Goal: Task Accomplishment & Management: Manage account settings

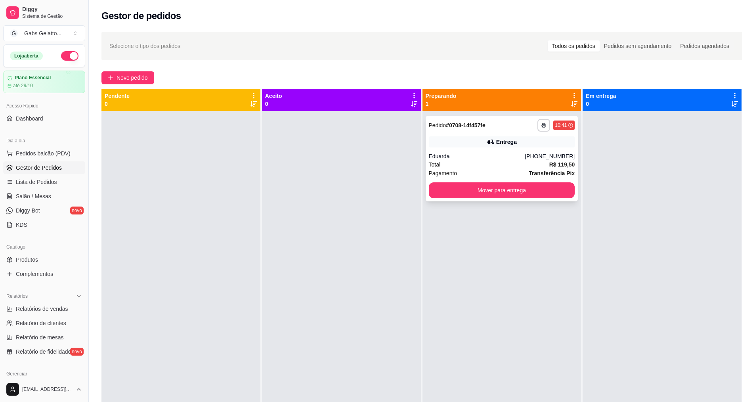
click at [447, 135] on div "**********" at bounding box center [502, 159] width 153 height 86
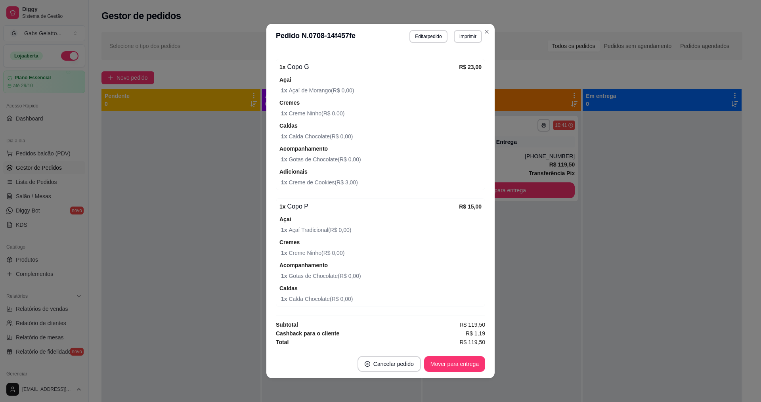
scroll to position [835, 0]
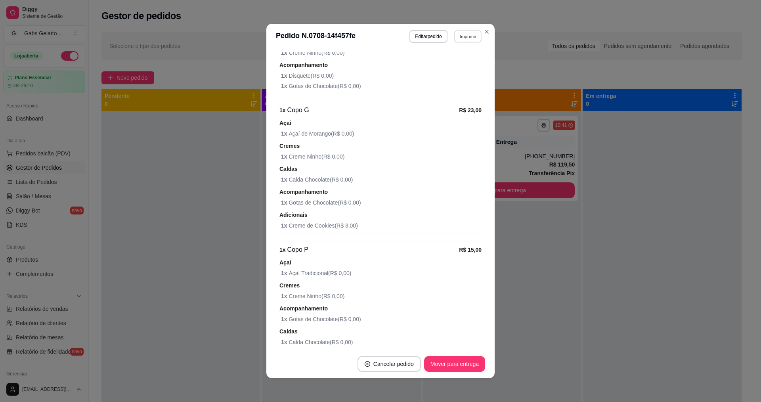
click at [460, 33] on button "Imprimir" at bounding box center [467, 36] width 27 height 12
click at [453, 71] on div "Escolha a impressora IMPRESSORA" at bounding box center [450, 58] width 65 height 27
click at [457, 66] on button "IMPRESSORA" at bounding box center [451, 64] width 56 height 12
click at [456, 358] on button "Mover para entrega" at bounding box center [454, 363] width 59 height 15
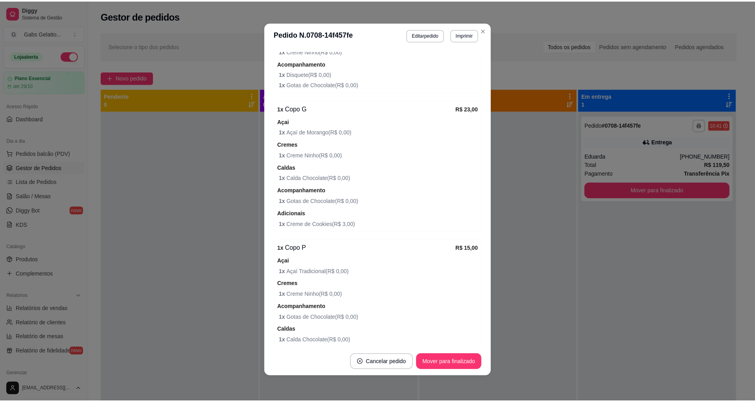
scroll to position [878, 0]
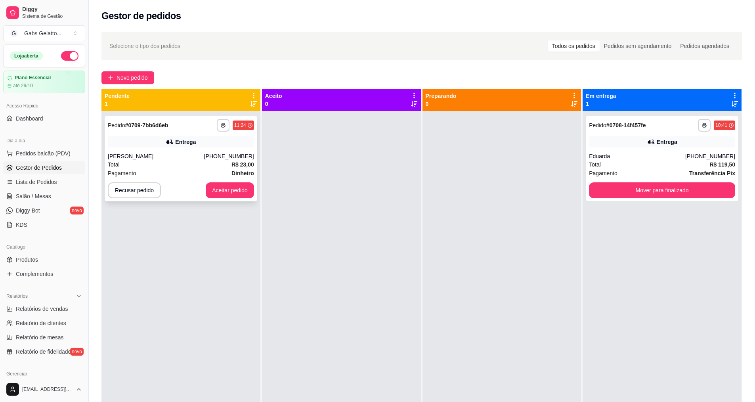
click at [215, 155] on div "[PHONE_NUMBER]" at bounding box center [229, 156] width 50 height 8
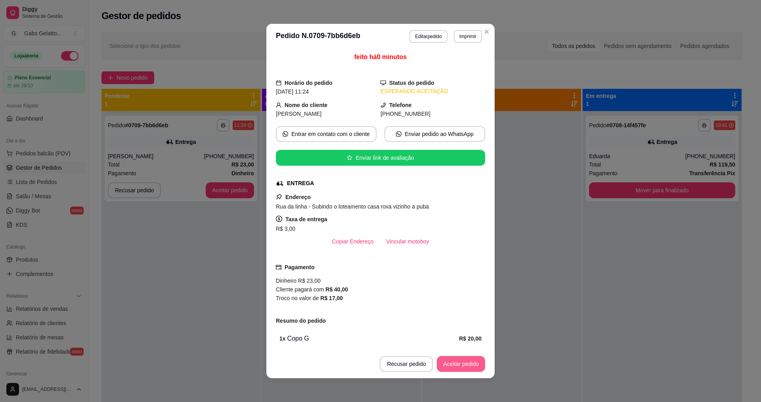
click at [472, 366] on button "Aceitar pedido" at bounding box center [461, 364] width 48 height 16
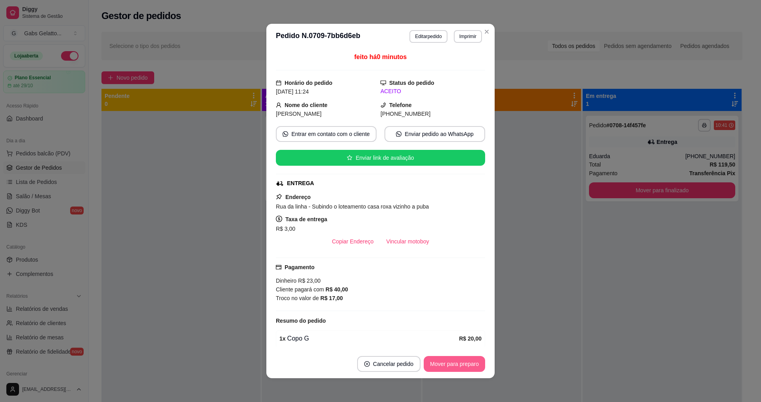
click at [437, 363] on button "Mover para preparo" at bounding box center [454, 364] width 61 height 16
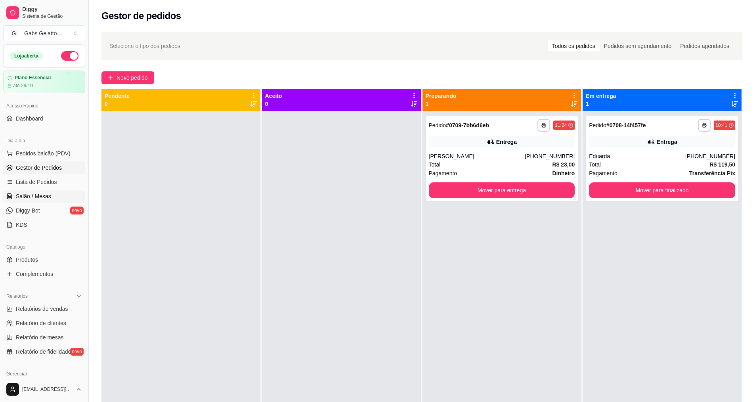
click at [42, 194] on span "Salão / Mesas" at bounding box center [33, 196] width 35 height 8
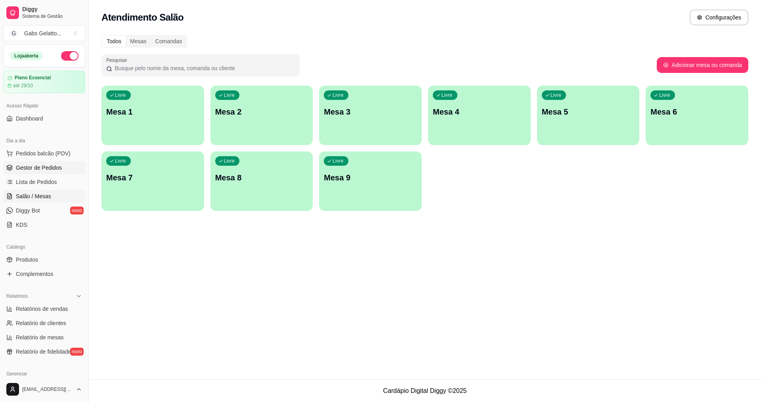
click at [45, 164] on span "Gestor de Pedidos" at bounding box center [39, 168] width 46 height 8
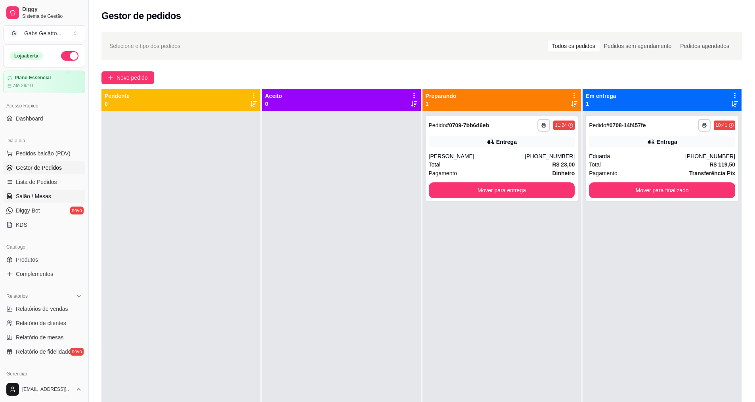
click at [45, 191] on link "Salão / Mesas" at bounding box center [44, 196] width 82 height 13
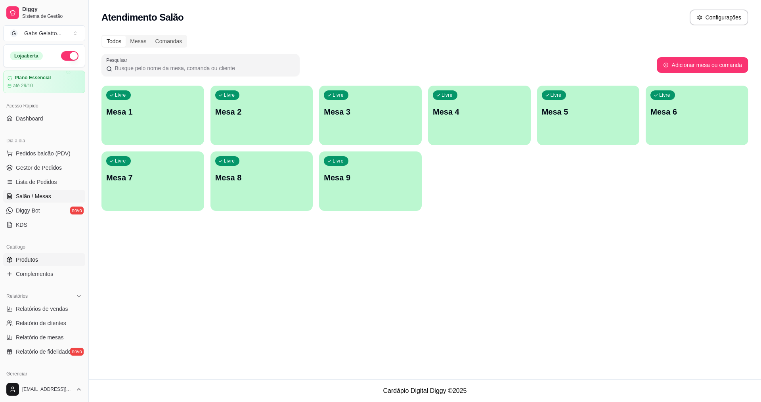
click at [45, 263] on link "Produtos" at bounding box center [44, 259] width 82 height 13
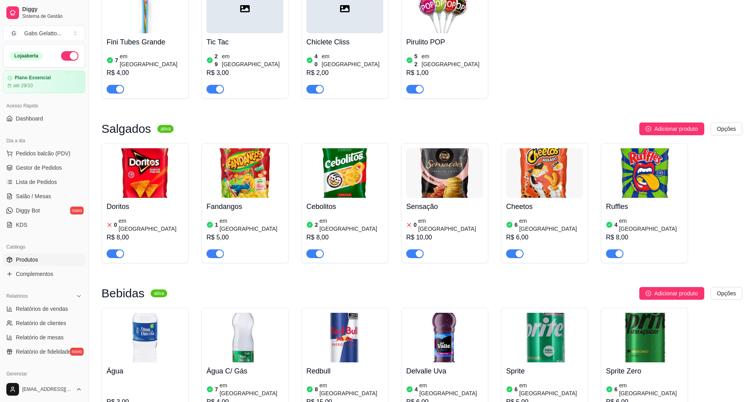
scroll to position [1221, 0]
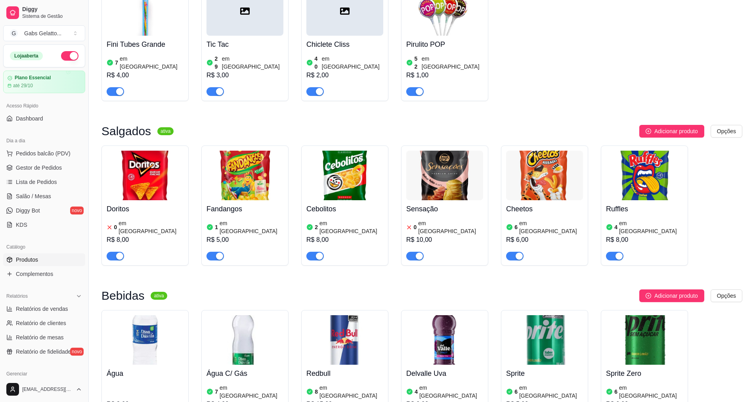
click at [353, 218] on div "2 em estoque R$ 8,00" at bounding box center [345, 239] width 77 height 43
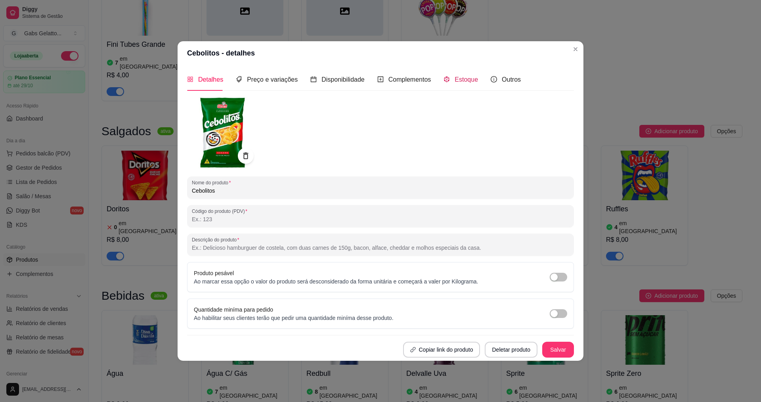
click at [455, 84] on div "Estoque" at bounding box center [461, 80] width 34 height 10
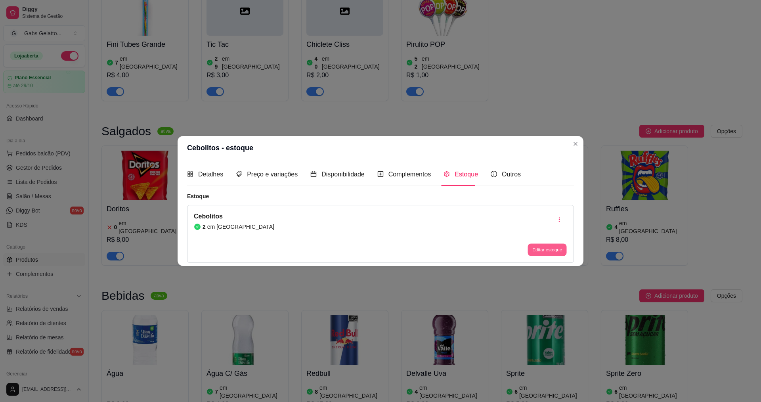
click at [552, 247] on button "Editar estoque" at bounding box center [547, 249] width 39 height 12
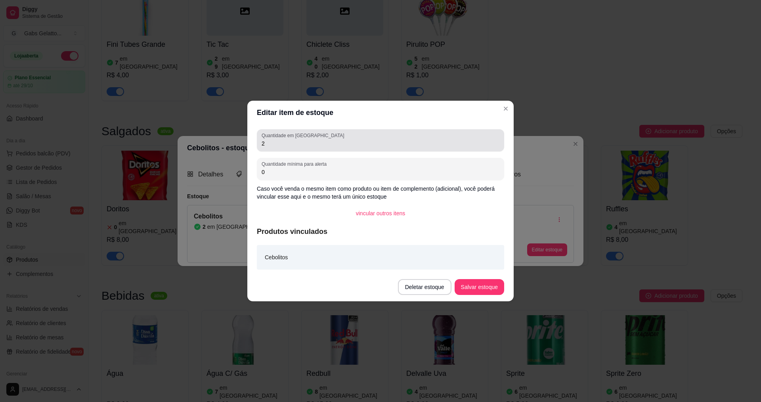
click at [310, 144] on input "2" at bounding box center [381, 144] width 238 height 8
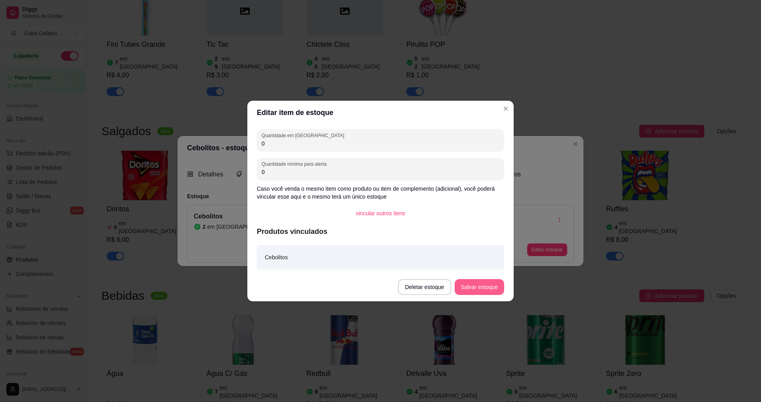
type input "0"
click at [483, 291] on button "Salvar estoque" at bounding box center [480, 287] width 50 height 16
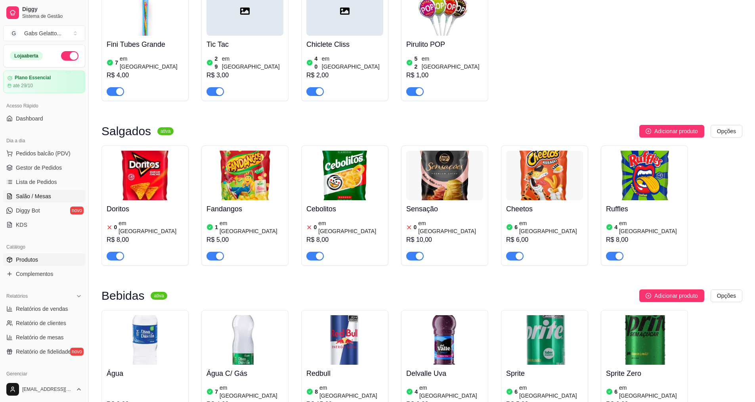
click at [44, 195] on span "Salão / Mesas" at bounding box center [33, 196] width 35 height 8
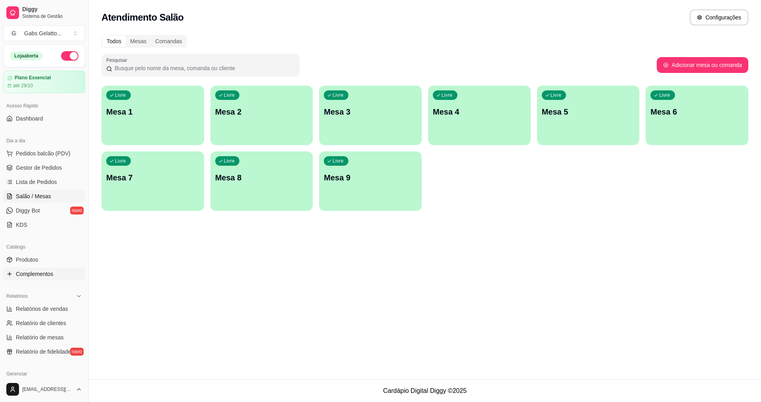
click at [39, 274] on span "Complementos" at bounding box center [34, 274] width 37 height 8
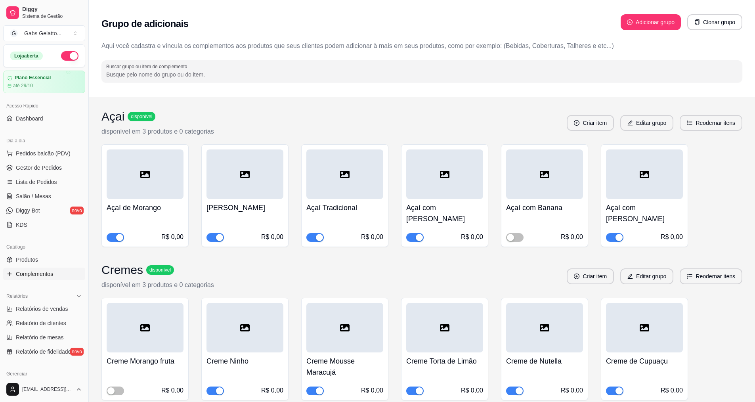
click at [312, 233] on span "button" at bounding box center [315, 237] width 17 height 9
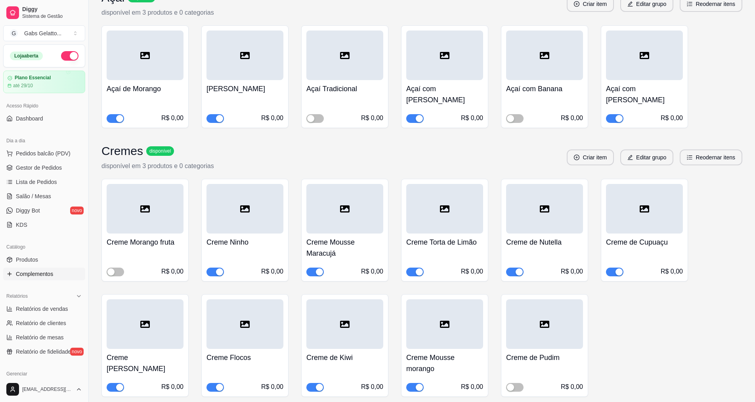
scroll to position [159, 0]
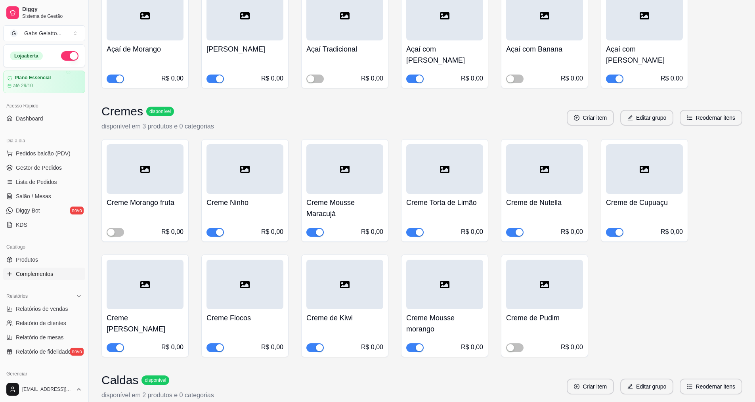
click at [215, 343] on span "button" at bounding box center [215, 347] width 17 height 9
click at [587, 113] on button "Criar item" at bounding box center [590, 118] width 47 height 16
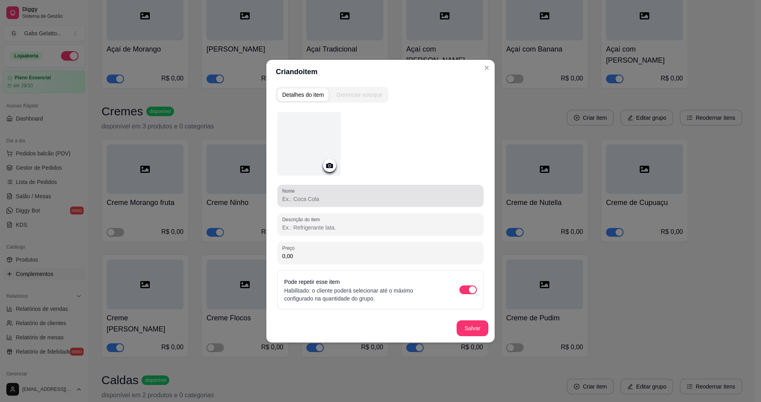
click at [369, 196] on input "Nome" at bounding box center [380, 199] width 197 height 8
type input "Creme trufa sandei"
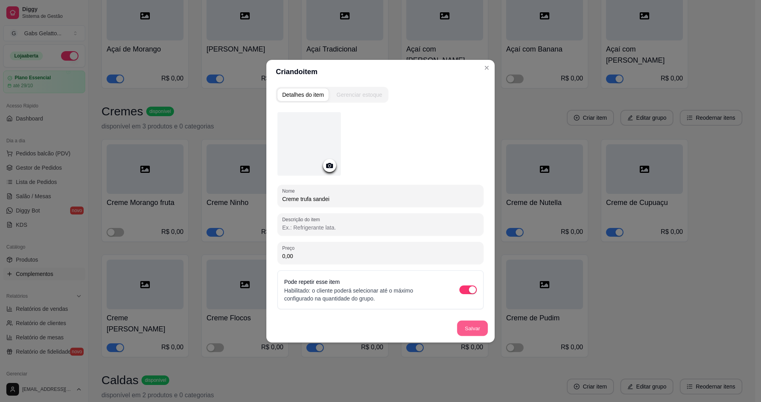
click at [471, 320] on button "Salvar" at bounding box center [472, 327] width 31 height 15
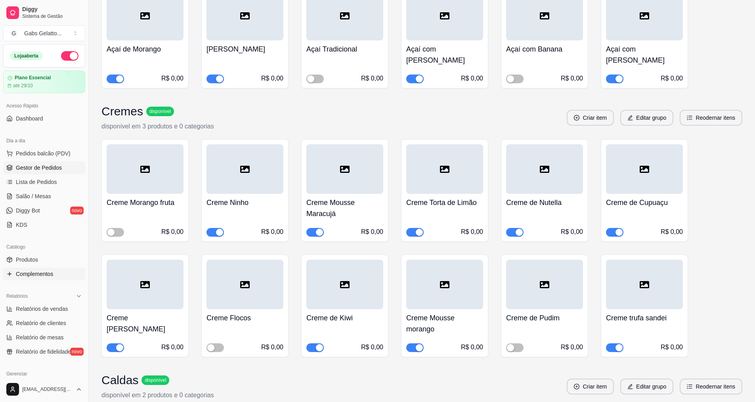
click at [47, 167] on span "Gestor de Pedidos" at bounding box center [39, 168] width 46 height 8
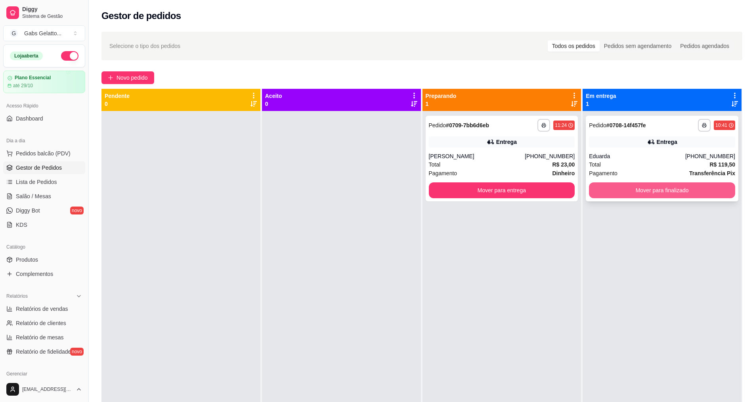
click at [615, 189] on button "Mover para finalizado" at bounding box center [662, 190] width 146 height 16
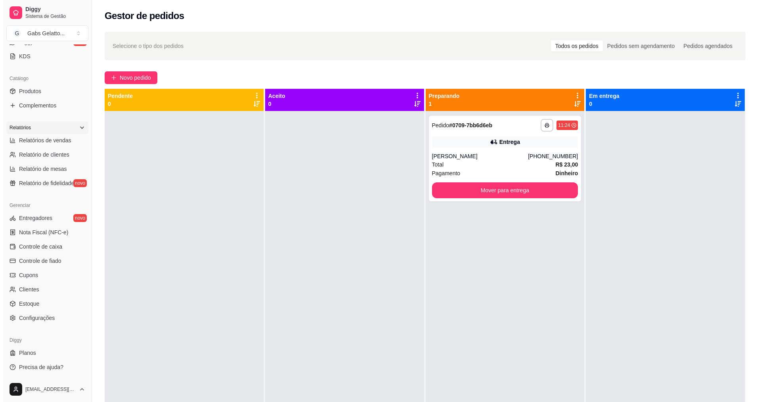
scroll to position [10, 0]
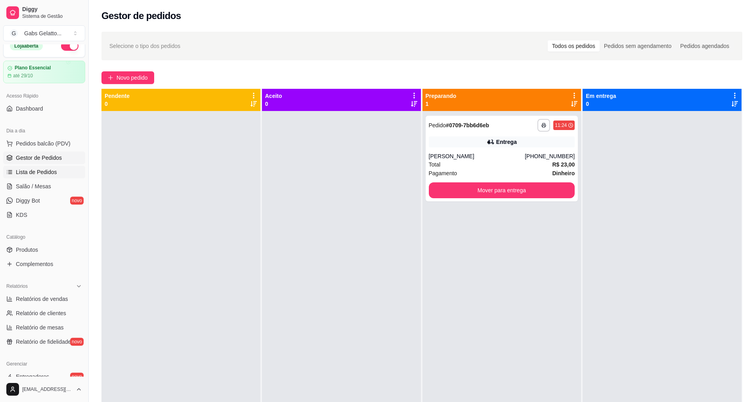
click at [53, 175] on span "Lista de Pedidos" at bounding box center [36, 172] width 41 height 8
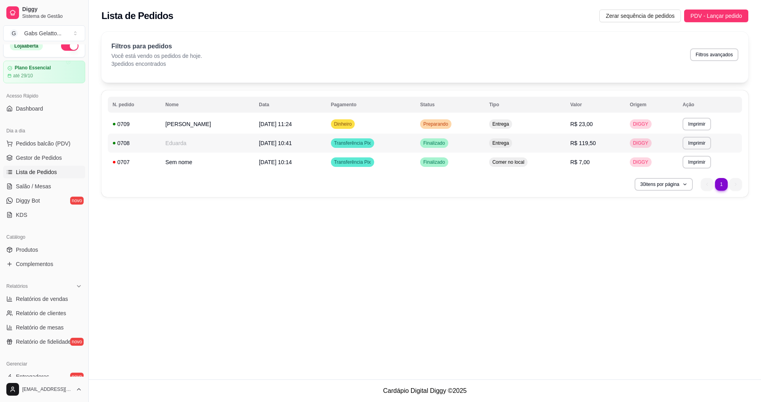
click at [573, 138] on td "R$ 119,50" at bounding box center [595, 143] width 59 height 19
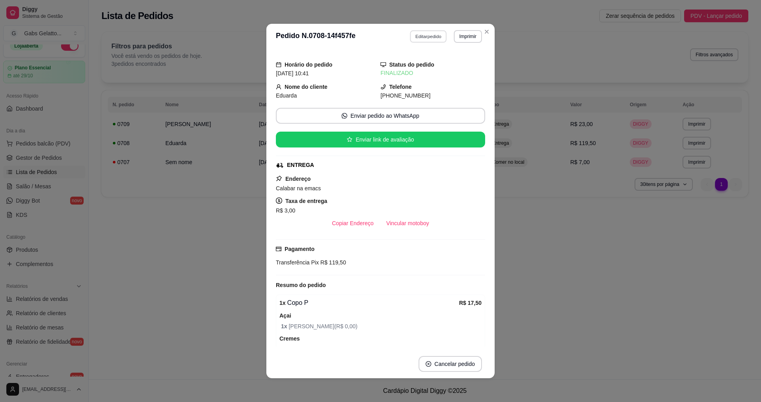
click at [435, 38] on button "Editar pedido" at bounding box center [428, 36] width 37 height 12
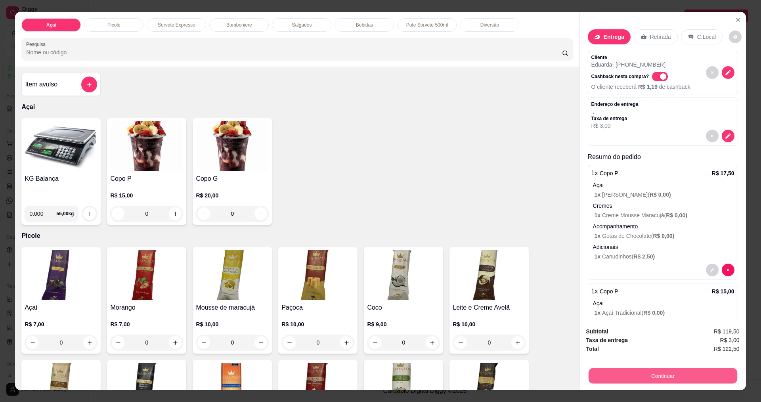
click at [636, 370] on button "Continuar" at bounding box center [662, 375] width 149 height 15
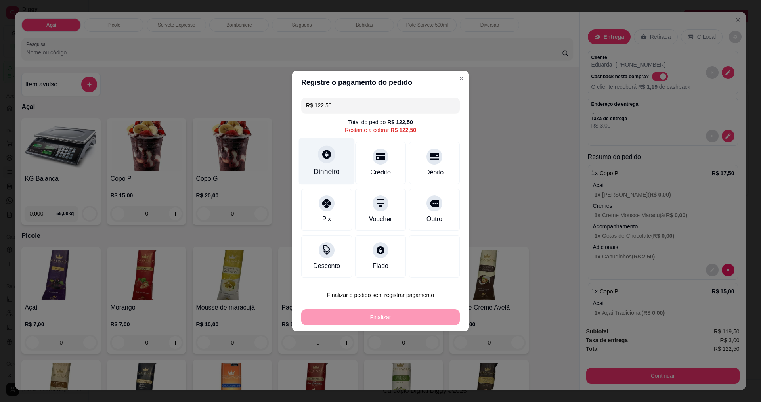
click at [318, 158] on div at bounding box center [326, 154] width 17 height 17
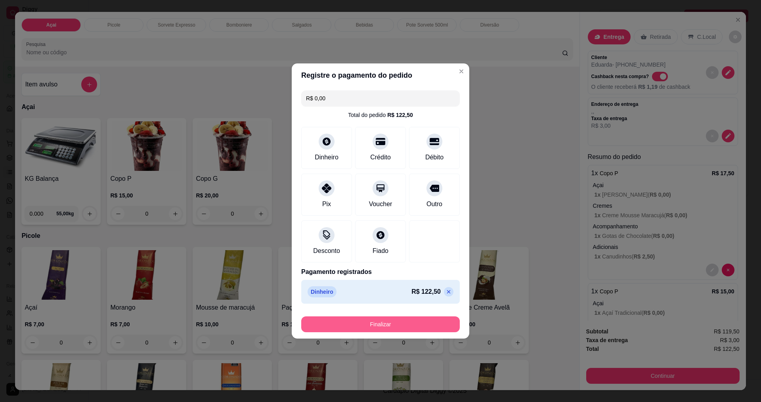
click at [412, 325] on button "Finalizar" at bounding box center [380, 324] width 159 height 16
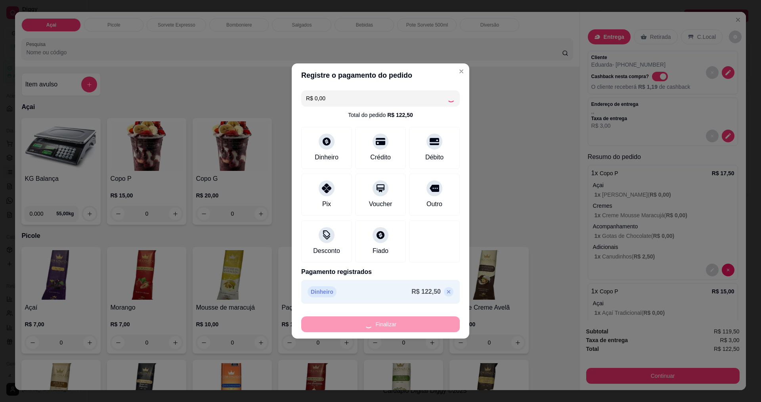
type input "-R$ 122,50"
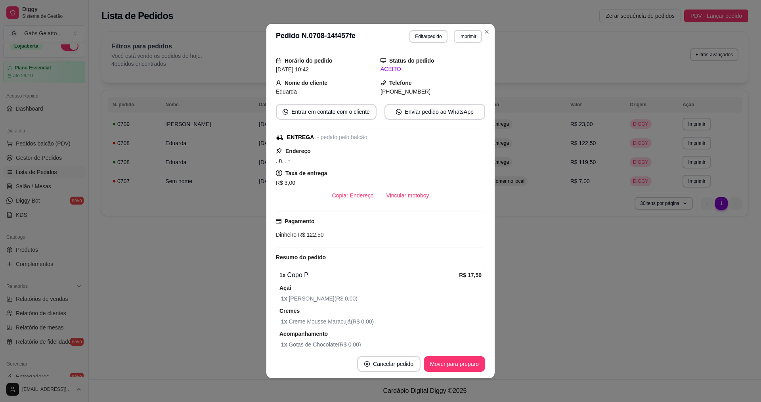
scroll to position [79, 0]
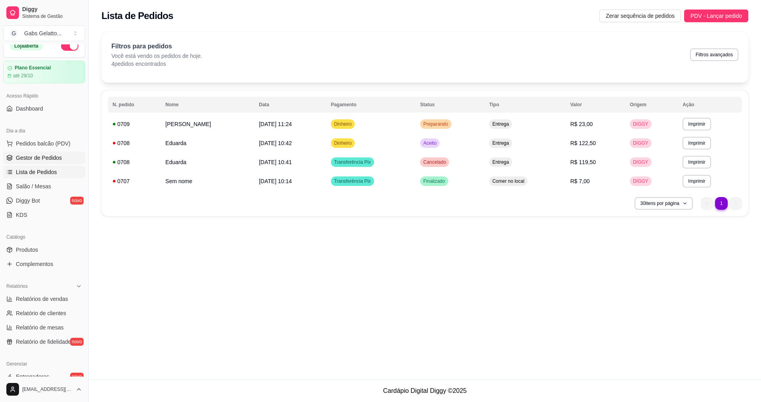
click at [61, 161] on link "Gestor de Pedidos" at bounding box center [44, 157] width 82 height 13
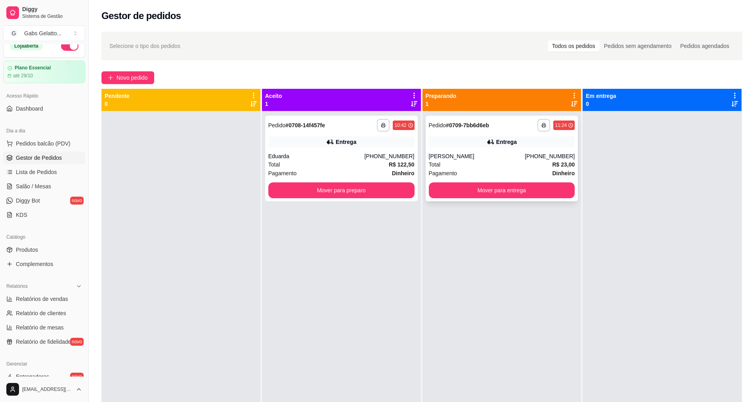
click at [431, 126] on span "Pedido" at bounding box center [437, 125] width 17 height 6
click at [290, 182] on div "**********" at bounding box center [341, 159] width 153 height 86
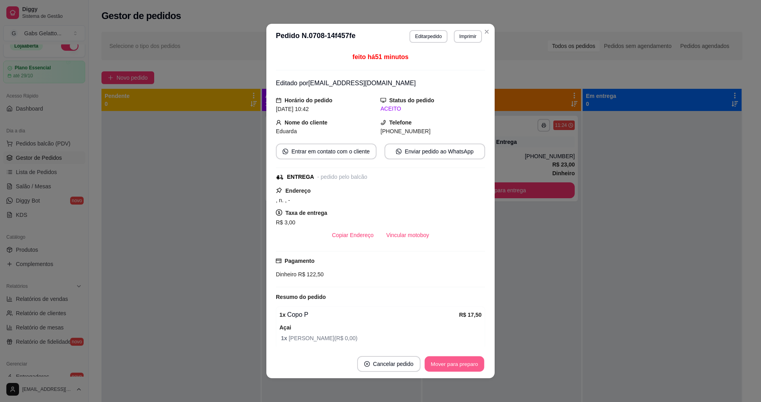
click at [428, 361] on button "Mover para preparo" at bounding box center [454, 363] width 59 height 15
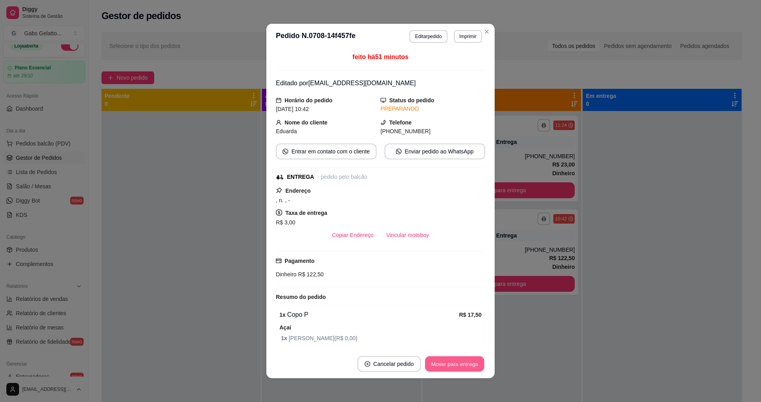
click at [469, 370] on button "Mover para entrega" at bounding box center [454, 363] width 59 height 15
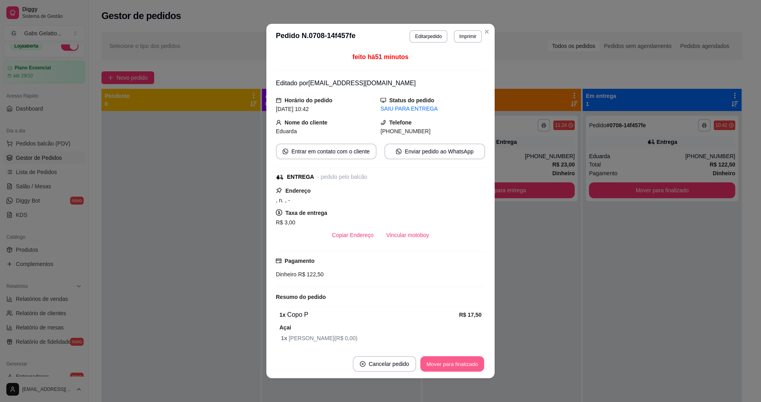
click at [469, 370] on button "Mover para finalizado" at bounding box center [453, 363] width 64 height 15
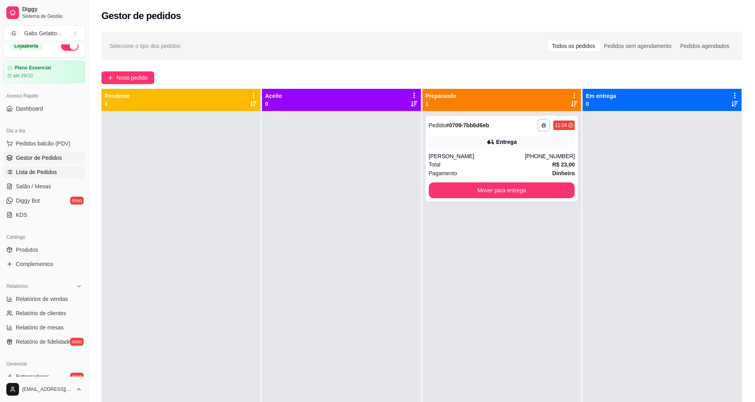
click at [46, 173] on span "Lista de Pedidos" at bounding box center [36, 172] width 41 height 8
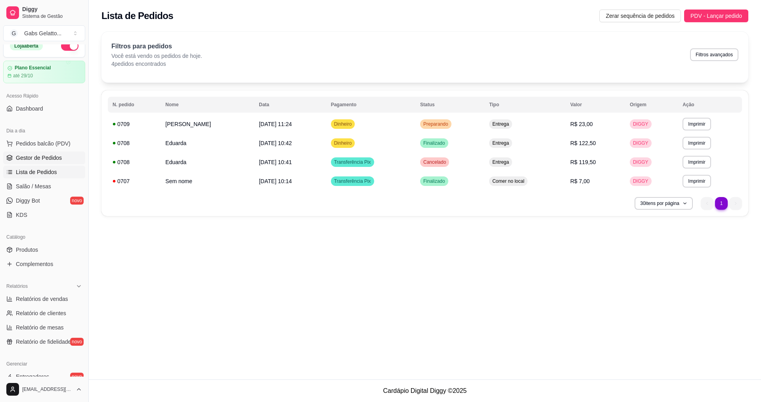
click at [65, 161] on link "Gestor de Pedidos" at bounding box center [44, 157] width 82 height 13
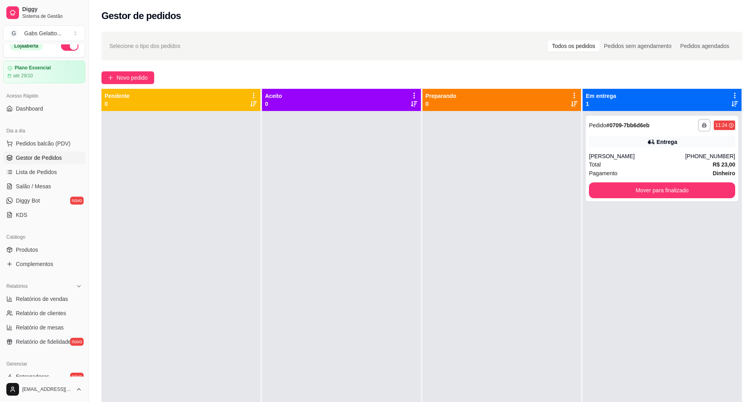
click at [478, 189] on div at bounding box center [502, 312] width 159 height 402
click at [600, 166] on div "Total R$ 23,00" at bounding box center [662, 164] width 146 height 9
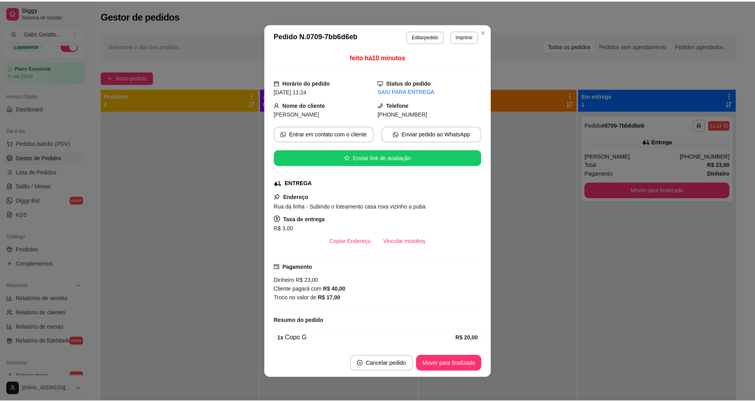
scroll to position [2, 0]
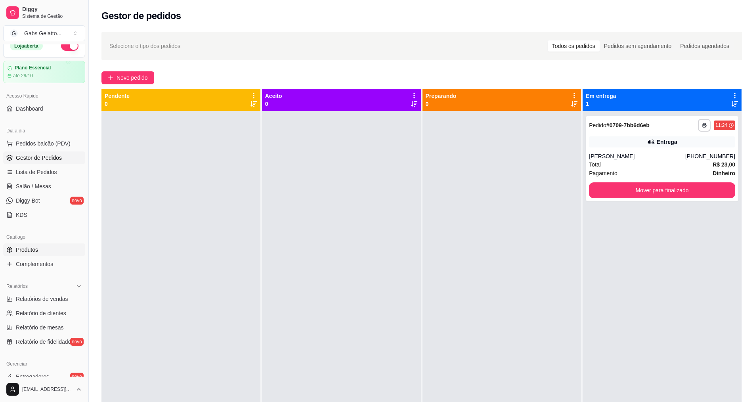
click at [54, 253] on link "Produtos" at bounding box center [44, 249] width 82 height 13
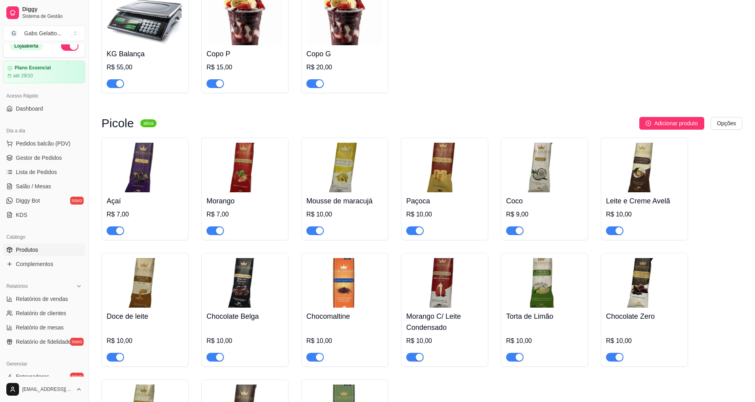
scroll to position [198, 0]
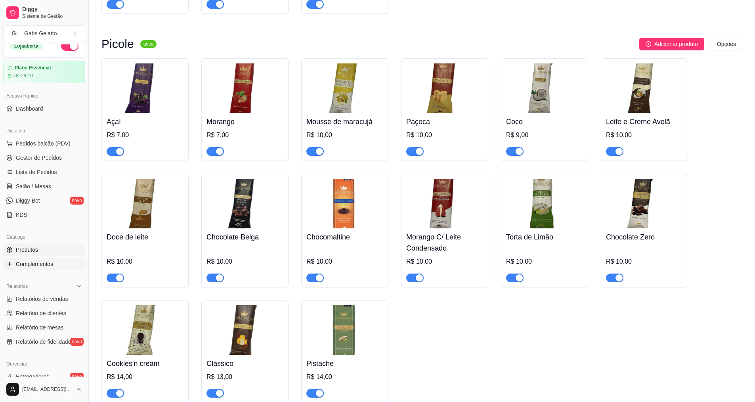
click at [48, 265] on span "Complementos" at bounding box center [34, 264] width 37 height 8
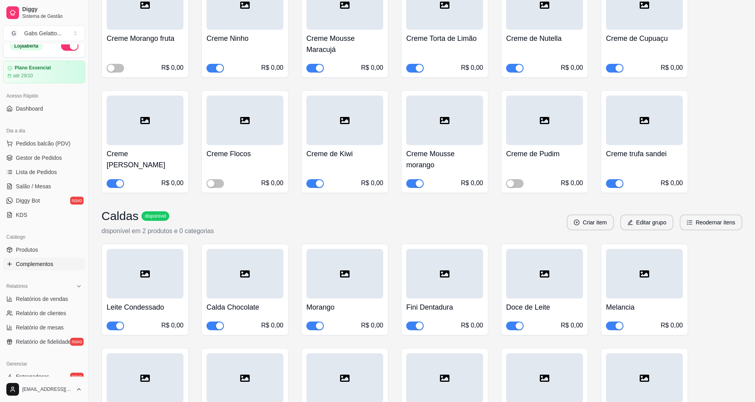
scroll to position [332, 0]
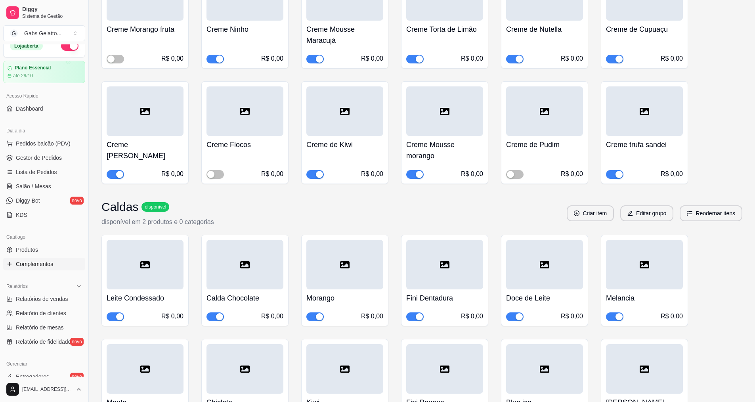
click at [657, 118] on div at bounding box center [644, 111] width 77 height 50
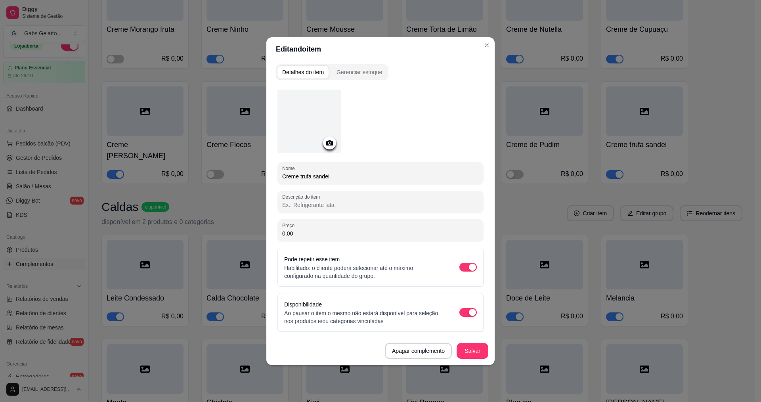
click at [356, 186] on div "Nome Creme trufa sandei Descrição do item Preço 0,00 Pode repetir esse item Hab…" at bounding box center [381, 211] width 206 height 242
click at [360, 179] on input "Creme trufa sandei" at bounding box center [380, 176] width 197 height 8
type input "Creme trufa sundae"
click at [469, 350] on button "Salvar" at bounding box center [472, 350] width 31 height 15
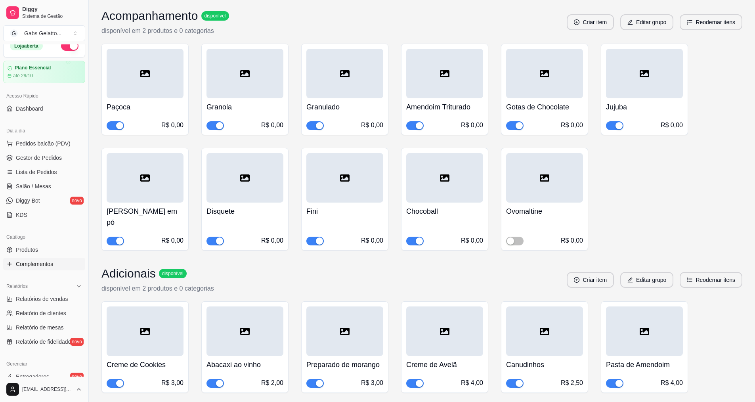
scroll to position [864, 0]
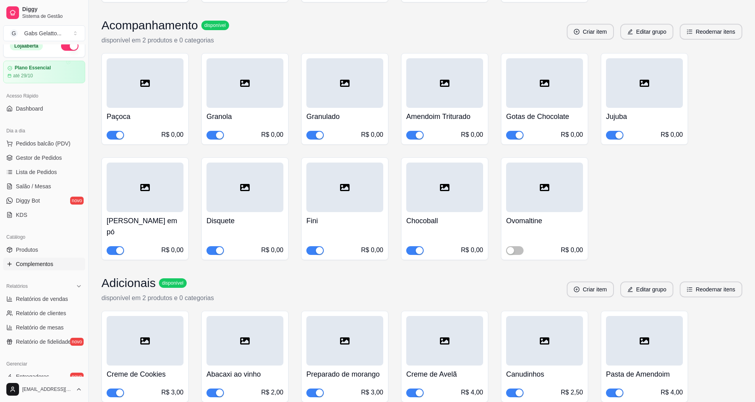
click at [746, 210] on div "Açai disponível disponível em 3 produtos e 0 categorias Criar item Editar grupo…" at bounding box center [422, 101] width 667 height 1738
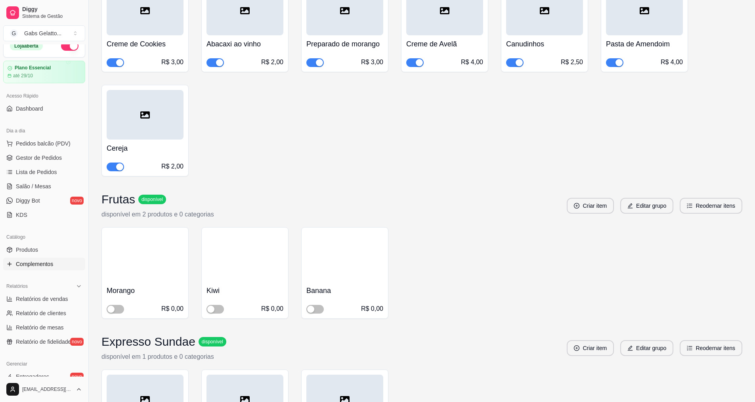
scroll to position [1253, 0]
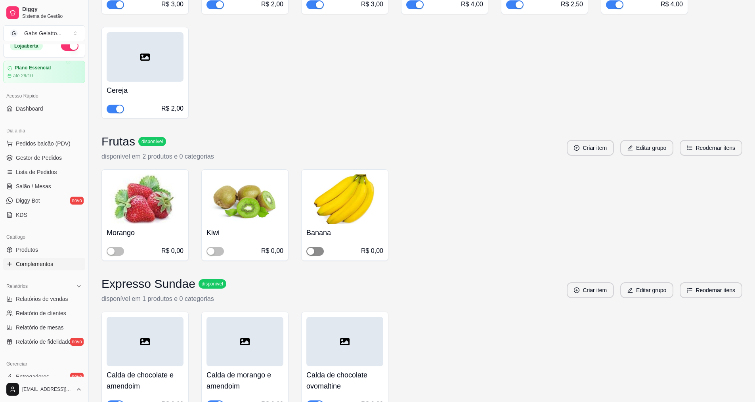
click at [322, 247] on span "button" at bounding box center [315, 251] width 17 height 9
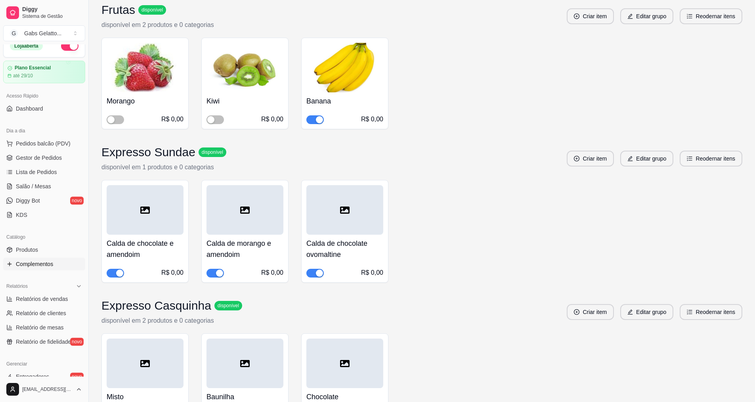
scroll to position [1381, 0]
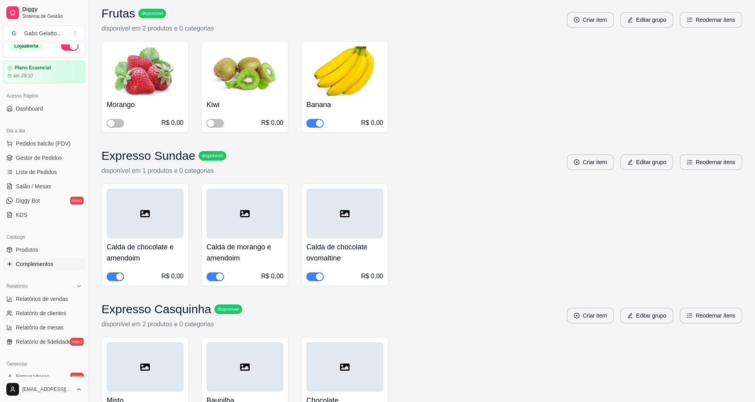
click at [315, 272] on span "button" at bounding box center [315, 276] width 17 height 9
click at [217, 272] on button "button" at bounding box center [215, 276] width 17 height 9
click at [117, 273] on div "button" at bounding box center [119, 276] width 7 height 7
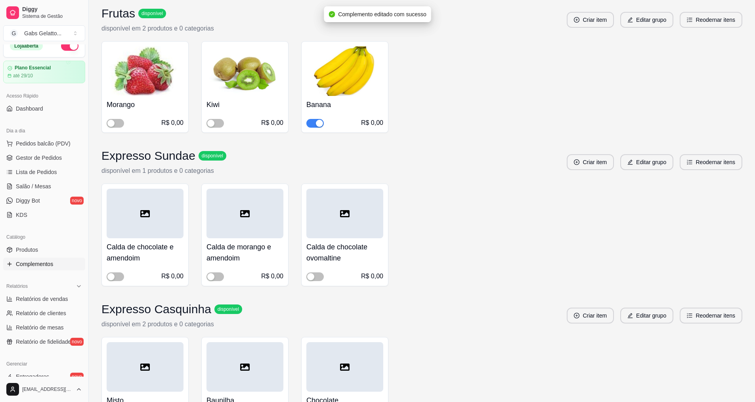
drag, startPoint x: 367, startPoint y: 362, endPoint x: 362, endPoint y: 362, distance: 5.6
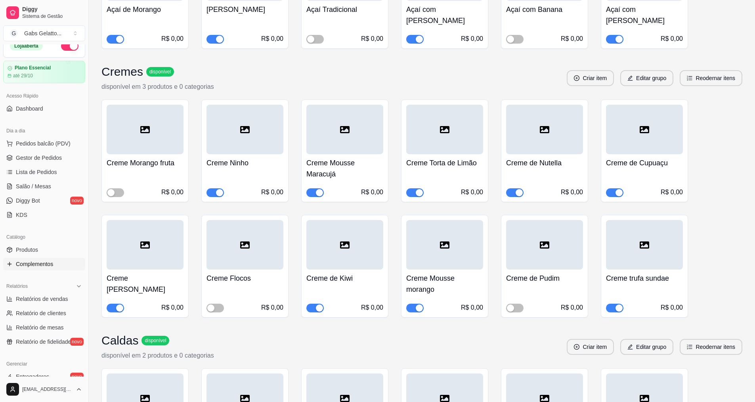
scroll to position [1381, 0]
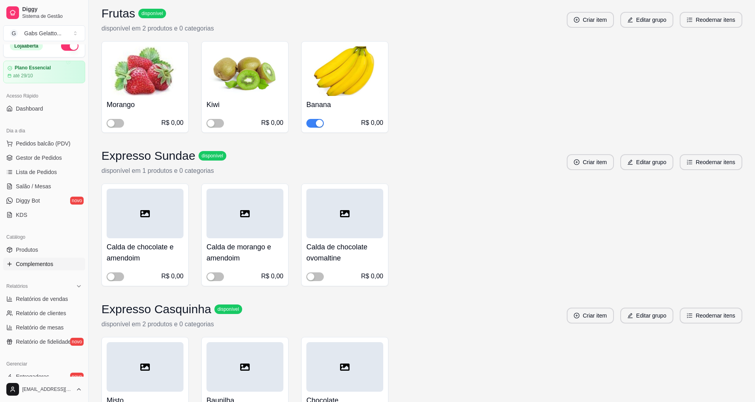
drag, startPoint x: 355, startPoint y: 365, endPoint x: 362, endPoint y: 389, distance: 24.7
drag, startPoint x: 376, startPoint y: 391, endPoint x: 418, endPoint y: 393, distance: 42.1
drag, startPoint x: 425, startPoint y: 388, endPoint x: 432, endPoint y: 370, distance: 19.1
drag, startPoint x: 434, startPoint y: 366, endPoint x: 435, endPoint y: 359, distance: 6.4
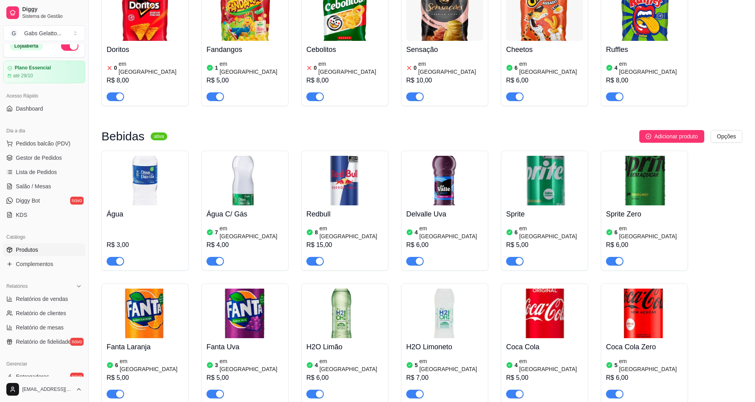
scroll to position [198, 0]
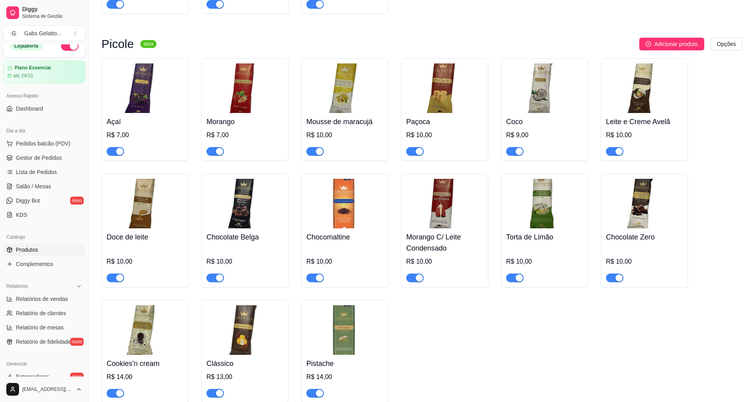
drag, startPoint x: 420, startPoint y: 353, endPoint x: 420, endPoint y: 348, distance: 4.8
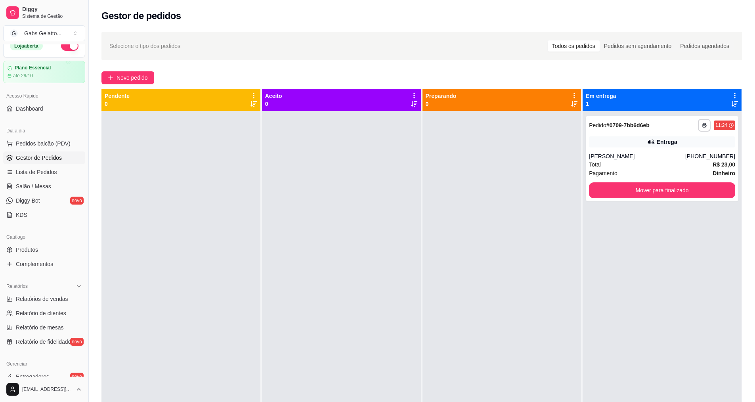
drag, startPoint x: 351, startPoint y: 276, endPoint x: 325, endPoint y: 256, distance: 32.9
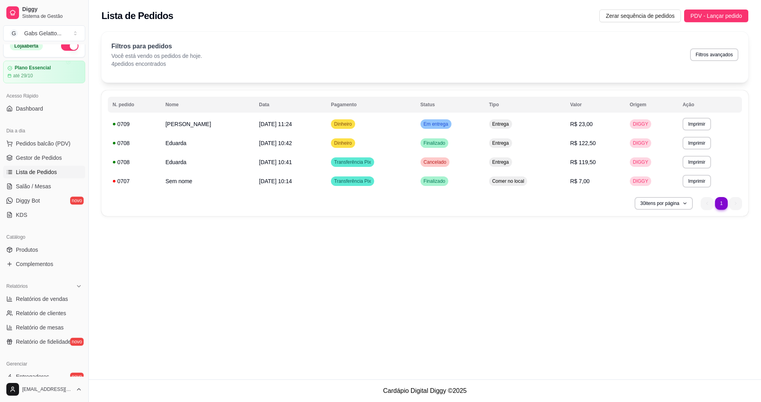
drag, startPoint x: 339, startPoint y: 274, endPoint x: 335, endPoint y: 287, distance: 13.2
drag, startPoint x: 322, startPoint y: 293, endPoint x: 319, endPoint y: 301, distance: 8.3
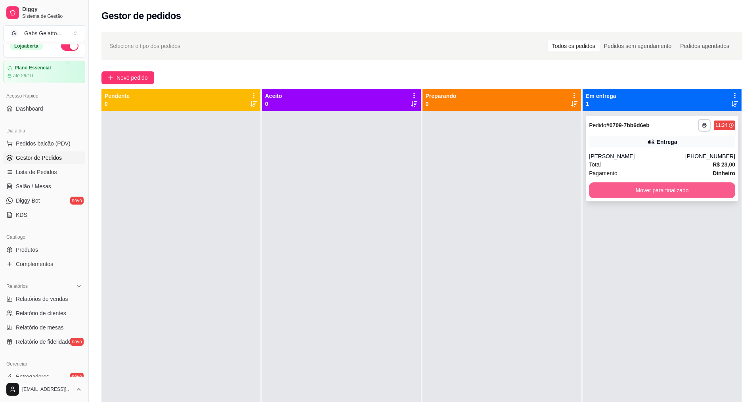
click at [649, 184] on button "Mover para finalizado" at bounding box center [662, 190] width 146 height 16
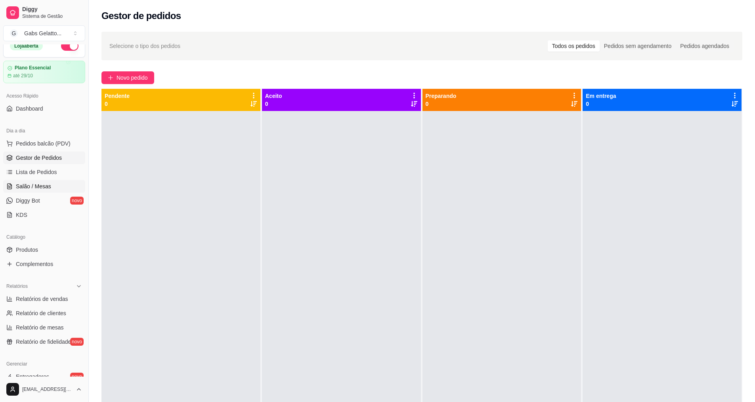
click at [31, 188] on span "Salão / Mesas" at bounding box center [33, 186] width 35 height 8
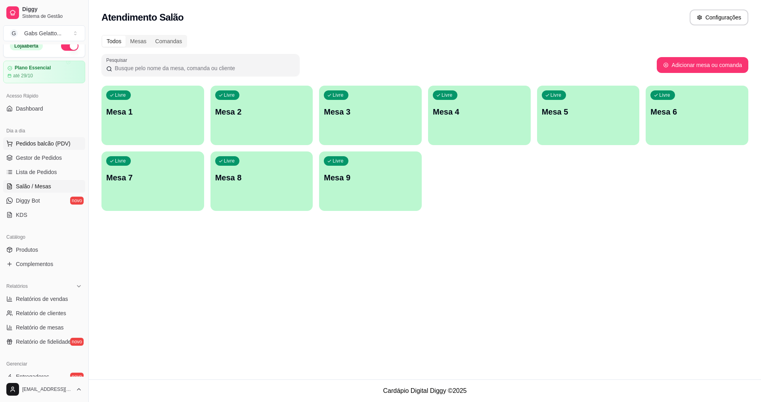
click at [41, 146] on span "Pedidos balcão (PDV)" at bounding box center [43, 144] width 55 height 8
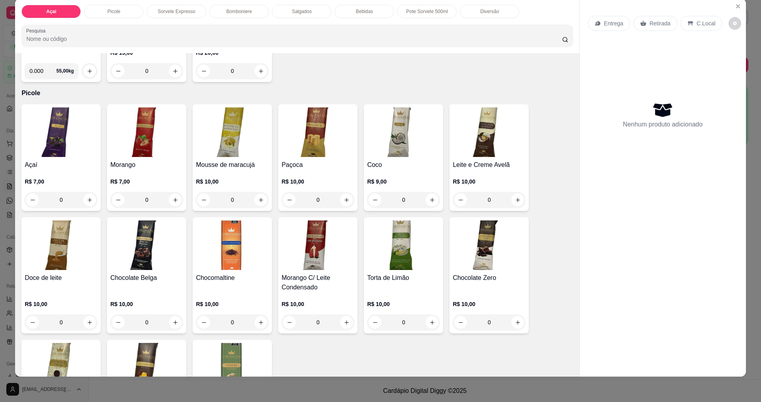
scroll to position [134, 0]
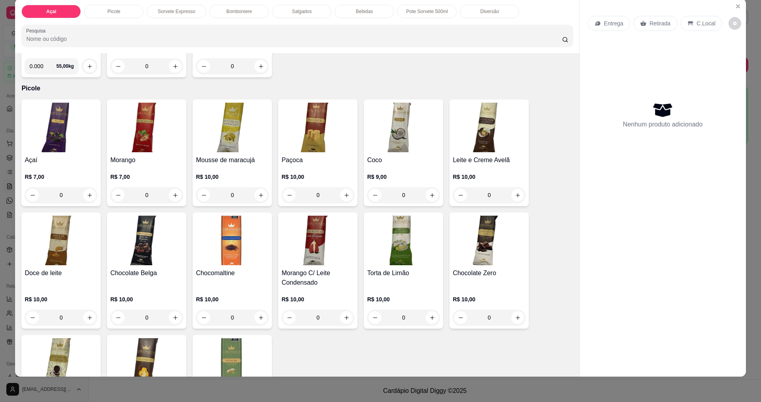
click at [152, 254] on img at bounding box center [146, 241] width 73 height 50
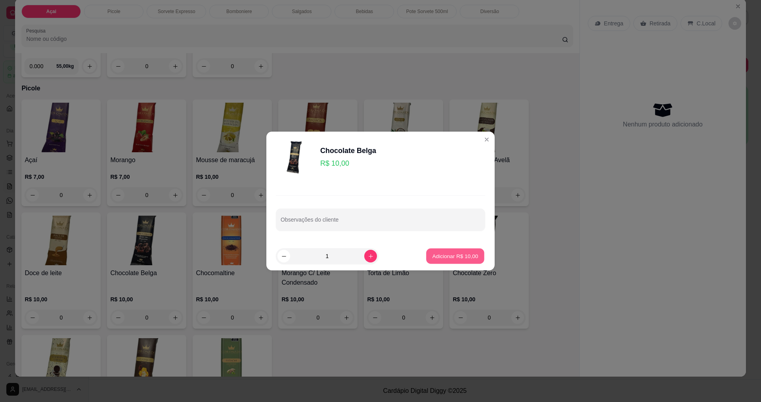
click at [436, 253] on p "Adicionar R$ 10,00" at bounding box center [456, 256] width 46 height 8
type input "1"
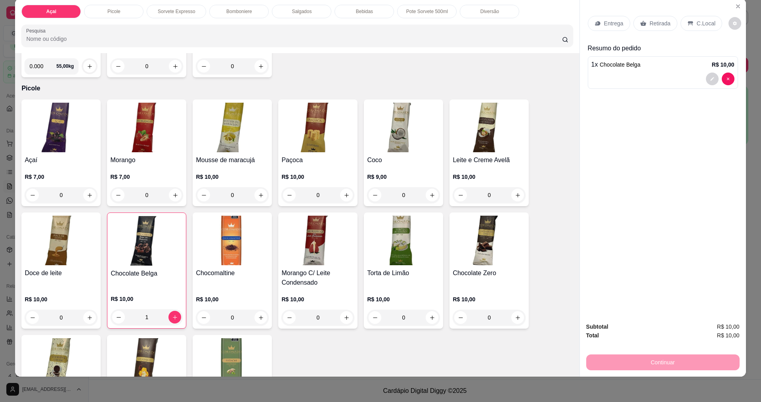
click at [696, 28] on div "C.Local" at bounding box center [702, 23] width 42 height 15
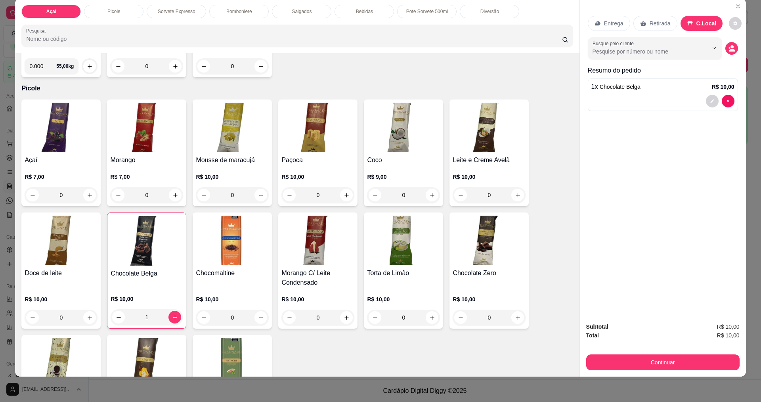
click at [632, 358] on button "Continuar" at bounding box center [662, 363] width 153 height 16
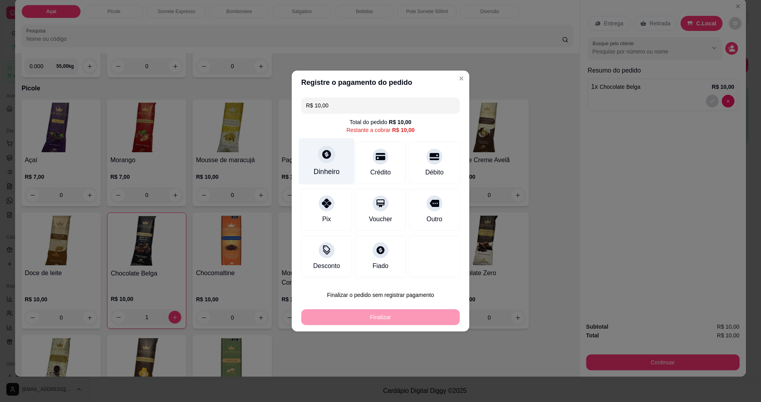
click at [332, 165] on div "Dinheiro" at bounding box center [327, 161] width 56 height 46
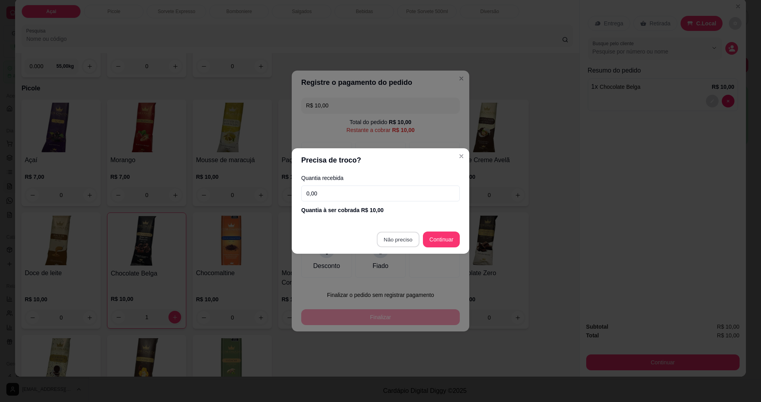
type input "R$ 0,00"
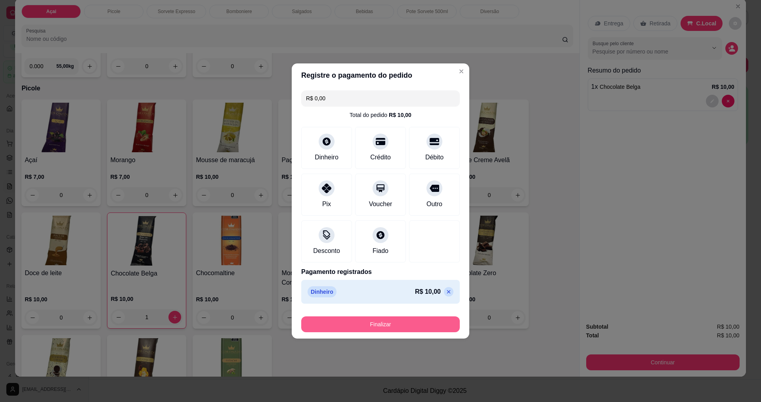
click at [375, 320] on button "Finalizar" at bounding box center [380, 324] width 159 height 16
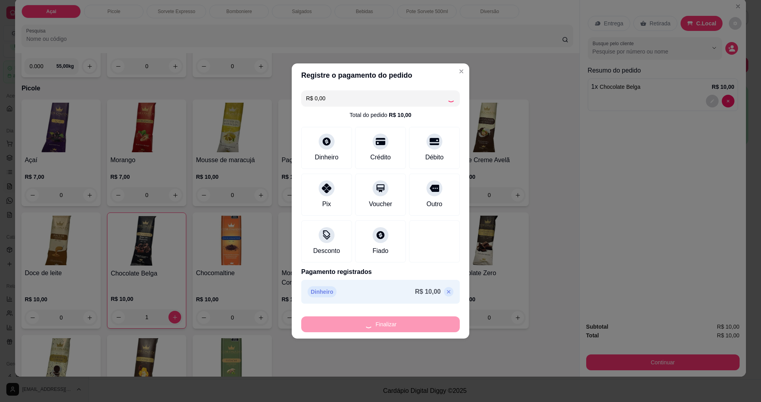
type input "0"
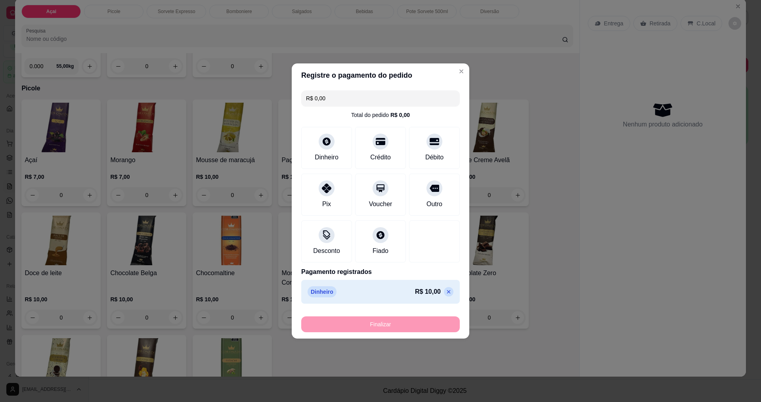
type input "-R$ 10,00"
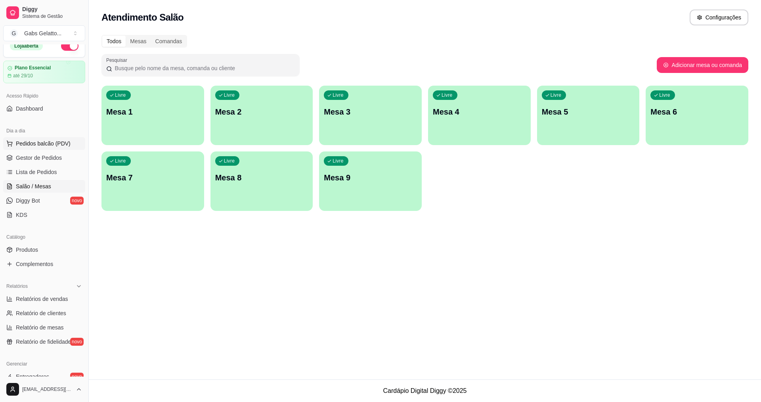
click at [54, 146] on span "Pedidos balcão (PDV)" at bounding box center [43, 144] width 55 height 8
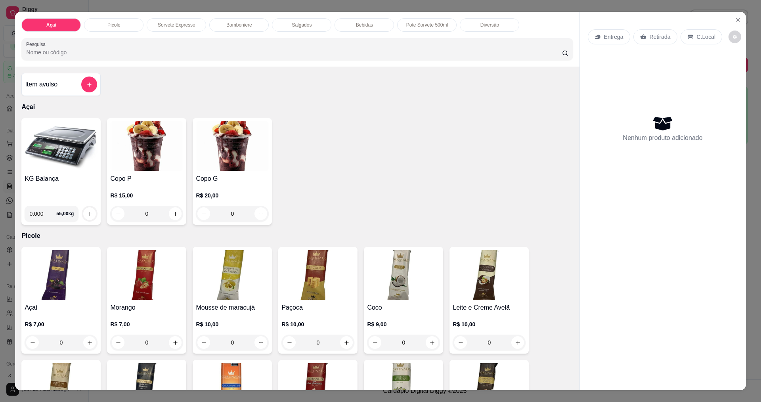
click at [58, 173] on div "KG Balança 0.000 55,00 kg" at bounding box center [60, 171] width 79 height 107
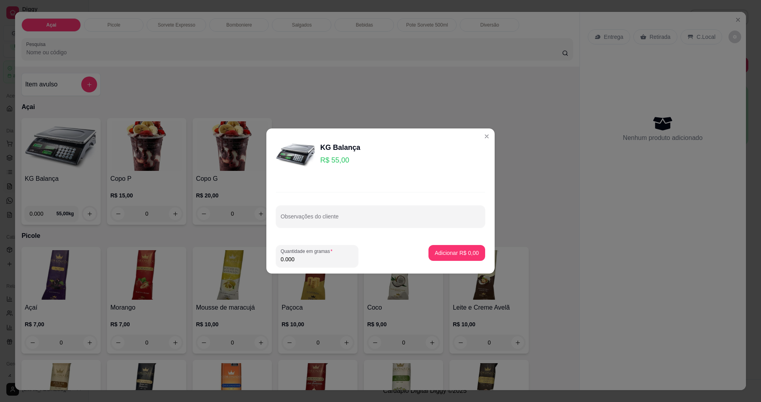
click at [296, 261] on input "0.000" at bounding box center [317, 259] width 73 height 8
type input "0.111"
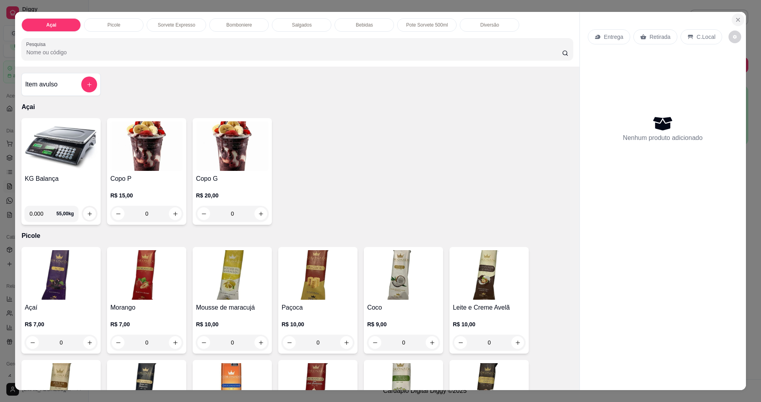
click at [733, 20] on button "Close" at bounding box center [738, 19] width 13 height 13
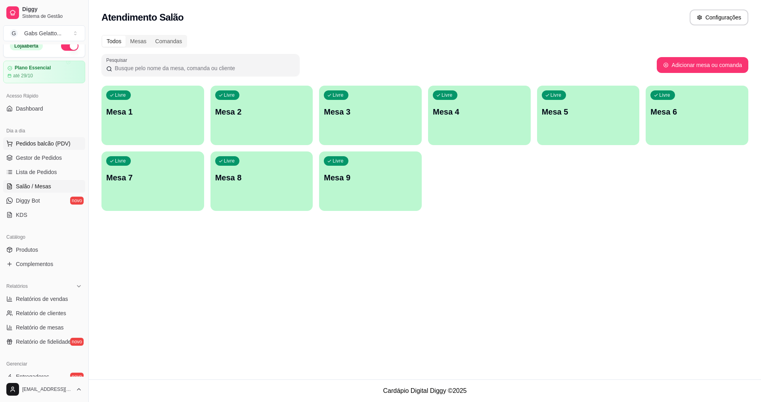
click at [46, 148] on button "Pedidos balcão (PDV)" at bounding box center [44, 143] width 82 height 13
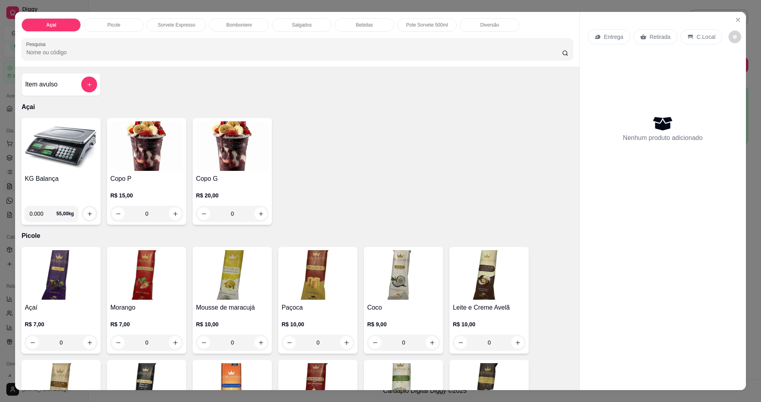
click at [63, 144] on img at bounding box center [61, 146] width 73 height 50
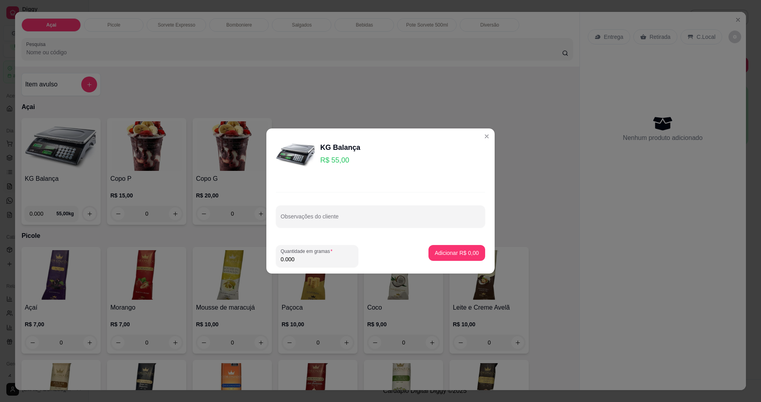
click at [317, 268] on footer "Quantidade em gramas 0.000 Adicionar R$ 0,00" at bounding box center [380, 256] width 228 height 35
click at [314, 265] on div "Quantidade em gramas 0.000" at bounding box center [317, 256] width 82 height 22
type input "0.200"
click at [434, 248] on button "Adicionar R$ 11,00" at bounding box center [455, 253] width 60 height 16
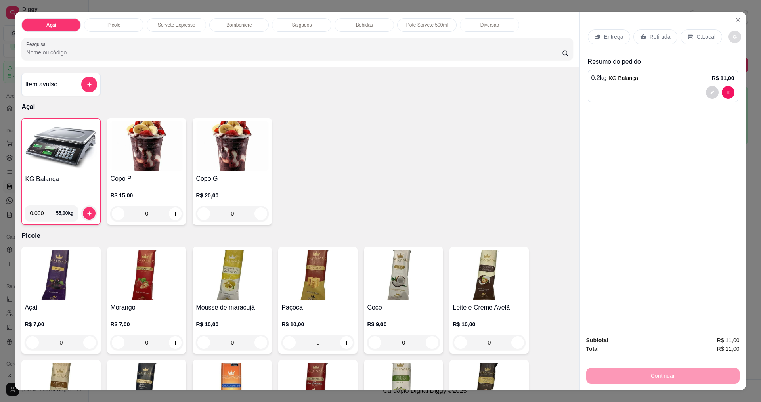
click at [733, 38] on icon "decrease-product-quantity" at bounding box center [735, 37] width 4 height 4
click at [703, 40] on p "C.Local" at bounding box center [706, 37] width 19 height 8
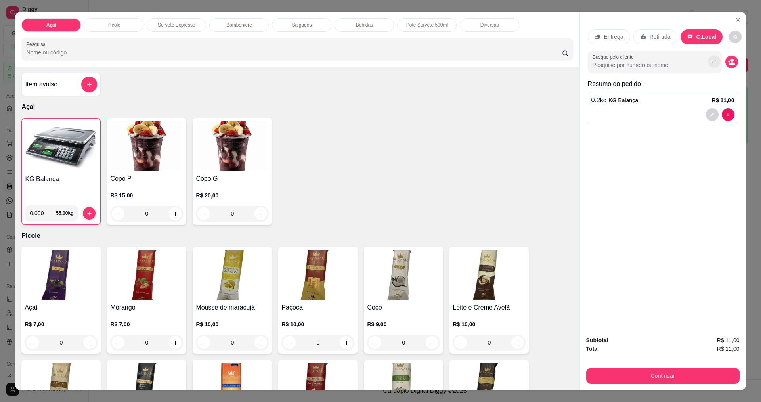
click at [711, 63] on icon "Show suggestions" at bounding box center [714, 62] width 6 height 6
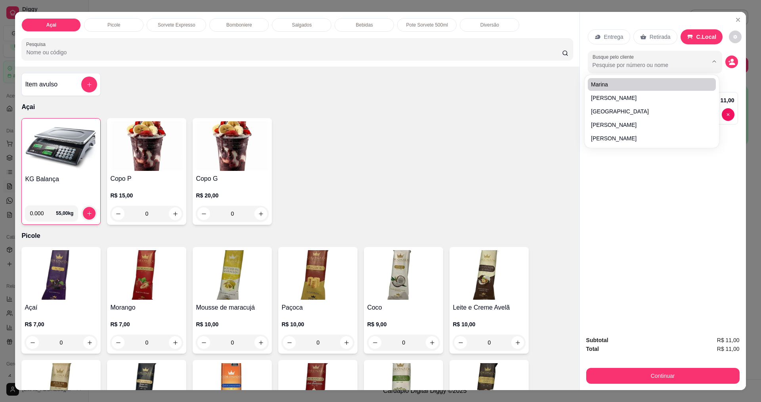
click at [640, 69] on input "Busque pelo cliente" at bounding box center [644, 65] width 103 height 8
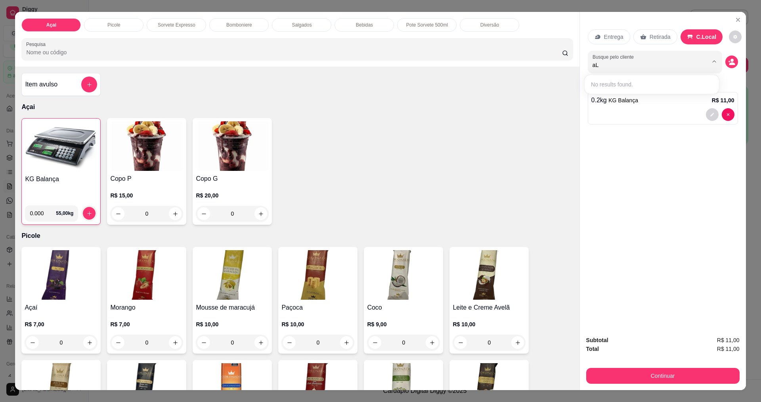
type input "a"
click at [711, 61] on icon "Show suggestions" at bounding box center [714, 61] width 6 height 6
click at [711, 59] on icon "Show suggestions" at bounding box center [714, 61] width 6 height 6
click at [669, 61] on input "alria" at bounding box center [644, 65] width 103 height 8
type input "alria evilin"
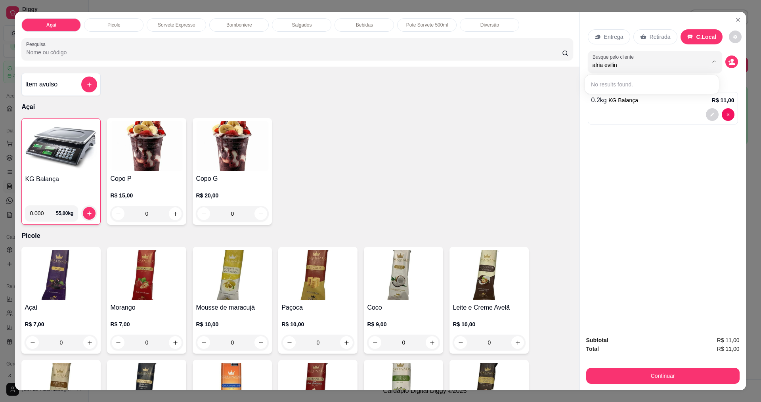
scroll to position [13, 0]
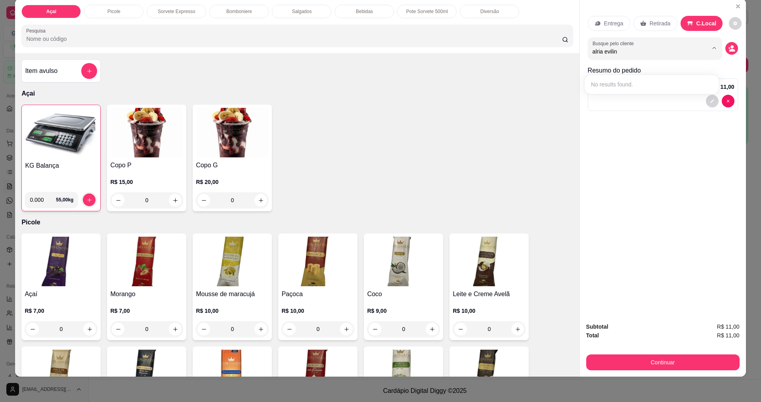
click at [726, 50] on button "decrease-product-quantity" at bounding box center [732, 48] width 13 height 13
click at [684, 48] on input "Busque pelo cliente" at bounding box center [644, 52] width 103 height 8
click at [619, 194] on div "Entrega Retirada C.Local Busque pelo cliente Resumo do pedido 0.2 kg KG Balança…" at bounding box center [663, 156] width 166 height 317
click at [650, 44] on div at bounding box center [655, 48] width 125 height 16
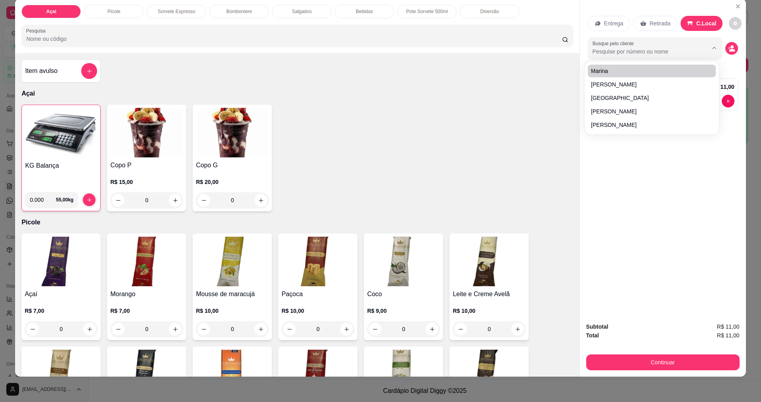
click at [624, 49] on input "Busque pelo cliente" at bounding box center [644, 52] width 103 height 8
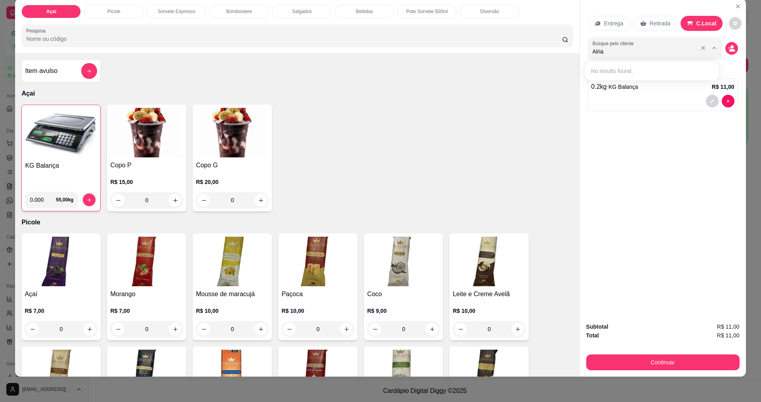
type input "Alria"
click at [658, 355] on div "Continuar" at bounding box center [662, 362] width 153 height 18
click at [654, 364] on button "Continuar" at bounding box center [662, 363] width 153 height 16
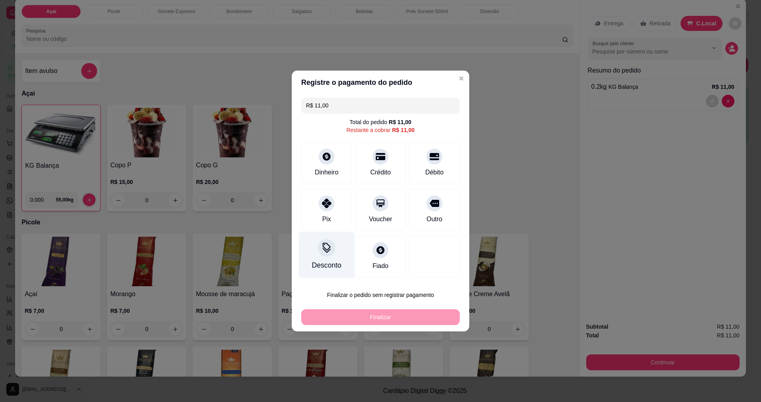
click at [327, 263] on div "Desconto" at bounding box center [326, 265] width 29 height 10
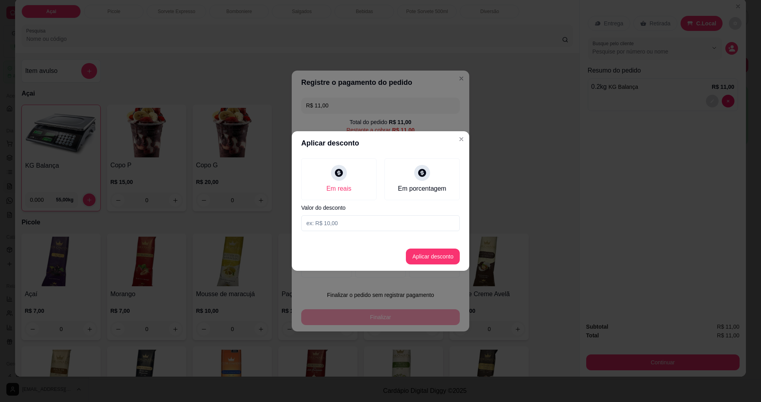
click at [365, 220] on input at bounding box center [380, 223] width 159 height 16
type input "0,50"
click at [419, 257] on button "Aplicar desconto" at bounding box center [433, 257] width 54 height 16
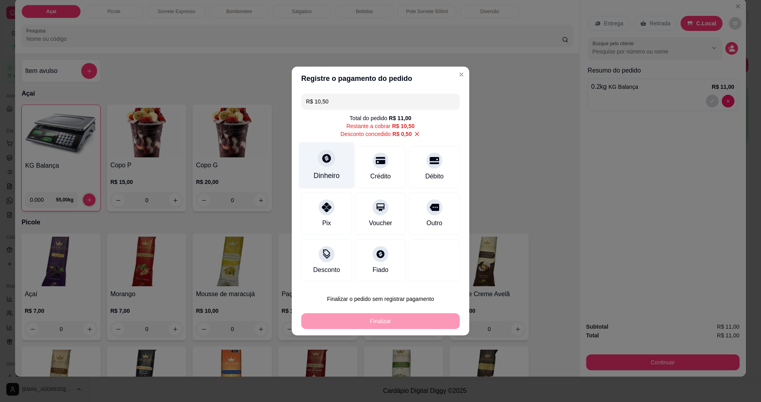
click at [325, 166] on div at bounding box center [326, 157] width 17 height 17
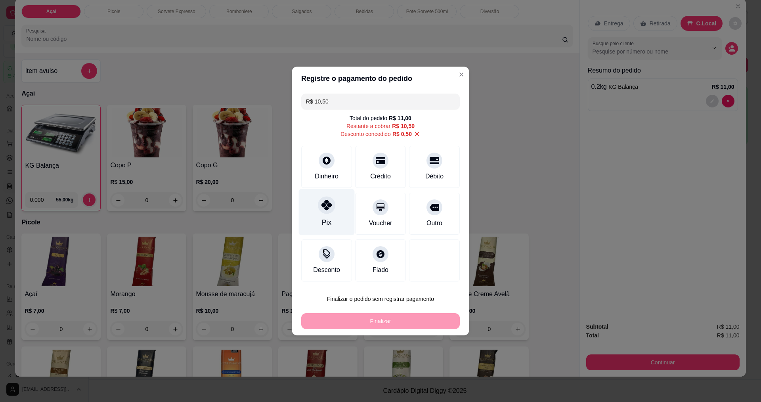
click at [325, 211] on div at bounding box center [326, 204] width 17 height 17
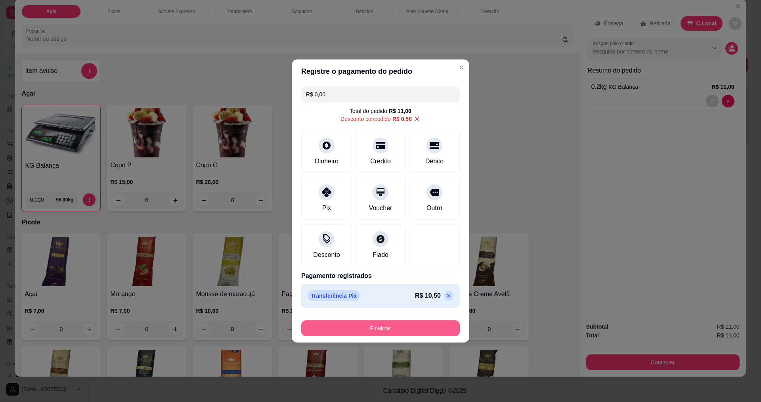
click at [356, 324] on button "Finalizar" at bounding box center [380, 328] width 159 height 16
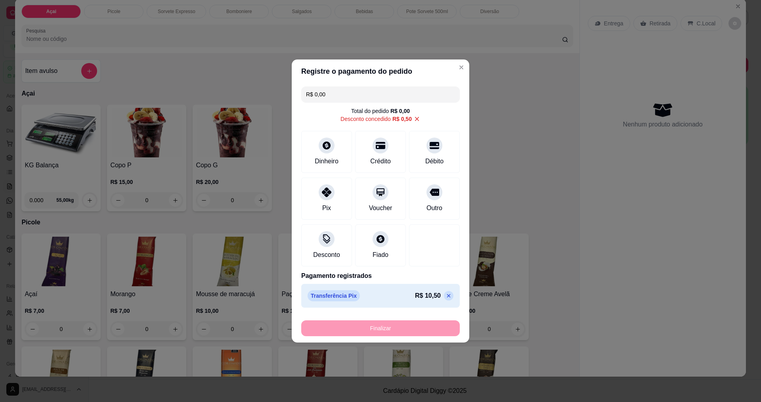
type input "-R$ 11,00"
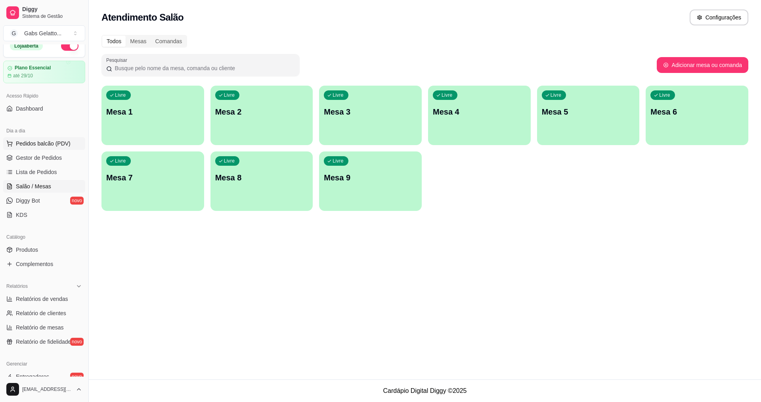
click at [59, 147] on span "Pedidos balcão (PDV)" at bounding box center [43, 144] width 55 height 8
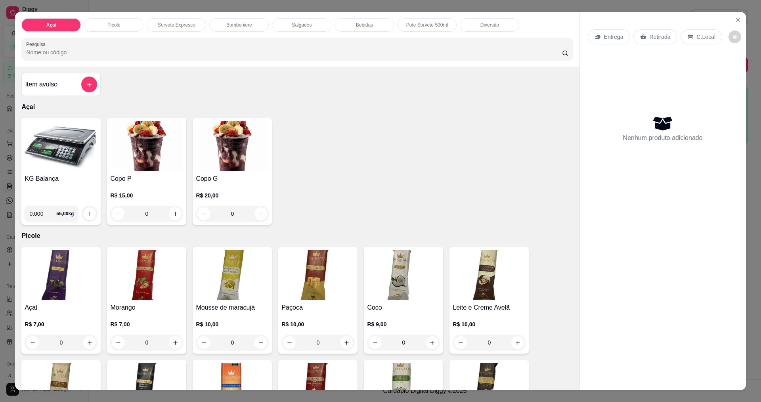
click at [73, 176] on h4 "KG Balança" at bounding box center [61, 179] width 73 height 10
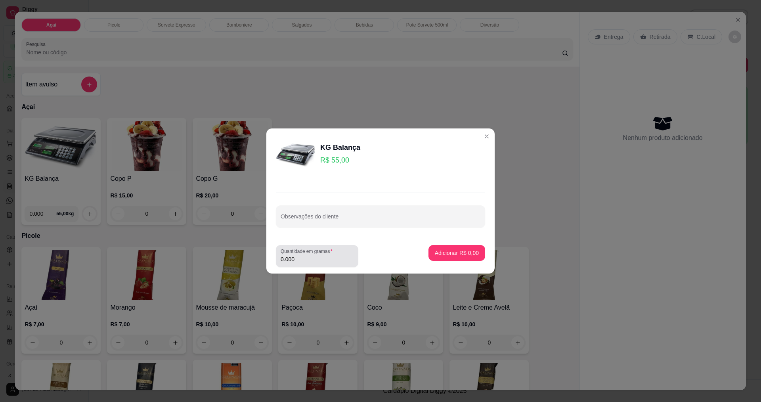
click at [311, 252] on label "Quantidade em gramas" at bounding box center [308, 251] width 55 height 7
click at [311, 255] on input "0.000" at bounding box center [317, 259] width 73 height 8
type input "0.190"
click at [446, 248] on button "Adicionar R$ 10,45" at bounding box center [455, 253] width 60 height 16
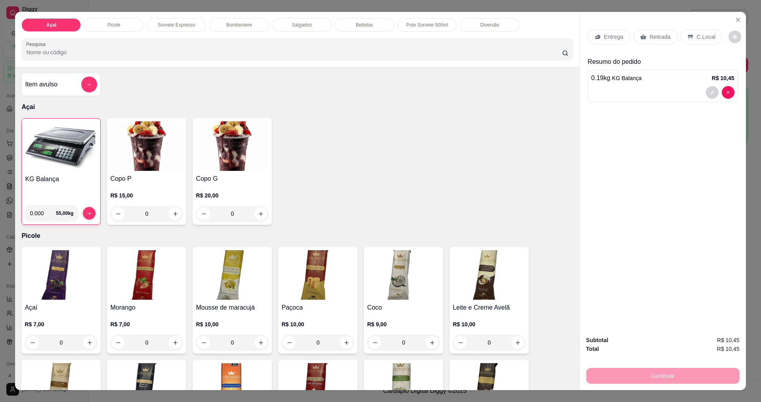
click at [688, 34] on icon at bounding box center [691, 37] width 6 height 6
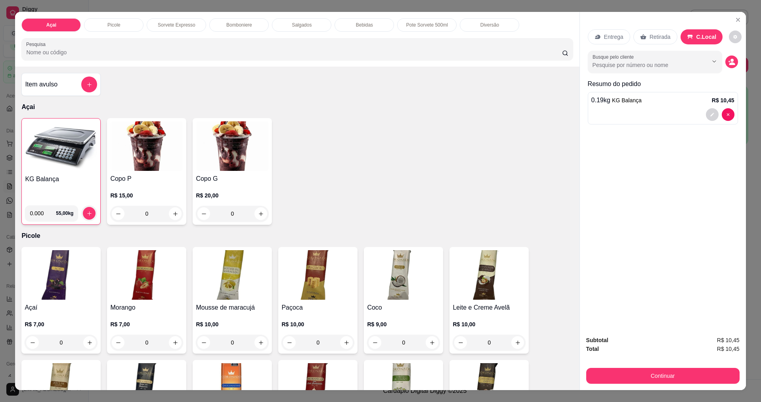
click at [653, 364] on div "Subtotal R$ 10,45 Total R$ 10,45 Continuar" at bounding box center [662, 360] width 153 height 48
click at [651, 373] on button "Continuar" at bounding box center [662, 375] width 149 height 15
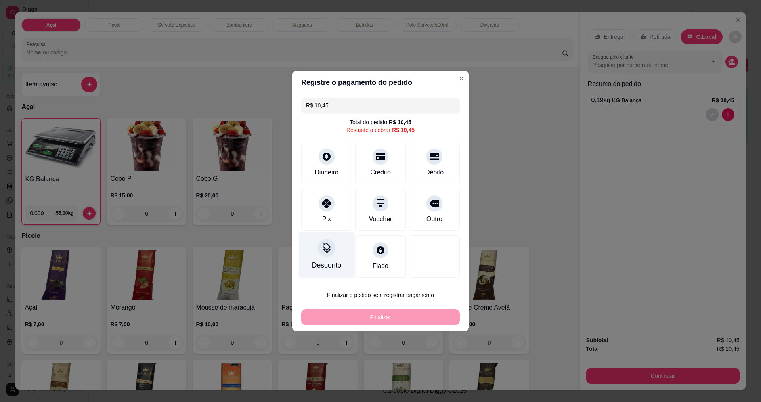
click at [310, 259] on div "Desconto" at bounding box center [327, 255] width 56 height 46
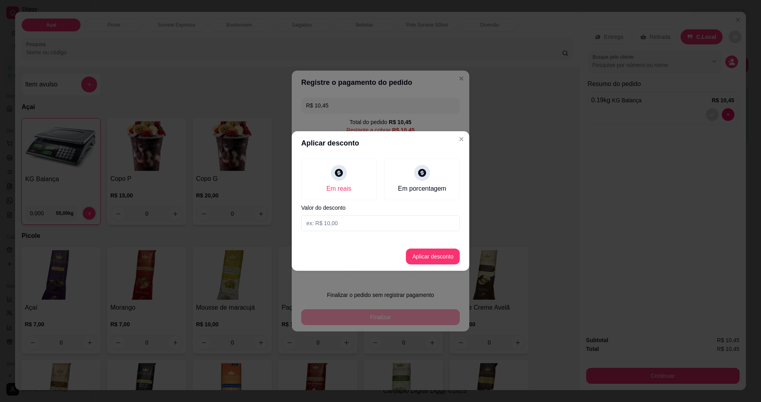
click at [358, 220] on input at bounding box center [380, 223] width 159 height 16
type input "0,45"
click at [423, 264] on footer "Aplicar desconto" at bounding box center [381, 256] width 178 height 29
click at [424, 263] on button "Aplicar desconto" at bounding box center [433, 256] width 52 height 15
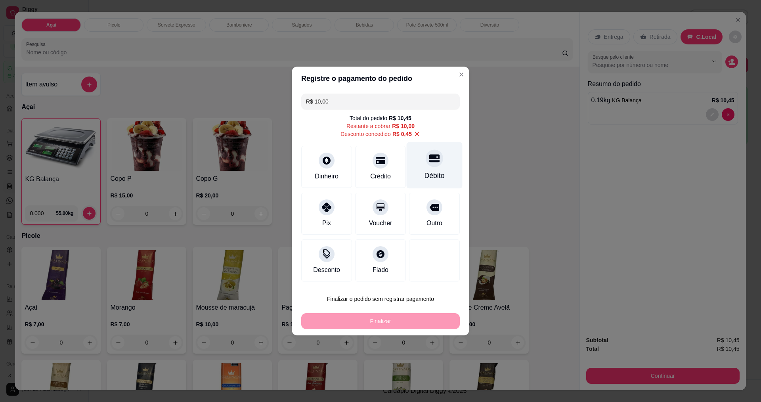
click at [425, 172] on div "Débito" at bounding box center [435, 176] width 20 height 10
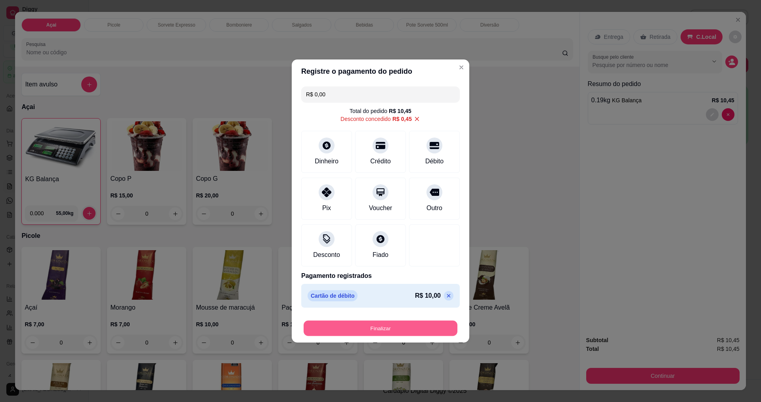
click at [401, 333] on button "Finalizar" at bounding box center [381, 328] width 154 height 15
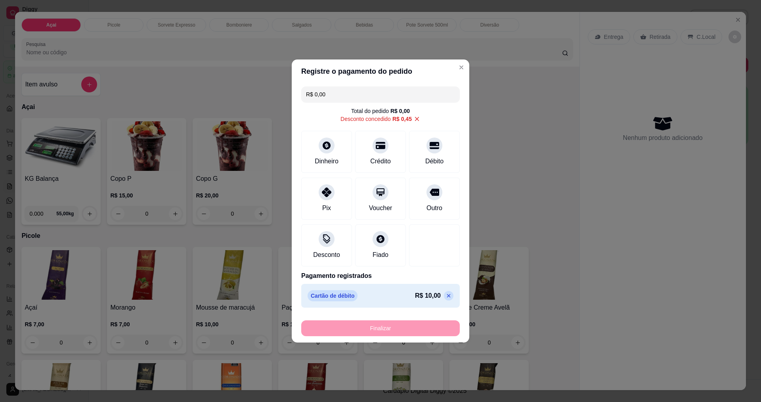
type input "-R$ 10,45"
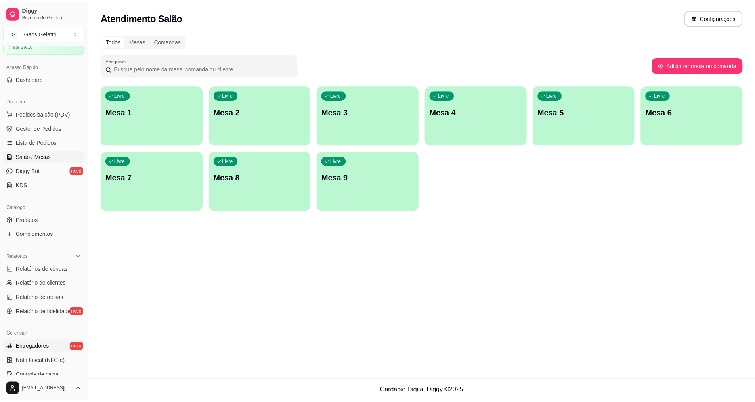
scroll to position [119, 0]
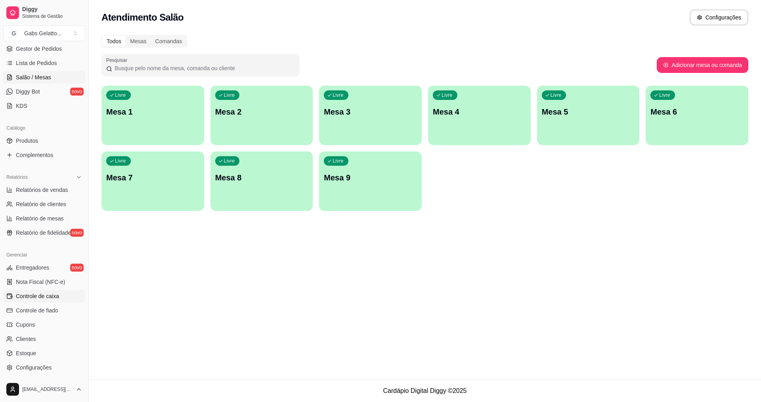
click at [66, 298] on link "Controle de caixa" at bounding box center [44, 296] width 82 height 13
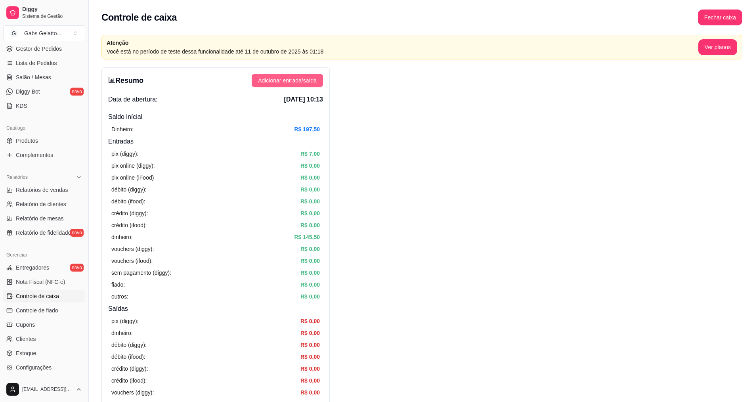
click at [294, 79] on span "Adicionar entrada/saída" at bounding box center [287, 80] width 59 height 9
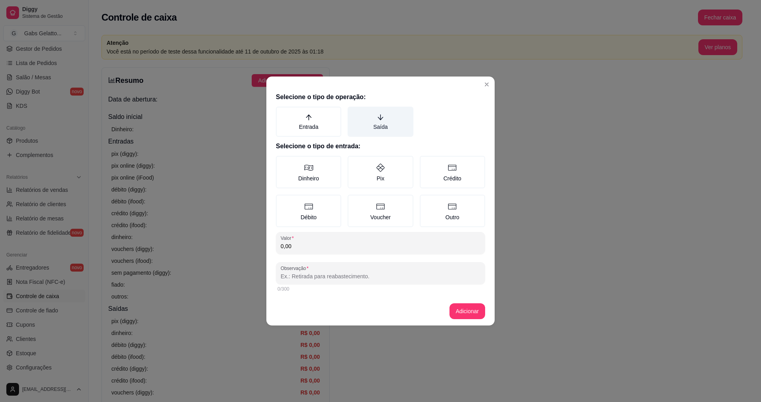
click at [383, 119] on icon "arrow-down" at bounding box center [380, 117] width 7 height 7
click at [354, 113] on button "Saída" at bounding box center [350, 109] width 6 height 6
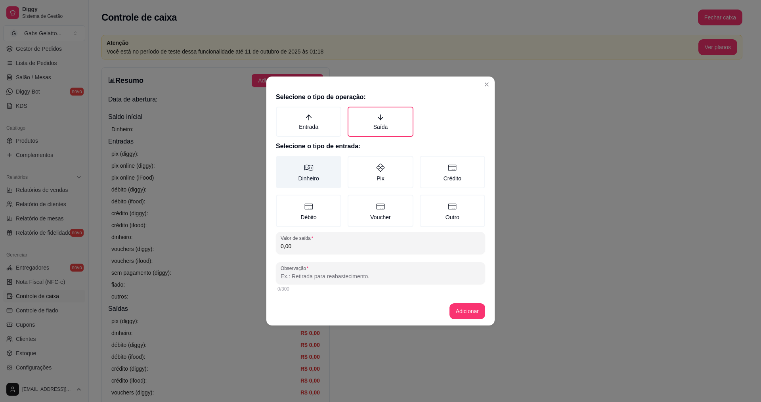
click at [303, 168] on label "Dinheiro" at bounding box center [308, 172] width 65 height 33
click at [282, 162] on button "Dinheiro" at bounding box center [279, 158] width 6 height 6
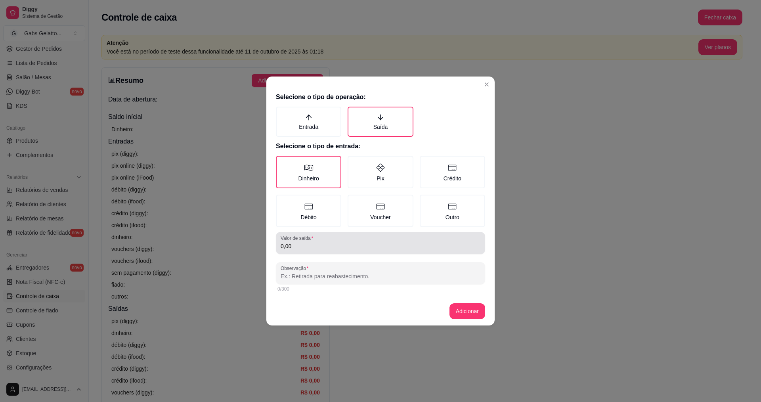
click at [344, 246] on input "0,00" at bounding box center [381, 246] width 200 height 8
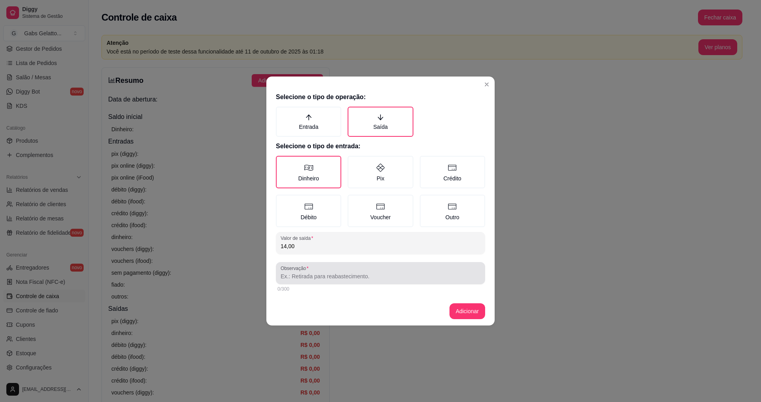
type input "14,00"
click at [324, 270] on div at bounding box center [381, 273] width 200 height 16
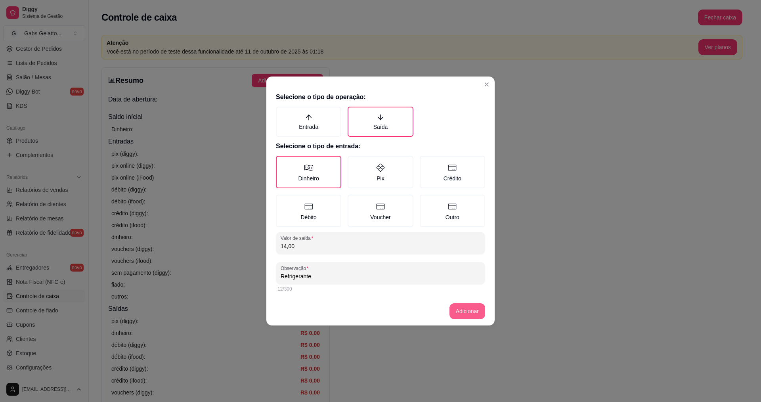
type input "Refrigerante"
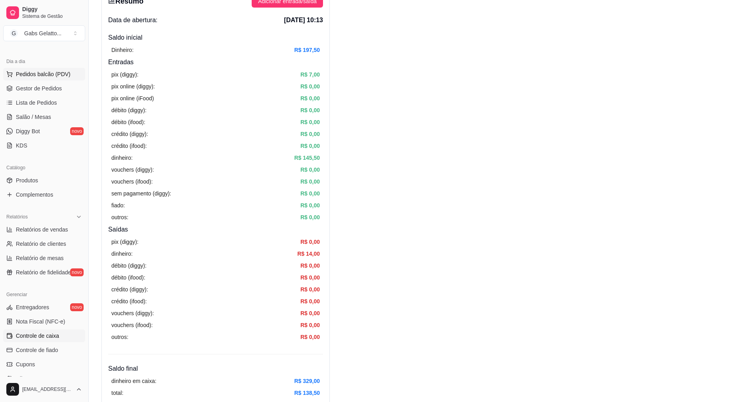
scroll to position [40, 0]
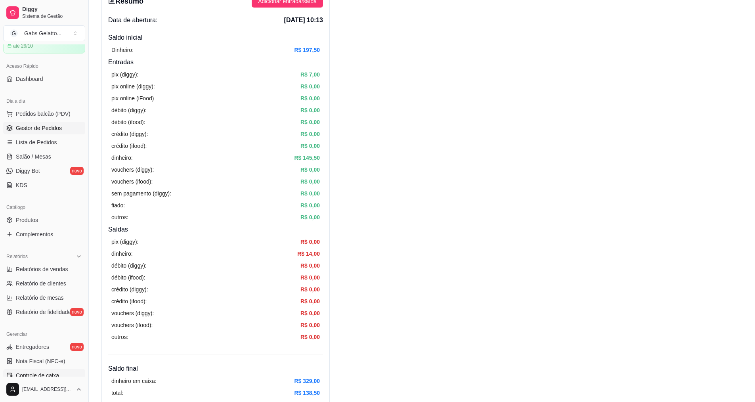
click at [43, 132] on span "Gestor de Pedidos" at bounding box center [39, 128] width 46 height 8
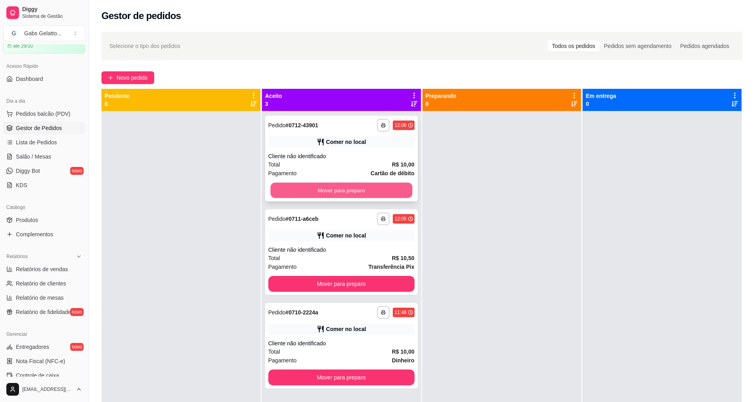
click at [293, 189] on button "Mover para preparo" at bounding box center [341, 190] width 142 height 15
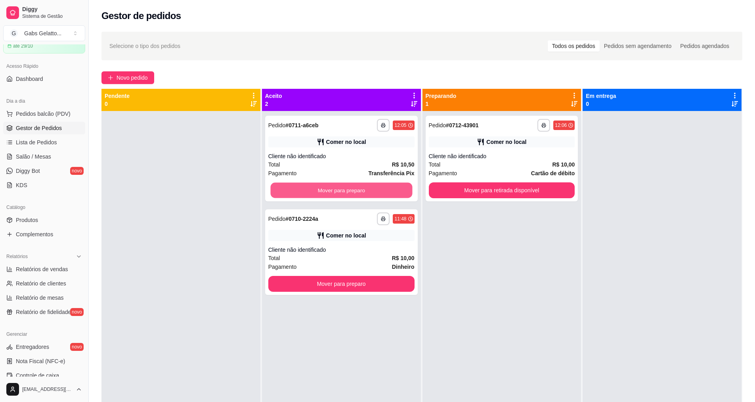
click at [293, 189] on button "Mover para preparo" at bounding box center [341, 190] width 142 height 15
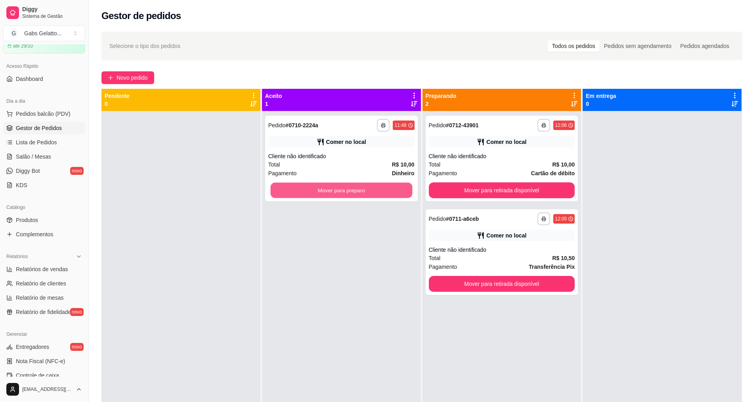
click at [293, 189] on button "Mover para preparo" at bounding box center [341, 190] width 142 height 15
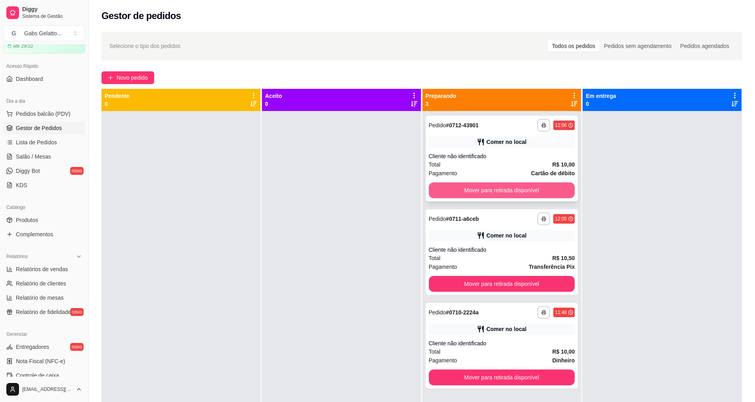
click at [453, 190] on button "Mover para retirada disponível" at bounding box center [502, 190] width 146 height 16
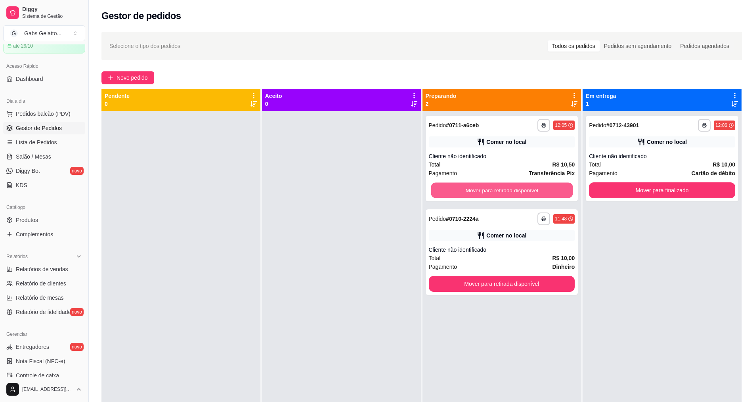
click at [453, 190] on button "Mover para retirada disponível" at bounding box center [502, 190] width 142 height 15
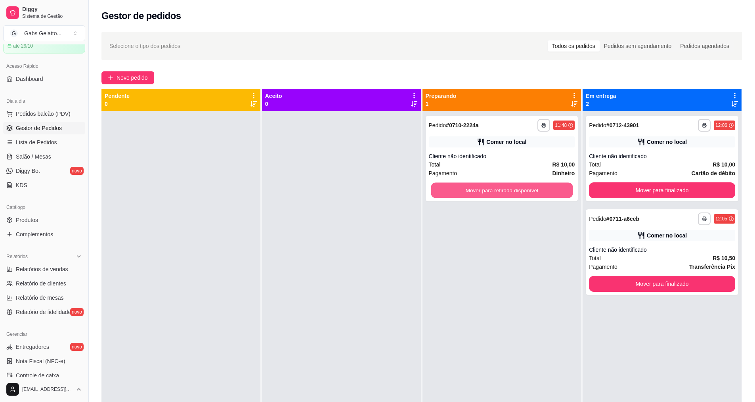
click at [453, 190] on button "Mover para retirada disponível" at bounding box center [502, 190] width 142 height 15
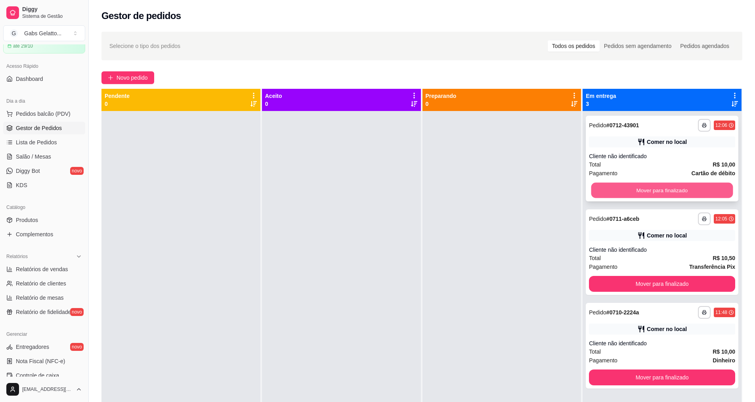
click at [615, 192] on button "Mover para finalizado" at bounding box center [663, 190] width 142 height 15
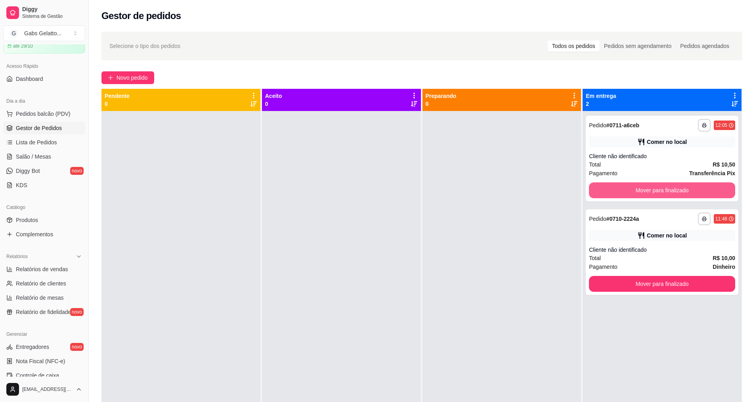
click at [615, 192] on button "Mover para finalizado" at bounding box center [662, 190] width 146 height 16
click at [615, 276] on button "Mover para finalizado" at bounding box center [662, 284] width 146 height 16
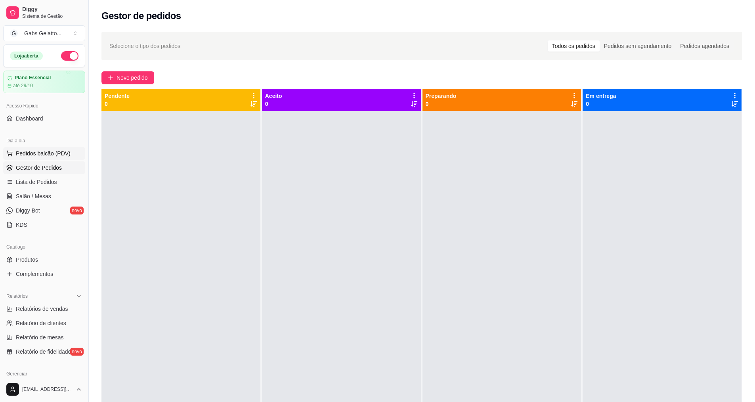
click at [44, 151] on span "Pedidos balcão (PDV)" at bounding box center [43, 153] width 55 height 8
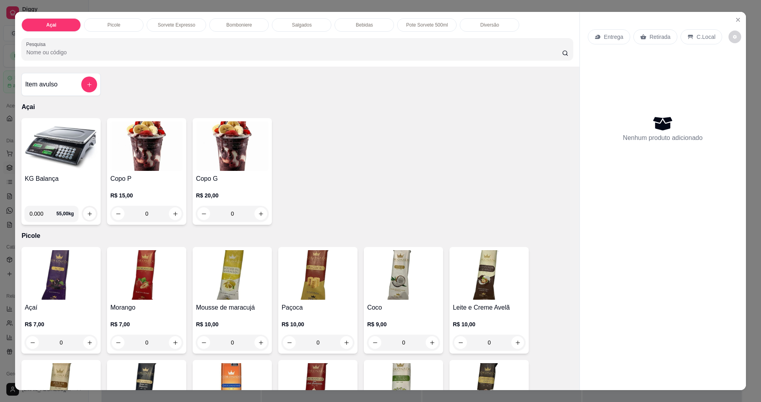
click at [248, 25] on p "Bomboniere" at bounding box center [239, 25] width 26 height 6
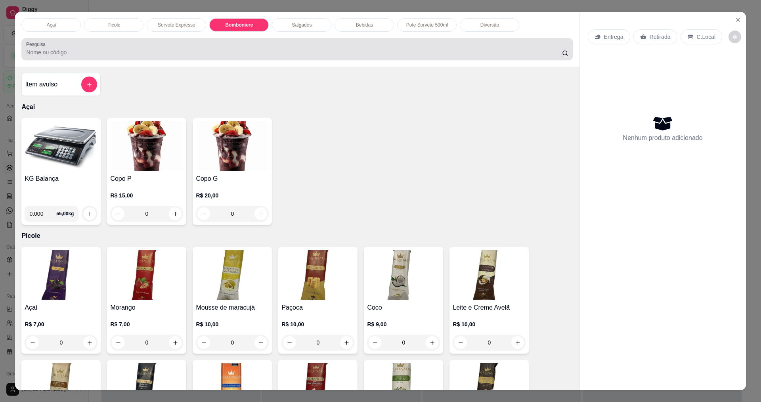
scroll to position [13, 0]
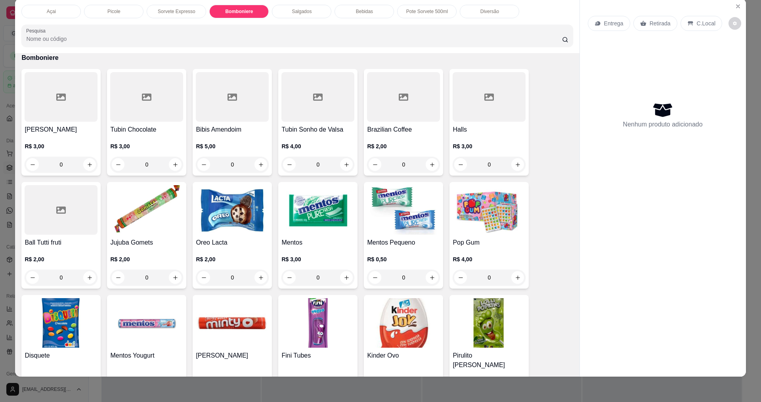
click at [104, 15] on div "Picole" at bounding box center [113, 11] width 59 height 13
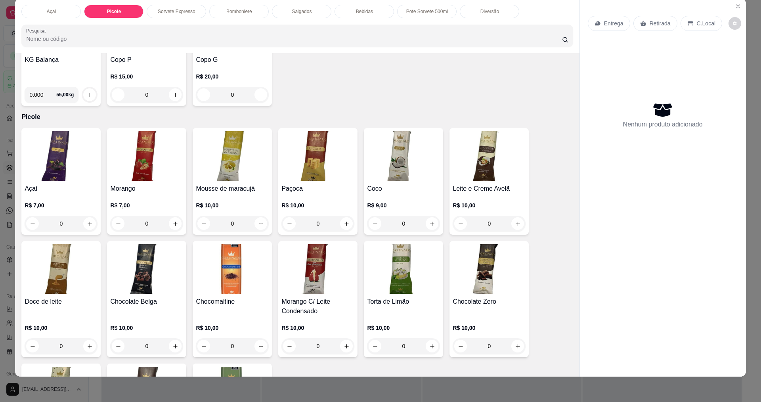
scroll to position [0, 0]
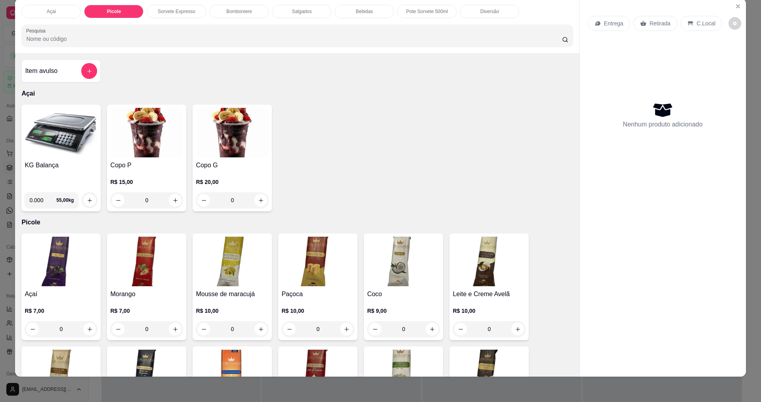
click at [492, 257] on img at bounding box center [489, 262] width 73 height 50
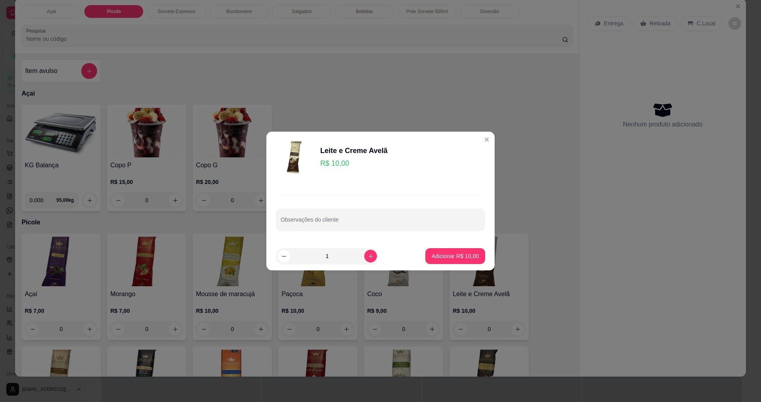
click at [419, 93] on div "Leite e Creme Avelã R$ 10,00 Observações do cliente 1 Adicionar R$ 10,00" at bounding box center [380, 201] width 761 height 402
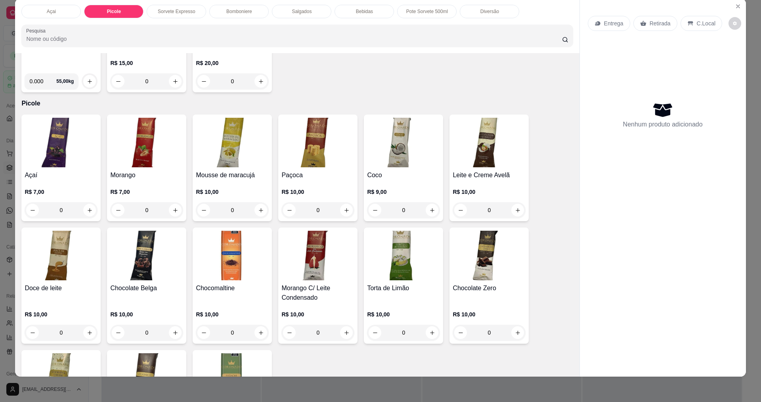
scroll to position [119, 0]
click at [233, 3] on div "Açai Picole Sorvete Expresso Bomboniere Salgados Bebidas Pote Sorvete 500ml Div…" at bounding box center [297, 25] width 564 height 55
click at [245, 15] on div "Bomboniere" at bounding box center [238, 11] width 59 height 13
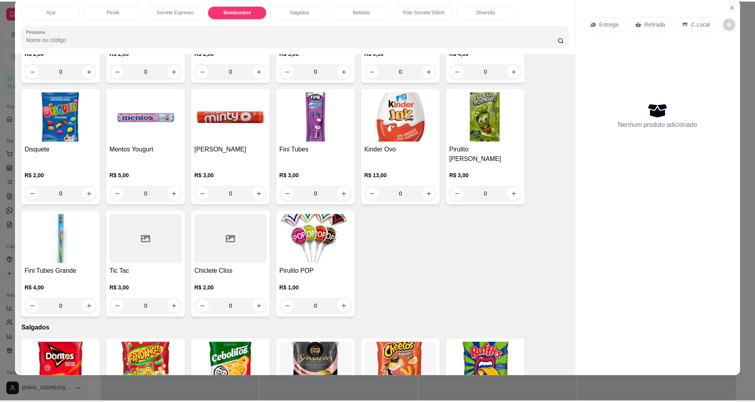
scroll to position [862, 0]
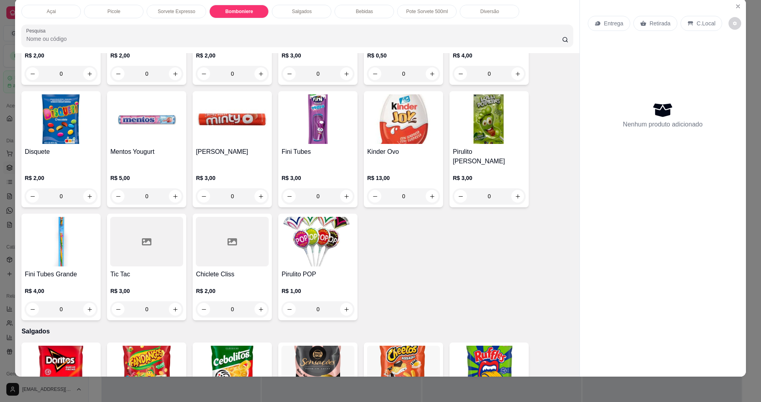
click at [74, 230] on img at bounding box center [61, 242] width 73 height 50
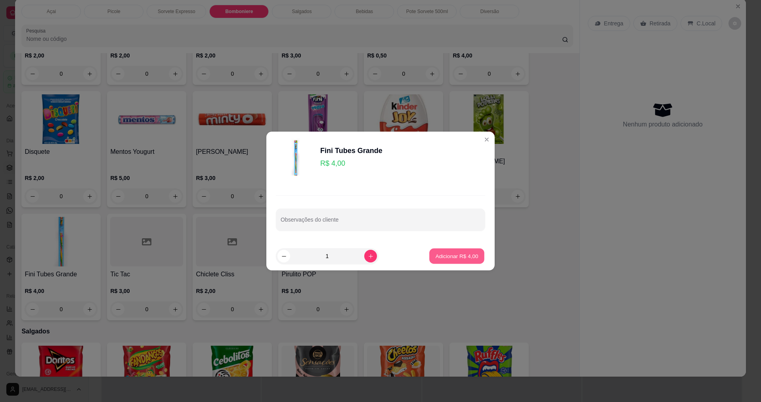
click at [448, 257] on p "Adicionar R$ 4,00" at bounding box center [456, 256] width 43 height 8
type input "1"
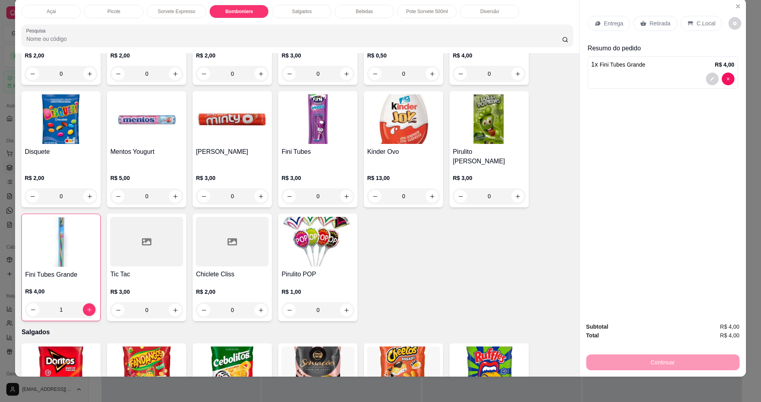
click at [690, 21] on div "C.Local" at bounding box center [702, 23] width 42 height 15
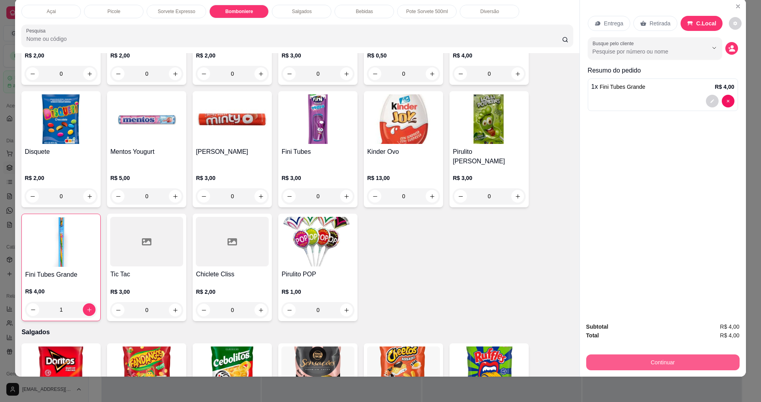
click at [656, 362] on button "Continuar" at bounding box center [662, 363] width 153 height 16
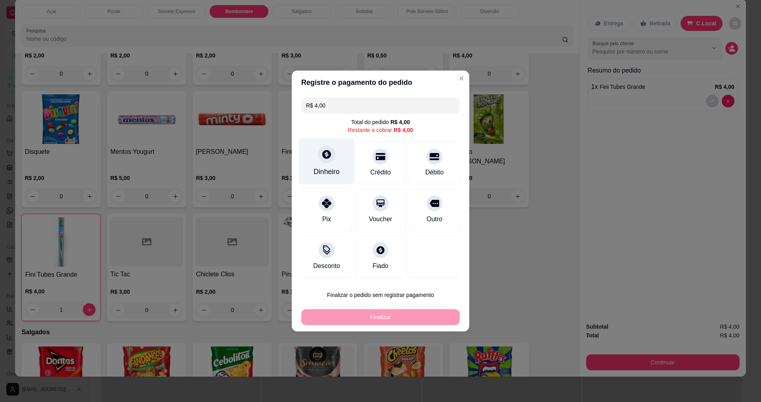
click at [320, 160] on div at bounding box center [326, 154] width 17 height 17
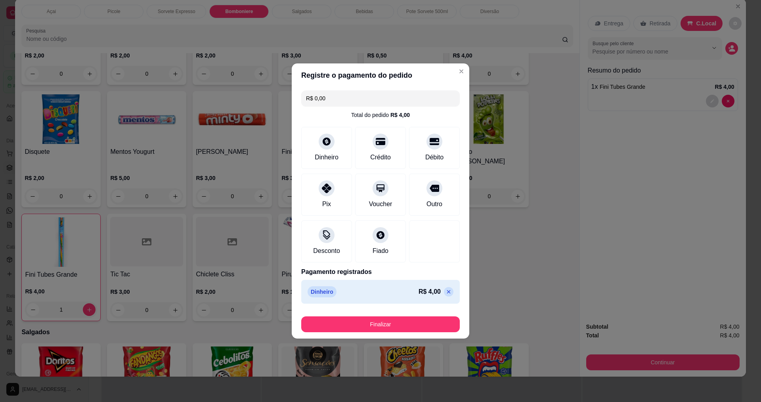
type input "R$ 0,00"
click at [378, 328] on button "Finalizar" at bounding box center [380, 324] width 159 height 16
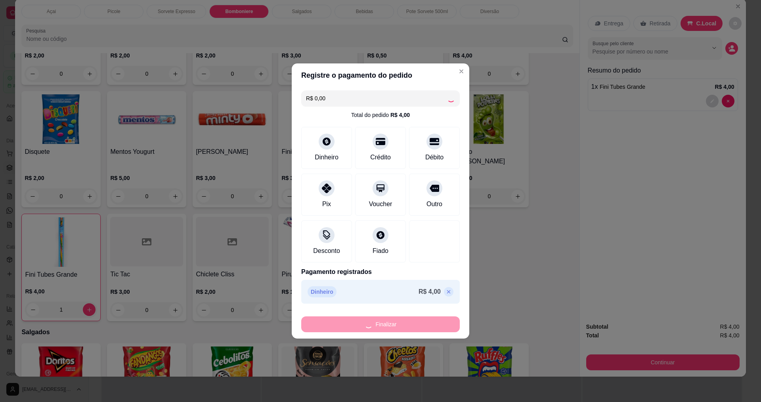
type input "0"
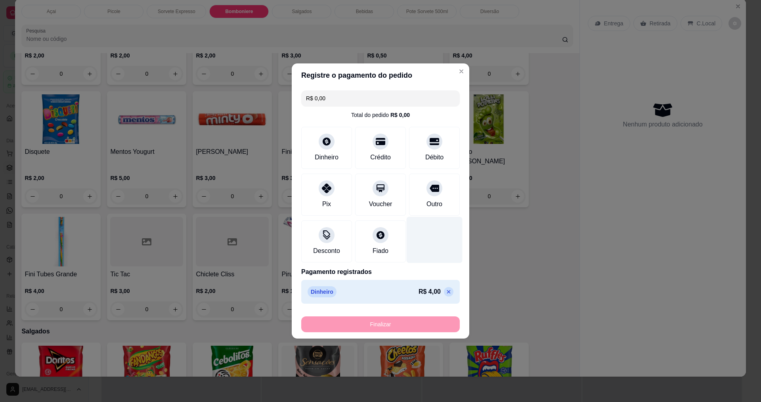
type input "-R$ 4,00"
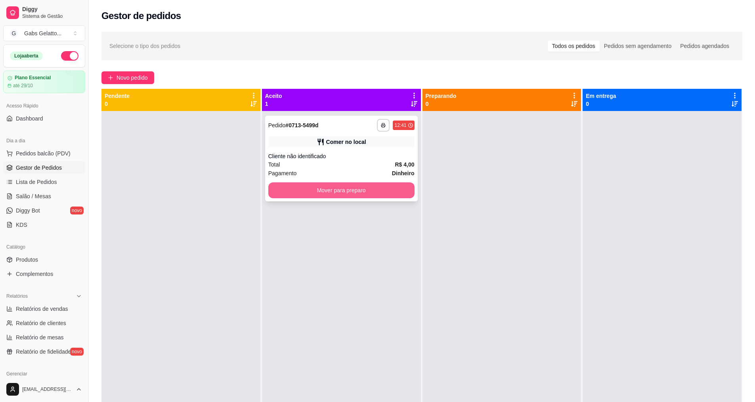
click at [376, 197] on button "Mover para preparo" at bounding box center [341, 190] width 146 height 16
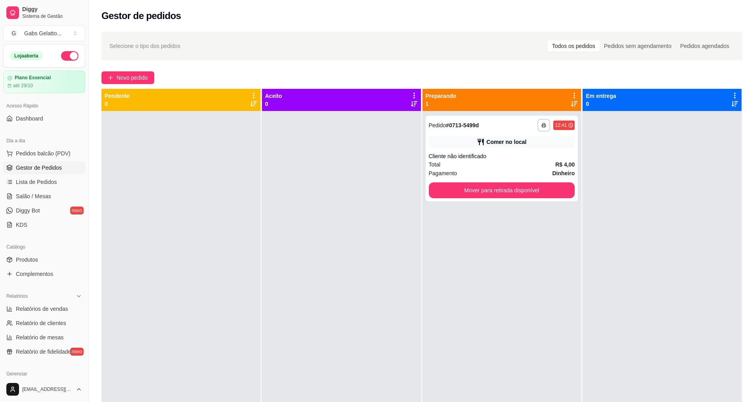
scroll to position [22, 0]
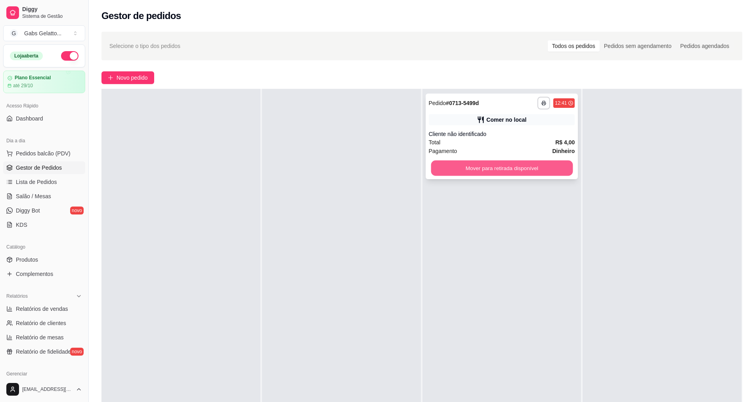
click at [503, 174] on button "Mover para retirada disponível" at bounding box center [502, 168] width 142 height 15
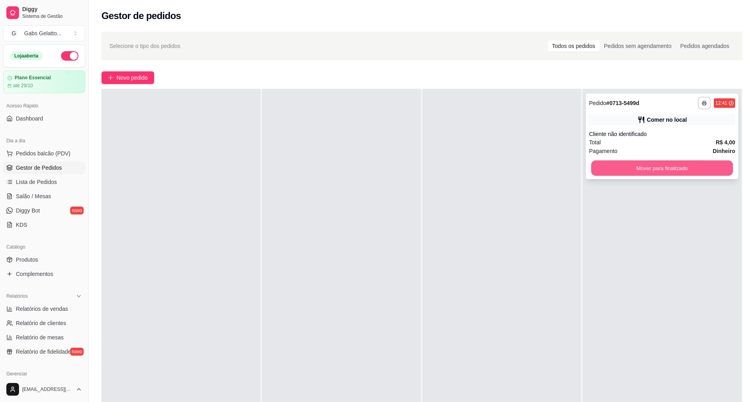
click at [620, 166] on button "Mover para finalizado" at bounding box center [663, 168] width 142 height 15
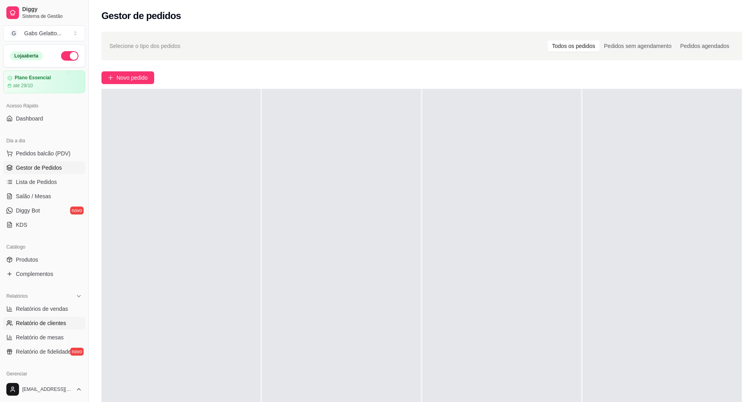
click at [65, 320] on span "Relatório de clientes" at bounding box center [41, 323] width 50 height 8
select select "30"
select select "HIGHEST_TOTAL_SPENT_WITH_ORDERS"
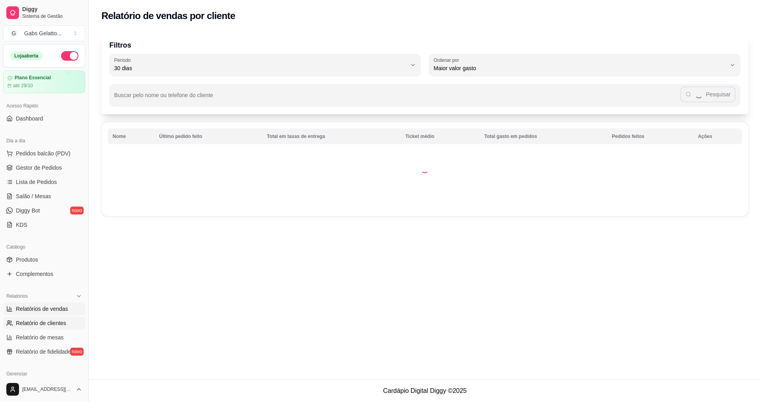
click at [67, 310] on link "Relatórios de vendas" at bounding box center [44, 309] width 82 height 13
select select "ALL"
select select "0"
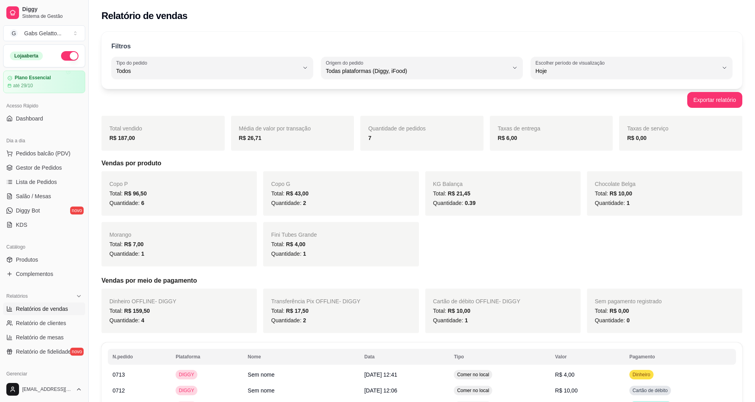
scroll to position [79, 0]
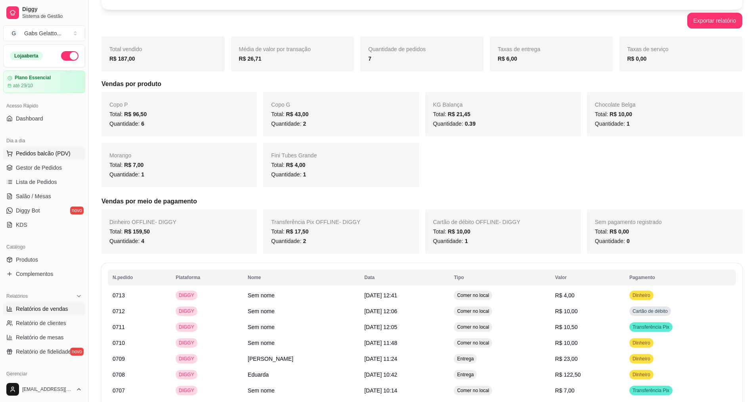
click at [51, 157] on span "Pedidos balcão (PDV)" at bounding box center [43, 153] width 55 height 8
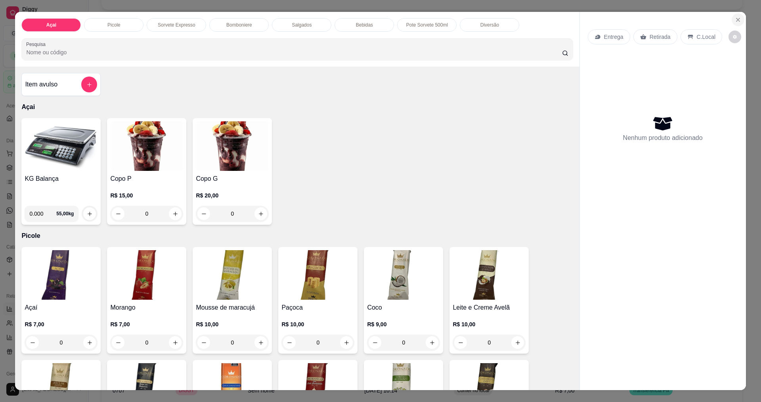
click at [732, 19] on button "Close" at bounding box center [738, 19] width 13 height 13
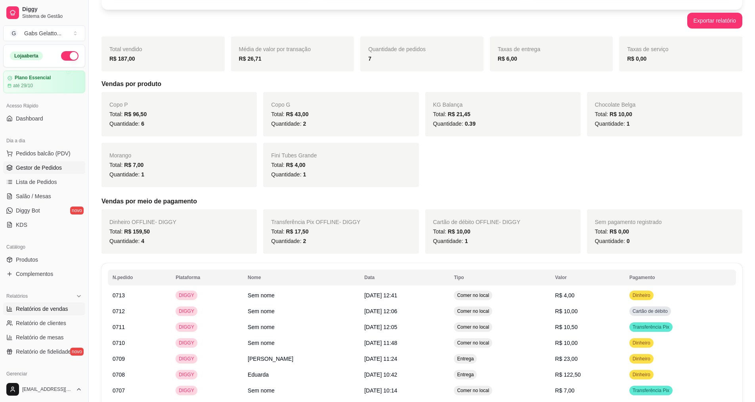
click at [56, 170] on span "Gestor de Pedidos" at bounding box center [39, 168] width 46 height 8
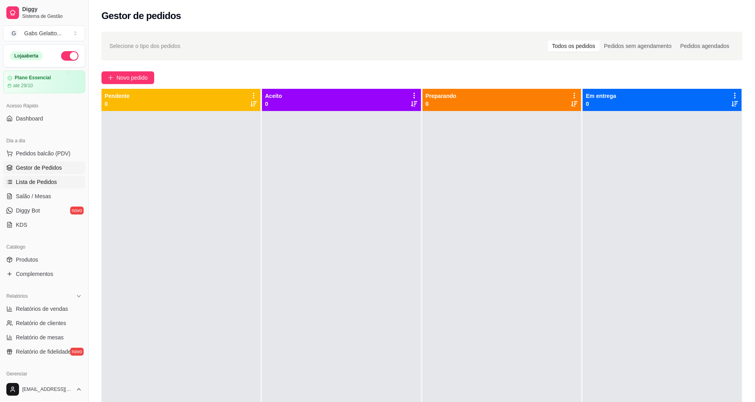
click at [65, 178] on link "Lista de Pedidos" at bounding box center [44, 182] width 82 height 13
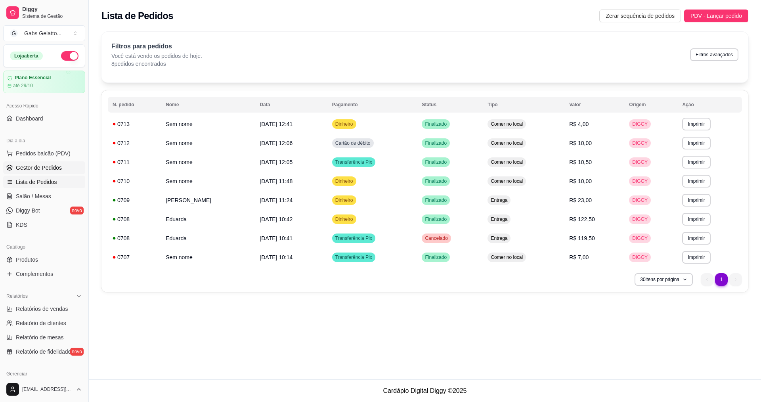
click at [49, 165] on span "Gestor de Pedidos" at bounding box center [39, 168] width 46 height 8
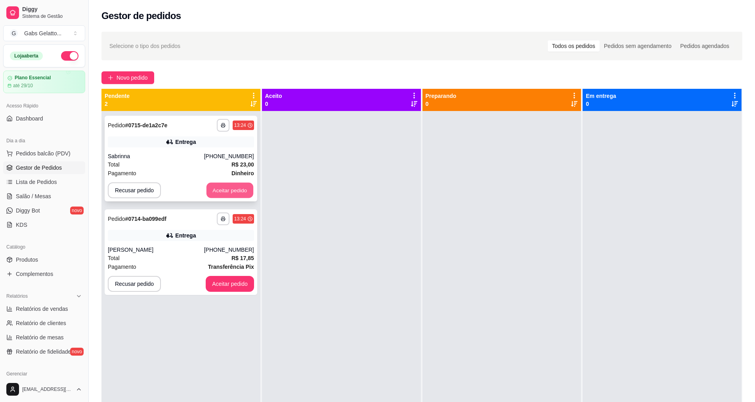
click at [227, 186] on button "Aceitar pedido" at bounding box center [230, 190] width 47 height 15
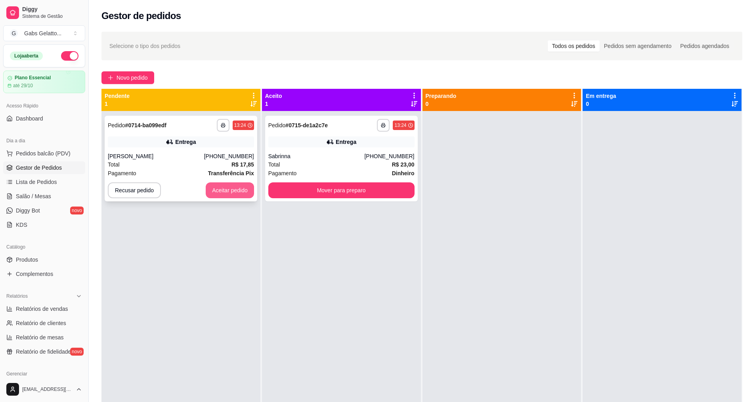
click at [243, 194] on button "Aceitar pedido" at bounding box center [230, 190] width 48 height 16
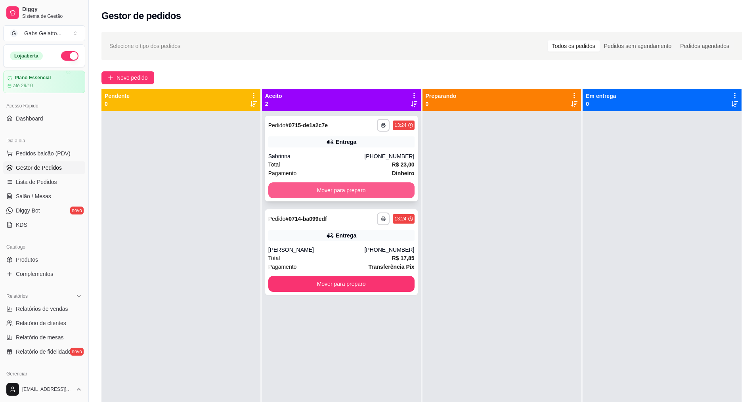
click at [338, 188] on button "Mover para preparo" at bounding box center [341, 190] width 146 height 16
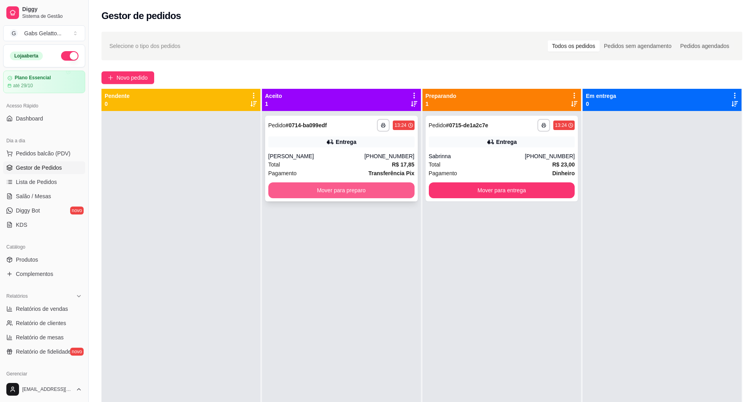
click at [375, 186] on button "Mover para preparo" at bounding box center [341, 190] width 146 height 16
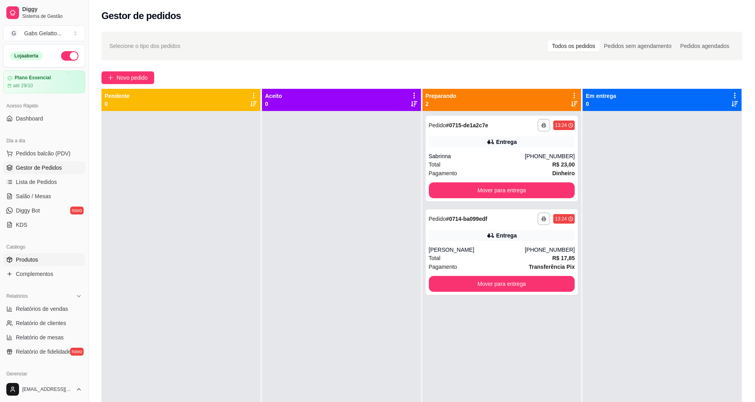
click at [47, 261] on link "Produtos" at bounding box center [44, 259] width 82 height 13
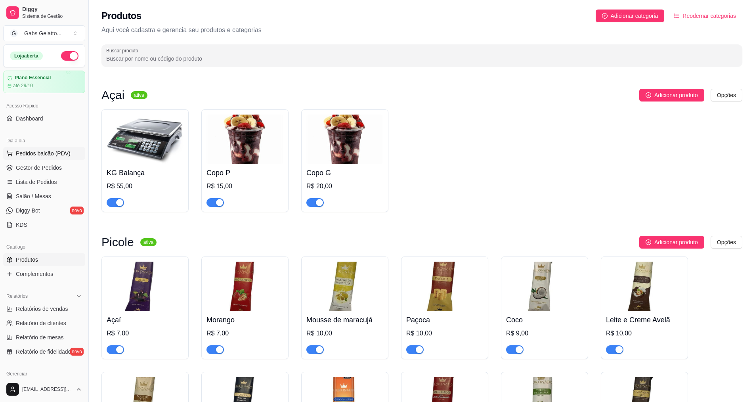
click at [71, 155] on button "Pedidos balcão (PDV)" at bounding box center [44, 153] width 82 height 13
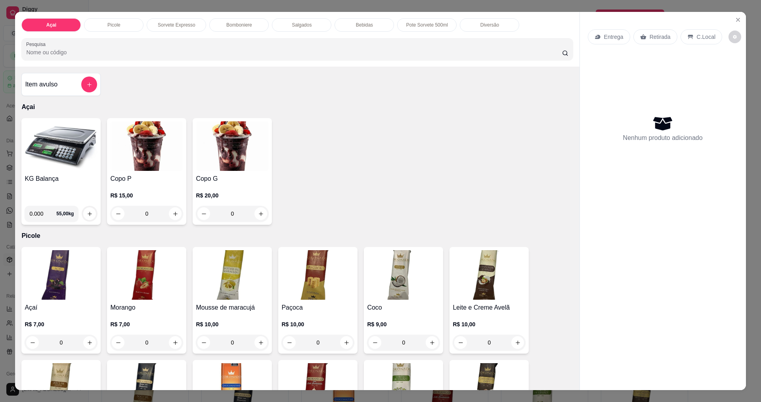
click at [310, 20] on div "Salgados" at bounding box center [301, 24] width 59 height 13
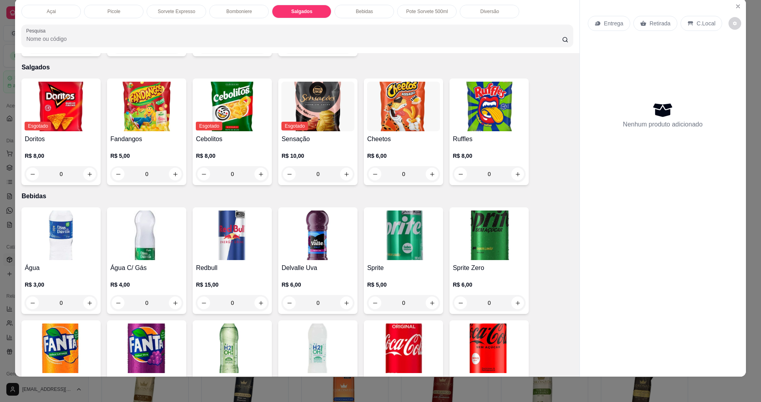
click at [391, 104] on img at bounding box center [403, 107] width 73 height 50
click at [484, 144] on div "R$ 8,00 0" at bounding box center [489, 163] width 73 height 38
click at [147, 93] on img at bounding box center [146, 107] width 73 height 50
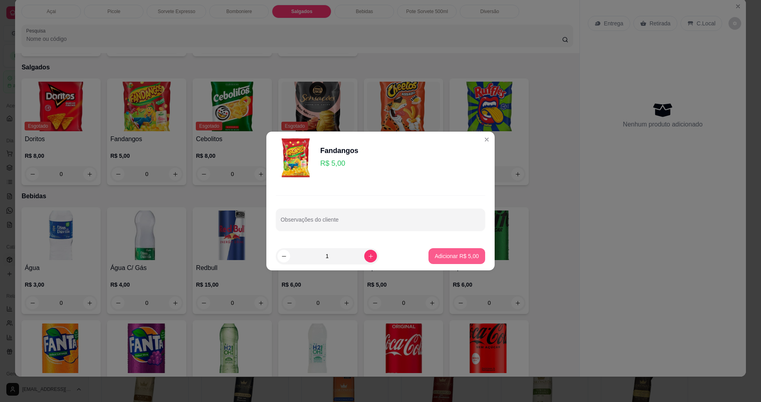
click at [436, 253] on p "Adicionar R$ 5,00" at bounding box center [457, 256] width 44 height 8
type input "1"
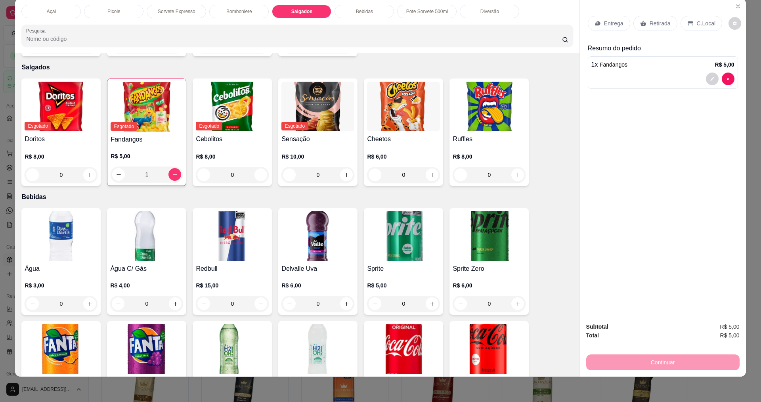
click at [689, 21] on icon at bounding box center [691, 23] width 6 height 6
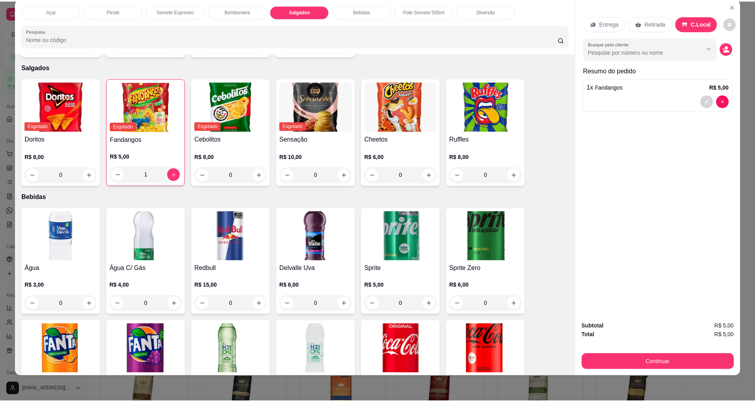
scroll to position [1205, 0]
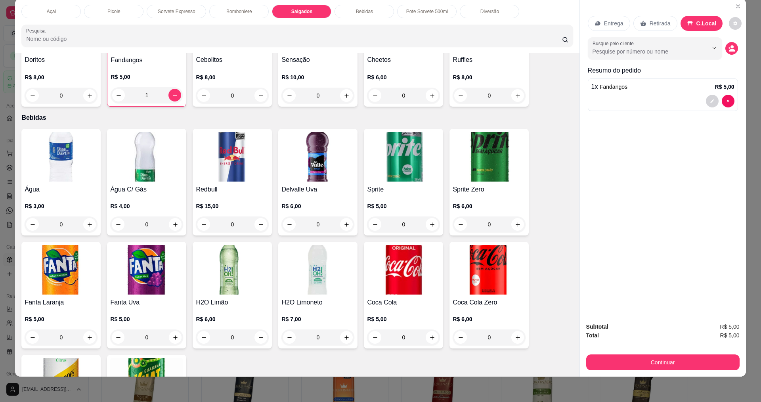
click at [57, 259] on img at bounding box center [61, 270] width 73 height 50
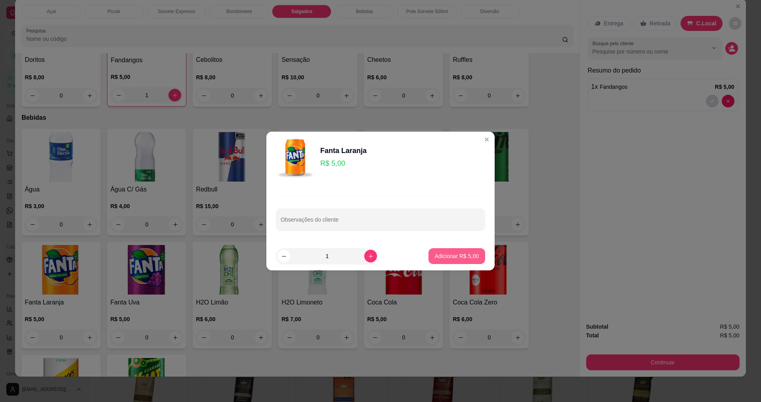
click at [449, 253] on p "Adicionar R$ 5,00" at bounding box center [457, 256] width 44 height 8
type input "1"
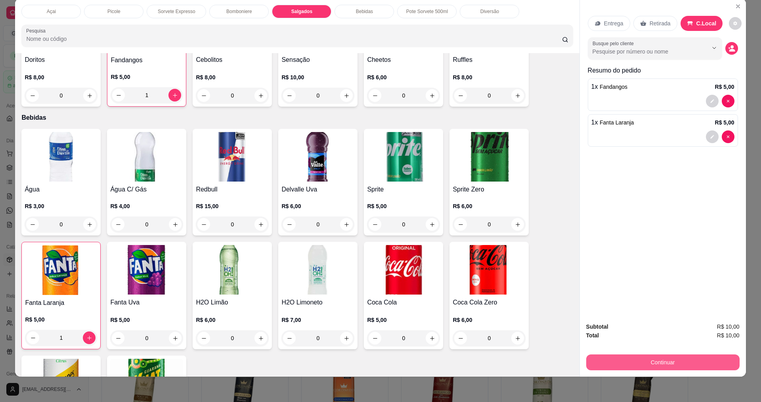
click at [664, 364] on button "Continuar" at bounding box center [662, 363] width 153 height 16
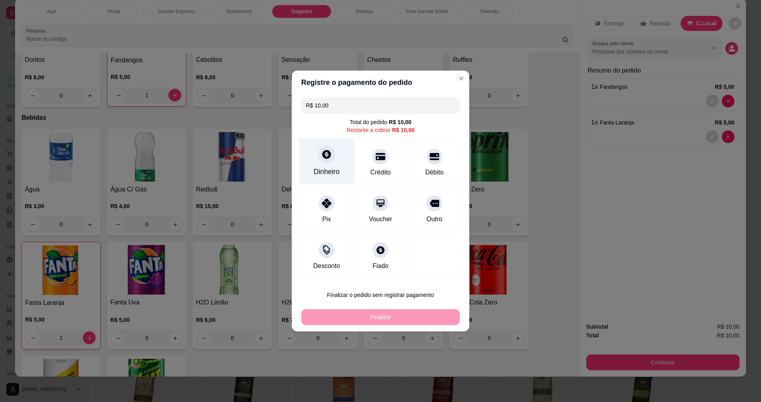
click at [334, 160] on div "Dinheiro" at bounding box center [327, 161] width 56 height 46
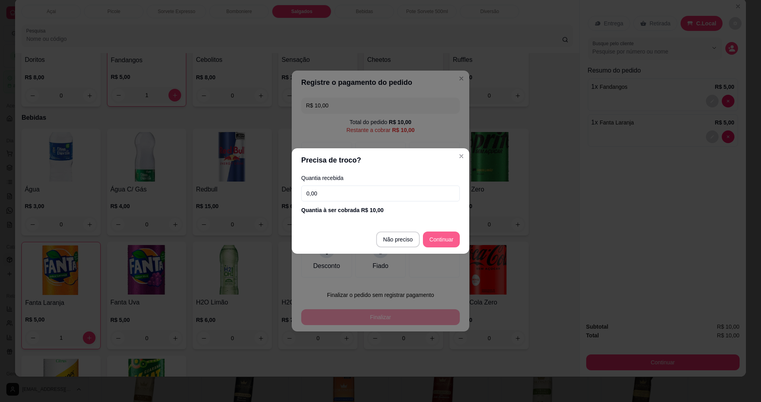
type input "R$ 0,00"
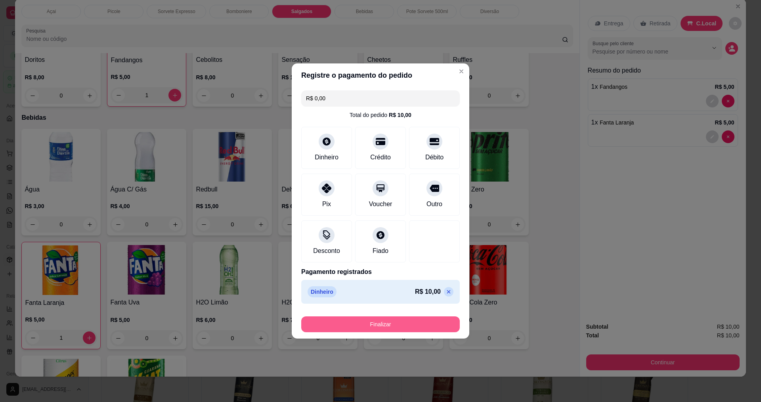
click at [388, 323] on button "Finalizar" at bounding box center [380, 324] width 159 height 16
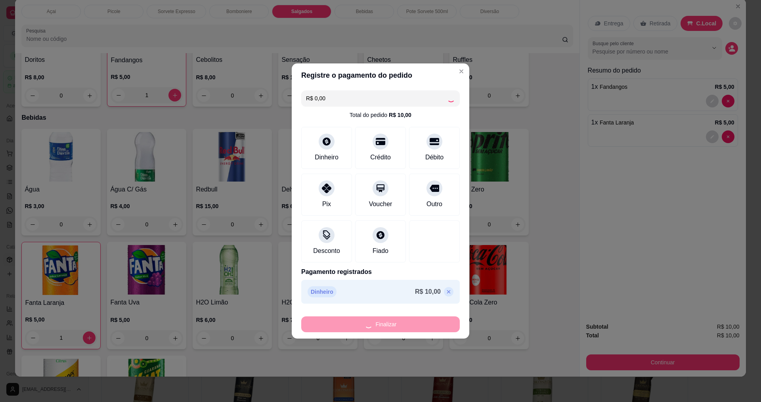
type input "0"
type input "-R$ 10,00"
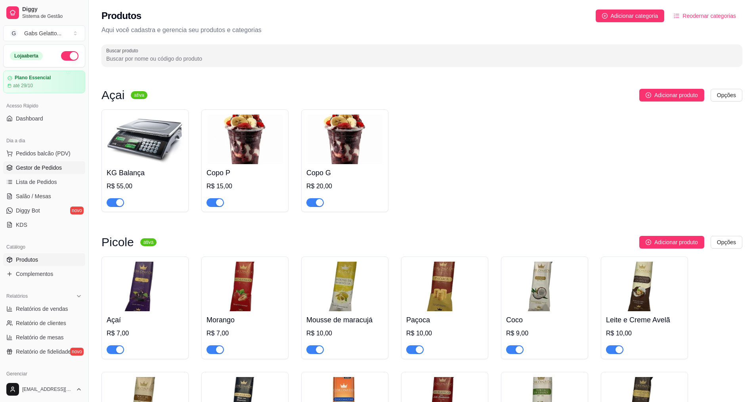
click at [61, 164] on link "Gestor de Pedidos" at bounding box center [44, 167] width 82 height 13
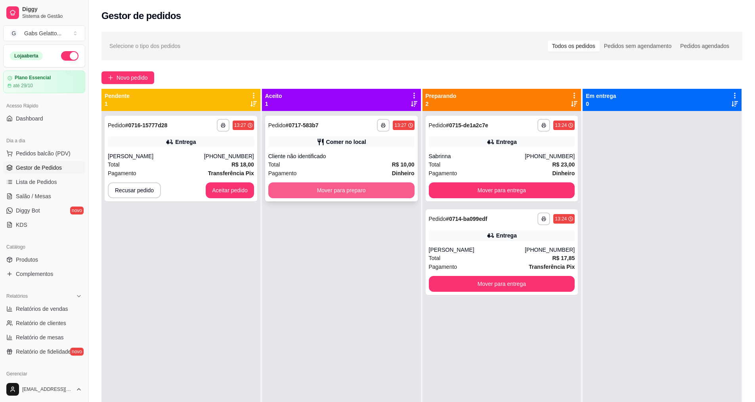
click at [307, 195] on button "Mover para preparo" at bounding box center [341, 190] width 146 height 16
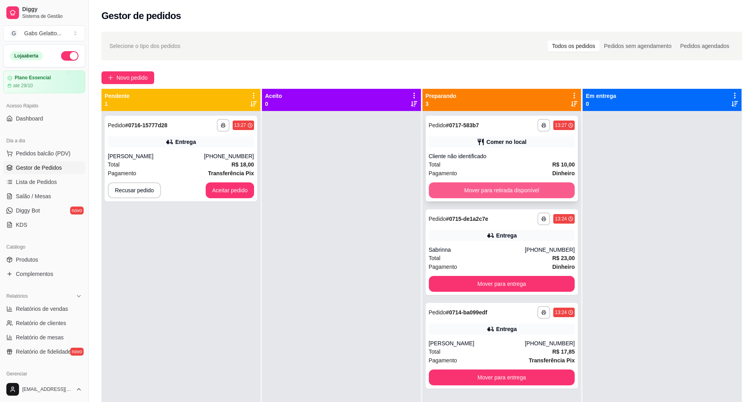
click at [512, 196] on button "Mover para retirada disponível" at bounding box center [502, 190] width 146 height 16
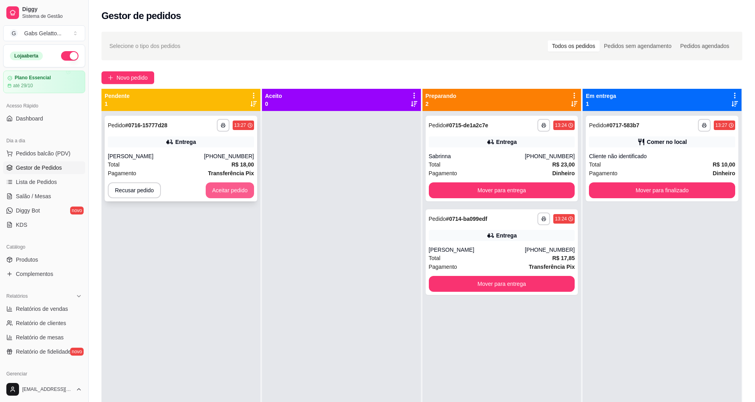
click at [240, 189] on button "Aceitar pedido" at bounding box center [230, 190] width 48 height 16
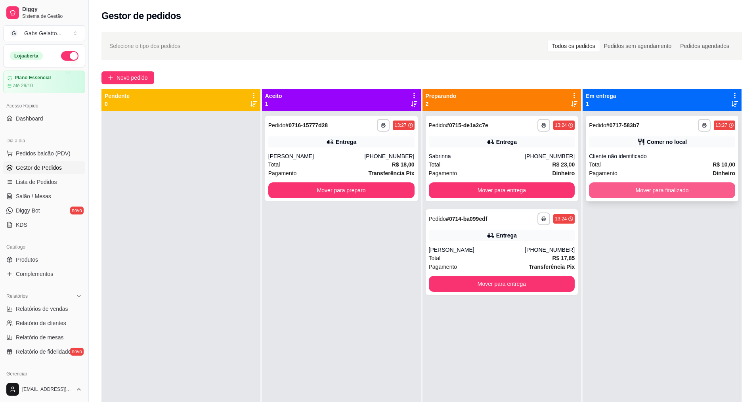
click at [625, 194] on button "Mover para finalizado" at bounding box center [662, 190] width 146 height 16
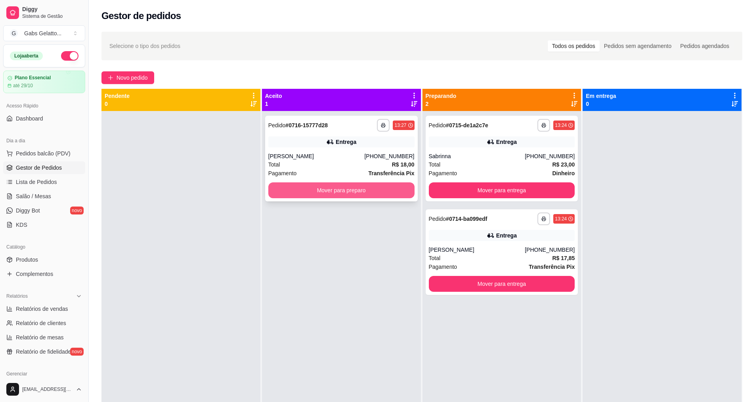
click at [340, 193] on button "Mover para preparo" at bounding box center [341, 190] width 146 height 16
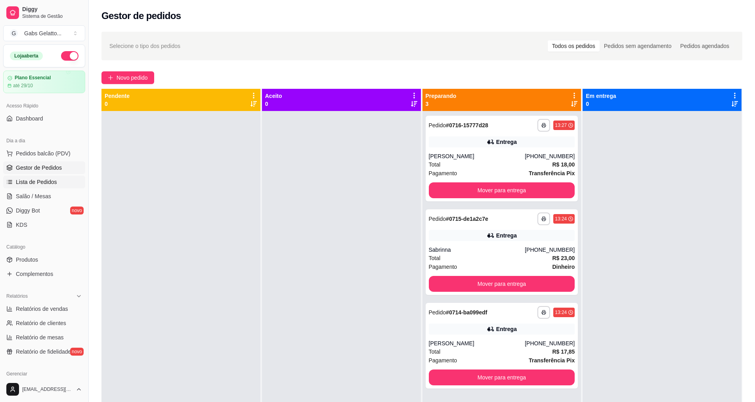
drag, startPoint x: 61, startPoint y: 155, endPoint x: 60, endPoint y: 182, distance: 27.0
click at [60, 182] on ul "Pedidos balcão (PDV) Gestor de Pedidos Lista de Pedidos Salão / Mesas Diggy Bot…" at bounding box center [44, 189] width 82 height 84
click at [64, 154] on span "Pedidos balcão (PDV)" at bounding box center [43, 153] width 55 height 8
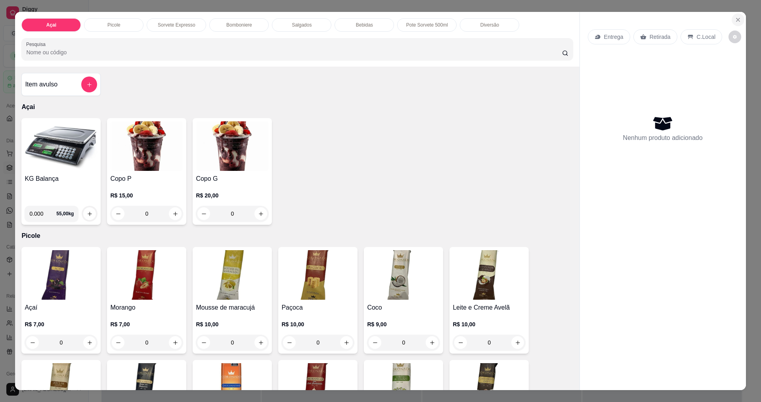
click at [735, 21] on icon "Close" at bounding box center [738, 20] width 6 height 6
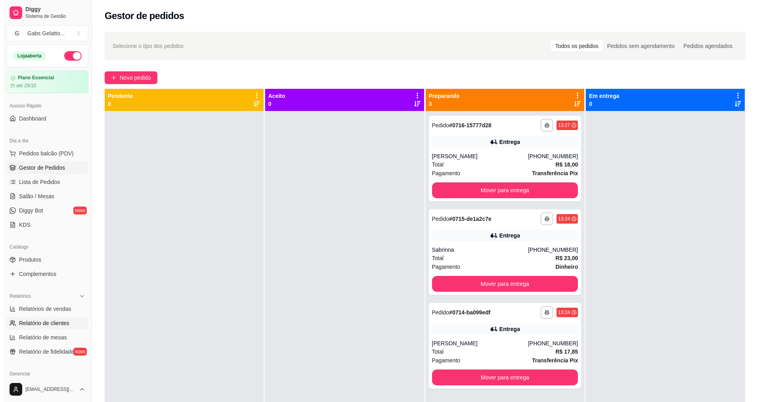
scroll to position [40, 0]
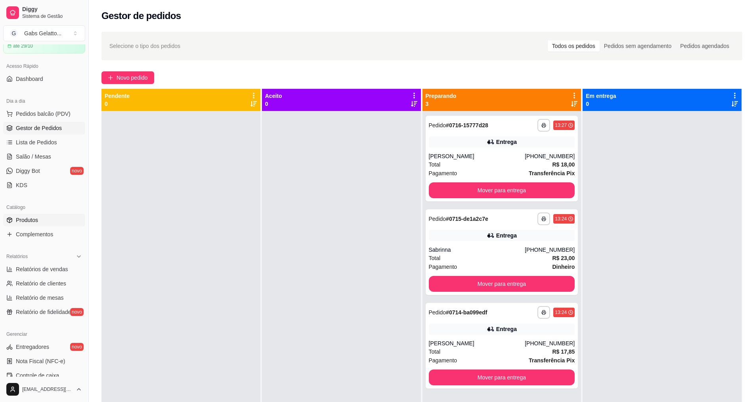
click at [50, 220] on link "Produtos" at bounding box center [44, 220] width 82 height 13
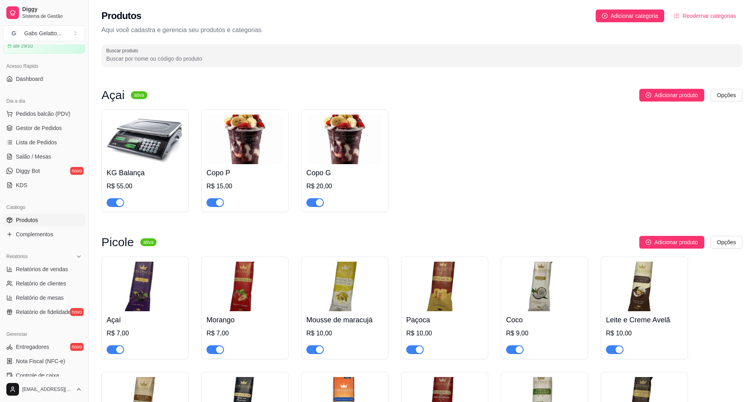
click at [229, 140] on img at bounding box center [245, 140] width 77 height 50
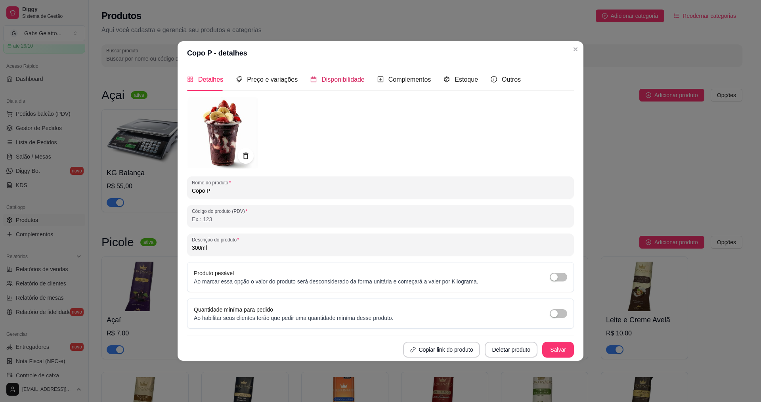
drag, startPoint x: 324, startPoint y: 84, endPoint x: 372, endPoint y: 77, distance: 49.4
click at [325, 84] on div "Disponibilidade" at bounding box center [337, 80] width 54 height 10
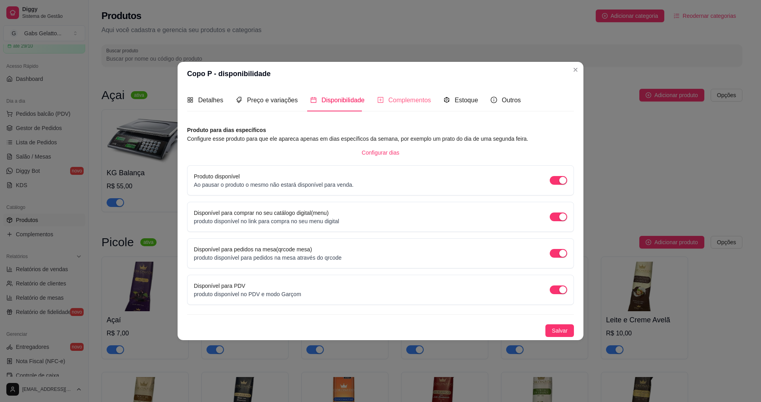
click at [409, 90] on div "Complementos" at bounding box center [405, 100] width 54 height 23
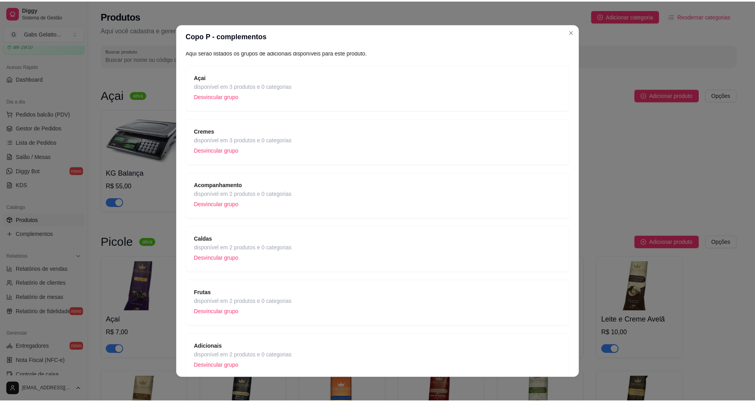
scroll to position [77, 0]
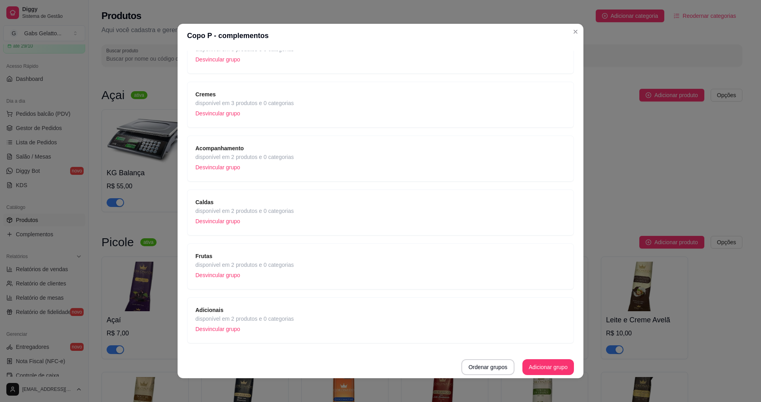
click at [274, 264] on span "disponível em 2 produtos e 0 categorias" at bounding box center [244, 265] width 98 height 9
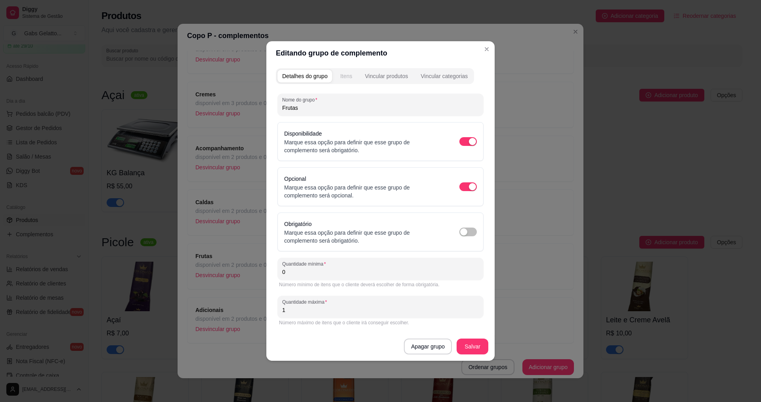
click at [343, 76] on div "Itens" at bounding box center [346, 76] width 12 height 8
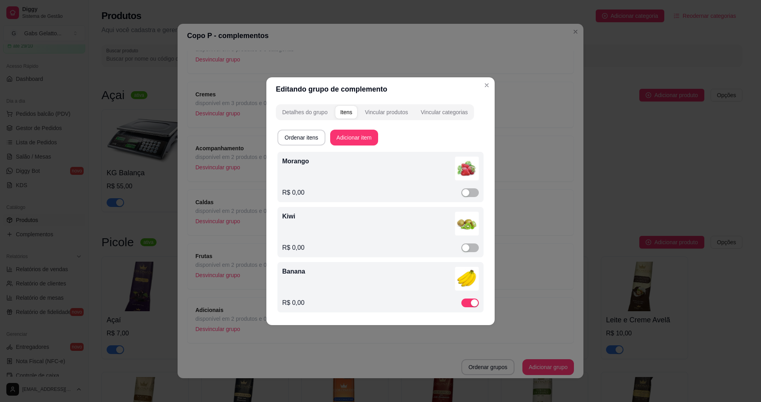
click at [469, 253] on div "Kiwi R$ 0,00" at bounding box center [381, 232] width 206 height 50
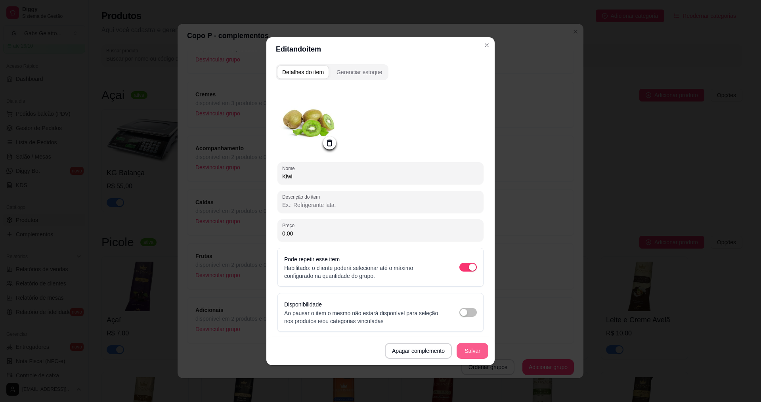
click at [474, 353] on button "Salvar" at bounding box center [473, 351] width 32 height 16
click at [488, 52] on header "Editando item" at bounding box center [380, 49] width 228 height 24
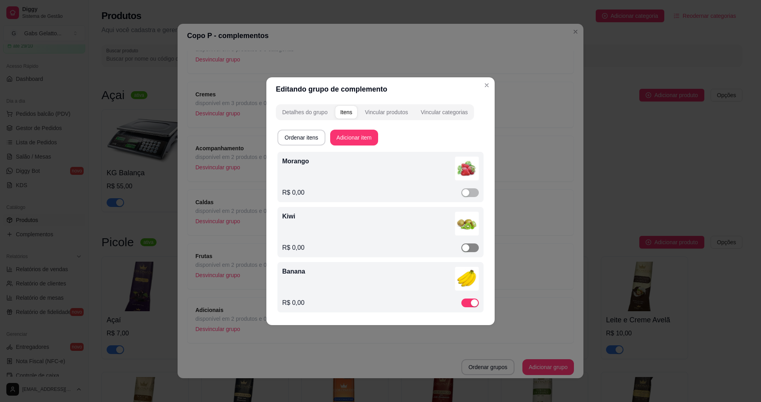
click at [470, 248] on span "button" at bounding box center [470, 247] width 17 height 9
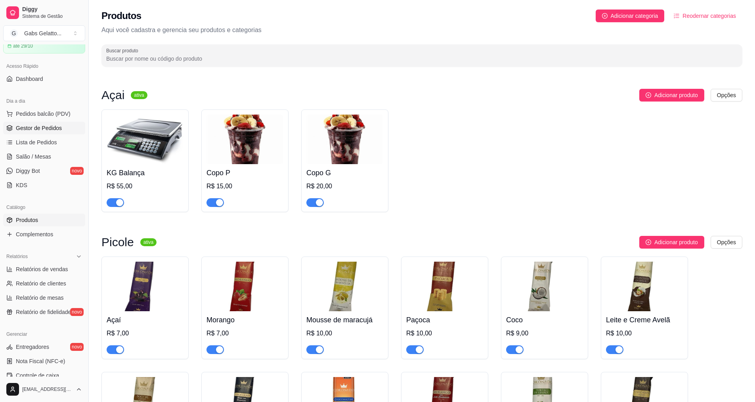
drag, startPoint x: 396, startPoint y: 178, endPoint x: 52, endPoint y: 132, distance: 346.4
click at [57, 125] on span "Gestor de Pedidos" at bounding box center [39, 128] width 46 height 8
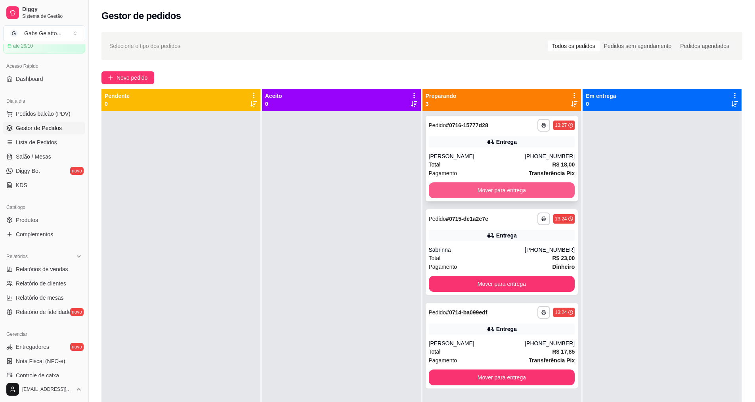
click at [500, 188] on button "Mover para entrega" at bounding box center [502, 190] width 146 height 16
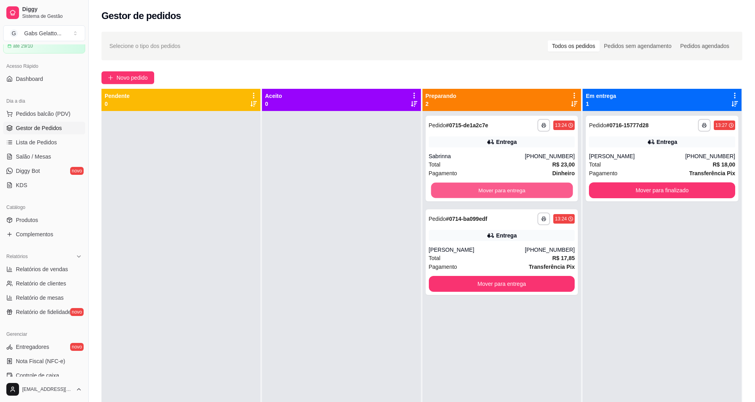
click at [504, 189] on button "Mover para entrega" at bounding box center [502, 190] width 142 height 15
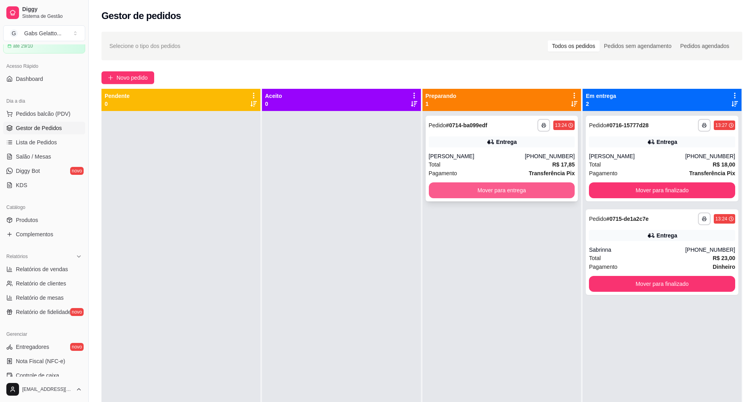
click at [505, 189] on button "Mover para entrega" at bounding box center [502, 190] width 146 height 16
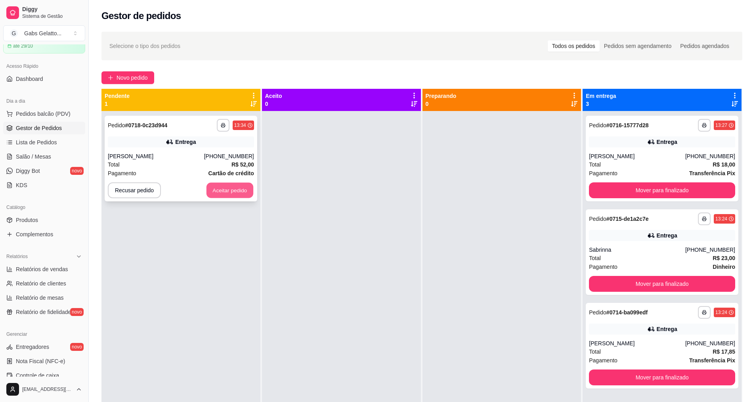
click at [229, 192] on button "Aceitar pedido" at bounding box center [230, 190] width 47 height 15
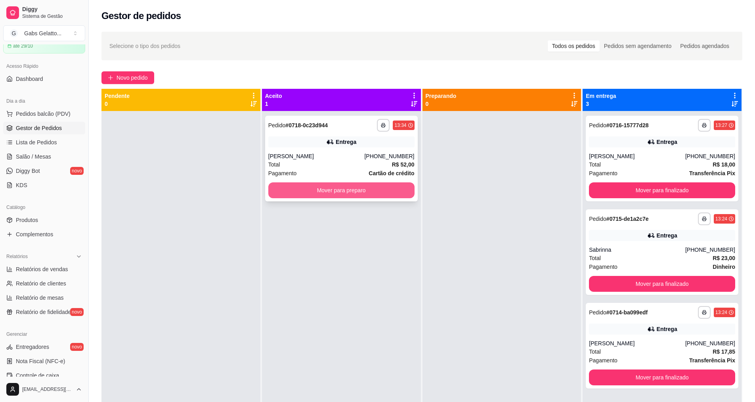
click at [291, 194] on button "Mover para preparo" at bounding box center [341, 190] width 146 height 16
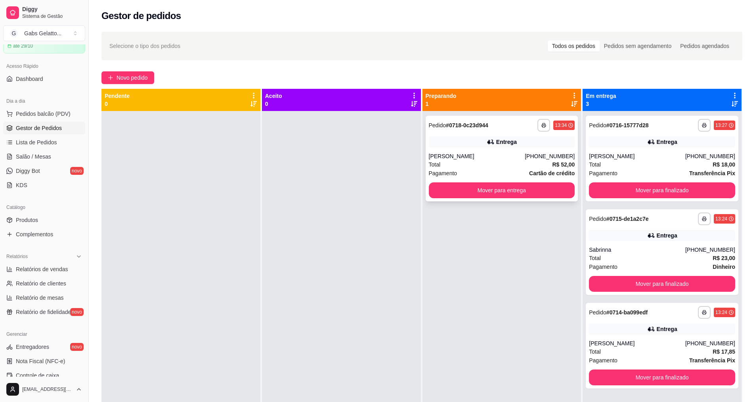
click at [460, 149] on div "**********" at bounding box center [502, 159] width 153 height 86
click at [515, 184] on button "Mover para entrega" at bounding box center [502, 190] width 146 height 16
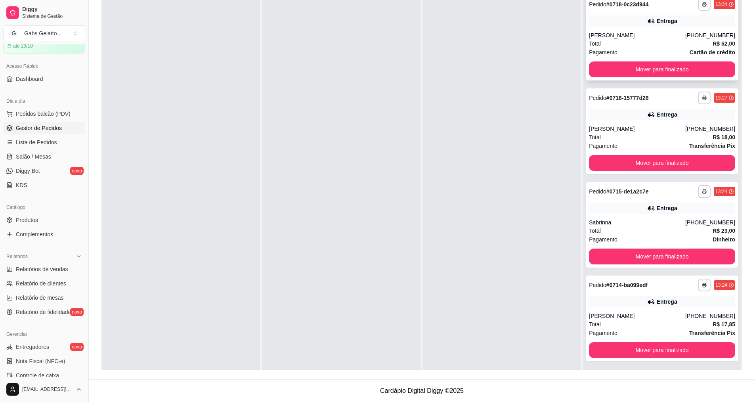
click at [646, 46] on div "Total R$ 52,00" at bounding box center [662, 43] width 146 height 9
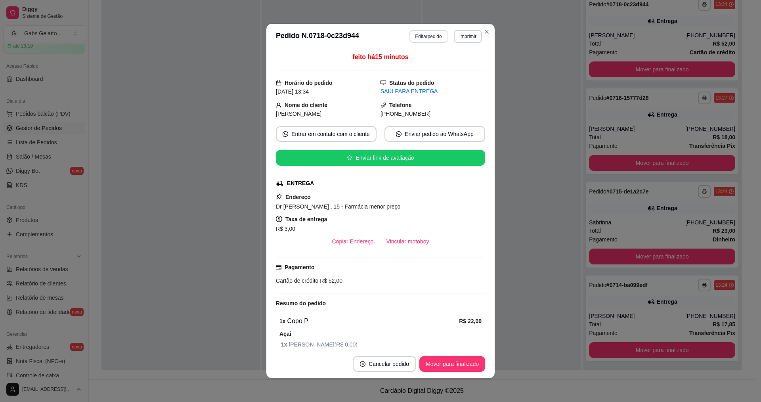
click at [418, 39] on button "Editar pedido" at bounding box center [429, 36] width 38 height 13
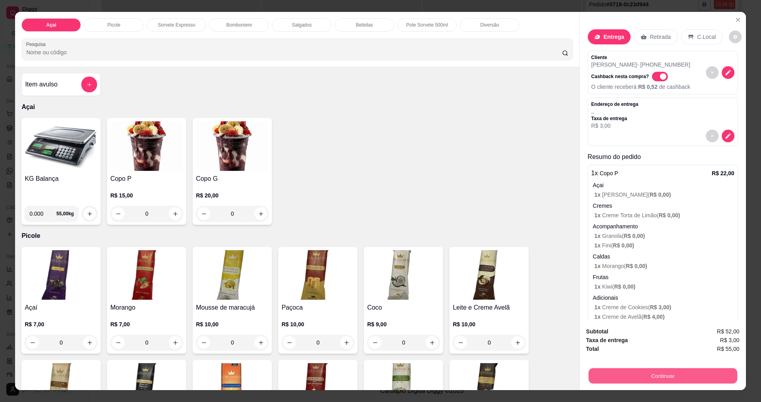
click at [664, 373] on button "Continuar" at bounding box center [662, 375] width 149 height 15
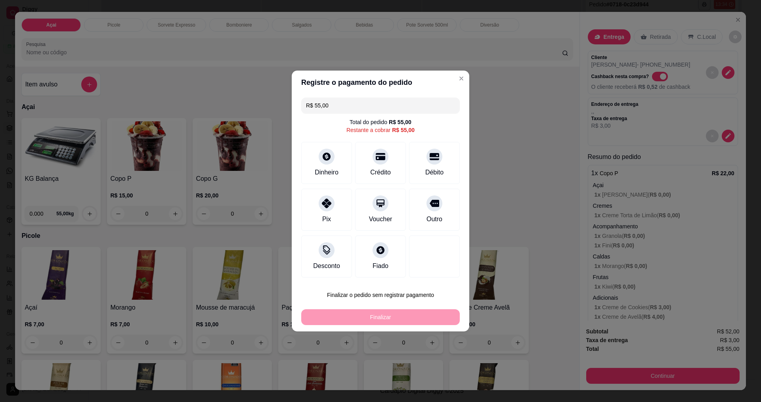
drag, startPoint x: 340, startPoint y: 104, endPoint x: 268, endPoint y: 104, distance: 71.4
click at [268, 104] on div "Registre o pagamento do pedido R$ 55,00 Total do pedido R$ 55,00 Restante a cob…" at bounding box center [380, 201] width 761 height 402
click at [318, 158] on div at bounding box center [326, 154] width 17 height 17
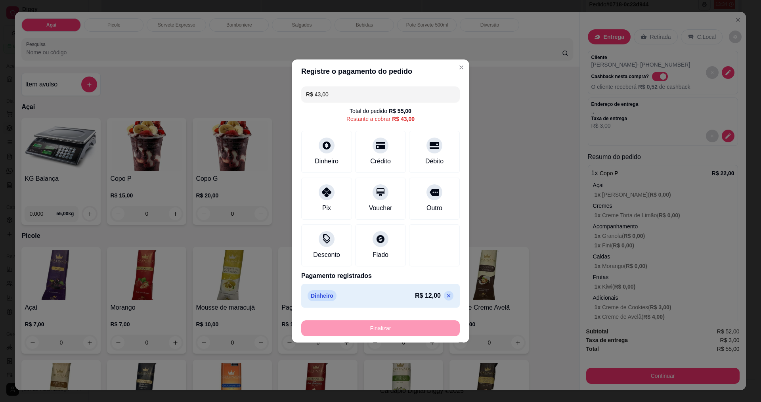
drag, startPoint x: 319, startPoint y: 93, endPoint x: 258, endPoint y: 95, distance: 61.1
click at [258, 95] on div "Registre o pagamento do pedido R$ 43,00 Total do pedido R$ 55,00 Restante a cob…" at bounding box center [380, 201] width 761 height 402
click at [384, 152] on div "Crédito" at bounding box center [381, 150] width 56 height 46
type input "R$ 21,00"
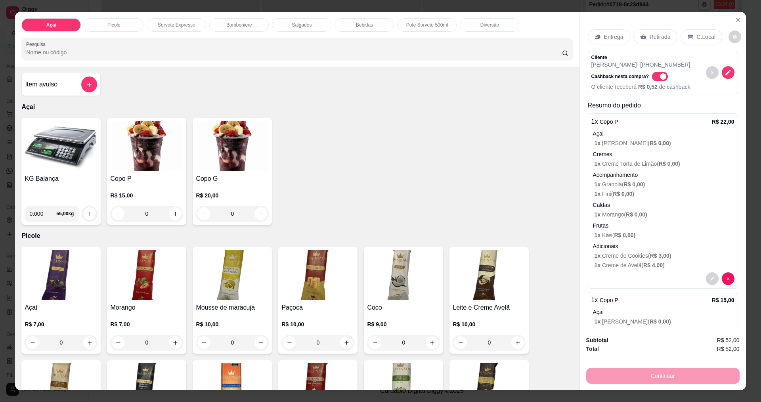
click at [648, 377] on div "Continuar" at bounding box center [662, 375] width 153 height 18
click at [649, 380] on div "Continuar" at bounding box center [662, 375] width 153 height 18
click at [607, 32] on div "Entrega" at bounding box center [609, 36] width 42 height 15
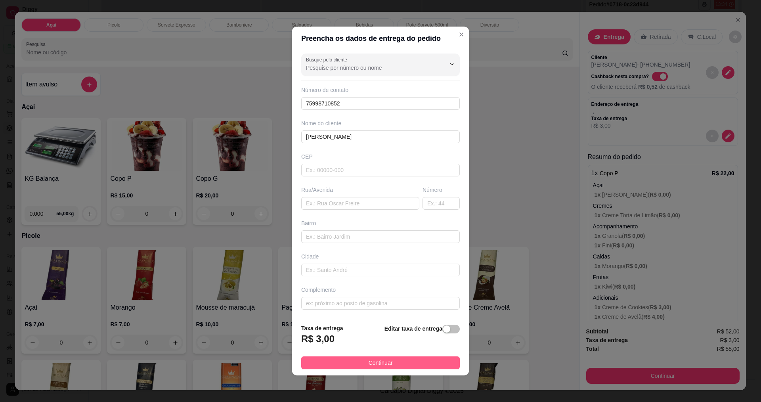
click at [416, 362] on button "Continuar" at bounding box center [380, 362] width 159 height 13
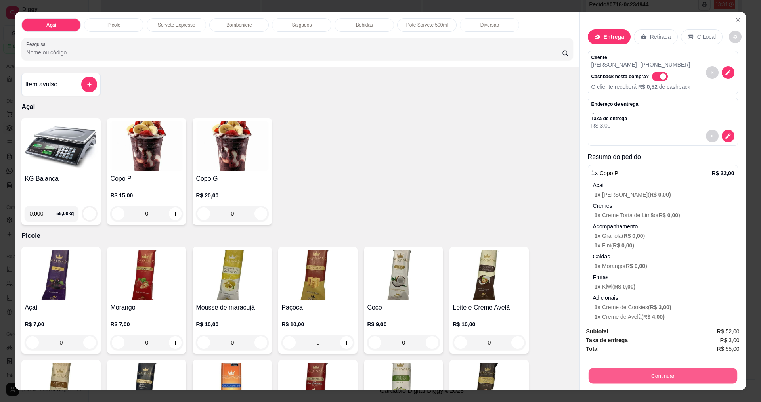
click at [653, 376] on button "Continuar" at bounding box center [662, 375] width 149 height 15
click at [725, 139] on icon "decrease-product-quantity" at bounding box center [728, 136] width 7 height 7
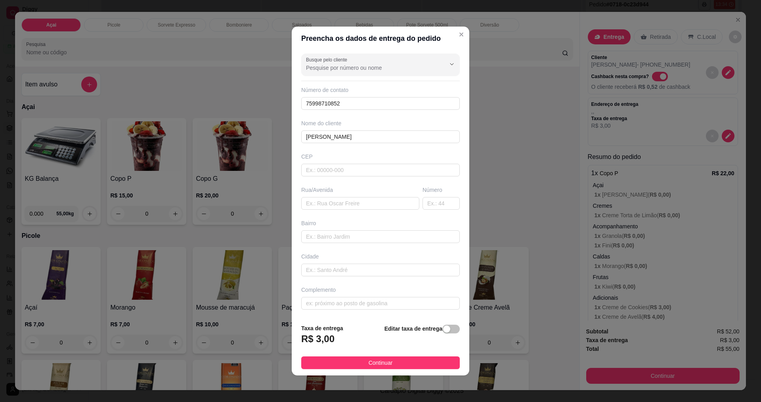
click at [330, 339] on h3 "R$ 3,00" at bounding box center [317, 339] width 33 height 13
drag, startPoint x: 330, startPoint y: 339, endPoint x: 367, endPoint y: 339, distance: 36.9
click at [346, 338] on div "Taxa de entrega R$ 3,00 Editar taxa de entrega" at bounding box center [380, 337] width 159 height 26
click at [445, 331] on span "button" at bounding box center [451, 329] width 17 height 9
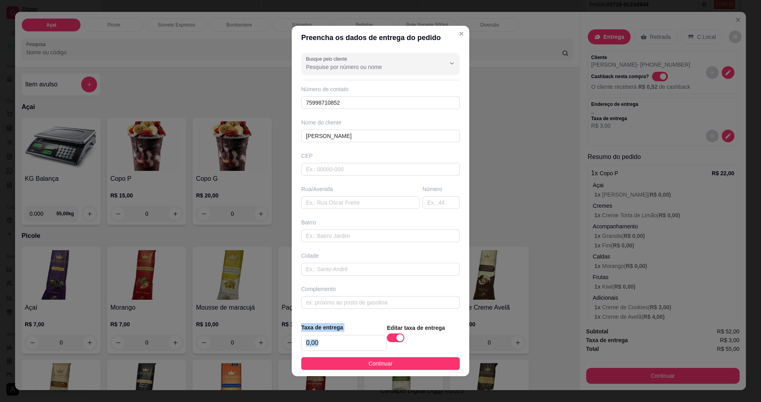
click at [407, 363] on button "Continuar" at bounding box center [380, 363] width 159 height 13
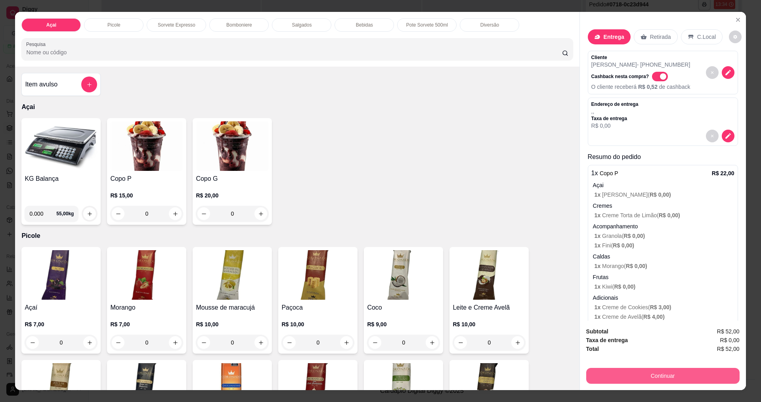
click at [686, 376] on button "Continuar" at bounding box center [662, 376] width 153 height 16
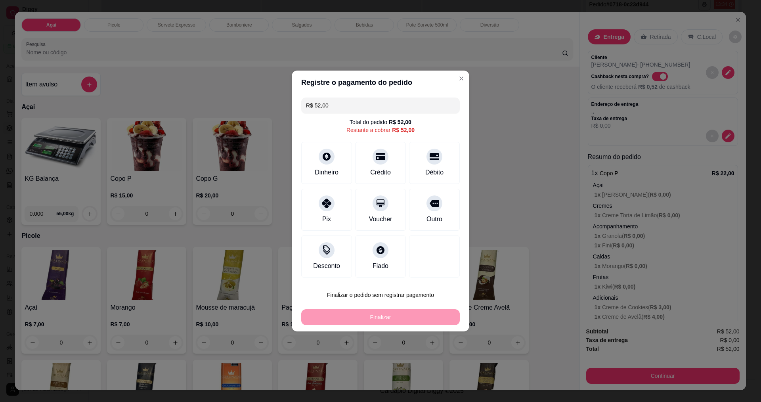
drag, startPoint x: 338, startPoint y: 109, endPoint x: 195, endPoint y: 113, distance: 143.2
click at [195, 113] on div "Registre o pagamento do pedido R$ 52,00 Total do pedido R$ 52,00 Restante a cob…" at bounding box center [380, 201] width 761 height 402
click at [331, 158] on icon at bounding box center [327, 154] width 10 height 10
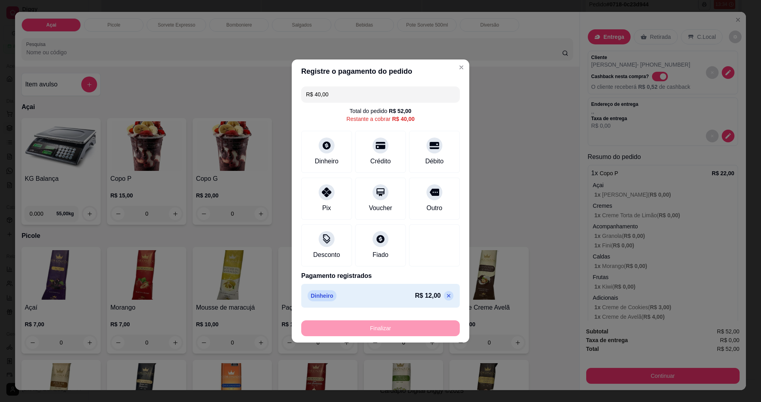
drag, startPoint x: 336, startPoint y: 92, endPoint x: 226, endPoint y: 96, distance: 110.3
click at [226, 96] on div "Registre o pagamento do pedido R$ 40,00 Total do pedido R$ 52,00 Restante a cob…" at bounding box center [380, 201] width 761 height 402
click at [379, 150] on div at bounding box center [380, 142] width 17 height 17
type input "R$ 18,00"
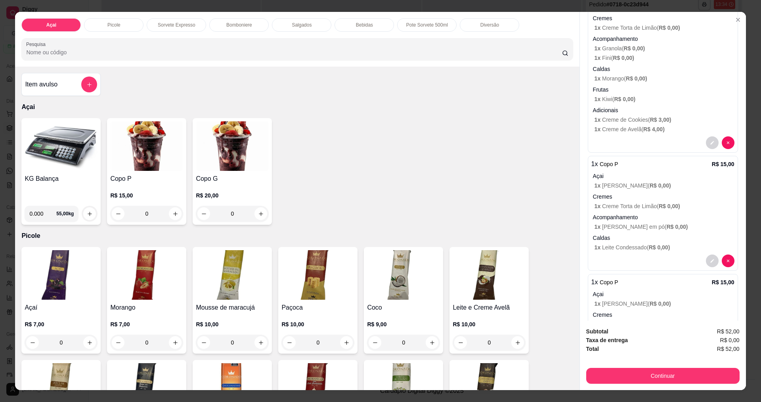
scroll to position [188, 0]
click at [661, 371] on button "Continuar" at bounding box center [662, 376] width 153 height 16
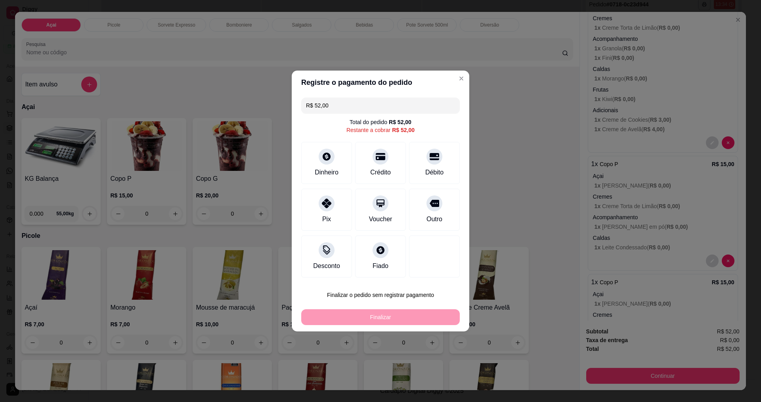
drag, startPoint x: 359, startPoint y: 101, endPoint x: 279, endPoint y: 99, distance: 80.1
click at [279, 99] on div "Registre o pagamento do pedido R$ 52,00 Total do pedido R$ 52,00 Restante a cob…" at bounding box center [380, 201] width 761 height 402
click at [381, 157] on icon at bounding box center [381, 155] width 10 height 8
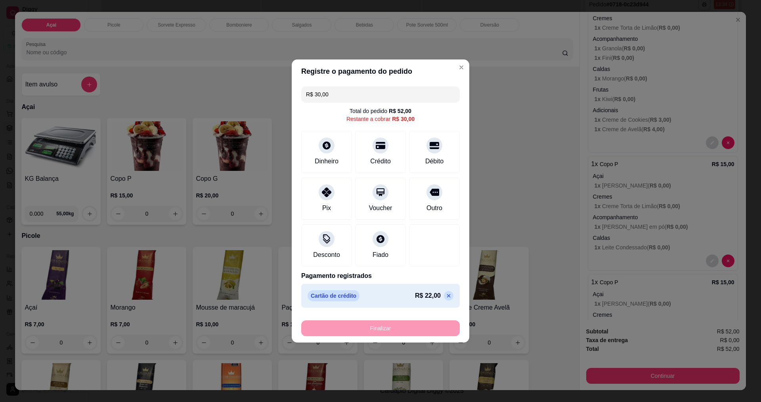
drag, startPoint x: 341, startPoint y: 93, endPoint x: 262, endPoint y: 95, distance: 78.9
click at [259, 98] on div "Registre o pagamento do pedido R$ 30,00 Total do pedido R$ 52,00 Restante a cob…" at bounding box center [380, 201] width 761 height 402
click at [378, 149] on div at bounding box center [380, 142] width 17 height 17
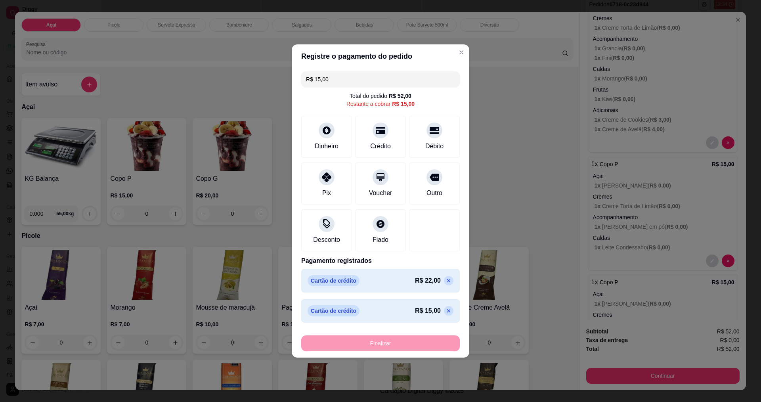
drag, startPoint x: 348, startPoint y: 76, endPoint x: 276, endPoint y: 78, distance: 71.4
click at [276, 78] on div "Registre o pagamento do pedido R$ 15,00 Total do pedido R$ 52,00 Restante a cob…" at bounding box center [380, 201] width 761 height 402
click at [431, 132] on icon at bounding box center [434, 128] width 10 height 10
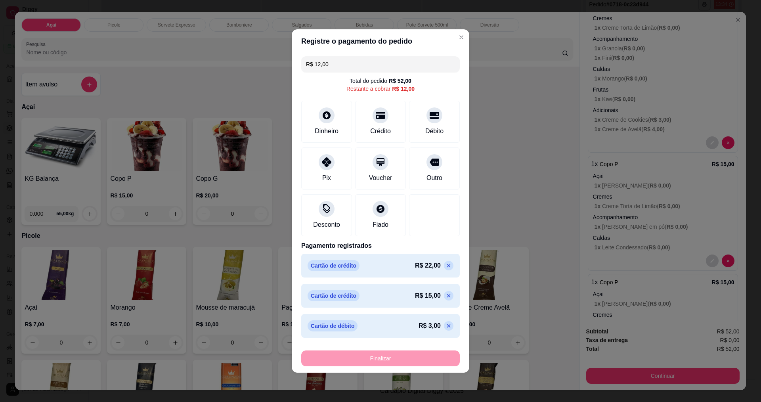
click at [339, 64] on input "R$ 12,00" at bounding box center [380, 64] width 149 height 16
click at [326, 114] on icon at bounding box center [327, 113] width 10 height 10
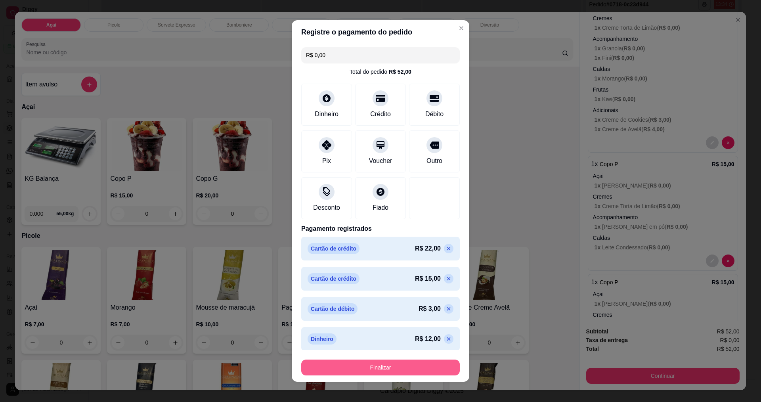
click at [358, 366] on button "Finalizar" at bounding box center [380, 368] width 159 height 16
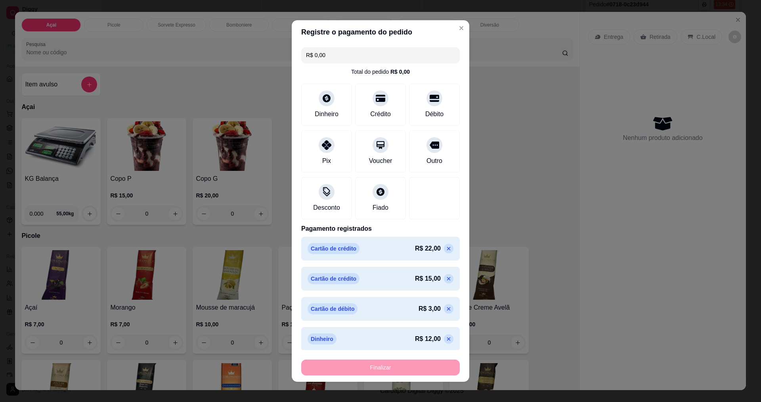
scroll to position [4, 0]
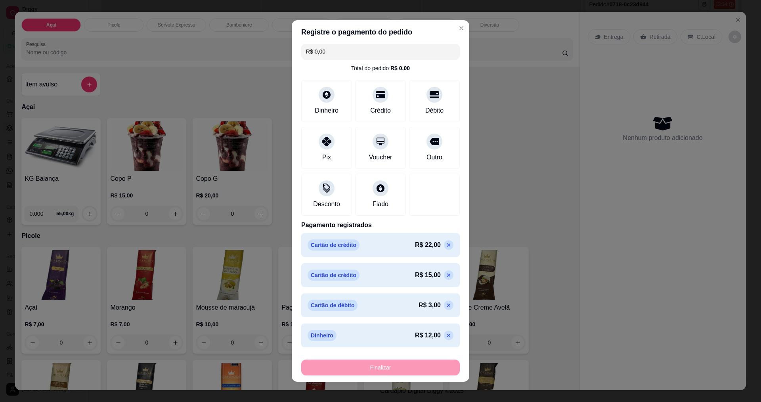
type input "-R$ 52,00"
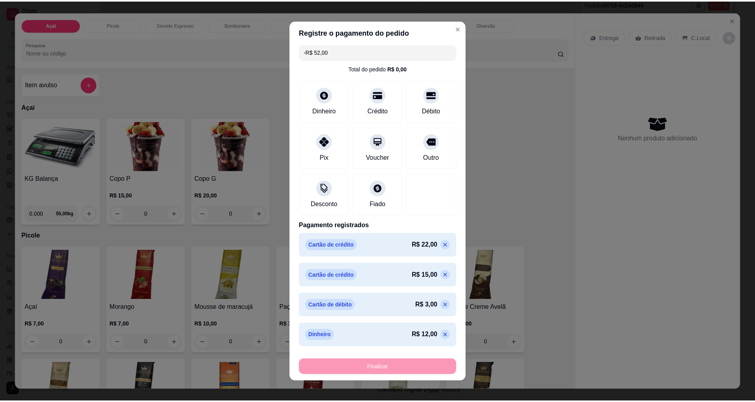
scroll to position [0, 0]
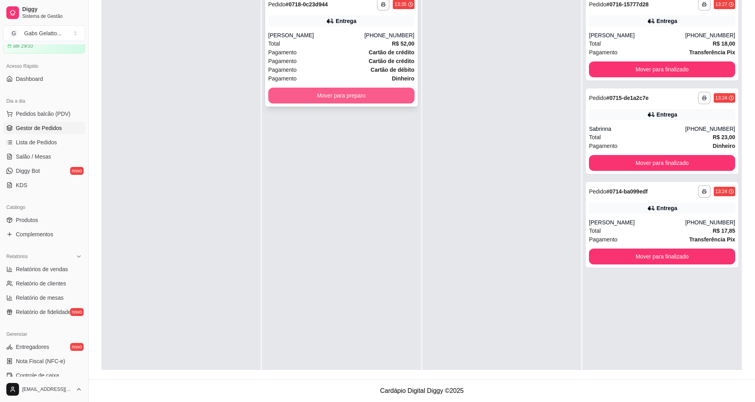
click at [400, 98] on button "Mover para preparo" at bounding box center [341, 96] width 146 height 16
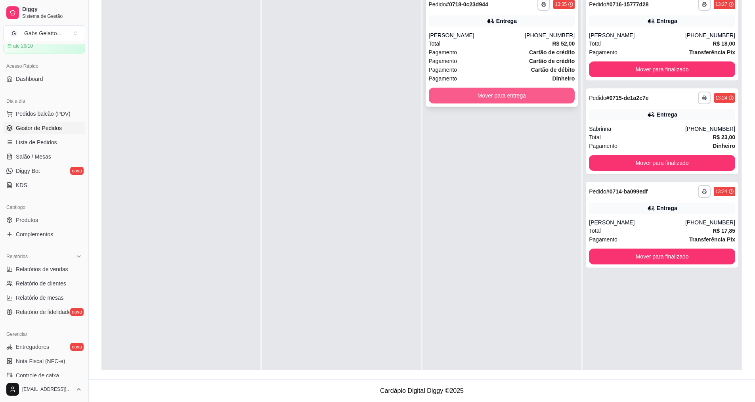
click at [474, 99] on button "Mover para entrega" at bounding box center [502, 96] width 146 height 16
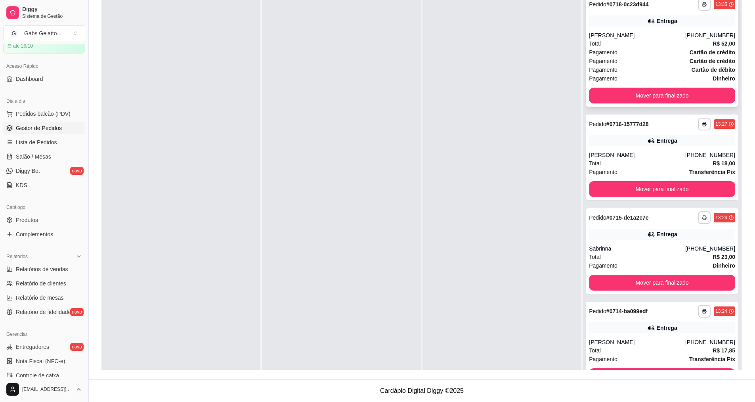
click at [618, 71] on div "Pagamento Cartão de débito" at bounding box center [662, 69] width 146 height 9
click at [623, 91] on button "Mover para finalizado" at bounding box center [663, 95] width 142 height 15
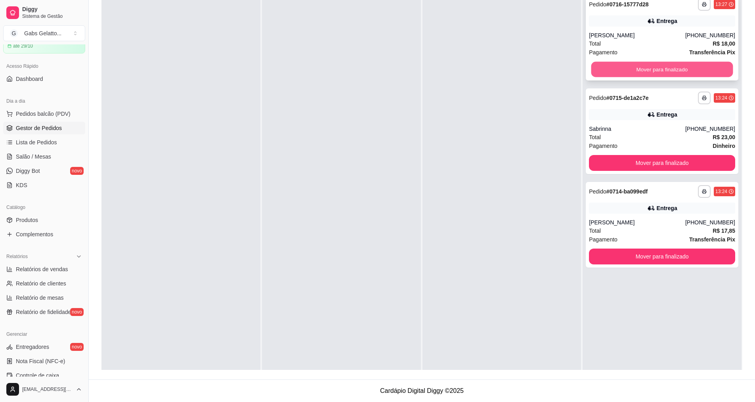
click at [646, 73] on button "Mover para finalizado" at bounding box center [663, 69] width 142 height 15
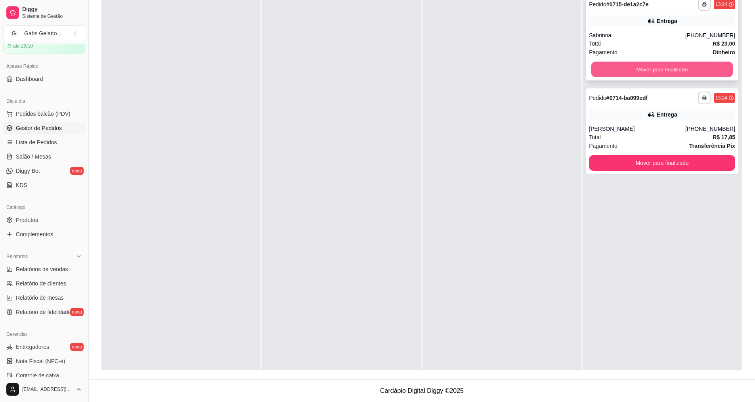
click at [648, 65] on button "Mover para finalizado" at bounding box center [663, 69] width 142 height 15
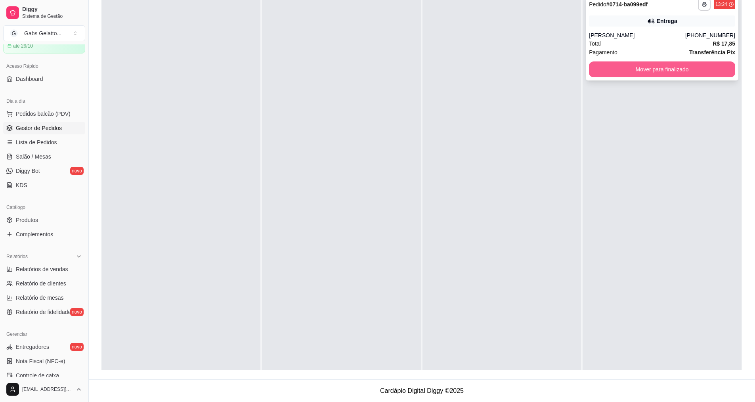
click at [648, 67] on button "Mover para finalizado" at bounding box center [662, 69] width 146 height 16
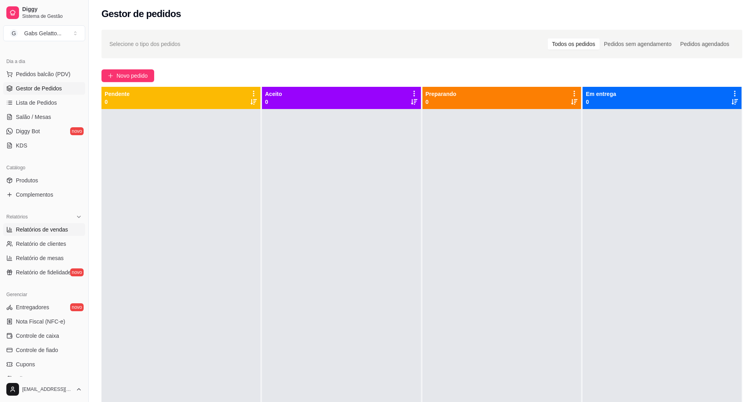
scroll to position [159, 0]
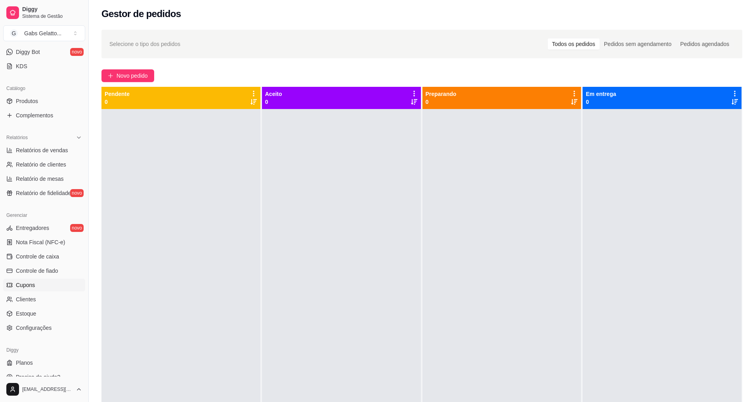
click at [42, 286] on link "Cupons" at bounding box center [44, 285] width 82 height 13
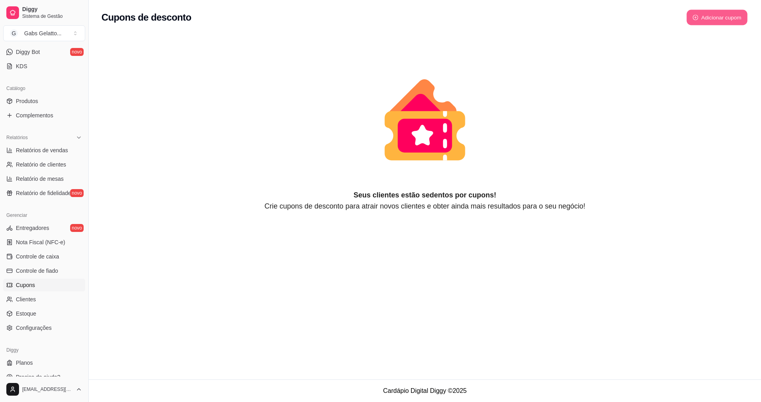
click at [699, 22] on button "Adicionar cupom" at bounding box center [717, 17] width 61 height 15
select select "FIXED_VALUE"
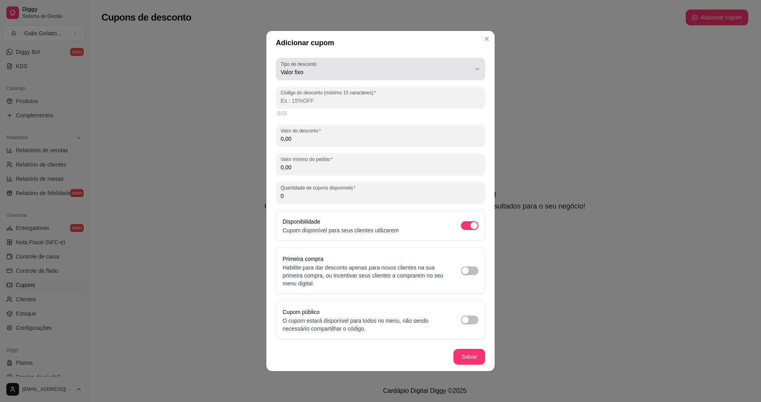
click at [374, 71] on span "Valor fixo" at bounding box center [376, 72] width 190 height 8
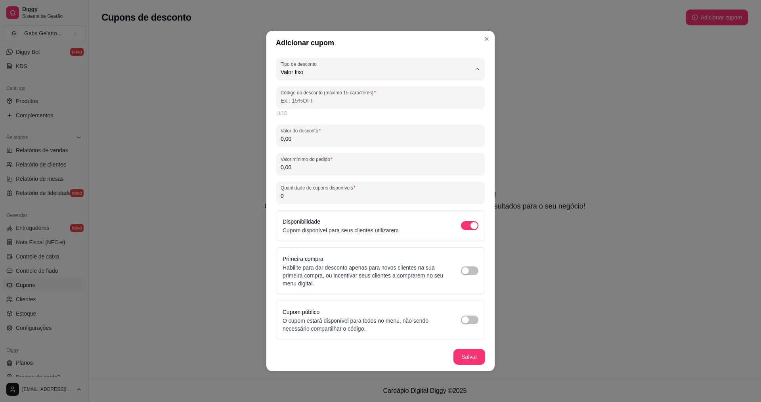
click at [359, 103] on span "Porcentagem" at bounding box center [376, 104] width 181 height 8
type input "PERCENTAGE"
select select "PERCENTAGE"
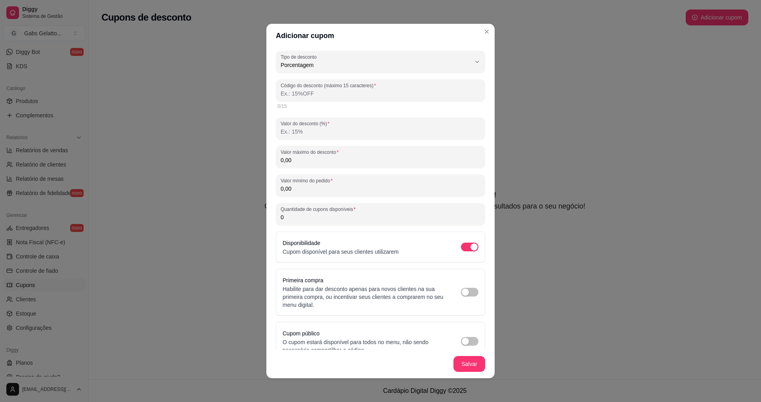
click at [360, 93] on input "Código do desconto (máximo 15 caracteres)" at bounding box center [381, 94] width 200 height 8
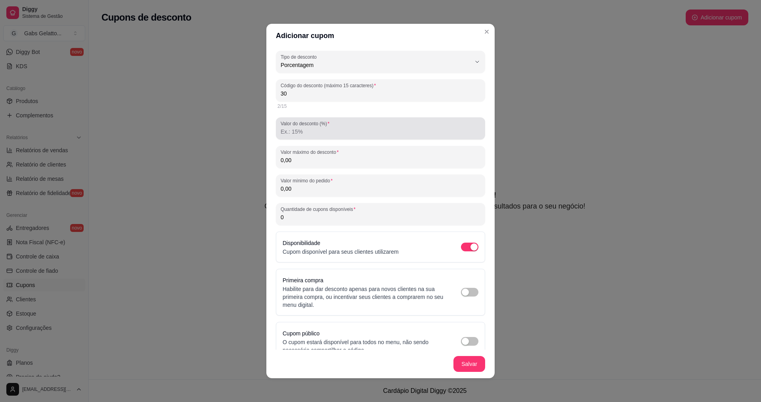
type input "3"
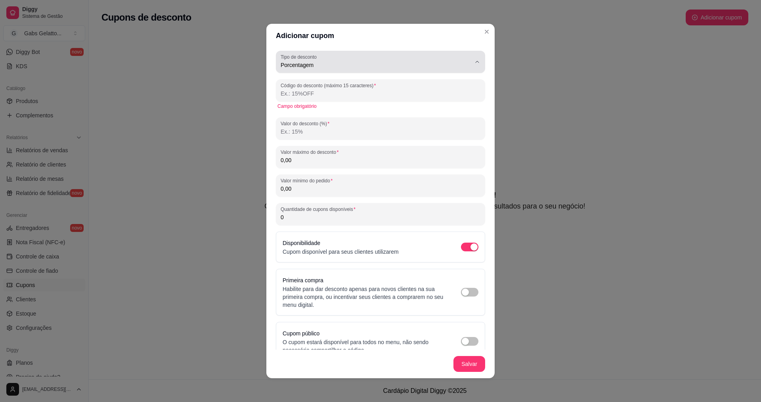
click at [330, 61] on span "Porcentagem" at bounding box center [376, 65] width 190 height 8
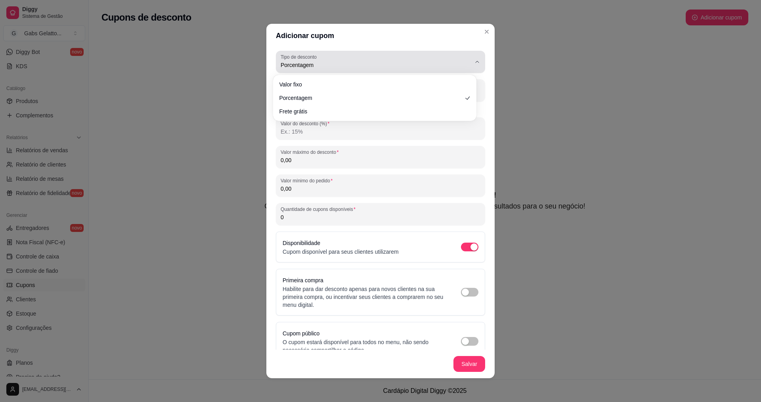
click at [330, 61] on span "Porcentagem" at bounding box center [376, 65] width 190 height 8
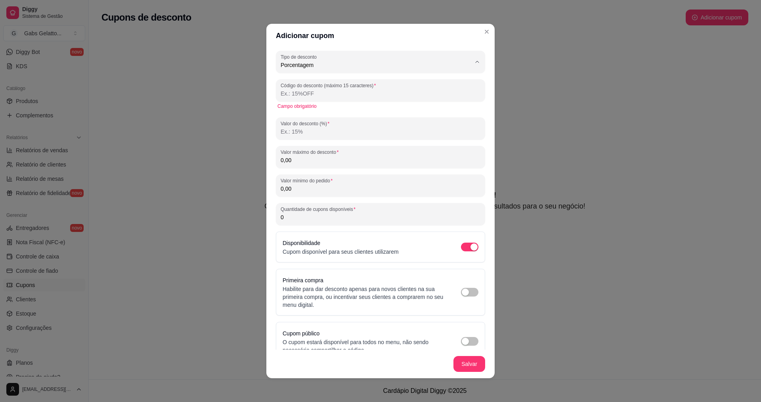
click at [298, 96] on span "Porcentagem" at bounding box center [371, 97] width 176 height 8
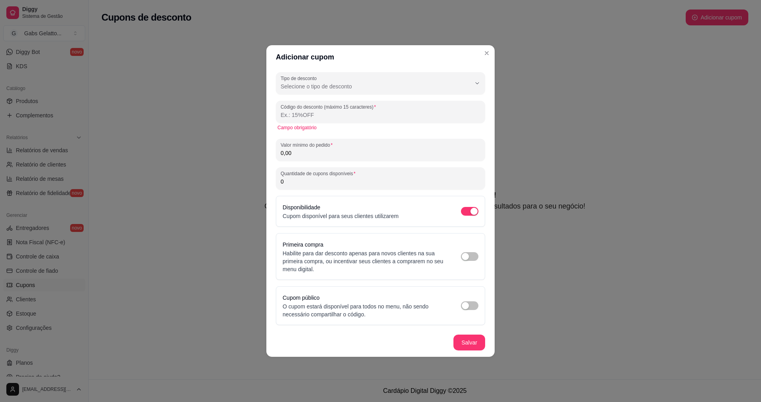
select select
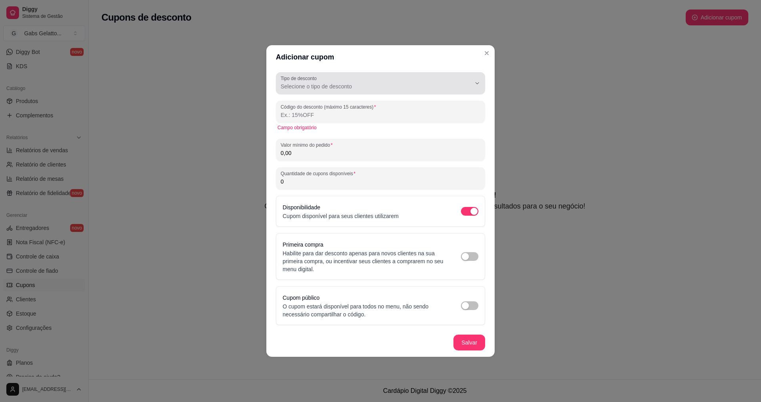
click at [362, 84] on span "Selecione o tipo de desconto" at bounding box center [376, 86] width 190 height 8
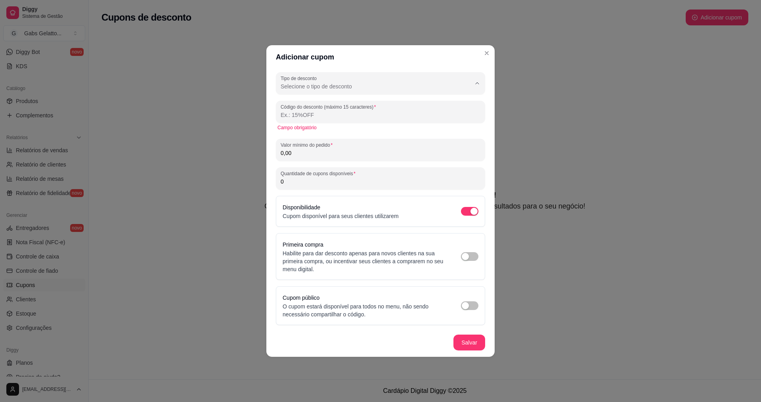
click at [330, 119] on span "Porcentagem" at bounding box center [376, 119] width 181 height 8
type input "PERCENTAGE"
select select "PERCENTAGE"
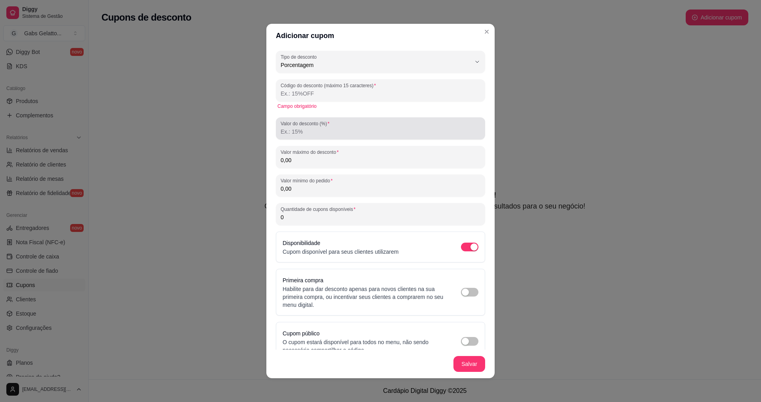
click at [326, 135] on input "Valor do desconto (%)" at bounding box center [381, 132] width 200 height 8
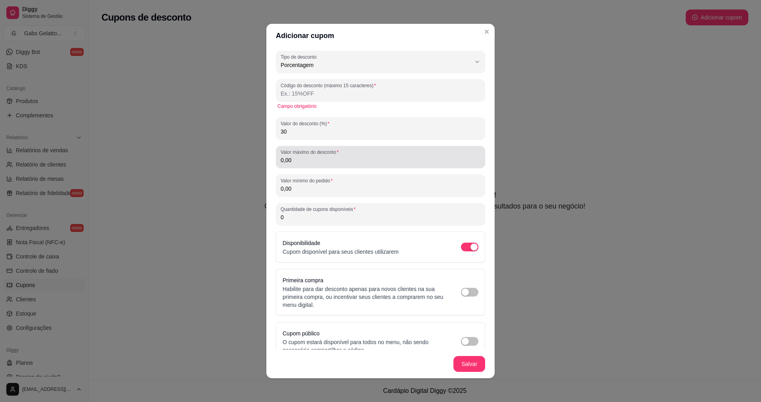
type input "30"
click at [316, 160] on input "0,00" at bounding box center [381, 160] width 200 height 8
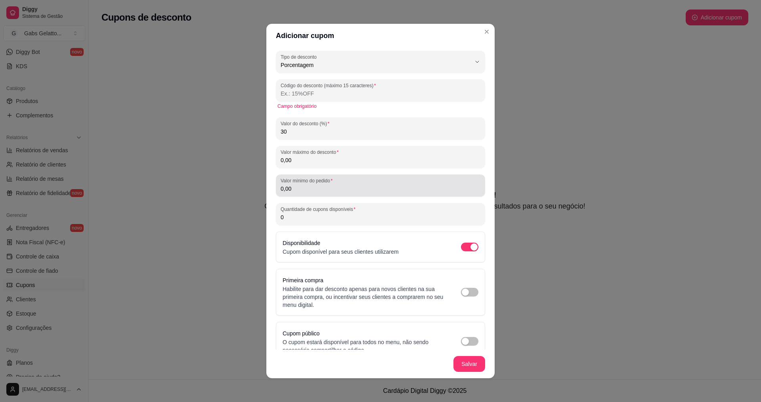
click at [322, 183] on label "Valor mínimo do pedido" at bounding box center [308, 180] width 55 height 7
click at [322, 185] on input "0,00" at bounding box center [381, 189] width 200 height 8
drag, startPoint x: 374, startPoint y: 174, endPoint x: 327, endPoint y: 184, distance: 48.1
click at [327, 184] on label "Valor mínimo do pedido" at bounding box center [308, 180] width 55 height 7
click at [327, 185] on input "0,00" at bounding box center [381, 189] width 200 height 8
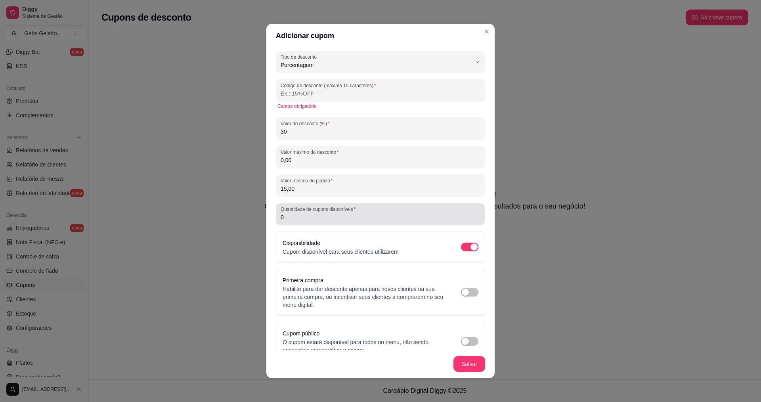
type input "15,00"
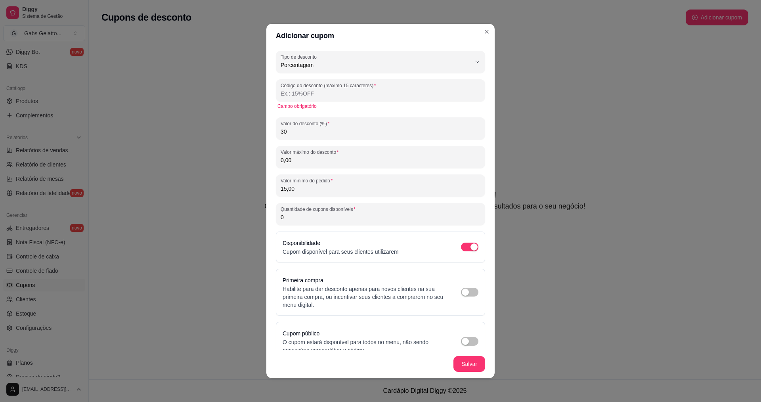
click at [328, 219] on input "0" at bounding box center [381, 217] width 200 height 8
type input "0"
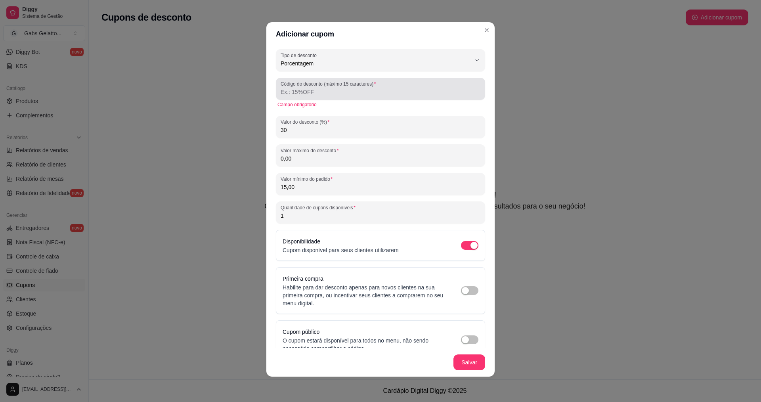
type input "1"
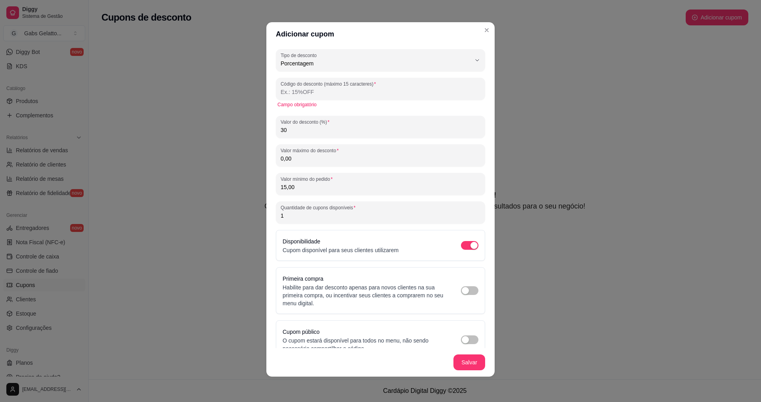
click at [340, 90] on input "Código do desconto (máximo 15 caracteres)" at bounding box center [381, 92] width 200 height 8
drag, startPoint x: 316, startPoint y: 90, endPoint x: 226, endPoint y: 92, distance: 89.6
click at [226, 92] on div "Adicionar cupom PERCENTAGE Tipo de desconto Valor fixo Porcentagem Frete grátis…" at bounding box center [380, 201] width 761 height 402
click at [323, 94] on input "CLIENTEFIEL" at bounding box center [381, 92] width 200 height 8
drag, startPoint x: 323, startPoint y: 94, endPoint x: 207, endPoint y: 80, distance: 116.6
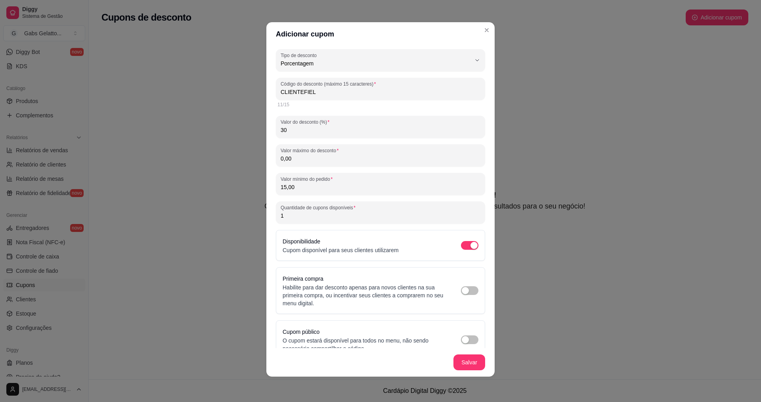
click at [207, 80] on div "Adicionar cupom PERCENTAGE Tipo de desconto Valor fixo Porcentagem Frete grátis…" at bounding box center [380, 201] width 761 height 402
type input "CLIENTE"
type input "EDUARDAFIEL"
click at [297, 125] on div "30" at bounding box center [381, 127] width 200 height 16
type input "3"
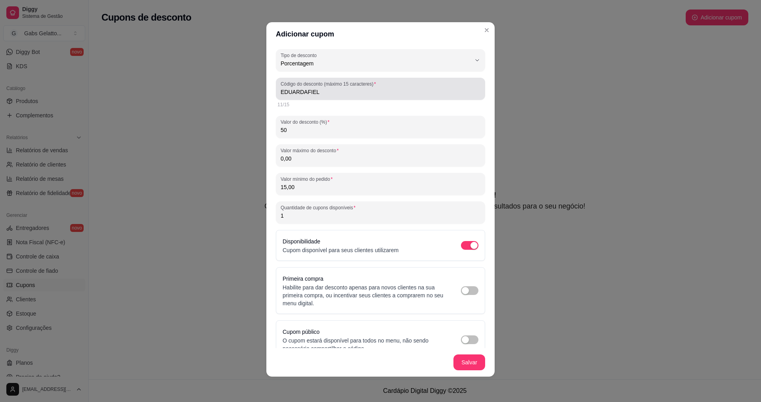
type input "50"
click at [309, 97] on div "Código do desconto (máximo 15 caracteres) EDUARDAFIEL" at bounding box center [380, 89] width 209 height 22
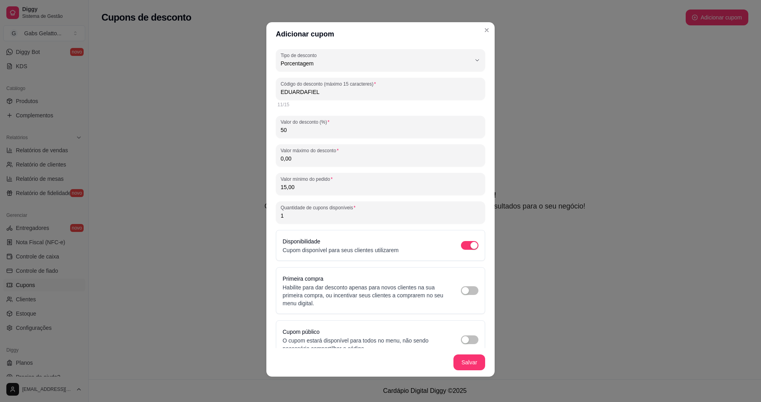
drag, startPoint x: 315, startPoint y: 162, endPoint x: 243, endPoint y: 164, distance: 71.8
click at [243, 164] on div "Adicionar cupom PERCENTAGE Tipo de desconto Valor fixo Porcentagem Frete grátis…" at bounding box center [380, 201] width 761 height 402
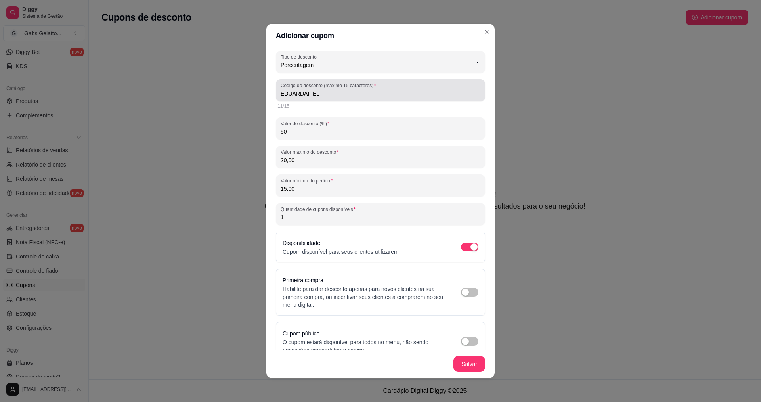
type input "20,00"
click at [320, 96] on input "EDUARDAFIEL" at bounding box center [381, 94] width 200 height 8
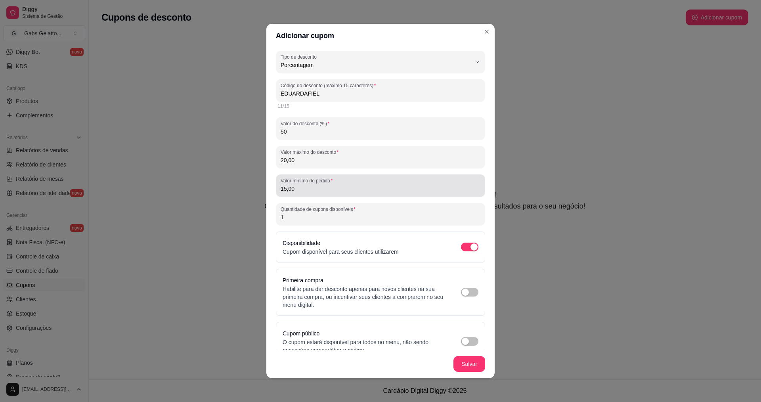
click at [333, 129] on section "Adicionar cupom PERCENTAGE Tipo de desconto Valor fixo Porcentagem Frete grátis…" at bounding box center [380, 201] width 228 height 355
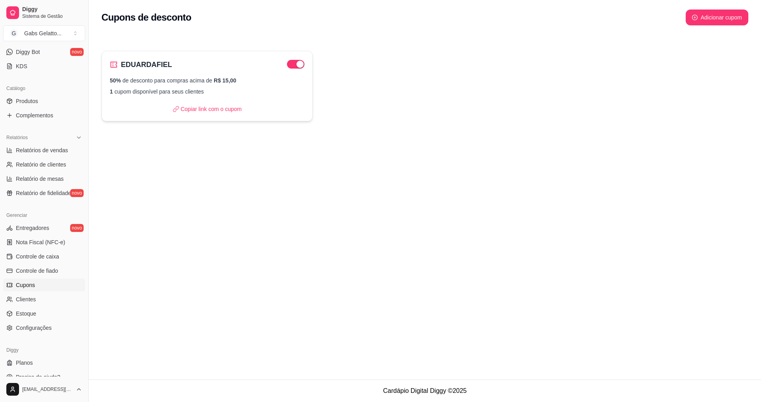
click at [234, 89] on p "1 cupom disponível para seus clientes" at bounding box center [207, 92] width 195 height 8
select select "PERCENTAGE"
click at [50, 274] on span "Controle de fiado" at bounding box center [37, 271] width 42 height 8
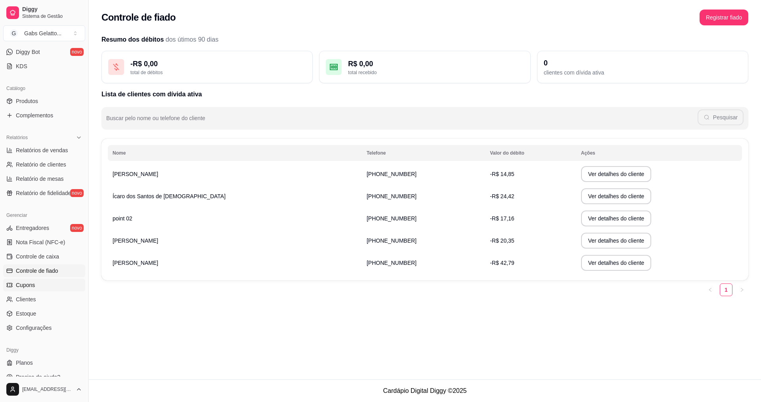
click at [48, 285] on link "Cupons" at bounding box center [44, 285] width 82 height 13
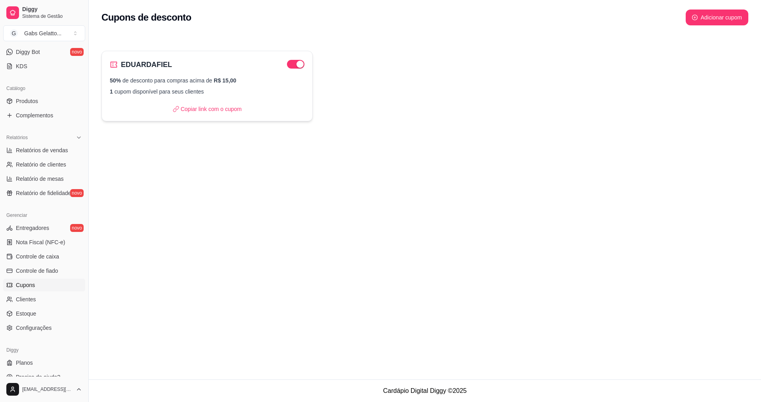
click at [165, 85] on div "50% de desconto para compras acima de R$ 15,00 1 cupom disponível para seus cli…" at bounding box center [207, 86] width 195 height 19
select select "PERCENTAGE"
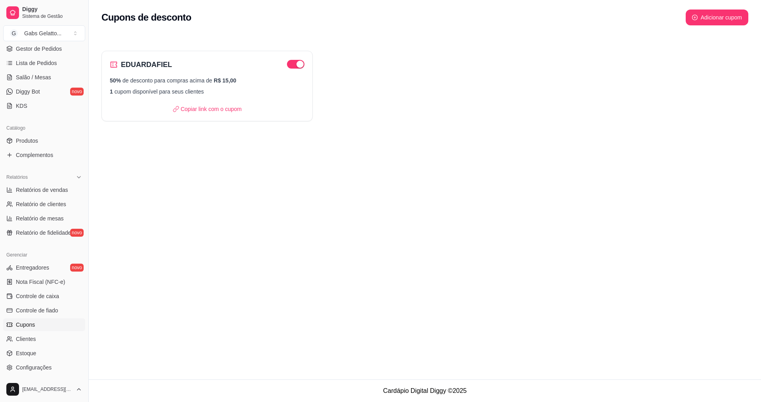
scroll to position [40, 0]
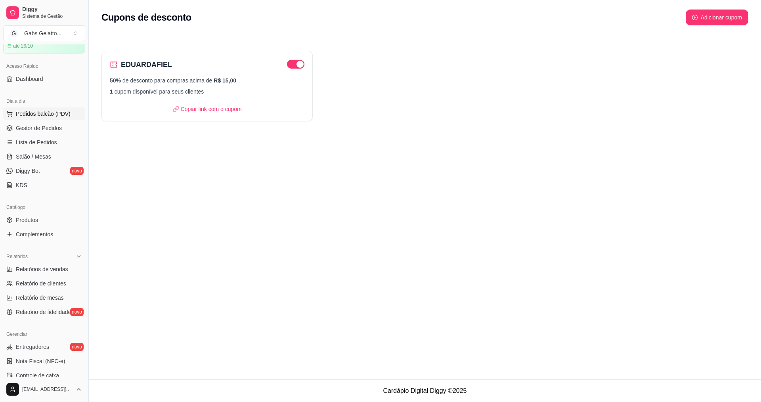
click at [66, 115] on span "Pedidos balcão (PDV)" at bounding box center [43, 114] width 55 height 8
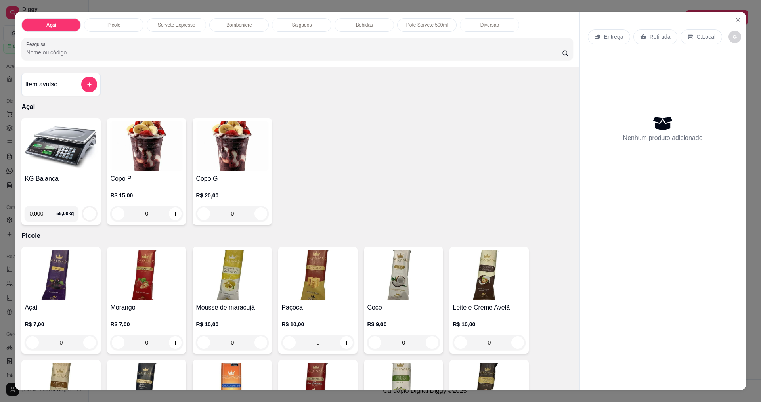
click at [80, 144] on img at bounding box center [61, 146] width 73 height 50
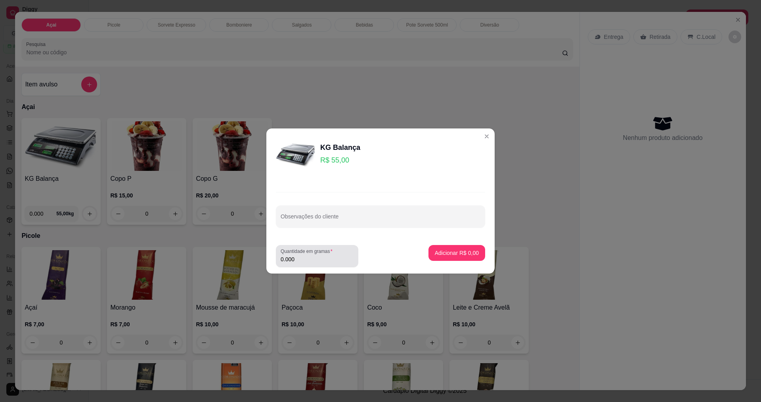
click at [337, 253] on div "0.000" at bounding box center [317, 256] width 73 height 16
type input "0.122"
click at [441, 245] on footer "Quantidade em gramas 0.122 Adicionar R$ 6,71" at bounding box center [380, 256] width 228 height 35
click at [458, 250] on p "Adicionar R$ 6,71" at bounding box center [456, 253] width 43 height 8
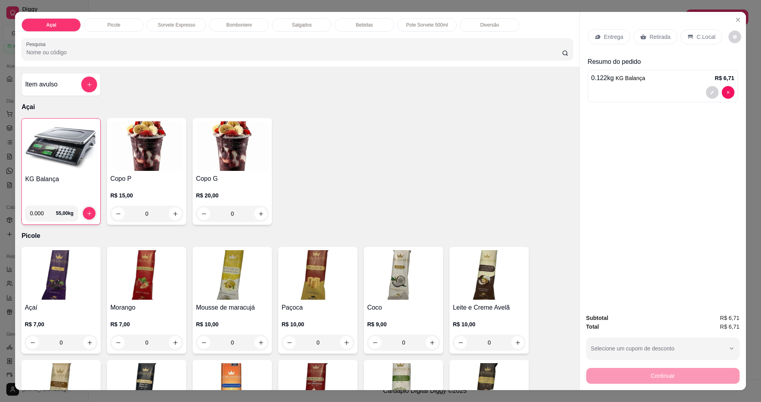
click at [692, 40] on div "C.Local" at bounding box center [702, 36] width 42 height 15
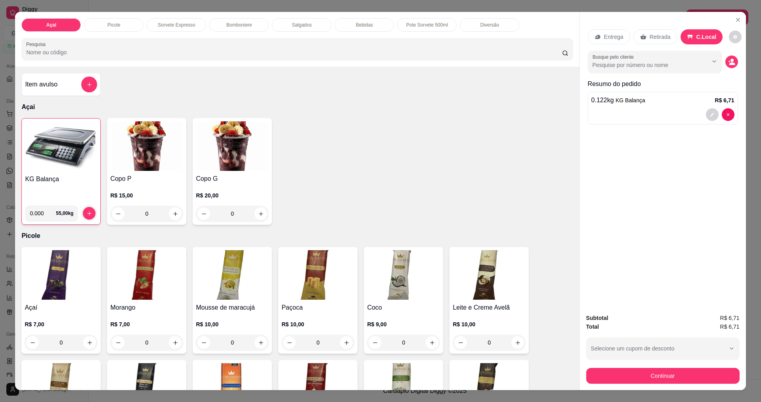
click at [648, 374] on button "Continuar" at bounding box center [662, 376] width 153 height 16
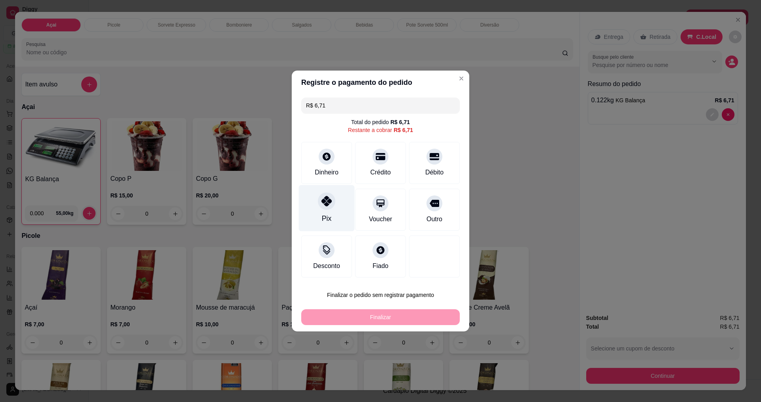
click at [334, 206] on div "Pix" at bounding box center [327, 208] width 56 height 46
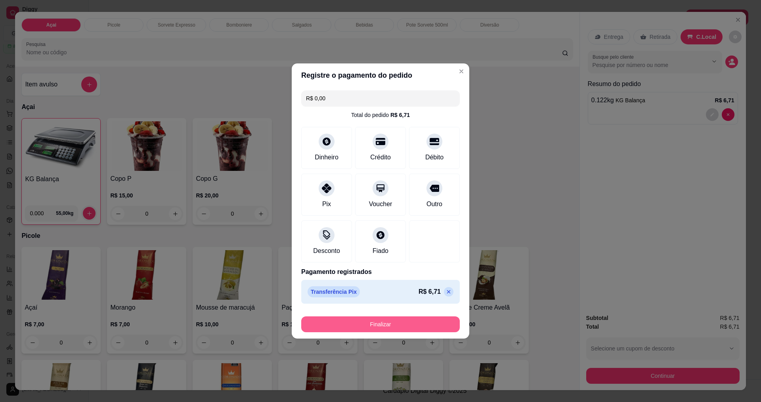
click at [378, 328] on button "Finalizar" at bounding box center [380, 324] width 159 height 16
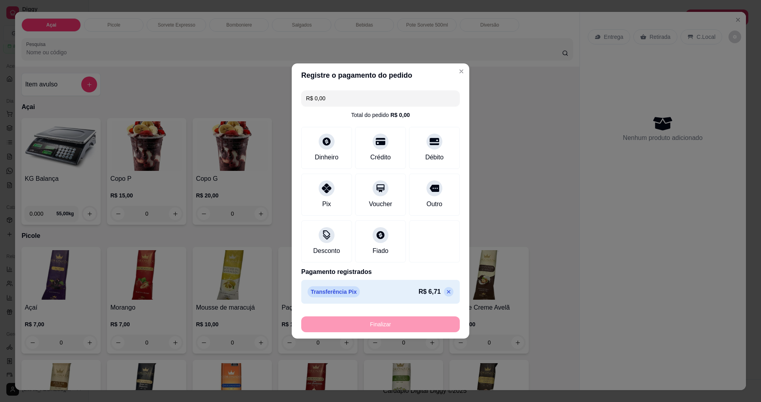
type input "-R$ 6,71"
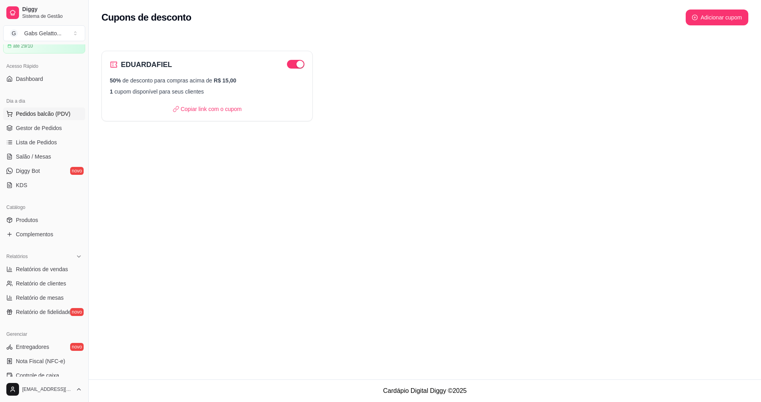
click at [57, 117] on span "Pedidos balcão (PDV)" at bounding box center [43, 114] width 55 height 8
click at [61, 139] on img at bounding box center [61, 146] width 73 height 50
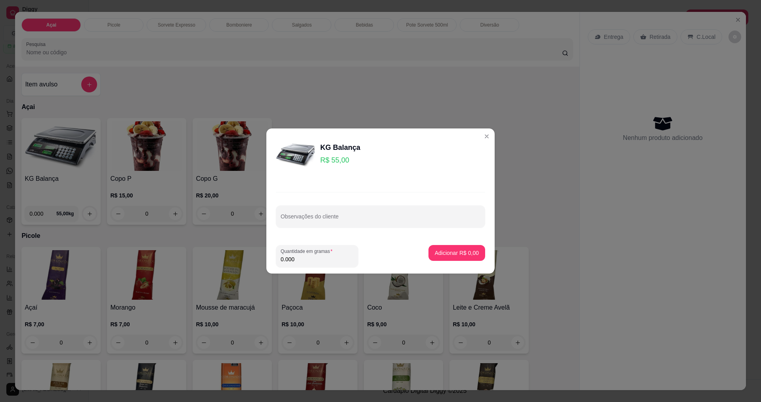
click at [335, 256] on input "0.000" at bounding box center [317, 259] width 73 height 8
type input "0.210"
click at [435, 247] on button "Adicionar R$ 11,55" at bounding box center [455, 253] width 60 height 16
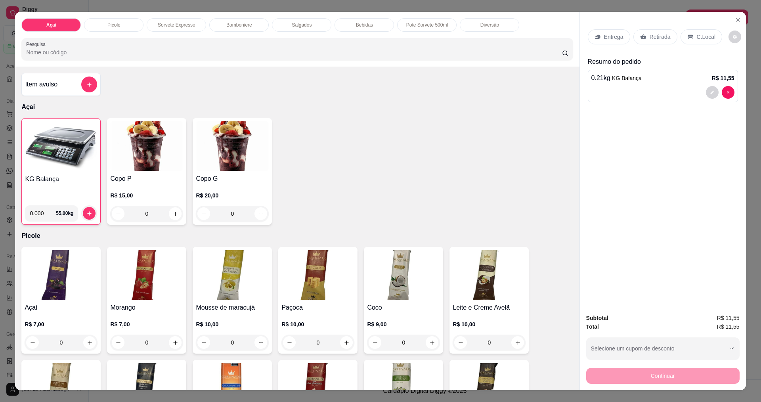
click at [697, 34] on p "C.Local" at bounding box center [706, 37] width 19 height 8
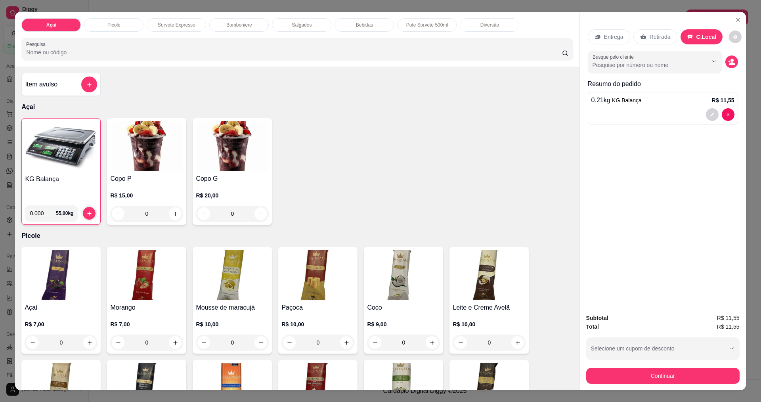
click at [636, 367] on div "Continuar" at bounding box center [662, 375] width 153 height 18
click at [635, 375] on button "Continuar" at bounding box center [662, 375] width 149 height 15
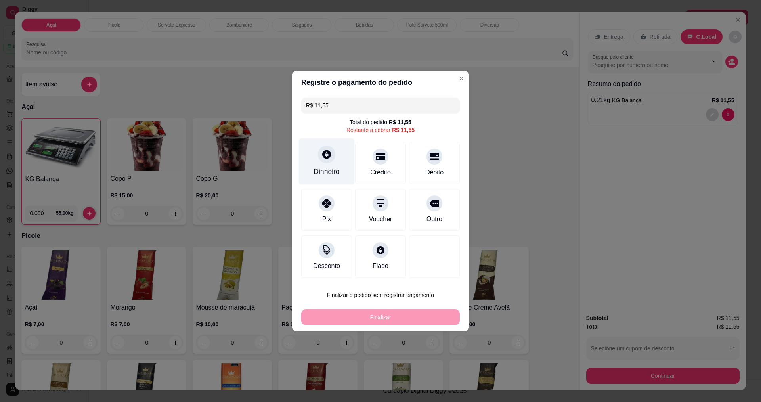
click at [328, 149] on icon at bounding box center [327, 154] width 10 height 10
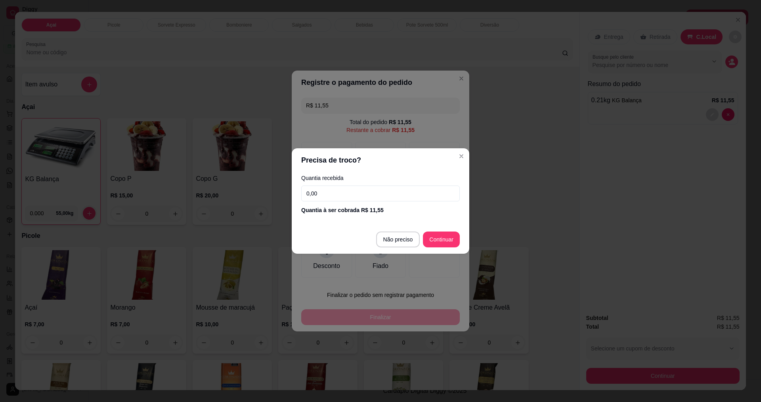
click at [372, 192] on input "0,00" at bounding box center [380, 194] width 159 height 16
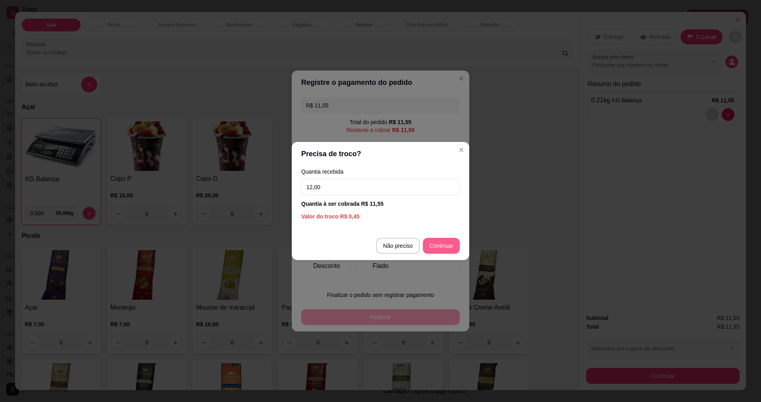
type input "12,00"
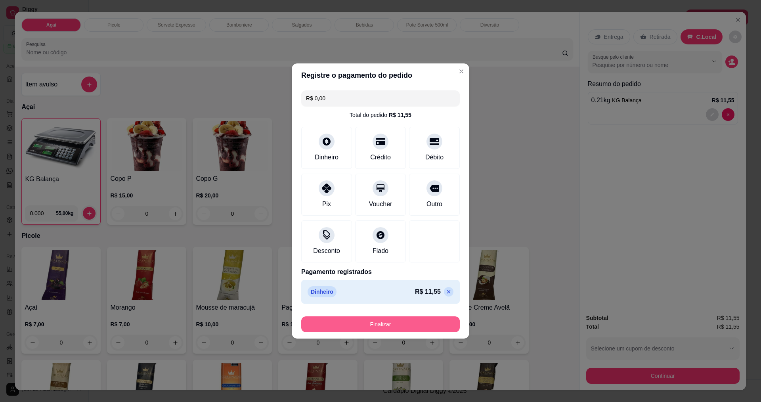
click at [394, 331] on button "Finalizar" at bounding box center [380, 324] width 159 height 16
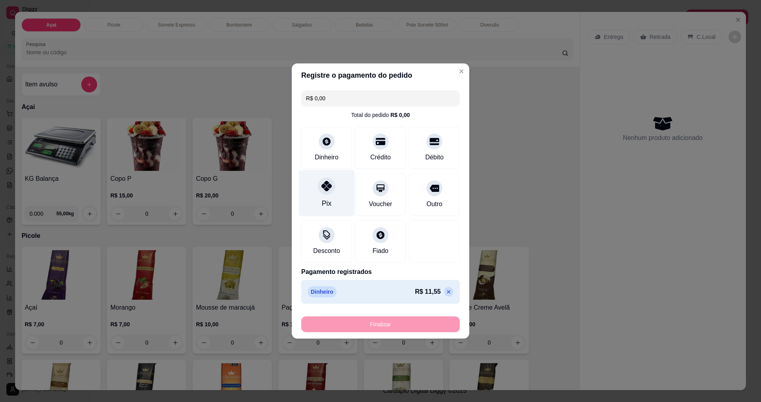
type input "-R$ 11,55"
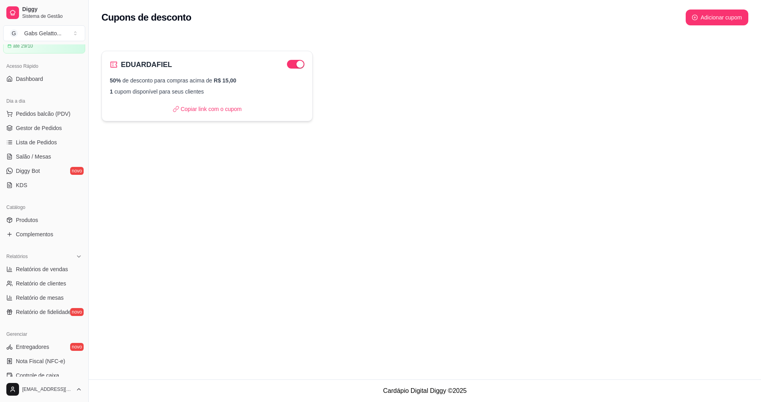
click at [215, 90] on p "1 cupom disponível para seus clientes" at bounding box center [207, 92] width 195 height 8
select select "PERCENTAGE"
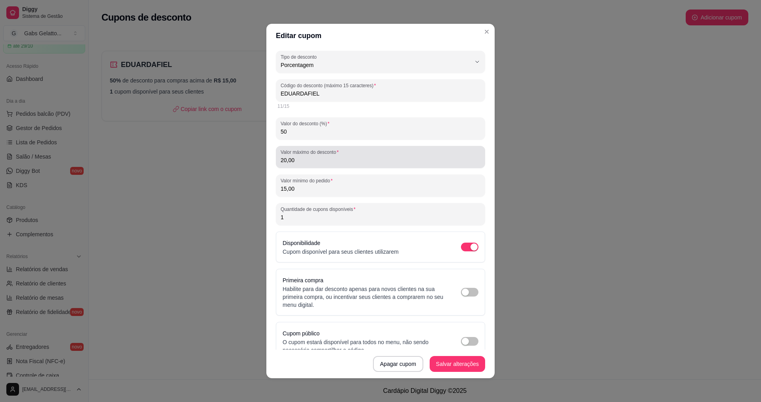
click at [317, 157] on input "20,00" at bounding box center [381, 160] width 200 height 8
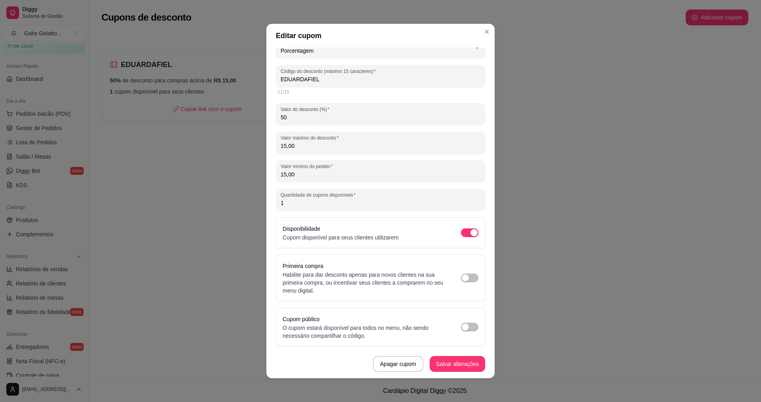
scroll to position [2, 0]
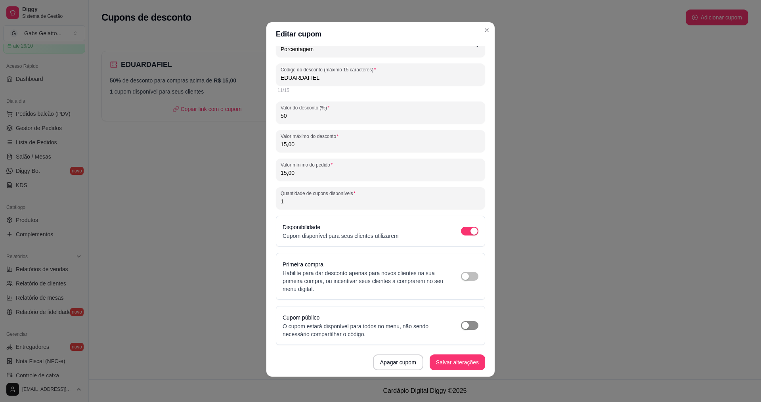
click at [462, 328] on div "button" at bounding box center [465, 325] width 7 height 7
click at [471, 327] on div "button" at bounding box center [474, 325] width 7 height 7
click at [471, 230] on div "button" at bounding box center [474, 231] width 7 height 7
click at [464, 231] on span "button" at bounding box center [469, 231] width 17 height 9
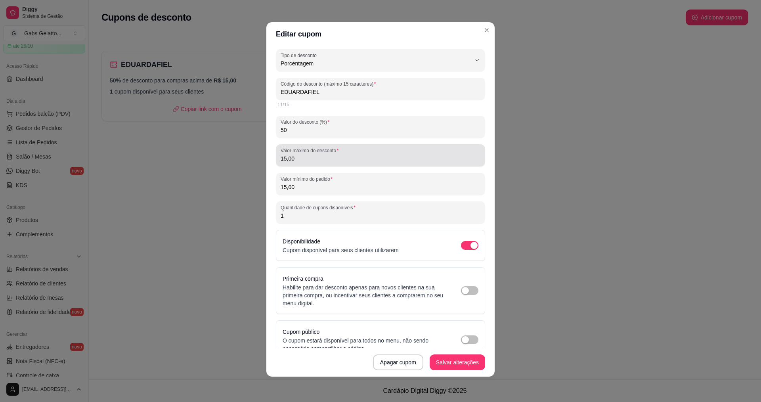
click at [353, 160] on input "15,00" at bounding box center [381, 159] width 200 height 8
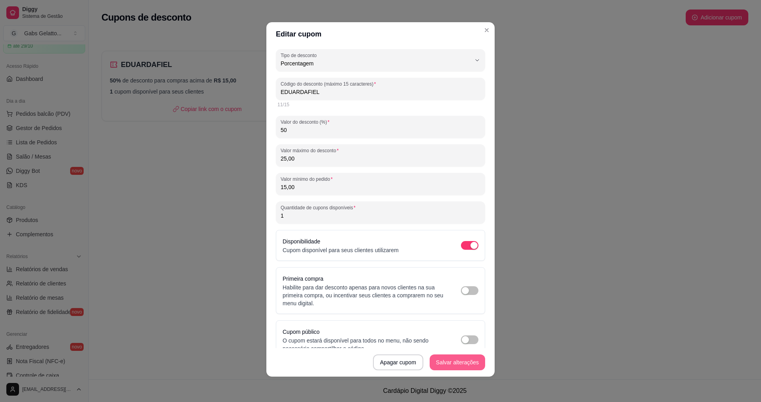
type input "25,00"
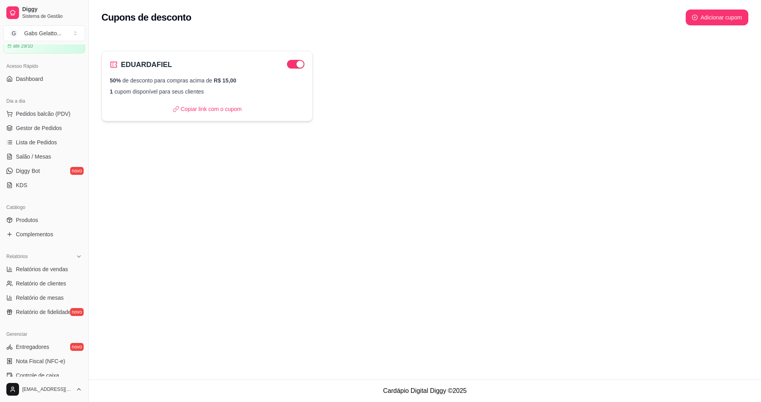
drag, startPoint x: 283, startPoint y: 98, endPoint x: 287, endPoint y: 96, distance: 4.8
click at [287, 96] on div "EDUARDAFIEL 50% de desconto para compras acima de R$ 15,00 1 cupom disponível p…" at bounding box center [207, 86] width 211 height 71
select select "PERCENTAGE"
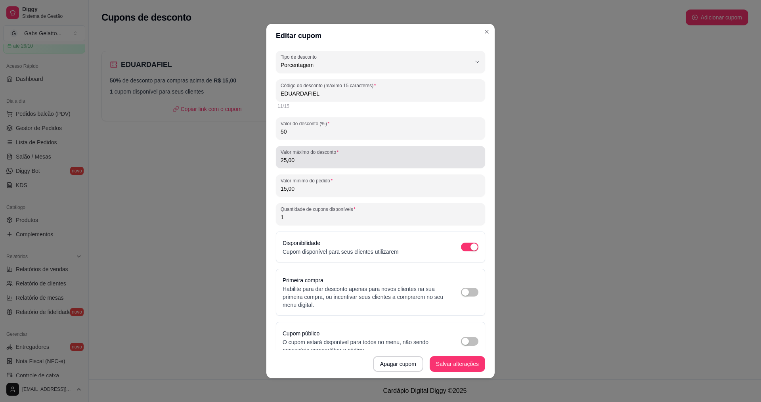
click at [391, 157] on input "25,00" at bounding box center [381, 160] width 200 height 8
click at [384, 161] on input "25,00" at bounding box center [381, 160] width 200 height 8
click at [389, 160] on input "25,00" at bounding box center [381, 160] width 200 height 8
click at [389, 159] on input "25,00" at bounding box center [381, 160] width 200 height 8
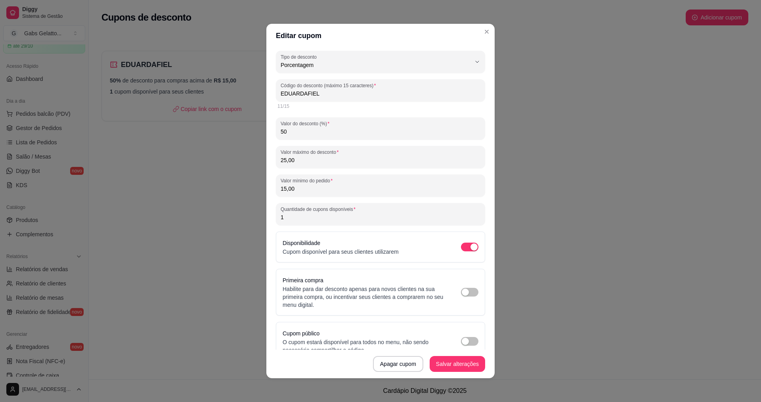
click at [389, 159] on input "25,00" at bounding box center [381, 160] width 200 height 8
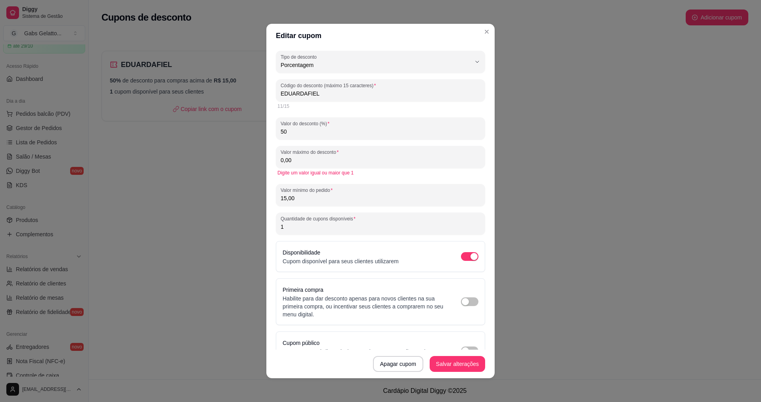
click at [394, 163] on input "0,00" at bounding box center [381, 160] width 200 height 8
click at [394, 162] on input "0,00" at bounding box center [381, 160] width 200 height 8
click at [394, 161] on input "0,00" at bounding box center [381, 160] width 200 height 8
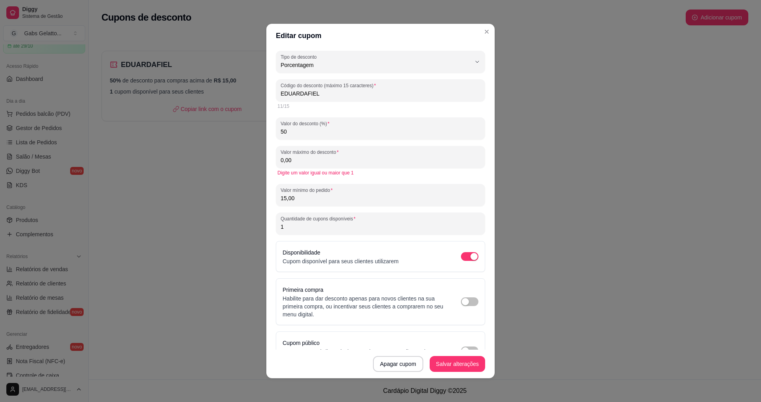
click at [395, 158] on input "0,00" at bounding box center [381, 160] width 200 height 8
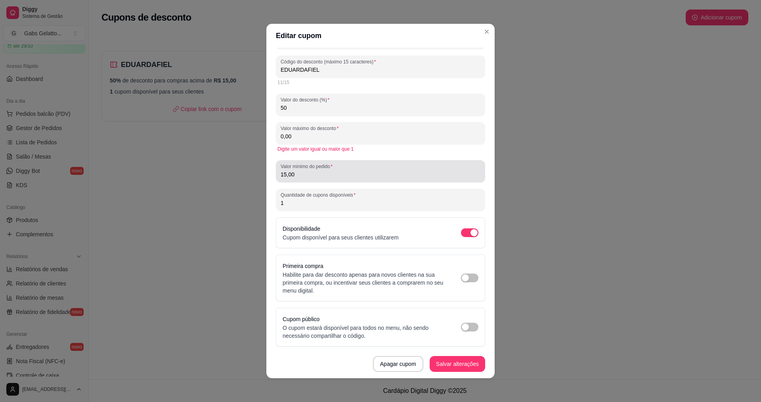
scroll to position [2, 0]
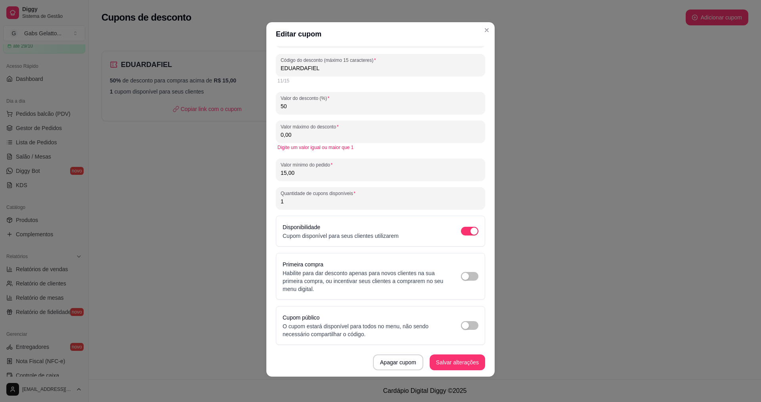
click at [379, 140] on div "Valor máximo do desconto 0,00" at bounding box center [380, 132] width 209 height 22
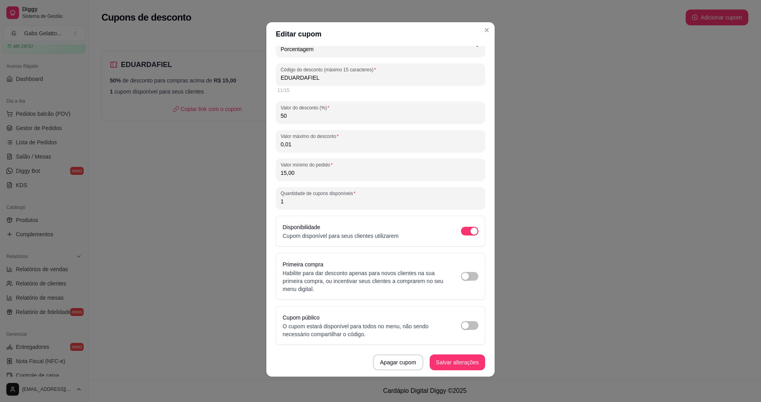
scroll to position [14, 0]
type input "15,00"
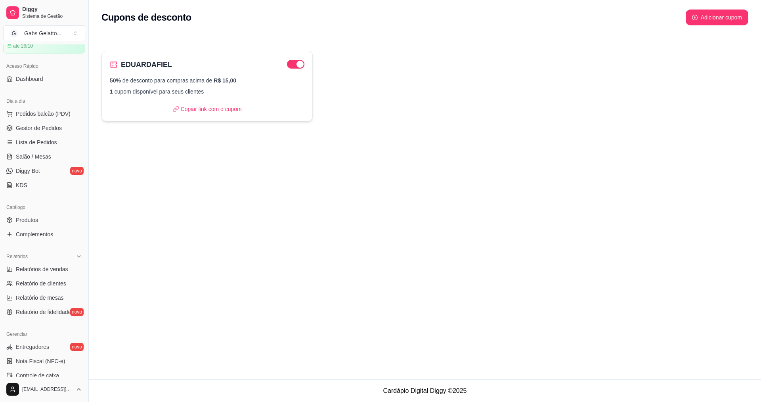
click at [218, 58] on div "EDUARDAFIEL 50% de desconto para compras acima de R$ 15,00 1 cupom disponível p…" at bounding box center [207, 86] width 211 height 71
select select "PERCENTAGE"
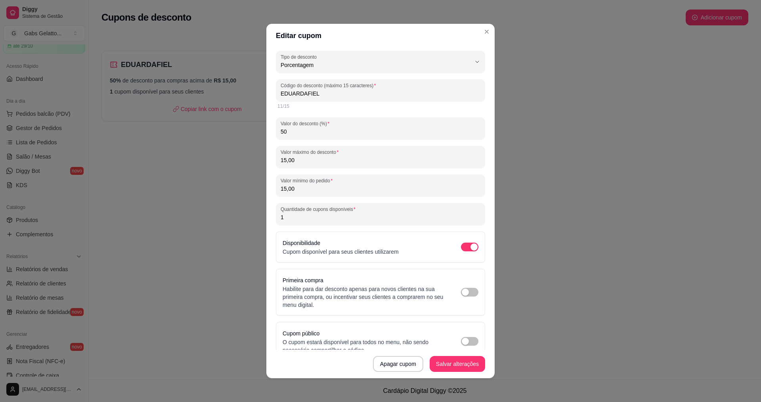
click at [360, 127] on div "50" at bounding box center [381, 129] width 200 height 16
type input "5"
type input "50"
click at [342, 153] on div "15,00" at bounding box center [381, 157] width 200 height 16
drag, startPoint x: 320, startPoint y: 157, endPoint x: 220, endPoint y: 155, distance: 100.4
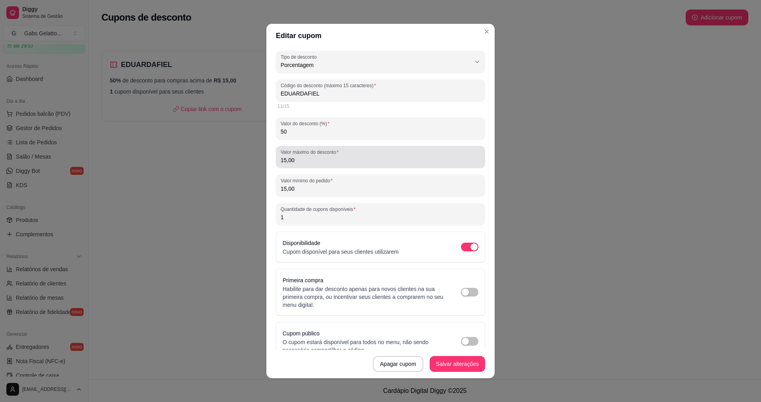
click at [220, 155] on div "Editar cupom PERCENTAGE Tipo de desconto Valor fixo Porcentagem Frete grátis Ti…" at bounding box center [380, 201] width 761 height 402
click at [307, 165] on div "15,00" at bounding box center [381, 157] width 200 height 16
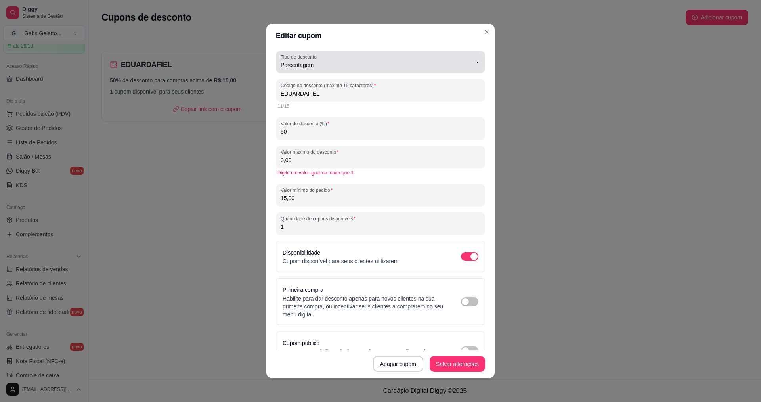
type input "0,00"
click at [381, 65] on span "Porcentagem" at bounding box center [376, 65] width 190 height 8
click at [449, 110] on span "Frete grátis" at bounding box center [371, 110] width 176 height 8
type input "FREE_DELIVERY_FEE"
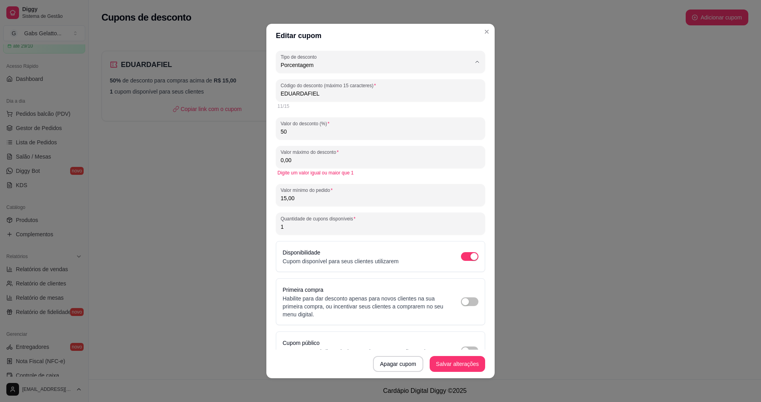
select select "FREE_DELIVERY_FEE"
type input "FRETEGRATIS"
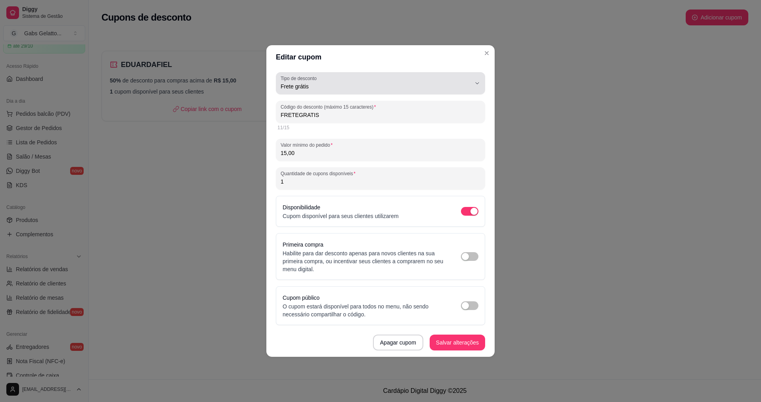
click at [425, 79] on div "Frete grátis" at bounding box center [376, 83] width 190 height 16
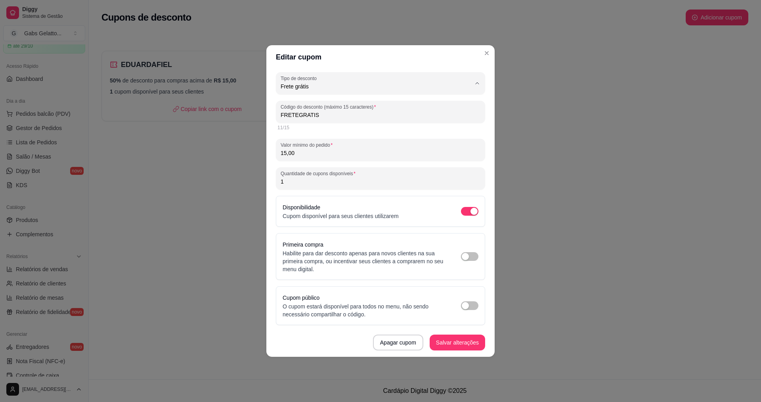
click at [391, 118] on span "Porcentagem" at bounding box center [376, 119] width 181 height 8
type input "PERCENTAGE"
select select "PERCENTAGE"
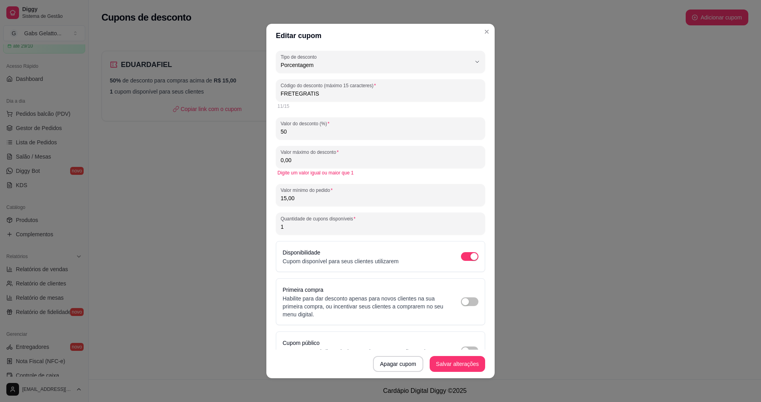
scroll to position [24, 0]
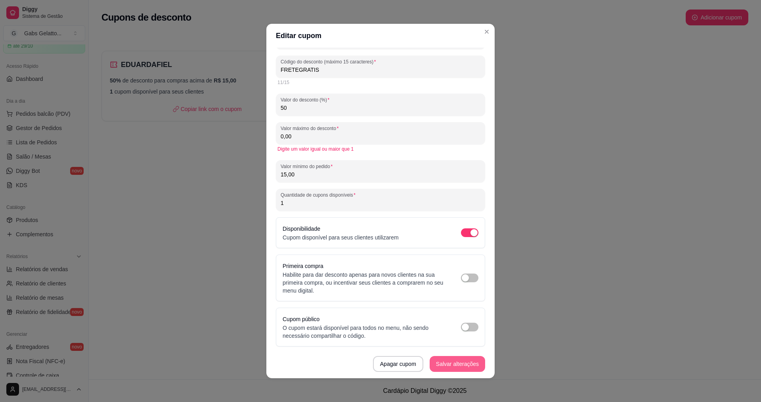
click at [462, 356] on button "Salvar alterações" at bounding box center [458, 364] width 56 height 16
click at [449, 365] on button "Salvar alterações" at bounding box center [458, 363] width 54 height 15
click at [449, 364] on button "Salvar alterações" at bounding box center [458, 363] width 54 height 15
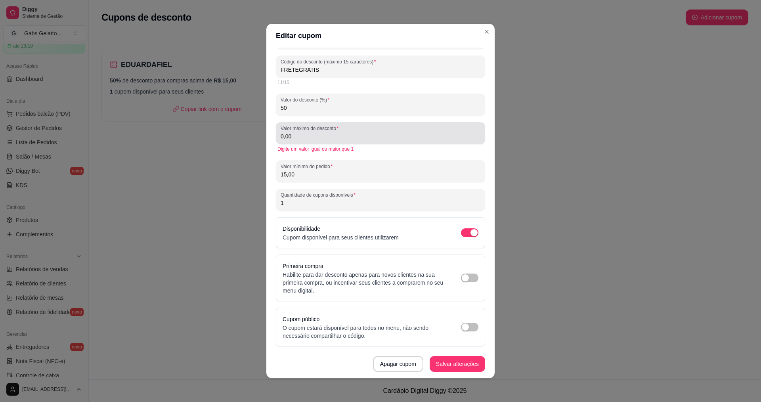
click at [338, 131] on label "Valor máximo do desconto" at bounding box center [311, 128] width 61 height 7
click at [338, 132] on input "0,00" at bounding box center [381, 136] width 200 height 8
click at [348, 136] on input "0,00" at bounding box center [381, 136] width 200 height 8
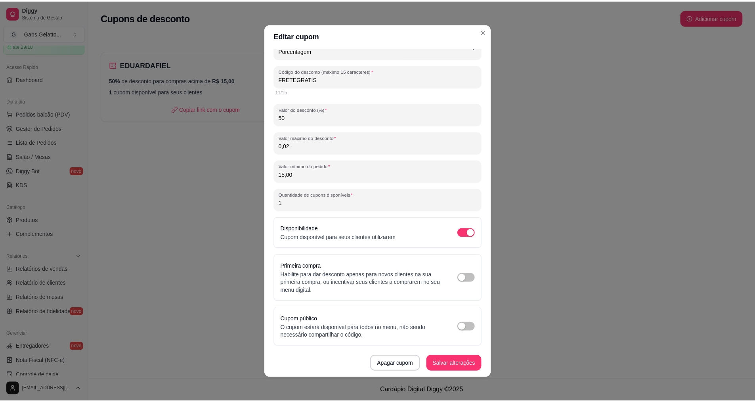
scroll to position [14, 0]
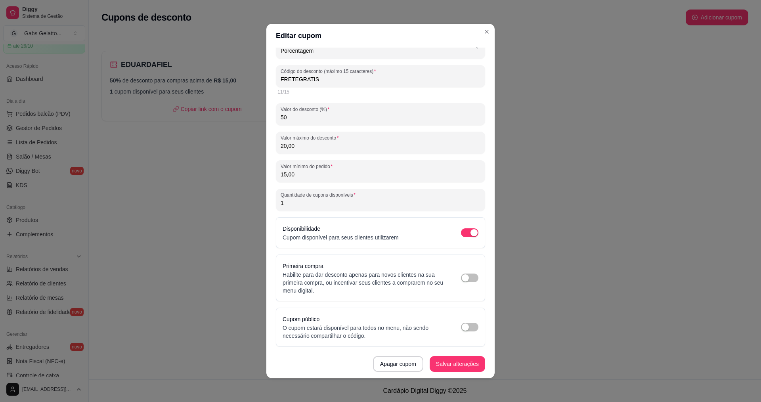
type input "20,00"
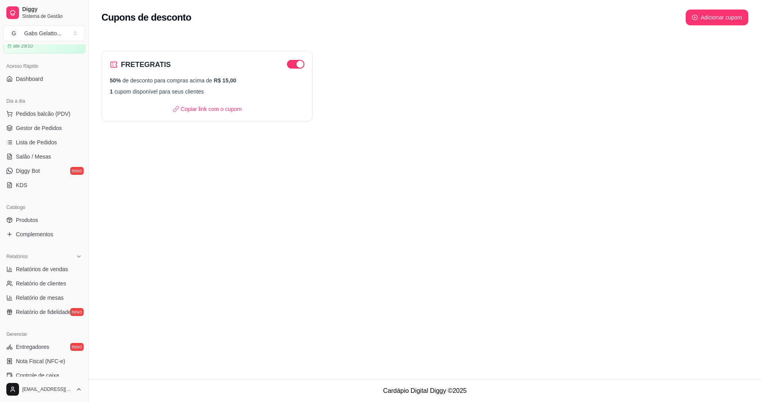
click at [67, 113] on span "Pedidos balcão (PDV)" at bounding box center [43, 114] width 55 height 8
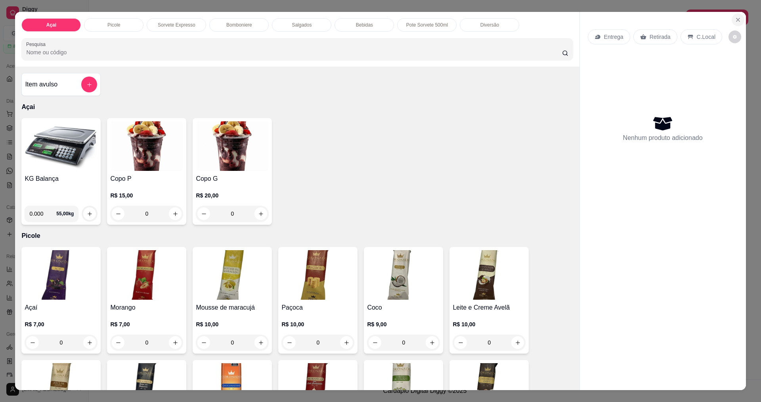
click at [732, 20] on button "Close" at bounding box center [738, 19] width 13 height 13
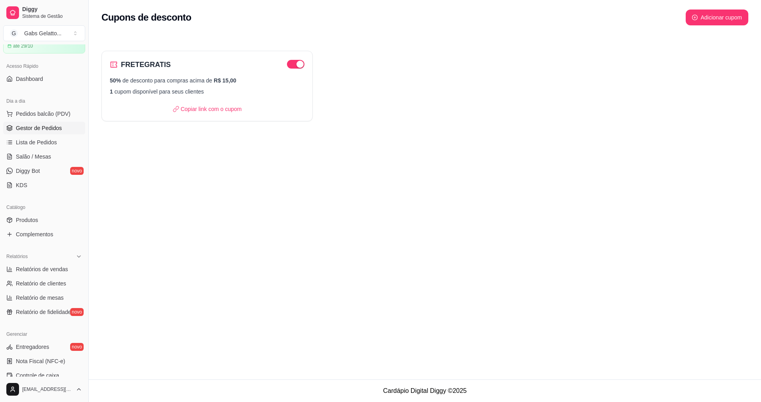
click at [33, 127] on span "Gestor de Pedidos" at bounding box center [39, 128] width 46 height 8
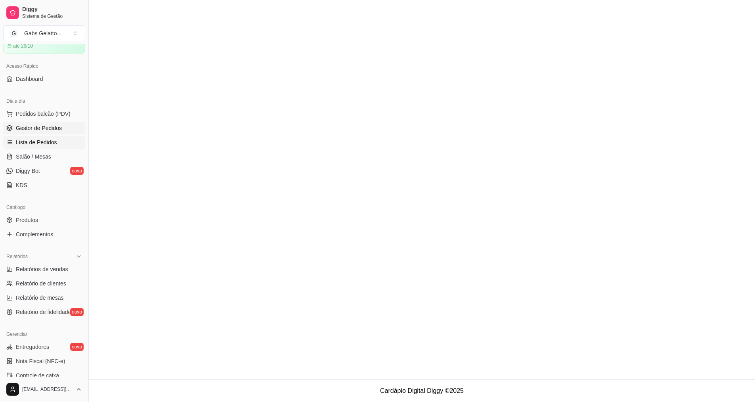
click at [56, 145] on link "Lista de Pedidos" at bounding box center [44, 142] width 82 height 13
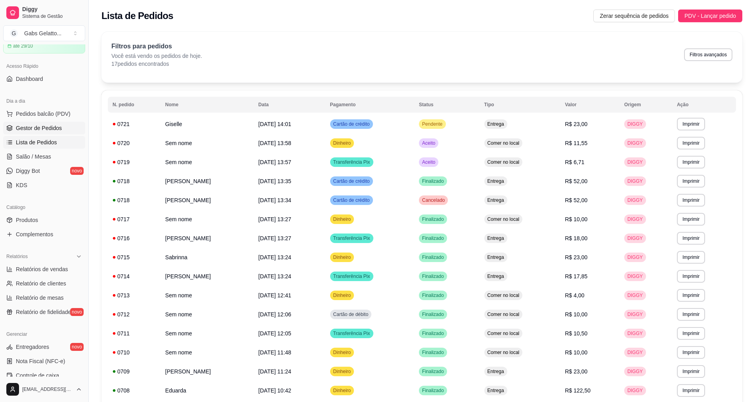
click at [56, 124] on link "Gestor de Pedidos" at bounding box center [44, 128] width 82 height 13
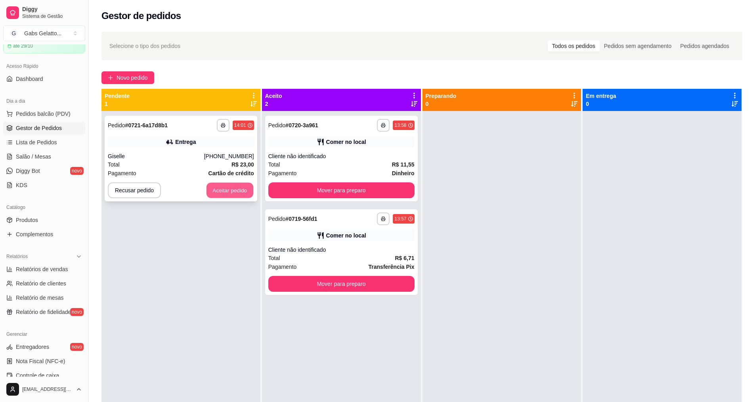
click at [217, 193] on button "Aceitar pedido" at bounding box center [230, 190] width 47 height 15
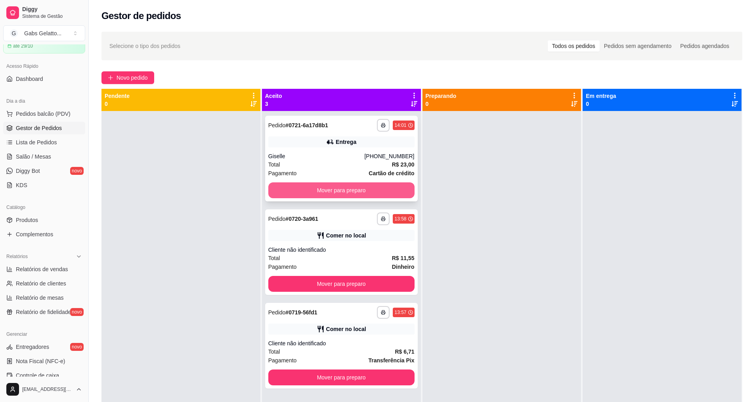
click at [344, 196] on button "Mover para preparo" at bounding box center [341, 190] width 146 height 16
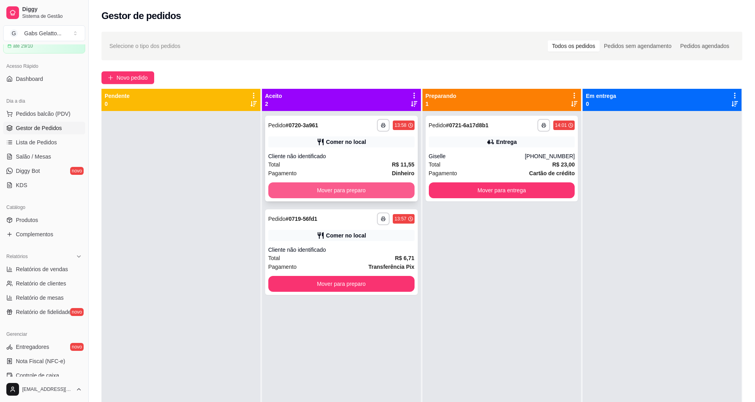
click at [352, 195] on button "Mover para preparo" at bounding box center [341, 190] width 146 height 16
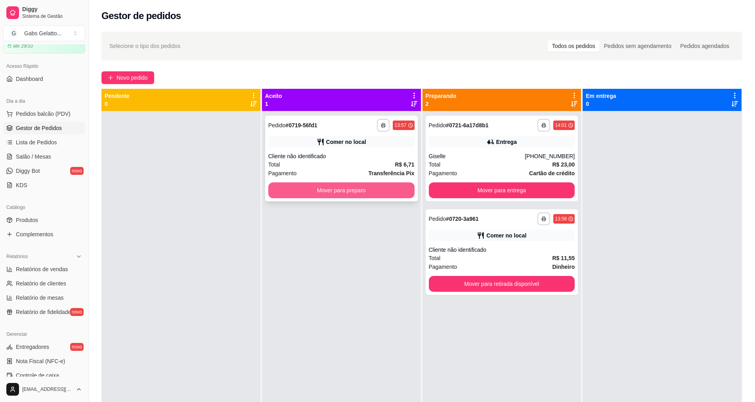
click at [353, 194] on button "Mover para preparo" at bounding box center [341, 190] width 146 height 16
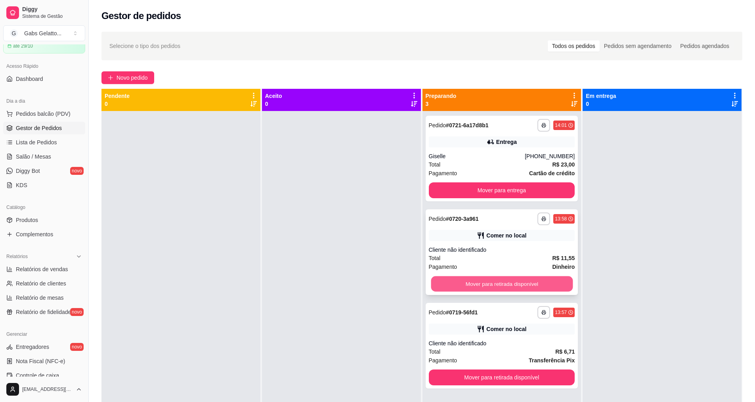
click at [489, 282] on button "Mover para retirada disponível" at bounding box center [502, 283] width 142 height 15
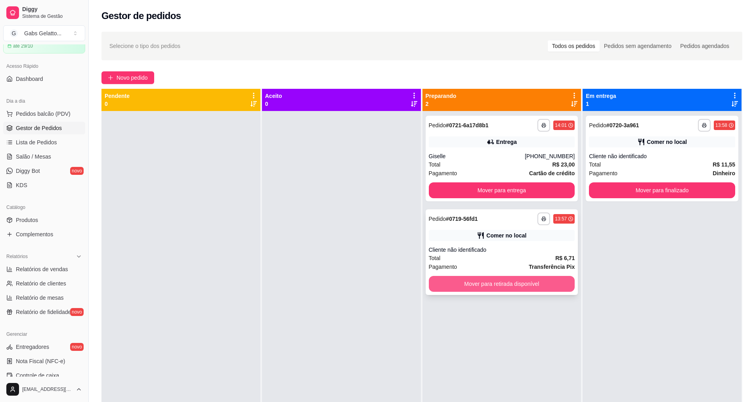
click at [488, 286] on button "Mover para retirada disponível" at bounding box center [502, 284] width 146 height 16
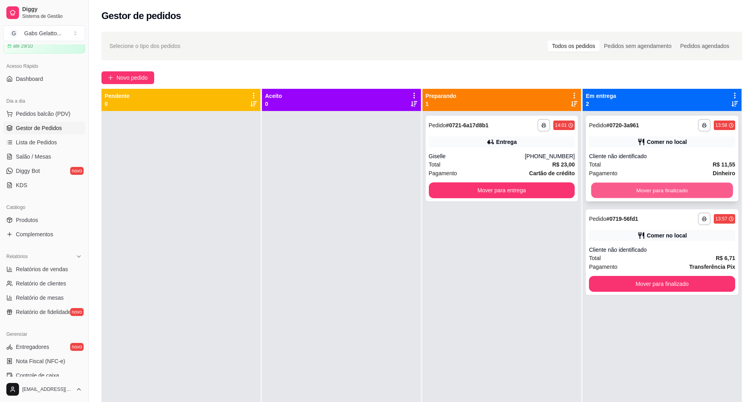
click at [625, 194] on button "Mover para finalizado" at bounding box center [663, 190] width 142 height 15
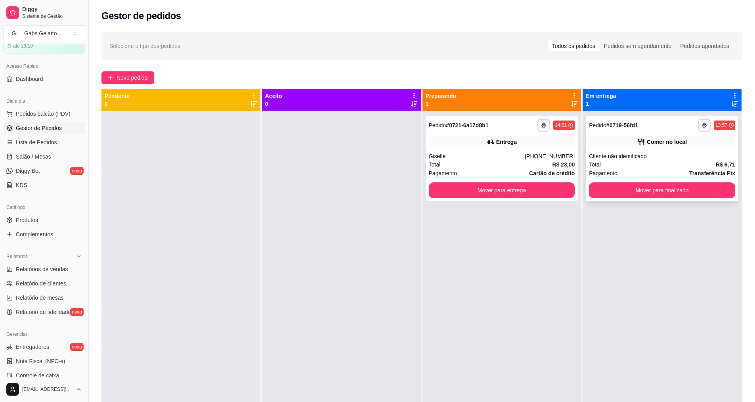
click at [627, 192] on button "Mover para finalizado" at bounding box center [662, 190] width 146 height 16
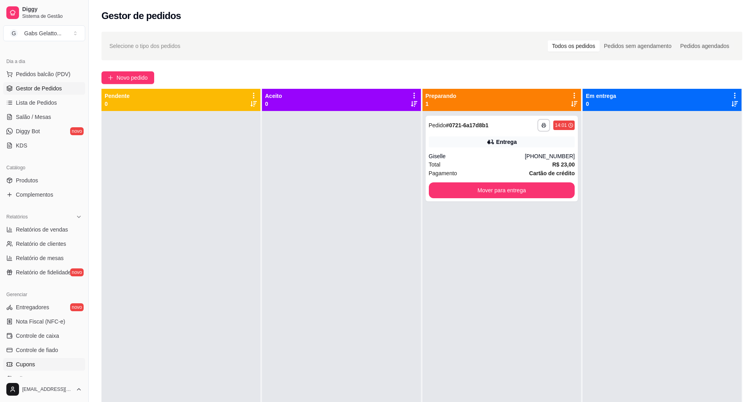
scroll to position [119, 0]
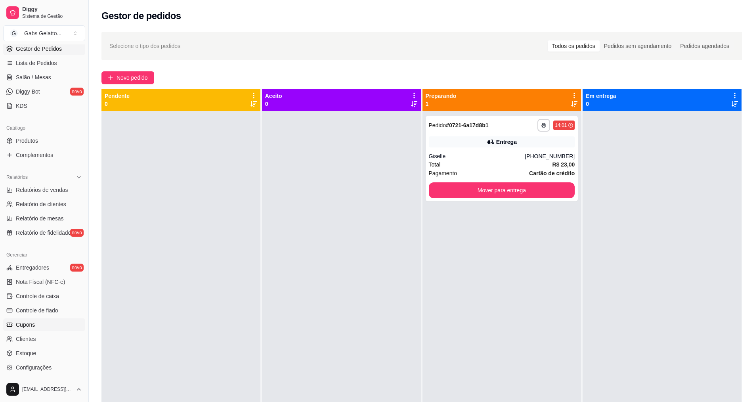
click at [50, 325] on link "Cupons" at bounding box center [44, 324] width 82 height 13
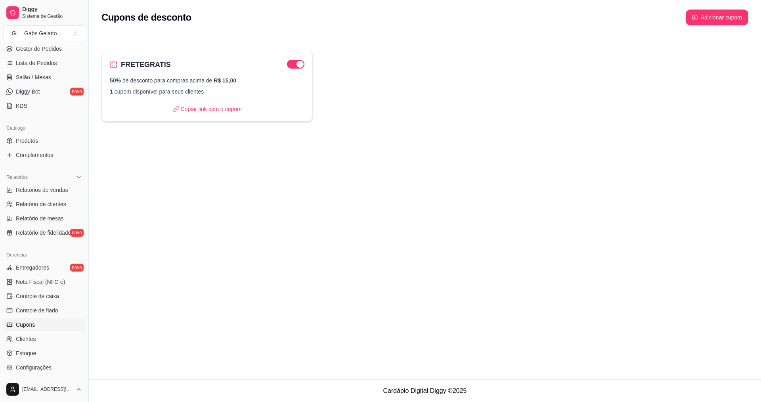
click at [211, 89] on p "1 cupom disponível para seus clientes" at bounding box center [207, 92] width 195 height 8
select select "PERCENTAGE"
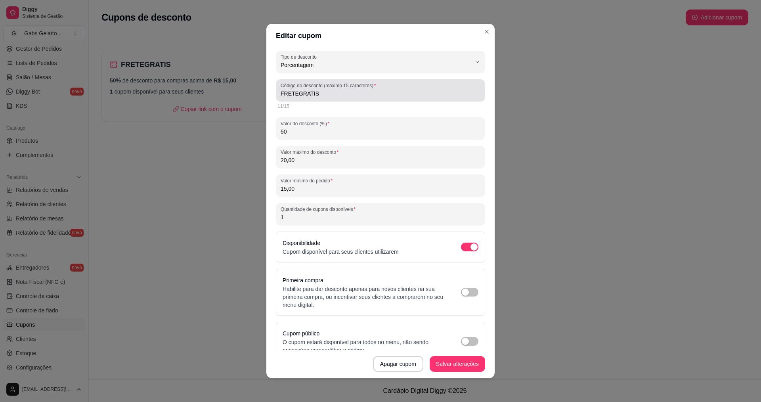
click at [331, 87] on label "Código do desconto (máximo 15 caracteres)" at bounding box center [330, 85] width 98 height 7
click at [331, 90] on input "FRETEGRATIS" at bounding box center [381, 94] width 200 height 8
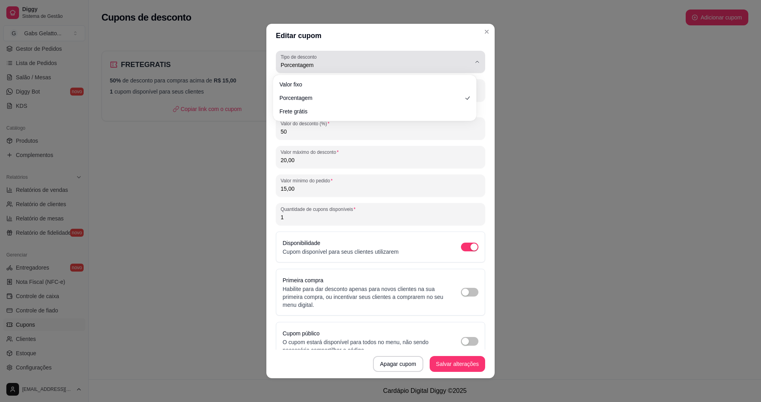
click at [429, 64] on span "Porcentagem" at bounding box center [376, 65] width 190 height 8
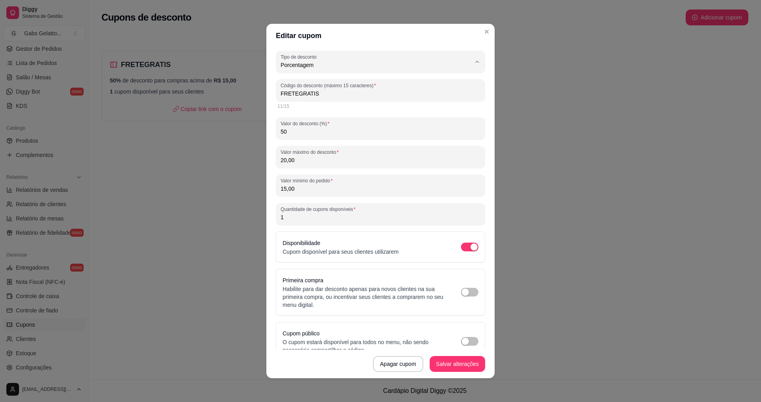
click at [343, 97] on span "Porcentagem" at bounding box center [371, 97] width 176 height 8
select select
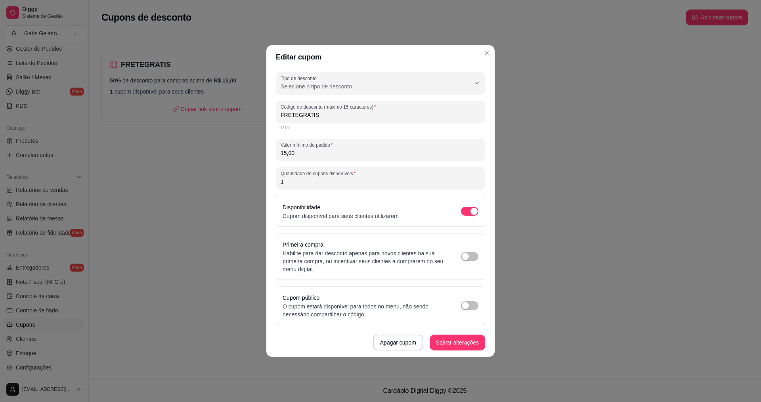
drag, startPoint x: 364, startPoint y: 117, endPoint x: 219, endPoint y: 117, distance: 144.7
click at [219, 117] on div "Editar cupom Tipo de desconto Valor fixo Porcentagem Frete grátis Tipo de desco…" at bounding box center [380, 201] width 761 height 402
type input "EDUARDAFIEL"
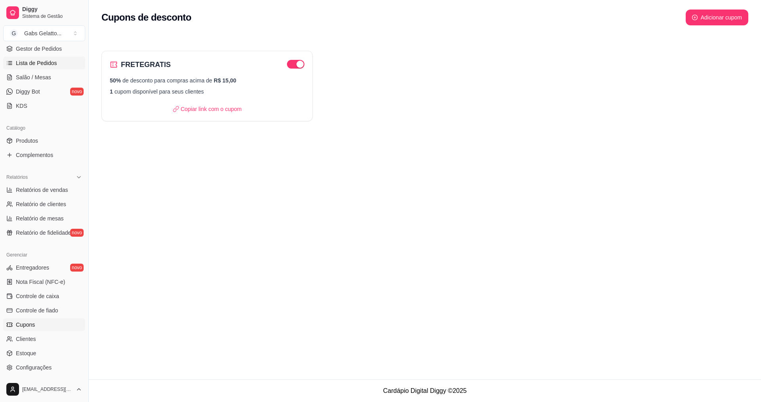
click at [57, 62] on link "Lista de Pedidos" at bounding box center [44, 63] width 82 height 13
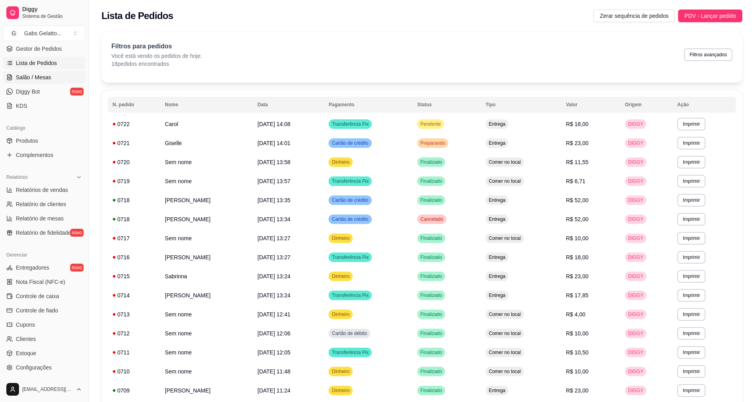
click at [49, 80] on span "Salão / Mesas" at bounding box center [33, 77] width 35 height 8
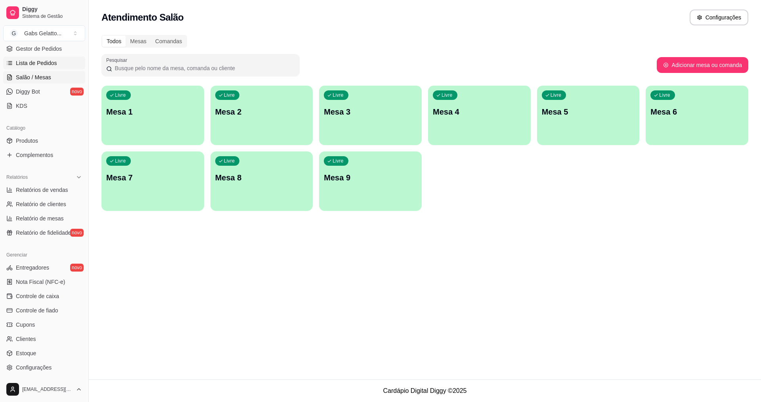
click at [44, 63] on span "Lista de Pedidos" at bounding box center [36, 63] width 41 height 8
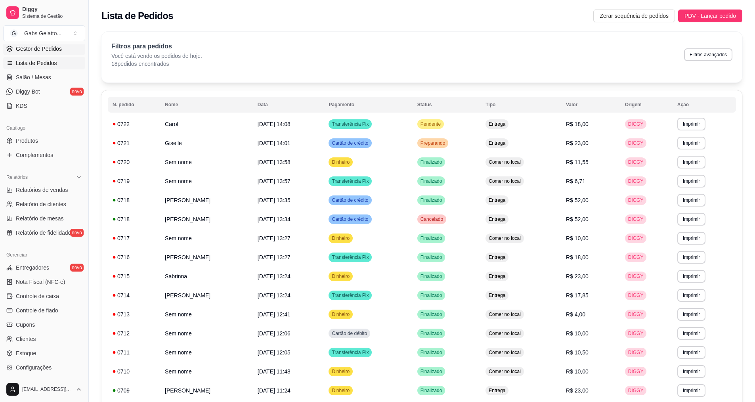
click at [43, 49] on span "Gestor de Pedidos" at bounding box center [39, 49] width 46 height 8
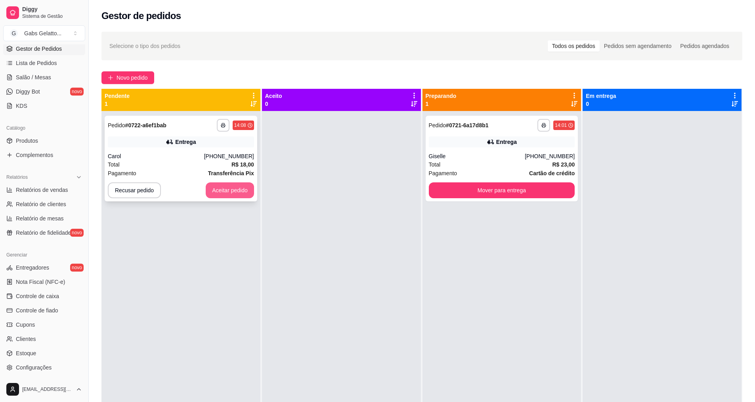
click at [214, 193] on button "Aceitar pedido" at bounding box center [230, 190] width 48 height 16
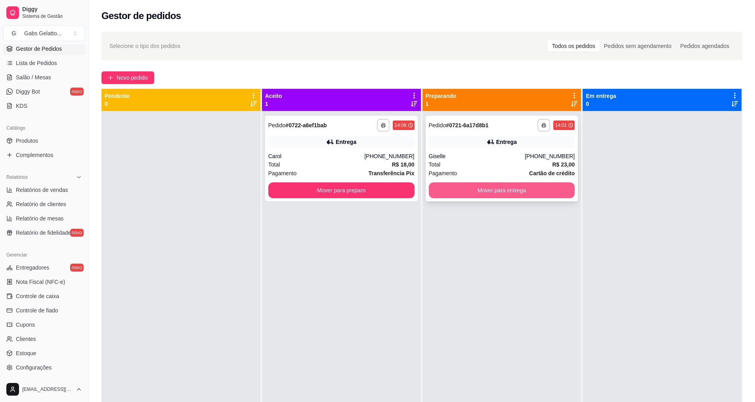
click at [502, 192] on button "Mover para entrega" at bounding box center [502, 190] width 146 height 16
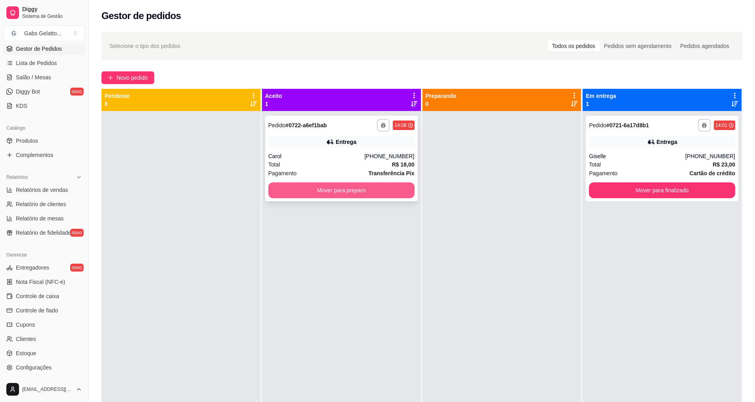
click at [356, 194] on button "Mover para preparo" at bounding box center [341, 190] width 146 height 16
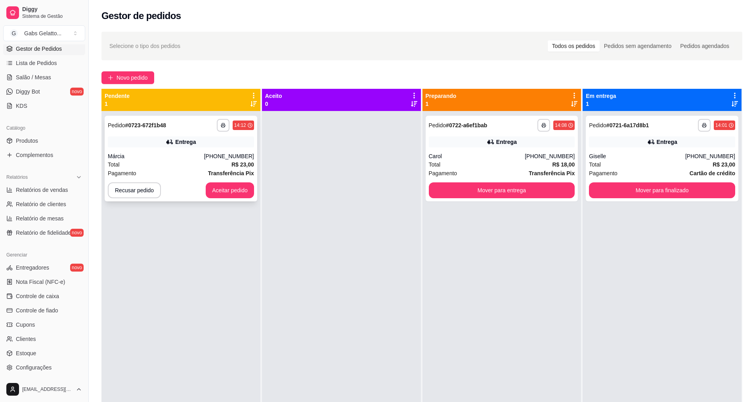
click at [166, 165] on div "Total R$ 23,00" at bounding box center [181, 164] width 146 height 9
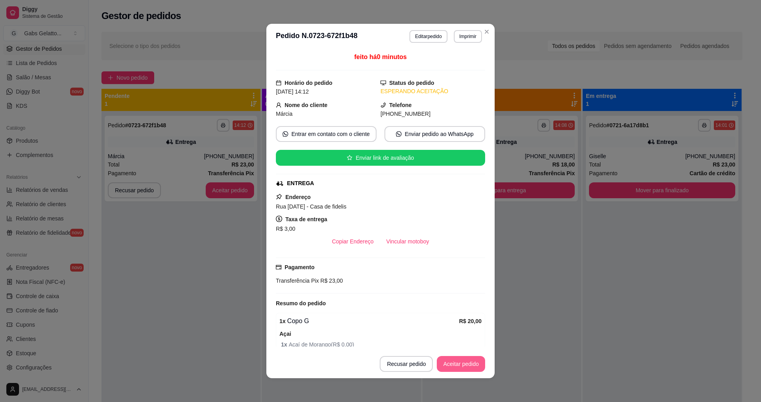
click at [458, 366] on button "Aceitar pedido" at bounding box center [461, 364] width 48 height 16
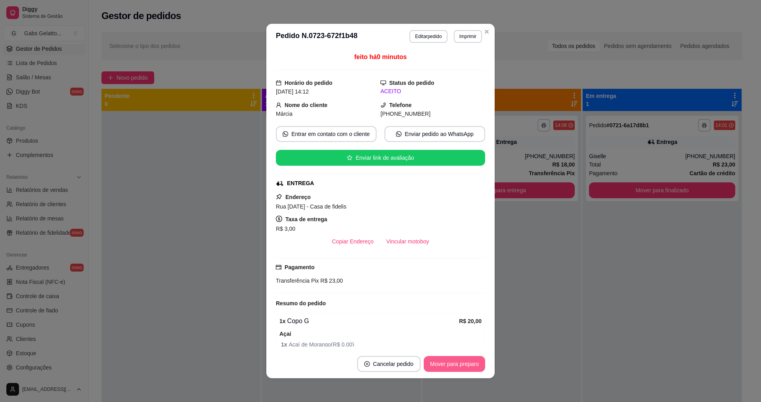
click at [458, 366] on button "Mover para preparo" at bounding box center [454, 364] width 61 height 16
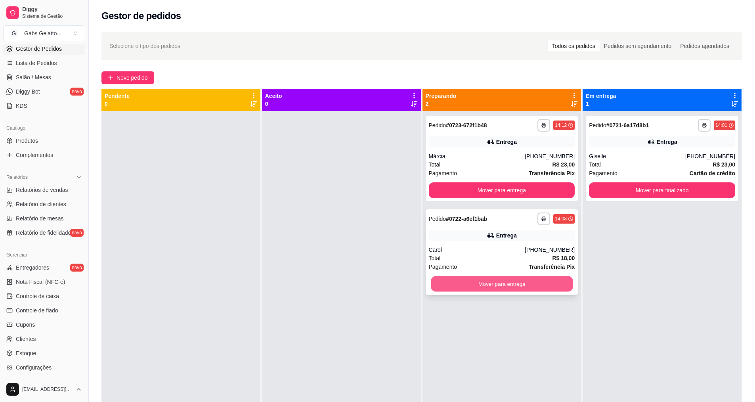
click at [506, 286] on button "Mover para entrega" at bounding box center [502, 283] width 142 height 15
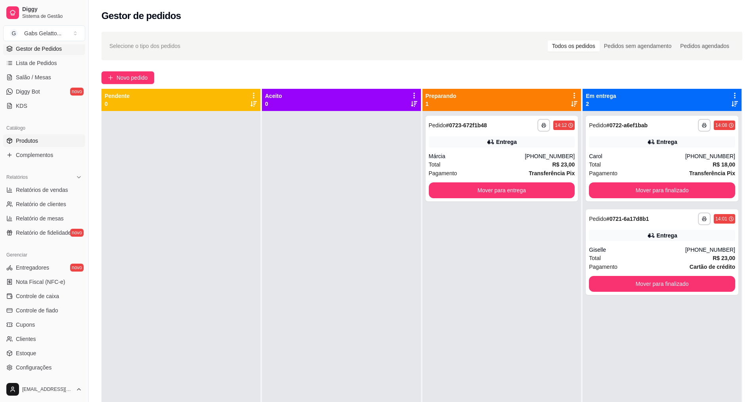
scroll to position [40, 0]
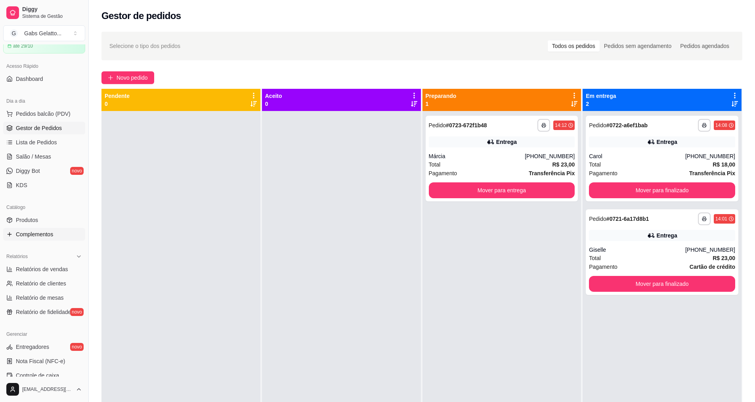
click at [39, 232] on span "Complementos" at bounding box center [34, 234] width 37 height 8
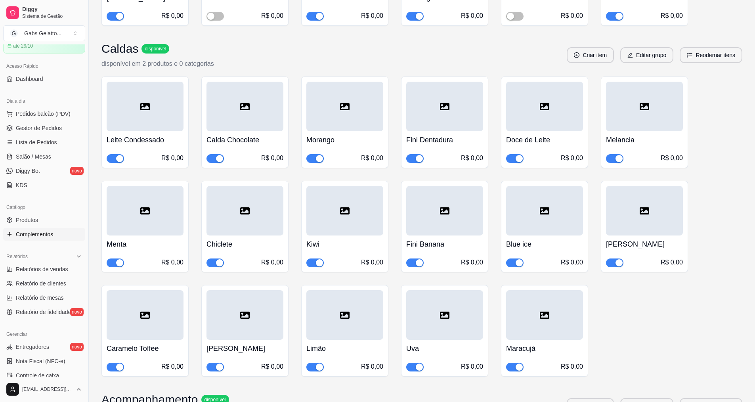
scroll to position [481, 0]
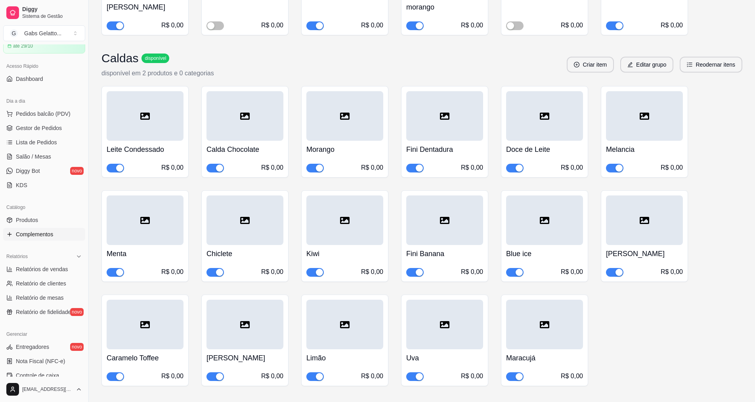
click at [325, 144] on h4 "Morango" at bounding box center [345, 149] width 77 height 11
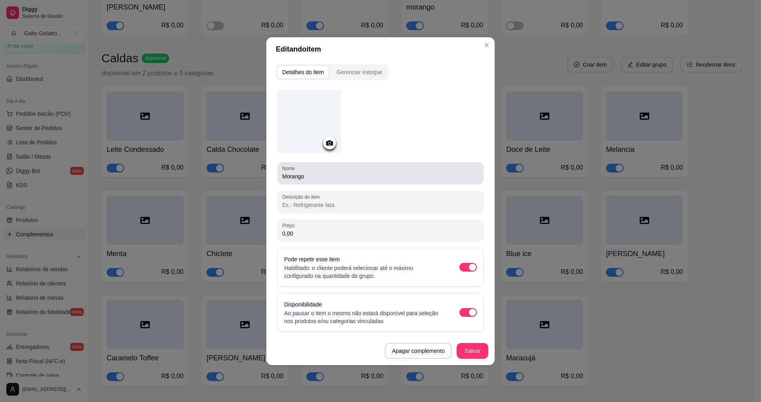
click at [283, 172] on input "Morango" at bounding box center [380, 176] width 197 height 8
type input "[PERSON_NAME]"
click at [473, 345] on button "Salvar" at bounding box center [472, 350] width 31 height 15
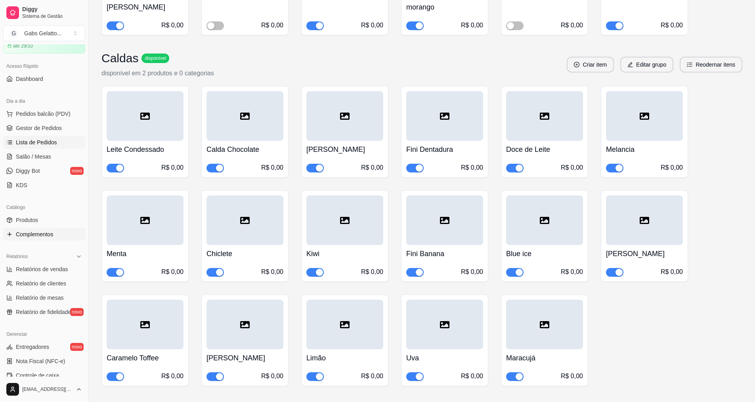
click at [48, 146] on link "Lista de Pedidos" at bounding box center [44, 142] width 82 height 13
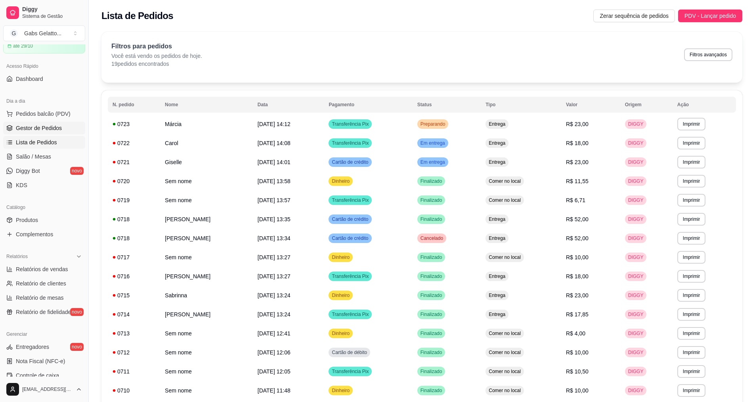
click at [52, 132] on link "Gestor de Pedidos" at bounding box center [44, 128] width 82 height 13
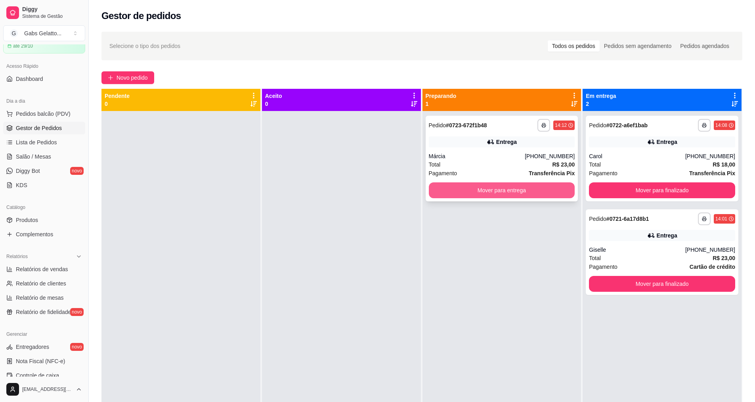
click at [531, 194] on button "Mover para entrega" at bounding box center [502, 190] width 146 height 16
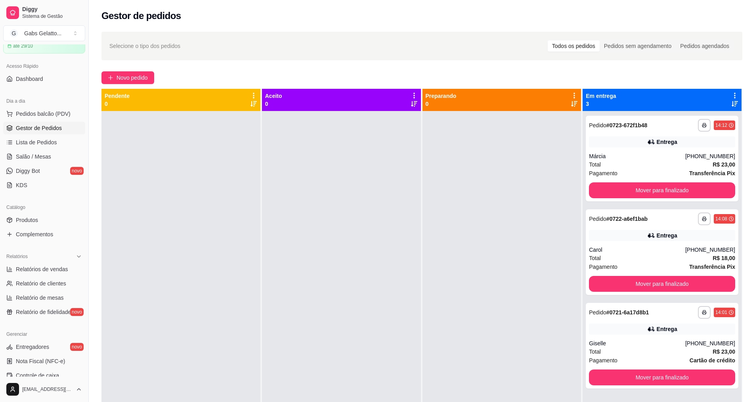
scroll to position [22, 0]
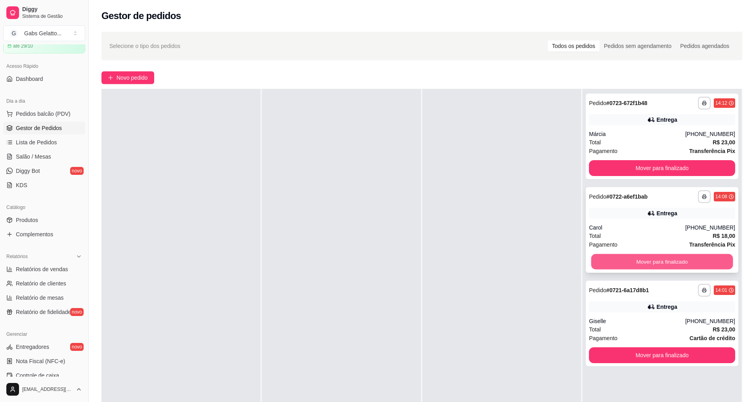
click at [632, 256] on button "Mover para finalizado" at bounding box center [663, 261] width 142 height 15
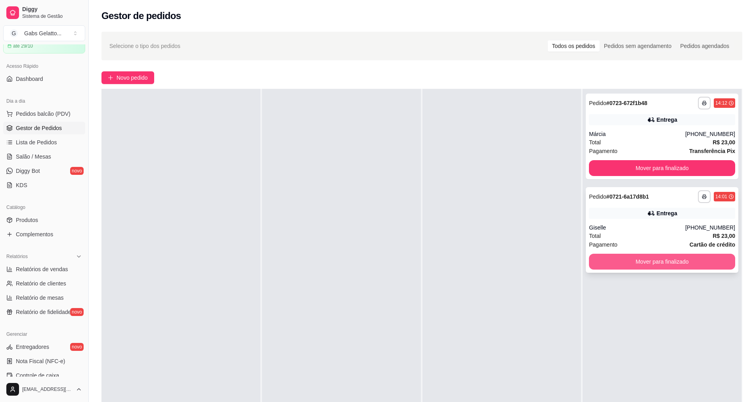
click at [634, 261] on button "Mover para finalizado" at bounding box center [662, 262] width 146 height 16
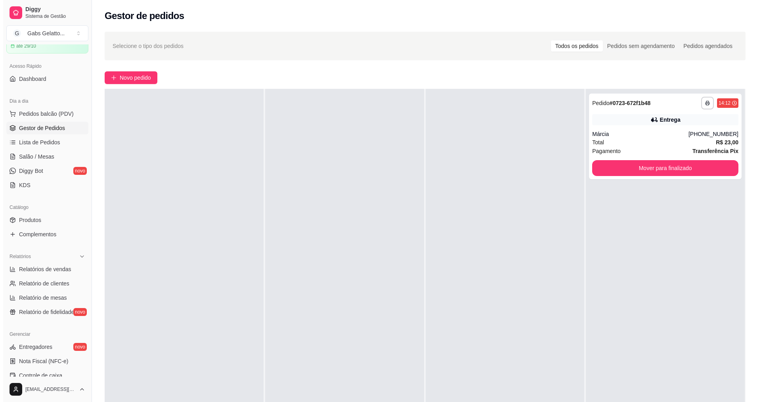
scroll to position [0, 0]
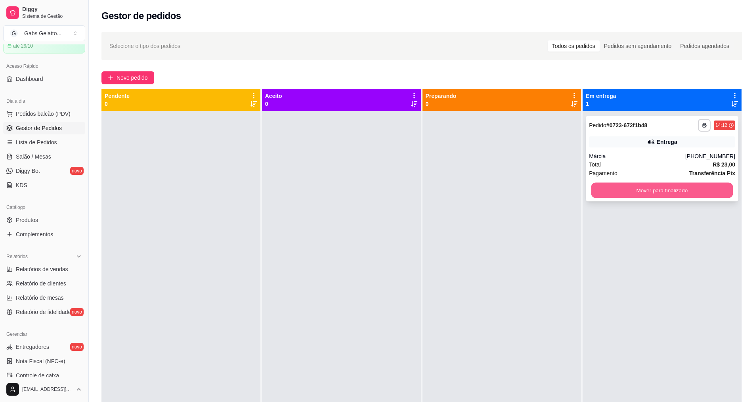
click at [616, 190] on button "Mover para finalizado" at bounding box center [663, 190] width 142 height 15
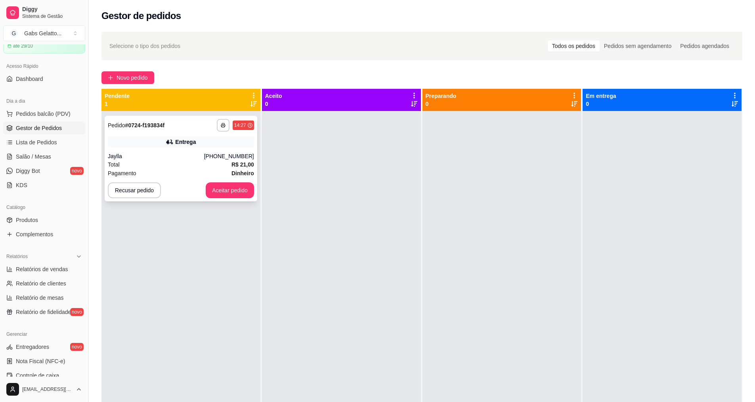
click at [163, 150] on div "**********" at bounding box center [181, 159] width 153 height 86
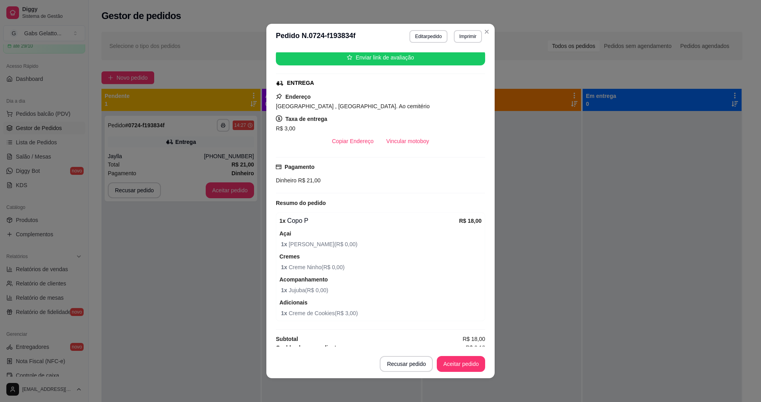
scroll to position [115, 0]
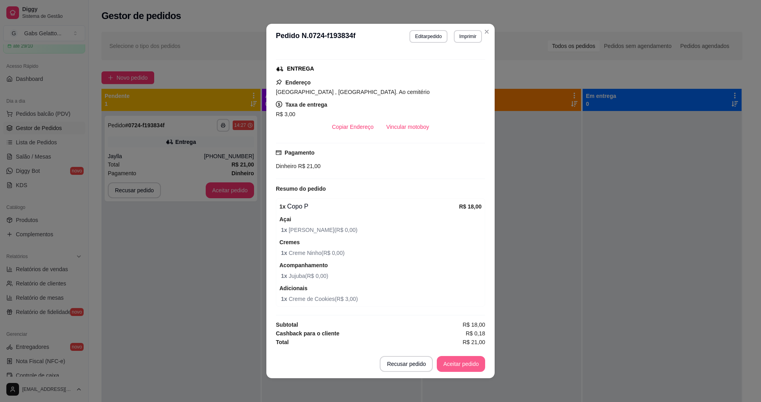
click at [462, 356] on button "Aceitar pedido" at bounding box center [461, 364] width 48 height 16
click at [462, 365] on button "Aceitar pedido" at bounding box center [461, 364] width 48 height 16
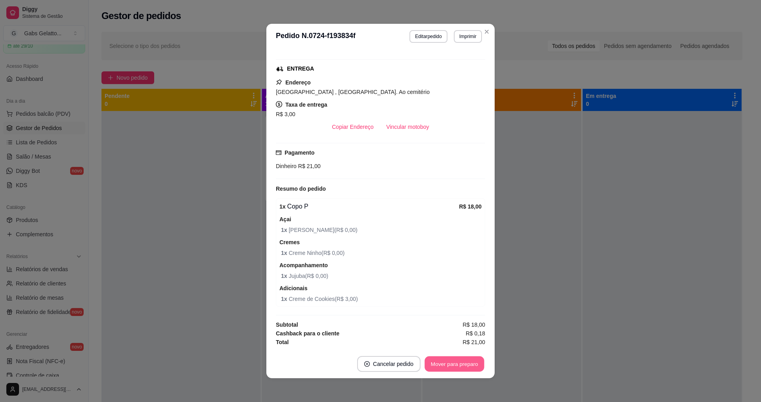
click at [466, 362] on button "Mover para preparo" at bounding box center [454, 363] width 59 height 15
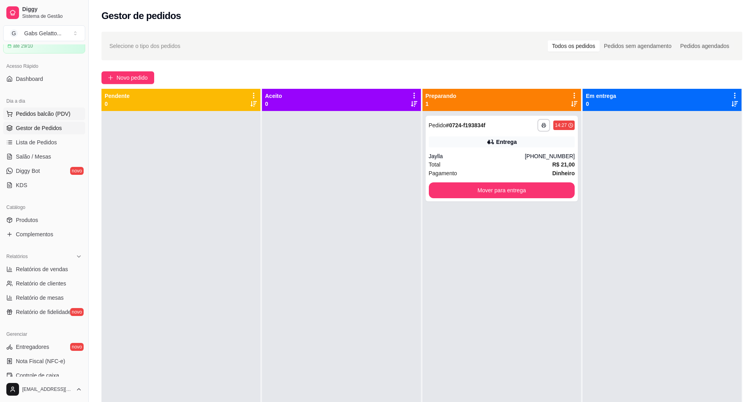
click at [41, 108] on button "Pedidos balcão (PDV)" at bounding box center [44, 113] width 82 height 13
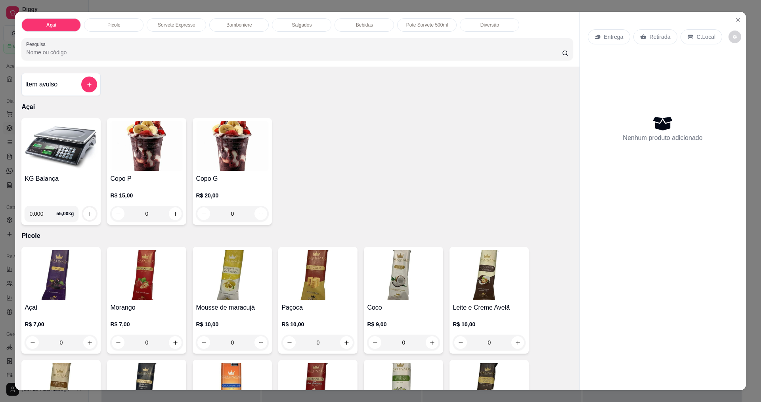
click at [61, 169] on img at bounding box center [61, 146] width 73 height 50
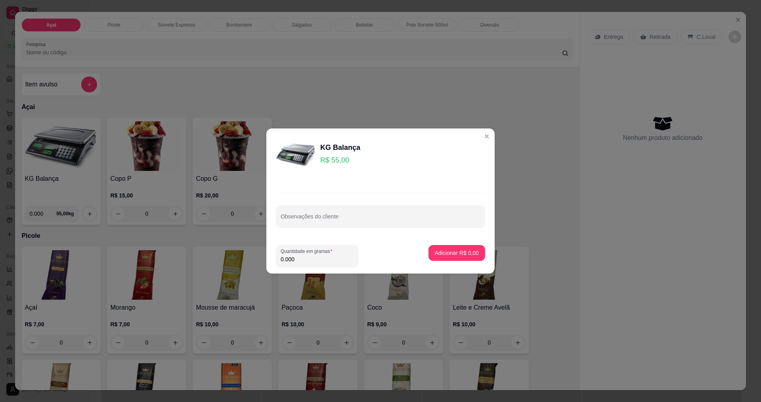
drag, startPoint x: 307, startPoint y: 263, endPoint x: 314, endPoint y: 261, distance: 7.6
click at [308, 263] on input "0.000" at bounding box center [317, 259] width 73 height 8
type input "0.363"
click at [448, 249] on p "Adicionar R$ 19,97" at bounding box center [455, 253] width 47 height 8
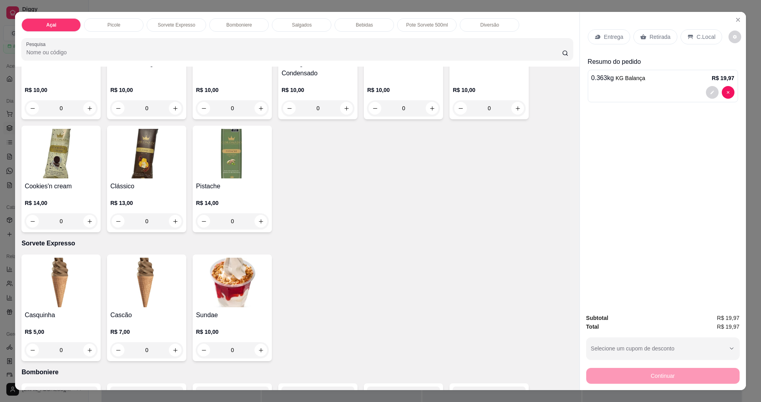
scroll to position [357, 0]
click at [697, 39] on p "C.Local" at bounding box center [706, 37] width 19 height 8
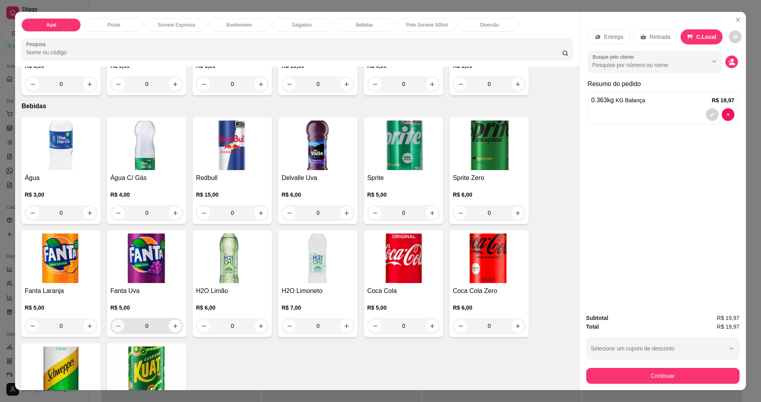
scroll to position [1269, 0]
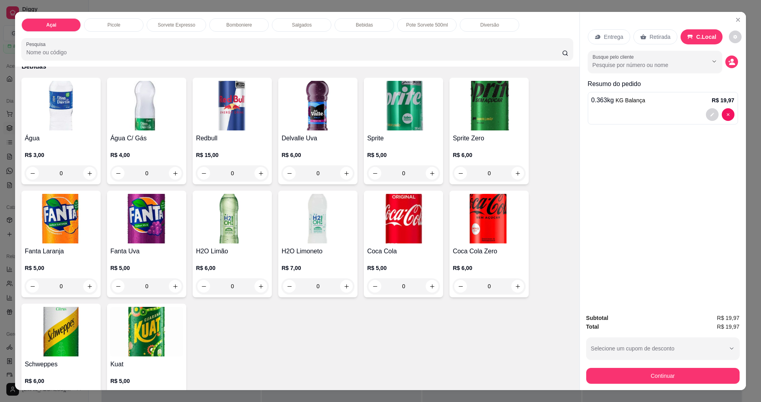
click at [68, 119] on img at bounding box center [61, 106] width 73 height 50
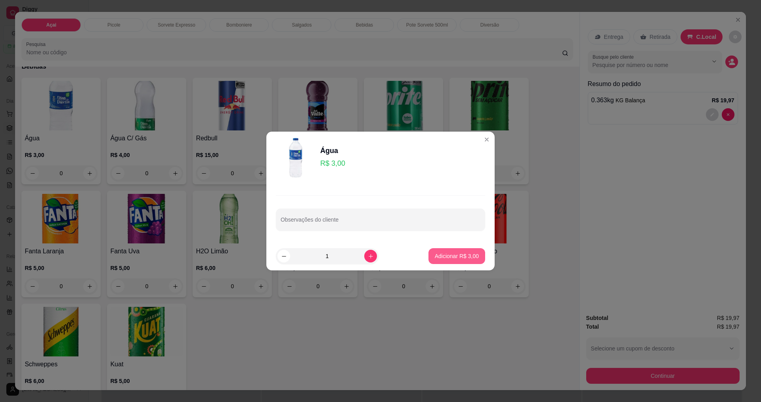
click at [455, 255] on p "Adicionar R$ 3,00" at bounding box center [457, 256] width 44 height 8
type input "1"
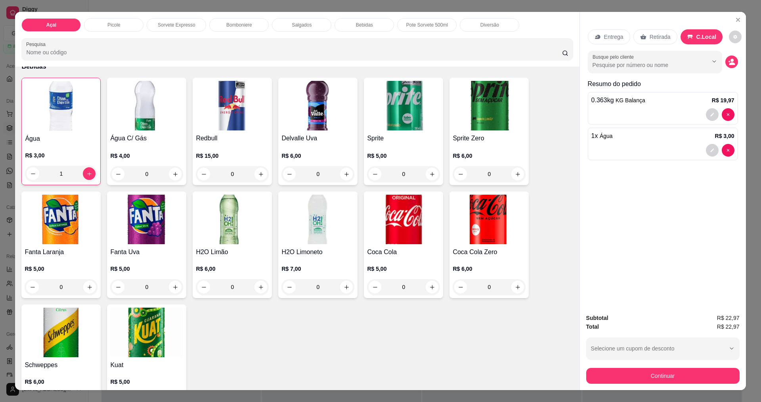
click at [601, 366] on div "Continuar" at bounding box center [662, 375] width 153 height 18
click at [599, 372] on button "Continuar" at bounding box center [662, 376] width 153 height 16
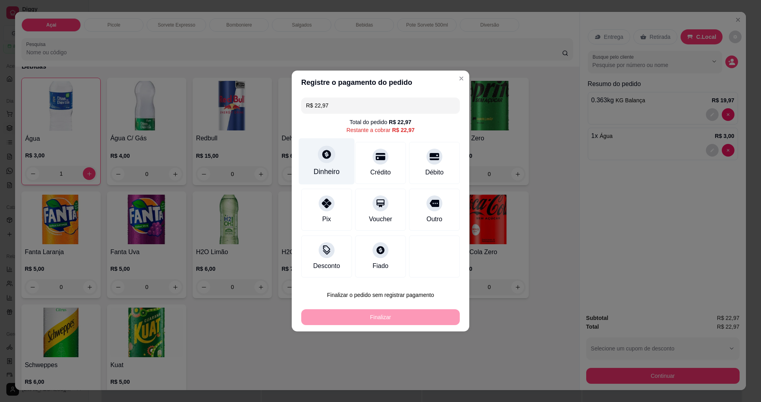
click at [318, 159] on div "Dinheiro" at bounding box center [327, 161] width 56 height 46
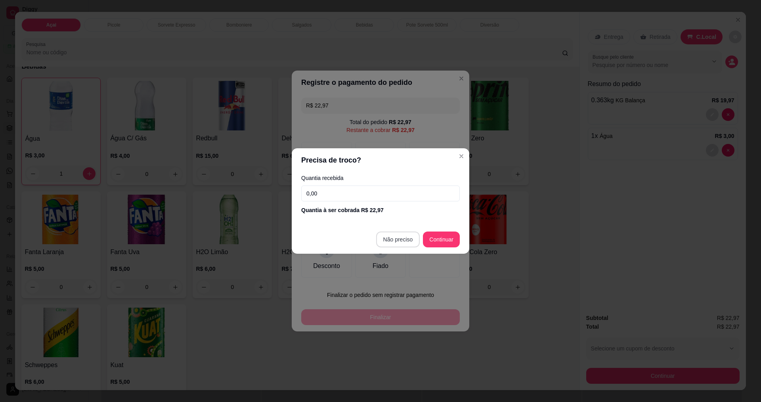
type input "R$ 0,00"
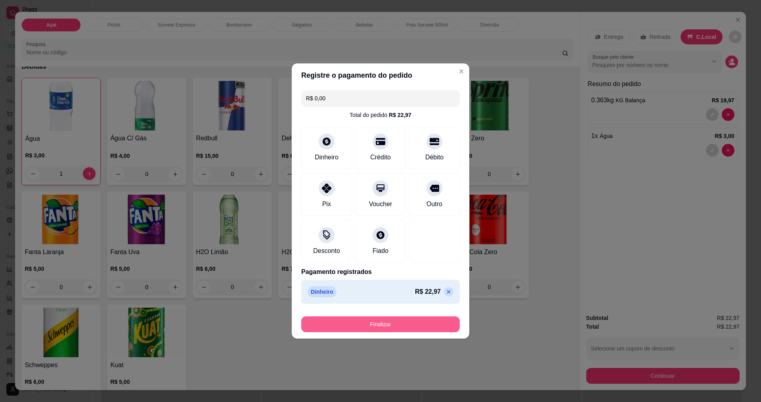
click at [402, 325] on button "Finalizar" at bounding box center [380, 324] width 159 height 16
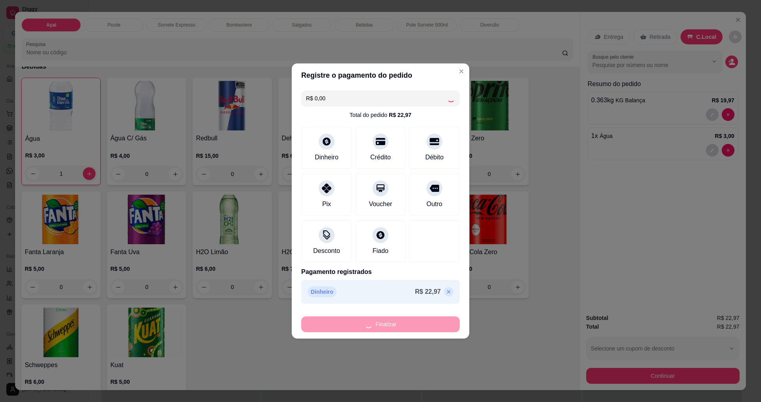
type input "0"
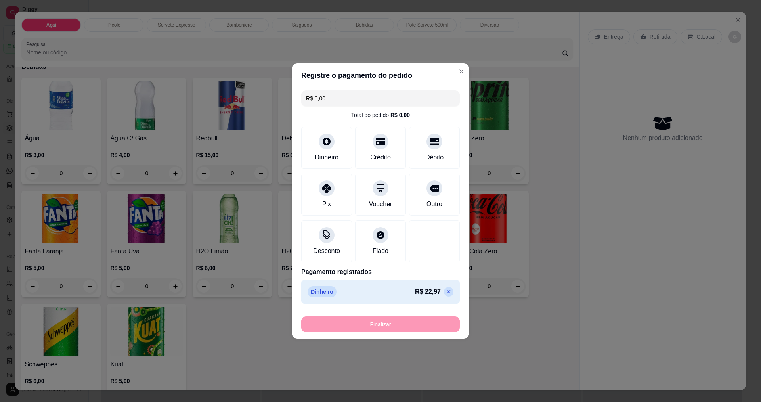
type input "-R$ 22,97"
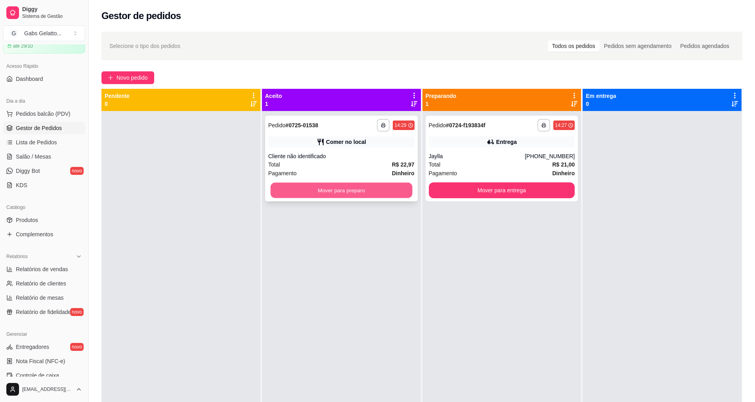
click at [370, 195] on button "Mover para preparo" at bounding box center [341, 190] width 142 height 15
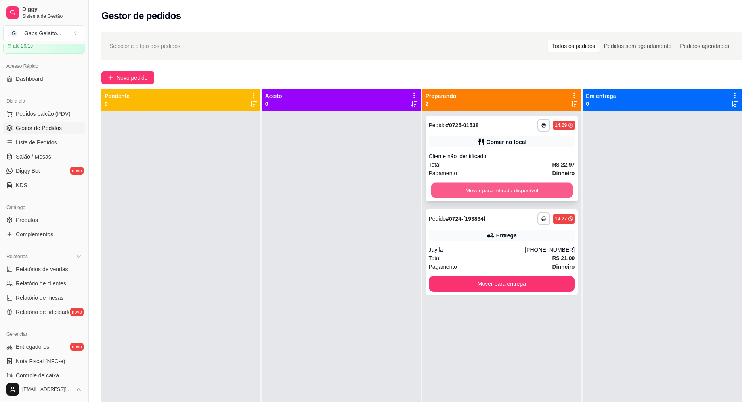
click at [454, 183] on button "Mover para retirada disponível" at bounding box center [502, 190] width 142 height 15
click at [554, 195] on button "Mover para retirada disponível" at bounding box center [502, 190] width 142 height 15
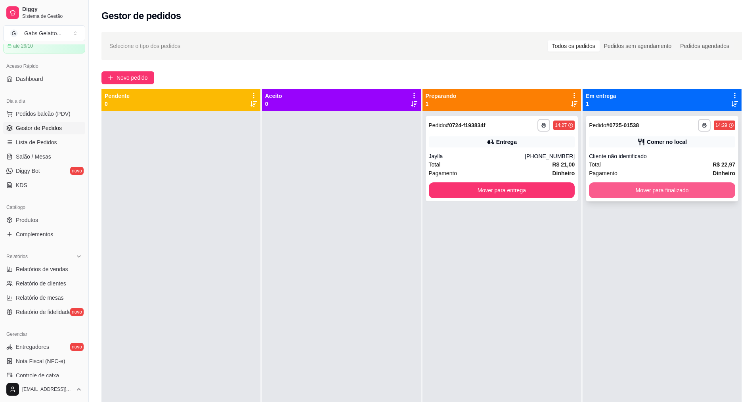
click at [620, 189] on button "Mover para finalizado" at bounding box center [662, 190] width 146 height 16
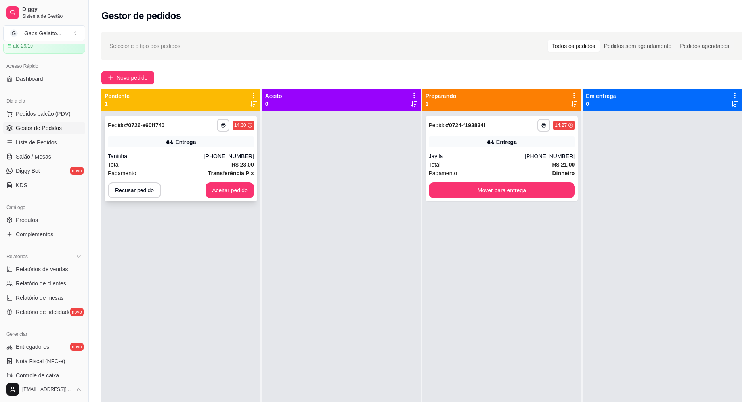
click at [224, 156] on div "[PHONE_NUMBER]" at bounding box center [229, 156] width 50 height 8
click at [229, 187] on button "Aceitar pedido" at bounding box center [230, 190] width 47 height 15
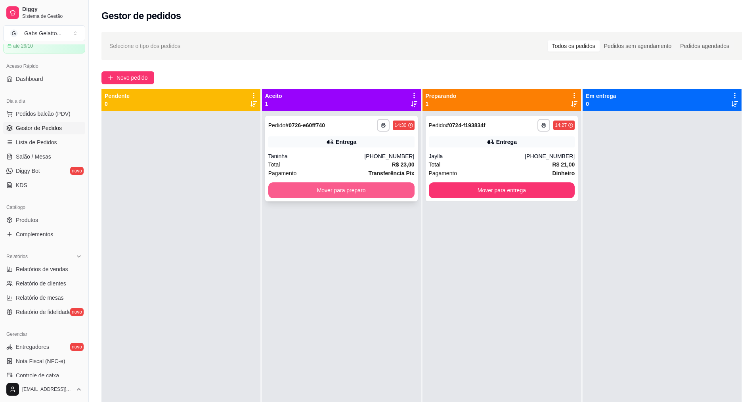
click at [330, 188] on button "Mover para preparo" at bounding box center [341, 190] width 146 height 16
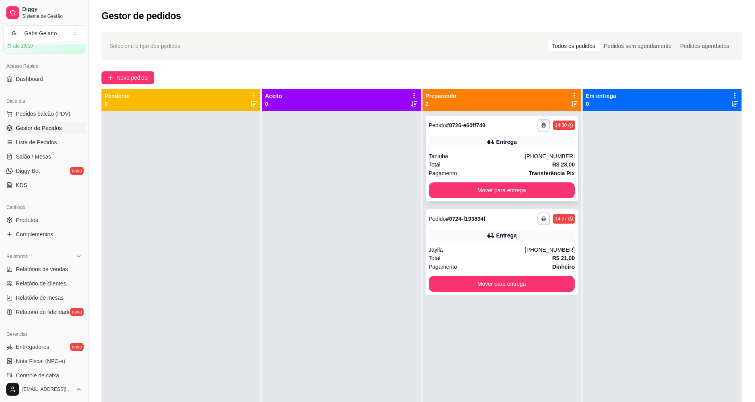
click at [496, 165] on div "Total R$ 23,00" at bounding box center [502, 164] width 146 height 9
click at [478, 249] on div "Jaylla" at bounding box center [477, 250] width 96 height 8
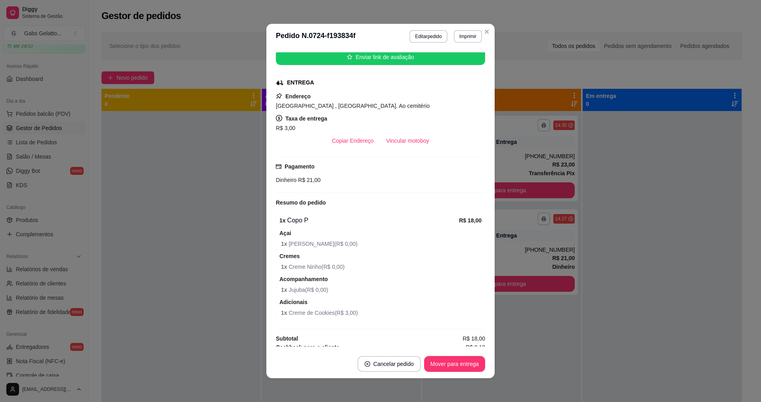
scroll to position [115, 0]
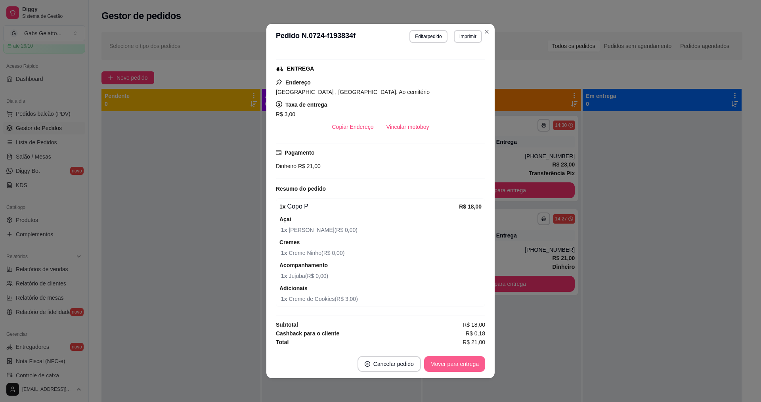
click at [434, 361] on button "Mover para entrega" at bounding box center [454, 364] width 61 height 16
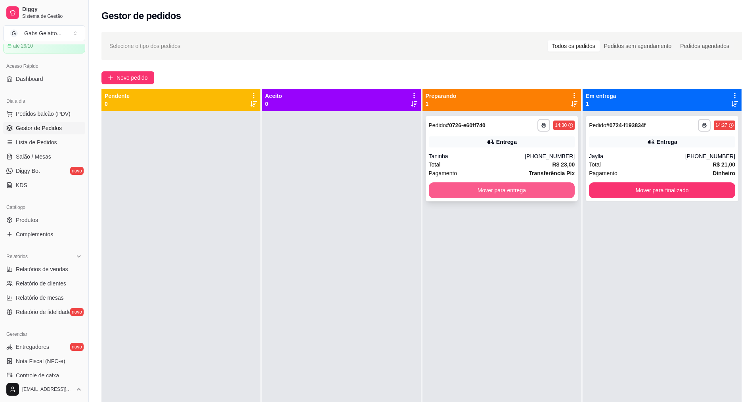
click at [535, 187] on button "Mover para entrega" at bounding box center [502, 190] width 146 height 16
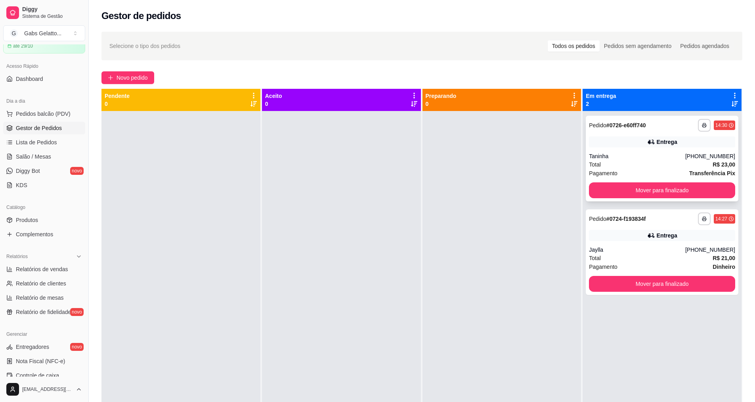
click at [638, 173] on div "Pagamento Transferência Pix" at bounding box center [662, 173] width 146 height 9
click at [607, 238] on div "Entrega" at bounding box center [662, 235] width 146 height 11
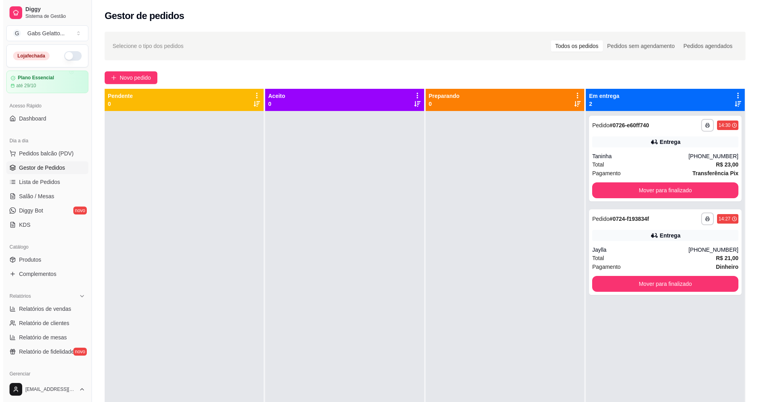
scroll to position [0, 0]
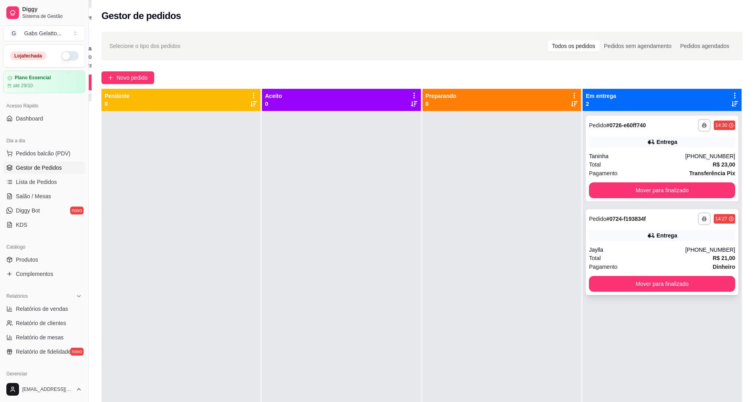
click at [634, 254] on div "Total R$ 21,00" at bounding box center [662, 258] width 146 height 9
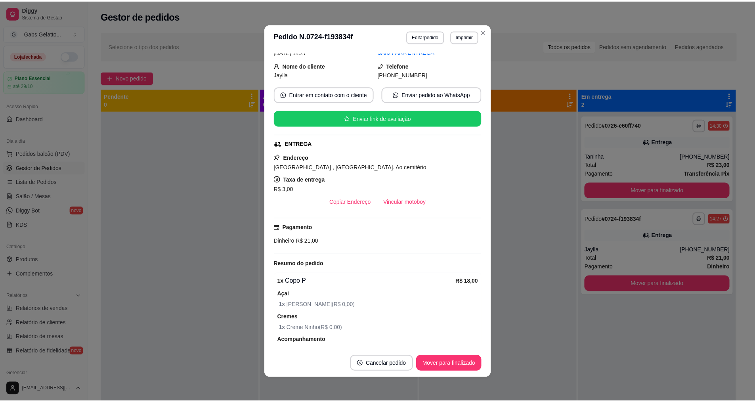
scroll to position [40, 0]
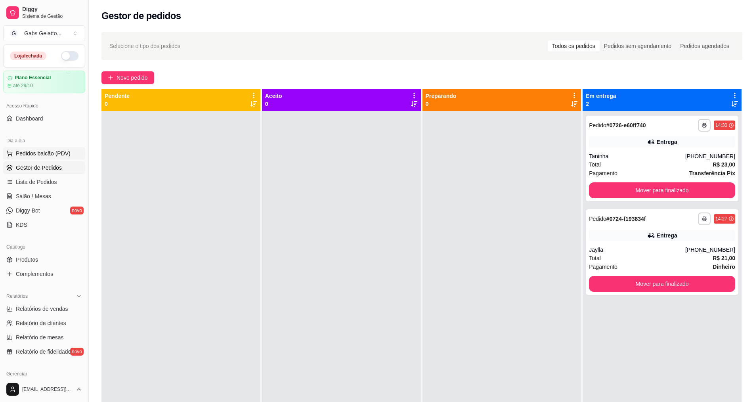
click at [60, 155] on span "Pedidos balcão (PDV)" at bounding box center [43, 153] width 55 height 8
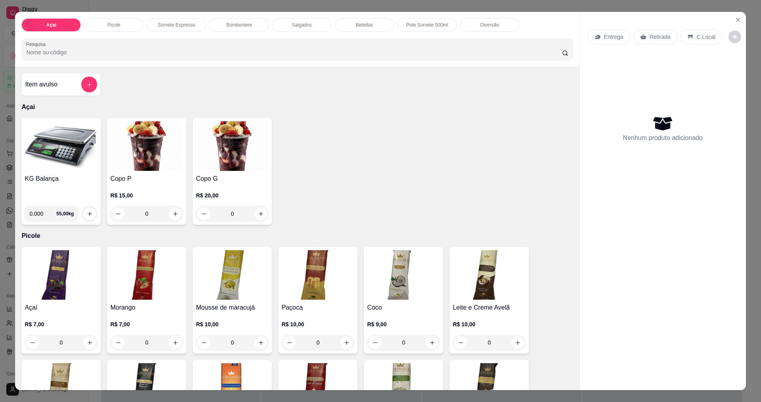
click at [61, 158] on img at bounding box center [61, 146] width 73 height 50
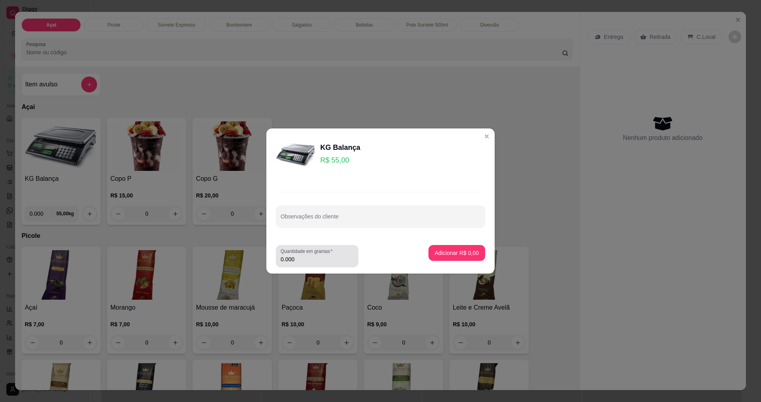
click at [297, 259] on input "0.000" at bounding box center [317, 259] width 73 height 8
type input "0.208"
click at [453, 257] on button "Adicionar R$ 11,44" at bounding box center [455, 252] width 58 height 15
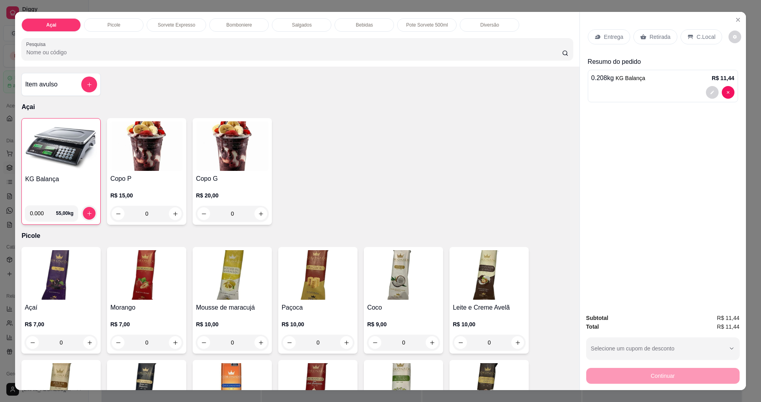
click at [704, 34] on p "C.Local" at bounding box center [706, 37] width 19 height 8
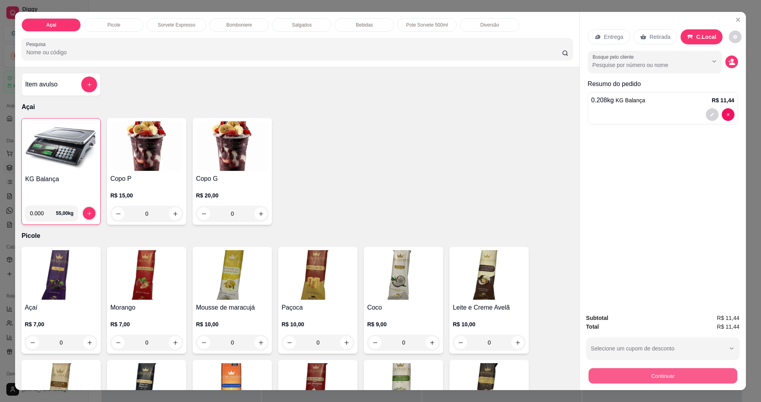
click at [679, 379] on button "Continuar" at bounding box center [662, 375] width 149 height 15
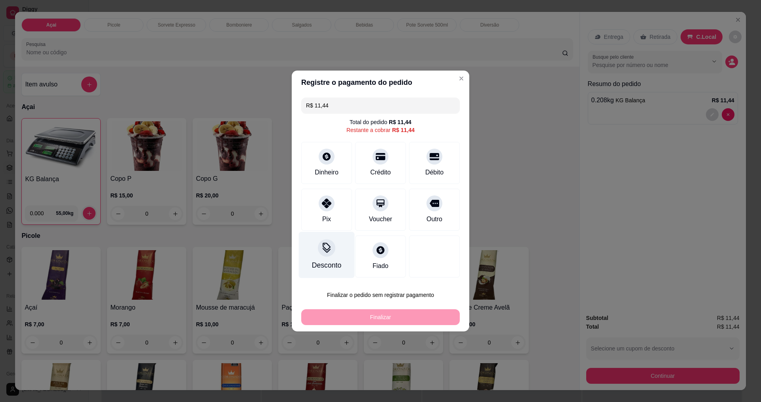
click at [330, 262] on div "Desconto" at bounding box center [326, 265] width 29 height 10
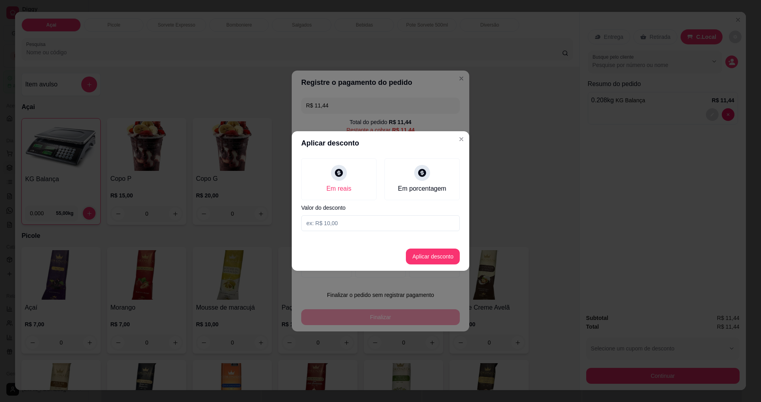
click at [403, 230] on input at bounding box center [380, 223] width 159 height 16
type input "0,44"
click at [431, 259] on button "Aplicar desconto" at bounding box center [433, 256] width 52 height 15
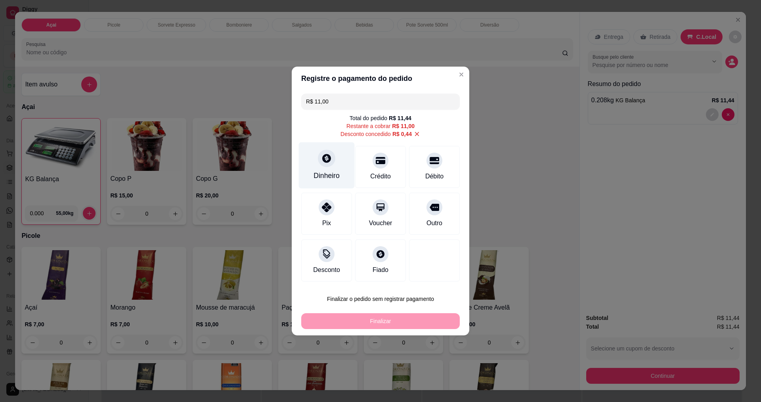
click at [335, 157] on div "Dinheiro" at bounding box center [327, 165] width 56 height 46
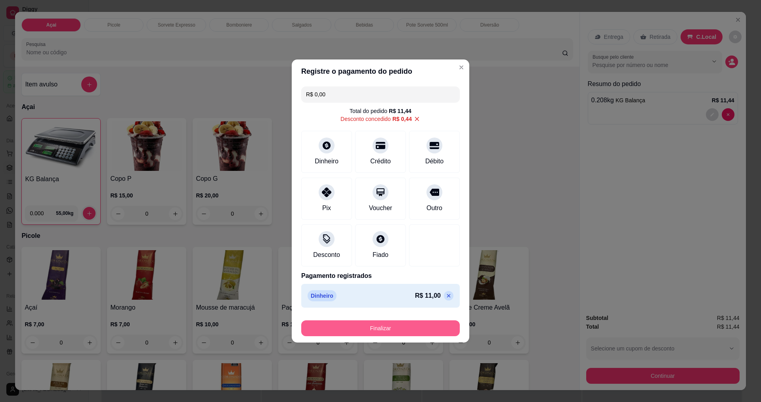
click at [393, 335] on button "Finalizar" at bounding box center [380, 328] width 159 height 16
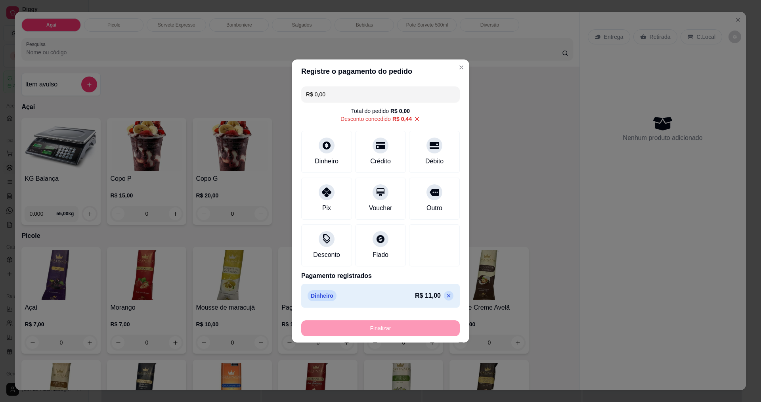
type input "-R$ 11,44"
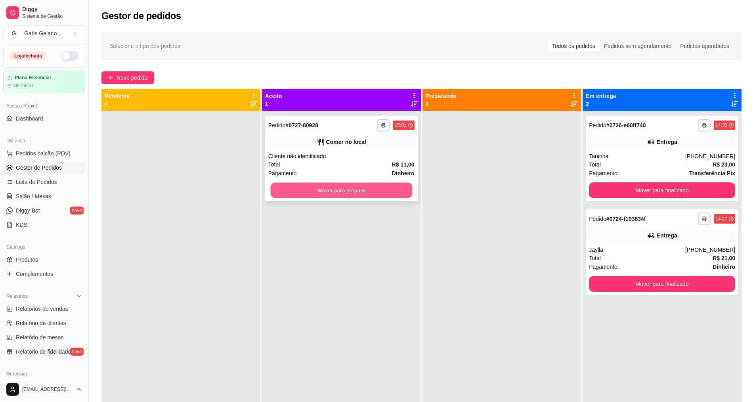
click at [367, 193] on button "Mover para preparo" at bounding box center [341, 190] width 142 height 15
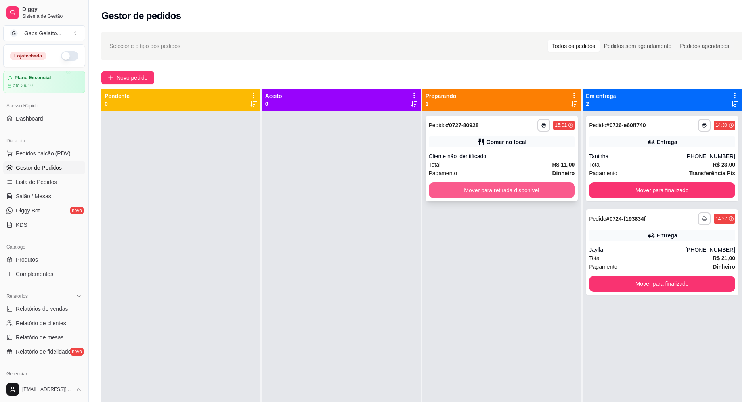
click at [484, 195] on button "Mover para retirada disponível" at bounding box center [502, 190] width 146 height 16
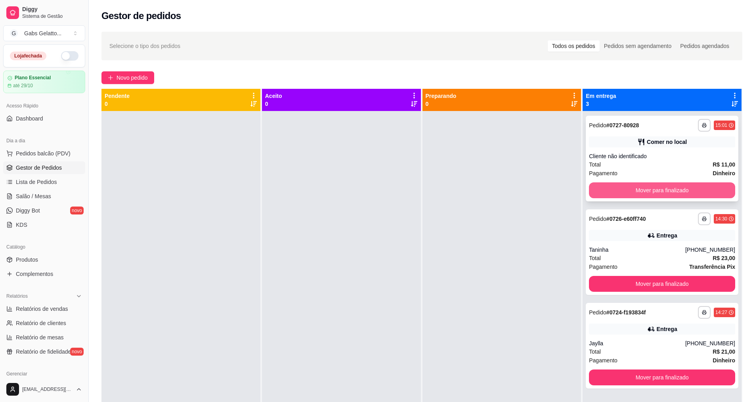
click at [607, 190] on button "Mover para finalizado" at bounding box center [662, 190] width 146 height 16
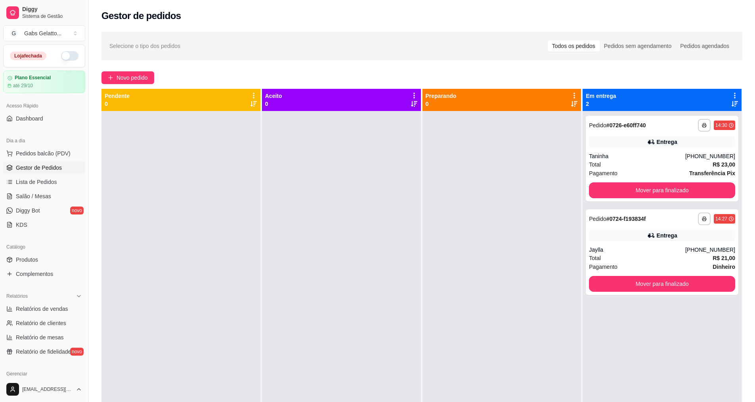
click at [67, 58] on button "button" at bounding box center [69, 56] width 17 height 10
click at [645, 187] on button "Mover para finalizado" at bounding box center [663, 190] width 142 height 15
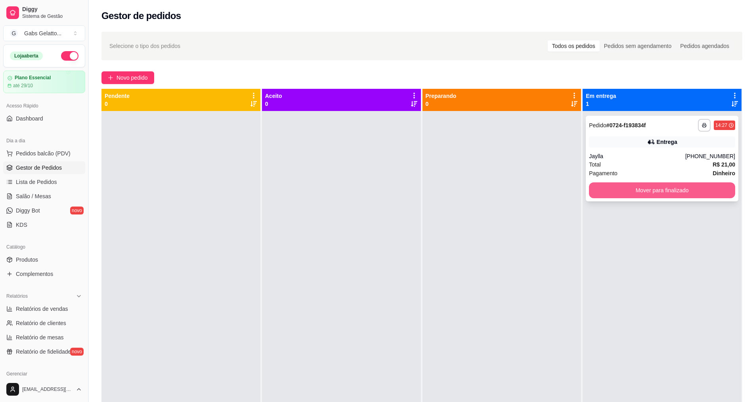
click at [644, 187] on button "Mover para finalizado" at bounding box center [662, 190] width 146 height 16
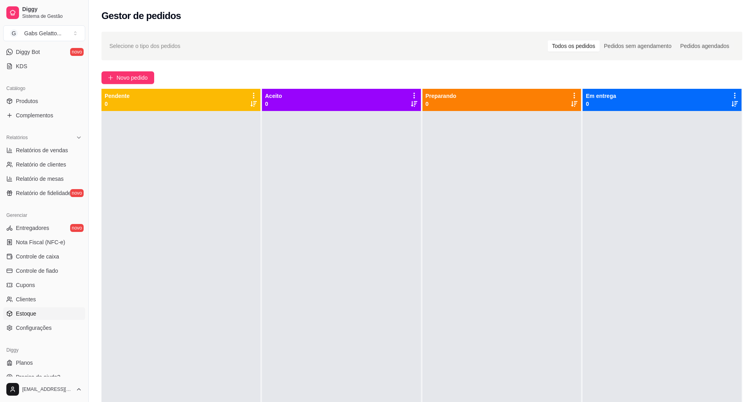
scroll to position [169, 0]
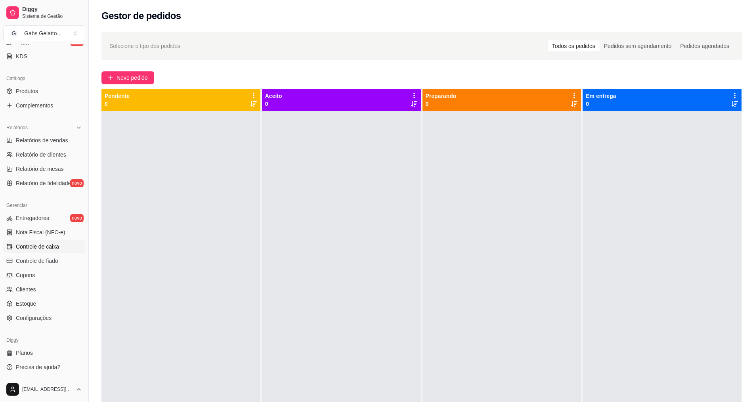
click at [58, 251] on link "Controle de caixa" at bounding box center [44, 246] width 82 height 13
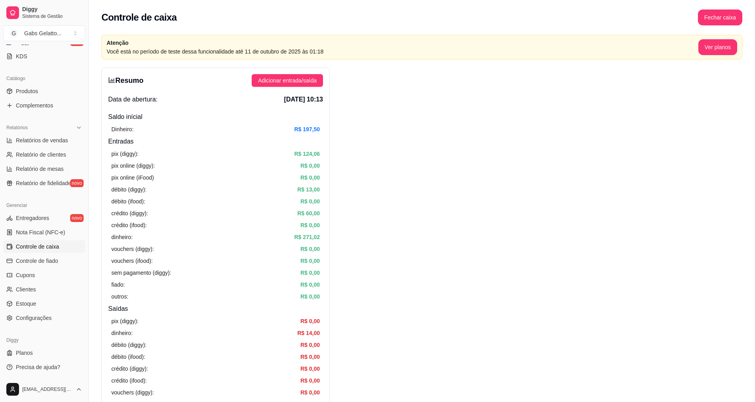
click at [308, 89] on div "Resumo Adicionar entrada/saída Data de abertura: [DATE] 10:13 Saldo inícial Din…" at bounding box center [216, 276] width 228 height 419
click at [316, 79] on span "Adicionar entrada/saída" at bounding box center [287, 80] width 59 height 9
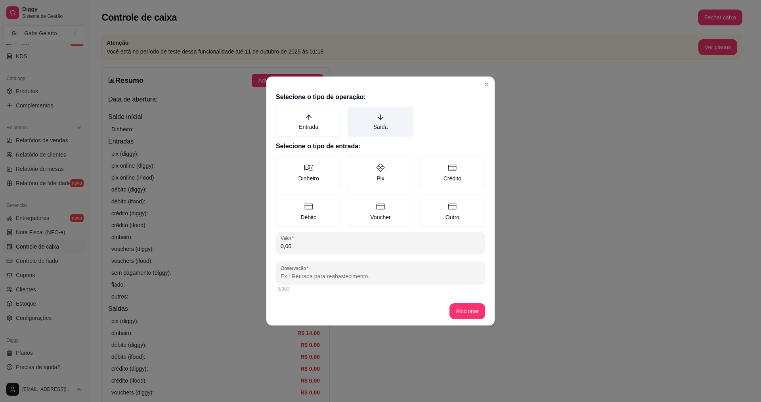
click at [383, 122] on label "Saída" at bounding box center [380, 122] width 65 height 30
click at [354, 113] on button "Saída" at bounding box center [350, 109] width 6 height 6
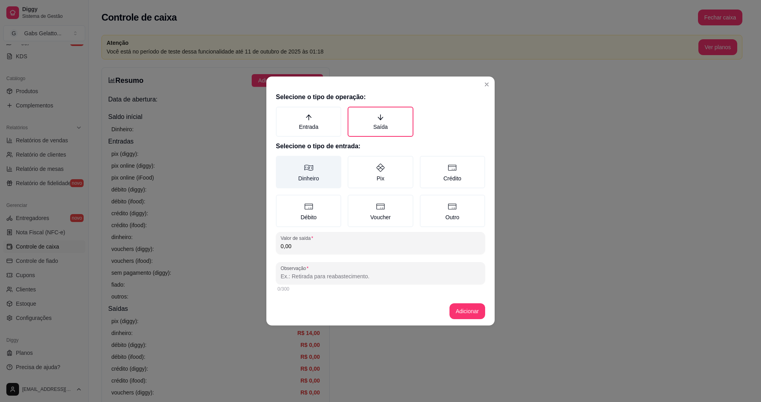
click at [319, 172] on label "Dinheiro" at bounding box center [308, 172] width 65 height 33
click at [282, 162] on button "Dinheiro" at bounding box center [279, 158] width 6 height 6
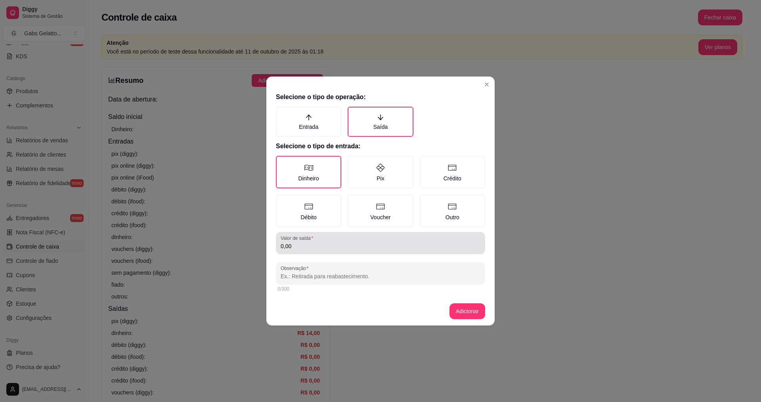
click at [317, 253] on div "Valor de saída 0,00" at bounding box center [380, 243] width 209 height 22
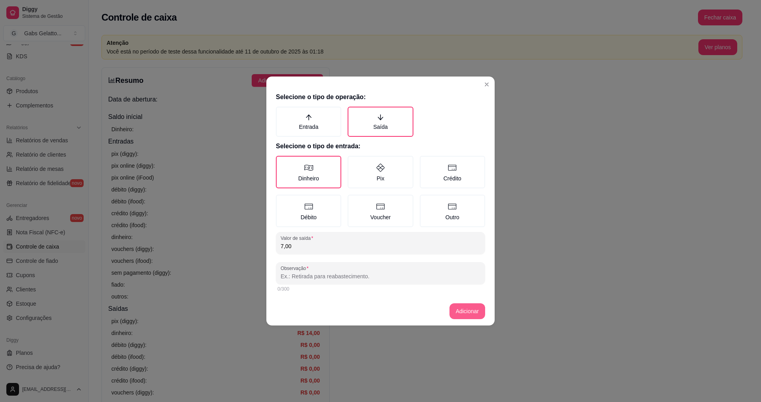
type input "7,00"
click at [466, 315] on button "Adicionar" at bounding box center [467, 311] width 35 height 15
click at [454, 306] on button "Adicionar" at bounding box center [468, 311] width 36 height 16
click at [474, 310] on button "Adicionar" at bounding box center [467, 311] width 35 height 15
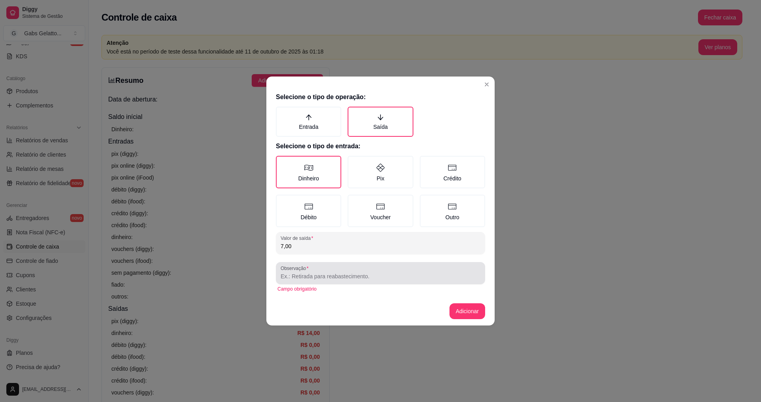
click at [433, 268] on div at bounding box center [381, 273] width 200 height 16
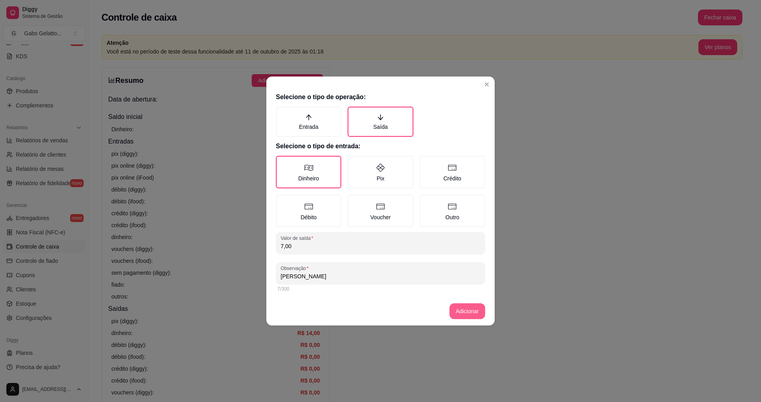
type input "[PERSON_NAME]"
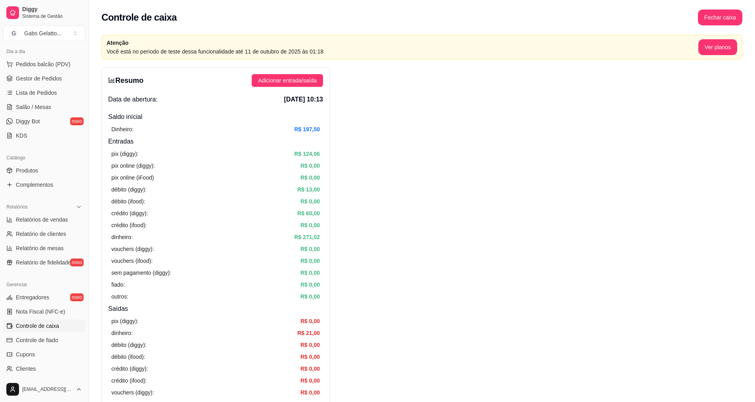
scroll to position [10, 0]
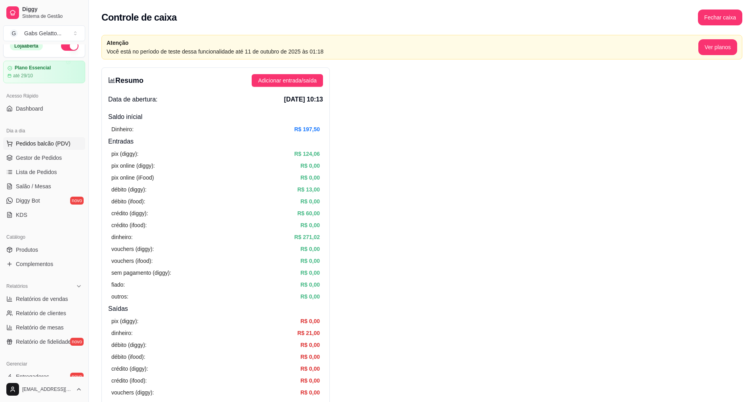
click at [43, 139] on button "Pedidos balcão (PDV)" at bounding box center [44, 143] width 82 height 13
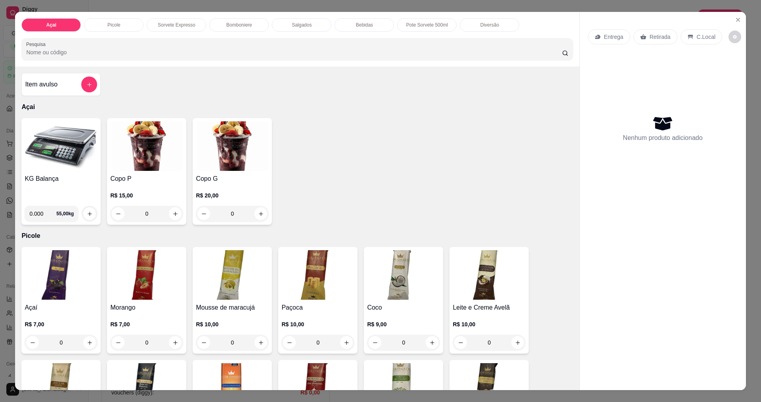
click at [70, 149] on img at bounding box center [61, 146] width 73 height 50
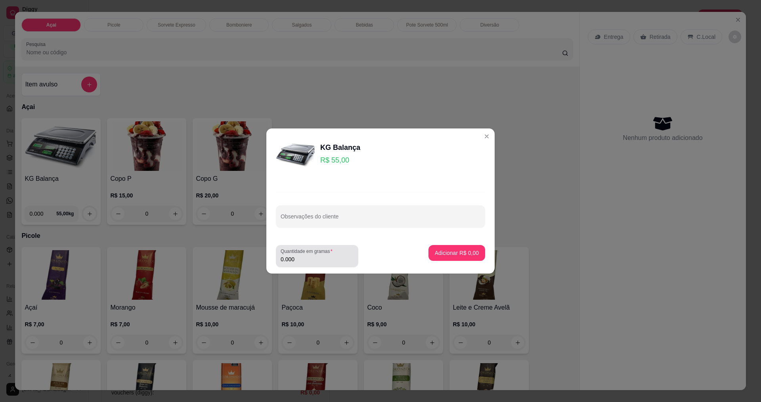
click at [315, 264] on div "Quantidade em gramas 0.000" at bounding box center [317, 256] width 82 height 22
type input "0.230"
click at [451, 251] on p "Adicionar R$ 12,65" at bounding box center [455, 253] width 47 height 8
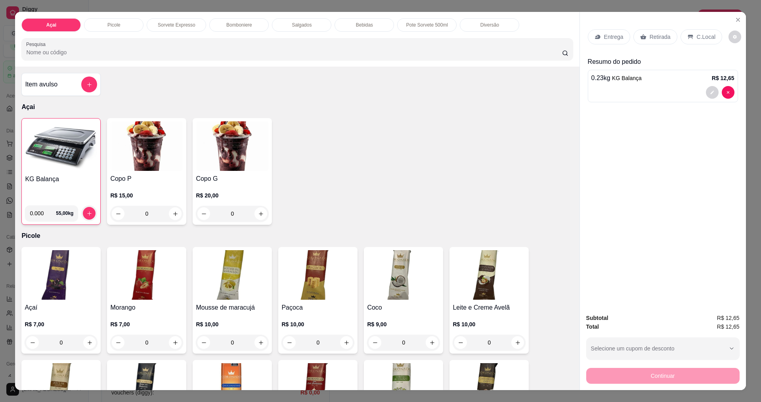
click at [697, 39] on p "C.Local" at bounding box center [706, 37] width 19 height 8
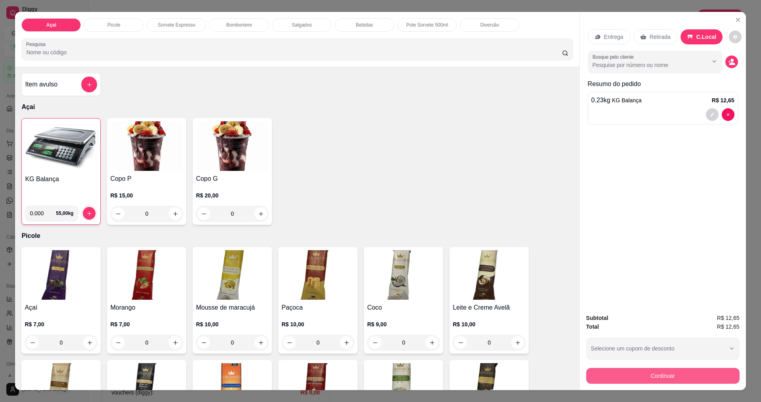
click at [642, 380] on button "Continuar" at bounding box center [662, 376] width 153 height 16
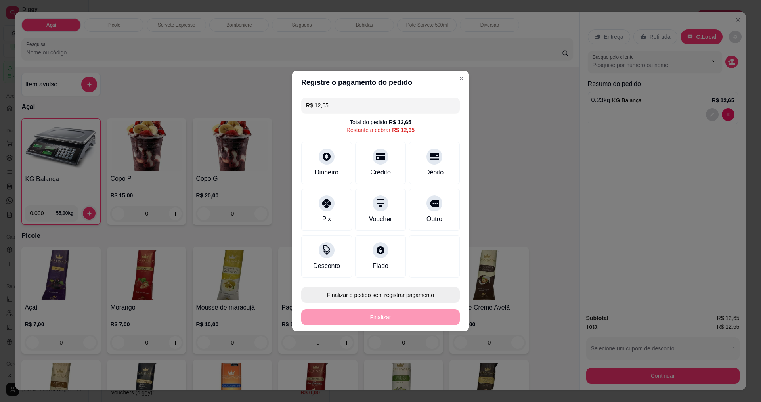
click at [386, 299] on button "Finalizar o pedido sem registrar pagamento" at bounding box center [380, 295] width 159 height 16
click at [395, 360] on button "Cancelar" at bounding box center [398, 362] width 28 height 12
click at [411, 294] on button "Finalizar o pedido sem registrar pagamento" at bounding box center [380, 295] width 159 height 16
click at [424, 361] on button "Confirmar" at bounding box center [430, 360] width 29 height 12
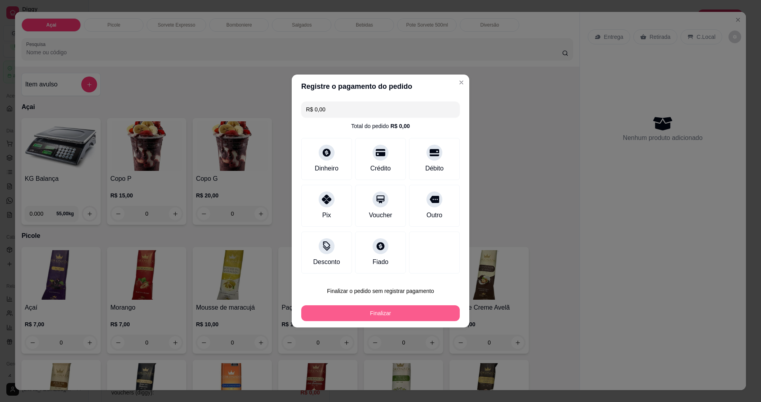
type input "R$ 0,00"
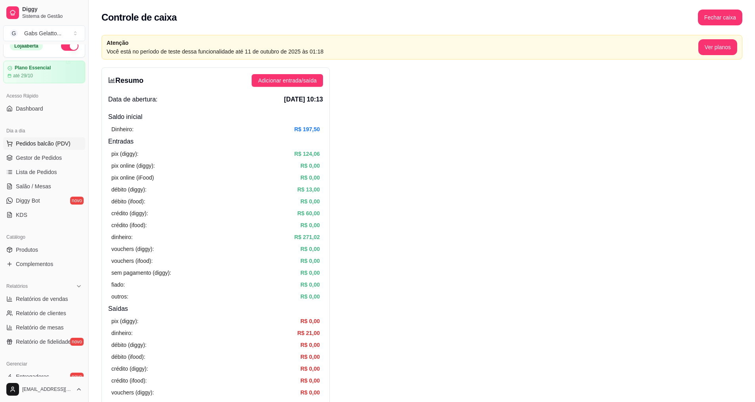
click at [53, 149] on button "Pedidos balcão (PDV)" at bounding box center [44, 143] width 82 height 13
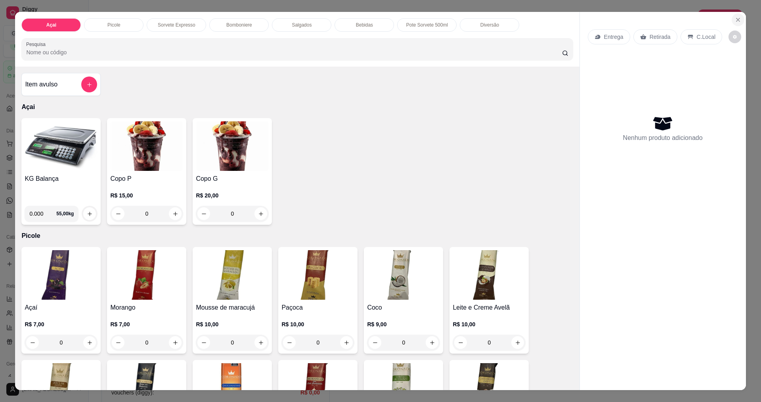
click at [737, 17] on icon "Close" at bounding box center [738, 20] width 6 height 6
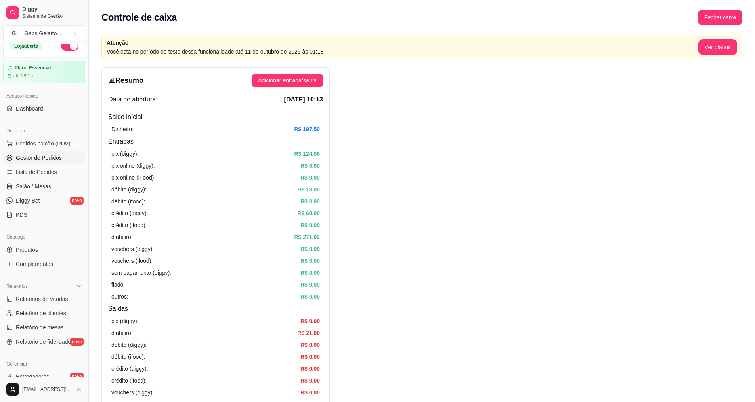
click at [54, 164] on link "Gestor de Pedidos" at bounding box center [44, 157] width 82 height 13
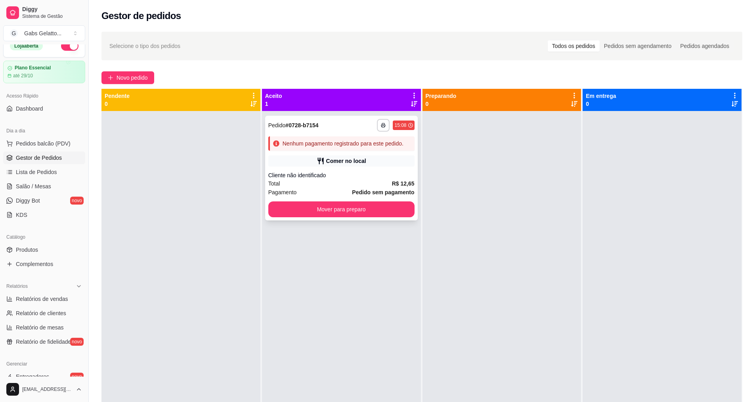
click at [333, 164] on div "Comer no local" at bounding box center [346, 161] width 40 height 8
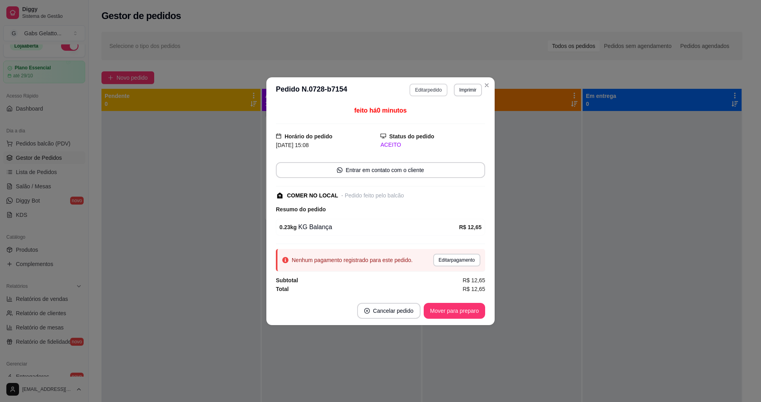
click at [436, 91] on button "Editar pedido" at bounding box center [429, 90] width 38 height 13
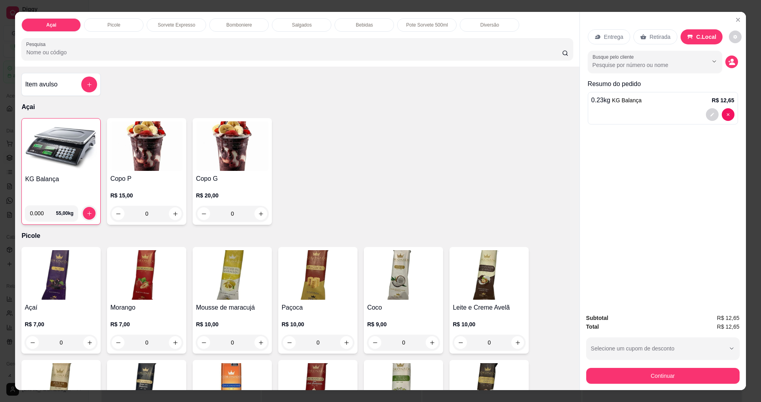
click at [82, 160] on img at bounding box center [61, 147] width 72 height 50
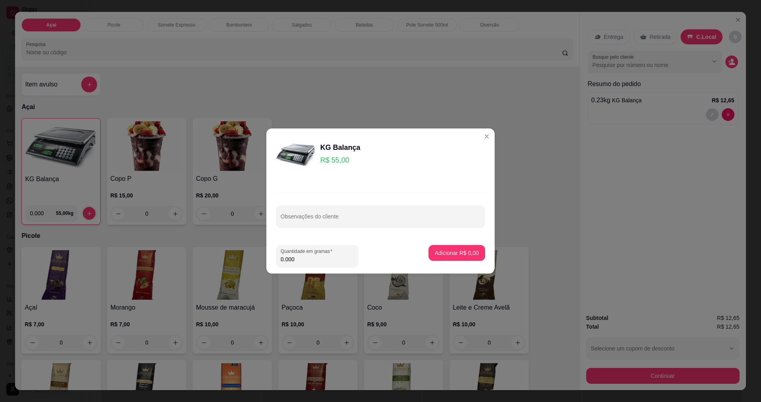
click at [312, 258] on input "0.000" at bounding box center [317, 259] width 73 height 8
type input "0.184"
click at [464, 256] on p "Adicionar R$ 10,12" at bounding box center [455, 253] width 47 height 8
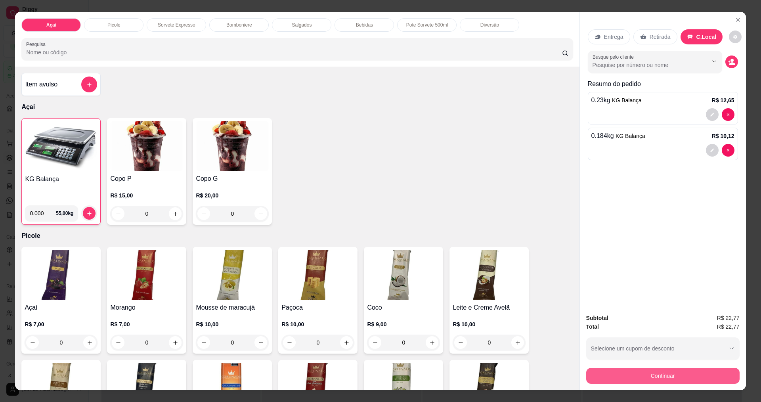
click at [645, 378] on button "Continuar" at bounding box center [662, 376] width 153 height 16
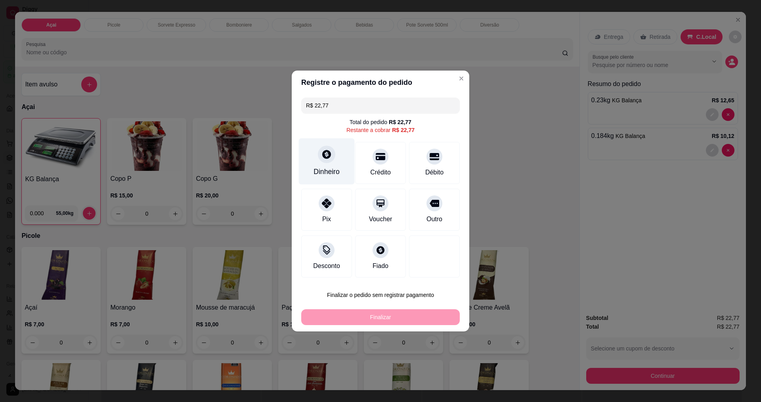
click at [321, 162] on div "Dinheiro" at bounding box center [327, 161] width 56 height 46
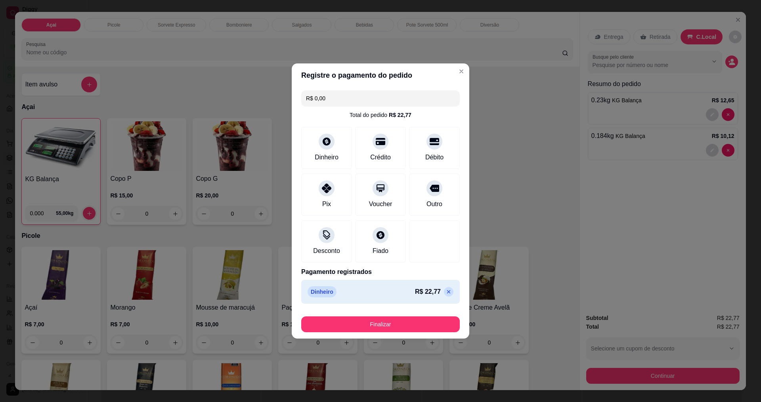
click at [389, 333] on footer "Finalizar" at bounding box center [381, 323] width 178 height 32
click at [401, 326] on button "Finalizar" at bounding box center [380, 324] width 159 height 16
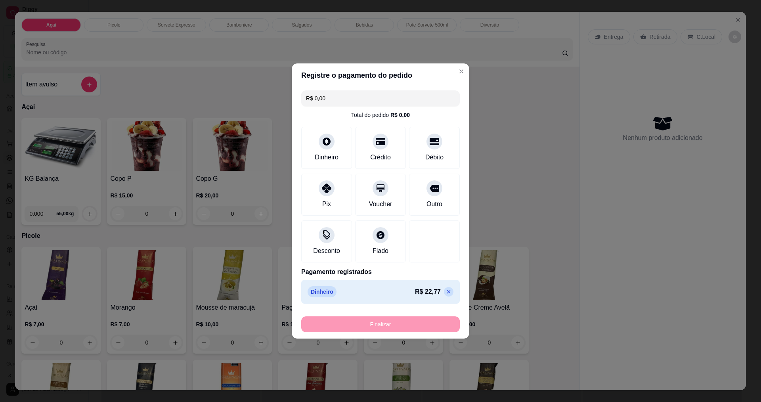
type input "-R$ 22,77"
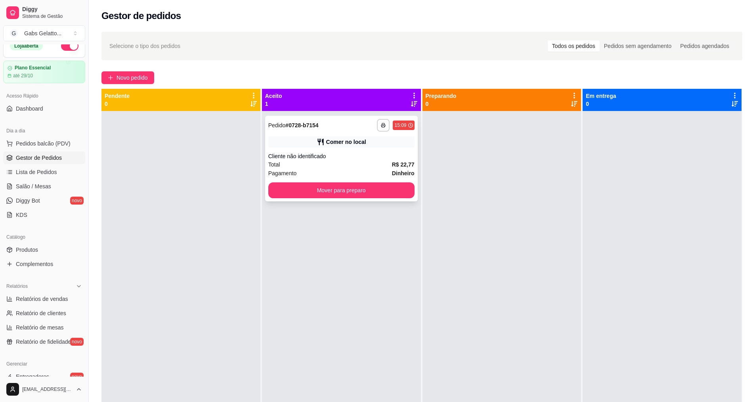
click at [296, 151] on div "**********" at bounding box center [341, 159] width 153 height 86
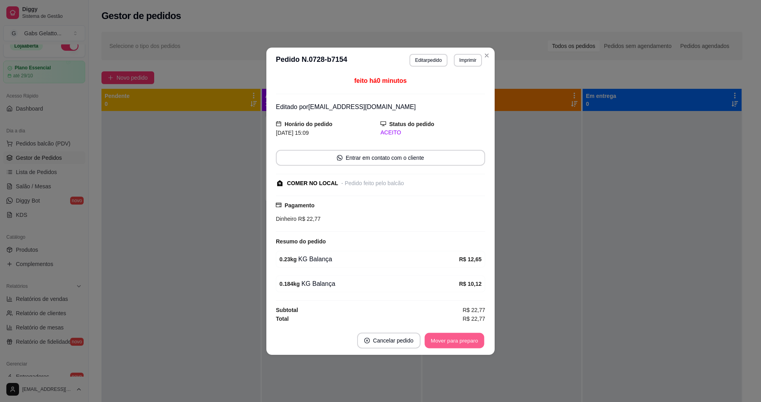
click at [431, 337] on button "Mover para preparo" at bounding box center [454, 340] width 59 height 15
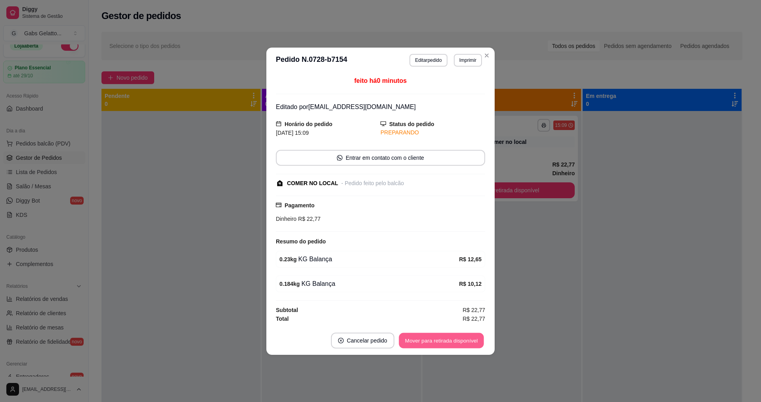
click at [473, 341] on button "Mover para retirada disponível" at bounding box center [441, 340] width 85 height 15
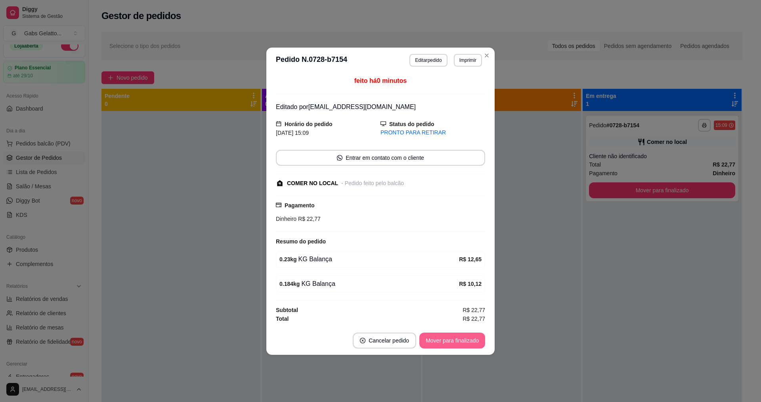
click at [471, 338] on button "Mover para finalizado" at bounding box center [453, 341] width 66 height 16
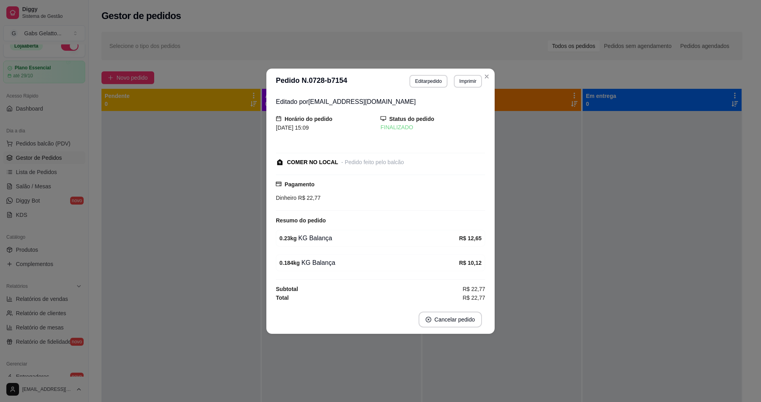
click at [299, 253] on div "Editado por [EMAIL_ADDRESS][DOMAIN_NAME] Horário do pedido [DATE] 15:09 Status …" at bounding box center [380, 199] width 209 height 205
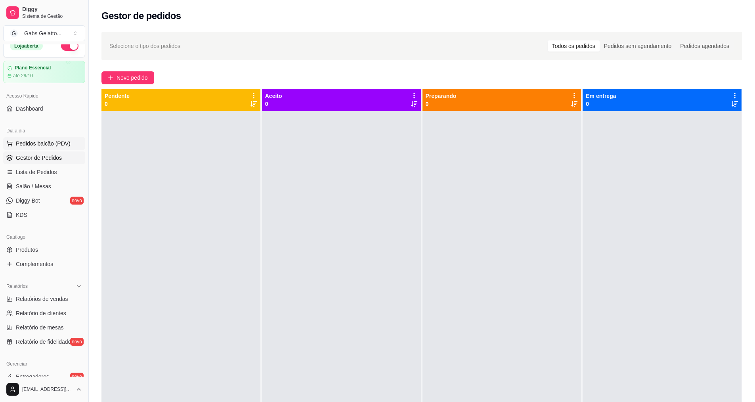
click at [52, 147] on span "Pedidos balcão (PDV)" at bounding box center [43, 144] width 55 height 8
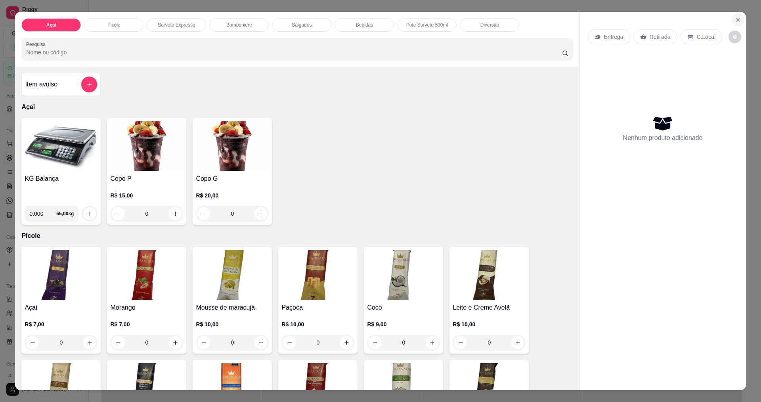
click at [735, 20] on icon "Close" at bounding box center [738, 20] width 6 height 6
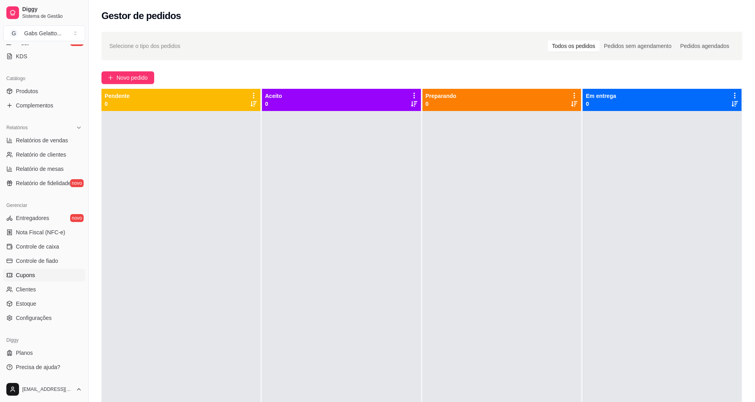
scroll to position [119, 0]
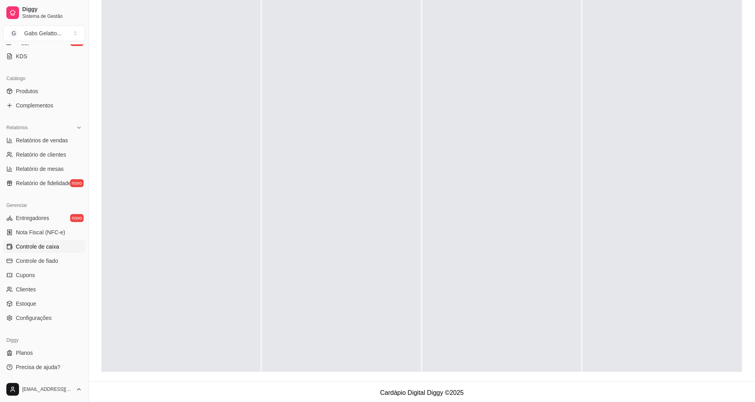
click at [56, 249] on span "Controle de caixa" at bounding box center [37, 247] width 43 height 8
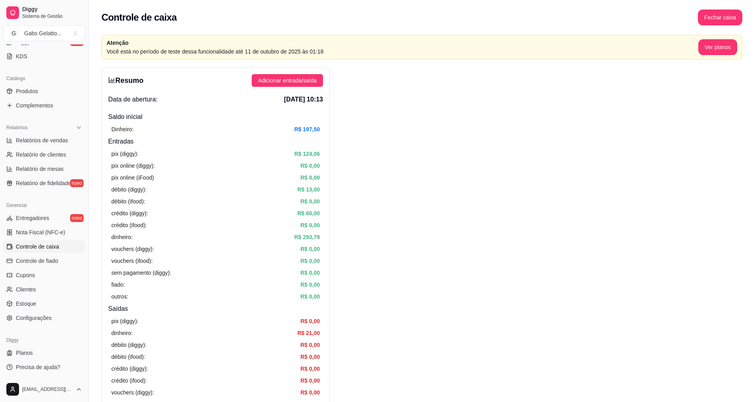
click at [715, 18] on button "Fechar caixa" at bounding box center [720, 18] width 44 height 16
click at [309, 86] on button "Adicionar entrada/saída" at bounding box center [287, 80] width 71 height 13
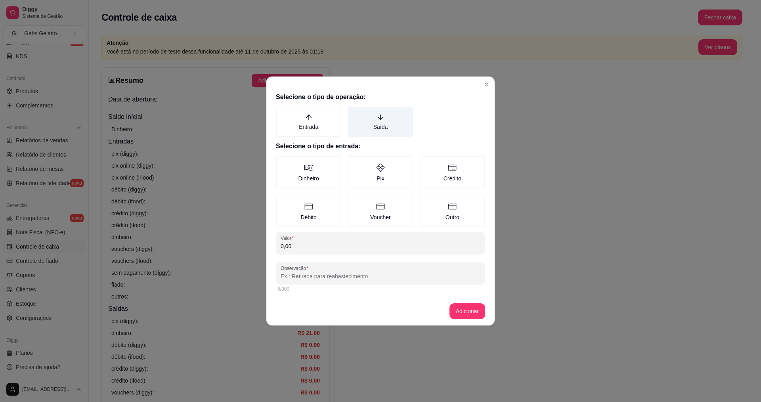
click at [387, 122] on label "Saída" at bounding box center [380, 122] width 65 height 30
click at [354, 113] on button "Saída" at bounding box center [350, 109] width 6 height 6
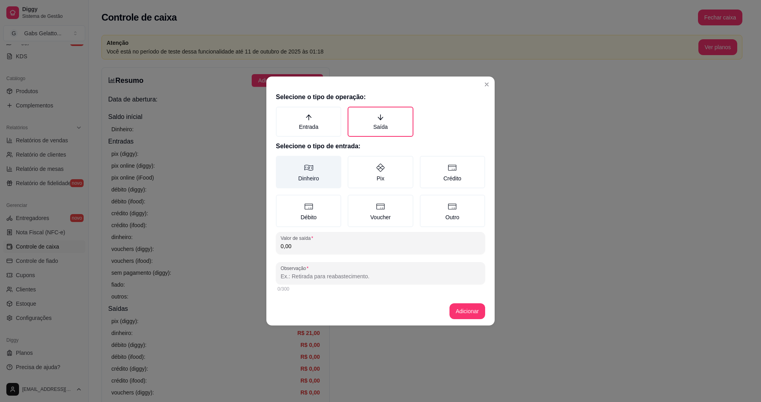
click at [318, 177] on label "Dinheiro" at bounding box center [308, 172] width 65 height 33
click at [282, 162] on button "Dinheiro" at bounding box center [279, 158] width 6 height 6
click at [316, 256] on div "Selecione o tipo de operação: Entrada Saída Selecione o tipo de entrada: Dinhei…" at bounding box center [380, 193] width 228 height 208
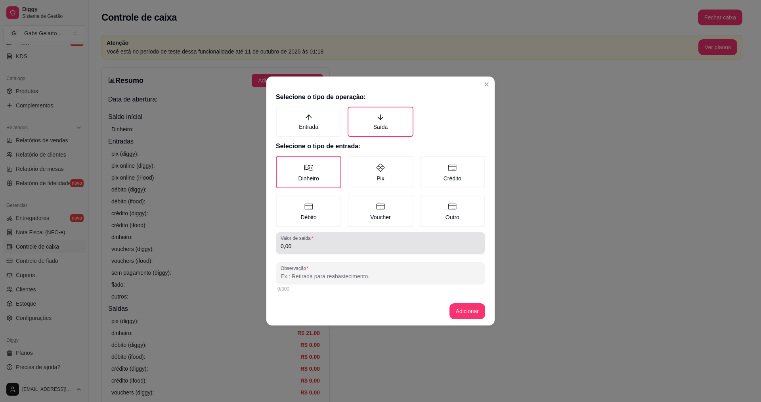
click at [325, 249] on input "0,00" at bounding box center [381, 246] width 200 height 8
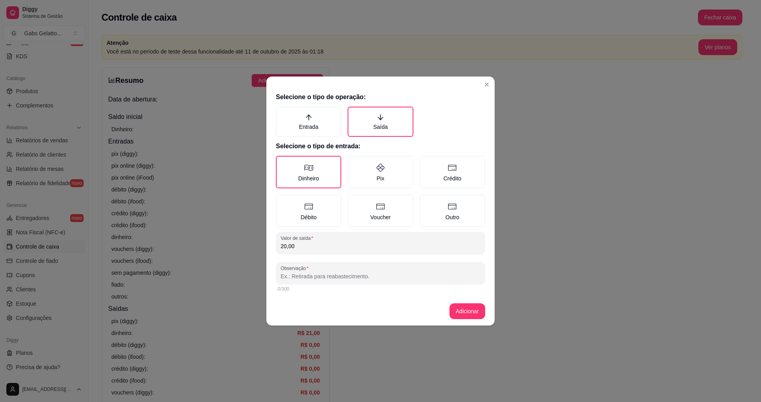
type input "20,00"
drag, startPoint x: 310, startPoint y: 286, endPoint x: 327, endPoint y: 270, distance: 23.0
click at [311, 286] on div "0/300" at bounding box center [380, 289] width 209 height 10
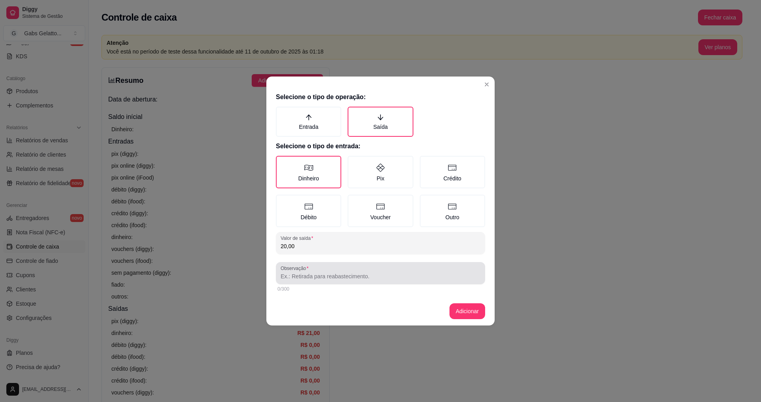
click at [328, 268] on div at bounding box center [381, 273] width 200 height 16
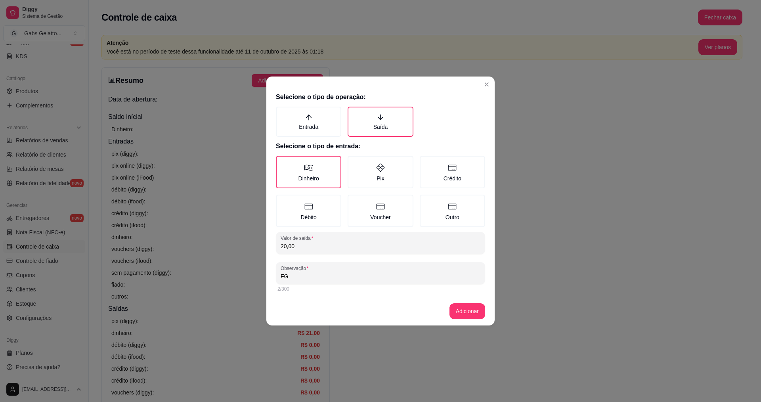
type input "F"
type input "[PERSON_NAME]"
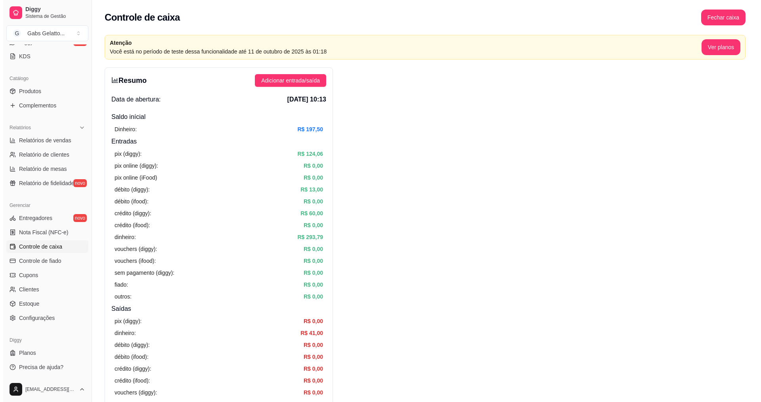
scroll to position [89, 0]
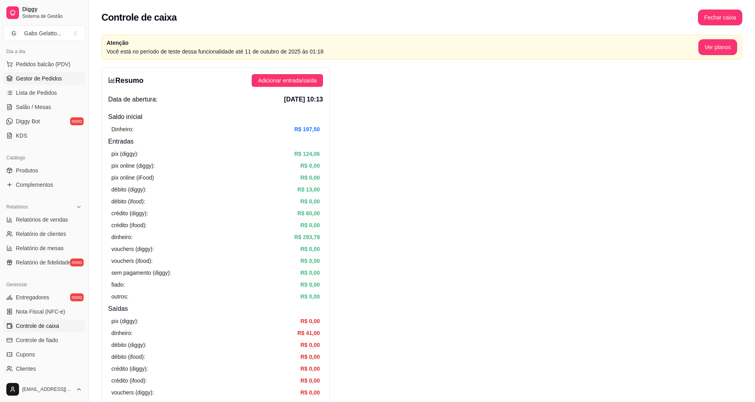
click at [60, 79] on span "Gestor de Pedidos" at bounding box center [39, 79] width 46 height 8
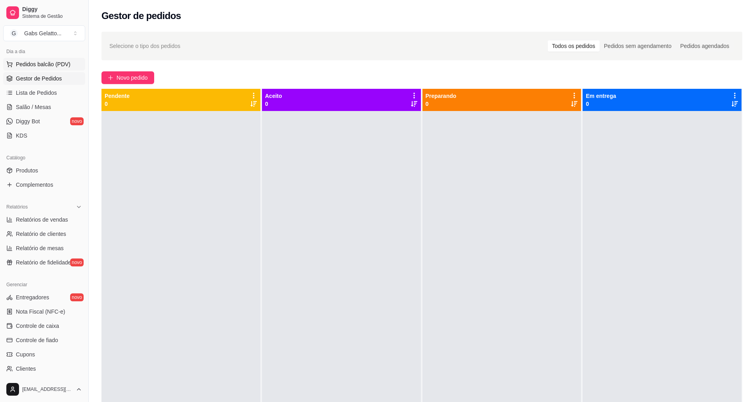
click at [70, 65] on button "Pedidos balcão (PDV)" at bounding box center [44, 64] width 82 height 13
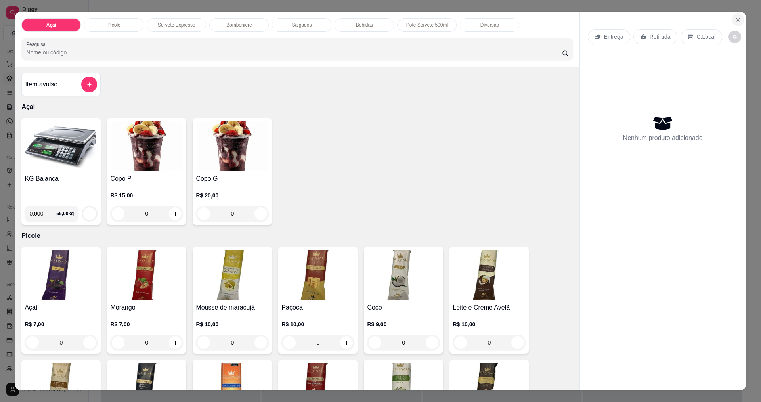
click at [735, 17] on icon "Close" at bounding box center [738, 20] width 6 height 6
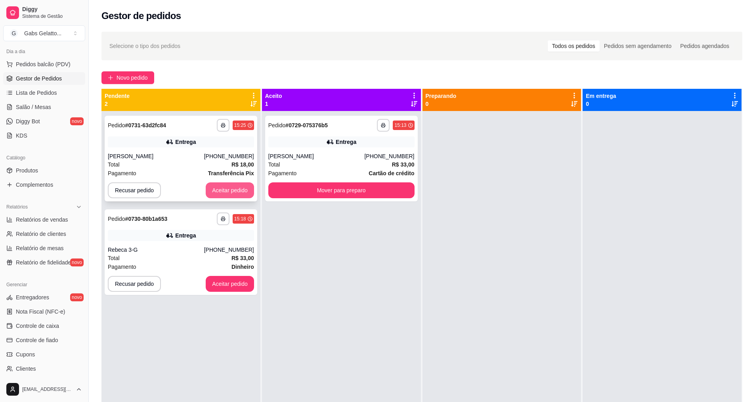
click at [229, 187] on button "Aceitar pedido" at bounding box center [230, 190] width 48 height 16
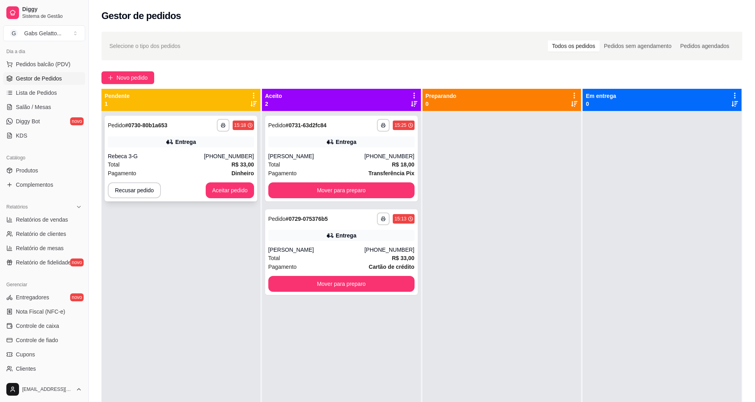
click at [191, 149] on div "**********" at bounding box center [181, 159] width 153 height 86
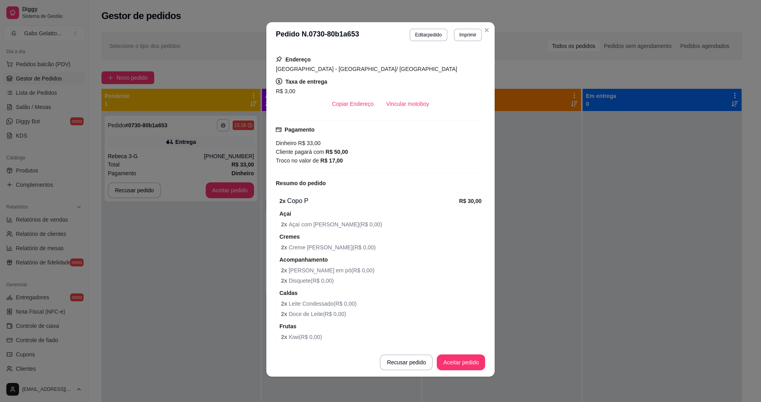
scroll to position [136, 0]
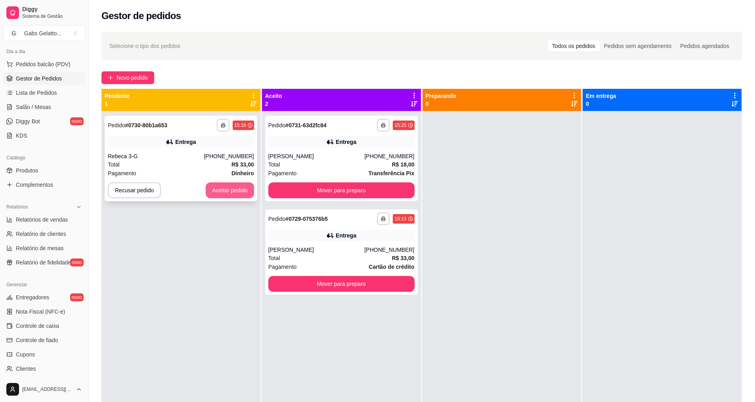
click at [234, 196] on button "Aceitar pedido" at bounding box center [230, 190] width 48 height 16
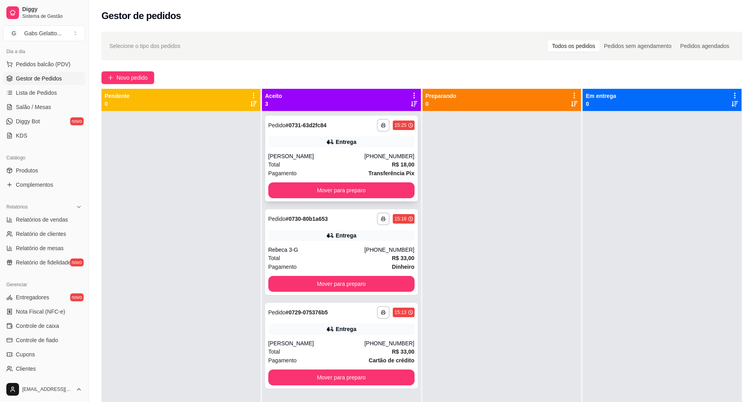
click at [351, 166] on div "Total R$ 18,00" at bounding box center [341, 164] width 146 height 9
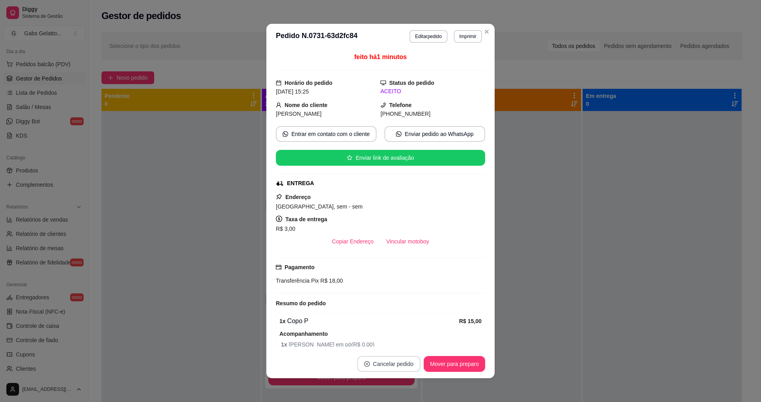
click at [375, 371] on button "Cancelar pedido" at bounding box center [388, 364] width 63 height 16
click at [397, 342] on button "Sim" at bounding box center [408, 344] width 32 height 16
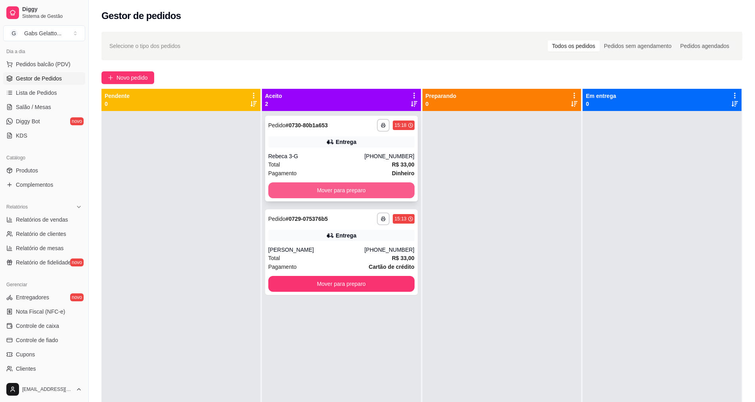
click at [302, 188] on button "Mover para preparo" at bounding box center [341, 190] width 146 height 16
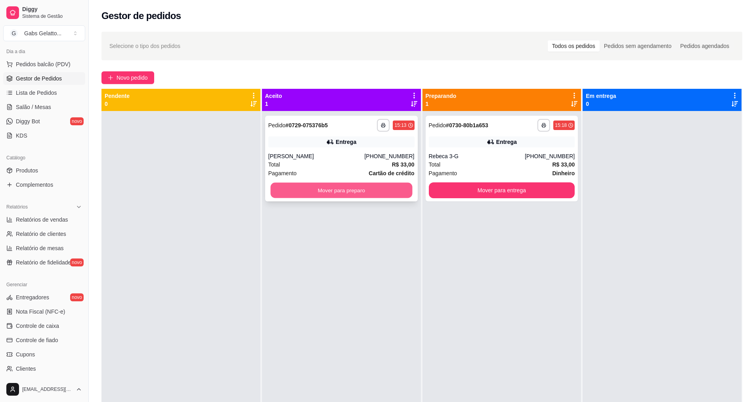
click at [332, 193] on button "Mover para preparo" at bounding box center [341, 190] width 142 height 15
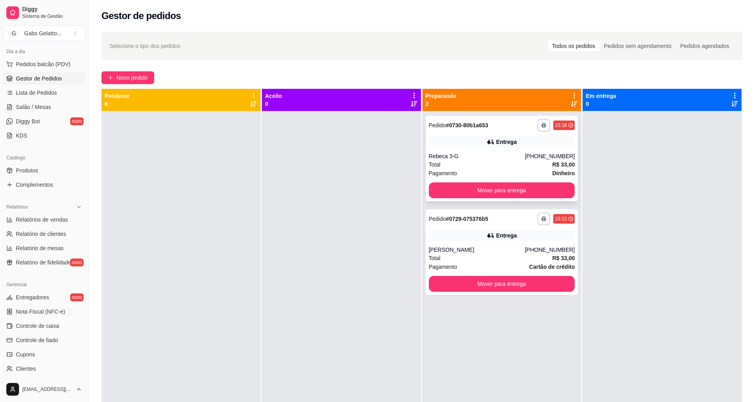
click at [489, 165] on div "Total R$ 33,00" at bounding box center [502, 164] width 146 height 9
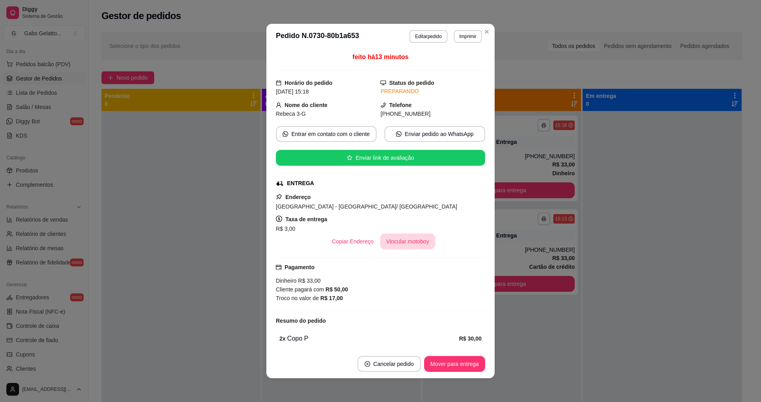
scroll to position [40, 0]
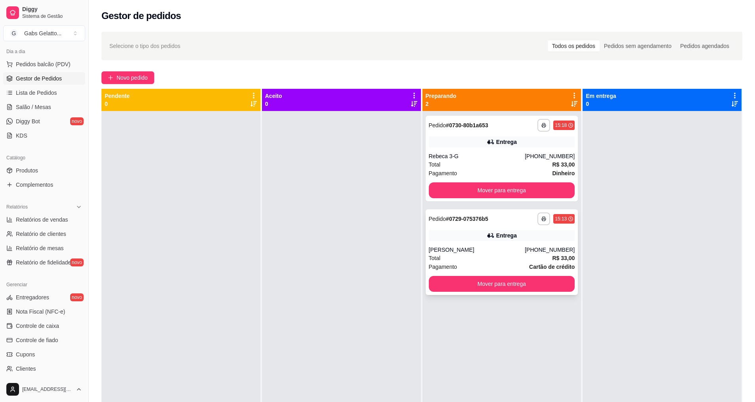
click at [492, 257] on div "Total R$ 33,00" at bounding box center [502, 258] width 146 height 9
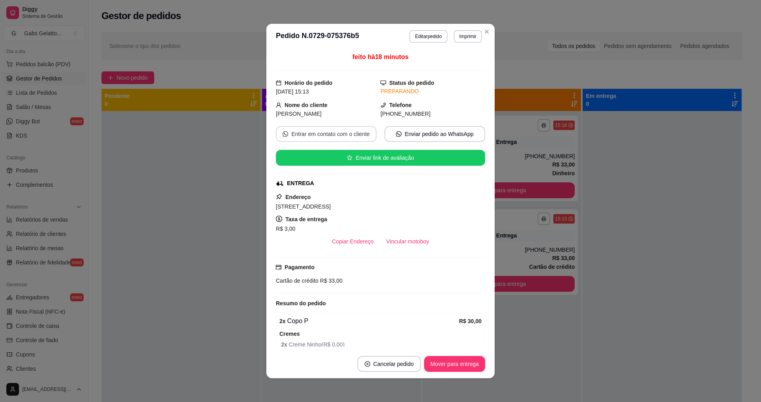
click at [343, 137] on button "Entrar em contato com o cliente" at bounding box center [326, 134] width 101 height 16
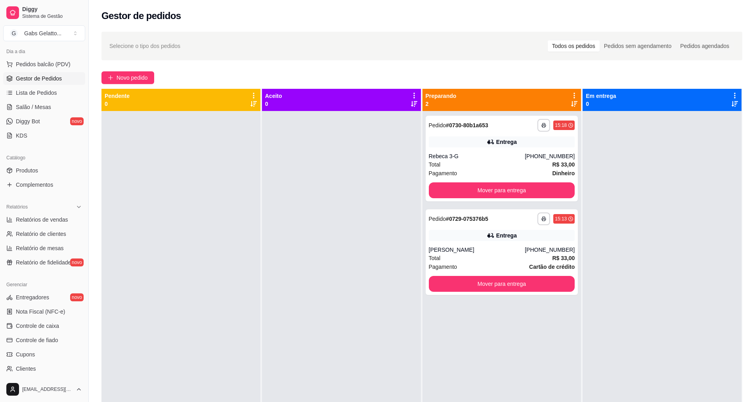
click at [54, 71] on ul "Pedidos balcão (PDV) Gestor de Pedidos Lista de Pedidos Salão / Mesas Diggy Bot…" at bounding box center [44, 100] width 82 height 84
click at [58, 67] on span "Pedidos balcão (PDV)" at bounding box center [43, 64] width 55 height 8
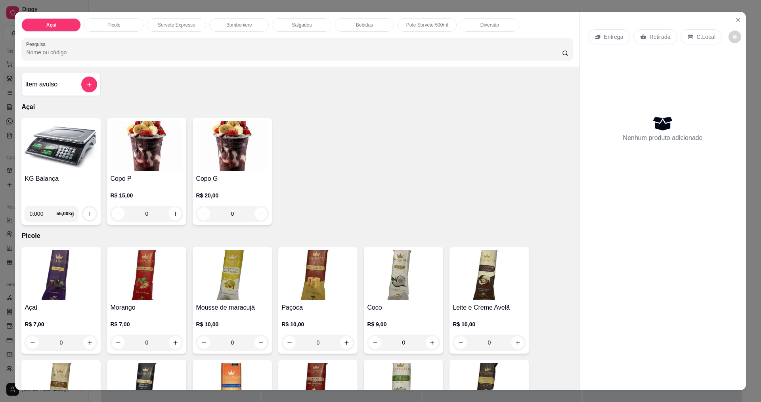
click at [65, 149] on img at bounding box center [61, 146] width 73 height 50
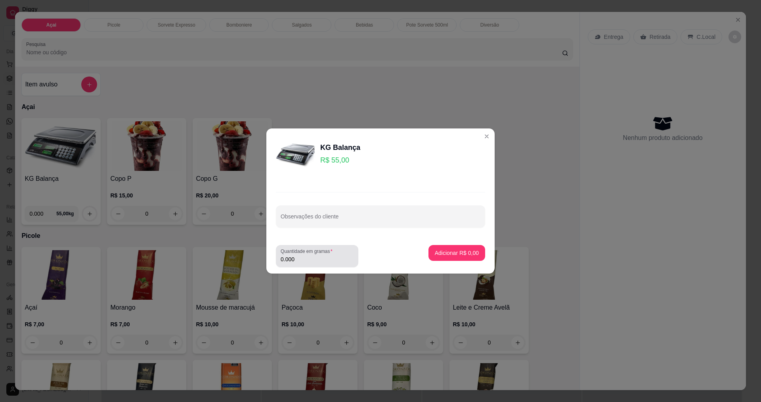
click at [307, 252] on label "Quantidade em gramas" at bounding box center [308, 251] width 55 height 7
click at [307, 255] on input "0.000" at bounding box center [317, 259] width 73 height 8
type input "0.384"
click at [438, 255] on p "Adicionar R$ 21,12" at bounding box center [455, 253] width 47 height 8
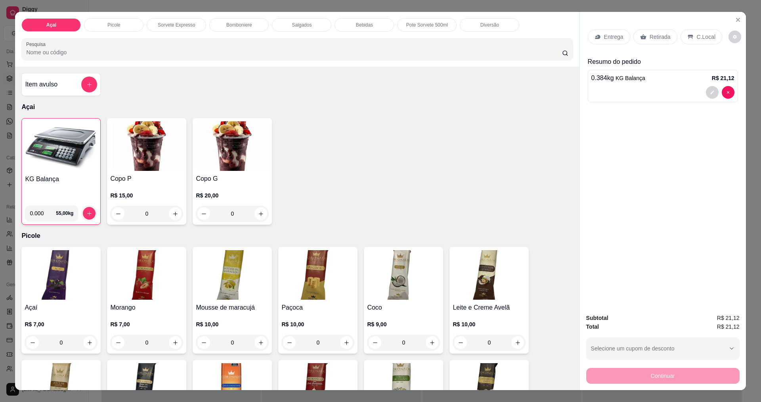
click at [701, 38] on p "C.Local" at bounding box center [706, 37] width 19 height 8
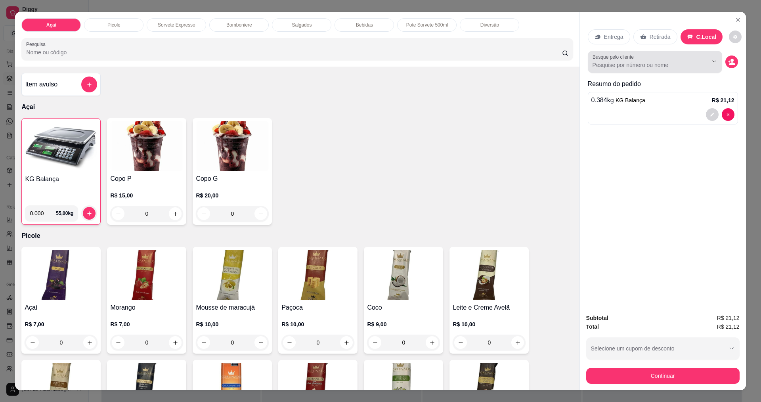
click at [648, 71] on div "Busque pelo cliente" at bounding box center [655, 62] width 134 height 22
type input "RAY"
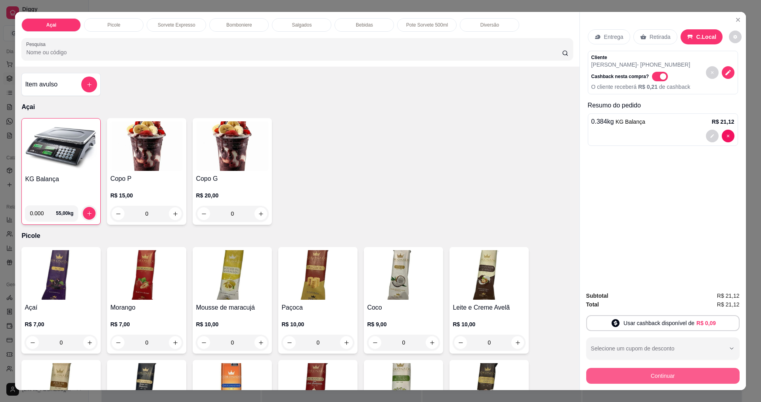
click at [675, 381] on button "Continuar" at bounding box center [662, 376] width 153 height 16
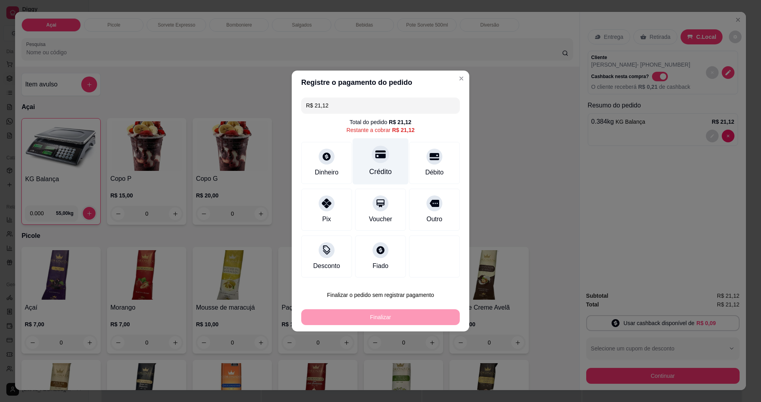
click at [376, 156] on icon at bounding box center [381, 154] width 10 height 10
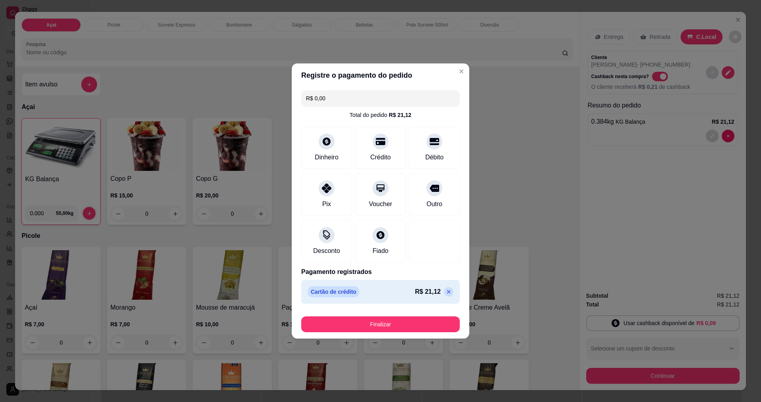
click at [384, 335] on footer "Finalizar" at bounding box center [381, 323] width 178 height 32
click at [386, 325] on button "Finalizar" at bounding box center [380, 324] width 159 height 16
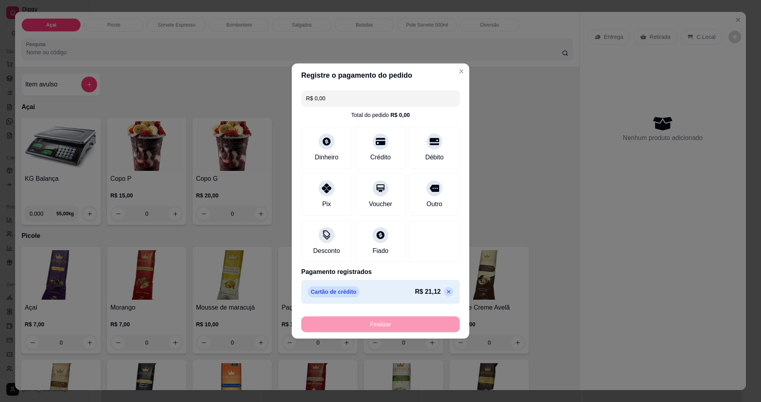
type input "-R$ 21,12"
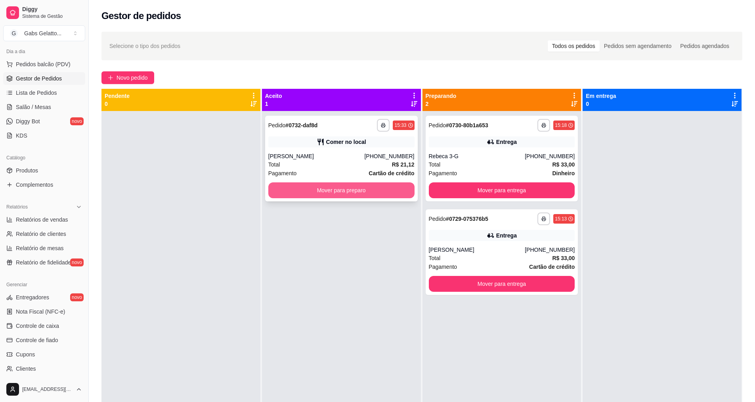
click at [304, 188] on button "Mover para preparo" at bounding box center [341, 190] width 146 height 16
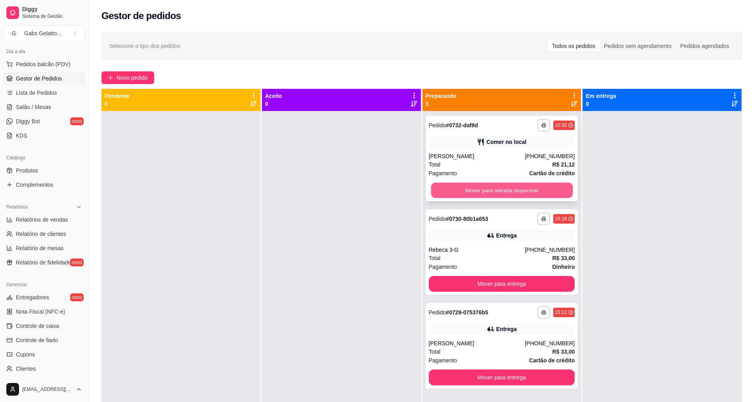
click at [498, 190] on button "Mover para retirada disponível" at bounding box center [502, 190] width 142 height 15
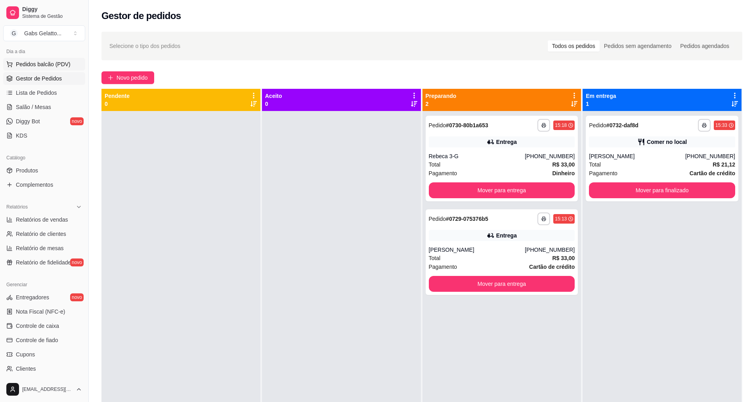
click at [56, 67] on span "Pedidos balcão (PDV)" at bounding box center [43, 64] width 55 height 8
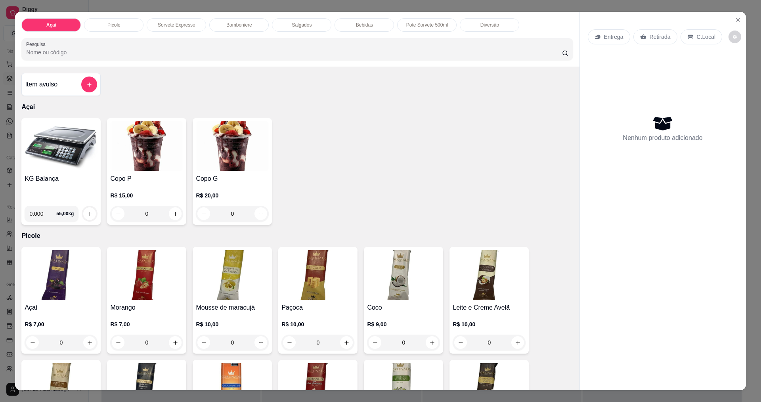
click at [209, 147] on img at bounding box center [232, 146] width 73 height 50
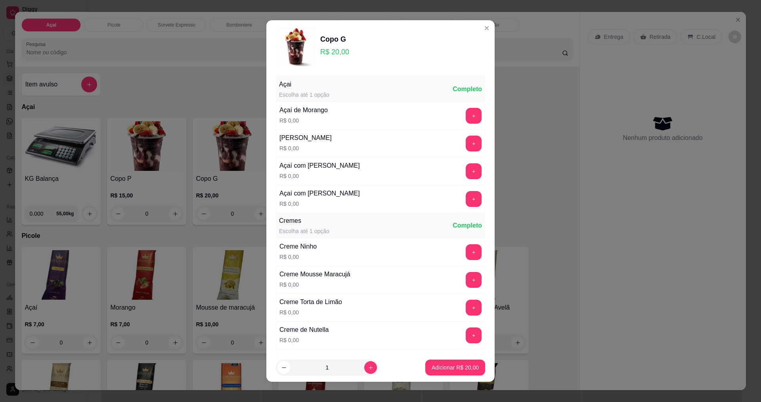
drag, startPoint x: 486, startPoint y: 27, endPoint x: 471, endPoint y: 28, distance: 14.7
click at [471, 28] on div "Copo G R$ 20,00" at bounding box center [380, 47] width 209 height 40
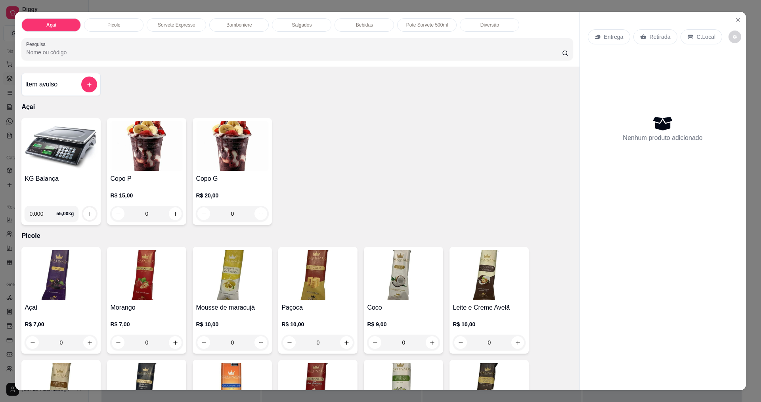
click at [138, 159] on img at bounding box center [146, 146] width 73 height 50
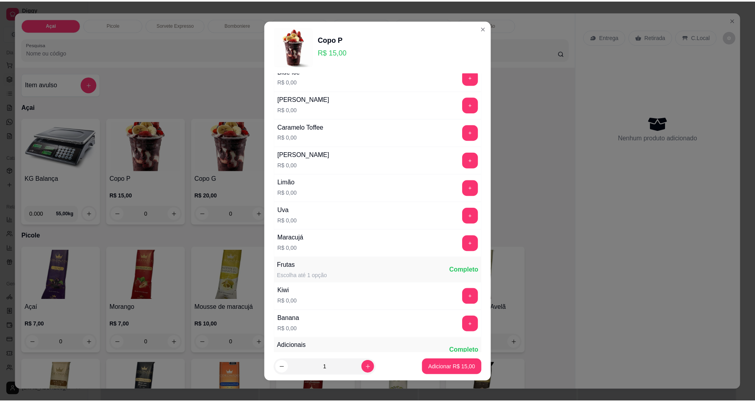
scroll to position [1110, 0]
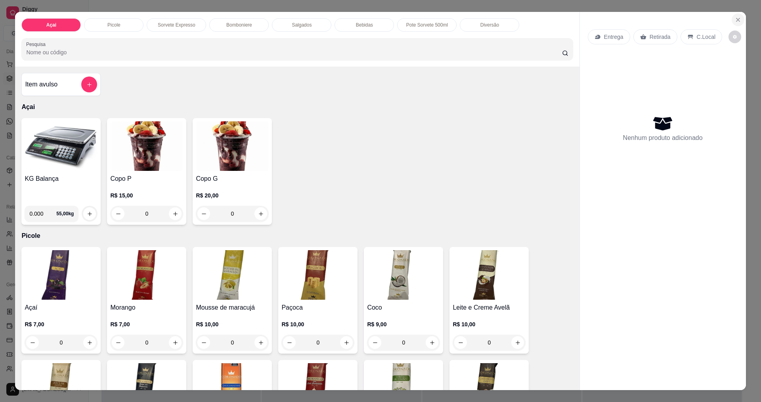
click at [735, 21] on icon "Close" at bounding box center [738, 20] width 6 height 6
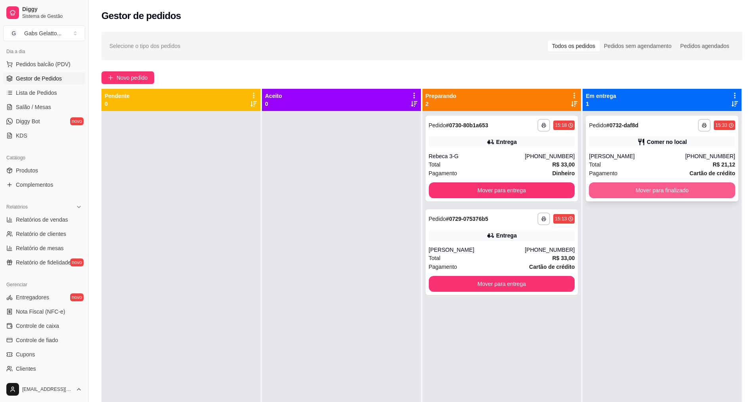
click at [614, 193] on button "Mover para finalizado" at bounding box center [662, 190] width 146 height 16
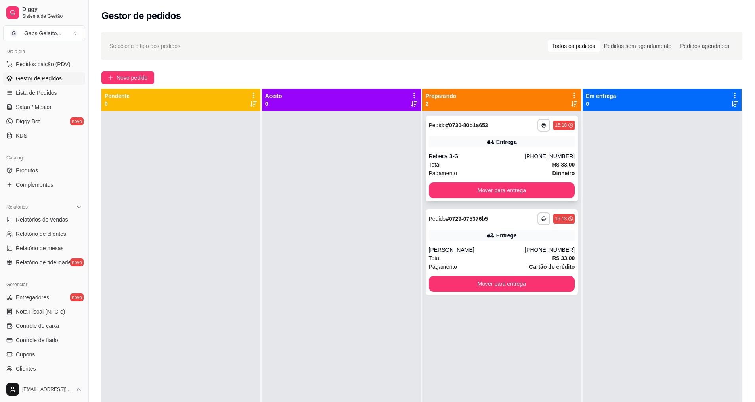
click at [496, 153] on div "Rebeca 3-G" at bounding box center [477, 156] width 96 height 8
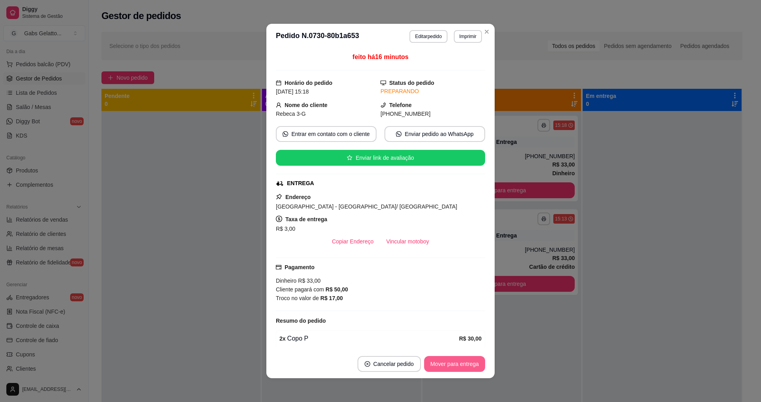
click at [434, 361] on button "Mover para entrega" at bounding box center [454, 364] width 61 height 16
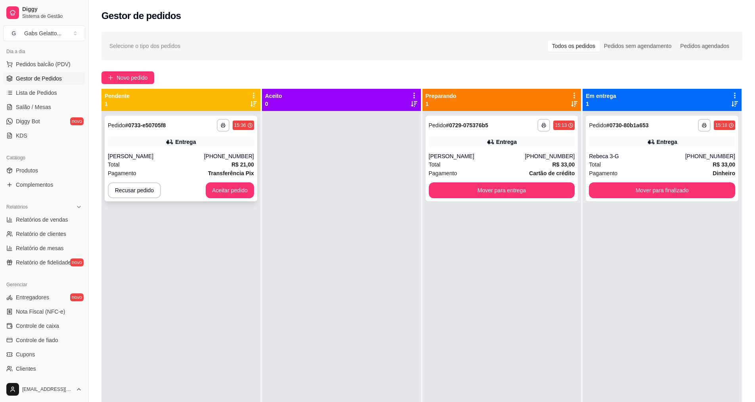
click at [156, 151] on div "**********" at bounding box center [181, 159] width 153 height 86
click at [128, 189] on button "Recusar pedido" at bounding box center [134, 190] width 53 height 16
click at [163, 169] on button "Sim" at bounding box center [155, 170] width 31 height 15
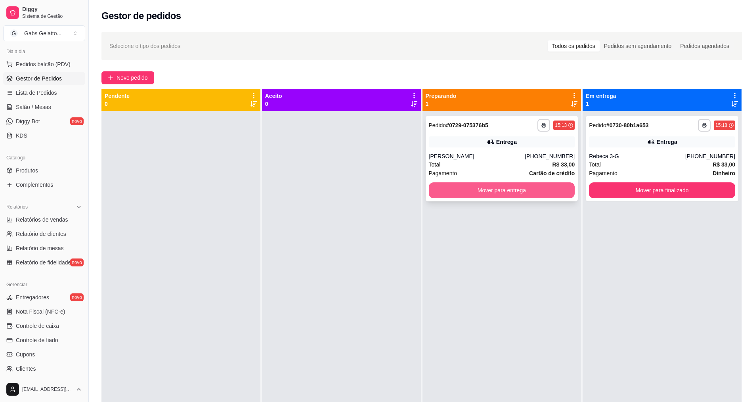
click at [439, 187] on button "Mover para entrega" at bounding box center [502, 190] width 146 height 16
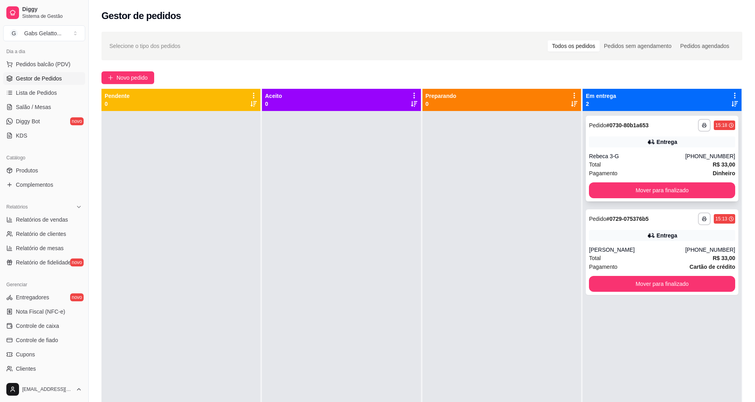
click at [602, 159] on div "Rebeca 3-G" at bounding box center [637, 156] width 96 height 8
click at [609, 223] on div "Pedido # 0729-075376b5" at bounding box center [618, 219] width 59 height 10
click at [661, 190] on button "Mover para finalizado" at bounding box center [663, 190] width 142 height 15
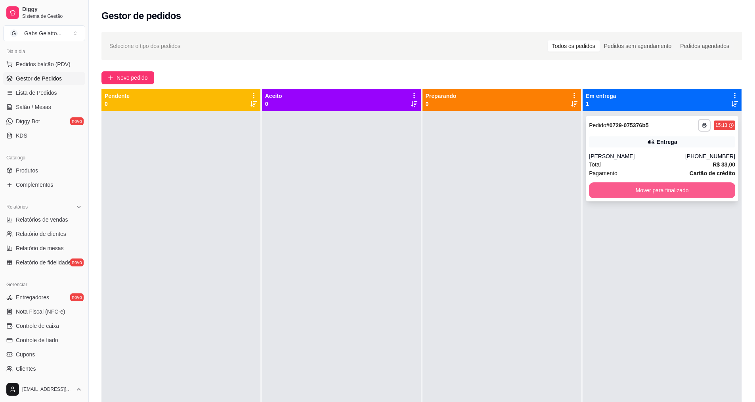
click at [659, 192] on button "Mover para finalizado" at bounding box center [662, 190] width 146 height 16
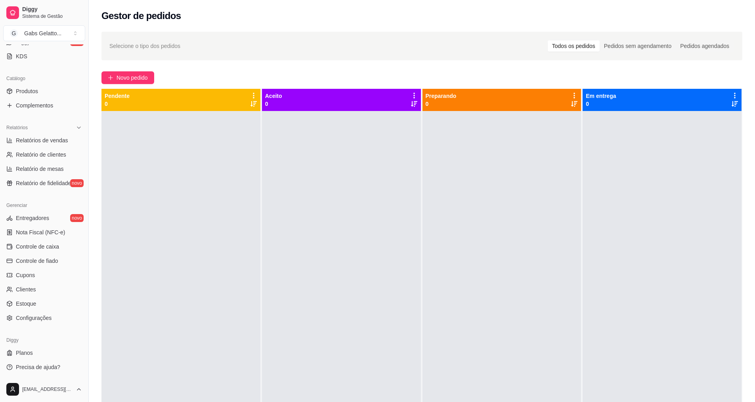
scroll to position [129, 0]
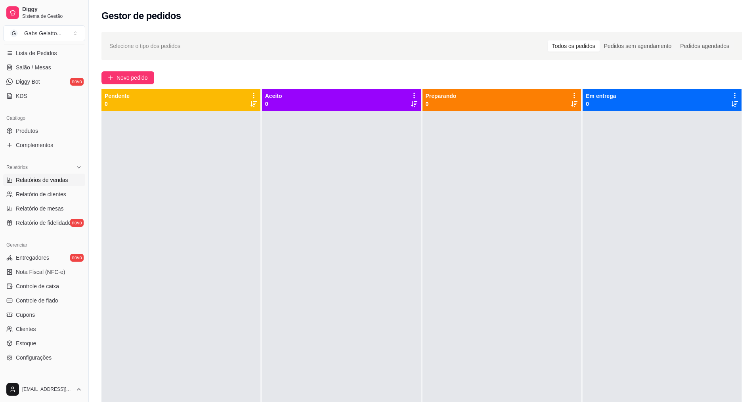
click at [40, 181] on span "Relatórios de vendas" at bounding box center [42, 180] width 52 height 8
select select "ALL"
select select "0"
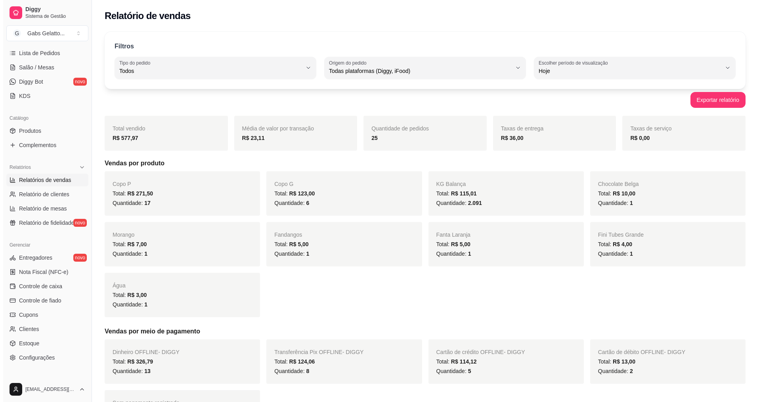
scroll to position [10, 0]
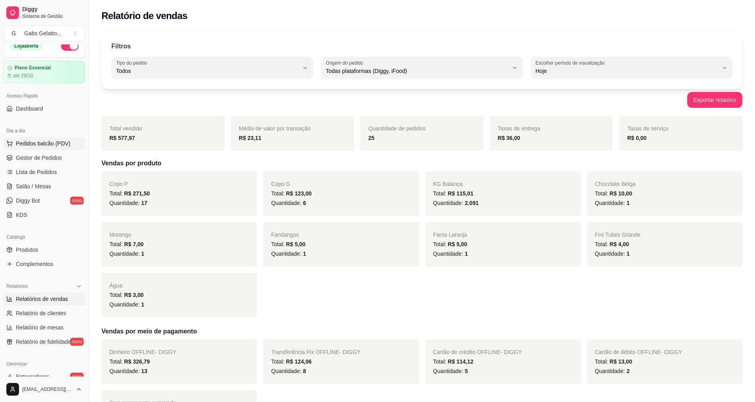
click at [38, 141] on span "Pedidos balcão (PDV)" at bounding box center [43, 144] width 55 height 8
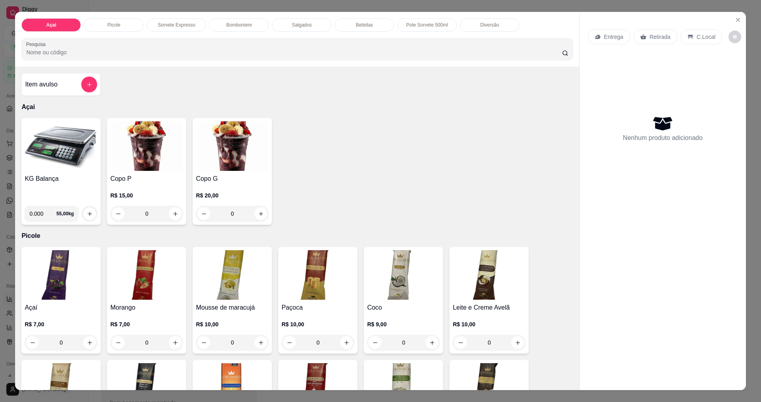
click at [42, 169] on img at bounding box center [61, 146] width 73 height 50
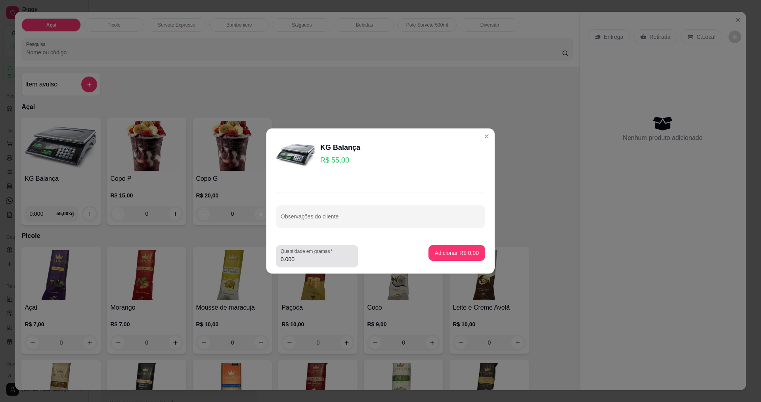
click at [337, 263] on input "0.000" at bounding box center [317, 259] width 73 height 8
select select "ALL"
select select "0"
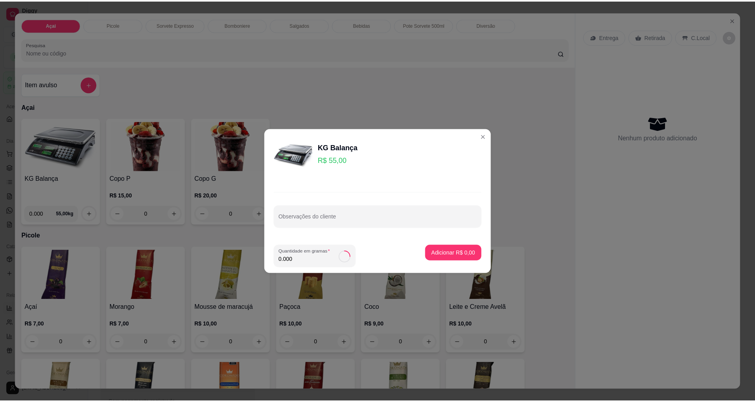
scroll to position [10, 0]
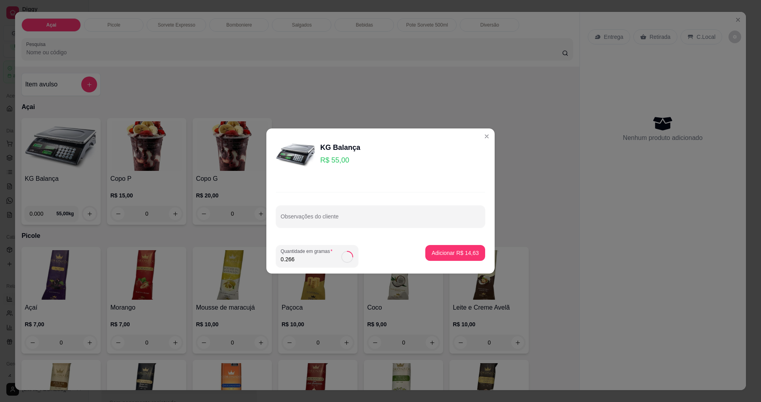
type input "0.266"
click at [450, 262] on div "Adicionar R$ 14,63" at bounding box center [455, 256] width 60 height 22
click at [454, 255] on p "Adicionar R$ 14,63" at bounding box center [456, 253] width 46 height 8
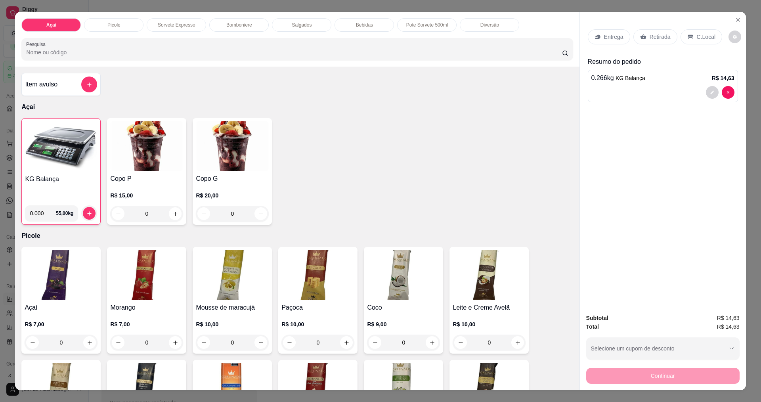
drag, startPoint x: 689, startPoint y: 35, endPoint x: 694, endPoint y: 108, distance: 72.7
click at [690, 35] on div "C.Local" at bounding box center [702, 36] width 42 height 15
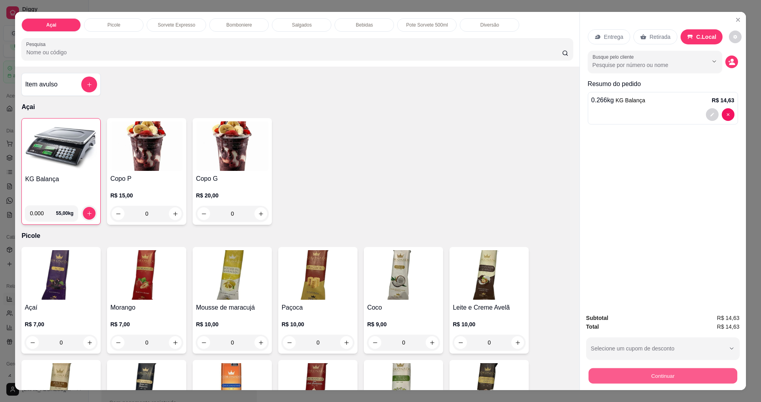
click at [658, 370] on button "Continuar" at bounding box center [662, 375] width 149 height 15
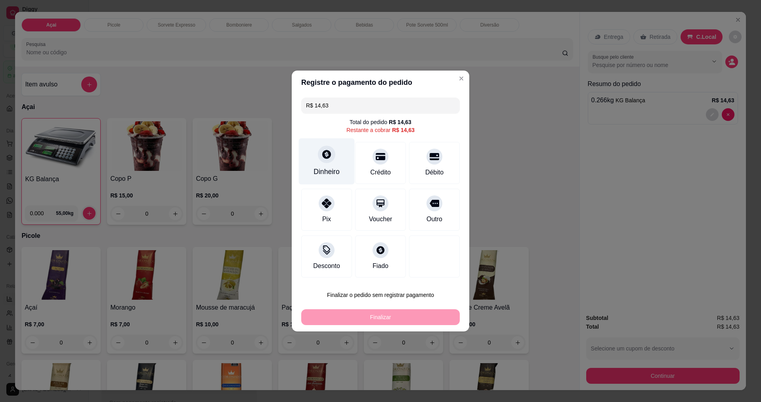
click at [339, 162] on div "Dinheiro" at bounding box center [327, 161] width 56 height 46
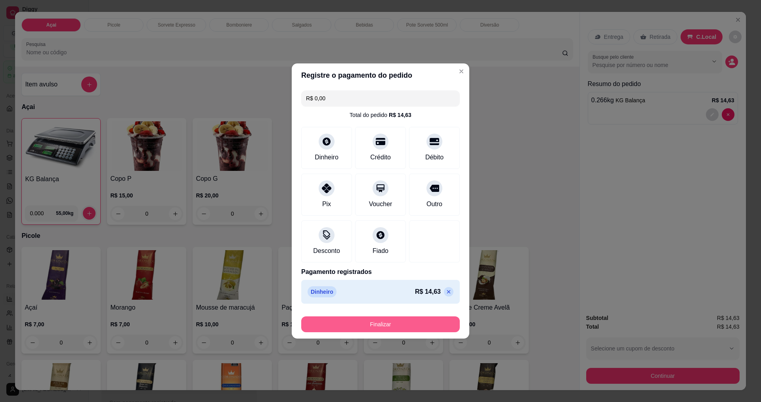
click at [401, 323] on button "Finalizar" at bounding box center [380, 324] width 159 height 16
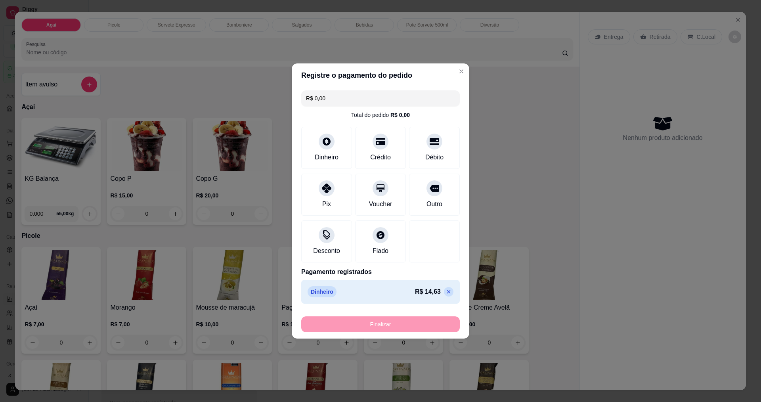
type input "-R$ 14,63"
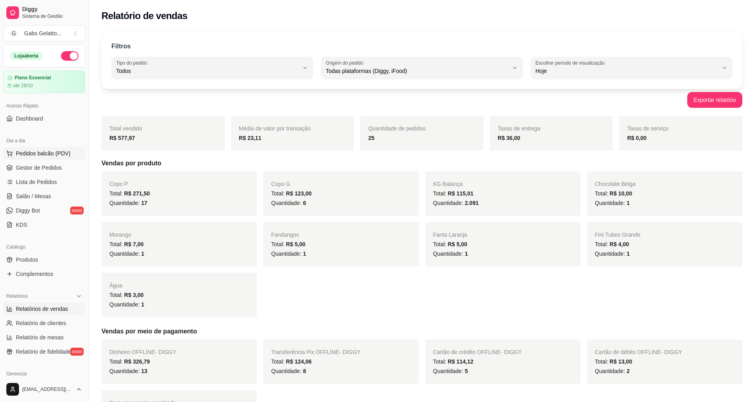
click at [63, 149] on span "Pedidos balcão (PDV)" at bounding box center [43, 153] width 55 height 8
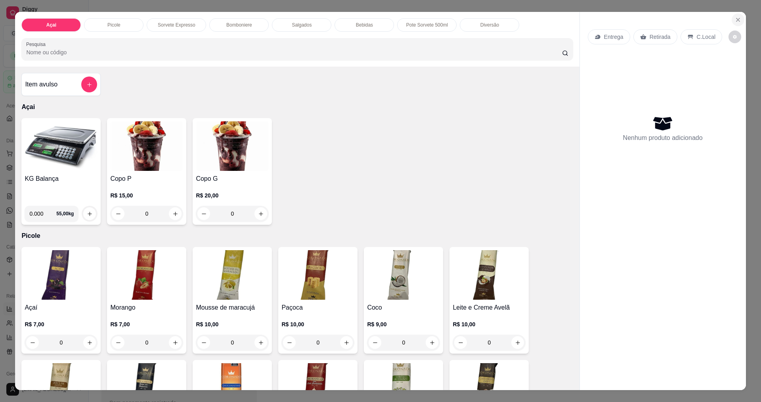
click at [737, 19] on icon "Close" at bounding box center [738, 19] width 3 height 3
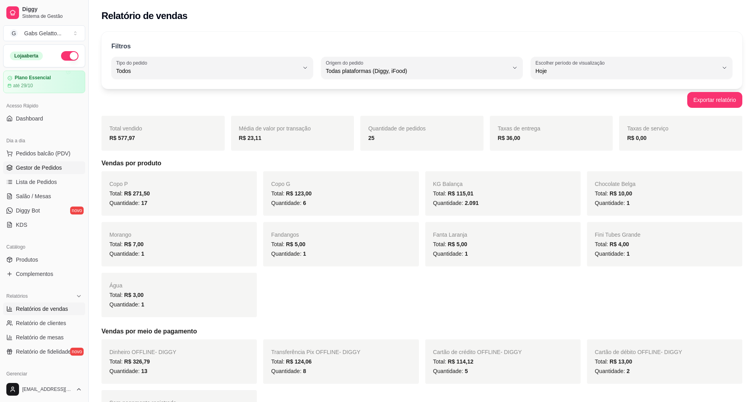
click at [65, 169] on link "Gestor de Pedidos" at bounding box center [44, 167] width 82 height 13
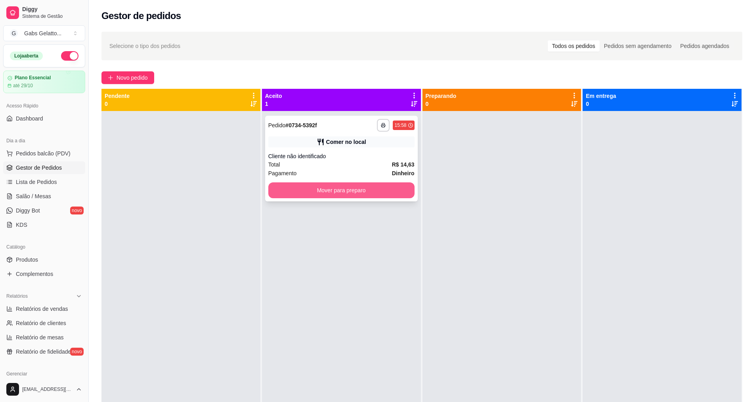
click at [268, 183] on div "Mover para preparo" at bounding box center [341, 190] width 146 height 16
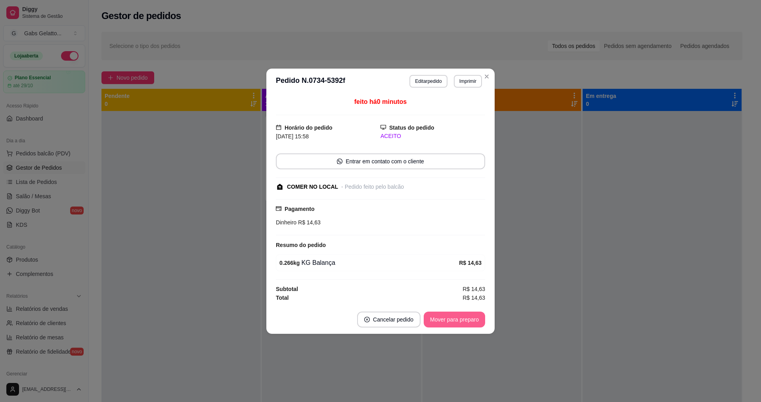
click at [440, 314] on button "Mover para preparo" at bounding box center [454, 320] width 61 height 16
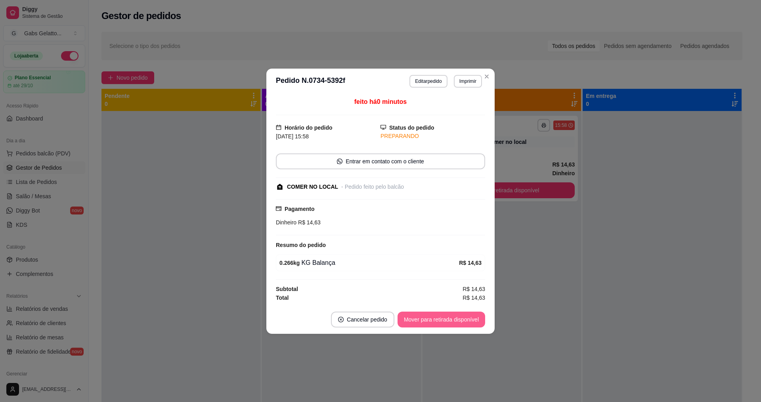
click at [449, 317] on button "Mover para retirada disponível" at bounding box center [442, 320] width 88 height 16
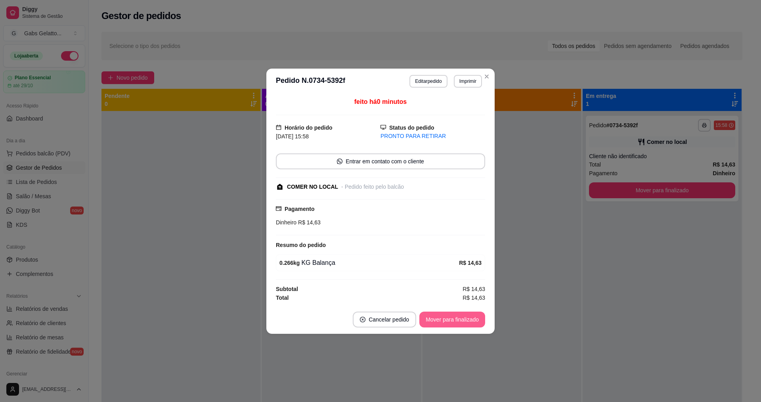
click at [449, 317] on button "Mover para finalizado" at bounding box center [453, 320] width 66 height 16
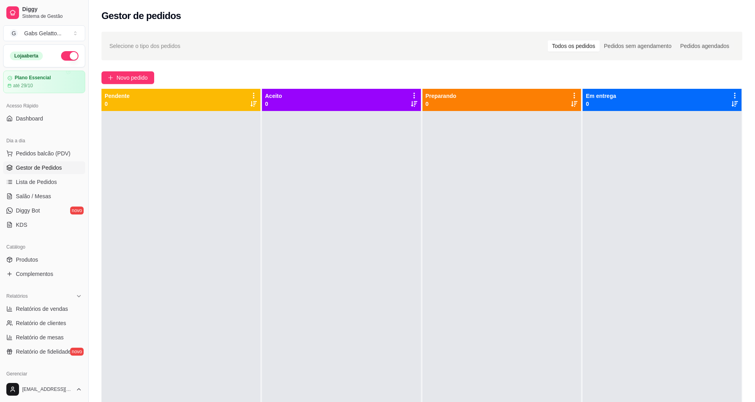
click at [57, 146] on div "Dia a dia" at bounding box center [44, 140] width 82 height 13
click at [56, 152] on span "Pedidos balcão (PDV)" at bounding box center [43, 153] width 55 height 8
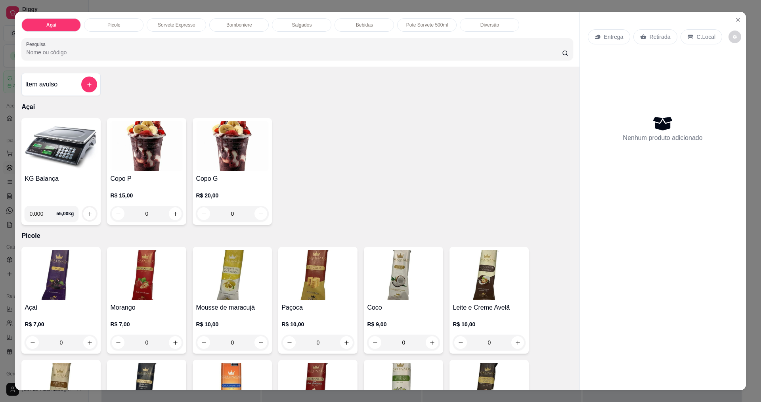
click at [92, 175] on h4 "KG Balança" at bounding box center [61, 179] width 73 height 10
click at [78, 171] on img at bounding box center [61, 146] width 73 height 50
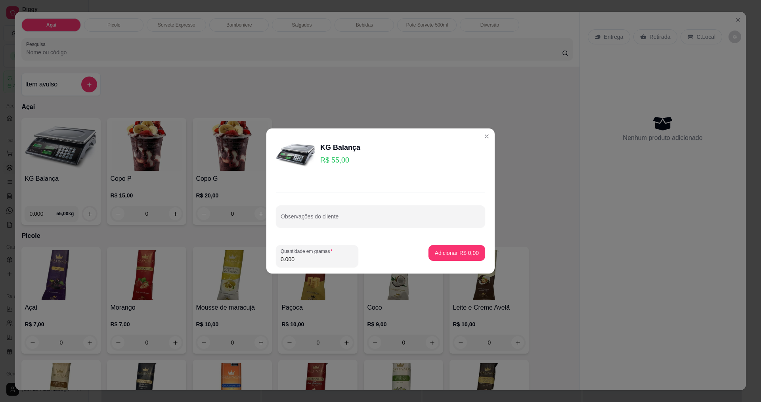
click at [305, 258] on input "0.000" at bounding box center [317, 259] width 73 height 8
type input "0.412"
click at [454, 255] on p "Adicionar R$ 22,66" at bounding box center [455, 253] width 47 height 8
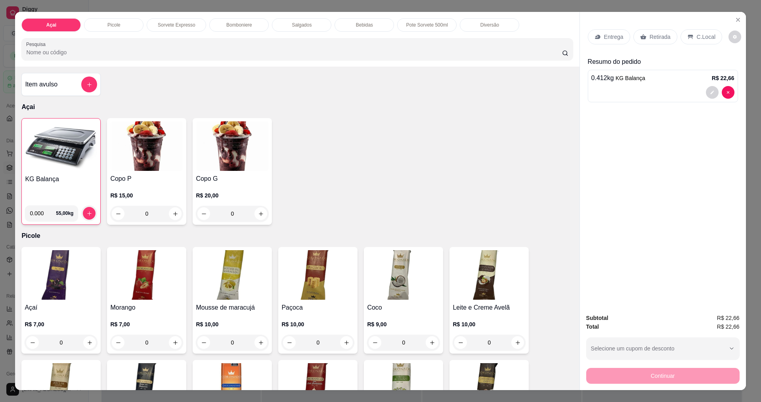
click at [698, 40] on p "C.Local" at bounding box center [706, 37] width 19 height 8
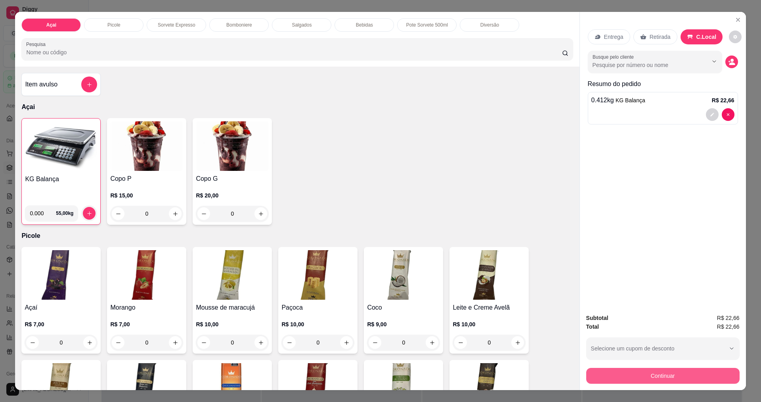
click at [664, 378] on button "Continuar" at bounding box center [662, 376] width 153 height 16
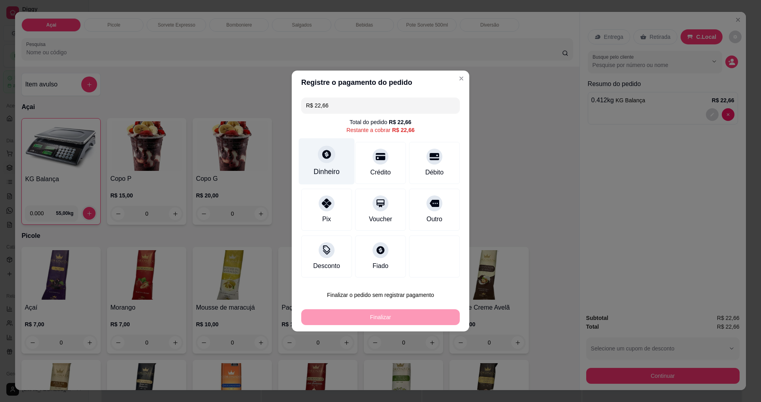
click at [330, 166] on div "Dinheiro" at bounding box center [327, 161] width 56 height 46
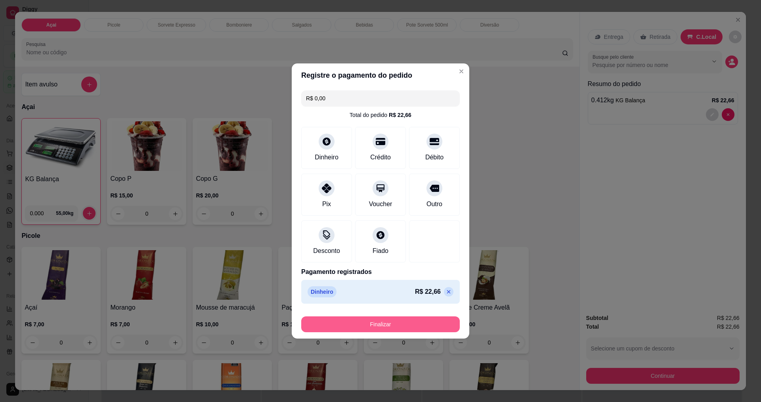
click at [392, 321] on button "Finalizar" at bounding box center [380, 324] width 159 height 16
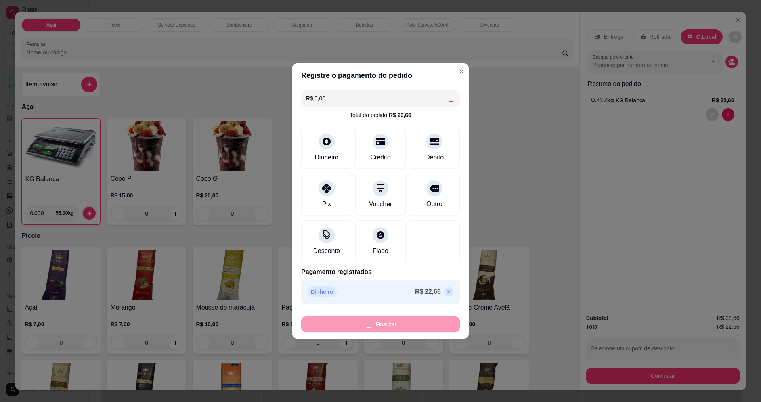
type input "-R$ 22,66"
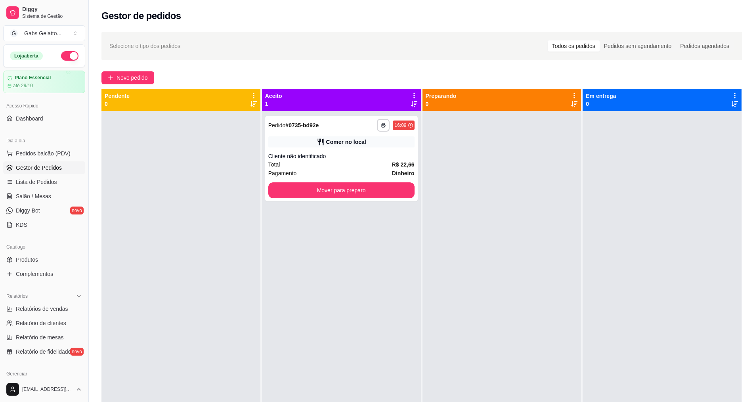
click at [61, 166] on span "Gestor de Pedidos" at bounding box center [39, 168] width 46 height 8
click at [343, 188] on button "Mover para preparo" at bounding box center [341, 190] width 146 height 16
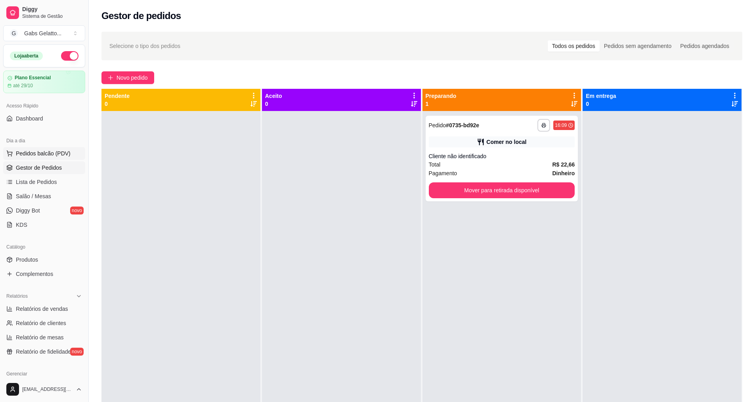
click at [62, 149] on button "Pedidos balcão (PDV)" at bounding box center [44, 153] width 82 height 13
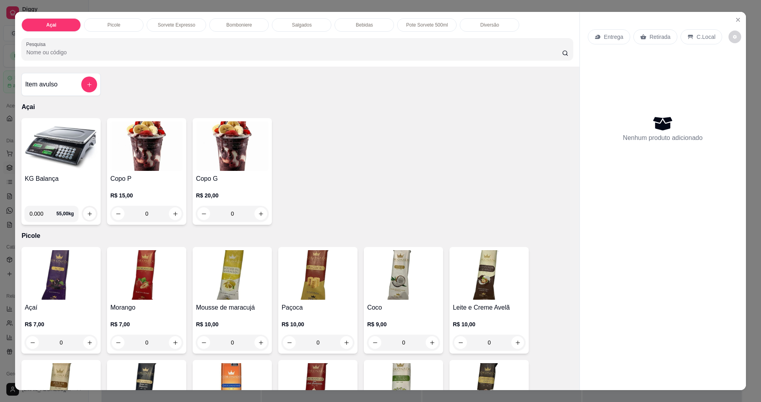
click at [58, 162] on img at bounding box center [61, 146] width 73 height 50
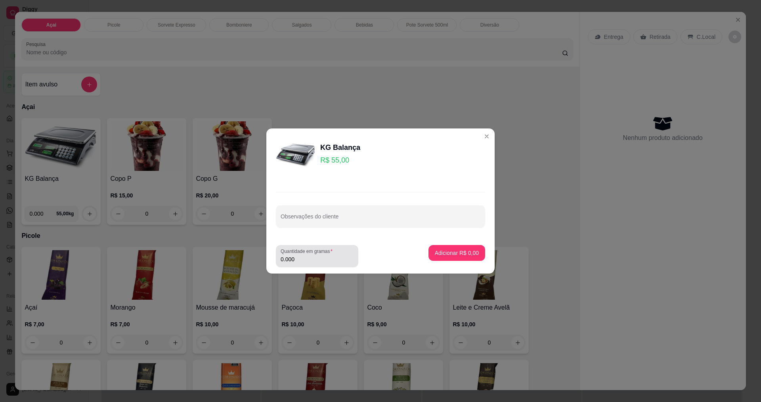
click at [314, 265] on div "Quantidade em gramas 0.000" at bounding box center [317, 256] width 82 height 22
type input "0.200"
click at [444, 255] on p "Adicionar R$ 11,00" at bounding box center [456, 253] width 46 height 8
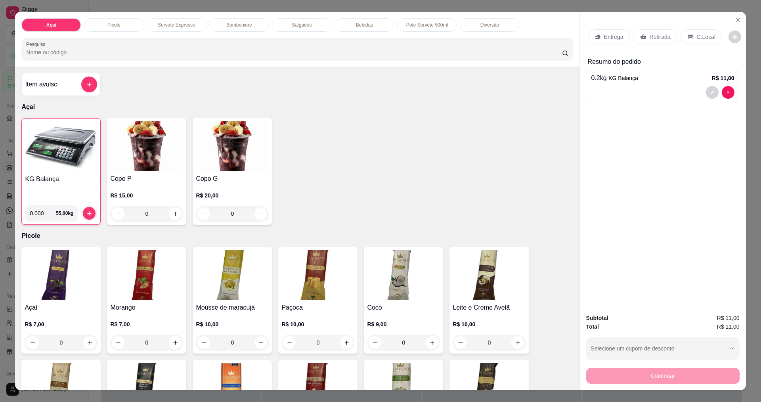
click at [697, 38] on p "C.Local" at bounding box center [706, 37] width 19 height 8
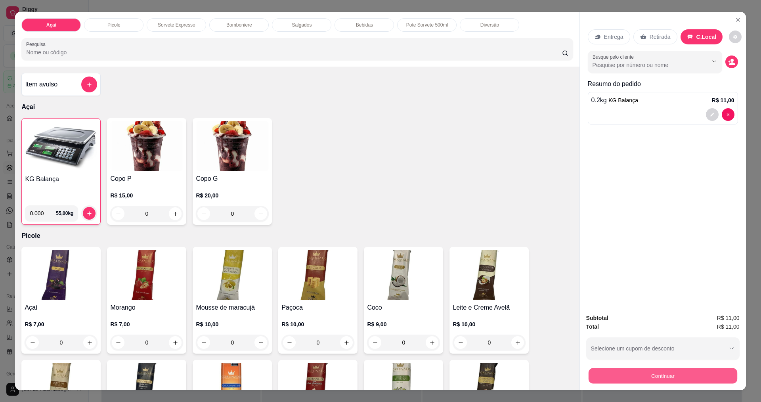
click at [667, 374] on button "Continuar" at bounding box center [662, 375] width 149 height 15
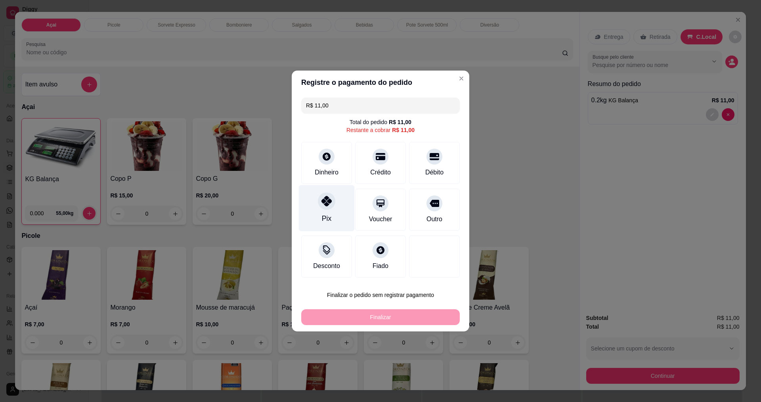
click at [313, 195] on div "Pix" at bounding box center [327, 208] width 56 height 46
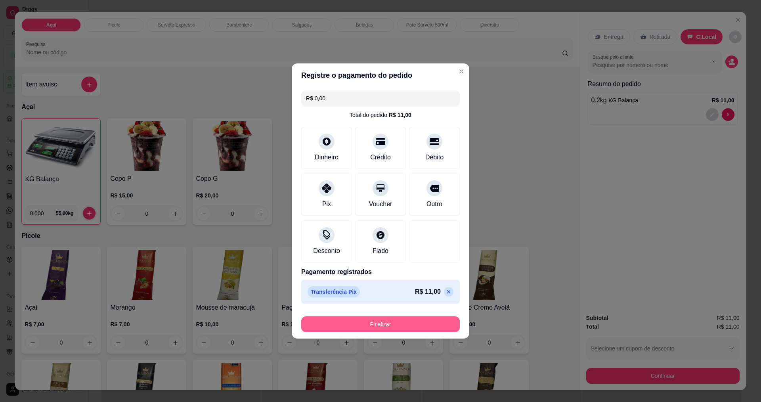
click at [382, 324] on button "Finalizar" at bounding box center [380, 324] width 159 height 16
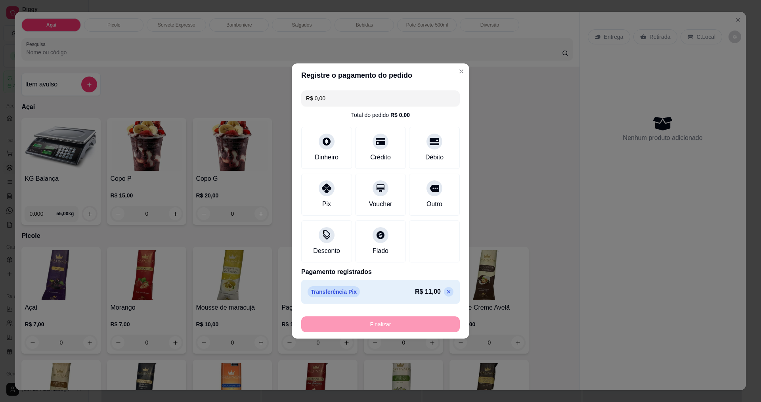
type input "-R$ 11,00"
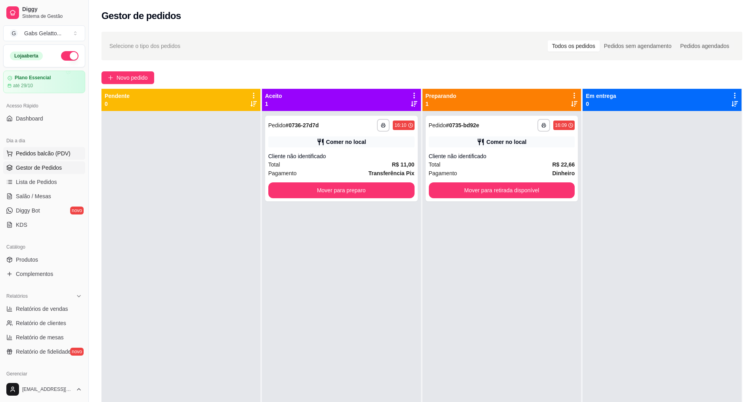
click at [63, 157] on span "Pedidos balcão (PDV)" at bounding box center [43, 153] width 55 height 8
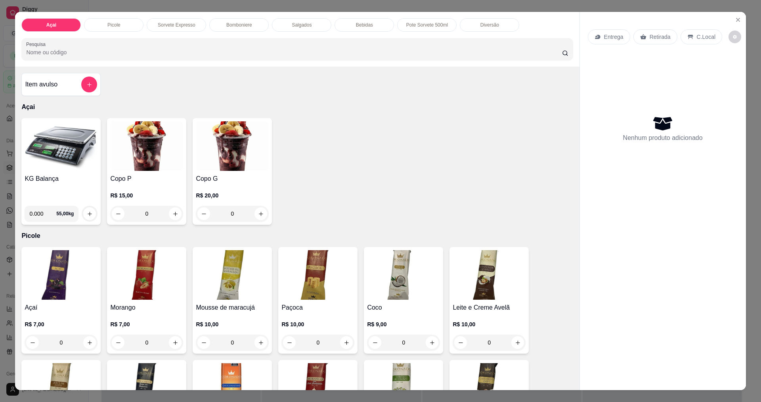
click at [57, 163] on img at bounding box center [61, 146] width 73 height 50
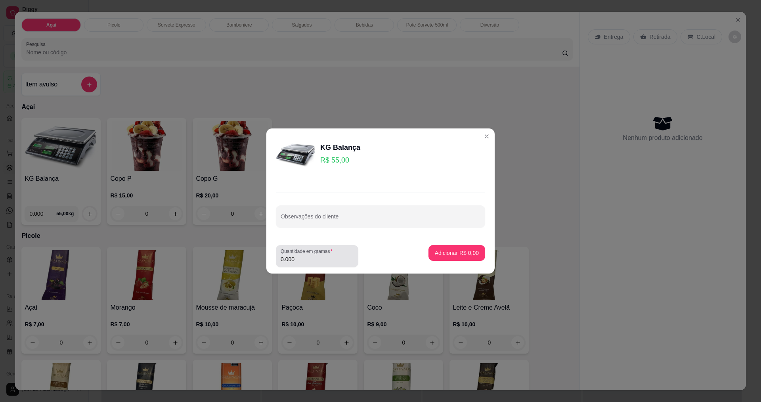
click at [320, 263] on div "0.000" at bounding box center [317, 256] width 73 height 16
type input "0.363"
click at [456, 257] on button "Adicionar R$ 19,97" at bounding box center [455, 253] width 60 height 16
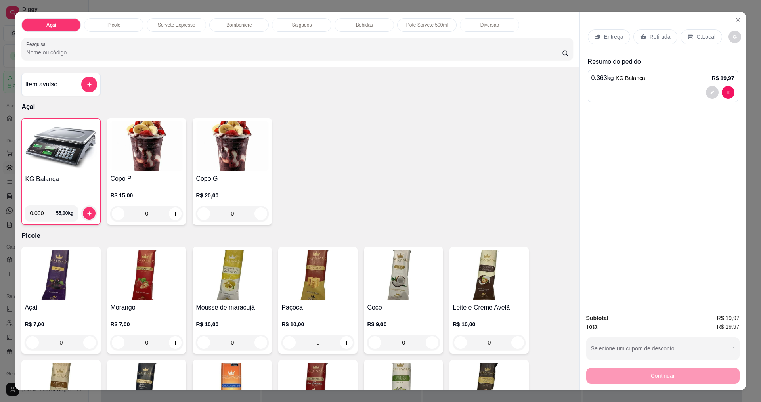
click at [688, 37] on icon at bounding box center [691, 37] width 6 height 6
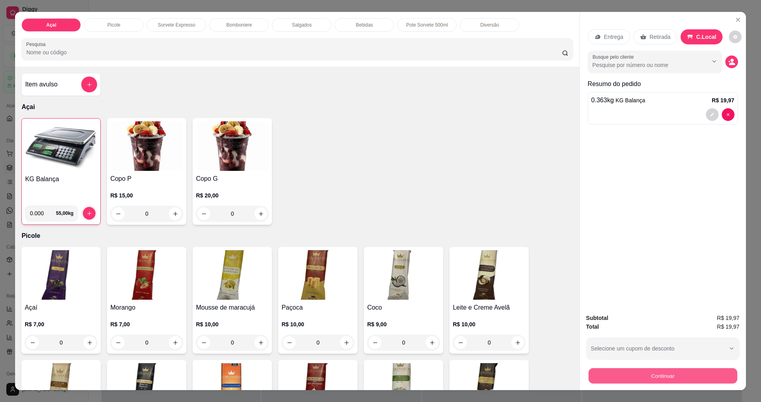
click at [664, 376] on button "Continuar" at bounding box center [662, 375] width 149 height 15
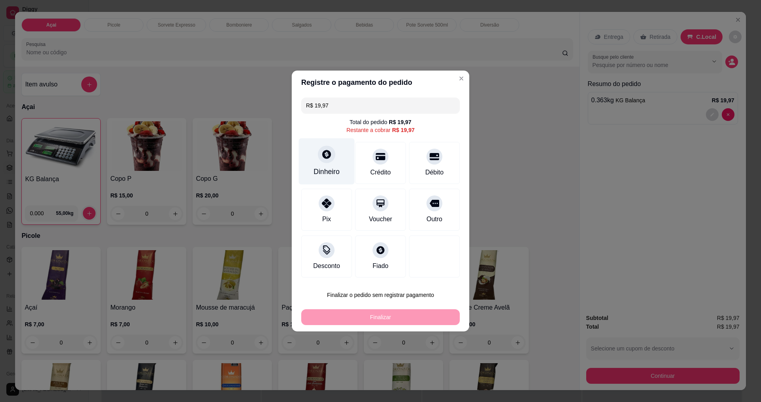
click at [336, 155] on div "Dinheiro" at bounding box center [327, 161] width 56 height 46
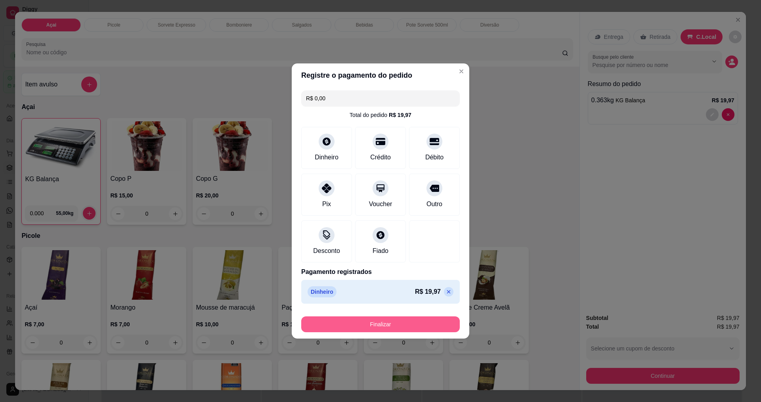
click at [409, 326] on button "Finalizar" at bounding box center [380, 324] width 159 height 16
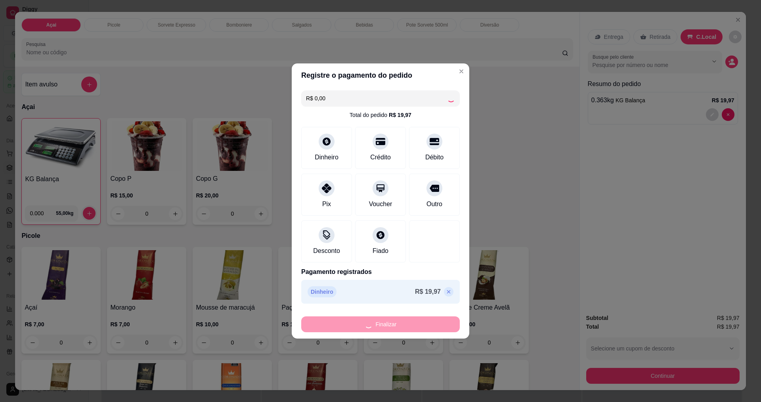
type input "-R$ 19,97"
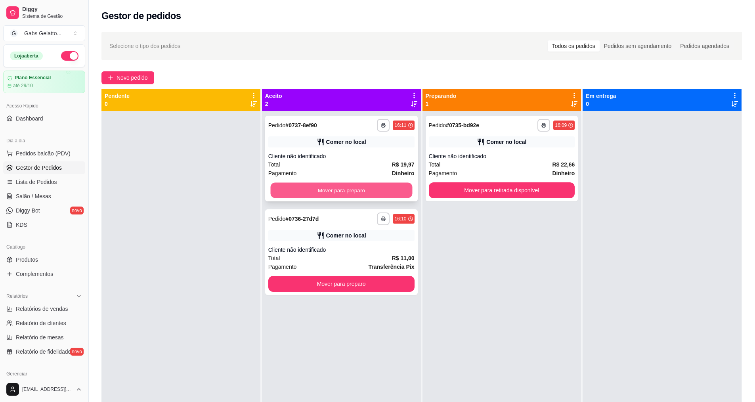
click at [359, 194] on button "Mover para preparo" at bounding box center [341, 190] width 142 height 15
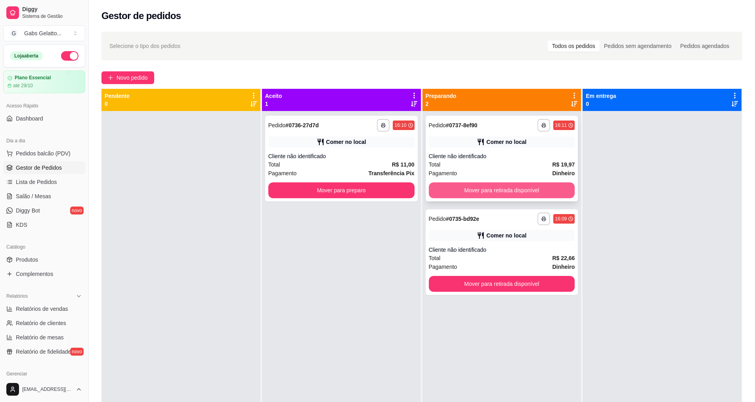
click at [441, 191] on button "Mover para retirada disponível" at bounding box center [502, 190] width 146 height 16
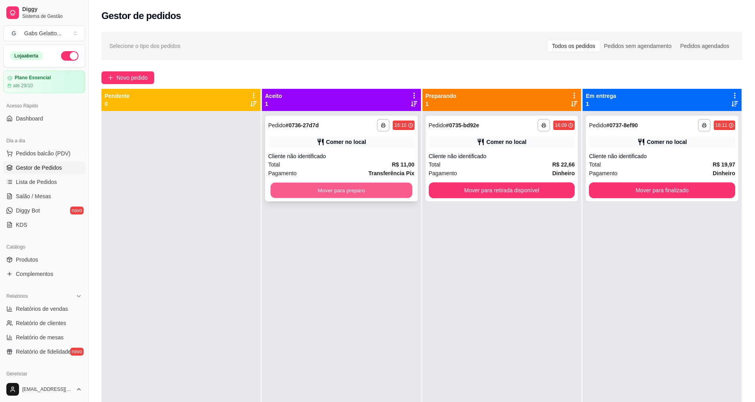
click at [399, 190] on button "Mover para preparo" at bounding box center [341, 190] width 142 height 15
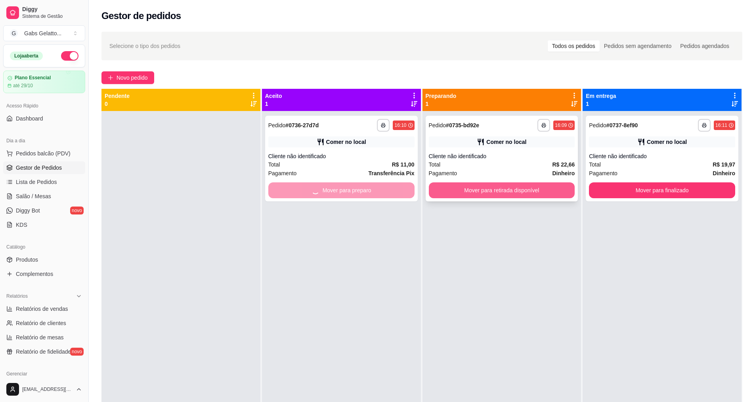
click at [461, 192] on div "**********" at bounding box center [502, 312] width 159 height 402
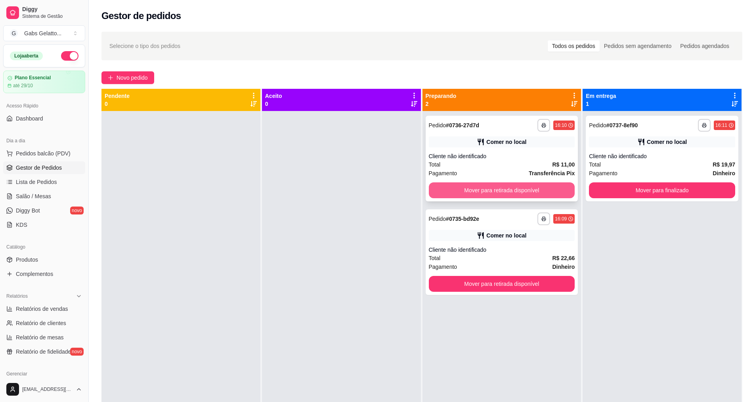
click at [448, 191] on button "Mover para retirada disponível" at bounding box center [502, 190] width 146 height 16
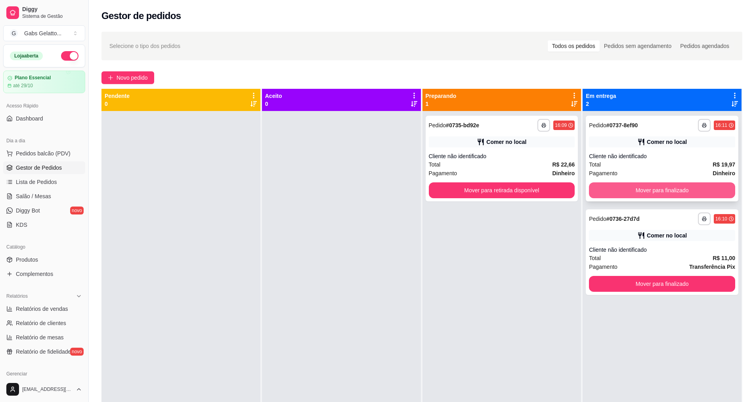
click at [638, 195] on button "Mover para finalizado" at bounding box center [662, 190] width 146 height 16
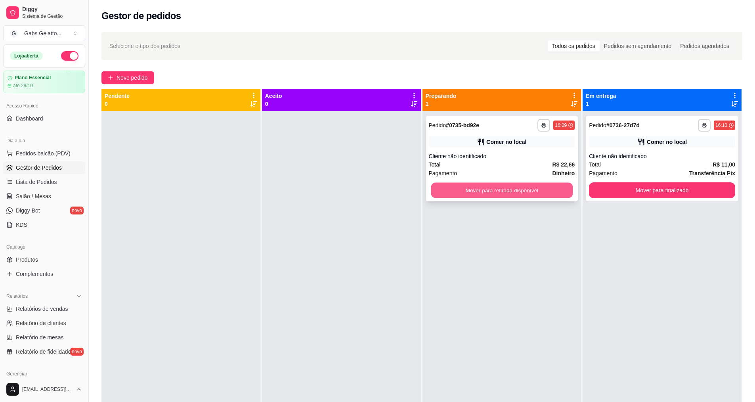
click at [567, 194] on button "Mover para retirada disponível" at bounding box center [502, 190] width 142 height 15
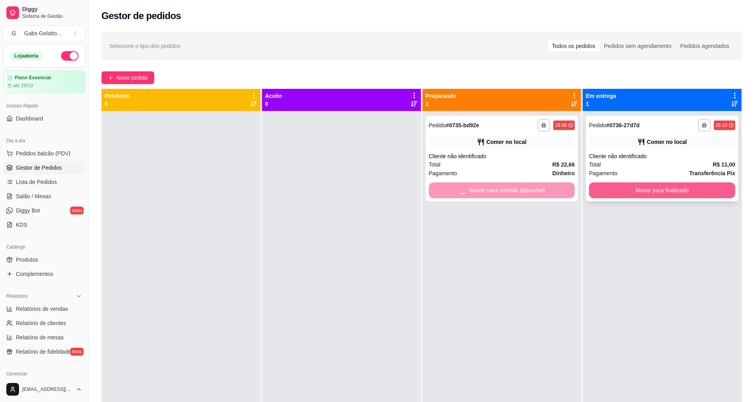
click at [613, 187] on button "Mover para finalizado" at bounding box center [662, 190] width 146 height 16
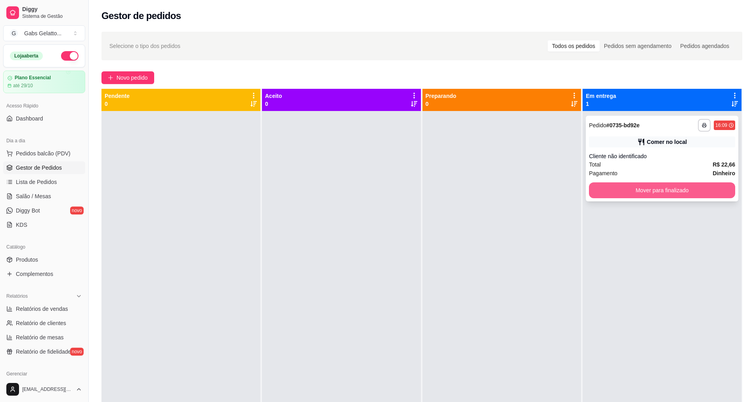
click at [611, 187] on button "Mover para finalizado" at bounding box center [662, 190] width 146 height 16
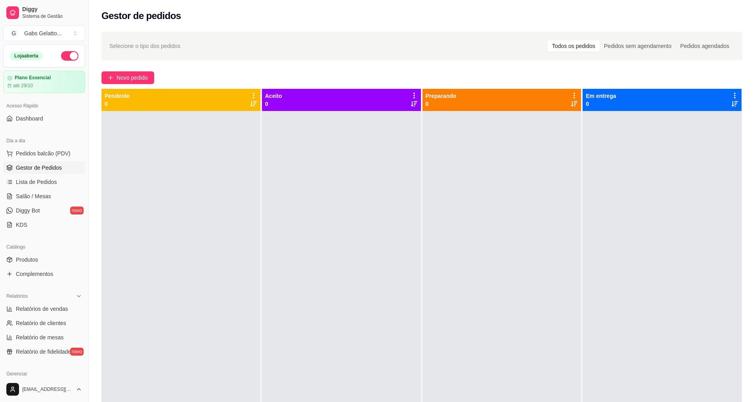
click at [227, 263] on div at bounding box center [181, 312] width 159 height 402
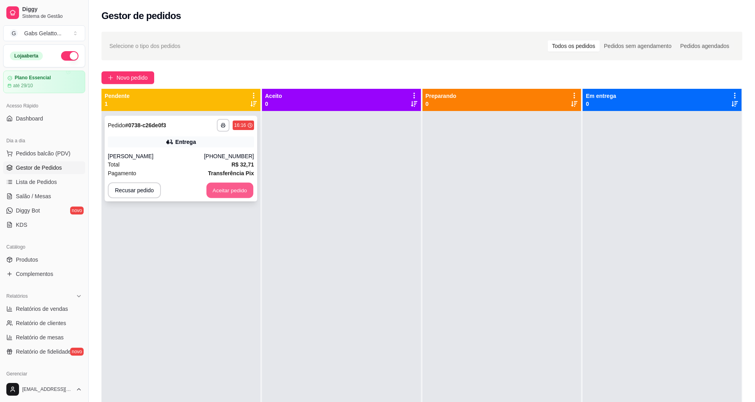
click at [226, 189] on button "Aceitar pedido" at bounding box center [230, 190] width 47 height 15
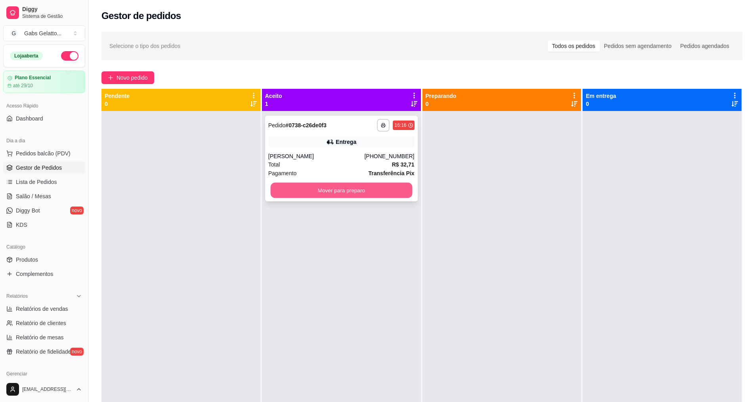
click at [285, 194] on button "Mover para preparo" at bounding box center [341, 190] width 142 height 15
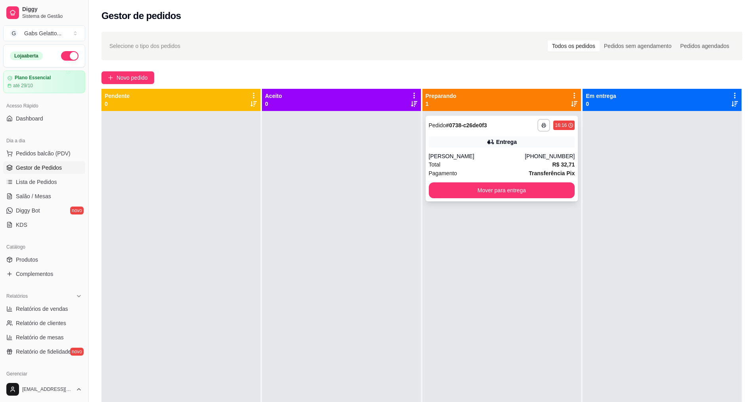
click at [546, 125] on button "button" at bounding box center [544, 125] width 13 height 13
click at [538, 154] on button "IMPRESSORA" at bounding box center [519, 153] width 56 height 12
click at [497, 189] on button "Mover para entrega" at bounding box center [502, 190] width 142 height 15
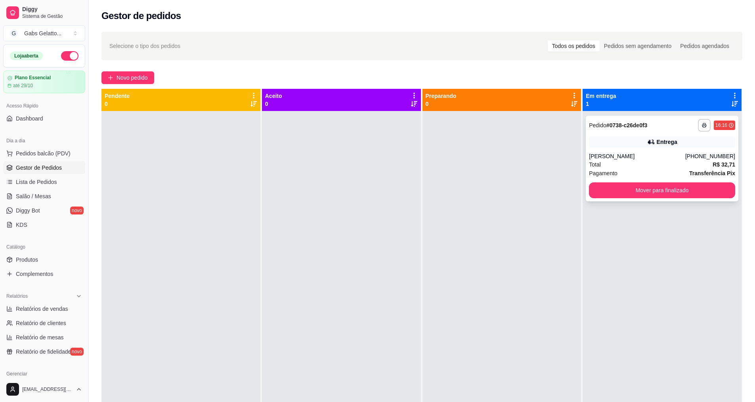
click at [602, 167] on div "Total R$ 32,71" at bounding box center [662, 164] width 146 height 9
click at [53, 172] on link "Gestor de Pedidos" at bounding box center [44, 167] width 82 height 13
click at [59, 153] on span "Pedidos balcão (PDV)" at bounding box center [43, 153] width 55 height 8
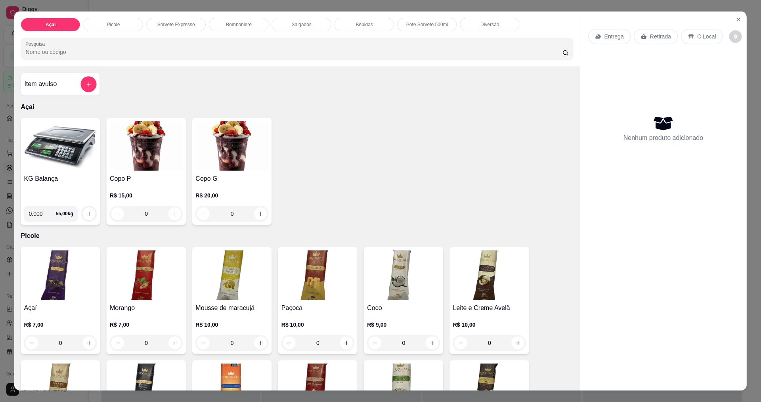
click at [60, 153] on img at bounding box center [60, 146] width 73 height 50
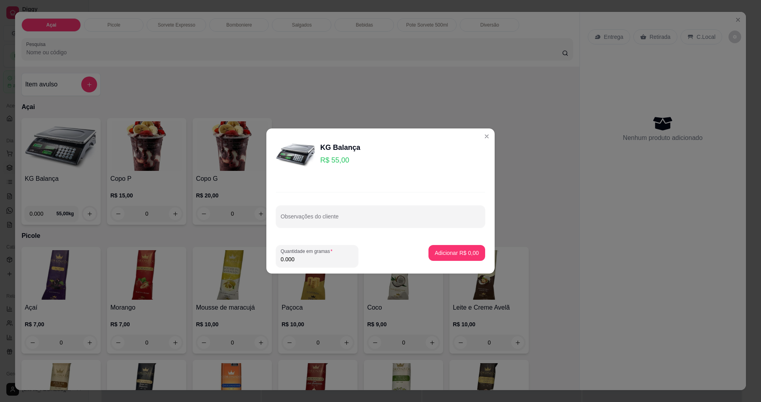
drag, startPoint x: 321, startPoint y: 262, endPoint x: 316, endPoint y: 276, distance: 15.0
click at [316, 276] on div "KG Balança R$ 55,00 Observações do cliente Quantidade em gramas 0.000 Adicionar…" at bounding box center [380, 201] width 761 height 402
type input "0.182"
click at [440, 251] on p "Adicionar R$ 10,01" at bounding box center [455, 253] width 47 height 8
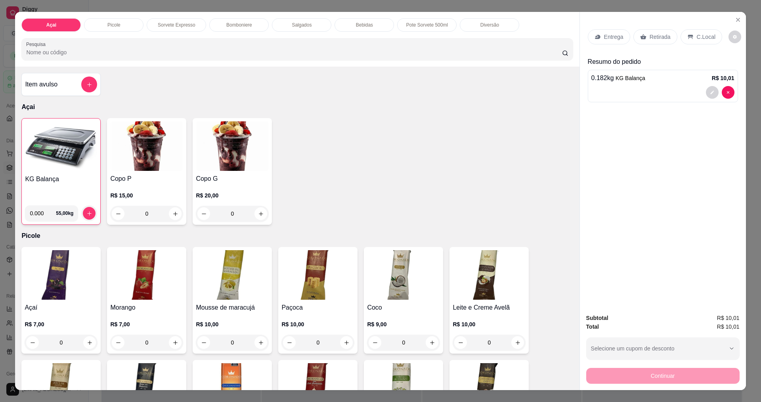
click at [697, 36] on p "C.Local" at bounding box center [706, 37] width 19 height 8
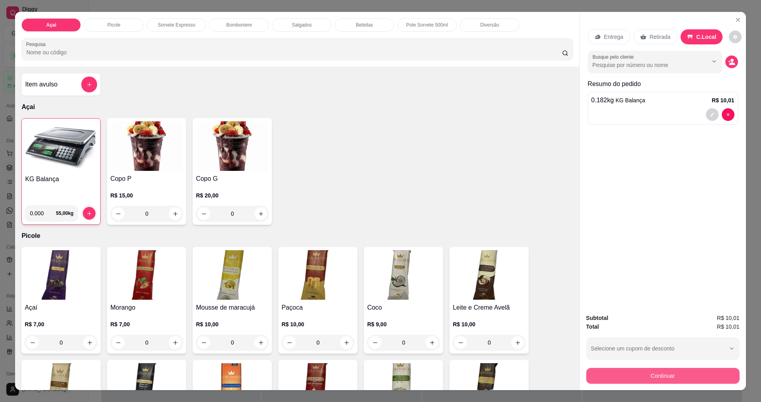
click at [674, 382] on button "Continuar" at bounding box center [662, 376] width 153 height 16
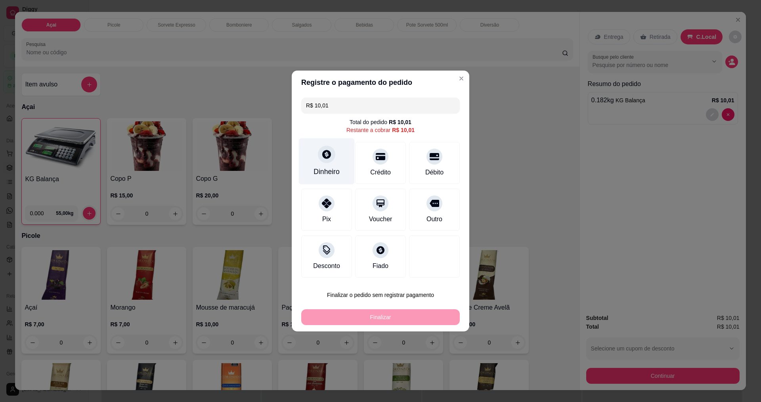
click at [325, 161] on div at bounding box center [326, 154] width 17 height 17
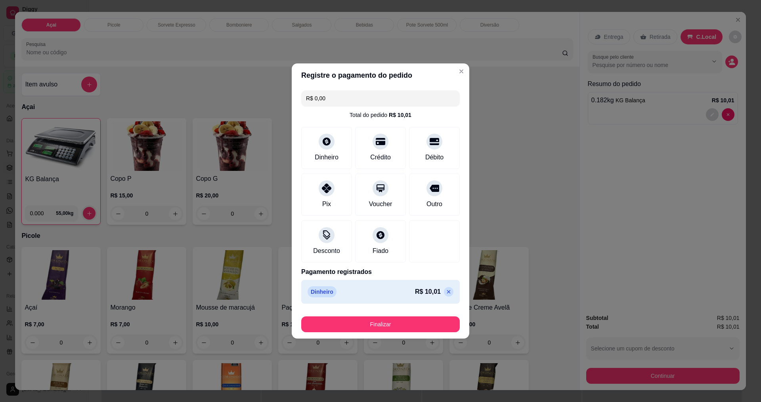
click at [406, 335] on footer "Finalizar" at bounding box center [381, 323] width 178 height 32
click at [408, 334] on footer "Finalizar" at bounding box center [381, 323] width 178 height 32
click at [411, 331] on button "Finalizar" at bounding box center [380, 324] width 159 height 16
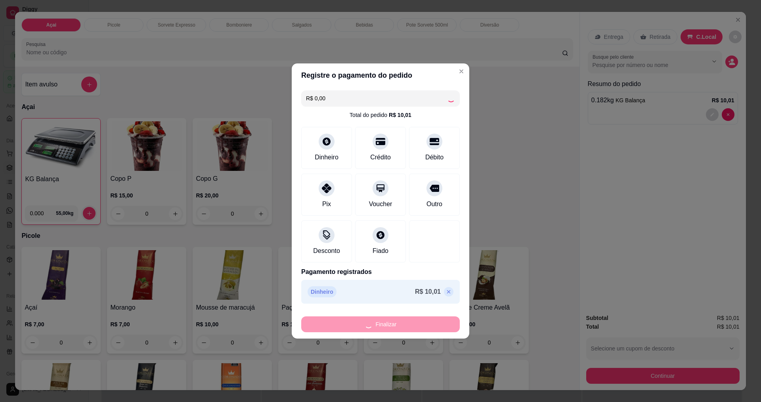
type input "-R$ 10,01"
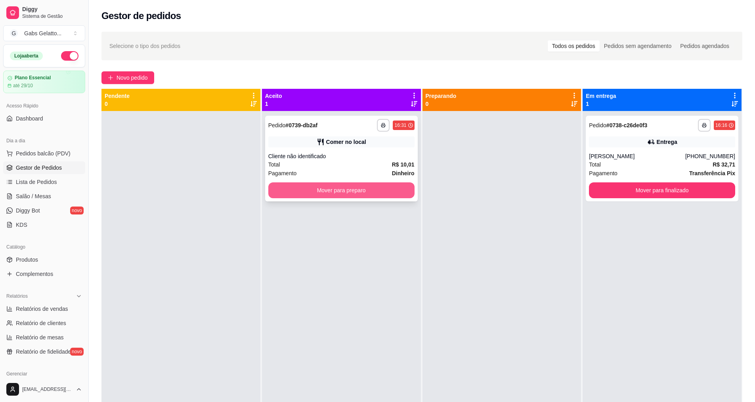
click at [372, 186] on button "Mover para preparo" at bounding box center [341, 190] width 146 height 16
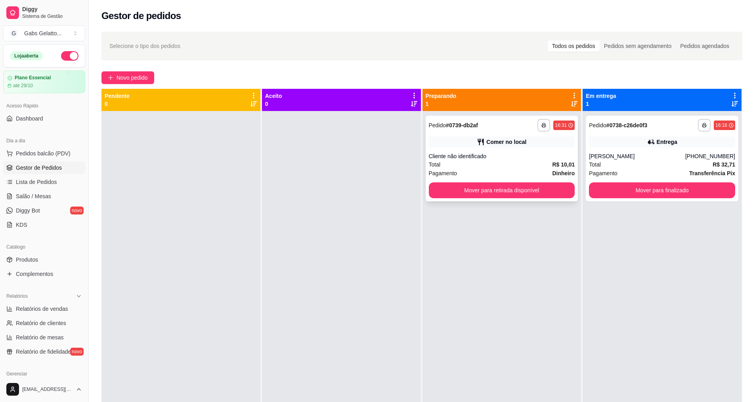
click at [435, 178] on div "**********" at bounding box center [502, 159] width 153 height 86
click at [530, 189] on button "Mover para retirada disponível" at bounding box center [502, 190] width 142 height 15
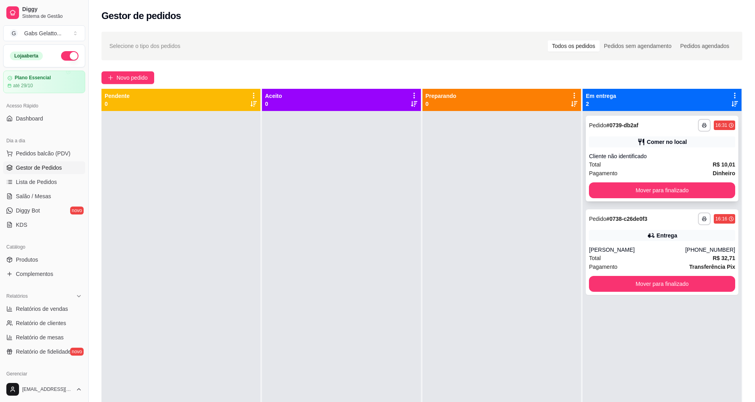
click at [654, 153] on div "Cliente não identificado" at bounding box center [662, 156] width 146 height 8
click at [638, 186] on button "Mover para finalizado" at bounding box center [663, 190] width 142 height 15
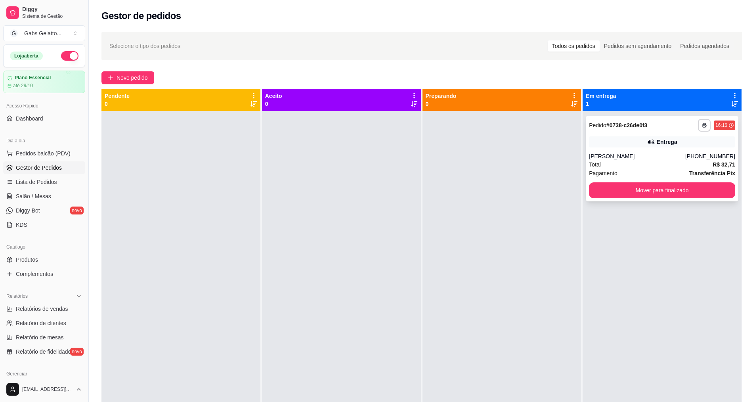
click at [673, 148] on div "**********" at bounding box center [662, 159] width 153 height 86
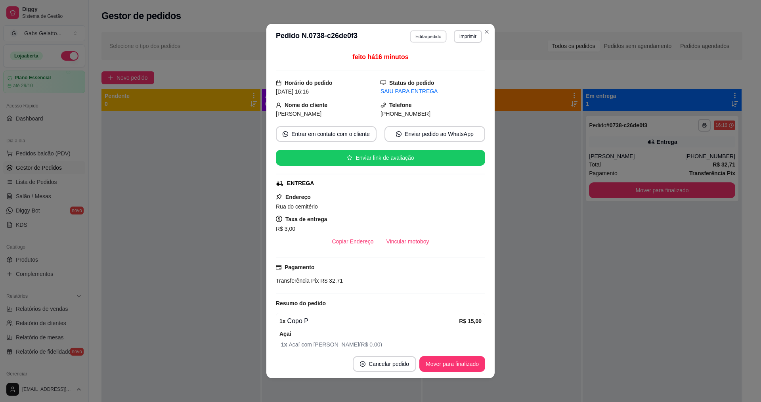
click at [427, 30] on button "Editar pedido" at bounding box center [428, 36] width 37 height 12
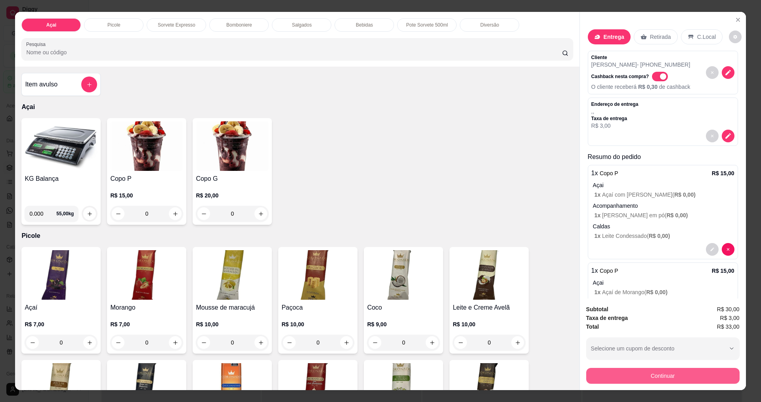
click at [653, 377] on button "Continuar" at bounding box center [662, 376] width 153 height 16
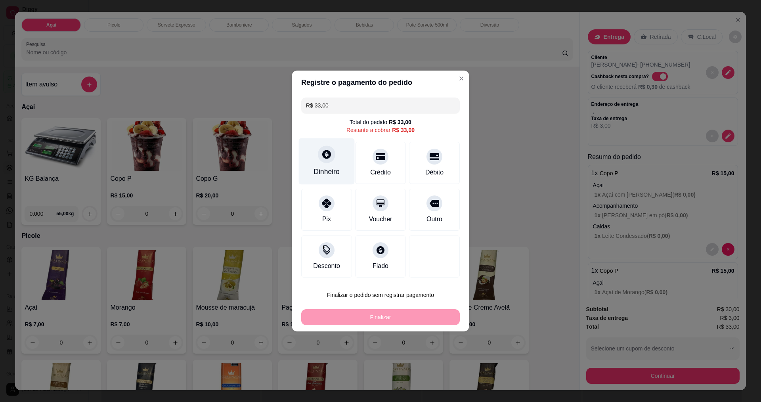
click at [319, 167] on div "Dinheiro" at bounding box center [327, 172] width 26 height 10
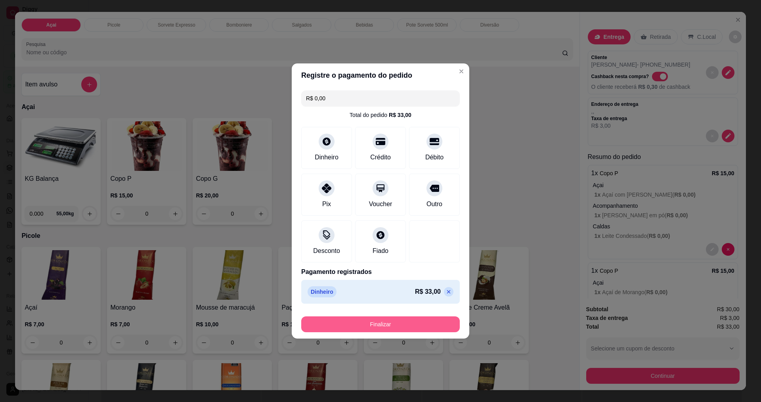
click at [389, 326] on button "Finalizar" at bounding box center [380, 324] width 159 height 16
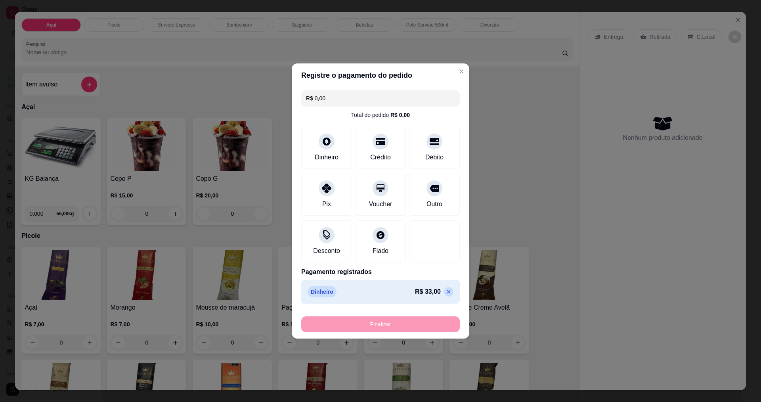
type input "-R$ 33,00"
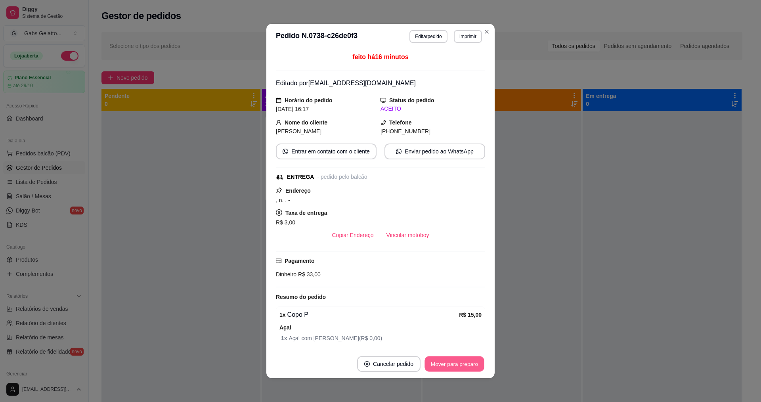
click at [458, 360] on button "Mover para preparo" at bounding box center [454, 363] width 59 height 15
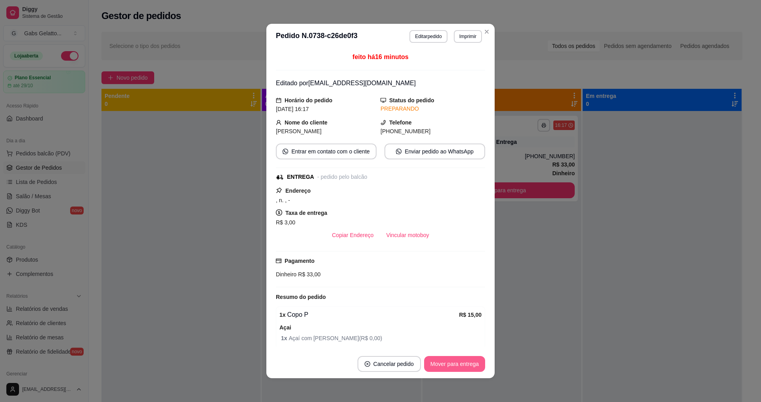
click at [458, 359] on button "Mover para entrega" at bounding box center [454, 364] width 61 height 16
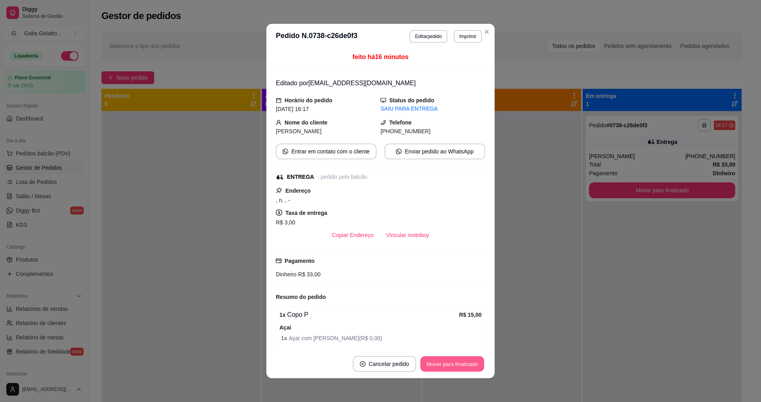
click at [458, 359] on button "Mover para finalizado" at bounding box center [453, 363] width 64 height 15
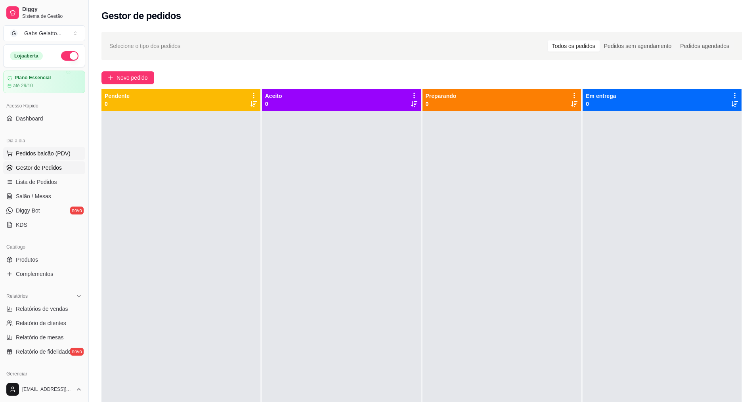
click at [67, 152] on span "Pedidos balcão (PDV)" at bounding box center [43, 153] width 55 height 8
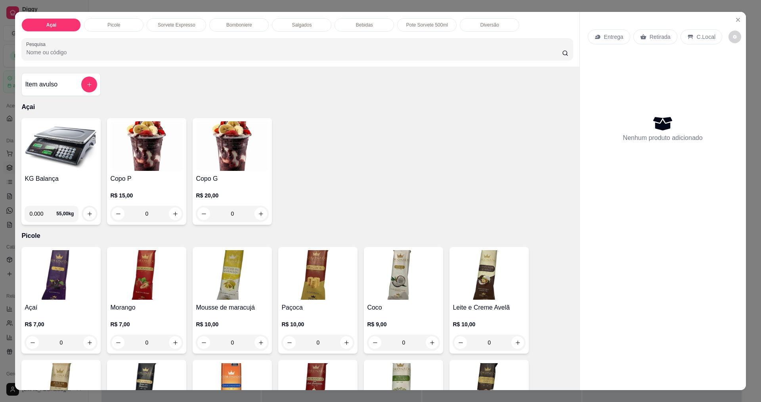
click at [721, 34] on div "Entrega Retirada C.Local" at bounding box center [663, 37] width 150 height 28
click at [729, 36] on button "decrease-product-quantity" at bounding box center [735, 37] width 13 height 13
click at [737, 21] on icon "Close" at bounding box center [738, 19] width 3 height 3
click at [737, 19] on icon "Close" at bounding box center [738, 19] width 3 height 3
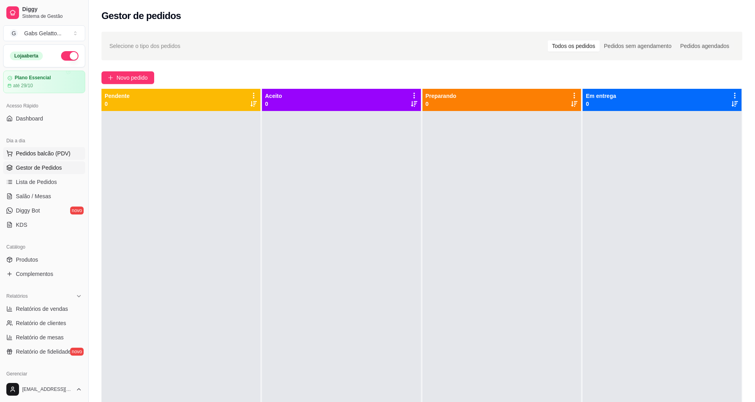
click at [65, 156] on span "Pedidos balcão (PDV)" at bounding box center [43, 153] width 55 height 8
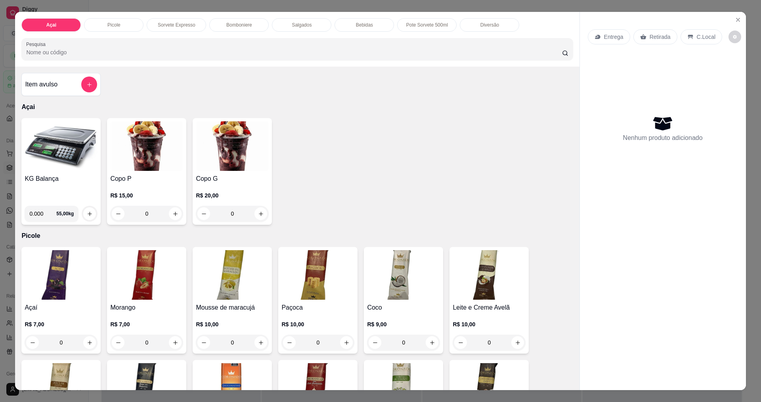
click at [65, 147] on img at bounding box center [61, 146] width 73 height 50
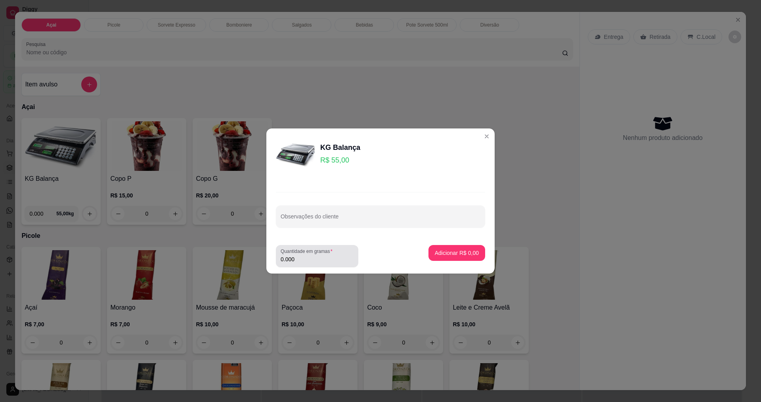
click at [287, 252] on label "Quantidade em gramas" at bounding box center [308, 251] width 55 height 7
click at [287, 255] on input "0.000" at bounding box center [317, 259] width 73 height 8
type input "0.011"
click at [424, 250] on footer "Quantidade em gramas 0.011 Adicionar R$ 0,61" at bounding box center [380, 256] width 228 height 35
click at [435, 250] on p "Adicionar R$ 0,61" at bounding box center [456, 253] width 43 height 8
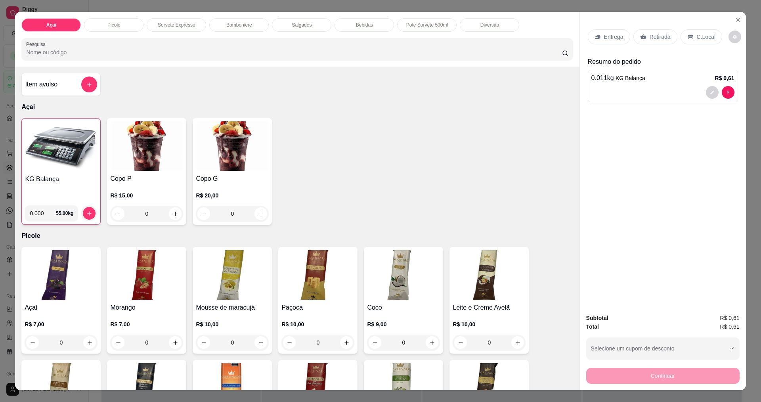
click at [652, 58] on p "Resumo do pedido" at bounding box center [663, 62] width 150 height 10
click at [722, 34] on div "Entrega Retirada C.Local" at bounding box center [663, 37] width 150 height 28
click at [621, 74] on p "0.011 kg KG Balança" at bounding box center [619, 78] width 54 height 10
click at [629, 62] on p "Resumo do pedido" at bounding box center [663, 62] width 150 height 10
click at [690, 40] on div "C.Local" at bounding box center [702, 36] width 42 height 15
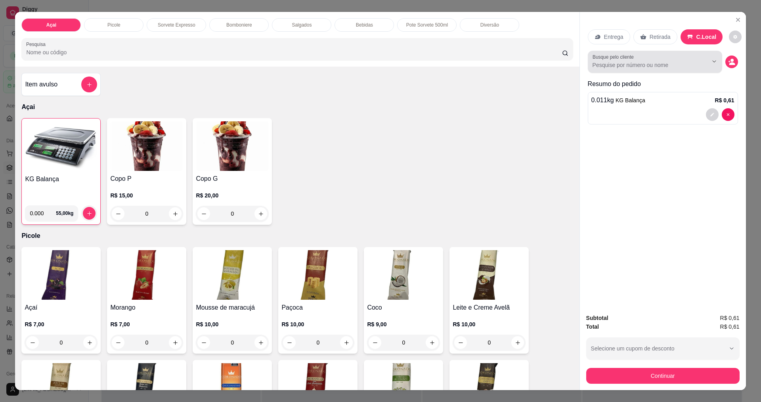
click at [668, 60] on div at bounding box center [655, 62] width 125 height 16
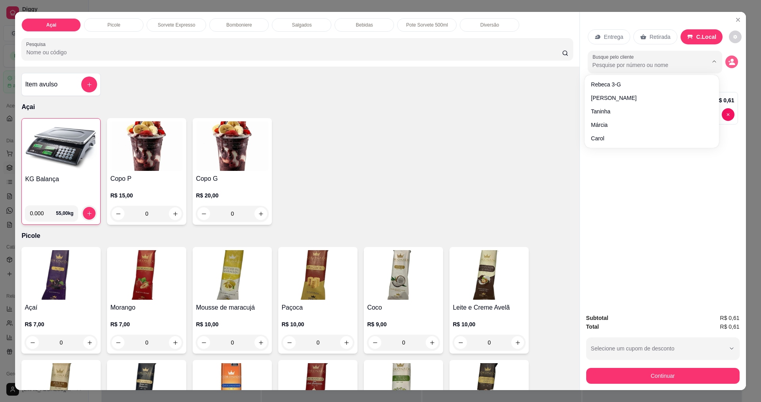
click at [728, 63] on icon "decrease-product-quantity" at bounding box center [731, 61] width 7 height 7
click at [726, 61] on button "decrease-product-quantity" at bounding box center [732, 62] width 13 height 13
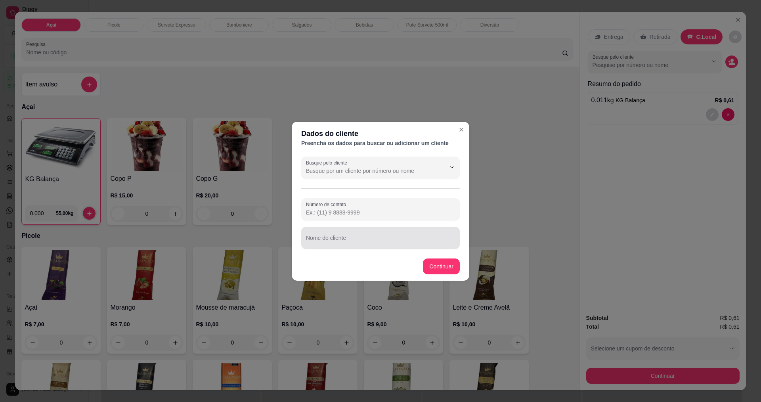
click at [362, 233] on div at bounding box center [380, 238] width 149 height 16
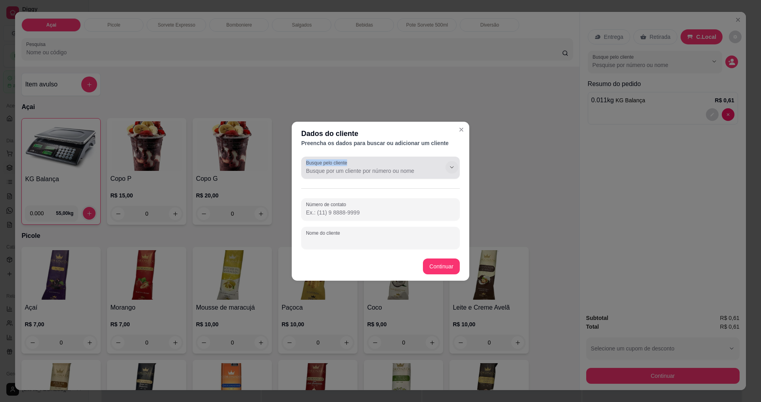
drag, startPoint x: 469, startPoint y: 153, endPoint x: 509, endPoint y: 130, distance: 45.8
click at [477, 148] on div "Dados do cliente Preencha os dados para buscar ou adicionar um cliente Busque p…" at bounding box center [380, 201] width 761 height 402
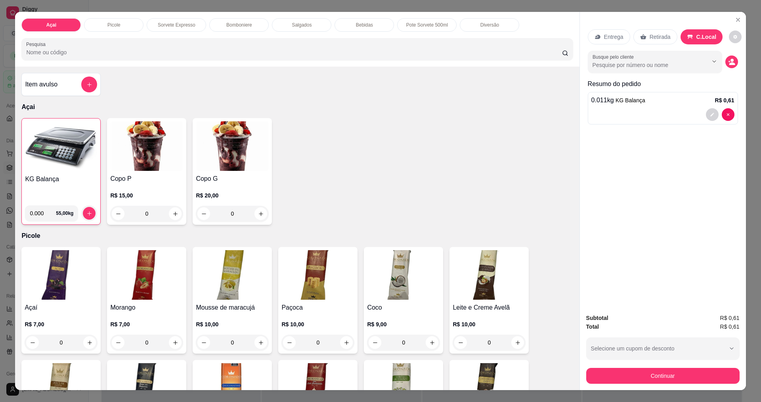
click at [616, 103] on span "KG Balança" at bounding box center [631, 100] width 30 height 6
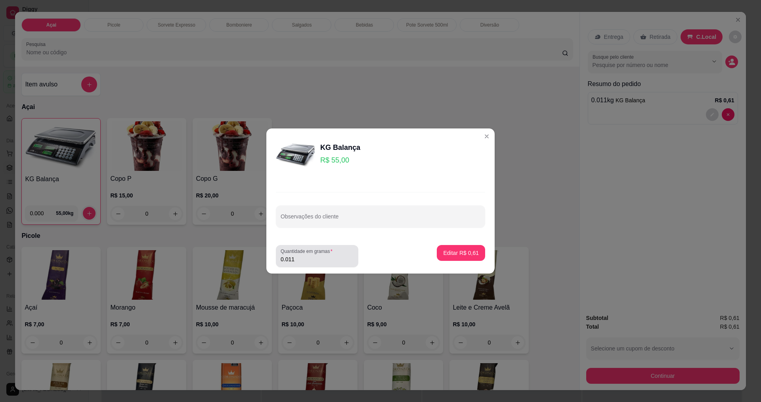
click at [310, 256] on input "0.011" at bounding box center [317, 259] width 73 height 8
type input "0.455"
click at [441, 253] on p "Editar R$ 25,03" at bounding box center [459, 253] width 37 height 8
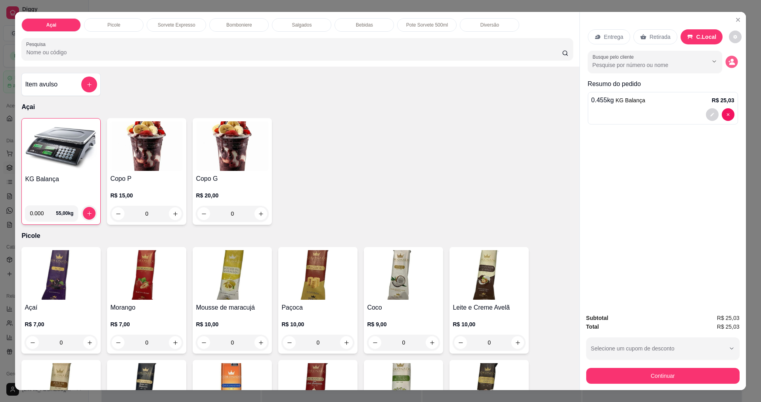
click at [733, 59] on button "decrease-product-quantity" at bounding box center [732, 62] width 12 height 12
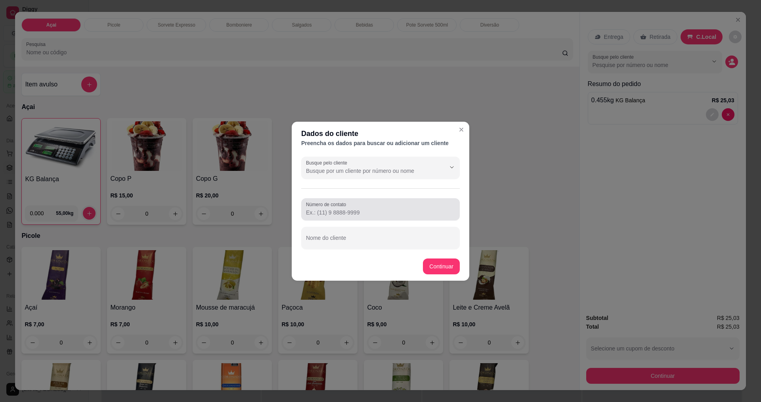
click at [393, 203] on div at bounding box center [380, 209] width 149 height 16
type input "(75) 99930-1100"
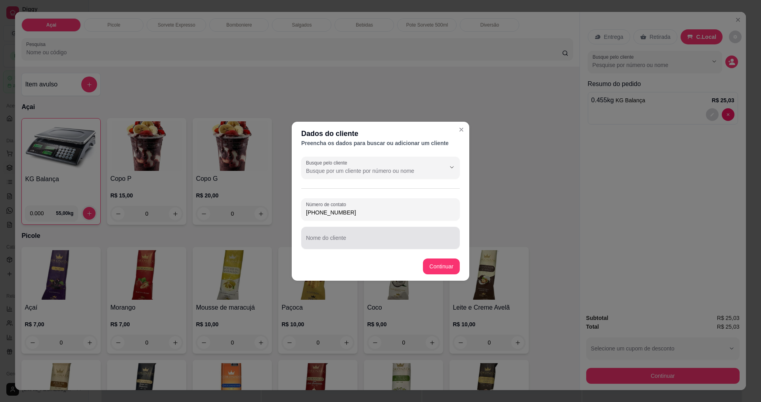
click at [358, 236] on div at bounding box center [380, 238] width 149 height 16
type input "CLESON"
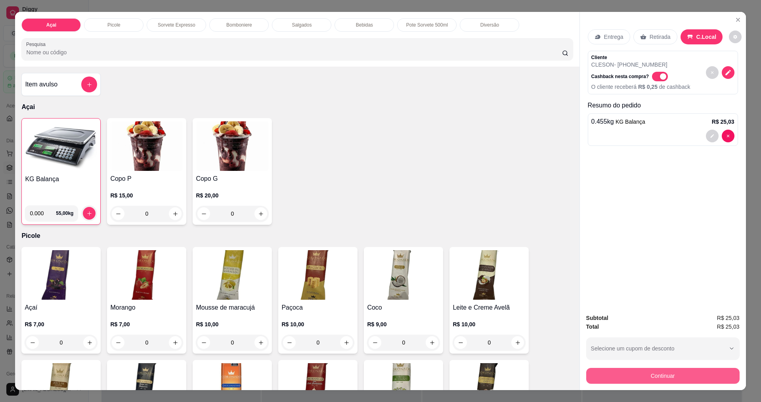
click at [647, 370] on button "Continuar" at bounding box center [662, 376] width 153 height 16
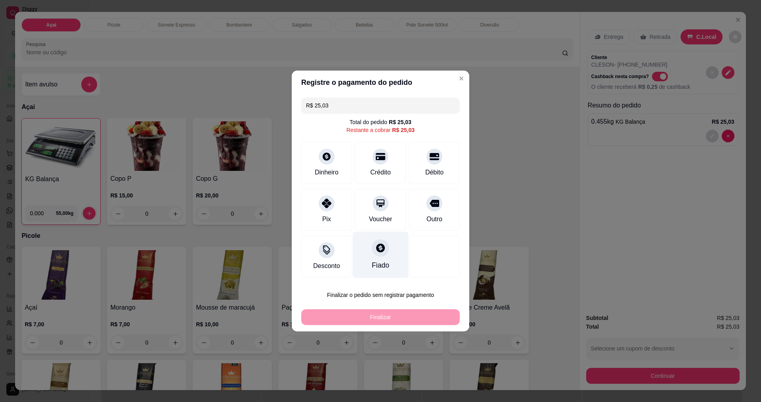
click at [374, 256] on div "Fiado" at bounding box center [381, 255] width 56 height 46
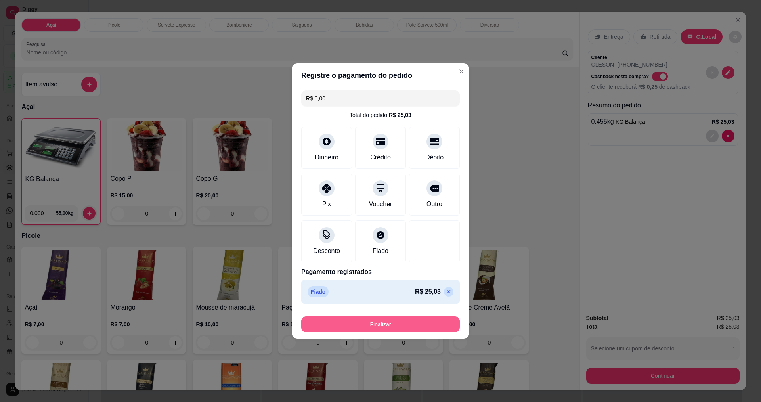
click at [397, 319] on button "Finalizar" at bounding box center [380, 324] width 159 height 16
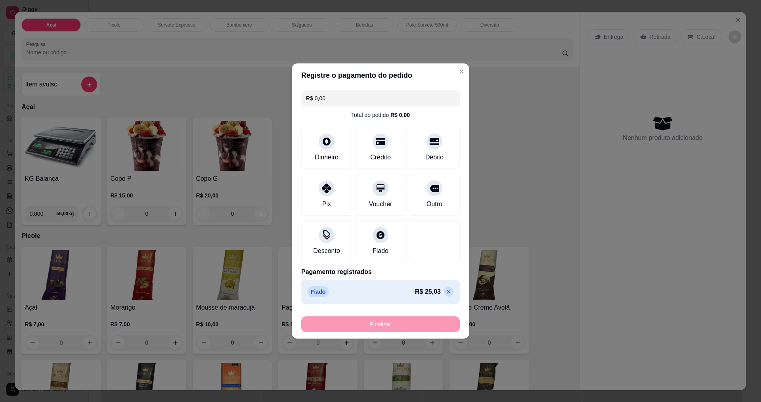
type input "-R$ 25,03"
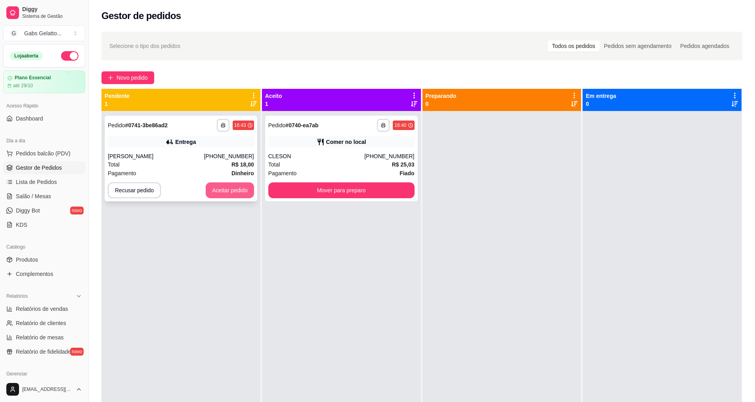
click at [231, 187] on button "Aceitar pedido" at bounding box center [230, 190] width 48 height 16
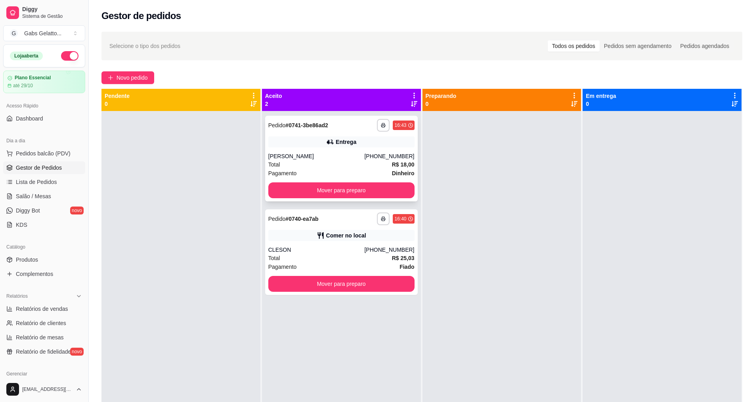
click at [368, 173] on div "Pagamento Dinheiro" at bounding box center [341, 173] width 146 height 9
click at [400, 186] on button "Mover para preparo" at bounding box center [341, 190] width 146 height 16
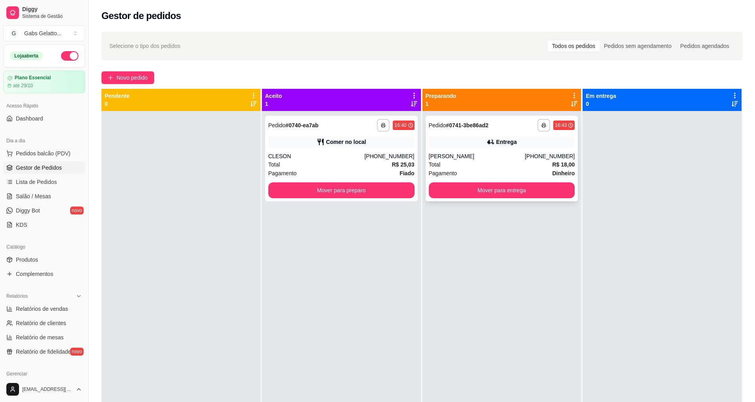
click at [485, 163] on div "Total R$ 18,00" at bounding box center [502, 164] width 146 height 9
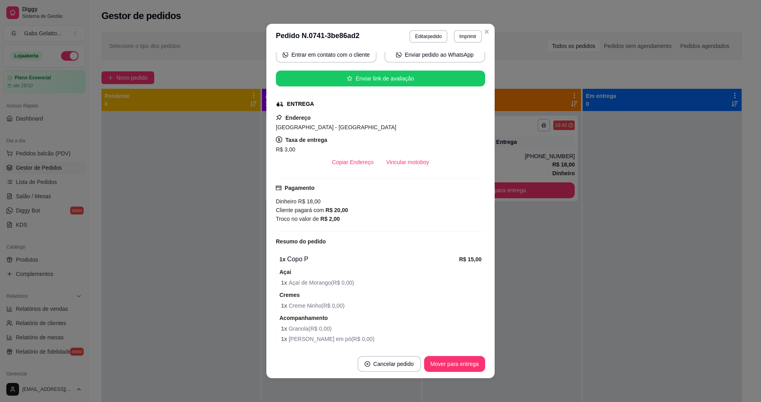
scroll to position [119, 0]
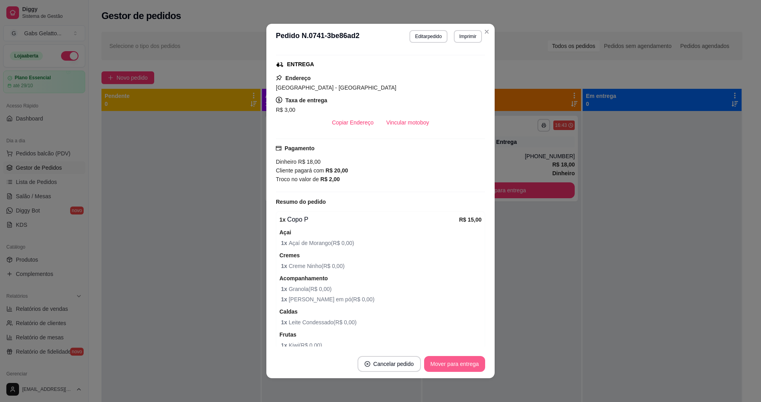
click at [466, 365] on button "Mover para entrega" at bounding box center [454, 364] width 61 height 16
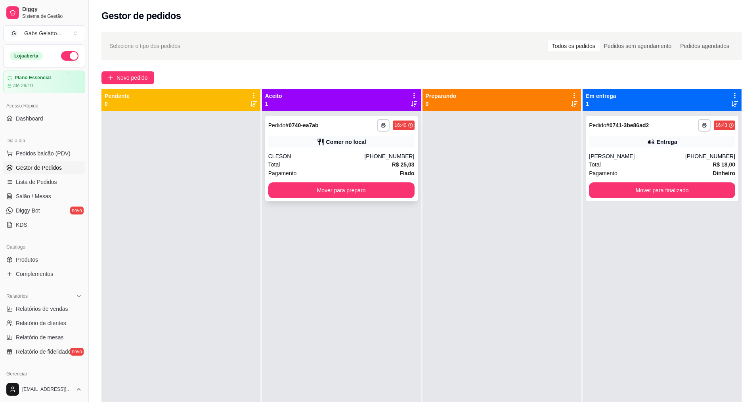
click at [365, 155] on div "CLESON" at bounding box center [316, 156] width 96 height 8
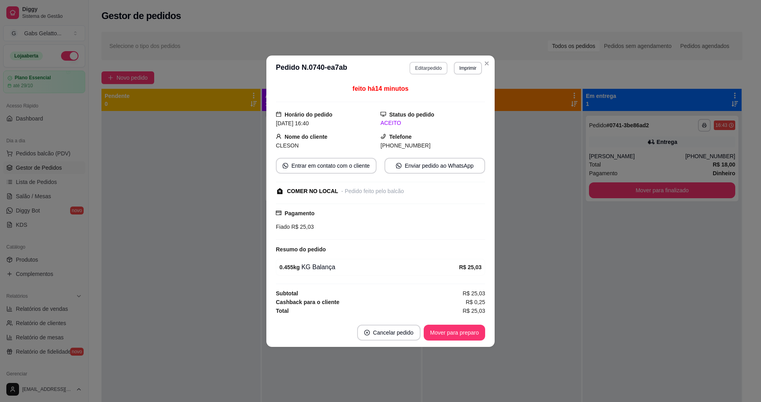
click at [434, 69] on button "Editar pedido" at bounding box center [429, 68] width 38 height 13
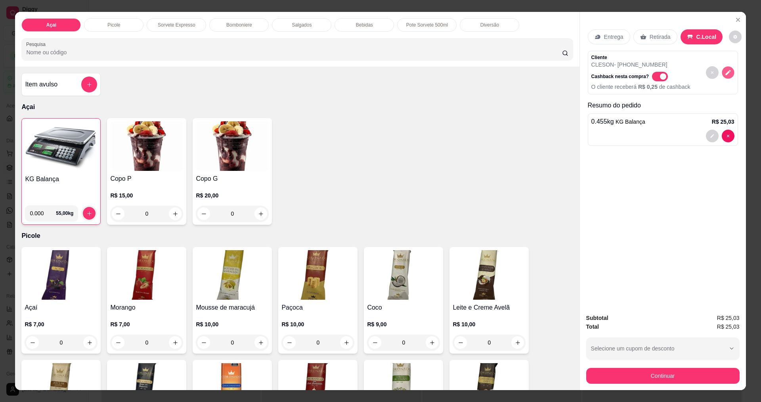
click at [725, 75] on icon "decrease-product-quantity" at bounding box center [728, 72] width 7 height 7
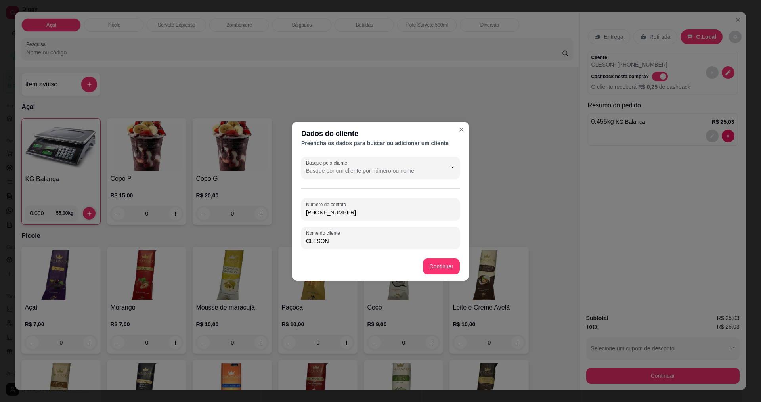
click at [375, 249] on div "Busque pelo cliente Número de contato (75) 9 9930-1100 Nome do cliente CLESON" at bounding box center [381, 202] width 178 height 99
click at [385, 244] on input "CLESON" at bounding box center [380, 241] width 149 height 8
type input "KLESON CELULAR"
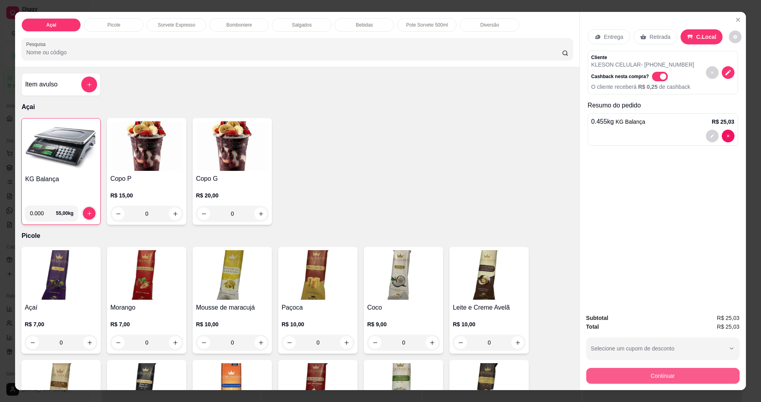
click at [663, 375] on button "Continuar" at bounding box center [662, 376] width 153 height 16
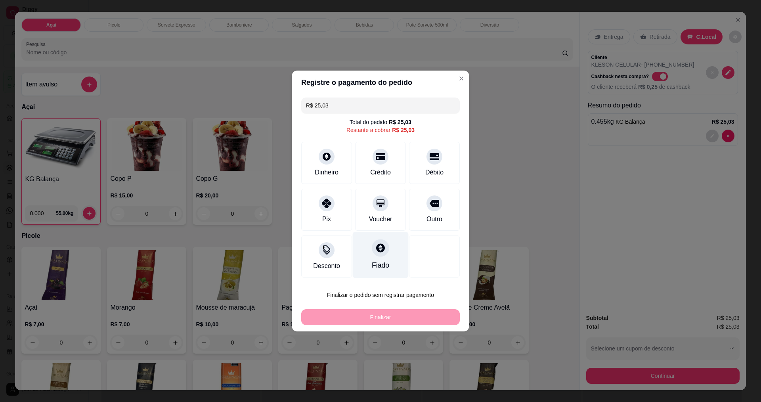
click at [376, 247] on icon at bounding box center [381, 248] width 10 height 10
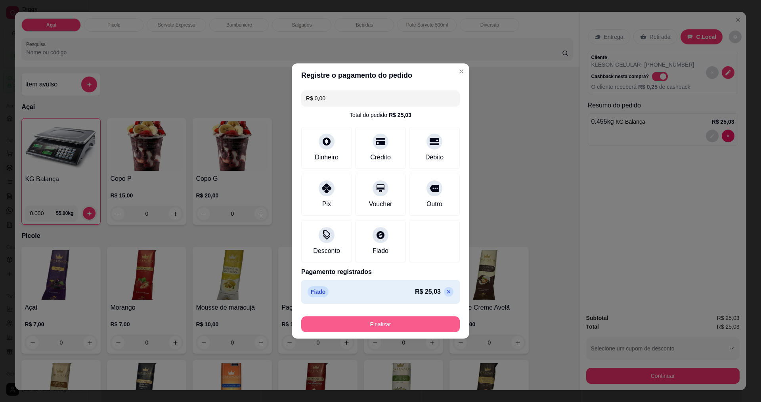
click at [393, 322] on button "Finalizar" at bounding box center [380, 324] width 159 height 16
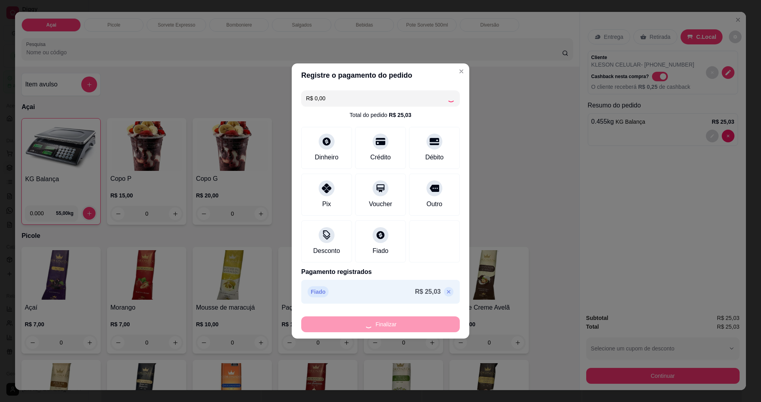
type input "-R$ 25,03"
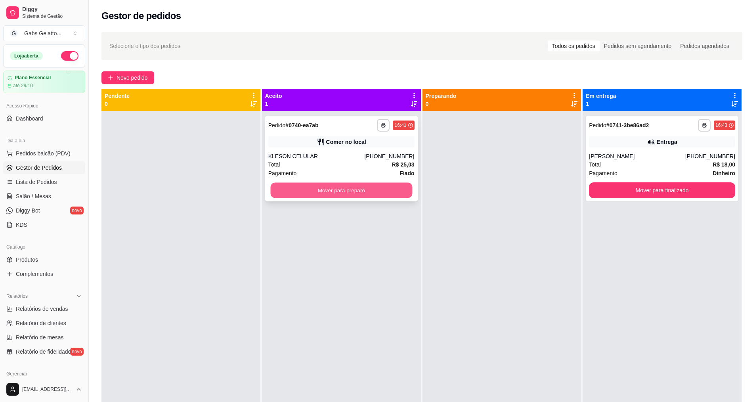
click at [371, 192] on button "Mover para preparo" at bounding box center [341, 190] width 142 height 15
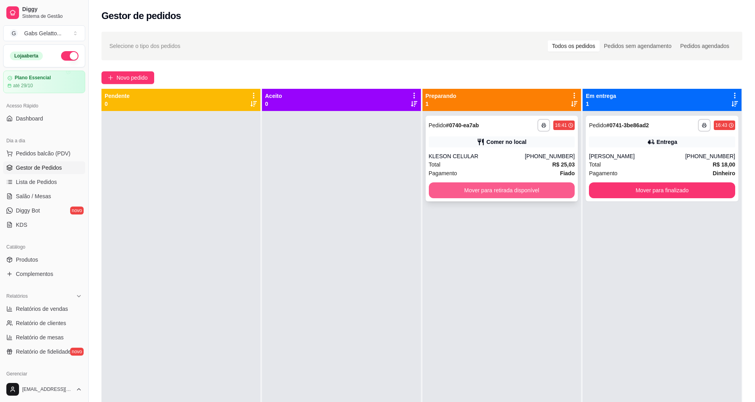
click at [523, 195] on button "Mover para retirada disponível" at bounding box center [502, 190] width 146 height 16
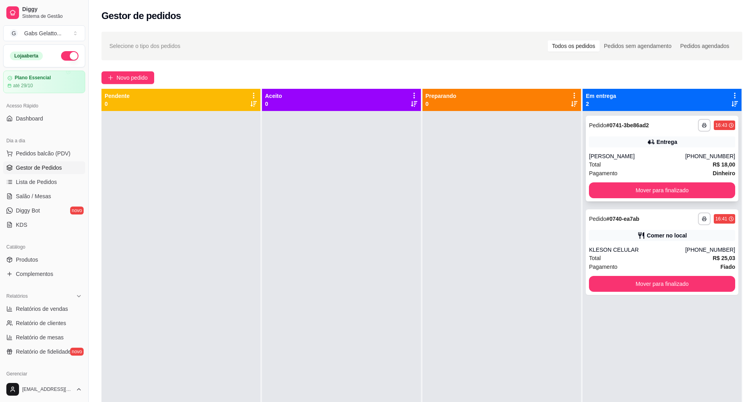
click at [636, 199] on div "**********" at bounding box center [662, 159] width 153 height 86
click at [682, 188] on button "Mover para finalizado" at bounding box center [663, 190] width 142 height 15
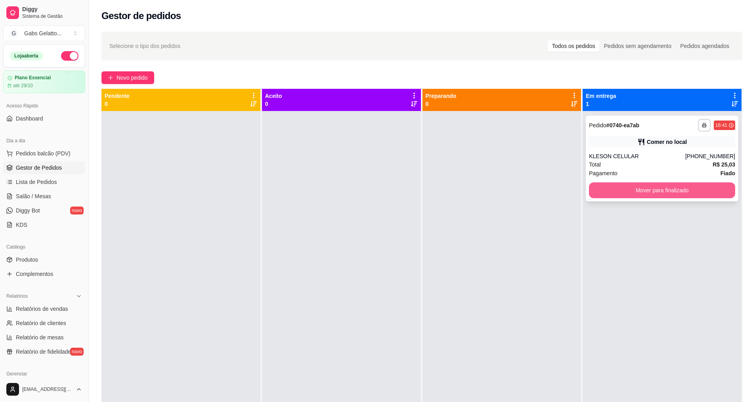
click at [674, 192] on button "Mover para finalizado" at bounding box center [662, 190] width 146 height 16
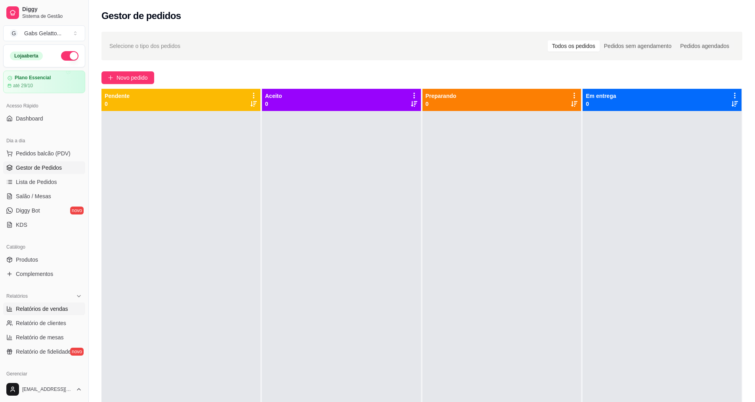
click at [41, 305] on link "Relatórios de vendas" at bounding box center [44, 309] width 82 height 13
select select "ALL"
select select "0"
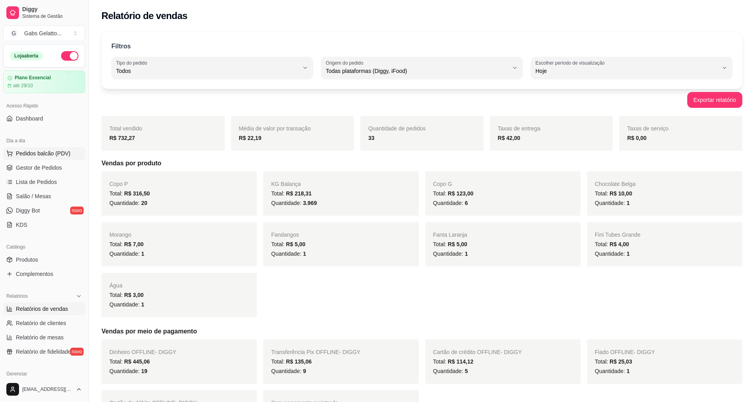
click at [52, 156] on span "Pedidos balcão (PDV)" at bounding box center [43, 153] width 55 height 8
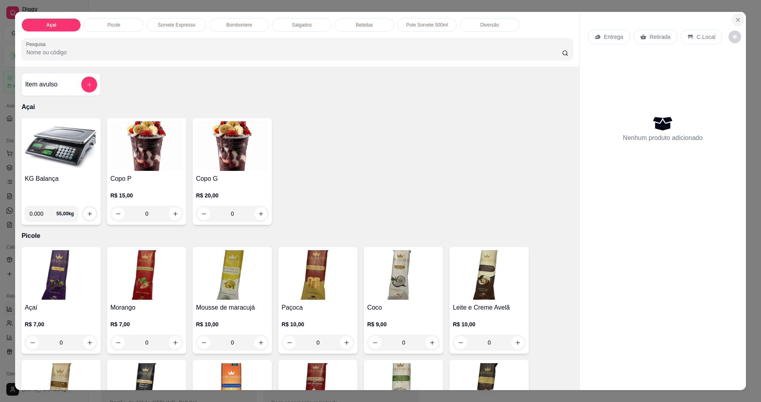
click at [735, 19] on icon "Close" at bounding box center [738, 20] width 6 height 6
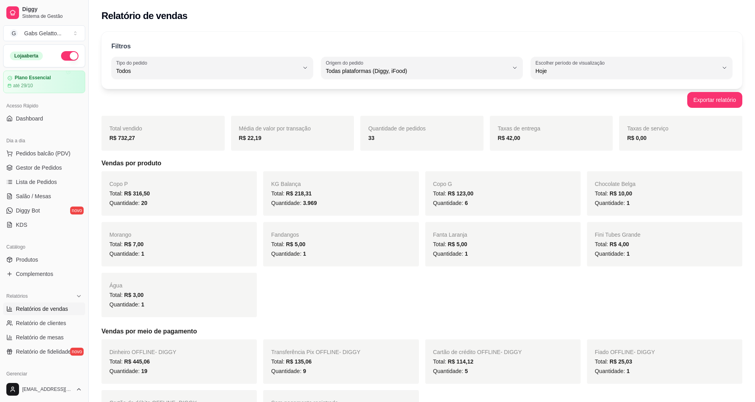
click at [30, 160] on ul "Pedidos balcão (PDV) Gestor de Pedidos Lista de Pedidos Salão / Mesas Diggy Bot…" at bounding box center [44, 189] width 82 height 84
click at [30, 167] on span "Gestor de Pedidos" at bounding box center [39, 168] width 46 height 8
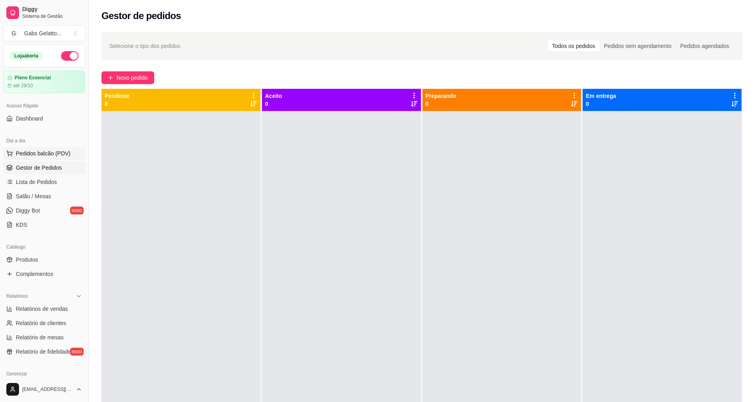
click at [38, 153] on span "Pedidos balcão (PDV)" at bounding box center [43, 153] width 55 height 8
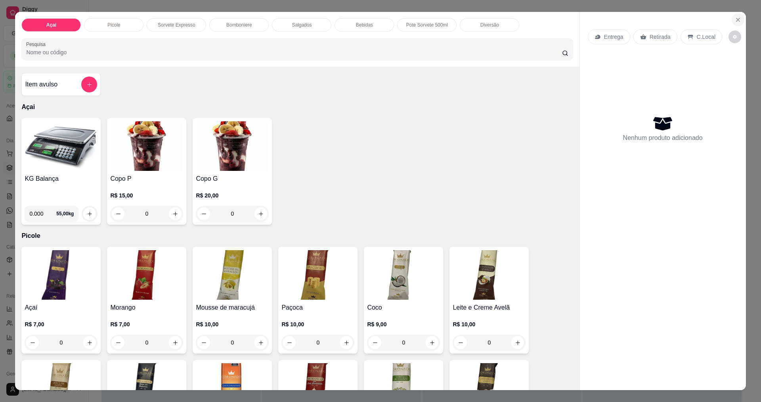
click at [737, 21] on icon "Close" at bounding box center [738, 19] width 3 height 3
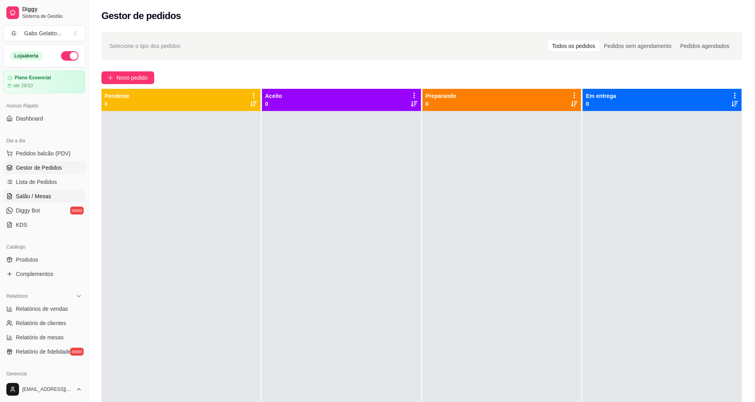
click at [50, 194] on link "Salão / Mesas" at bounding box center [44, 196] width 82 height 13
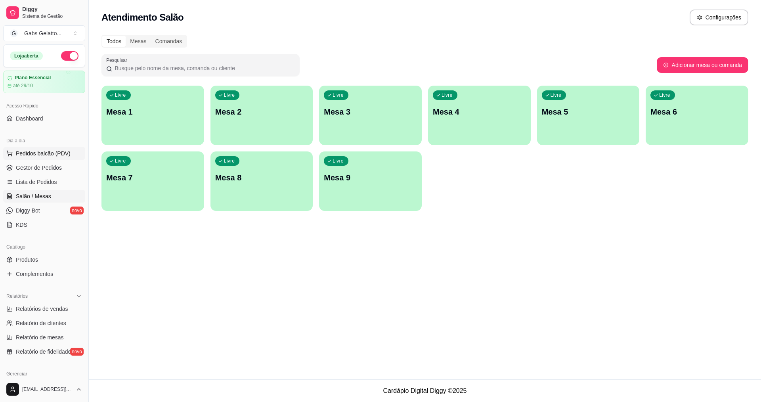
click at [35, 153] on span "Pedidos balcão (PDV)" at bounding box center [43, 153] width 55 height 8
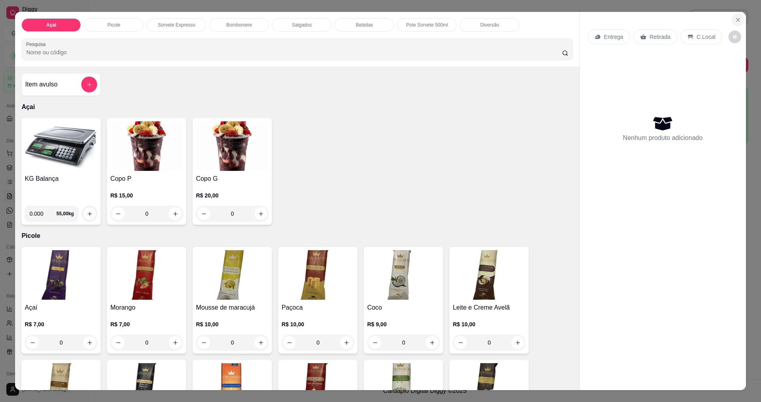
click at [739, 21] on button "Close" at bounding box center [738, 19] width 13 height 13
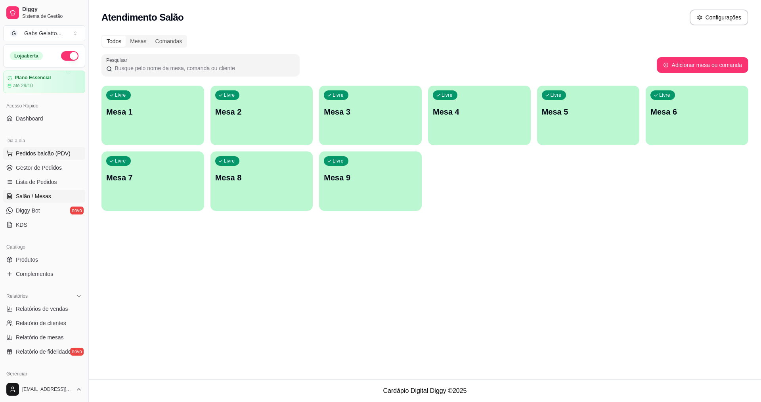
click at [49, 157] on button "Pedidos balcão (PDV)" at bounding box center [44, 153] width 82 height 13
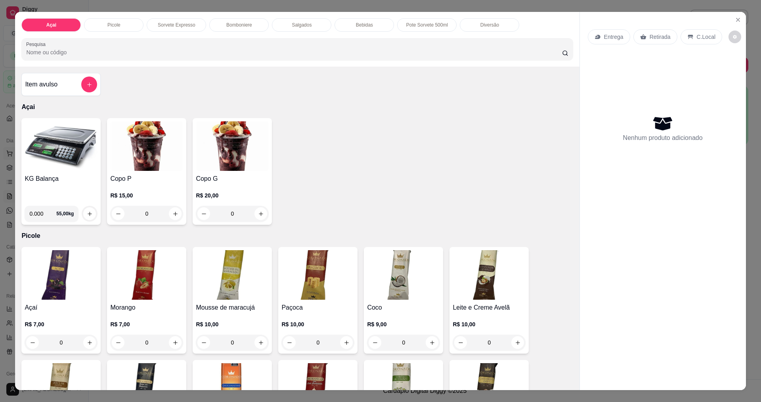
click at [49, 159] on img at bounding box center [61, 146] width 73 height 50
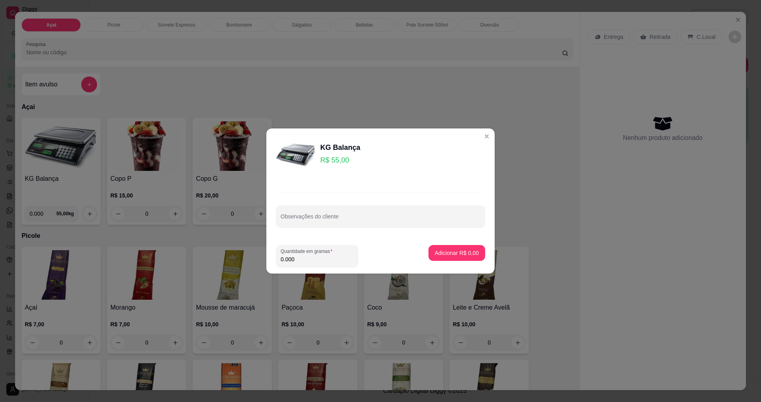
click at [305, 257] on input "0.000" at bounding box center [317, 259] width 73 height 8
type input "0.114"
click at [474, 260] on button "Adicionar R$ 6,27" at bounding box center [456, 252] width 55 height 15
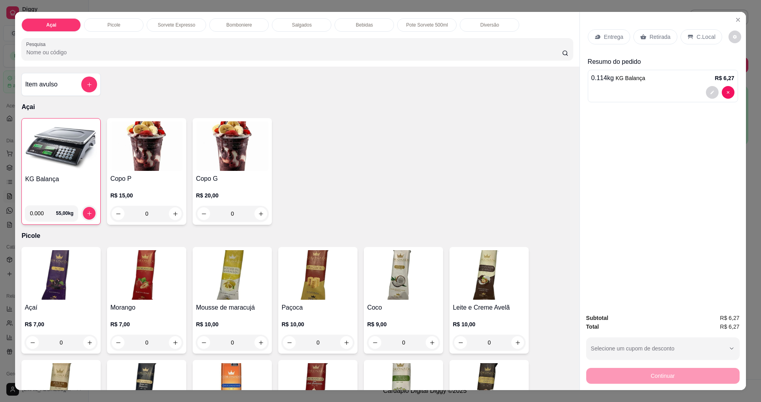
click at [50, 141] on img at bounding box center [61, 147] width 72 height 50
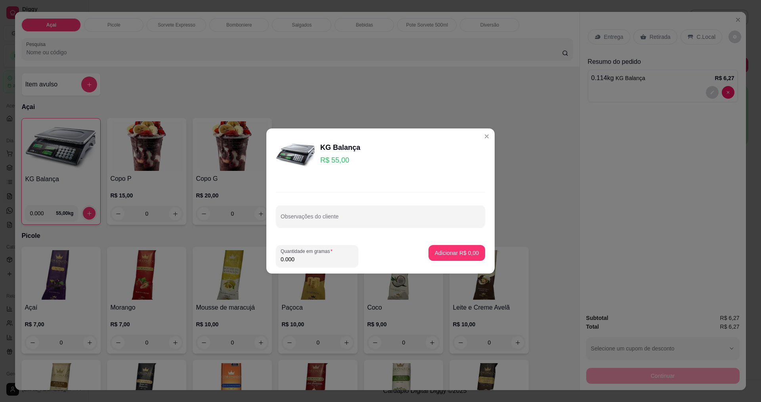
click at [306, 262] on input "0.000" at bounding box center [317, 259] width 73 height 8
type input "0.280"
click at [454, 255] on p "Adicionar R$ 15,40" at bounding box center [455, 253] width 47 height 8
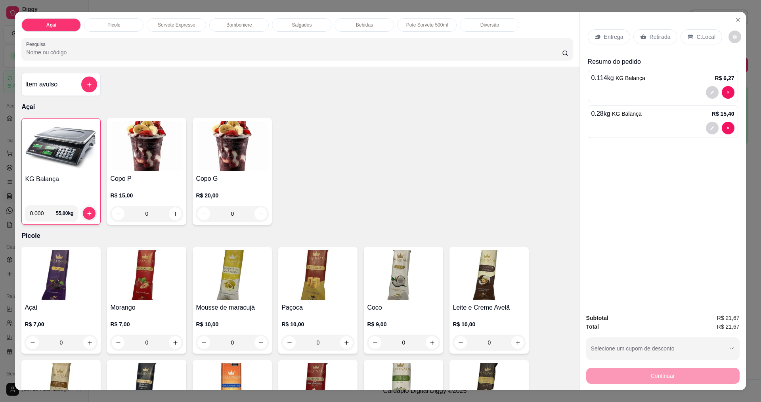
drag, startPoint x: 701, startPoint y: 33, endPoint x: 689, endPoint y: 88, distance: 56.5
click at [701, 34] on p "C.Local" at bounding box center [706, 37] width 19 height 8
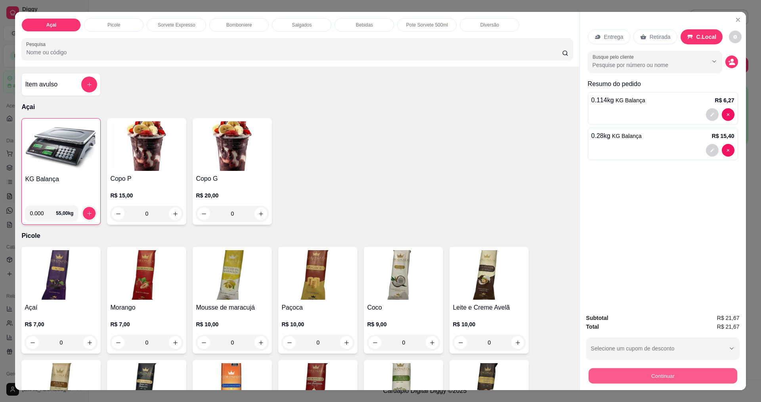
click at [675, 376] on button "Continuar" at bounding box center [662, 375] width 149 height 15
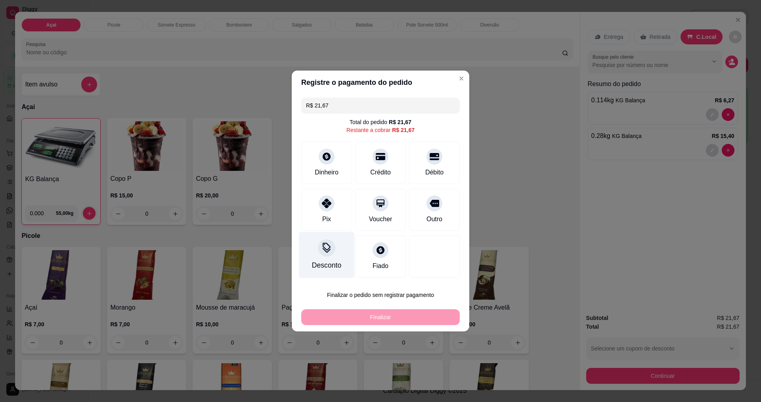
click at [342, 262] on div "Desconto" at bounding box center [327, 255] width 56 height 46
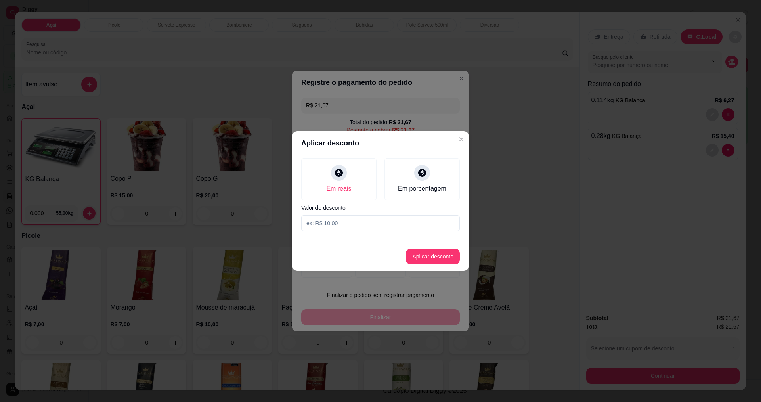
click at [424, 223] on input at bounding box center [380, 223] width 159 height 16
type input "0,03"
click at [451, 257] on button "Aplicar desconto" at bounding box center [433, 257] width 54 height 16
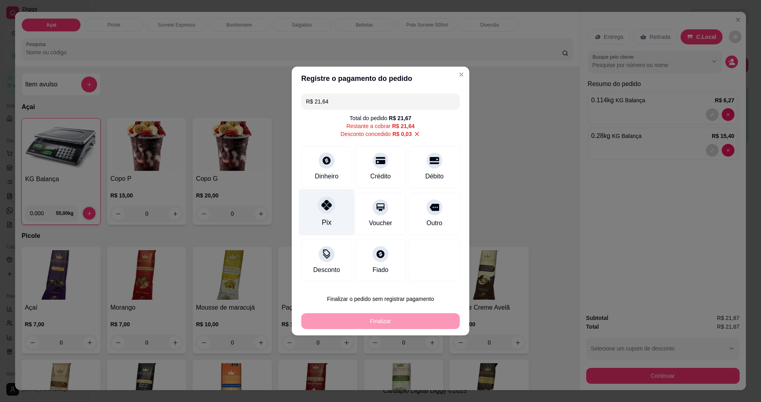
click at [330, 211] on div at bounding box center [326, 204] width 17 height 17
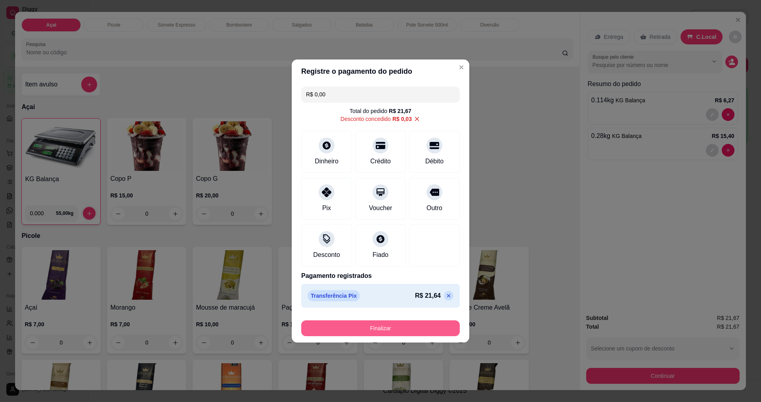
click at [425, 324] on button "Finalizar" at bounding box center [380, 328] width 159 height 16
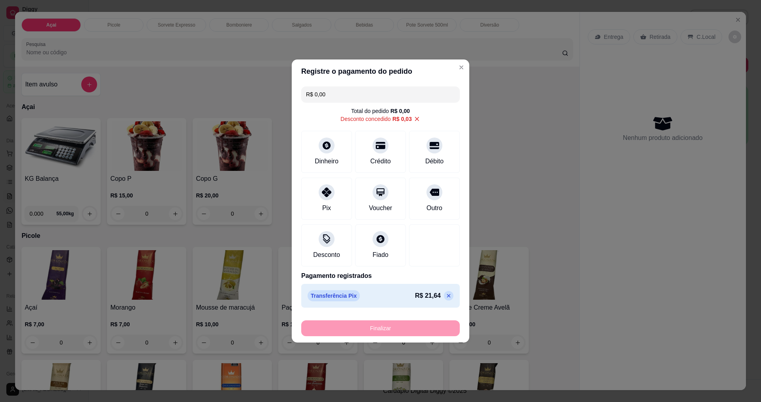
type input "-R$ 21,67"
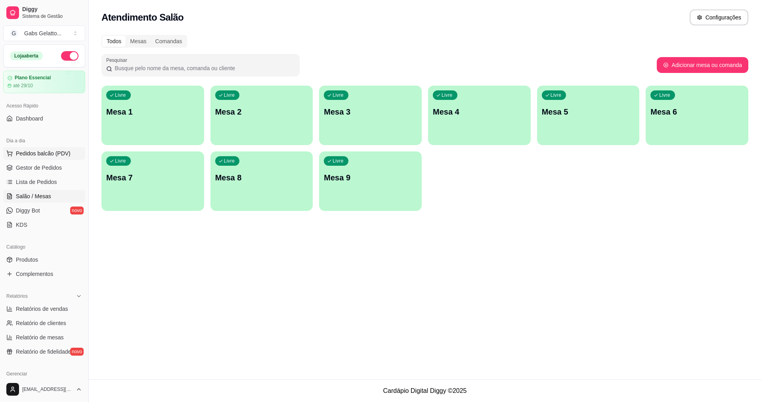
click at [35, 157] on button "Pedidos balcão (PDV)" at bounding box center [44, 153] width 82 height 13
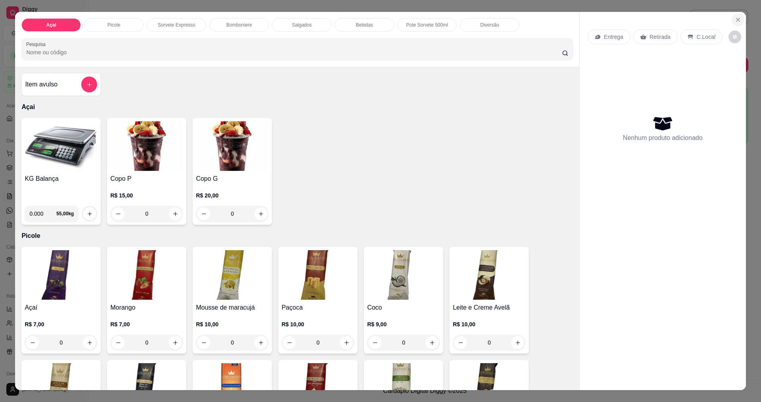
click at [733, 14] on button "Close" at bounding box center [738, 19] width 13 height 13
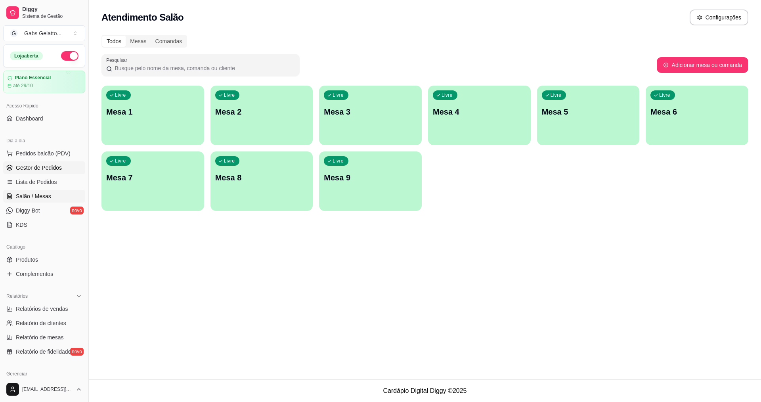
click at [60, 171] on span "Gestor de Pedidos" at bounding box center [39, 168] width 46 height 8
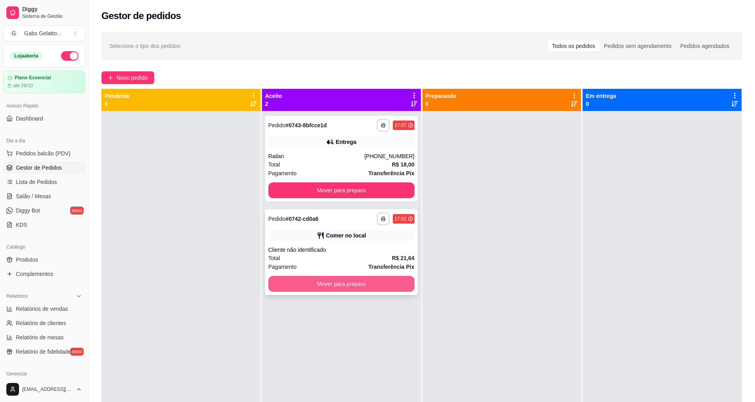
click at [269, 280] on button "Mover para preparo" at bounding box center [341, 284] width 146 height 16
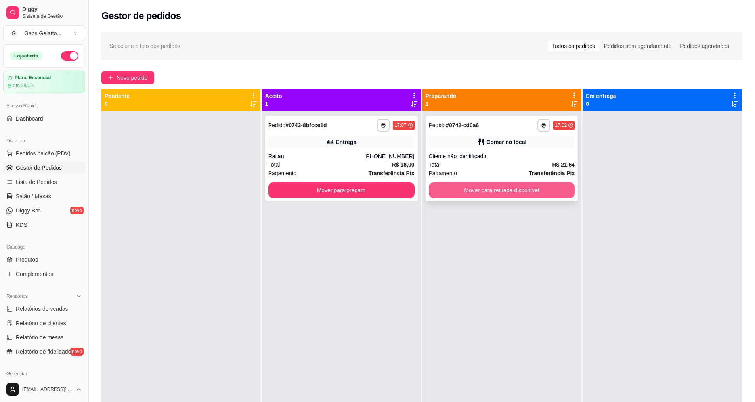
click at [516, 193] on button "Mover para retirada disponível" at bounding box center [502, 190] width 146 height 16
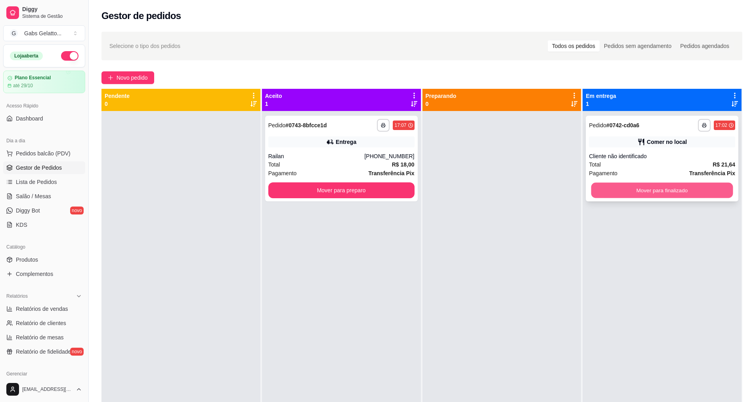
click at [653, 195] on button "Mover para finalizado" at bounding box center [663, 190] width 142 height 15
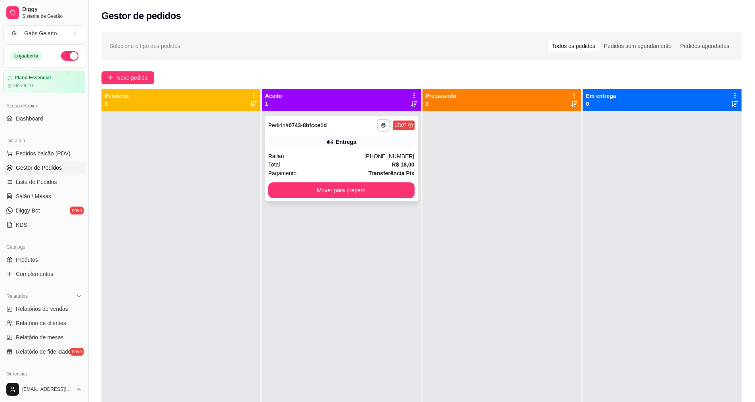
click at [380, 142] on div "Entrega" at bounding box center [341, 141] width 146 height 11
click at [49, 152] on span "Pedidos balcão (PDV)" at bounding box center [43, 153] width 55 height 8
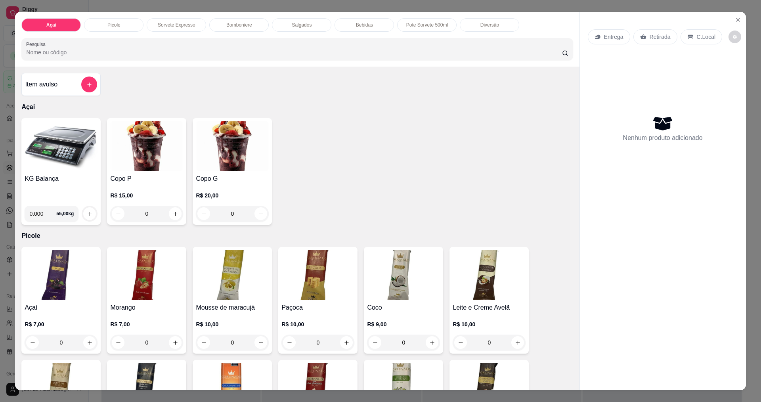
click at [59, 166] on img at bounding box center [61, 146] width 73 height 50
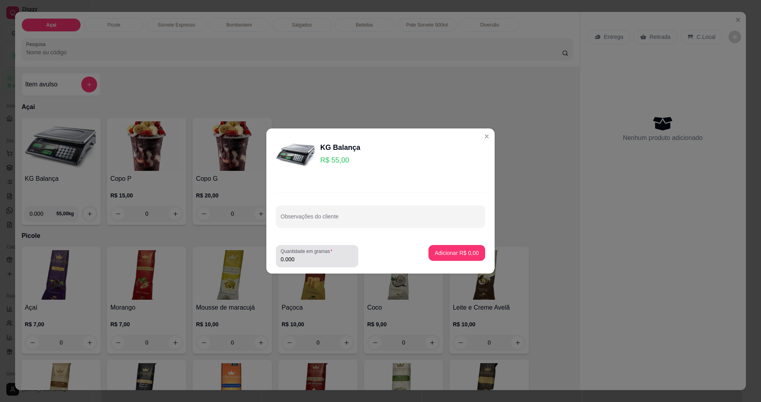
click at [315, 261] on input "0.000" at bounding box center [317, 259] width 73 height 8
type input "0.306"
click at [458, 257] on button "Adicionar R$ 16,83" at bounding box center [455, 253] width 60 height 16
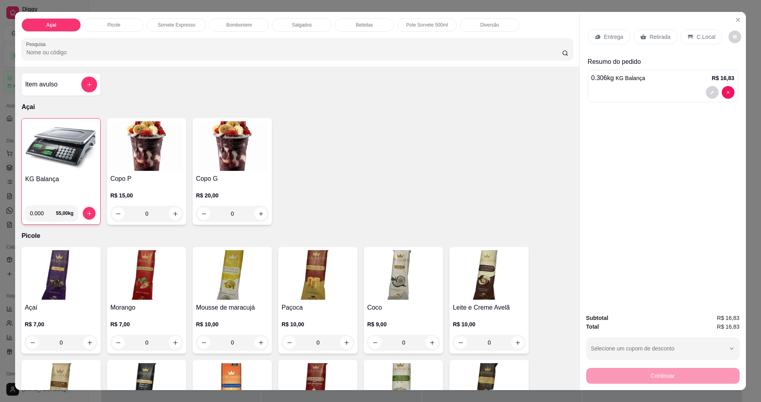
click at [699, 34] on p "C.Local" at bounding box center [706, 37] width 19 height 8
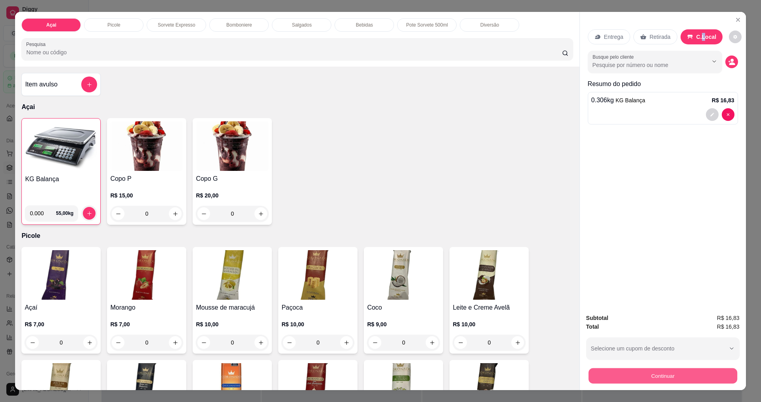
click at [653, 378] on button "Continuar" at bounding box center [662, 375] width 149 height 15
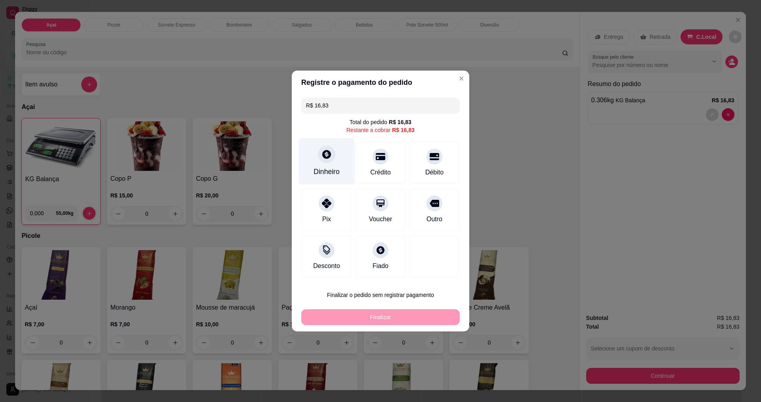
click at [318, 157] on div at bounding box center [326, 154] width 17 height 17
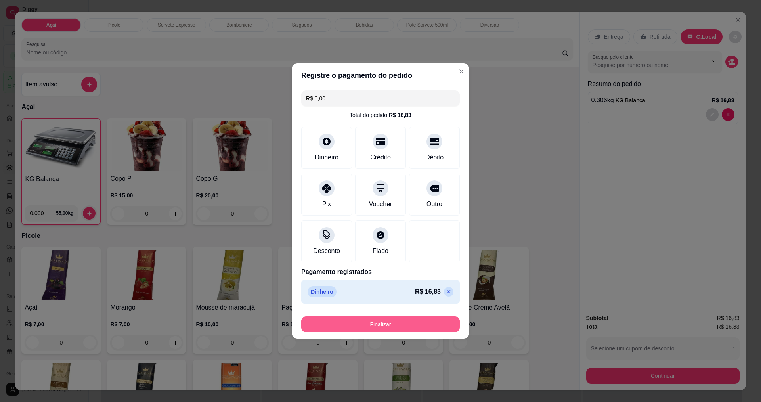
click at [391, 317] on button "Finalizar" at bounding box center [380, 324] width 159 height 16
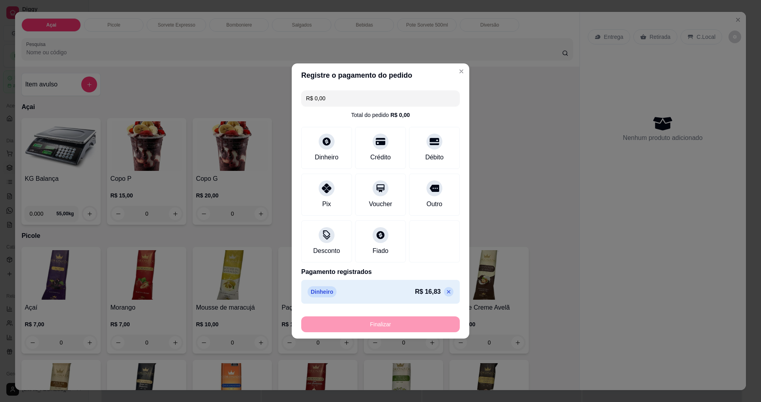
type input "-R$ 16,83"
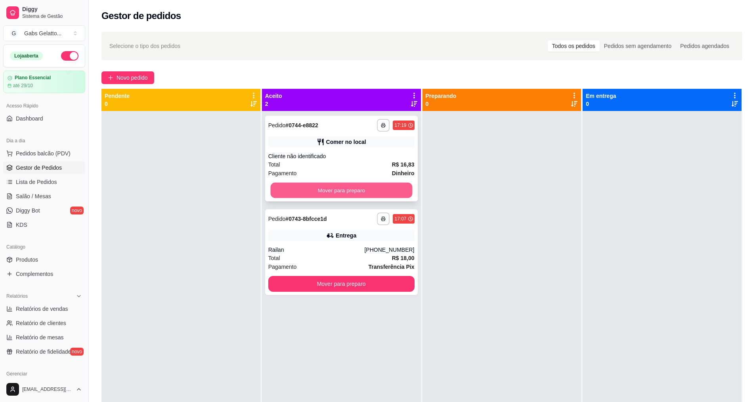
click at [375, 189] on button "Mover para preparo" at bounding box center [341, 190] width 142 height 15
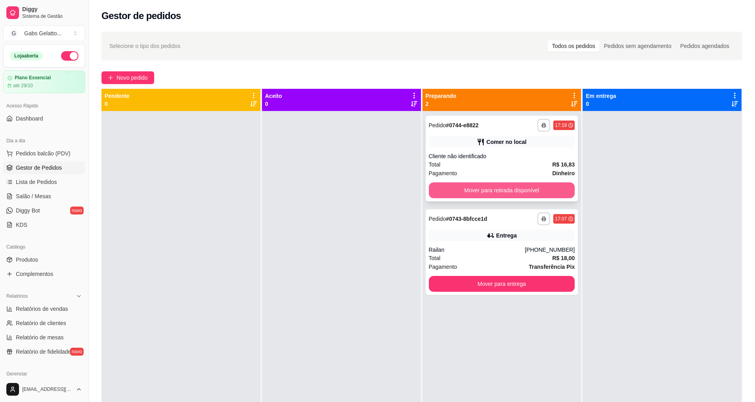
click at [460, 190] on button "Mover para retirada disponível" at bounding box center [502, 190] width 146 height 16
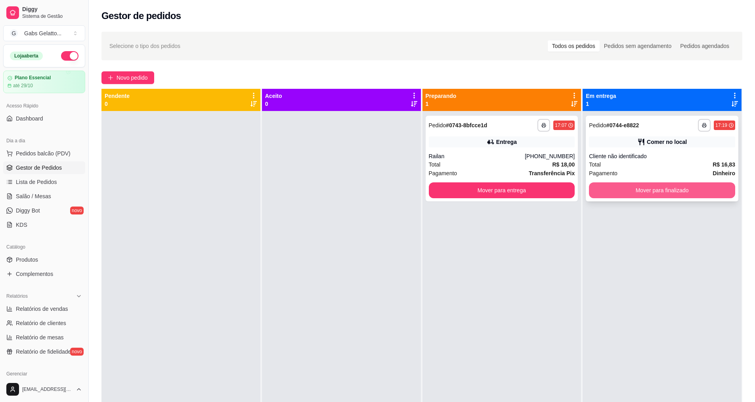
click at [601, 191] on button "Mover para finalizado" at bounding box center [662, 190] width 146 height 16
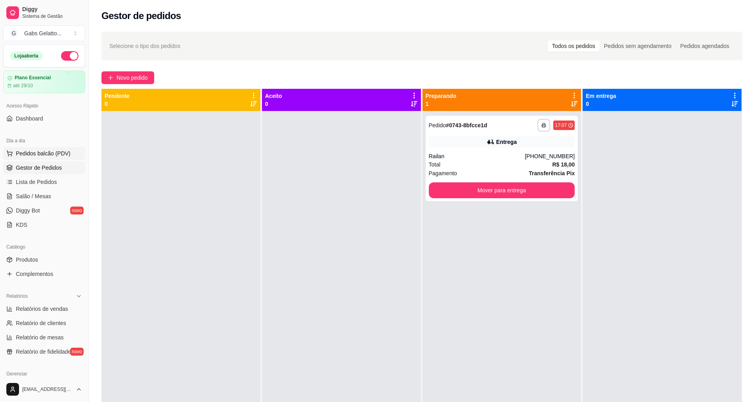
click at [79, 156] on button "Pedidos balcão (PDV)" at bounding box center [44, 153] width 82 height 13
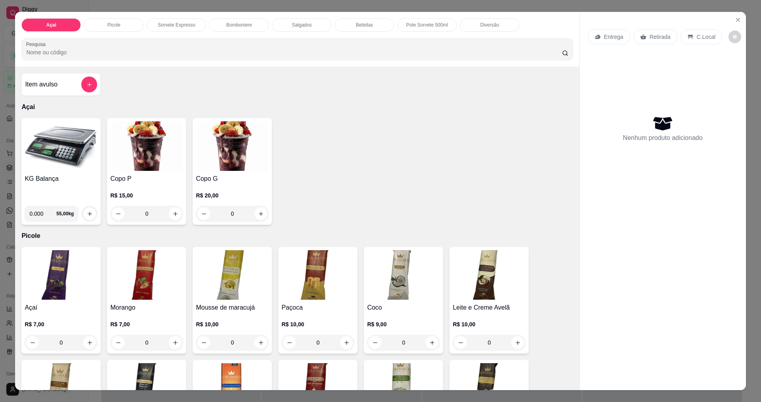
click at [65, 160] on img at bounding box center [61, 146] width 73 height 50
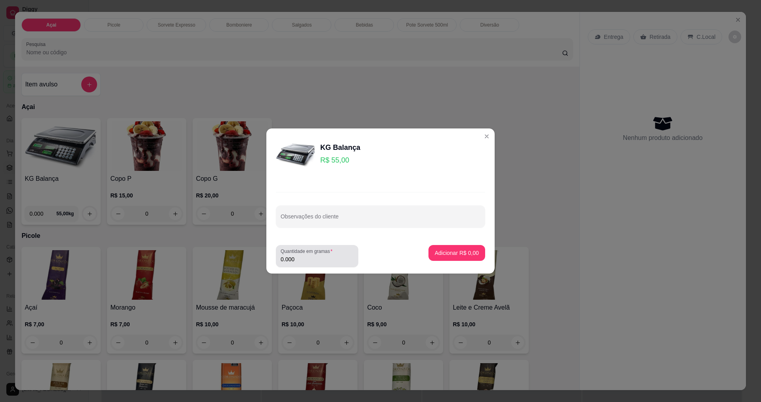
click at [301, 273] on div "KG Balança R$ 55,00 Observações do cliente Quantidade em gramas 0.000 Adicionar…" at bounding box center [380, 201] width 761 height 402
click at [309, 264] on div "0.000" at bounding box center [317, 256] width 73 height 16
type input "0.460"
click at [433, 253] on p "Adicionar R$ 25,30" at bounding box center [455, 253] width 47 height 8
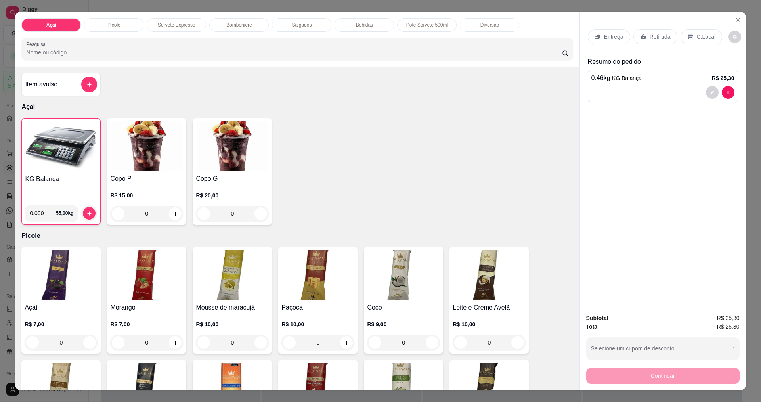
click at [655, 59] on p "Resumo do pedido" at bounding box center [663, 62] width 150 height 10
click at [724, 29] on div "Entrega Retirada C.Local" at bounding box center [663, 37] width 150 height 28
click at [729, 34] on button "decrease-product-quantity" at bounding box center [735, 37] width 12 height 12
click at [648, 110] on div "Entrega Retirada C.Local Resumo do pedido 0.46 kg KG Balança R$ 25,30" at bounding box center [663, 159] width 166 height 295
click at [709, 34] on p "C.Local" at bounding box center [706, 37] width 19 height 8
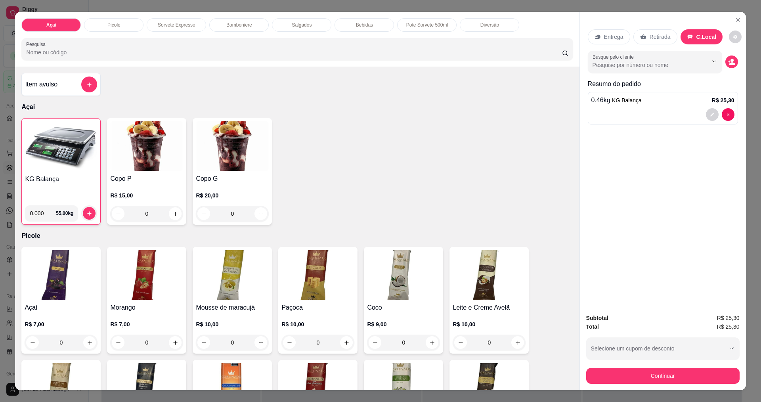
click at [735, 68] on div "Busque pelo cliente" at bounding box center [663, 62] width 150 height 22
click at [733, 61] on button "decrease-product-quantity" at bounding box center [732, 62] width 12 height 12
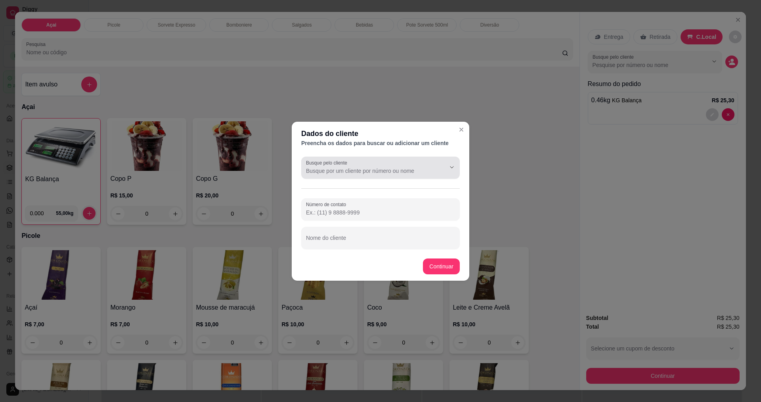
click at [398, 177] on div "Busque pelo cliente" at bounding box center [380, 168] width 159 height 22
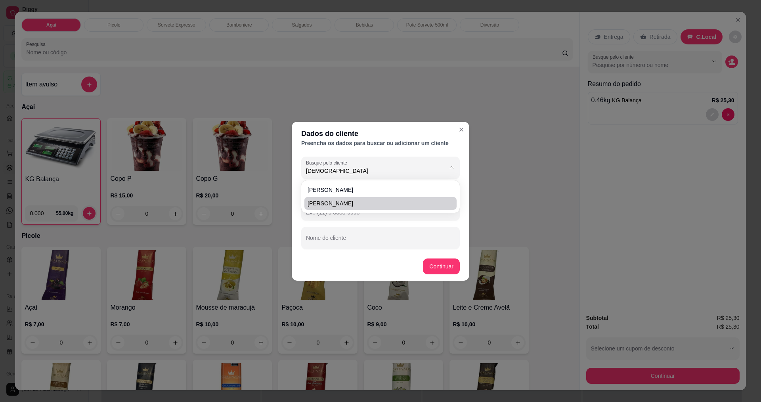
click at [362, 203] on span "[PERSON_NAME]" at bounding box center [377, 203] width 138 height 8
type input "[PERSON_NAME]"
type input "[PHONE_NUMBER]"
type input "[PERSON_NAME]"
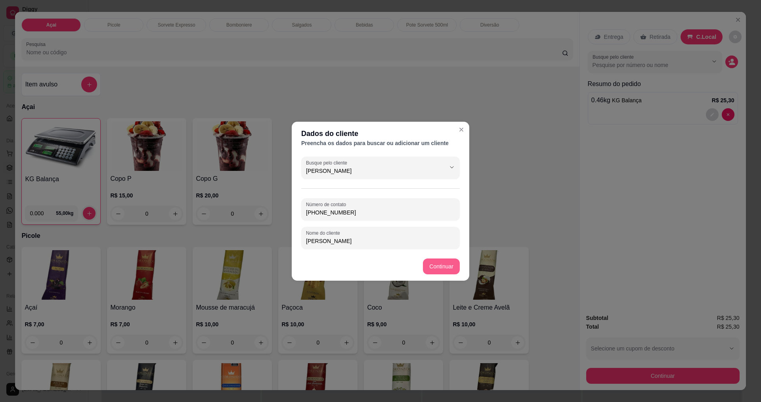
type input "[PERSON_NAME]"
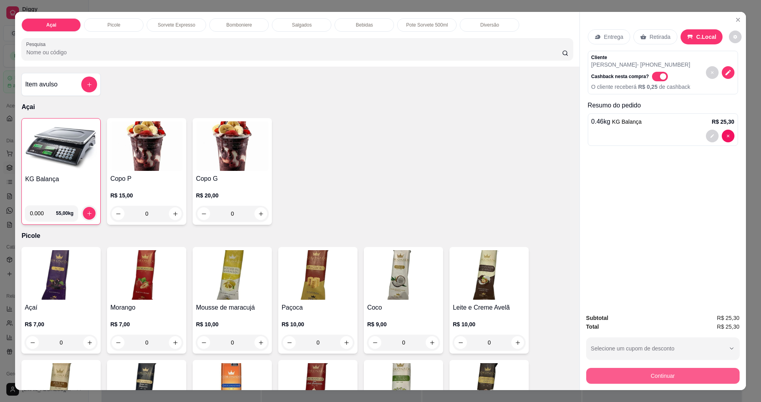
click at [656, 374] on button "Continuar" at bounding box center [662, 376] width 153 height 16
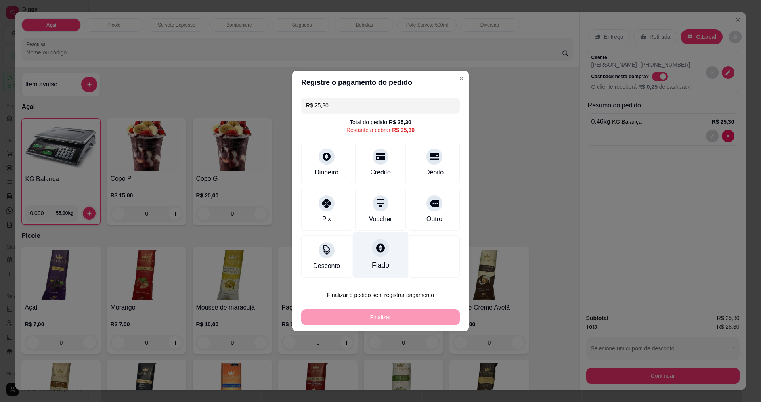
click at [391, 255] on div "Fiado" at bounding box center [381, 255] width 56 height 46
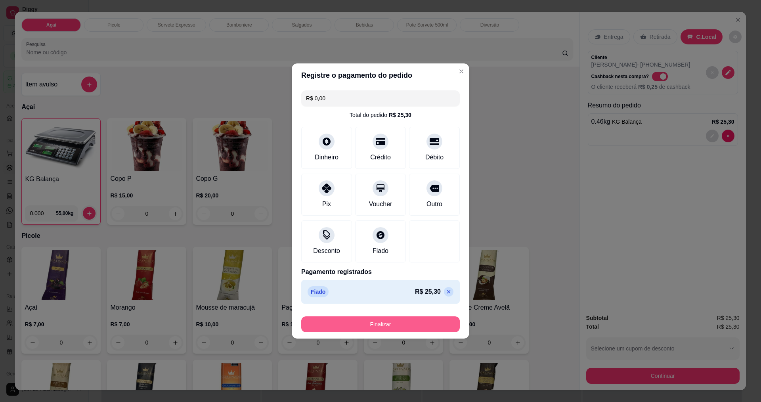
click at [387, 316] on button "Finalizar" at bounding box center [380, 324] width 159 height 16
click at [386, 320] on button "Finalizar" at bounding box center [380, 324] width 159 height 16
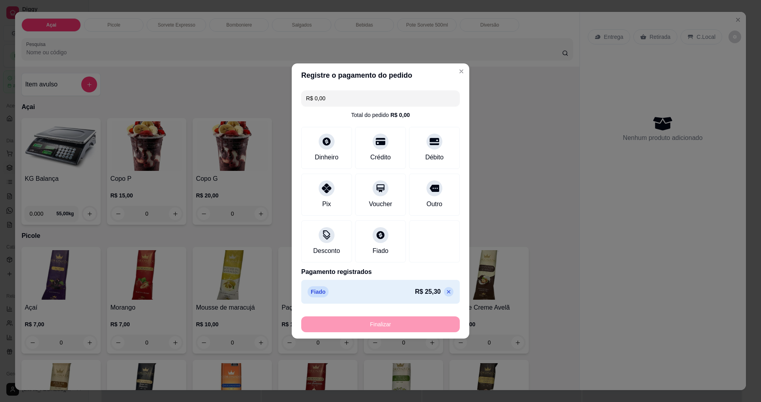
type input "-R$ 25,30"
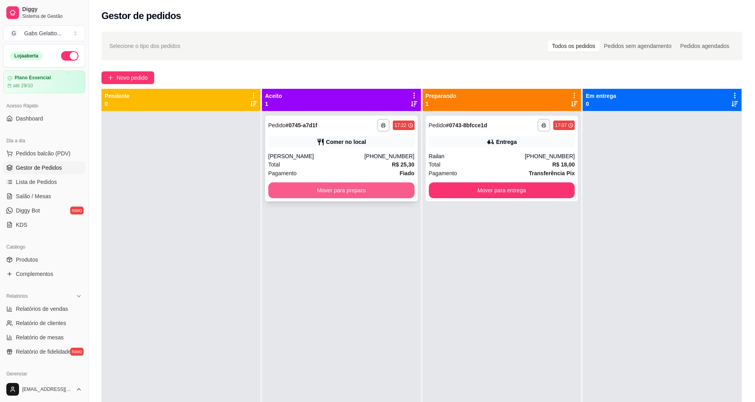
click at [385, 186] on button "Mover para preparo" at bounding box center [341, 190] width 146 height 16
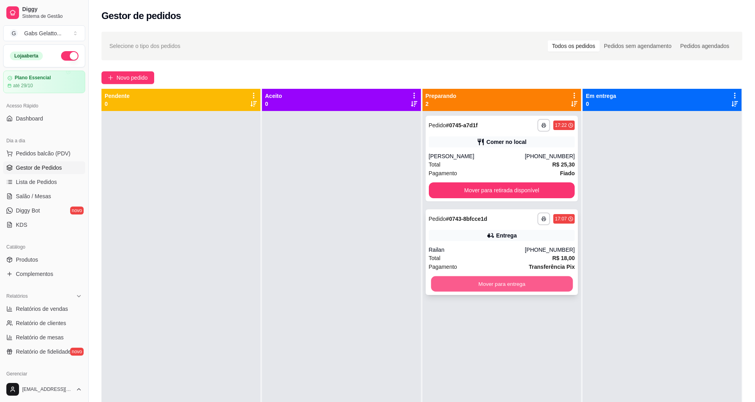
click at [489, 279] on button "Mover para entrega" at bounding box center [502, 283] width 142 height 15
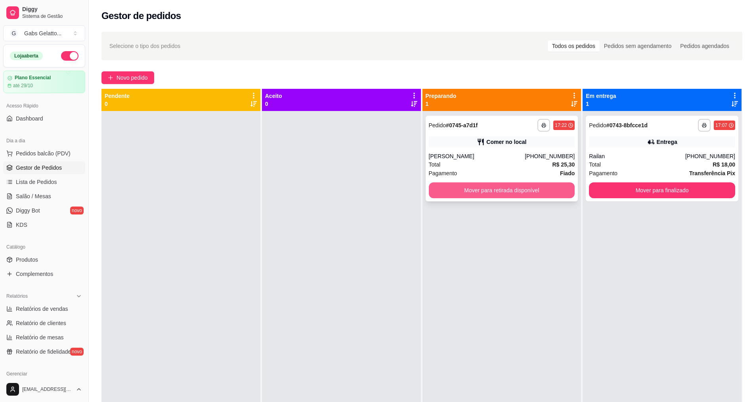
click at [517, 194] on button "Mover para retirada disponível" at bounding box center [502, 190] width 146 height 16
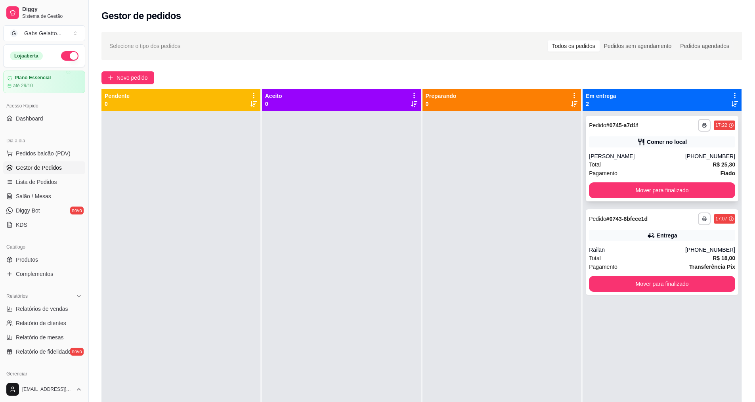
click at [615, 199] on div "**********" at bounding box center [662, 159] width 153 height 86
click at [618, 195] on button "Mover para finalizado" at bounding box center [663, 190] width 142 height 15
click at [62, 151] on span "Pedidos balcão (PDV)" at bounding box center [43, 153] width 55 height 8
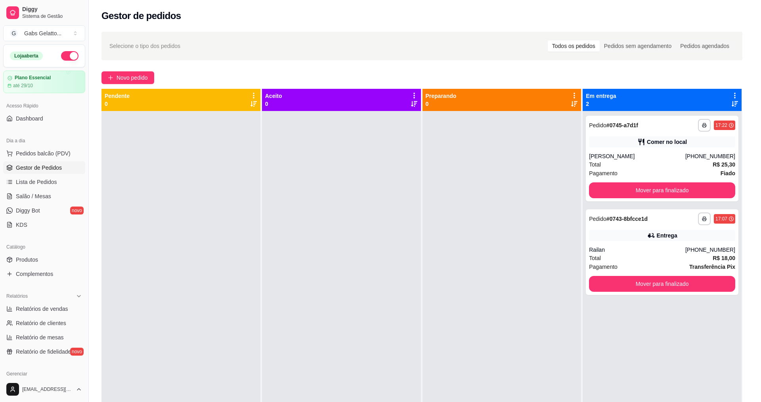
click at [60, 168] on img at bounding box center [61, 146] width 73 height 50
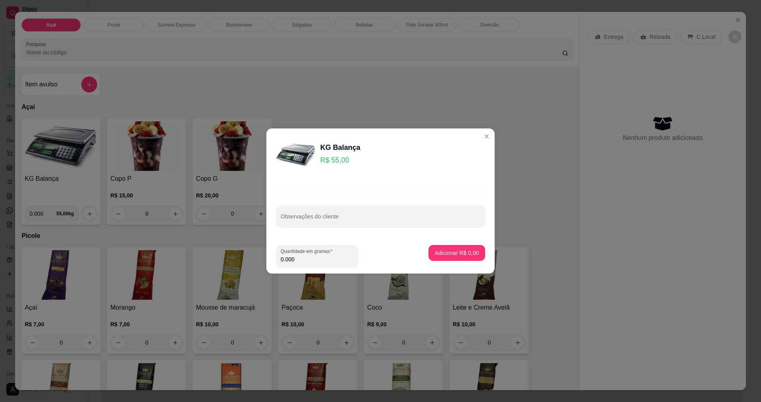
click at [326, 265] on div "Quantidade em gramas 0.000" at bounding box center [317, 256] width 82 height 22
type input "0.464"
click at [433, 253] on p "Adicionar R$ 25,52" at bounding box center [456, 253] width 46 height 8
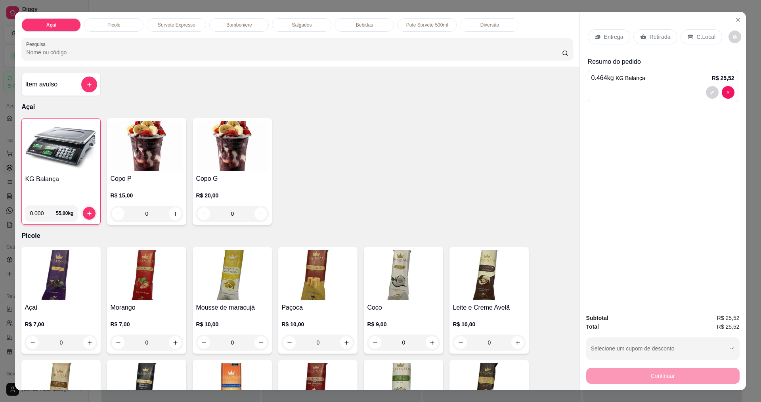
click at [697, 34] on p "C.Local" at bounding box center [706, 37] width 19 height 8
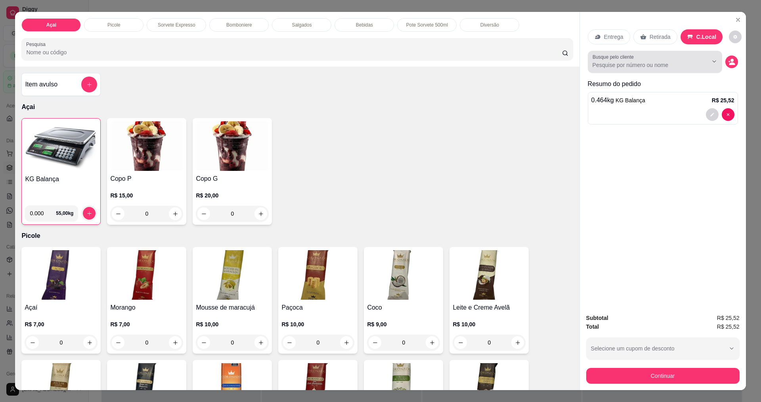
click at [697, 67] on div at bounding box center [708, 61] width 25 height 15
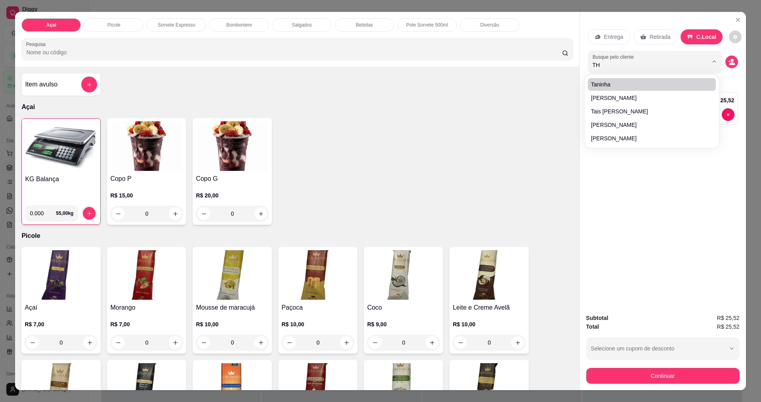
type input "THA"
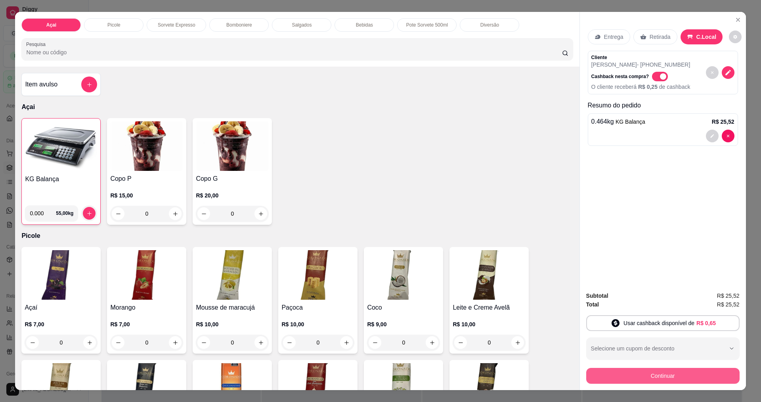
click at [676, 378] on button "Continuar" at bounding box center [662, 376] width 153 height 16
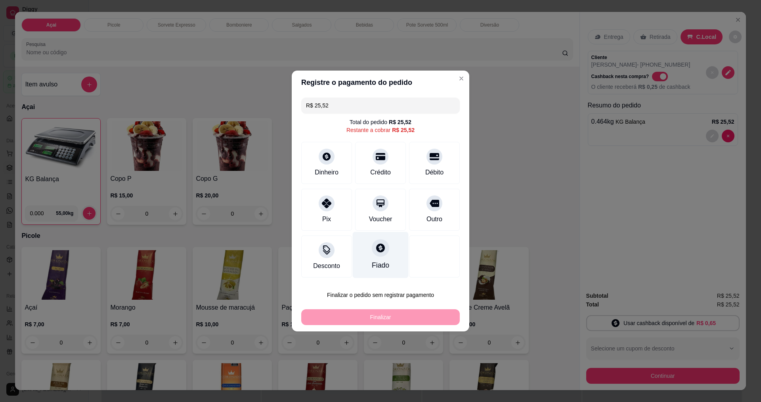
click at [378, 245] on div at bounding box center [380, 247] width 17 height 17
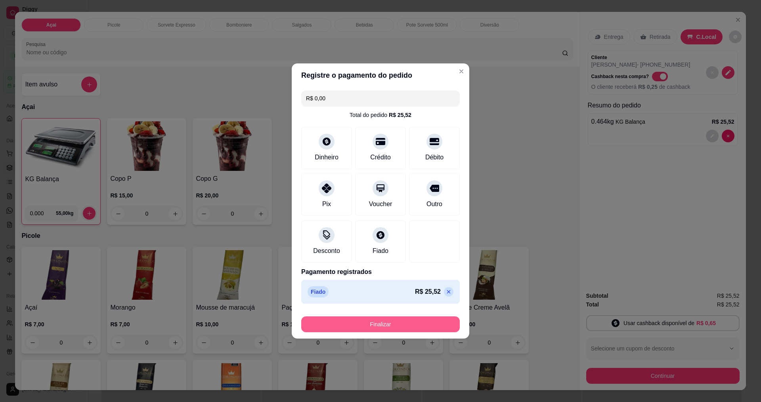
click at [395, 327] on button "Finalizar" at bounding box center [380, 324] width 159 height 16
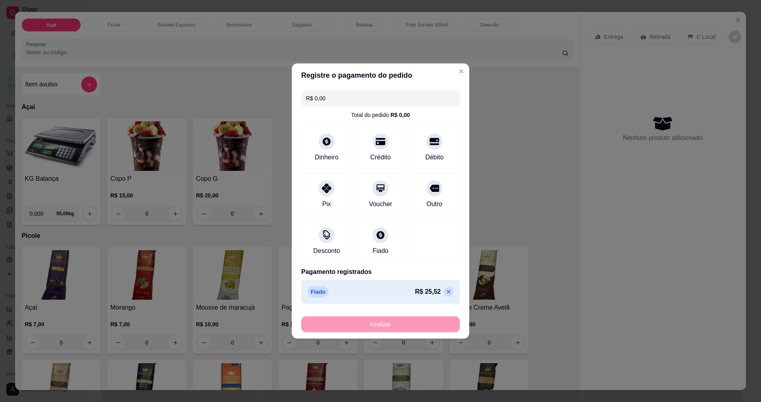
type input "-R$ 25,52"
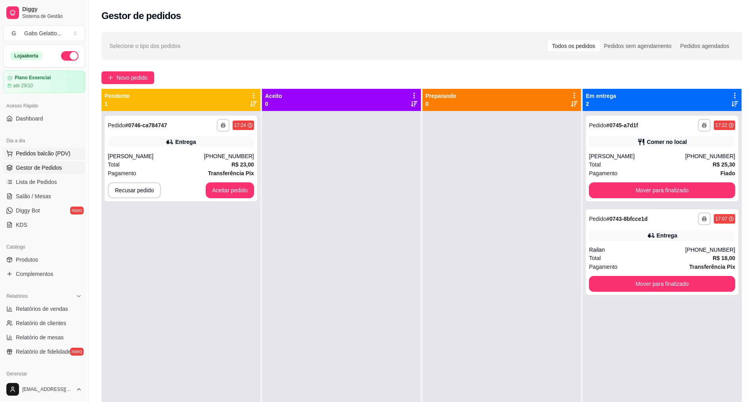
click at [71, 156] on button "Pedidos balcão (PDV)" at bounding box center [44, 153] width 82 height 13
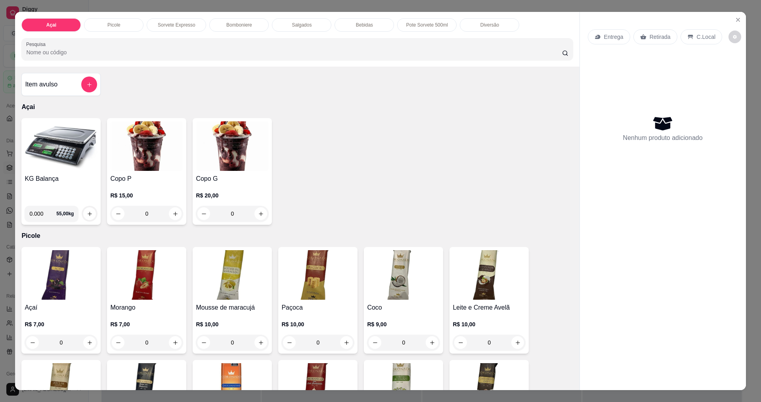
click at [55, 163] on img at bounding box center [61, 146] width 73 height 50
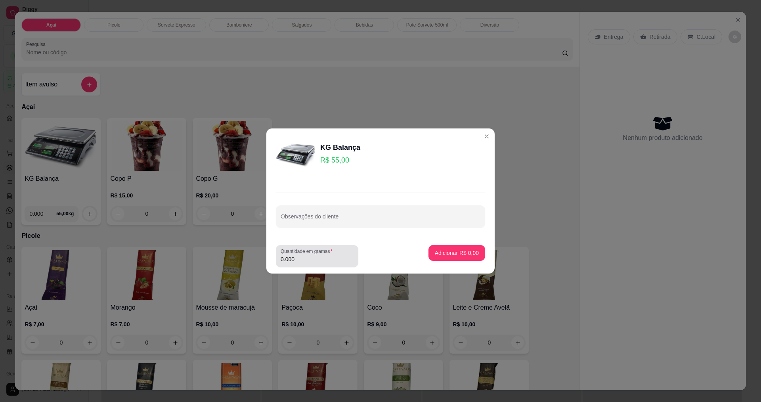
click at [310, 260] on input "0.000" at bounding box center [317, 259] width 73 height 8
type input "0.100"
click at [461, 255] on p "Adicionar R$ 5,50" at bounding box center [456, 253] width 43 height 8
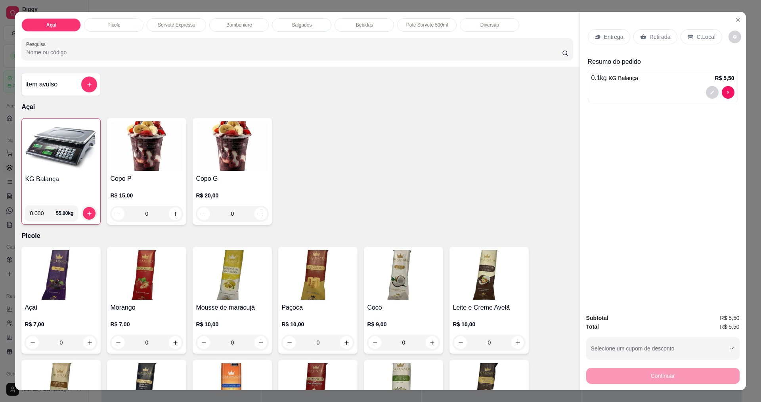
click at [684, 31] on div "C.Local" at bounding box center [702, 36] width 42 height 15
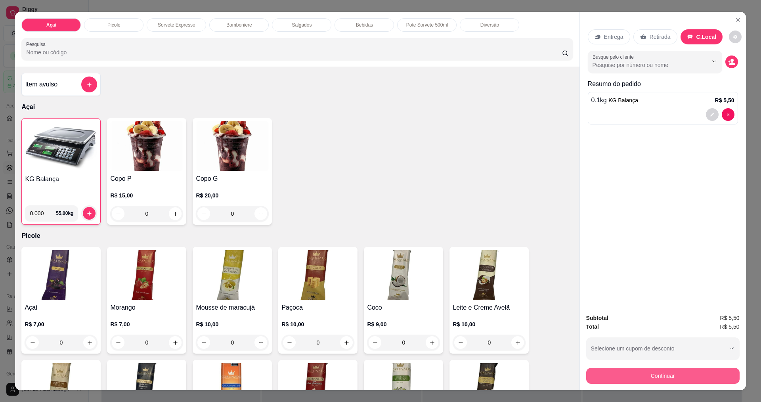
click at [672, 372] on button "Continuar" at bounding box center [662, 376] width 153 height 16
click at [683, 371] on button "Continuar" at bounding box center [662, 376] width 153 height 16
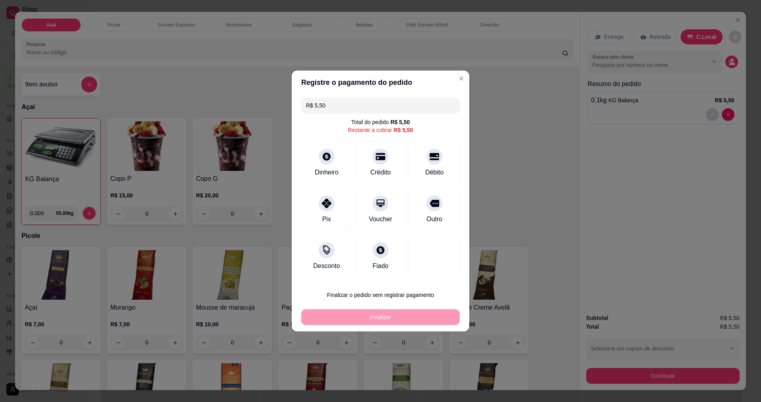
click at [412, 303] on button "Finalizar o pedido sem registrar pagamento" at bounding box center [380, 295] width 159 height 16
click at [422, 361] on button "Confirmar" at bounding box center [431, 360] width 28 height 12
type input "R$ 0,00"
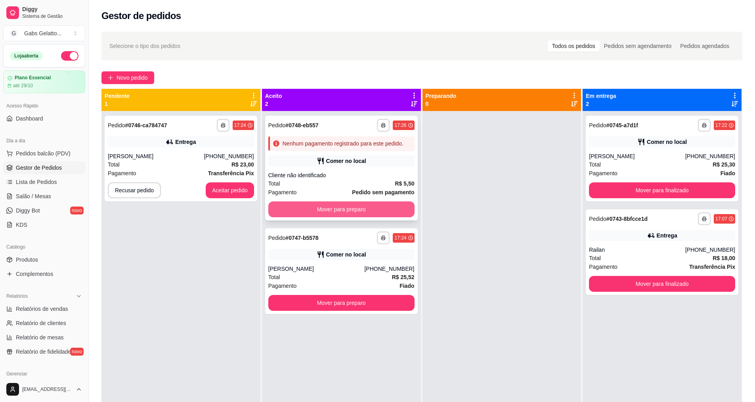
click at [368, 210] on button "Mover para preparo" at bounding box center [341, 209] width 146 height 16
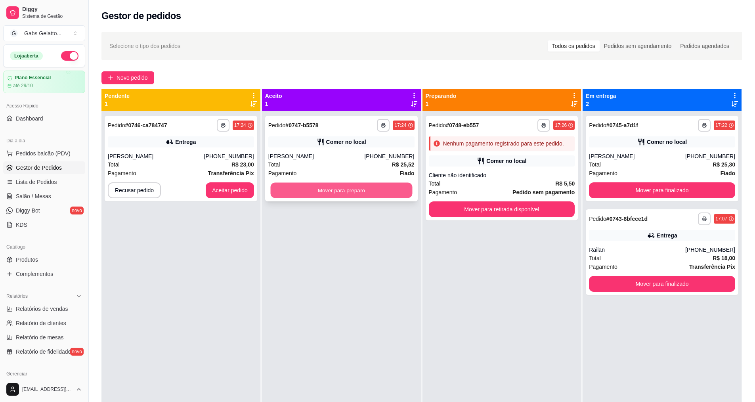
click at [379, 190] on button "Mover para preparo" at bounding box center [341, 190] width 142 height 15
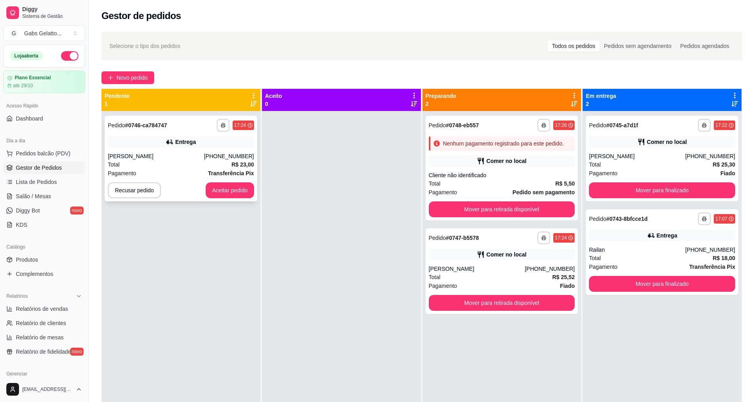
click at [207, 165] on div "Total R$ 23,00" at bounding box center [181, 164] width 146 height 9
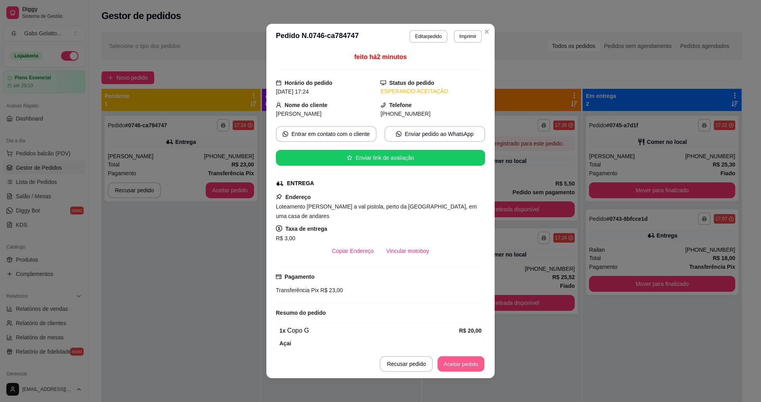
click at [444, 364] on button "Aceitar pedido" at bounding box center [461, 363] width 47 height 15
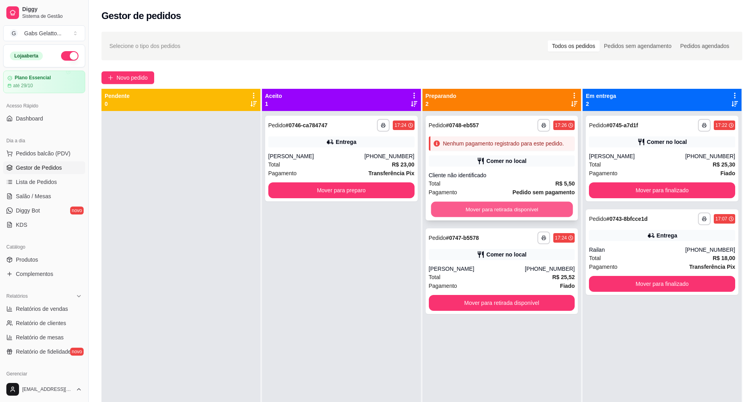
click at [456, 208] on button "Mover para retirada disponível" at bounding box center [502, 209] width 142 height 15
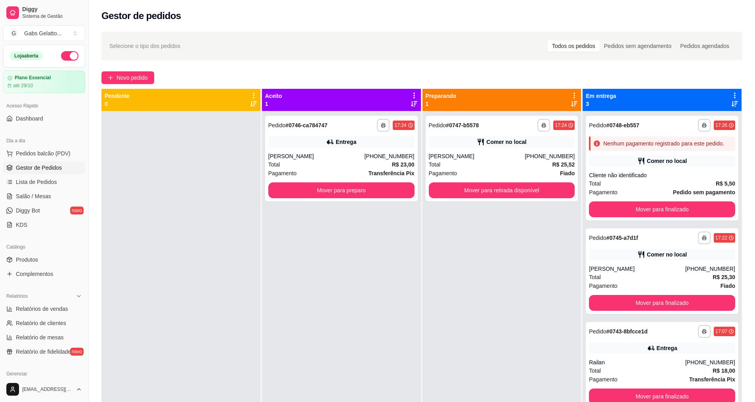
click at [468, 208] on div "**********" at bounding box center [502, 312] width 159 height 402
click at [478, 190] on button "Mover para retirada disponível" at bounding box center [502, 190] width 146 height 16
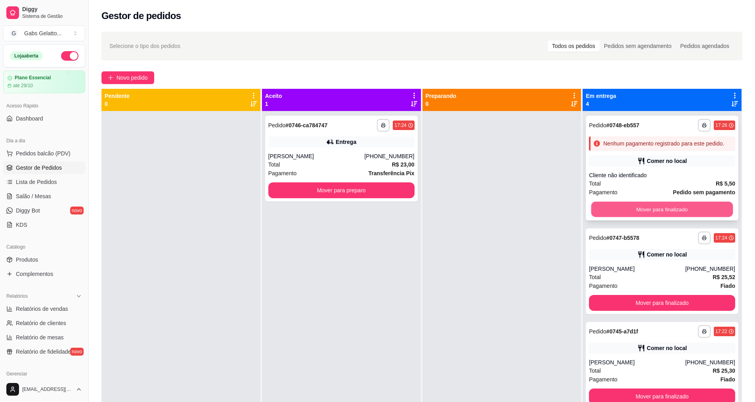
click at [632, 209] on button "Mover para finalizado" at bounding box center [663, 209] width 142 height 15
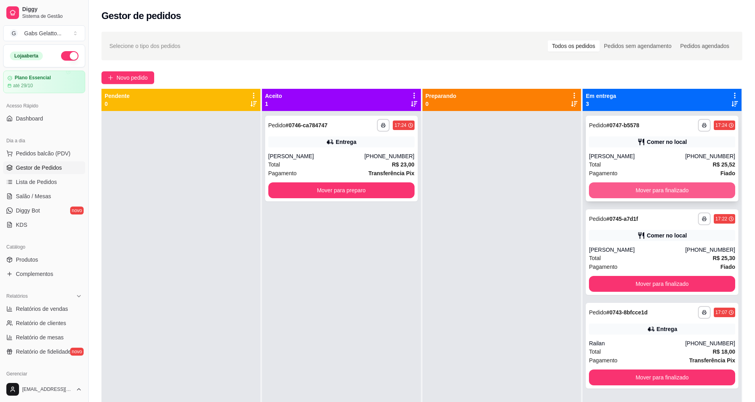
click at [642, 192] on button "Mover para finalizado" at bounding box center [662, 190] width 146 height 16
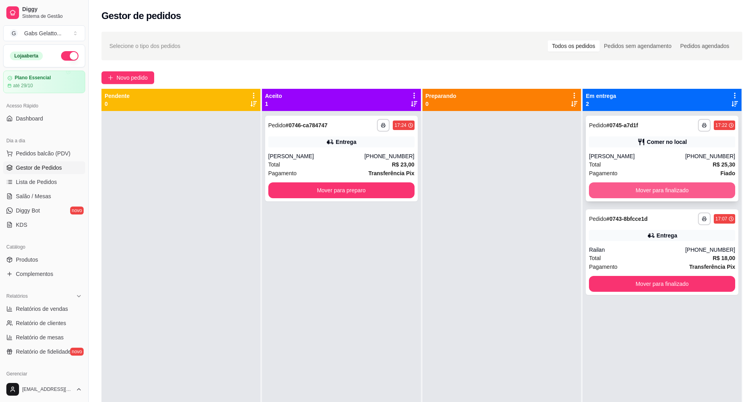
click at [644, 186] on button "Mover para finalizado" at bounding box center [662, 190] width 146 height 16
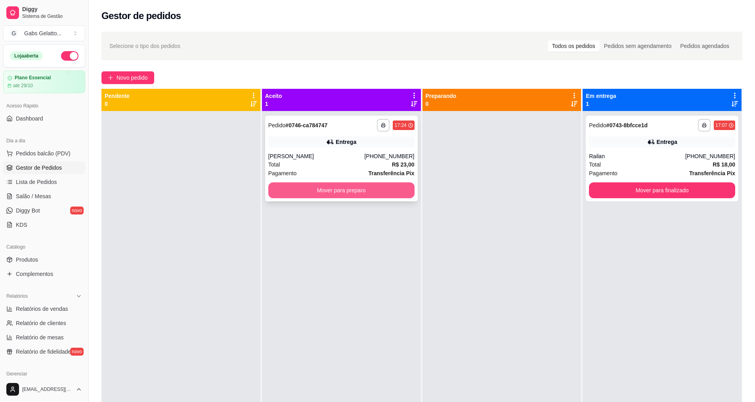
click at [376, 184] on button "Mover para preparo" at bounding box center [341, 190] width 146 height 16
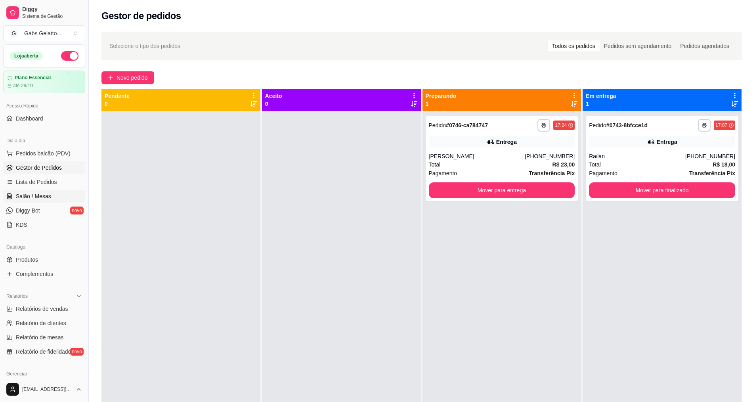
click at [40, 193] on span "Salão / Mesas" at bounding box center [33, 196] width 35 height 8
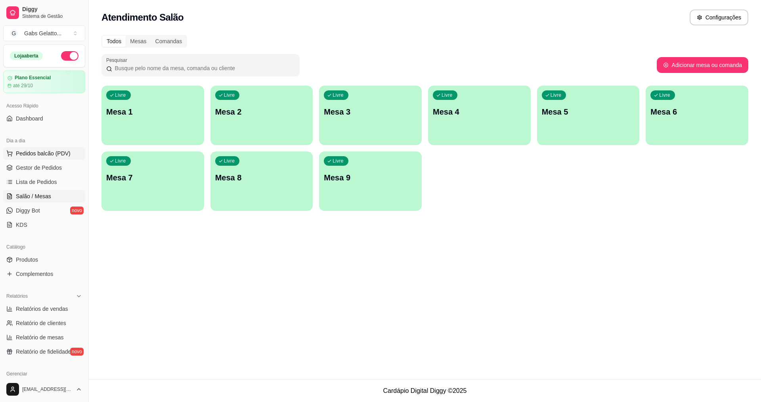
click at [67, 157] on span "Pedidos balcão (PDV)" at bounding box center [43, 153] width 55 height 8
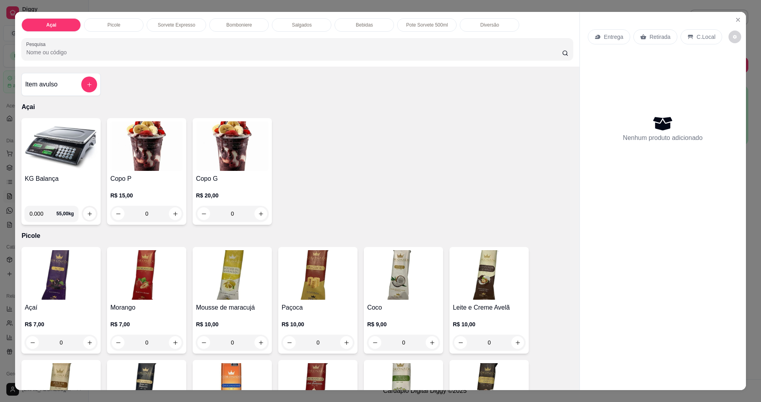
click at [744, 10] on div "Açai Picole Sorvete Expresso Bomboniere Salgados Bebidas Pote Sorvete 500ml Div…" at bounding box center [380, 201] width 761 height 402
click at [740, 19] on button "Close" at bounding box center [738, 19] width 13 height 13
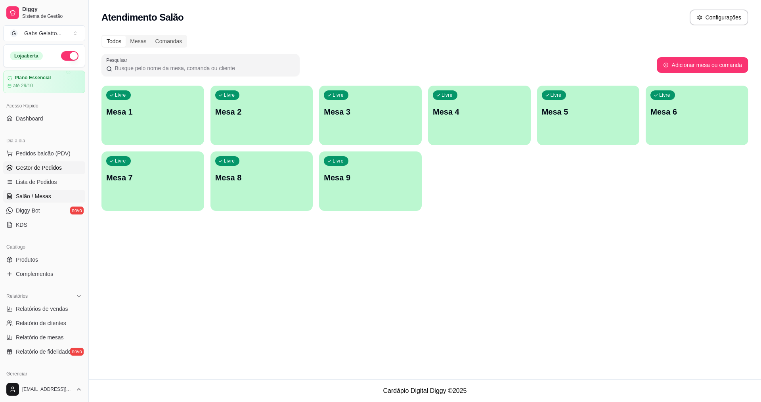
click at [65, 166] on link "Gestor de Pedidos" at bounding box center [44, 167] width 82 height 13
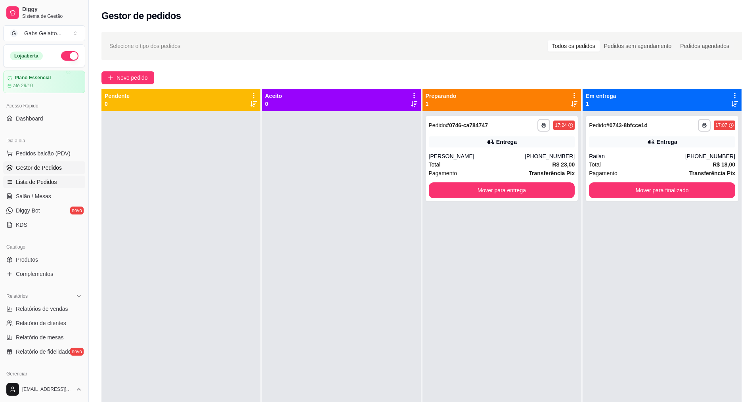
click at [44, 177] on link "Lista de Pedidos" at bounding box center [44, 182] width 82 height 13
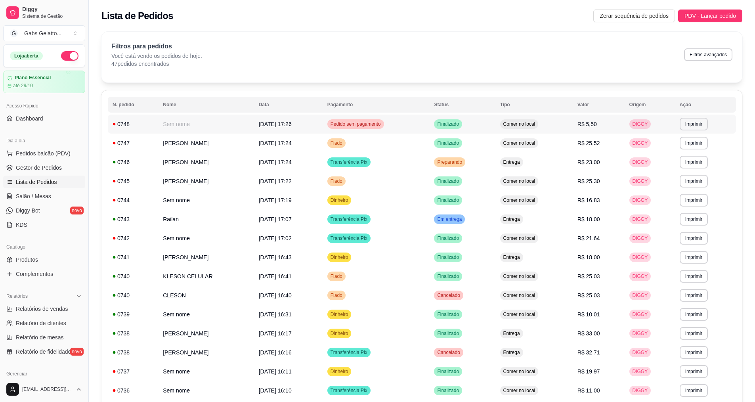
click at [571, 126] on td "Comer no local" at bounding box center [534, 124] width 77 height 19
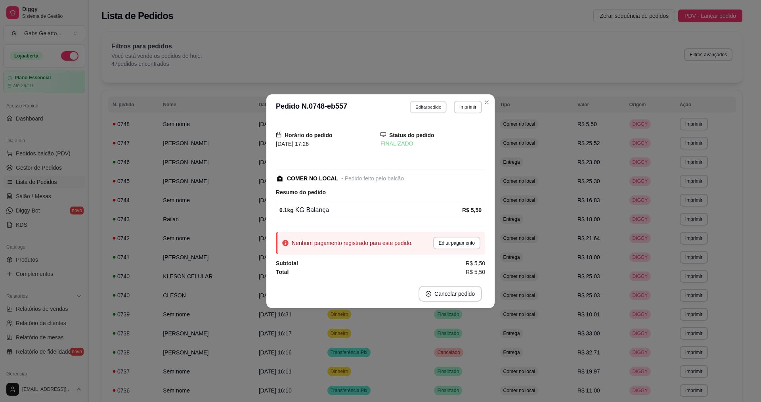
click at [440, 106] on button "Editar pedido" at bounding box center [428, 107] width 37 height 12
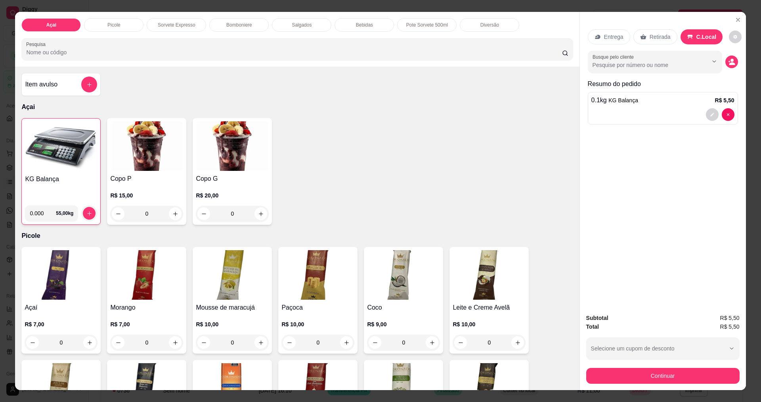
click at [67, 170] on img at bounding box center [61, 147] width 72 height 50
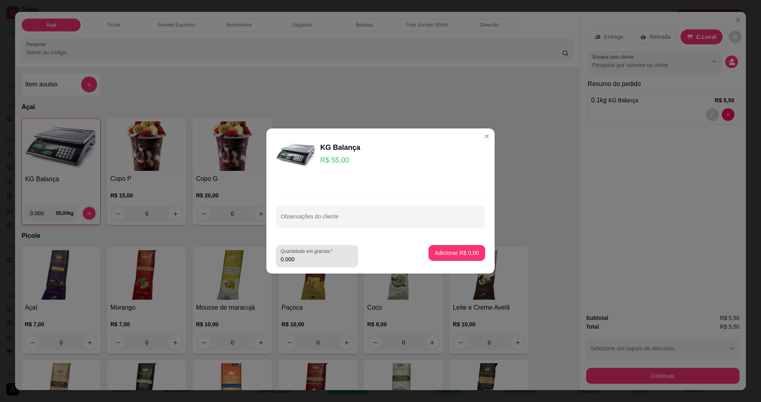
click at [307, 254] on label "Quantidade em gramas" at bounding box center [308, 251] width 55 height 7
click at [307, 255] on input "0.000" at bounding box center [317, 259] width 73 height 8
type input "0.362"
click at [425, 248] on button "Adicionar R$ 19,91" at bounding box center [455, 253] width 60 height 16
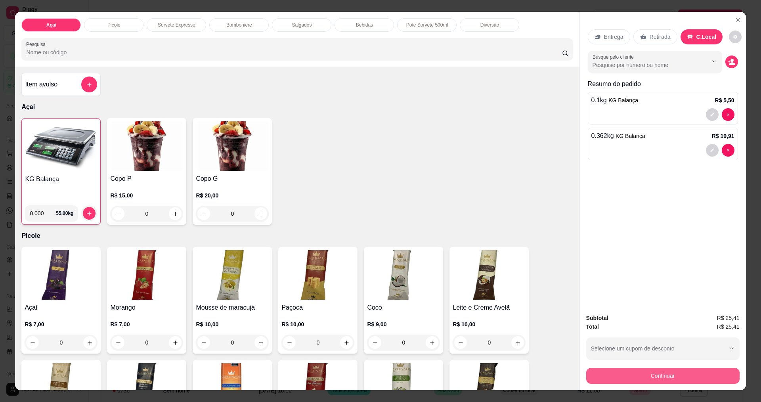
click at [680, 382] on button "Continuar" at bounding box center [662, 376] width 153 height 16
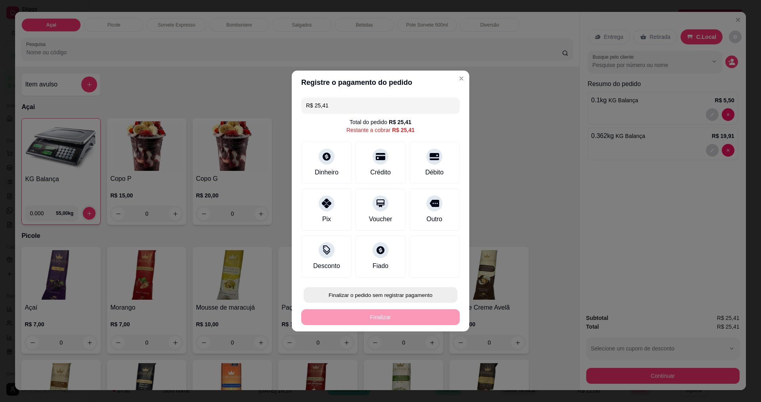
click at [351, 294] on button "Finalizar o pedido sem registrar pagamento" at bounding box center [381, 294] width 154 height 15
click at [420, 360] on button "Confirmar" at bounding box center [431, 360] width 28 height 12
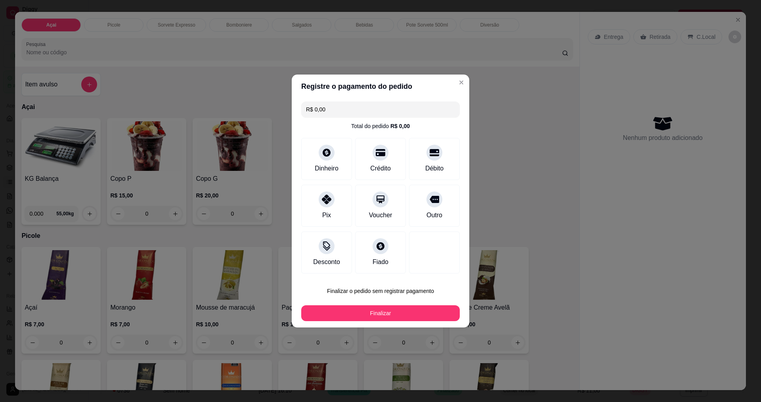
type input "R$ 0,00"
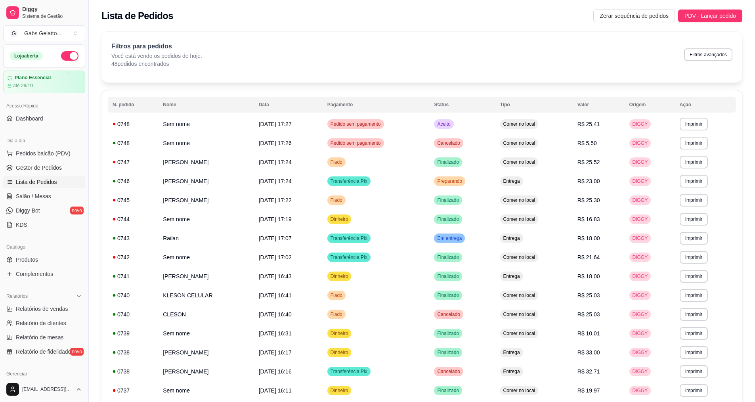
click at [52, 176] on link "Lista de Pedidos" at bounding box center [44, 182] width 82 height 13
click at [59, 169] on span "Gestor de Pedidos" at bounding box center [39, 168] width 46 height 8
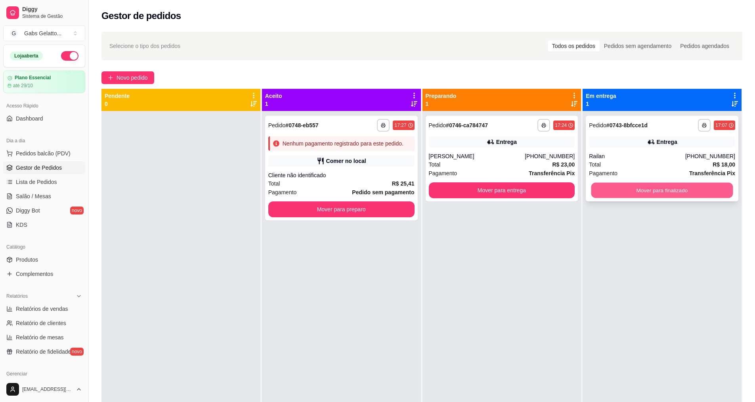
click at [632, 191] on button "Mover para finalizado" at bounding box center [663, 190] width 142 height 15
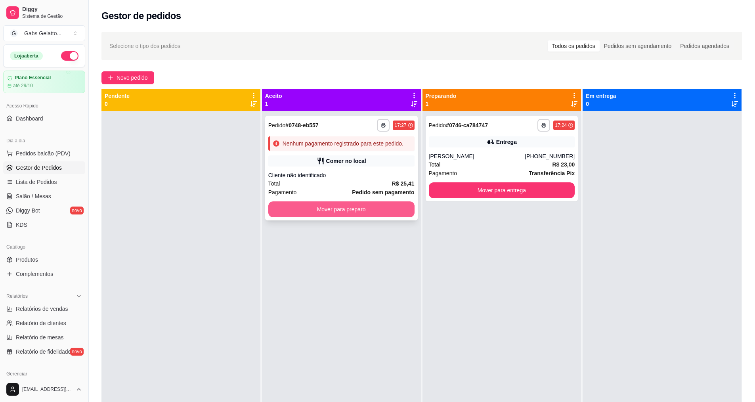
click at [358, 211] on button "Mover para preparo" at bounding box center [341, 209] width 146 height 16
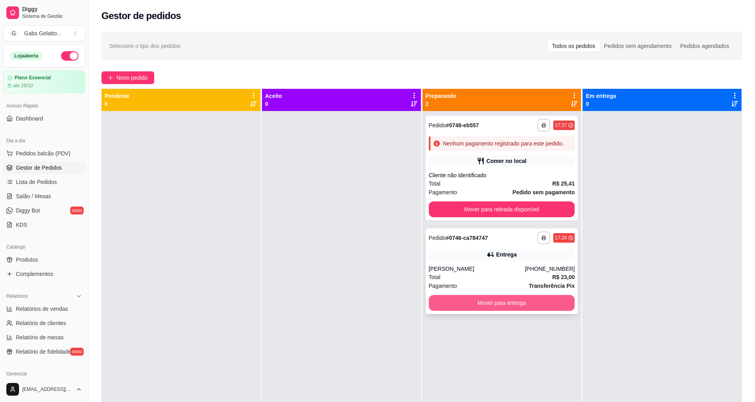
click at [497, 301] on button "Mover para entrega" at bounding box center [502, 303] width 146 height 16
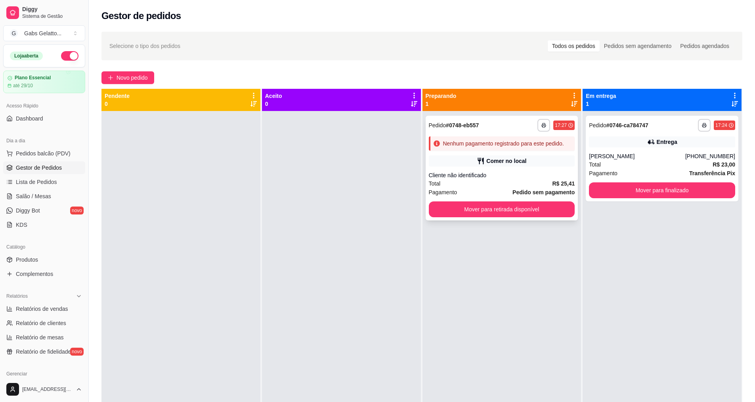
click at [455, 171] on div "Cliente não identificado" at bounding box center [502, 175] width 146 height 8
click at [51, 182] on span "Lista de Pedidos" at bounding box center [36, 182] width 41 height 8
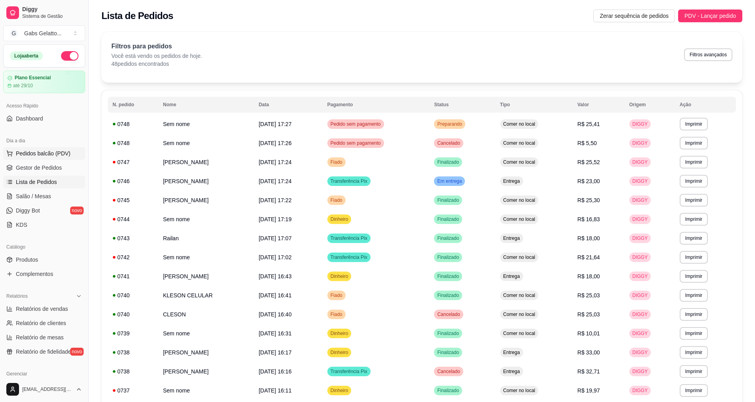
click at [61, 157] on span "Pedidos balcão (PDV)" at bounding box center [43, 153] width 55 height 8
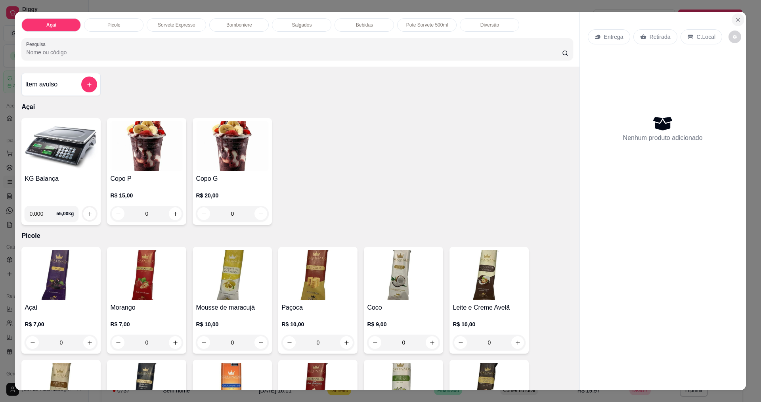
click at [736, 17] on icon "Close" at bounding box center [738, 20] width 6 height 6
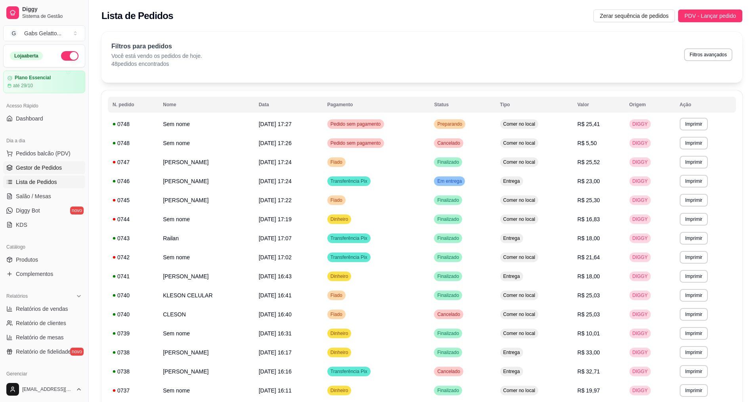
click at [51, 172] on link "Gestor de Pedidos" at bounding box center [44, 167] width 82 height 13
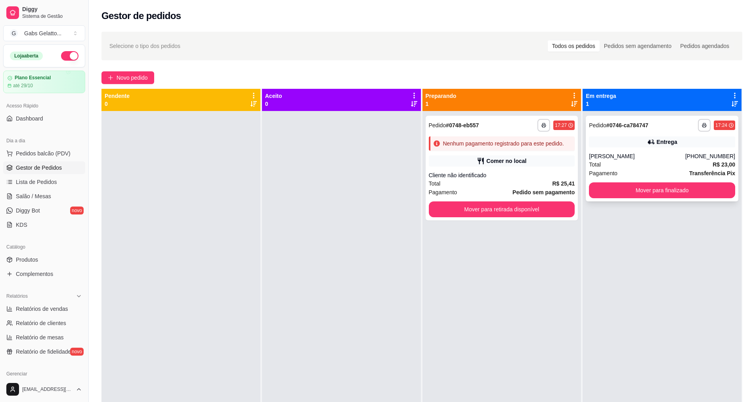
click at [615, 156] on div "Jean sales" at bounding box center [637, 156] width 96 height 8
click at [533, 182] on div "Total R$ 25,41" at bounding box center [502, 183] width 146 height 9
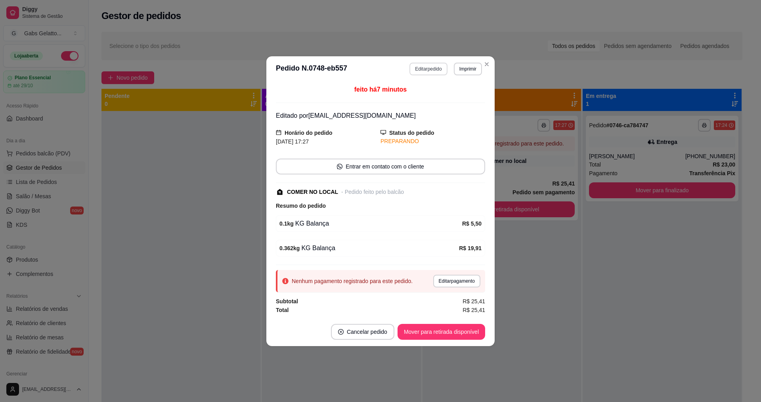
click at [421, 69] on button "Editar pedido" at bounding box center [429, 69] width 38 height 13
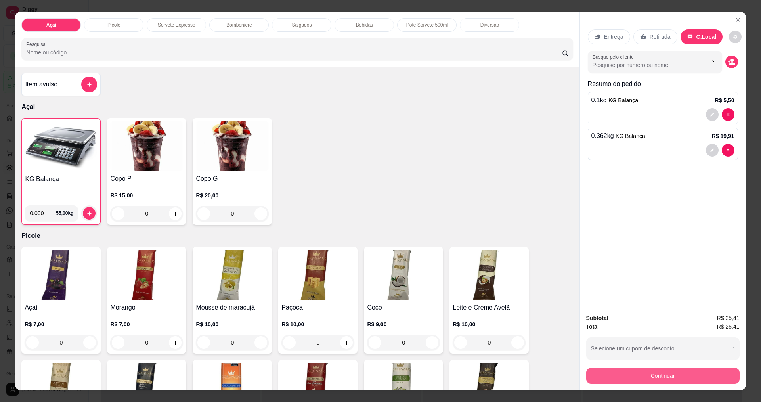
click at [657, 373] on button "Continuar" at bounding box center [662, 376] width 153 height 16
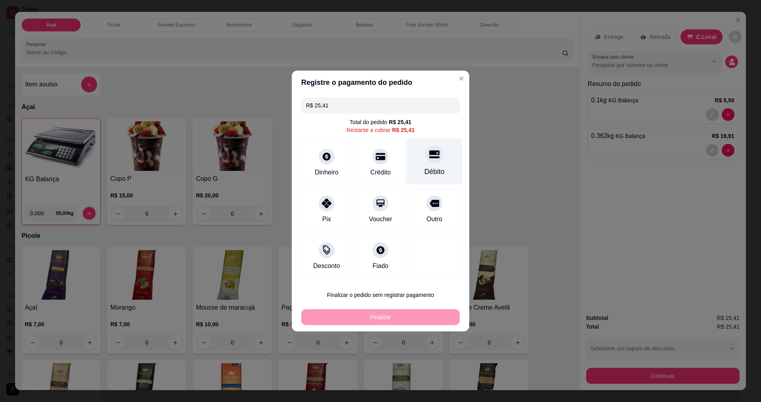
click at [436, 159] on div at bounding box center [434, 154] width 17 height 17
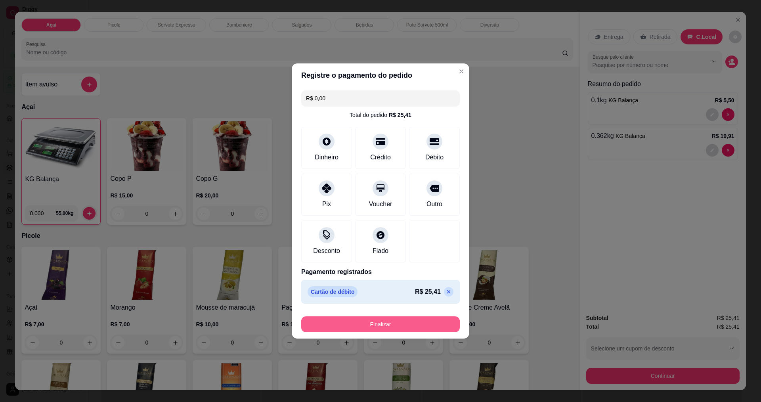
click at [374, 323] on button "Finalizar" at bounding box center [380, 324] width 159 height 16
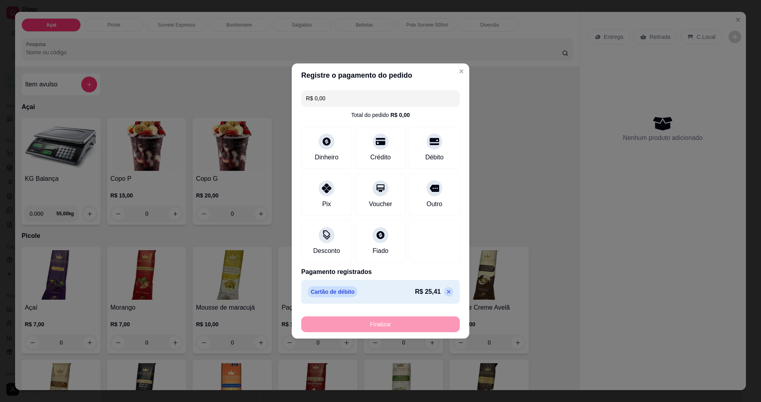
type input "-R$ 25,41"
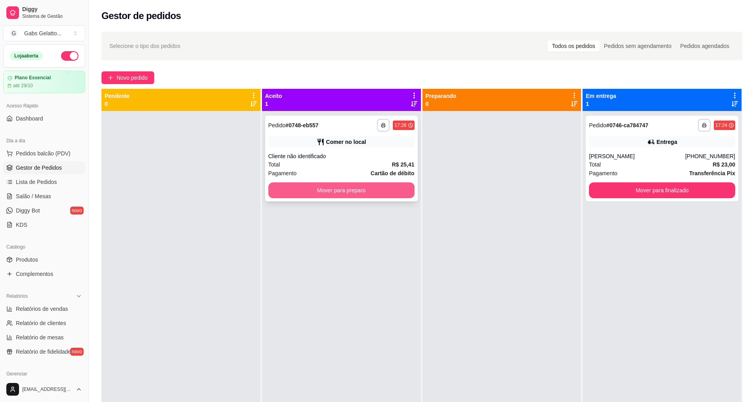
click at [385, 190] on button "Mover para preparo" at bounding box center [341, 190] width 146 height 16
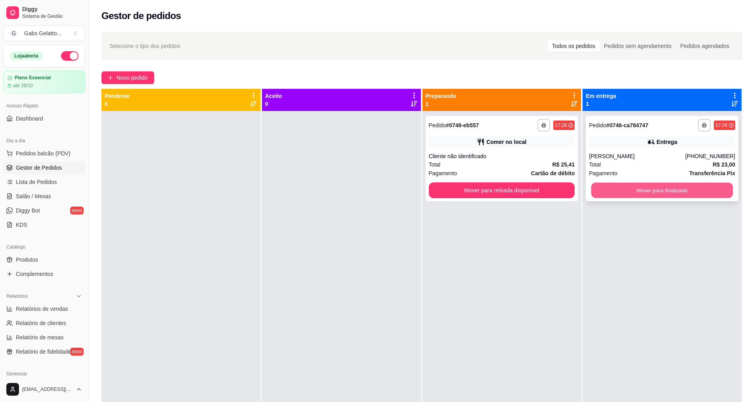
click at [627, 195] on button "Mover para finalizado" at bounding box center [663, 190] width 142 height 15
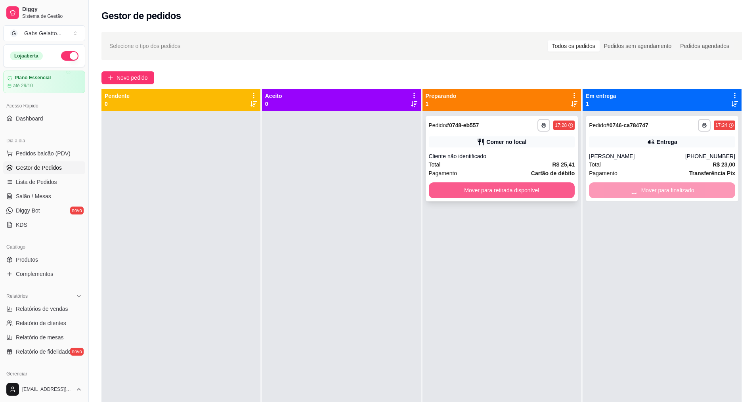
click at [568, 192] on button "Mover para retirada disponível" at bounding box center [502, 190] width 146 height 16
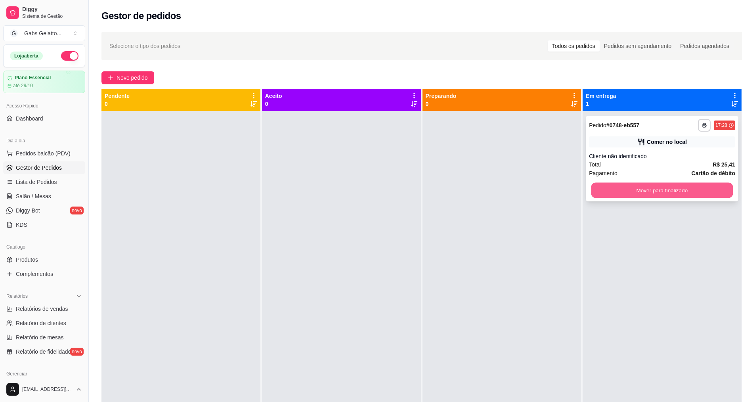
click at [620, 194] on button "Mover para finalizado" at bounding box center [663, 190] width 142 height 15
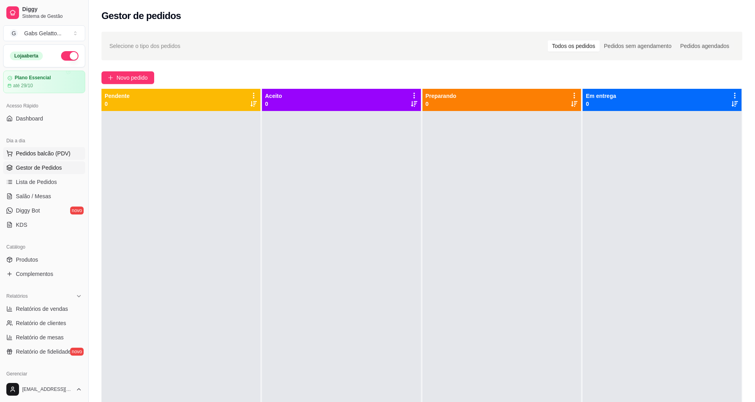
click at [54, 147] on button "Pedidos balcão (PDV)" at bounding box center [44, 153] width 82 height 13
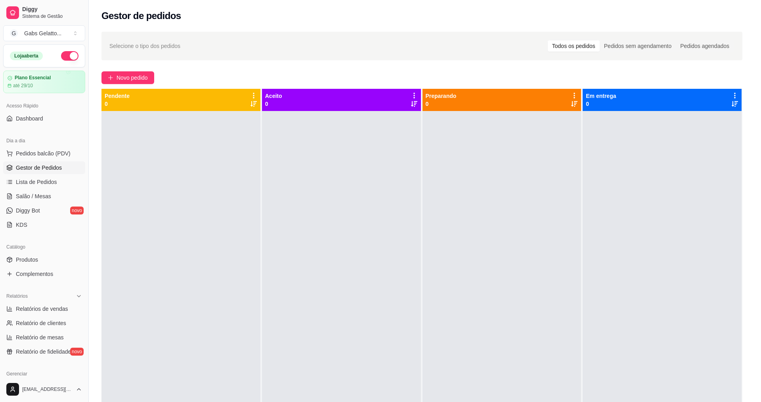
click at [50, 167] on img at bounding box center [61, 146] width 73 height 50
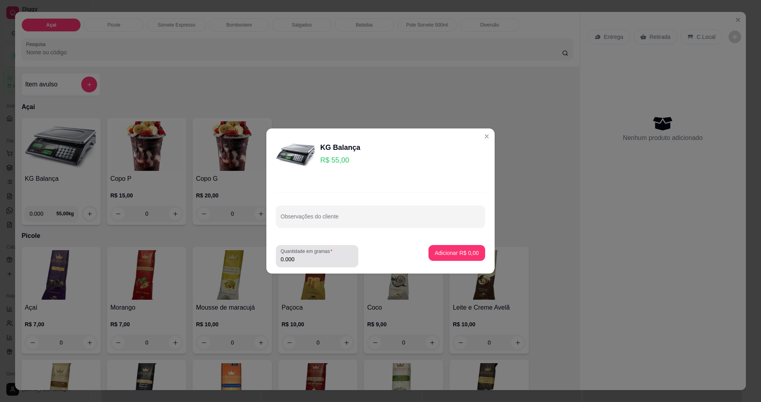
click at [302, 265] on div "Quantidade em gramas 0.000" at bounding box center [317, 256] width 82 height 22
type input "0.440"
click at [437, 257] on button "Adicionar R$ 24,20" at bounding box center [455, 252] width 58 height 15
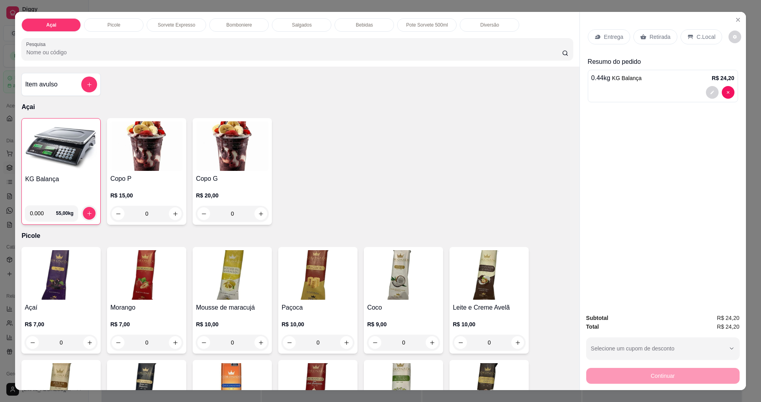
drag, startPoint x: 696, startPoint y: 33, endPoint x: 696, endPoint y: 50, distance: 17.4
click at [697, 33] on div "C.Local" at bounding box center [702, 36] width 42 height 15
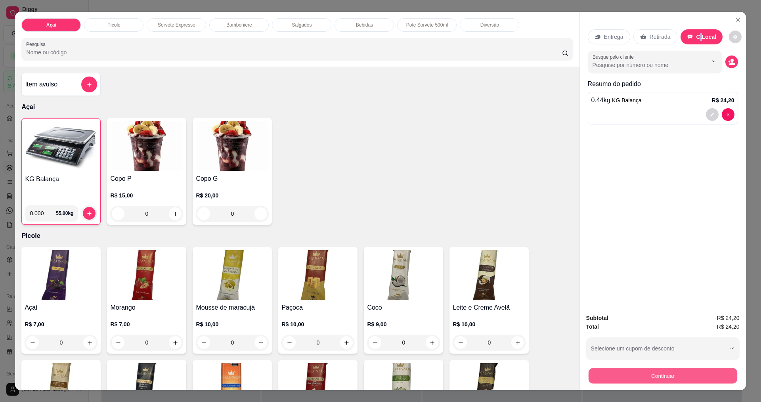
click at [668, 371] on button "Continuar" at bounding box center [662, 375] width 149 height 15
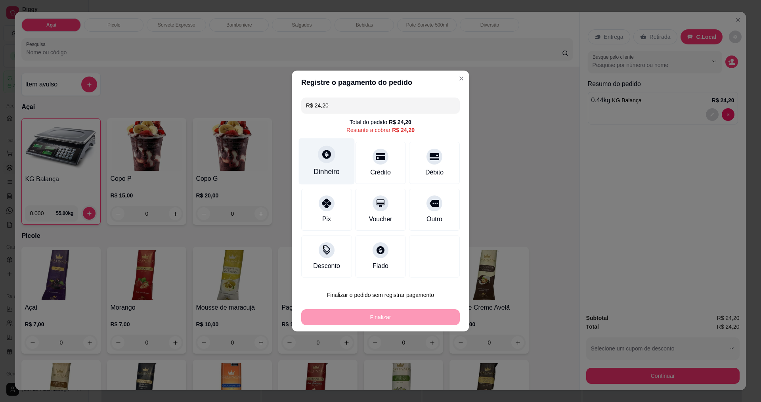
click at [329, 163] on div "Dinheiro" at bounding box center [327, 161] width 56 height 46
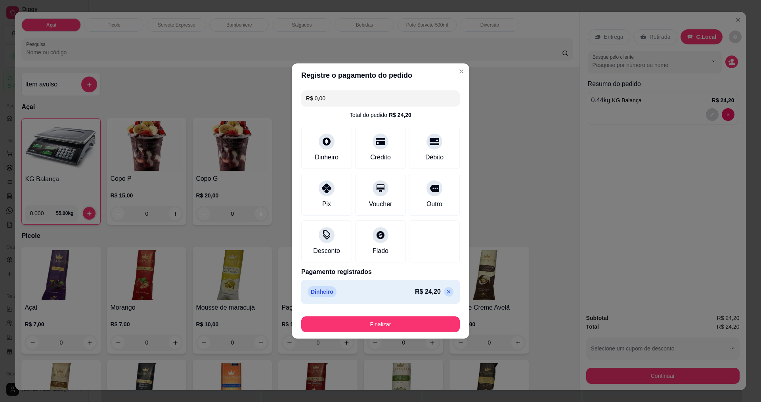
click at [445, 295] on p at bounding box center [449, 292] width 10 height 10
type input "R$ 24,20"
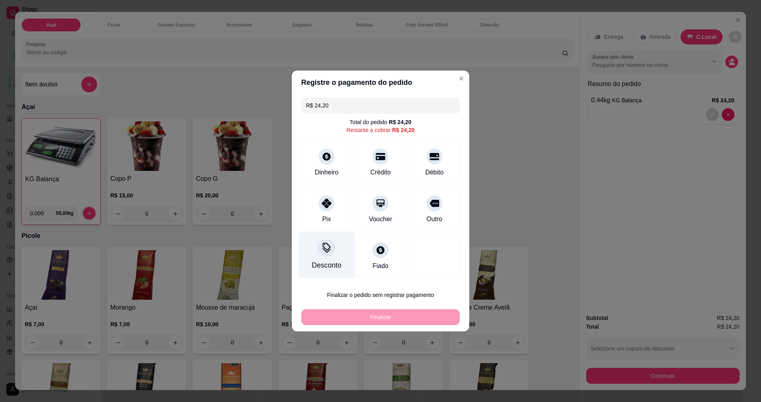
click at [330, 251] on icon at bounding box center [327, 248] width 10 height 10
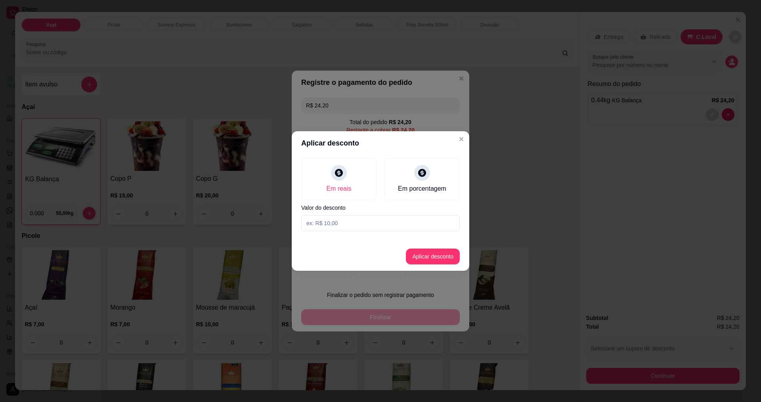
click at [402, 226] on input at bounding box center [380, 223] width 159 height 16
type input "0,40"
click at [442, 255] on button "Aplicar desconto" at bounding box center [433, 257] width 54 height 16
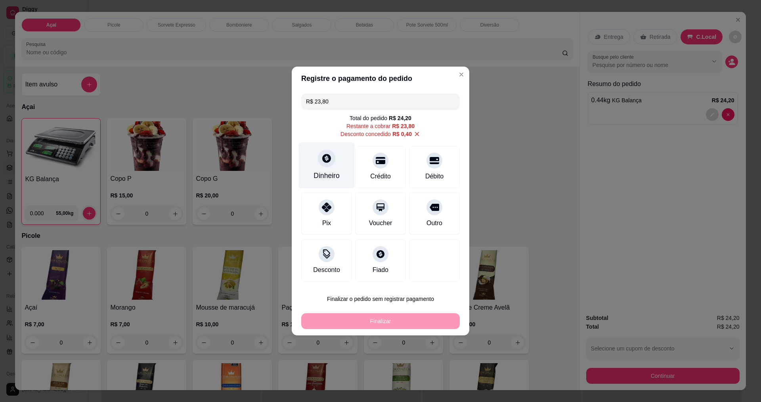
click at [339, 160] on div "Dinheiro" at bounding box center [327, 165] width 56 height 46
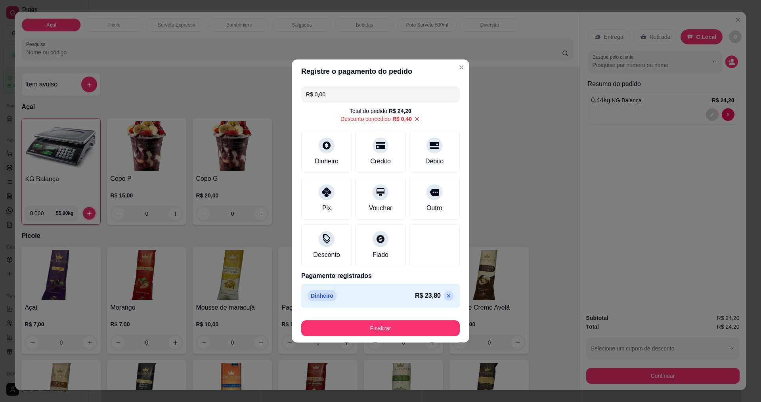
click at [415, 119] on icon at bounding box center [417, 118] width 7 height 7
click at [347, 102] on input "R$ 0,40" at bounding box center [380, 94] width 149 height 16
click at [446, 293] on icon at bounding box center [449, 296] width 6 height 6
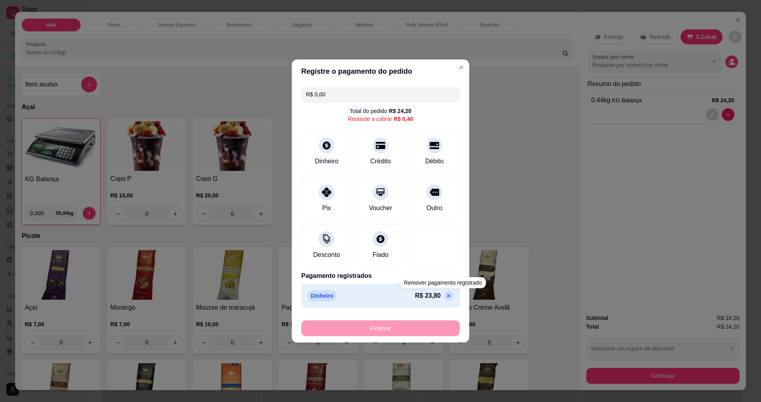
type input "R$ 24,20"
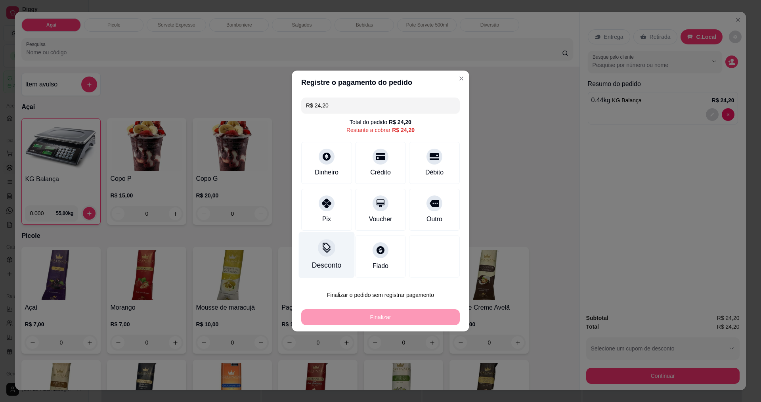
click at [332, 248] on div at bounding box center [326, 247] width 17 height 17
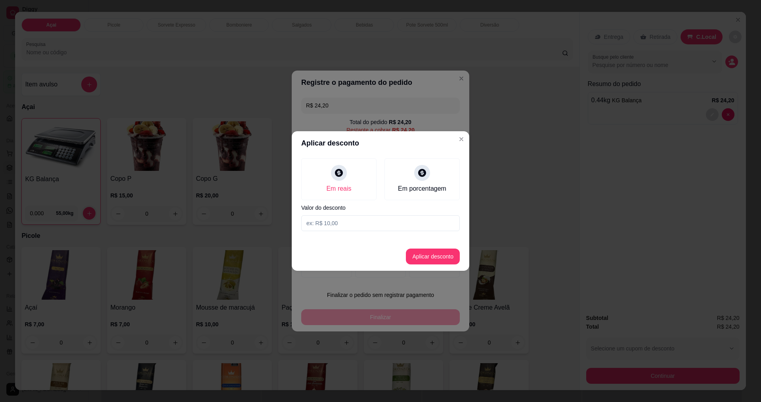
click at [367, 215] on div "Em reais Em porcentagem Valor do desconto" at bounding box center [381, 194] width 178 height 79
click at [366, 220] on input at bounding box center [380, 223] width 159 height 16
type input "0,20"
click at [427, 259] on button "Aplicar desconto" at bounding box center [433, 257] width 54 height 16
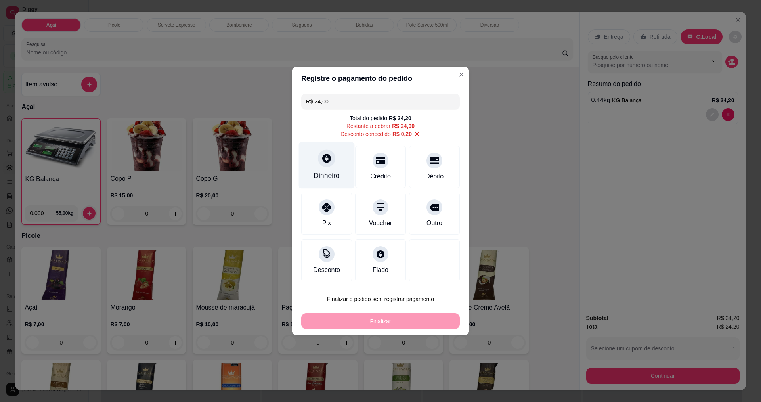
click at [328, 167] on div at bounding box center [326, 157] width 17 height 17
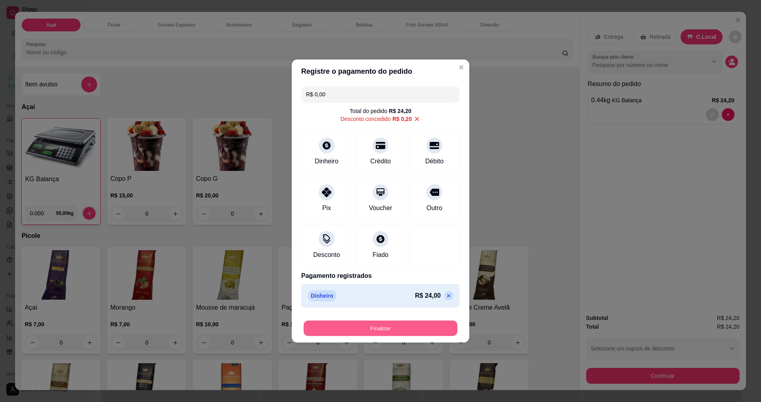
click at [397, 328] on button "Finalizar" at bounding box center [381, 328] width 154 height 15
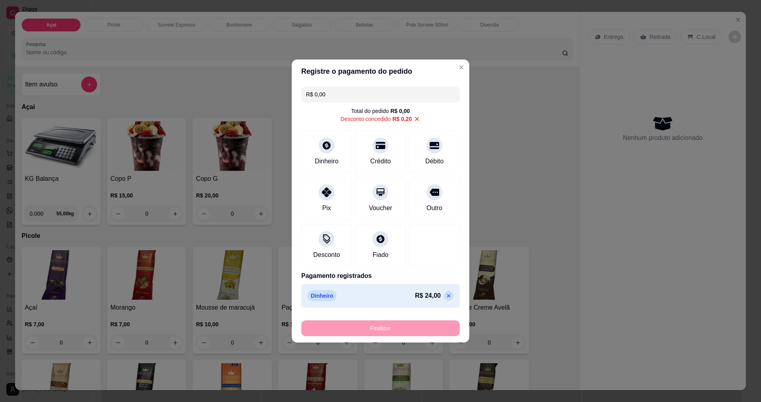
type input "-R$ 24,20"
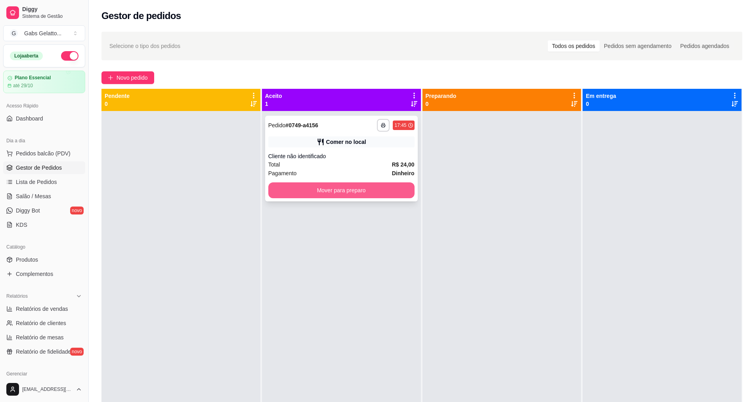
click at [373, 193] on button "Mover para preparo" at bounding box center [341, 190] width 146 height 16
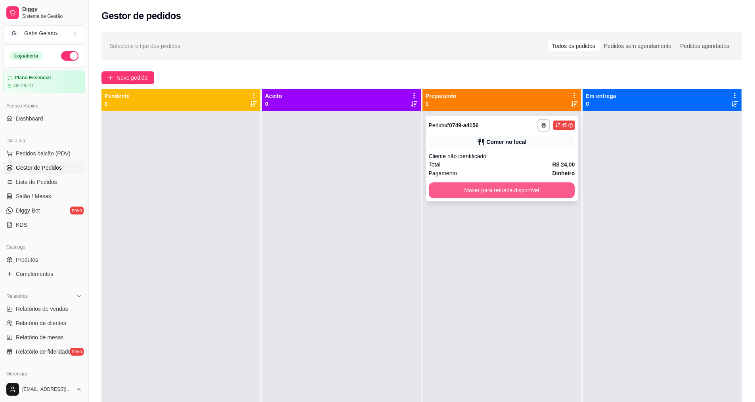
click at [446, 187] on button "Mover para retirada disponível" at bounding box center [502, 190] width 146 height 16
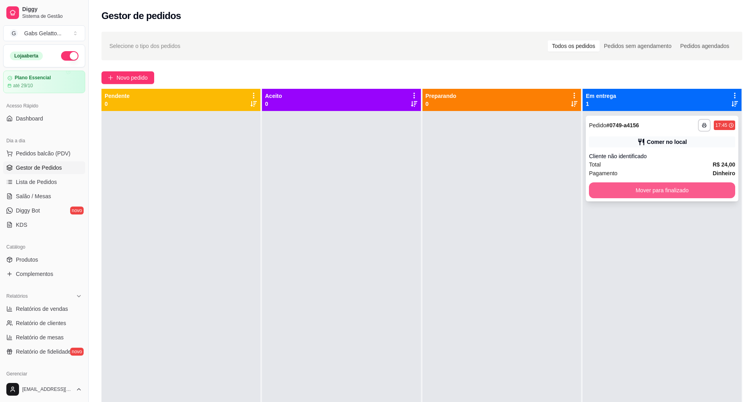
click at [611, 188] on button "Mover para finalizado" at bounding box center [662, 190] width 146 height 16
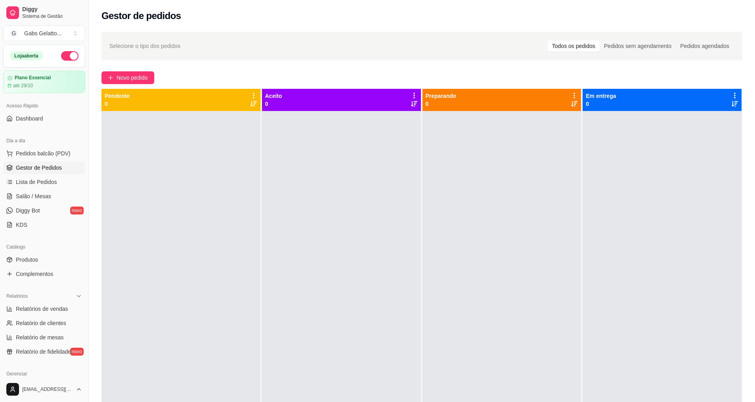
click at [155, 292] on div at bounding box center [181, 312] width 159 height 402
click at [47, 160] on ul "Pedidos balcão (PDV) Gestor de Pedidos Lista de Pedidos Salão / Mesas Diggy Bot…" at bounding box center [44, 189] width 82 height 84
click at [53, 157] on span "Pedidos balcão (PDV)" at bounding box center [43, 153] width 55 height 8
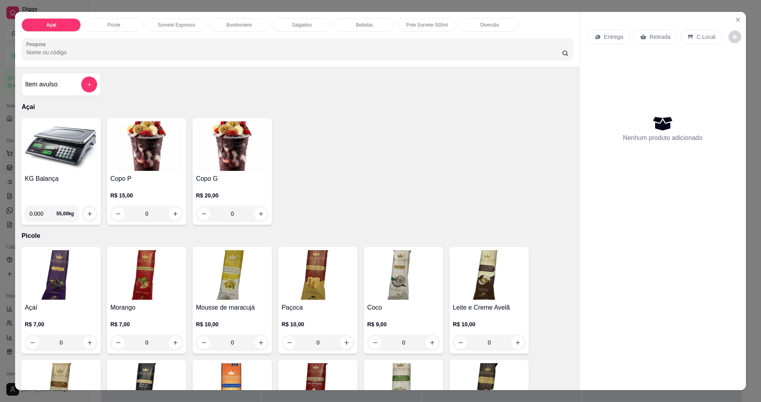
click at [53, 157] on img at bounding box center [61, 146] width 73 height 50
click at [34, 158] on img at bounding box center [61, 146] width 73 height 50
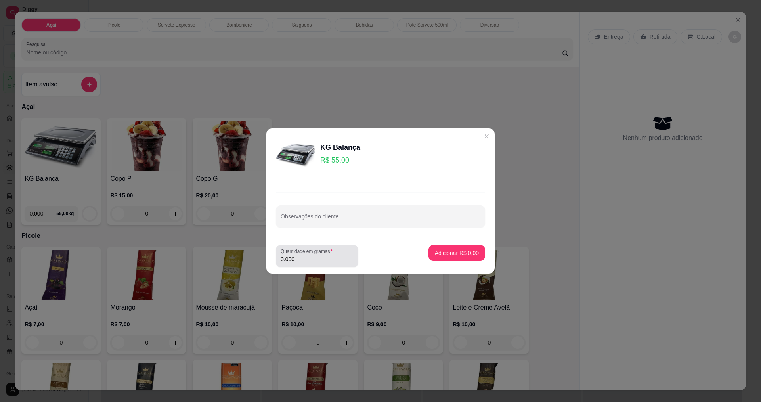
click at [310, 263] on div "0.000" at bounding box center [317, 256] width 73 height 16
type input "0.011"
click at [447, 256] on p "Adicionar R$ 0,61" at bounding box center [456, 253] width 43 height 8
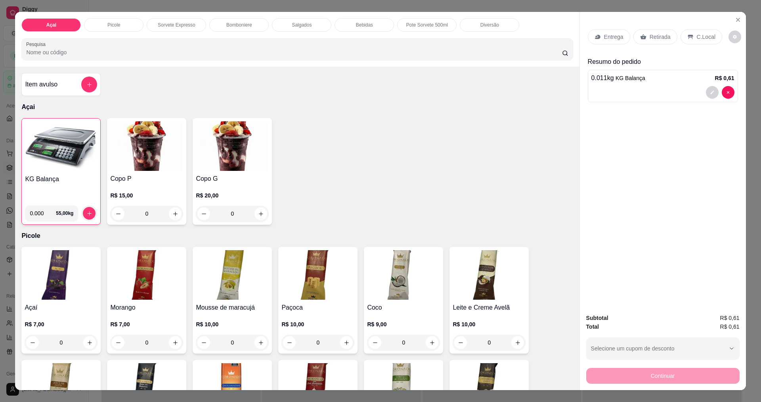
click at [698, 38] on p "C.Local" at bounding box center [706, 37] width 19 height 8
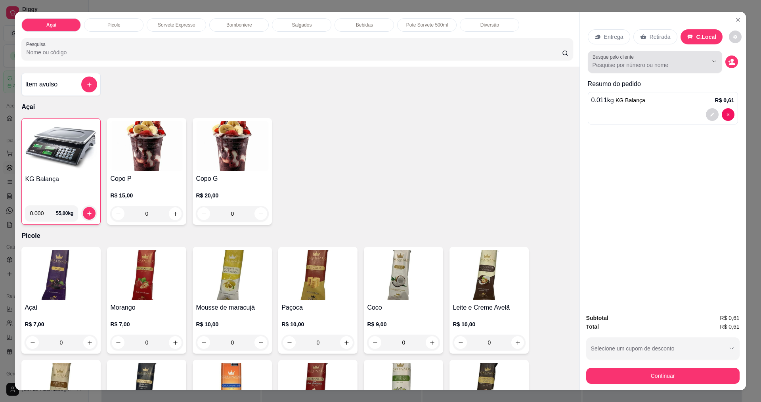
click at [703, 65] on button "Show suggestions" at bounding box center [703, 61] width 13 height 13
type input "h"
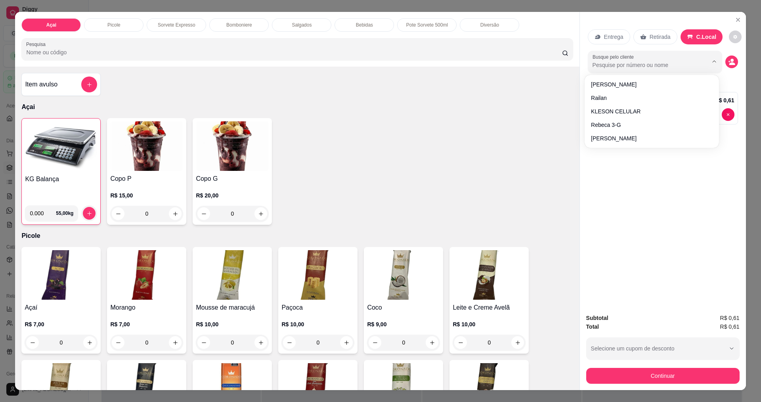
click at [734, 113] on div "0.011 kg KG Balança R$ 0,61" at bounding box center [663, 108] width 150 height 33
click at [727, 116] on icon "decrease-product-quantity" at bounding box center [728, 114] width 5 height 5
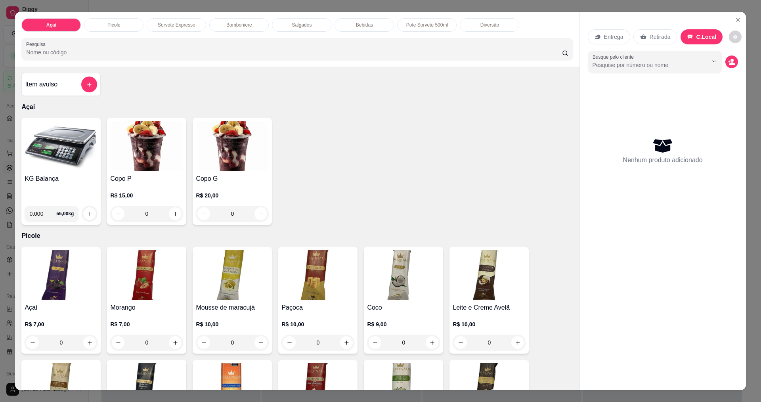
click at [69, 156] on img at bounding box center [61, 146] width 73 height 50
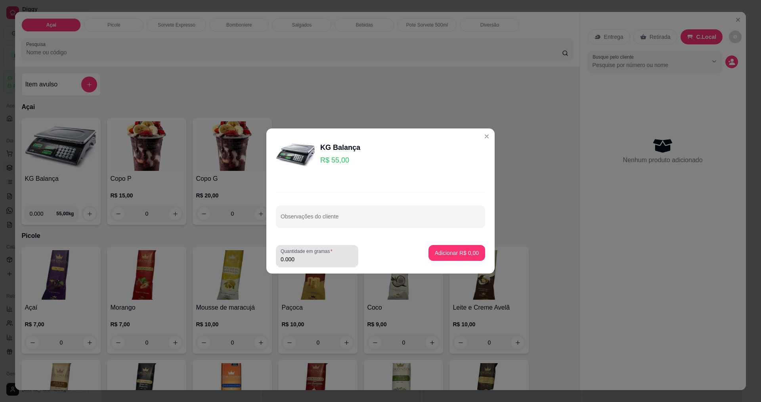
click at [304, 252] on label "Quantidade em gramas" at bounding box center [308, 251] width 55 height 7
click at [304, 260] on input "0.000" at bounding box center [317, 259] width 73 height 8
click at [319, 262] on input "0.000" at bounding box center [311, 259] width 60 height 8
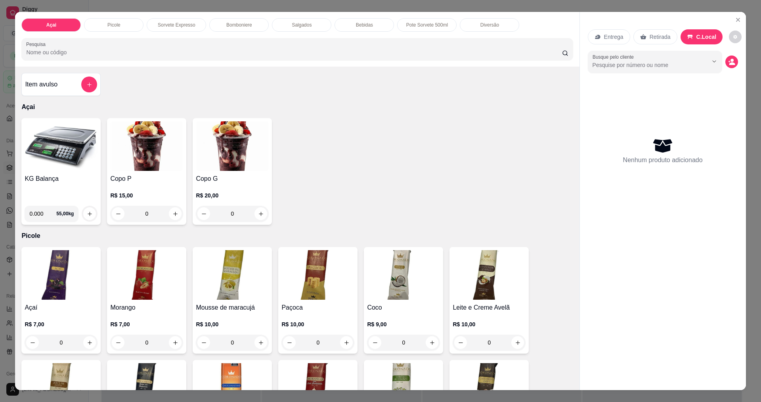
click at [41, 146] on img at bounding box center [61, 146] width 73 height 50
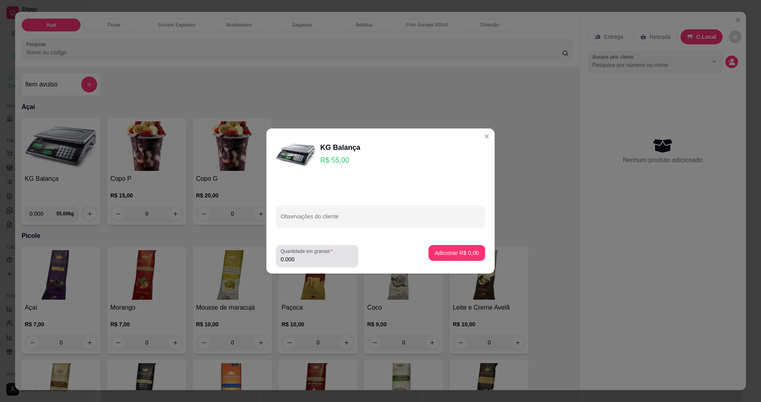
click at [325, 262] on input "0.000" at bounding box center [317, 259] width 73 height 8
click at [325, 261] on input "0.000" at bounding box center [311, 259] width 60 height 8
type input "0.186"
click at [455, 245] on footer "Quantidade em gramas 0.186 Adicionar R$ 10,23" at bounding box center [380, 256] width 228 height 35
click at [458, 249] on p "Adicionar R$ 10,23" at bounding box center [455, 253] width 47 height 8
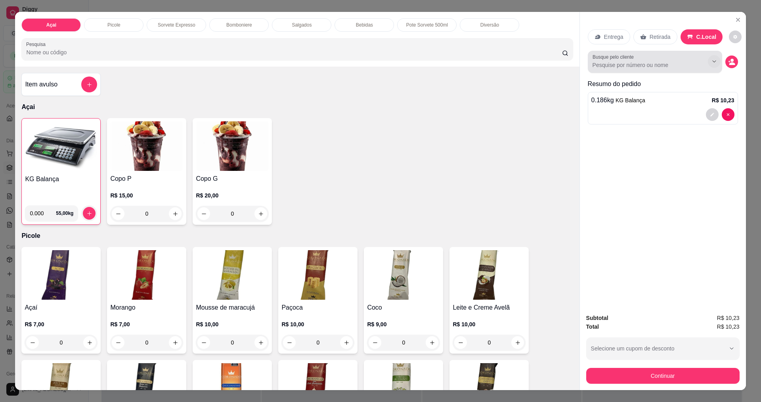
click at [715, 61] on button "Show suggestions" at bounding box center [714, 61] width 13 height 13
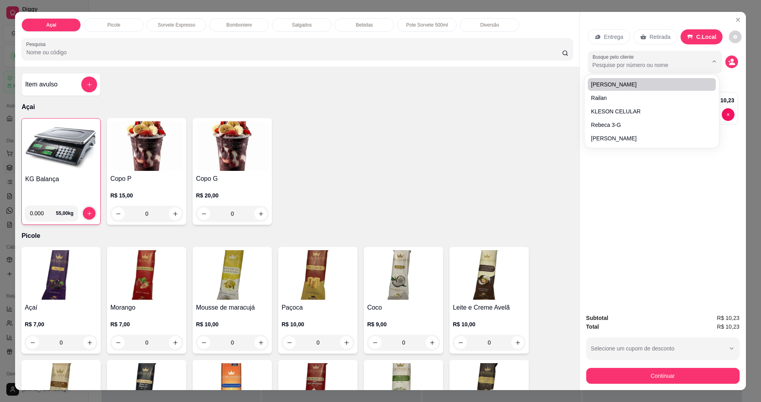
click at [653, 63] on input "Busque pelo cliente" at bounding box center [644, 65] width 103 height 8
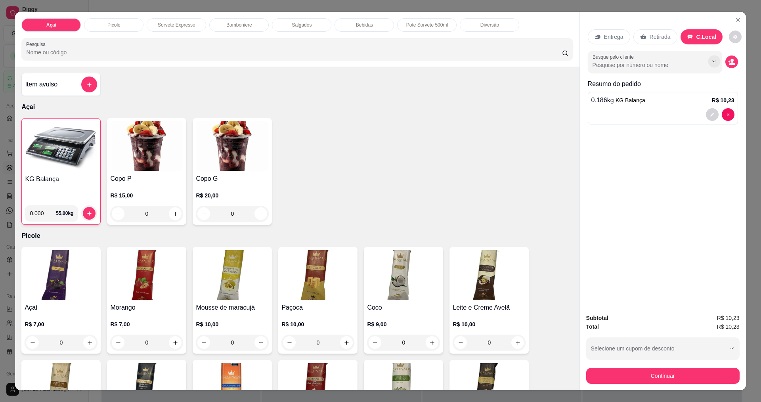
click at [716, 61] on button "Show suggestions" at bounding box center [714, 62] width 12 height 12
click at [728, 62] on icon "decrease-product-quantity" at bounding box center [731, 62] width 7 height 7
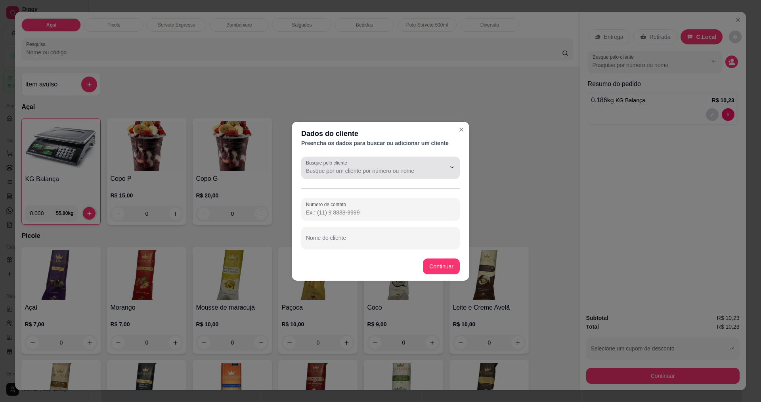
click at [408, 179] on div "Busque pelo cliente Número de contato Nome do cliente" at bounding box center [381, 202] width 178 height 99
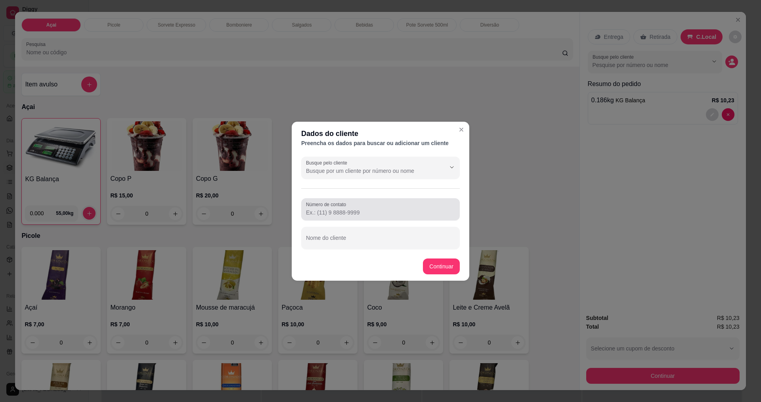
click at [389, 218] on div "Número de contato" at bounding box center [380, 209] width 159 height 22
drag, startPoint x: 363, startPoint y: 250, endPoint x: 368, endPoint y: 228, distance: 23.1
click at [366, 238] on div "Busque pelo cliente Número de contato Nome do cliente" at bounding box center [381, 202] width 178 height 99
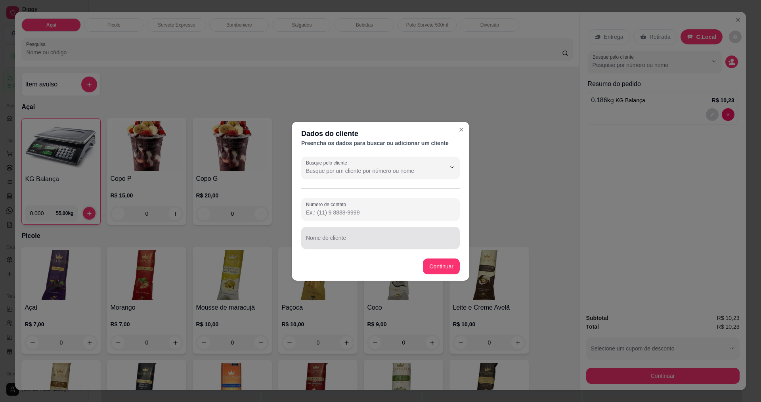
click at [368, 227] on div "Nome do cliente" at bounding box center [380, 238] width 159 height 22
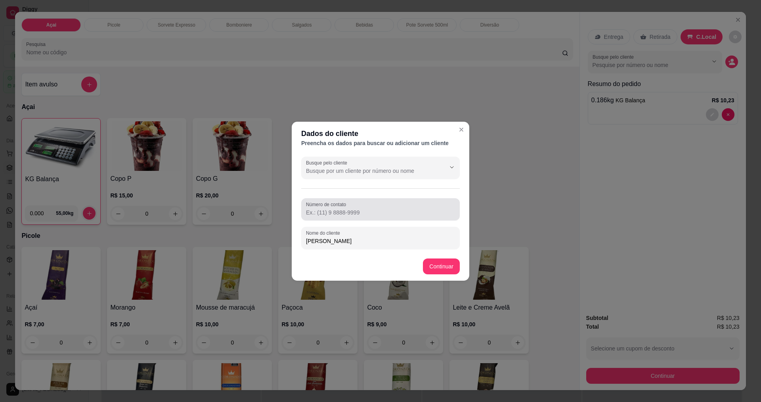
type input "HENRIQUE MAX"
drag, startPoint x: 341, startPoint y: 199, endPoint x: 345, endPoint y: 209, distance: 10.4
click at [342, 202] on div "Número de contato" at bounding box center [380, 209] width 159 height 22
click at [345, 209] on input "Número de contato" at bounding box center [380, 213] width 149 height 8
click at [355, 219] on div "Número de contato" at bounding box center [380, 209] width 159 height 22
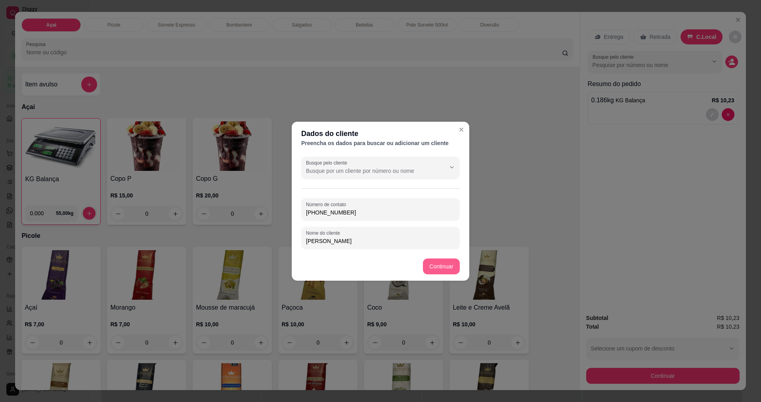
type input "(75) 99896-6979"
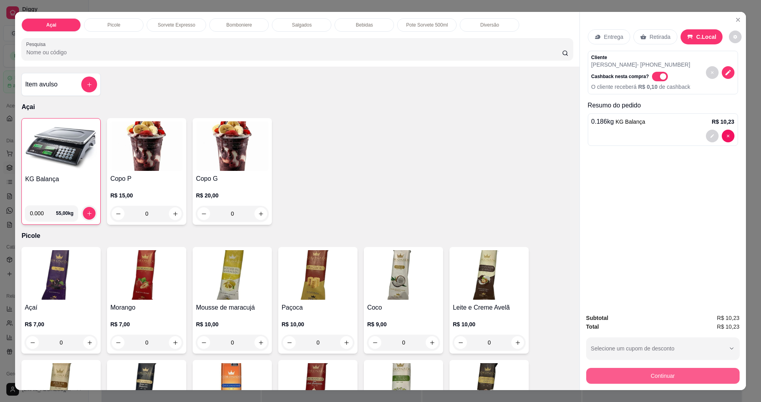
click at [631, 377] on button "Continuar" at bounding box center [662, 376] width 153 height 16
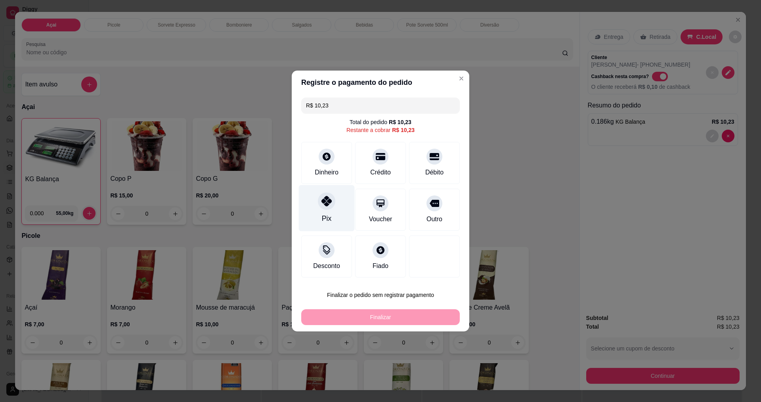
click at [324, 202] on icon at bounding box center [327, 201] width 10 height 10
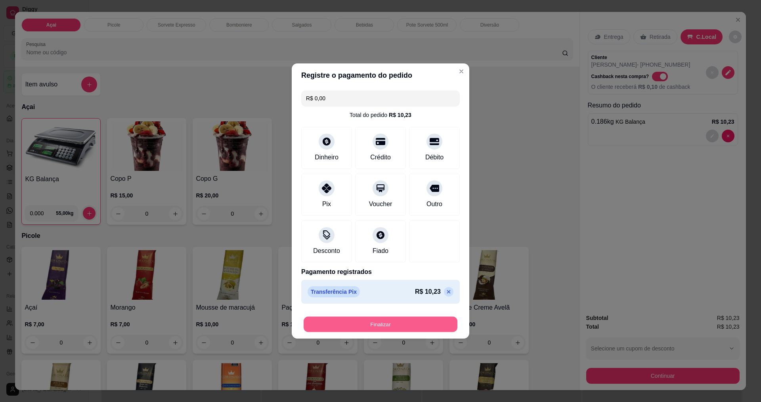
click at [416, 321] on button "Finalizar" at bounding box center [381, 324] width 154 height 15
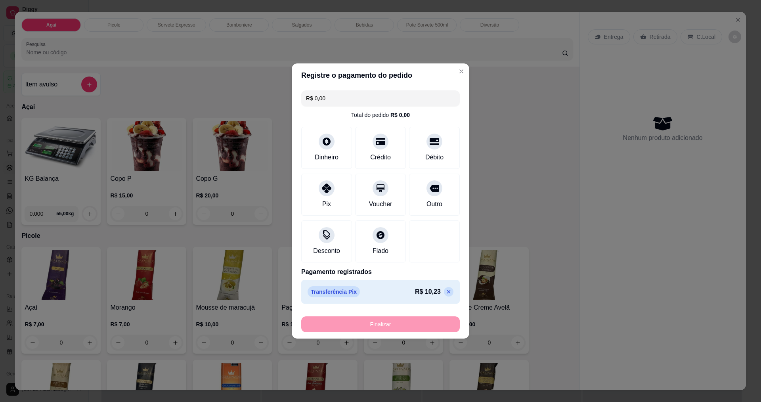
type input "-R$ 10,23"
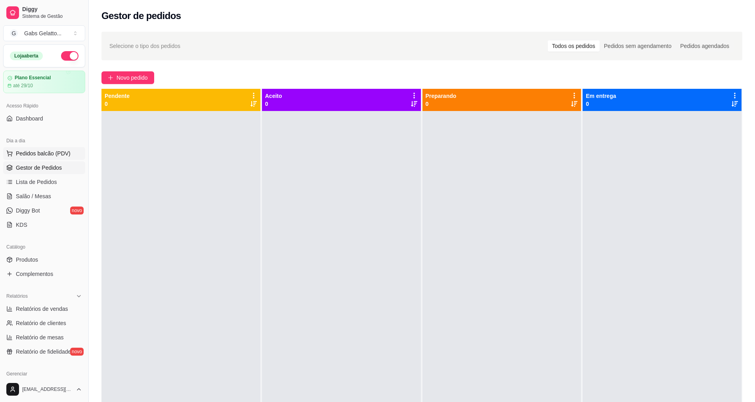
click at [41, 151] on span "Pedidos balcão (PDV)" at bounding box center [43, 153] width 55 height 8
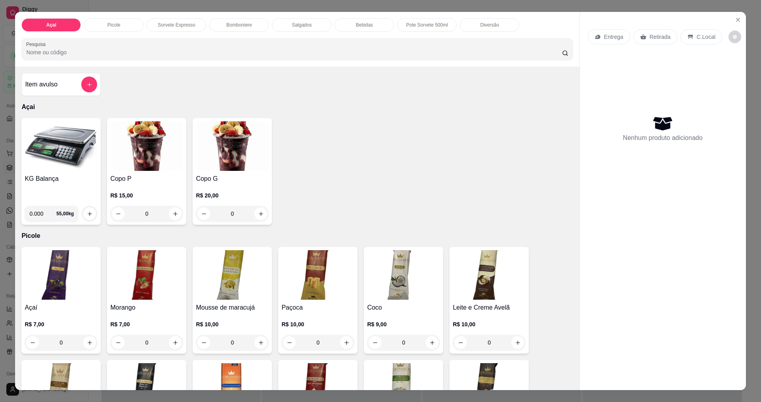
click at [67, 163] on img at bounding box center [61, 146] width 73 height 50
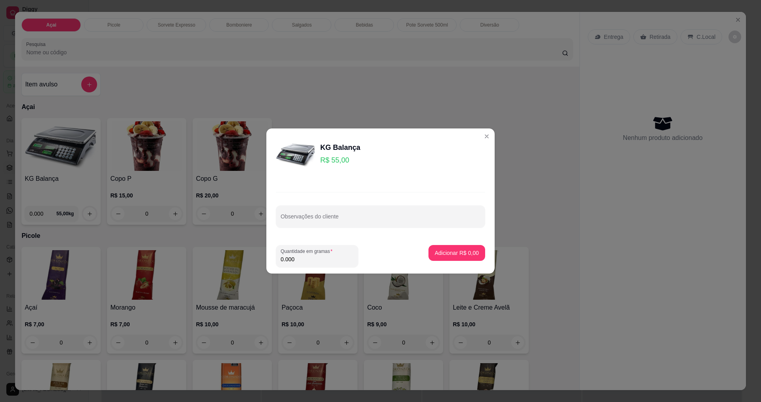
click at [308, 259] on input "0.000" at bounding box center [317, 259] width 73 height 8
type input "0.144"
click at [454, 256] on p "Adicionar R$ 7,92" at bounding box center [457, 253] width 44 height 8
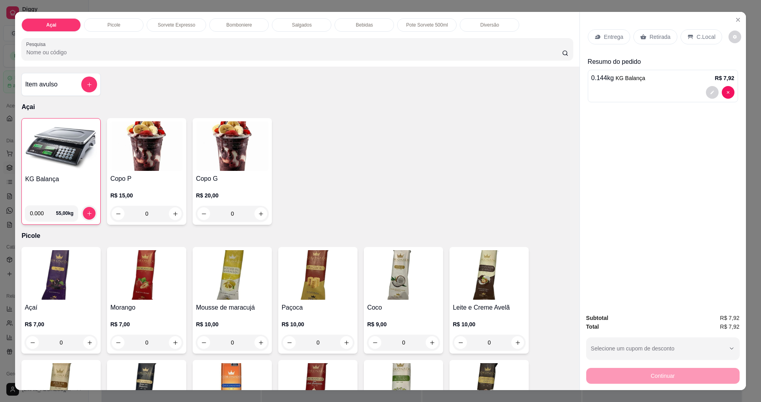
click at [689, 40] on div "C.Local" at bounding box center [702, 36] width 42 height 15
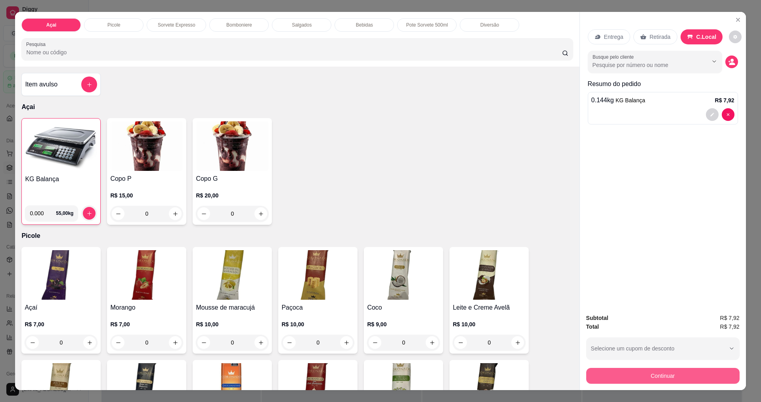
click at [663, 373] on button "Continuar" at bounding box center [662, 376] width 153 height 16
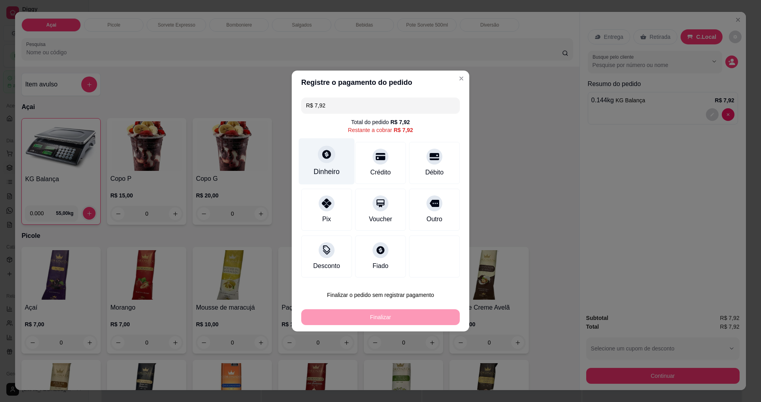
click at [325, 163] on div at bounding box center [326, 154] width 17 height 17
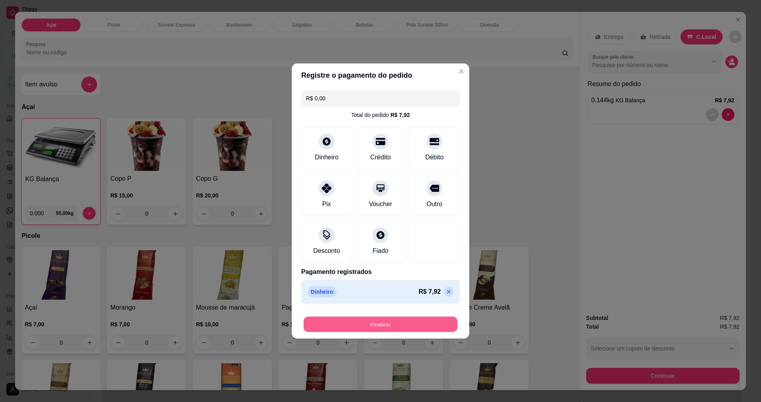
click at [389, 320] on button "Finalizar" at bounding box center [381, 324] width 154 height 15
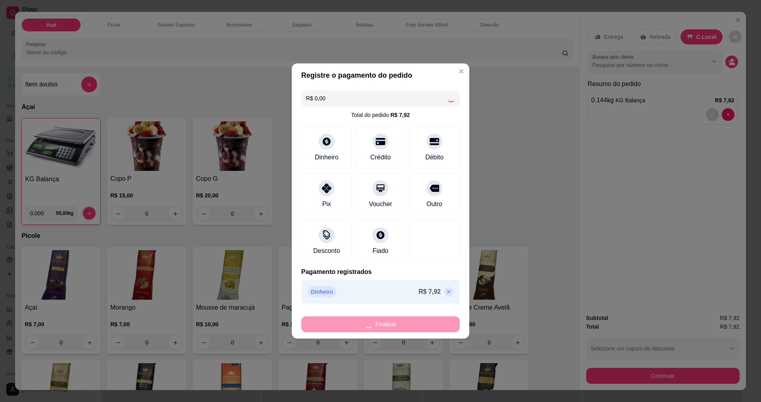
type input "-R$ 7,92"
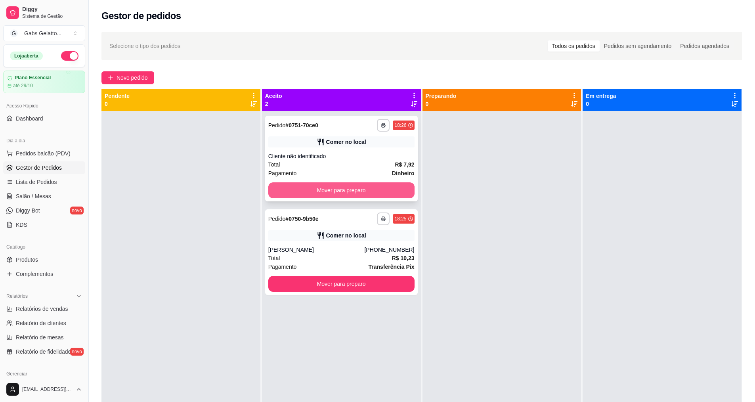
click at [354, 195] on button "Mover para preparo" at bounding box center [341, 190] width 146 height 16
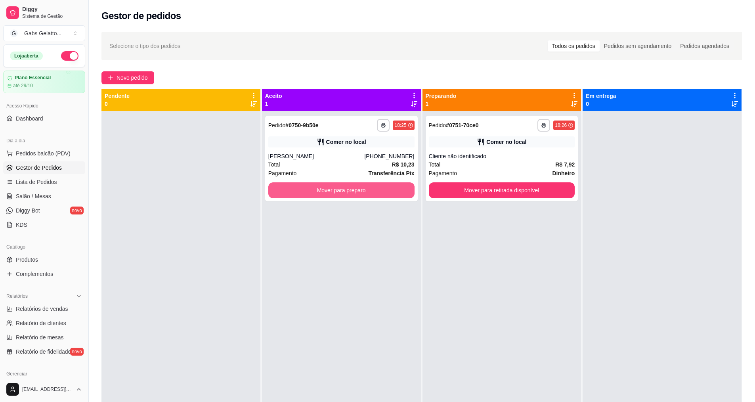
click at [360, 193] on button "Mover para preparo" at bounding box center [341, 190] width 146 height 16
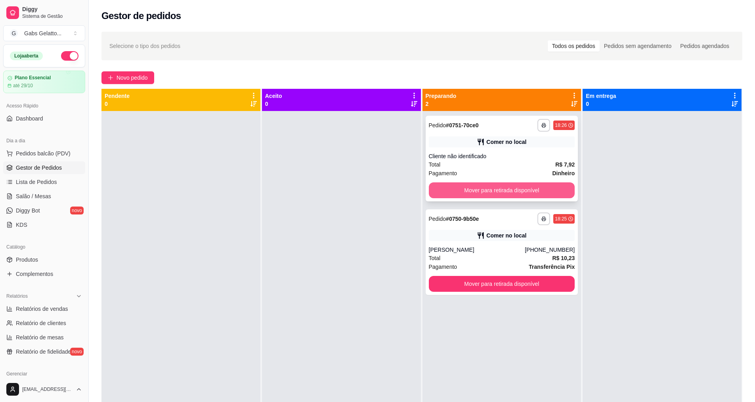
click at [460, 192] on button "Mover para retirada disponível" at bounding box center [502, 190] width 146 height 16
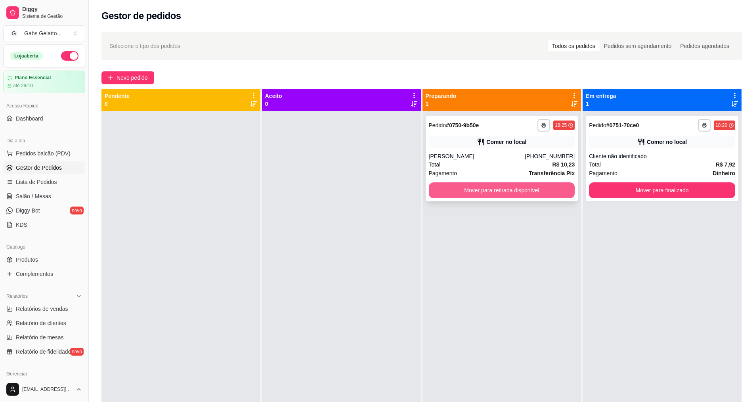
click at [526, 192] on button "Mover para retirada disponível" at bounding box center [502, 190] width 146 height 16
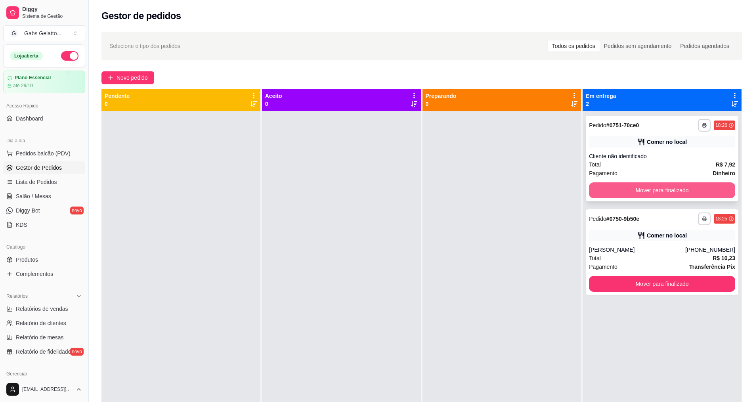
click at [622, 193] on button "Mover para finalizado" at bounding box center [662, 190] width 146 height 16
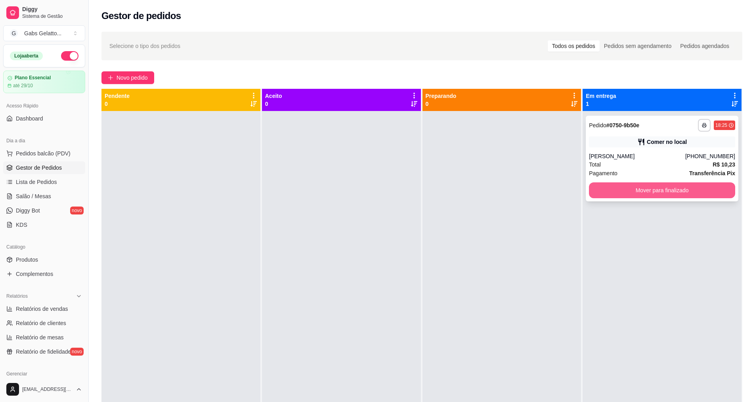
click at [625, 192] on button "Mover para finalizado" at bounding box center [662, 190] width 146 height 16
click at [72, 155] on button "Pedidos balcão (PDV)" at bounding box center [44, 153] width 82 height 13
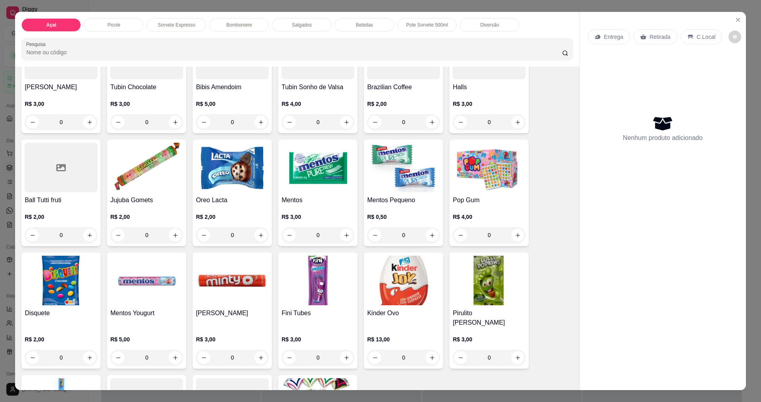
scroll to position [872, 0]
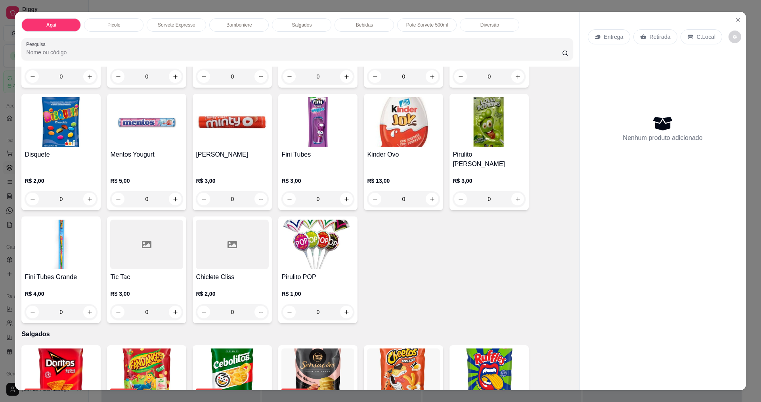
click at [218, 239] on div at bounding box center [232, 245] width 73 height 50
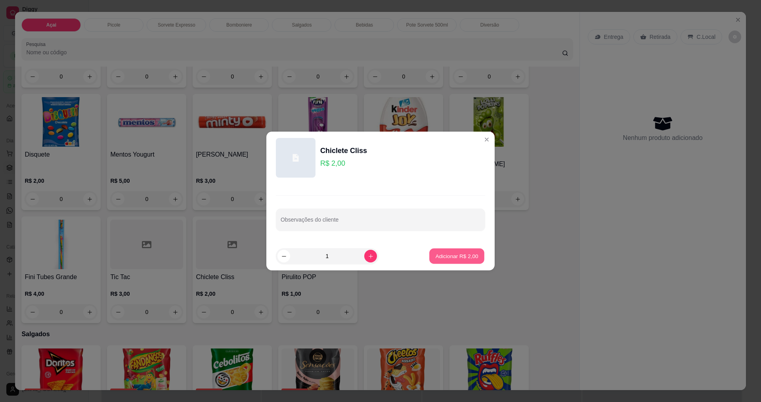
click at [447, 258] on p "Adicionar R$ 2,00" at bounding box center [456, 256] width 43 height 8
type input "1"
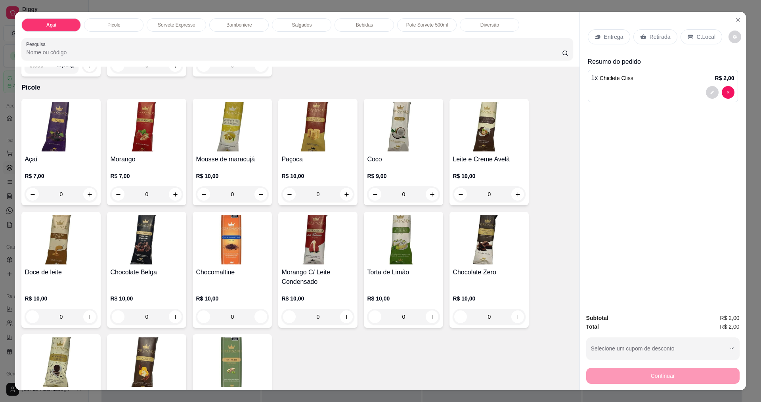
scroll to position [0, 0]
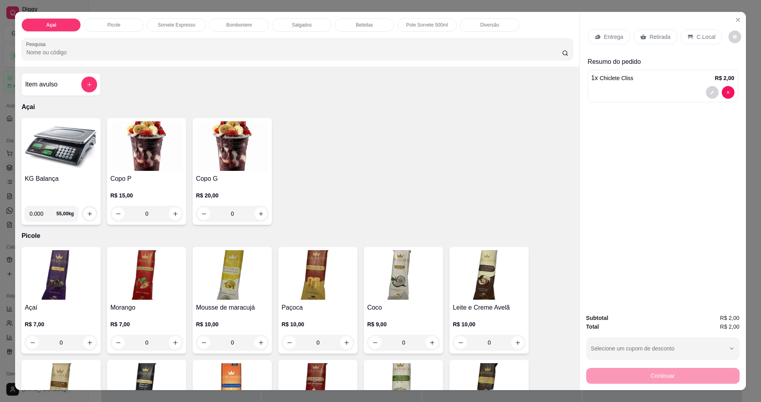
click at [75, 151] on img at bounding box center [61, 146] width 73 height 50
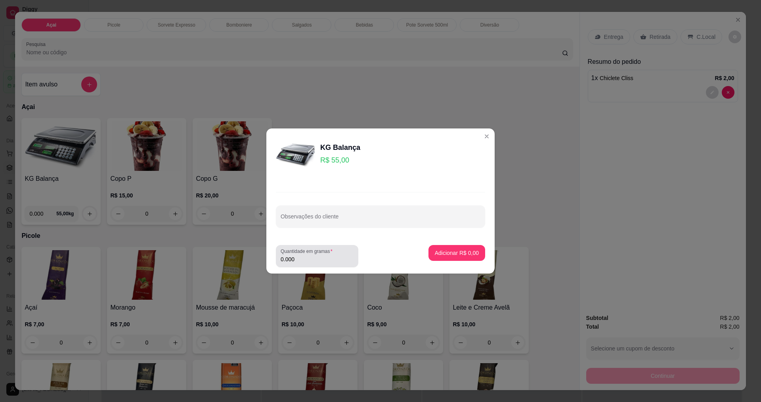
drag, startPoint x: 328, startPoint y: 251, endPoint x: 325, endPoint y: 256, distance: 6.2
click at [327, 252] on label "Quantidade em gramas" at bounding box center [308, 251] width 55 height 7
click at [327, 255] on input "0.000" at bounding box center [317, 259] width 73 height 8
click at [325, 256] on input "0.000" at bounding box center [311, 259] width 60 height 8
click at [322, 253] on label "Quantidade em gramas" at bounding box center [308, 251] width 55 height 7
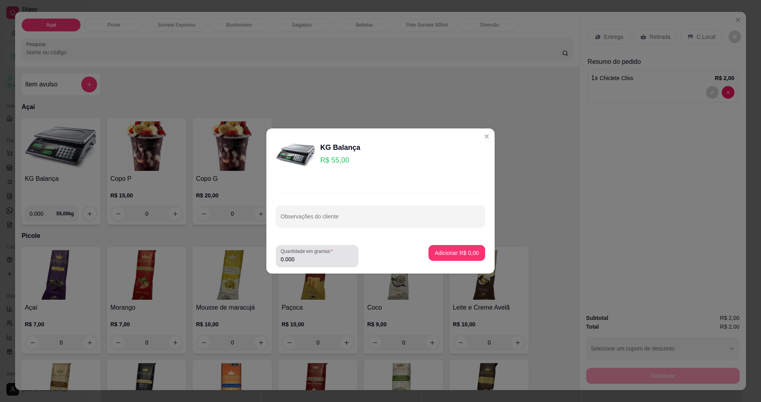
click at [322, 255] on input "0.000" at bounding box center [317, 259] width 73 height 8
type input "0.206"
click at [470, 251] on p "Adicionar R$ 11,33" at bounding box center [455, 253] width 47 height 8
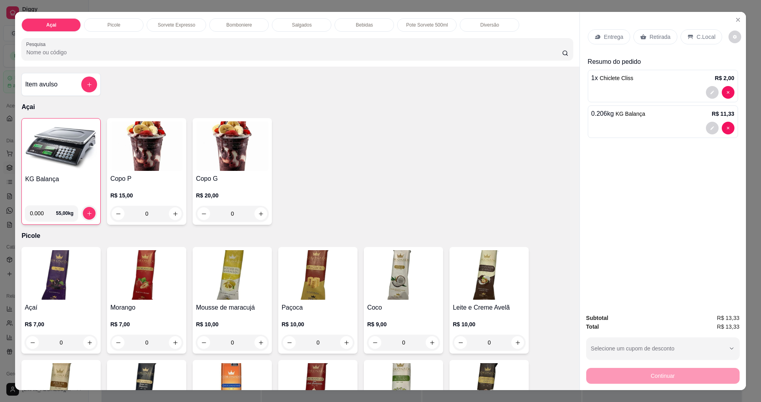
click at [697, 35] on p "C.Local" at bounding box center [706, 37] width 19 height 8
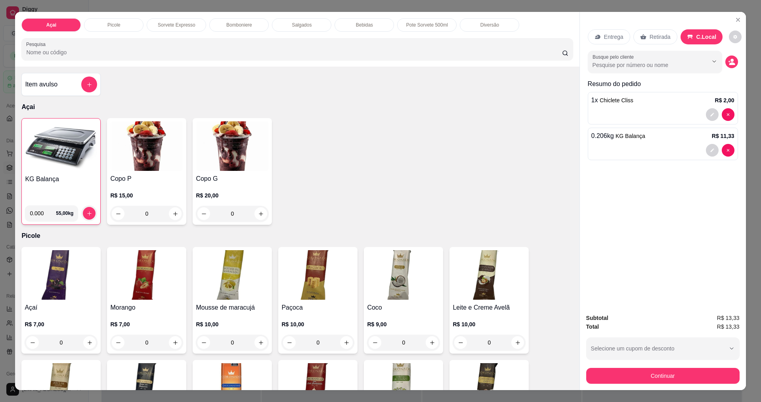
click at [685, 379] on button "Continuar" at bounding box center [662, 376] width 153 height 16
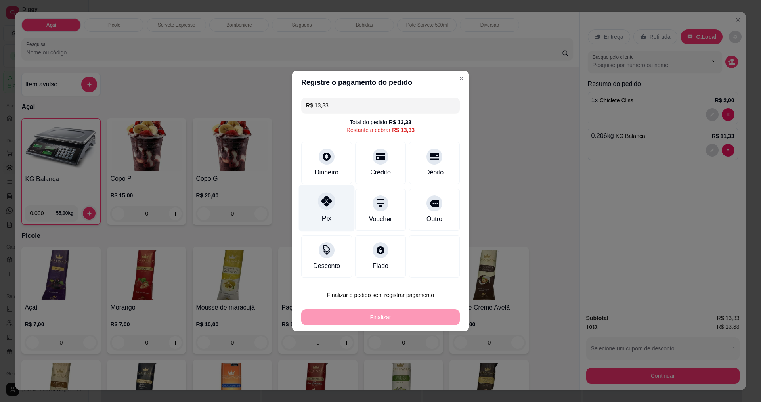
click at [320, 200] on div at bounding box center [326, 200] width 17 height 17
type input "R$ 0,00"
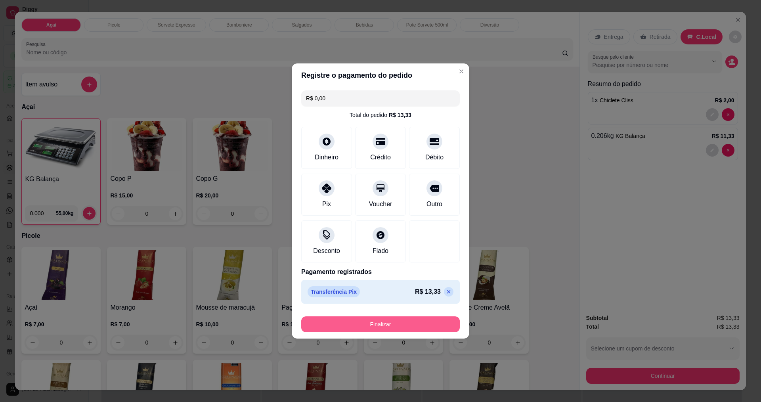
click at [424, 324] on button "Finalizar" at bounding box center [380, 324] width 159 height 16
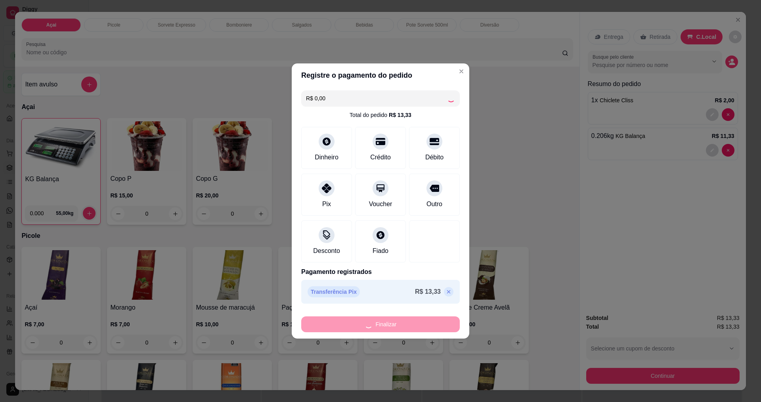
type input "0"
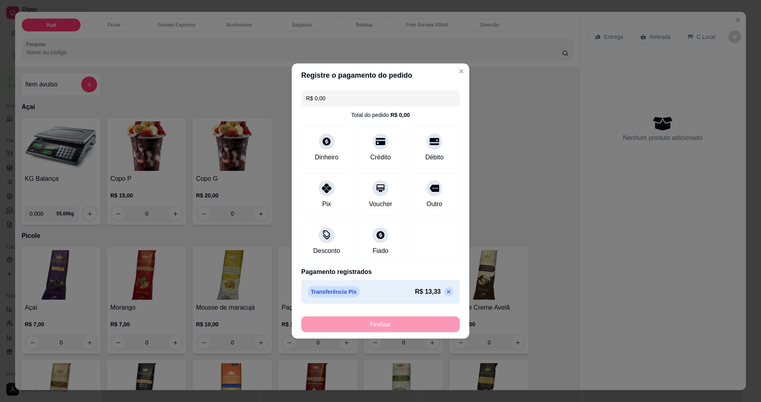
type input "-R$ 13,33"
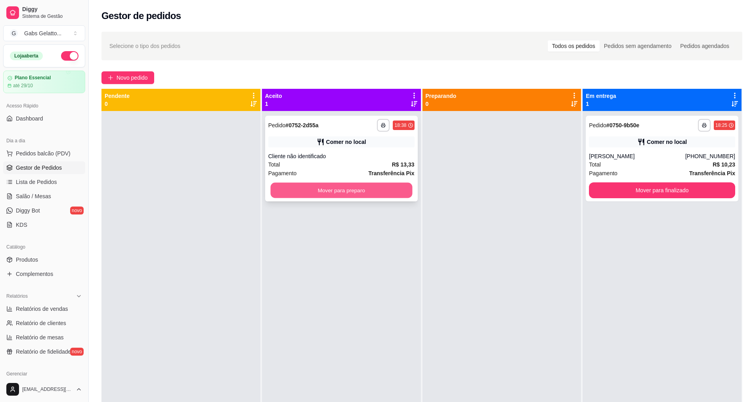
click at [396, 186] on button "Mover para preparo" at bounding box center [341, 190] width 142 height 15
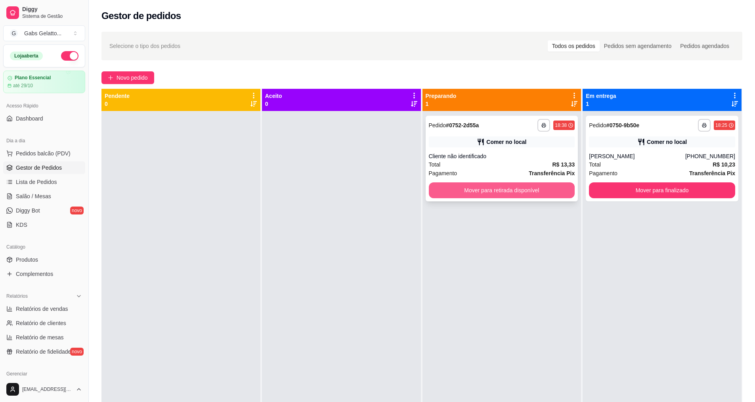
click at [471, 190] on button "Mover para retirada disponível" at bounding box center [502, 190] width 146 height 16
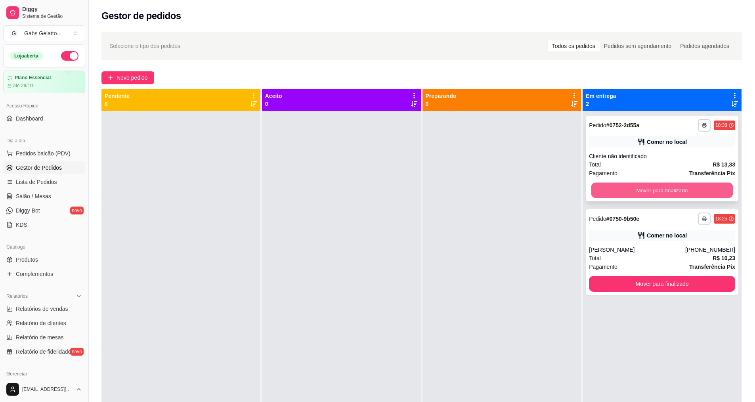
click at [615, 187] on button "Mover para finalizado" at bounding box center [663, 190] width 142 height 15
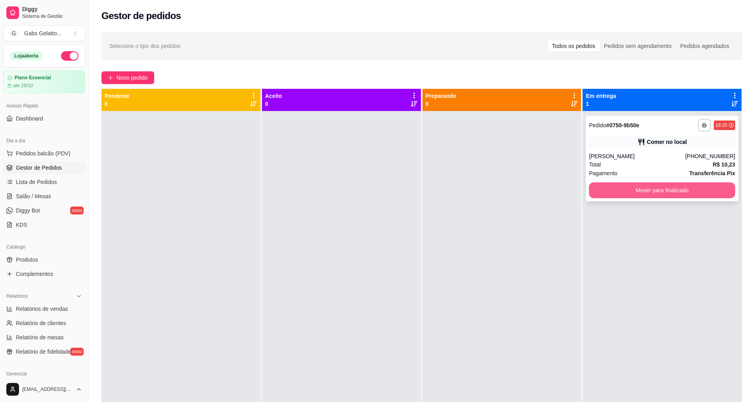
click at [618, 186] on button "Mover para finalizado" at bounding box center [662, 190] width 146 height 16
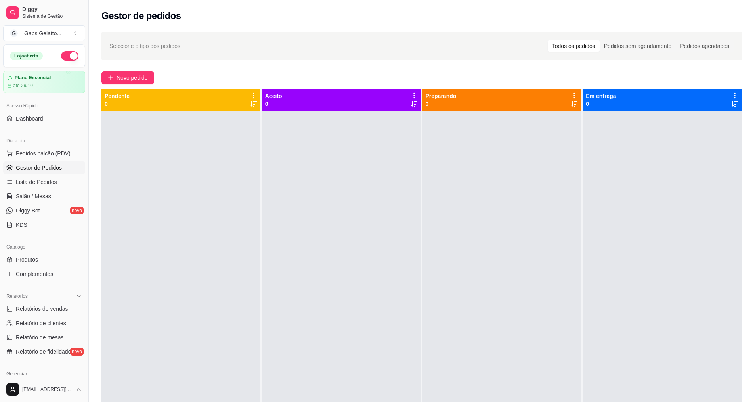
click at [86, 122] on button "Toggle Sidebar" at bounding box center [88, 201] width 6 height 402
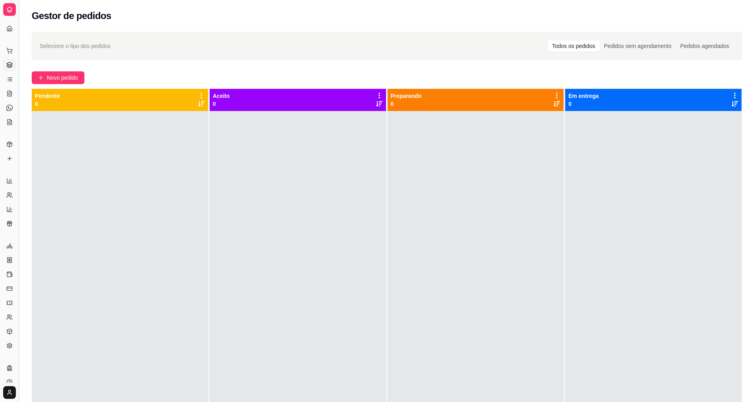
click at [19, 125] on button "Toggle Sidebar" at bounding box center [18, 201] width 6 height 402
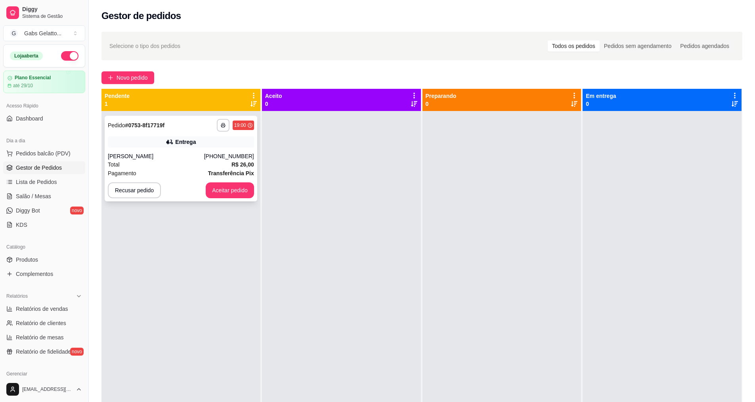
click at [167, 152] on div "**********" at bounding box center [181, 159] width 153 height 86
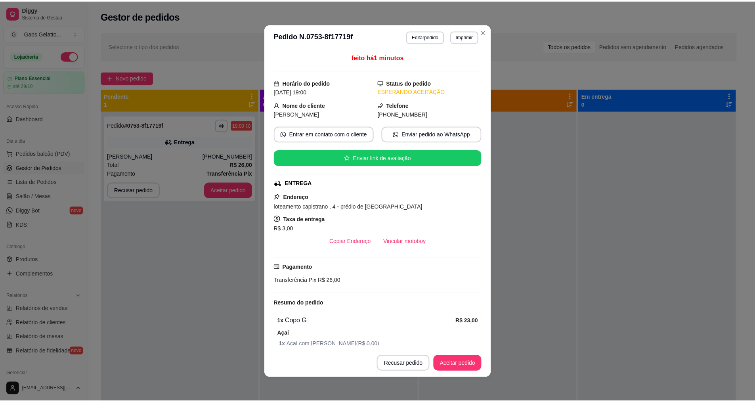
scroll to position [40, 0]
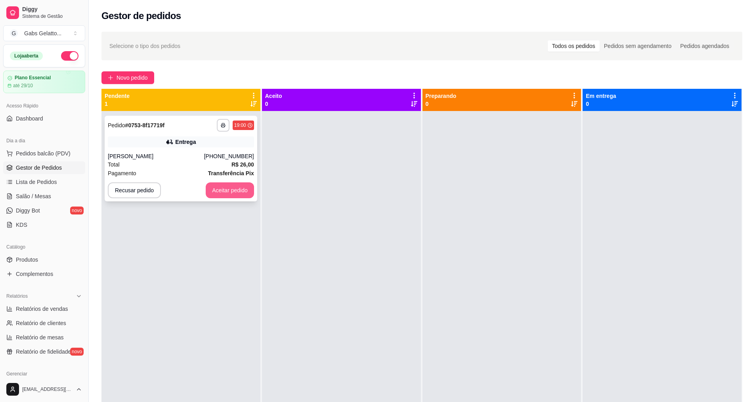
click at [207, 188] on button "Aceitar pedido" at bounding box center [230, 190] width 48 height 16
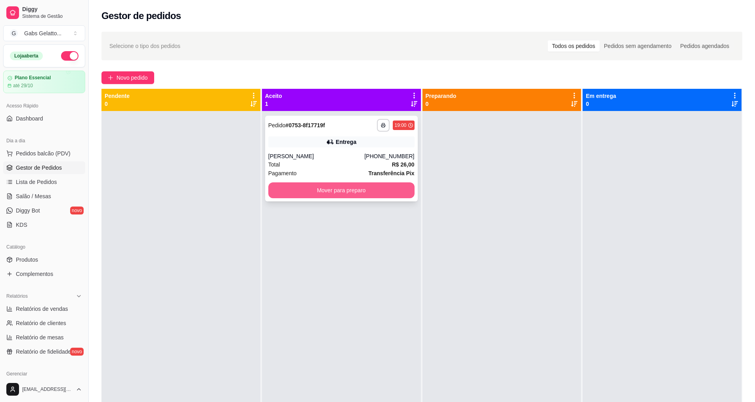
click at [378, 195] on button "Mover para preparo" at bounding box center [341, 190] width 146 height 16
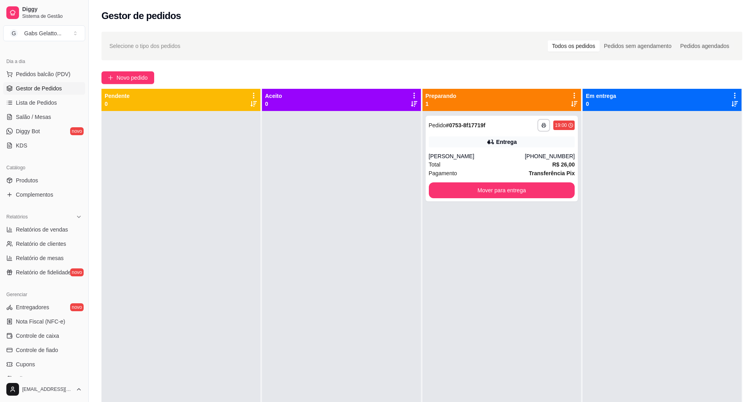
scroll to position [119, 0]
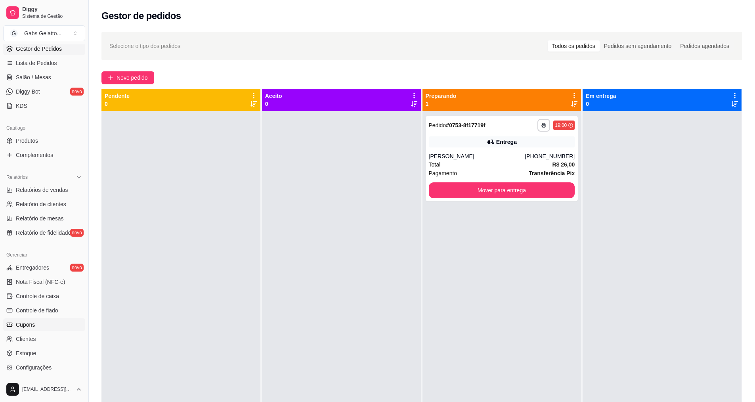
click at [44, 326] on link "Cupons" at bounding box center [44, 324] width 82 height 13
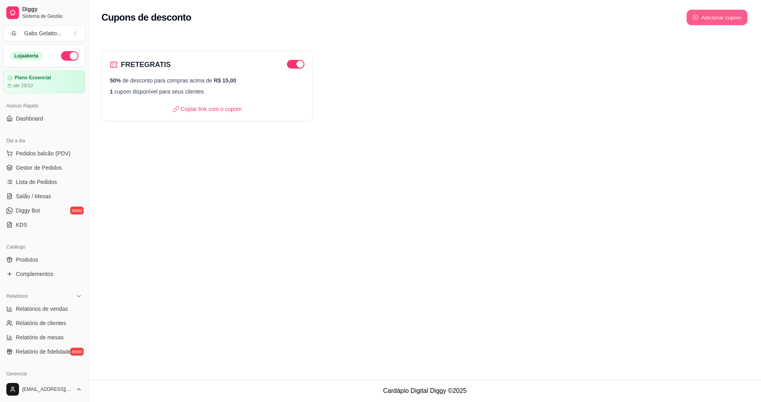
click at [717, 12] on button "Adicionar cupom" at bounding box center [717, 17] width 61 height 15
select select "FIXED_VALUE"
click at [226, 71] on div "FRETEGRATIS 50% de desconto para compras acima de R$ 15,00 1 cupom disponível p…" at bounding box center [207, 86] width 211 height 71
select select "PERCENTAGE"
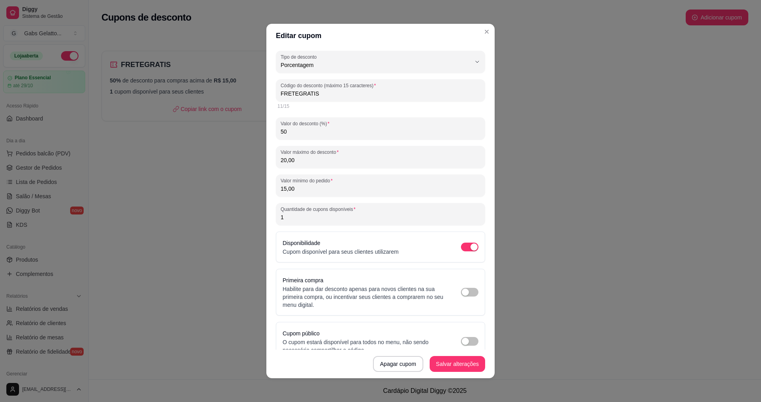
click at [367, 91] on input "FRETEGRATIS" at bounding box center [381, 94] width 200 height 8
click at [387, 65] on span "Porcentagem" at bounding box center [376, 65] width 190 height 8
click at [341, 94] on li "Porcentagem" at bounding box center [374, 97] width 189 height 12
select select
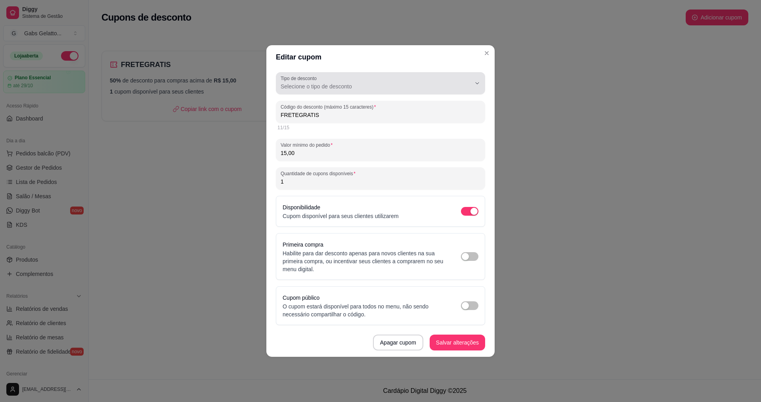
click at [360, 90] on div "Selecione o tipo de desconto" at bounding box center [376, 83] width 190 height 16
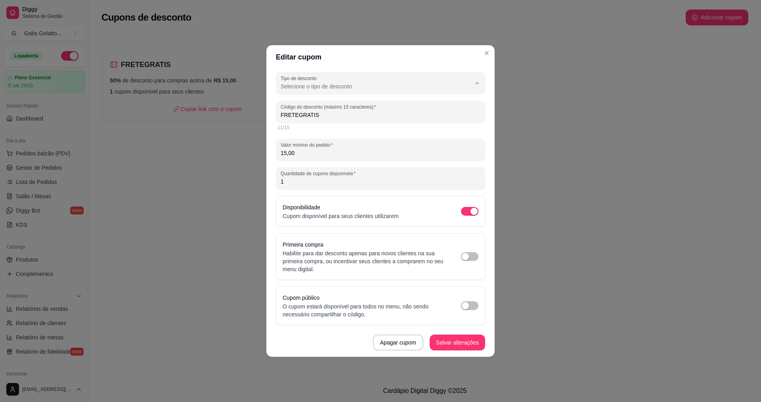
click at [320, 121] on span "Porcentagem" at bounding box center [376, 119] width 181 height 8
type input "PERCENTAGE"
select select "PERCENTAGE"
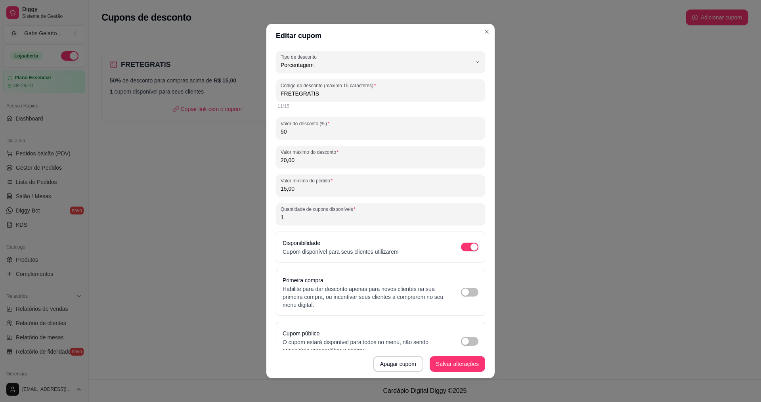
click at [337, 97] on input "FRETEGRATIS" at bounding box center [381, 94] width 200 height 8
type input "EDUARDAFIEL"
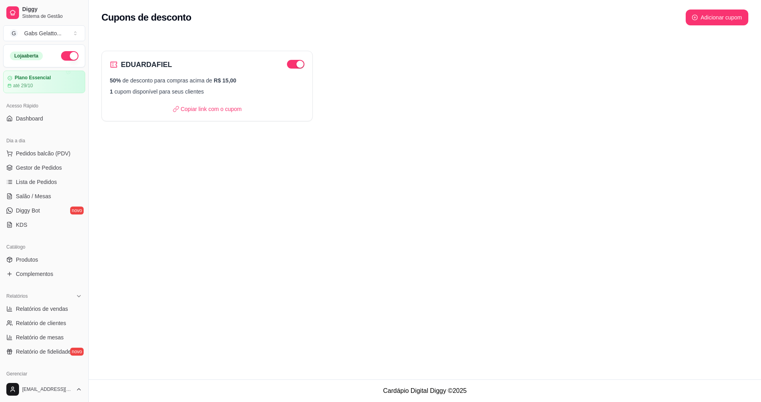
click at [726, 21] on button "Adicionar cupom" at bounding box center [717, 18] width 63 height 16
select select "FIXED_VALUE"
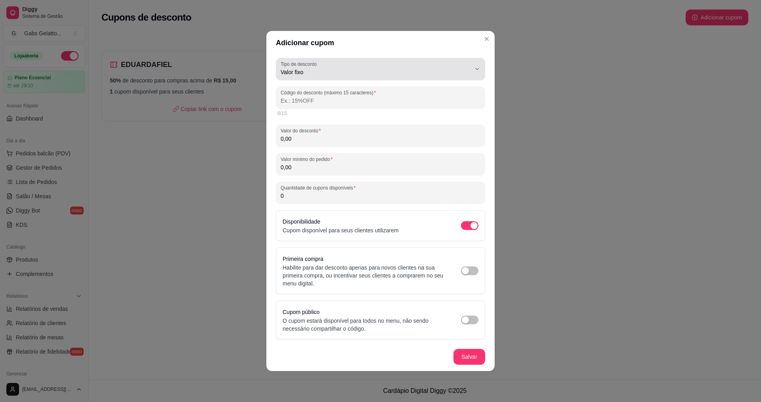
click at [358, 76] on div "Valor fixo" at bounding box center [376, 69] width 190 height 16
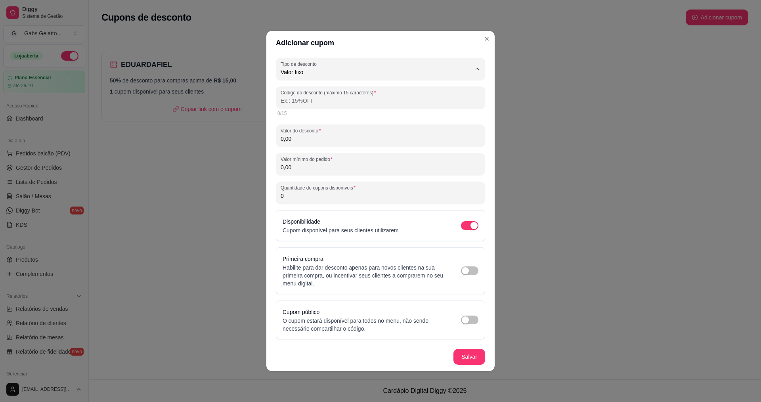
click at [344, 102] on span "Porcentagem" at bounding box center [376, 104] width 181 height 8
type input "PERCENTAGE"
select select "PERCENTAGE"
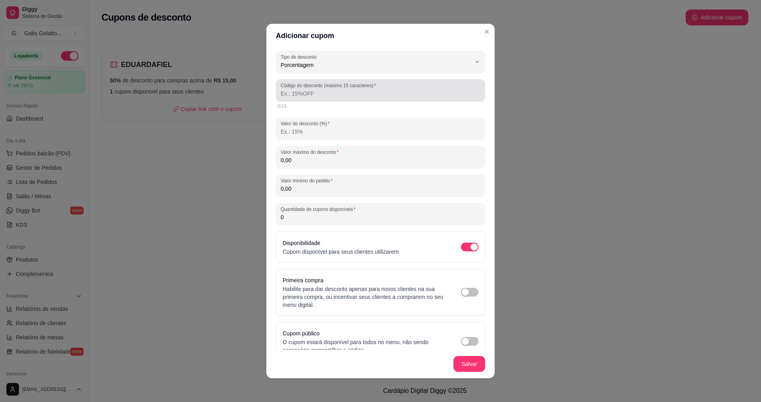
click at [341, 95] on input "Código do desconto (máximo 15 caracteres)" at bounding box center [381, 94] width 200 height 8
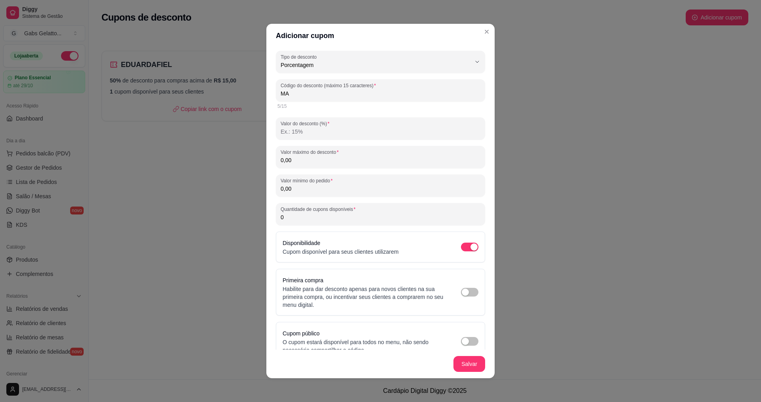
type input "M"
type input "F"
click at [331, 140] on div "PERCENTAGE Tipo de desconto Valor fixo Porcentagem Frete grátis Tipo de descont…" at bounding box center [380, 206] width 209 height 310
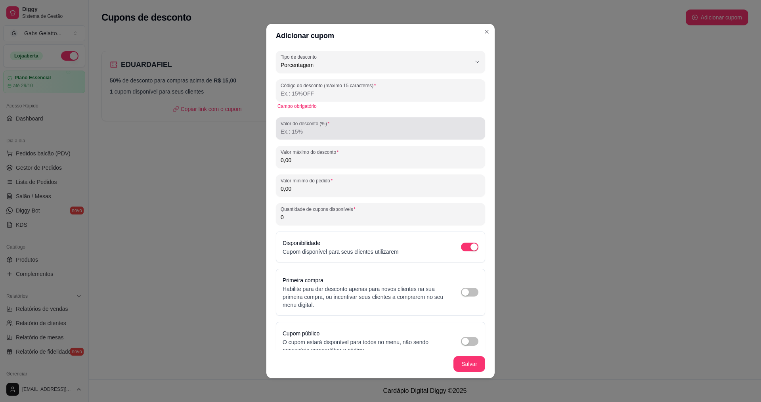
click at [345, 135] on input "Valor do desconto (%)" at bounding box center [381, 132] width 200 height 8
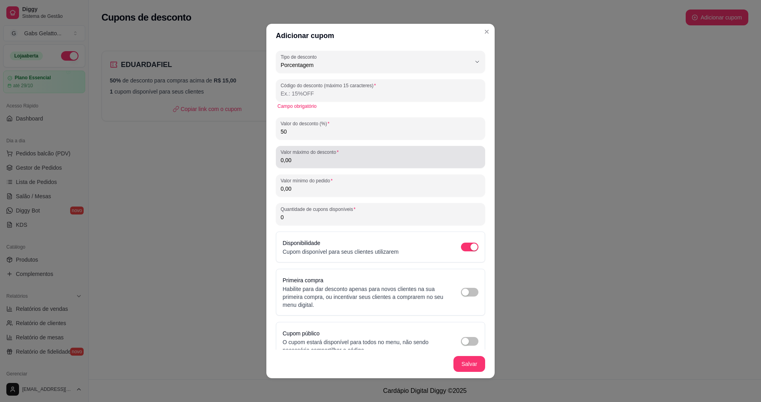
type input "50"
click at [332, 156] on div "0,00" at bounding box center [381, 157] width 200 height 16
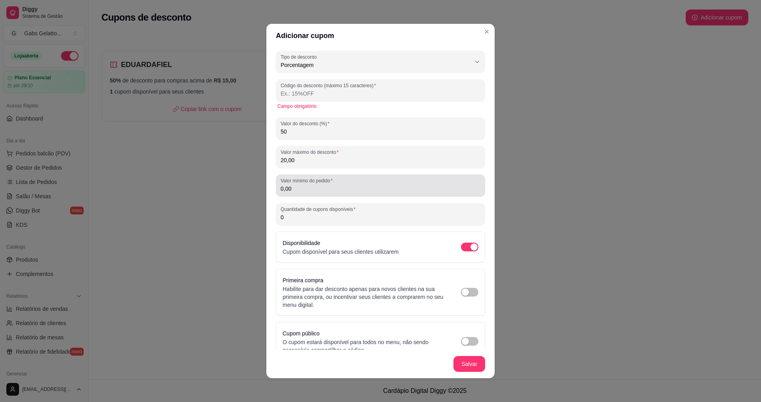
type input "20,00"
click at [322, 187] on input "0,00" at bounding box center [381, 189] width 200 height 8
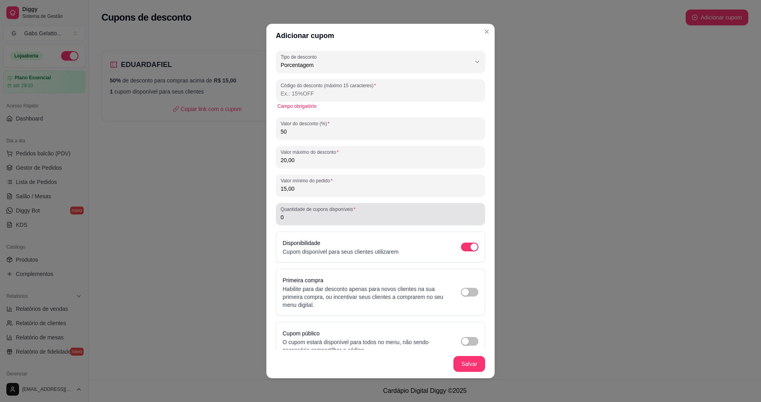
type input "15,00"
click at [323, 221] on div "0" at bounding box center [381, 214] width 200 height 16
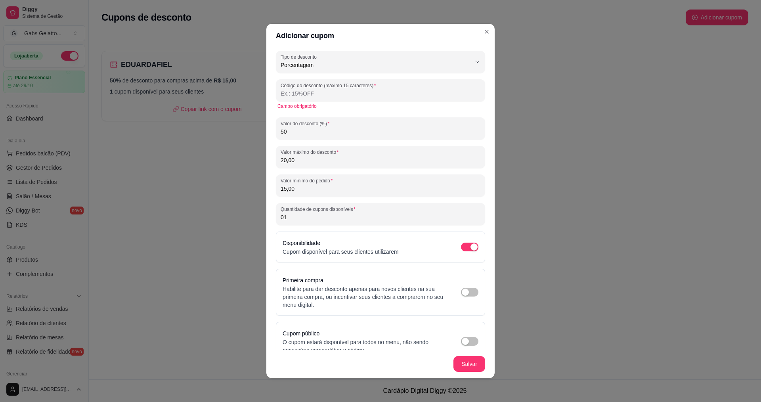
type input "0"
type input "1"
click at [320, 94] on input "Código do desconto (máximo 15 caracteres)" at bounding box center [381, 94] width 200 height 8
type input "MARCINHA"
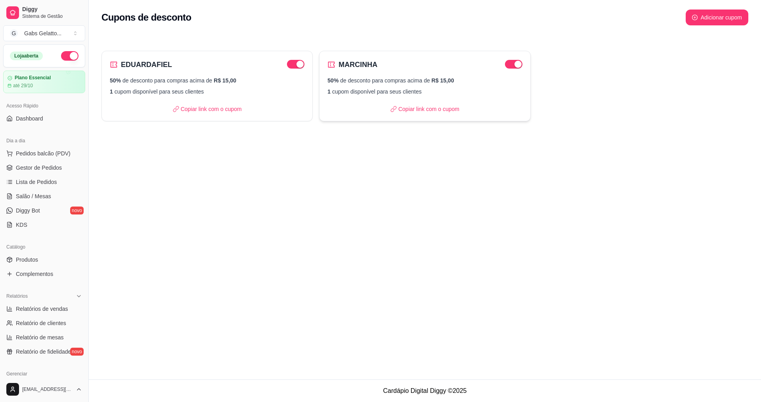
click at [400, 85] on div "50% de desconto para compras acima de R$ 15,00 1 cupom disponível para seus cli…" at bounding box center [425, 86] width 195 height 19
select select "PERCENTAGE"
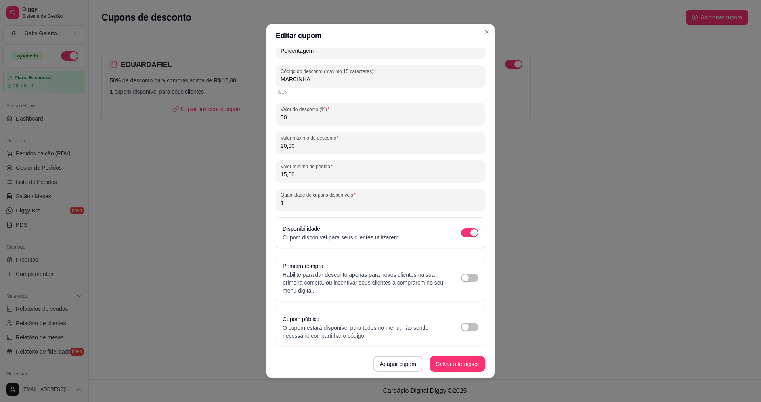
scroll to position [2, 0]
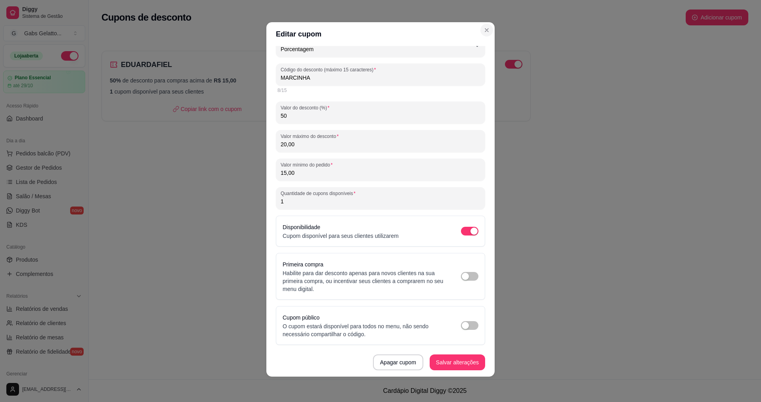
click at [483, 37] on section "Editar cupom PERCENTAGE Tipo de desconto Valor fixo Porcentagem Frete grátis Ti…" at bounding box center [380, 199] width 228 height 355
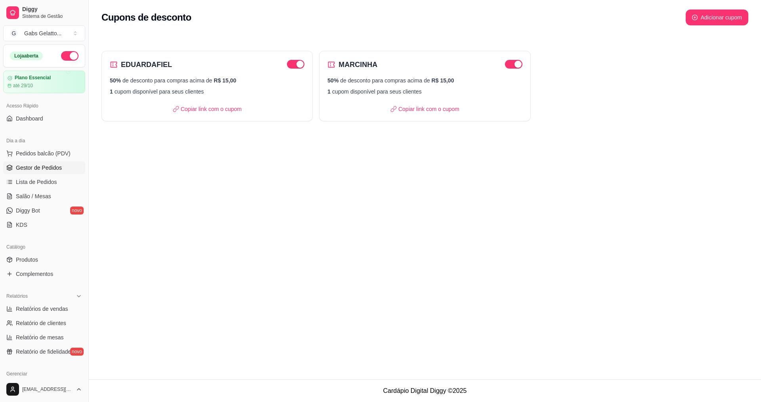
click at [52, 173] on link "Gestor de Pedidos" at bounding box center [44, 167] width 82 height 13
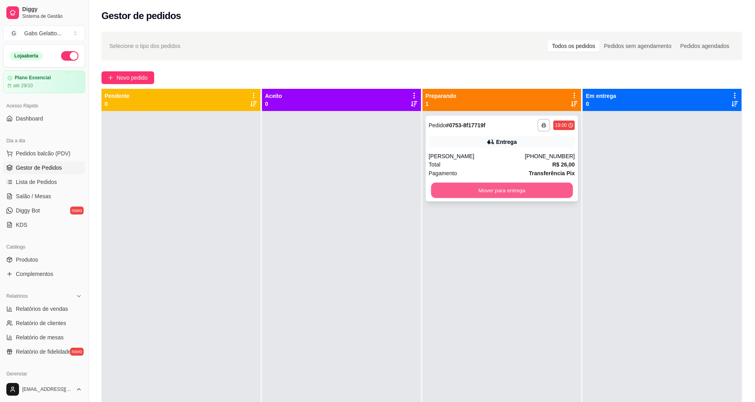
click at [529, 195] on button "Mover para entrega" at bounding box center [502, 190] width 142 height 15
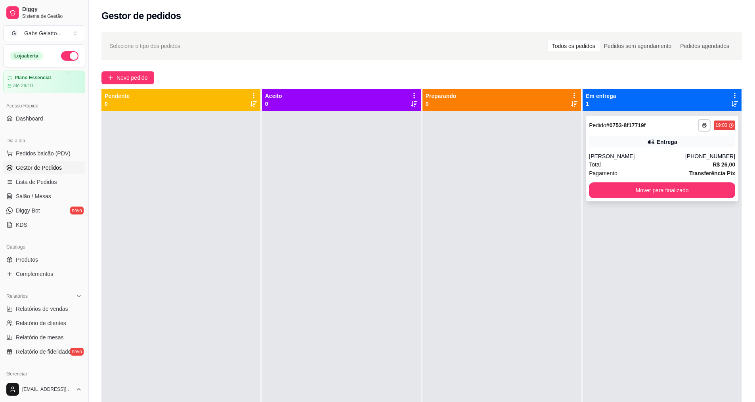
click at [665, 147] on div "Entrega" at bounding box center [662, 141] width 146 height 11
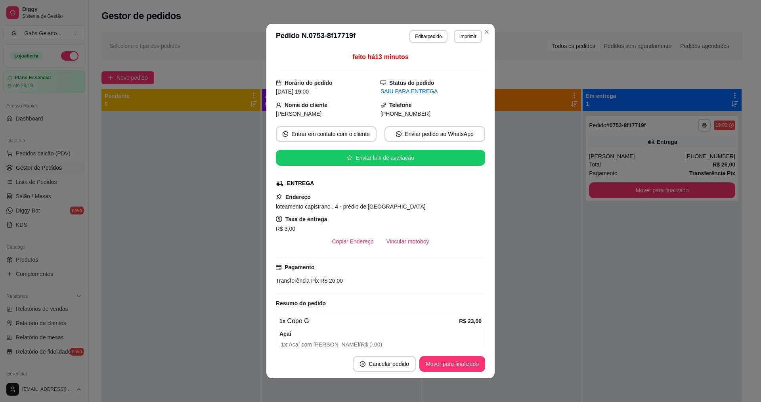
scroll to position [40, 0]
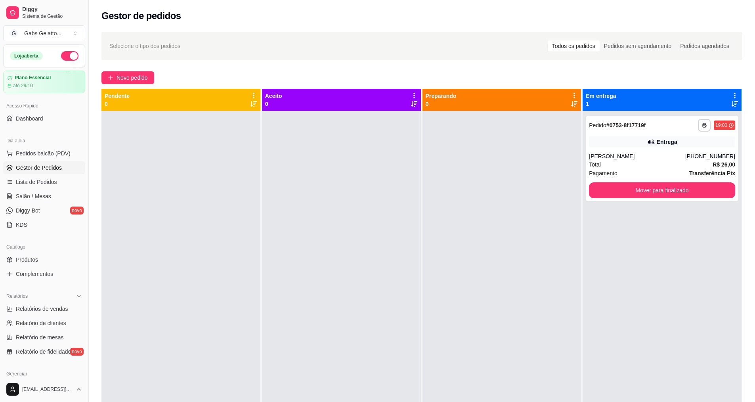
drag, startPoint x: 437, startPoint y: 69, endPoint x: 451, endPoint y: 52, distance: 22.2
click at [441, 64] on div "**********" at bounding box center [422, 263] width 667 height 473
click at [40, 202] on link "Salão / Mesas" at bounding box center [44, 196] width 82 height 13
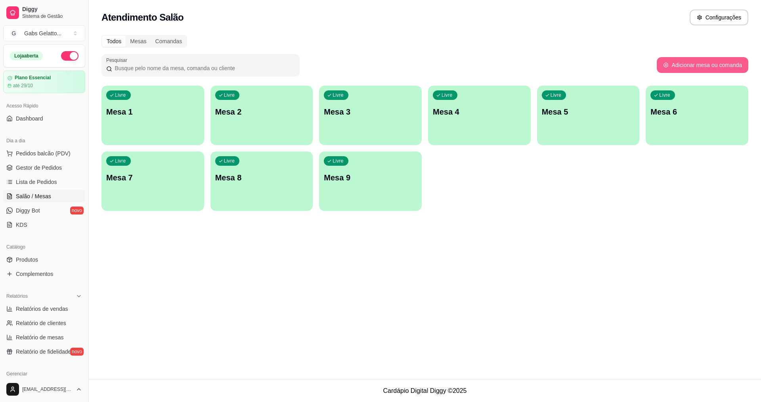
click at [685, 71] on button "Adicionar mesa ou comanda" at bounding box center [703, 65] width 92 height 16
select select "TABLE"
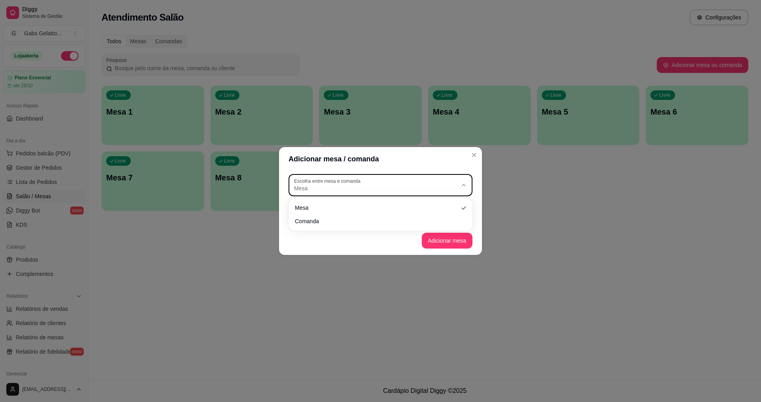
click at [394, 186] on span "Mesa" at bounding box center [375, 188] width 163 height 8
click at [365, 218] on span "Comanda" at bounding box center [377, 221] width 157 height 8
type input "CARD"
select select "CARD"
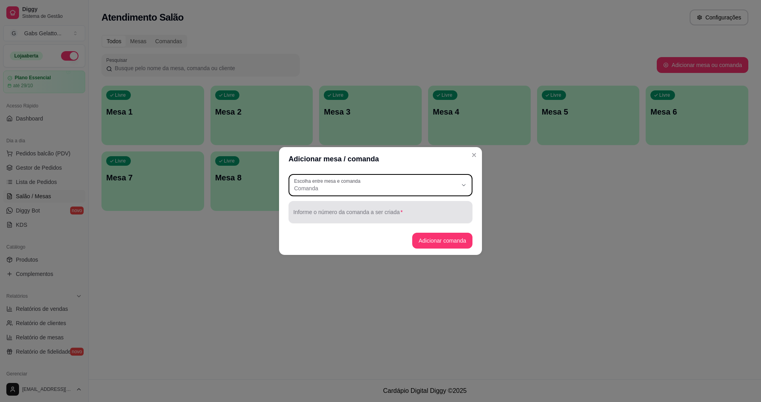
click at [371, 213] on input "Informe o número da comanda a ser criada" at bounding box center [380, 215] width 174 height 8
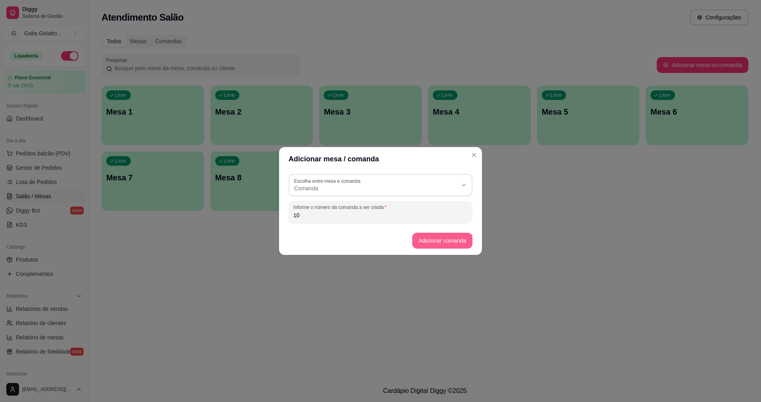
type input "10"
click at [436, 238] on button "Adicionar comanda" at bounding box center [442, 240] width 58 height 15
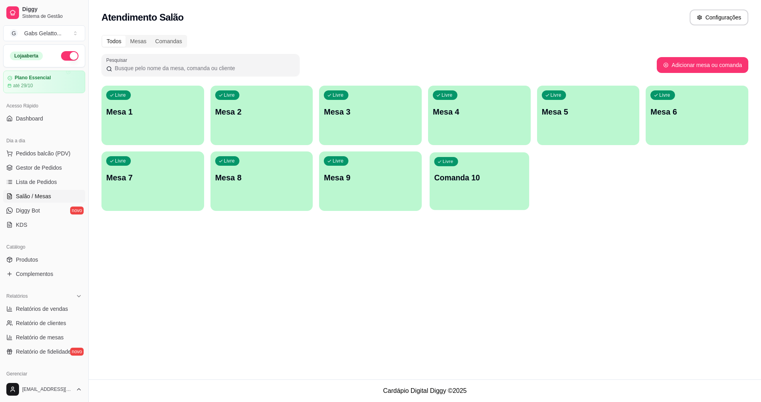
click at [489, 178] on p "Comanda 10" at bounding box center [480, 177] width 90 height 11
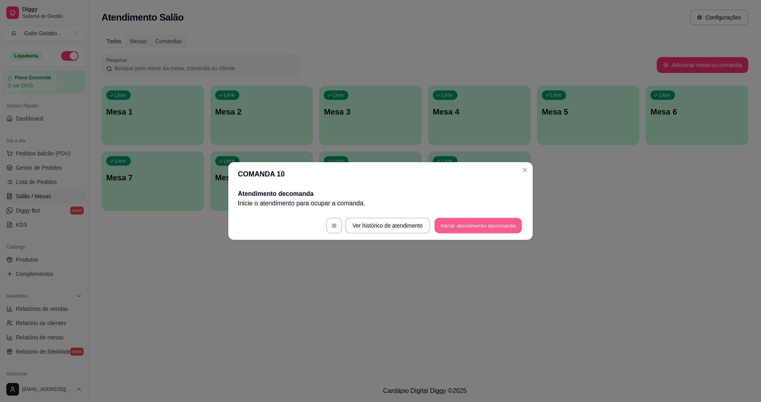
click at [435, 222] on button "Iniciar atendimento de comanda" at bounding box center [479, 225] width 88 height 15
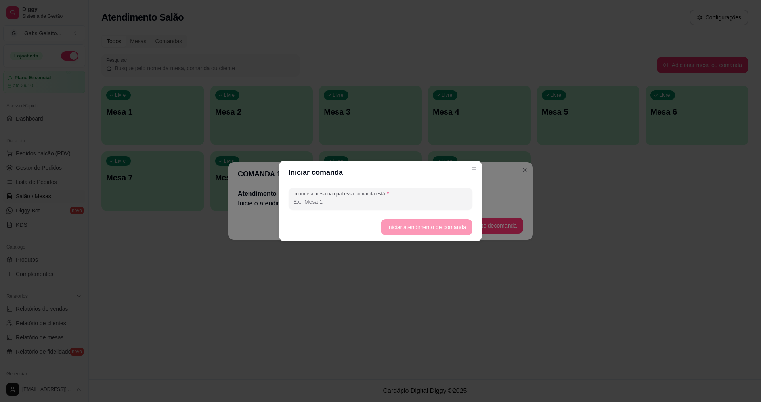
click at [409, 210] on div "Informe a mesa na qual essa comanda está." at bounding box center [380, 198] width 203 height 29
click at [416, 202] on input "Informe a mesa na qual essa comanda está." at bounding box center [380, 202] width 174 height 8
type input "MESA ESPETO"
click at [460, 227] on button "Iniciar atendimento de comanda" at bounding box center [426, 227] width 89 height 15
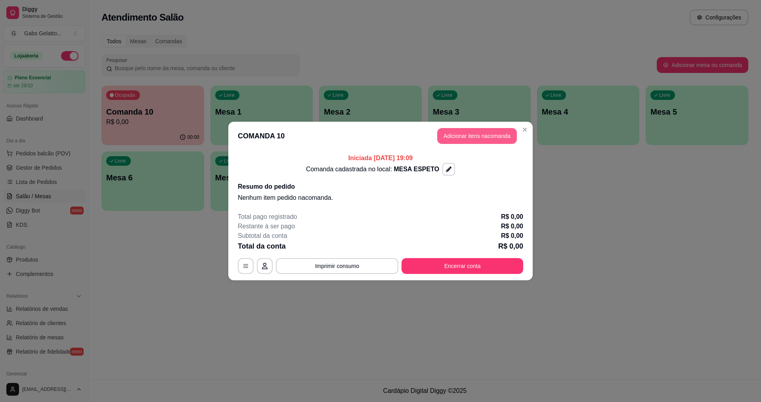
click at [485, 141] on button "Adicionar itens na comanda" at bounding box center [477, 136] width 80 height 16
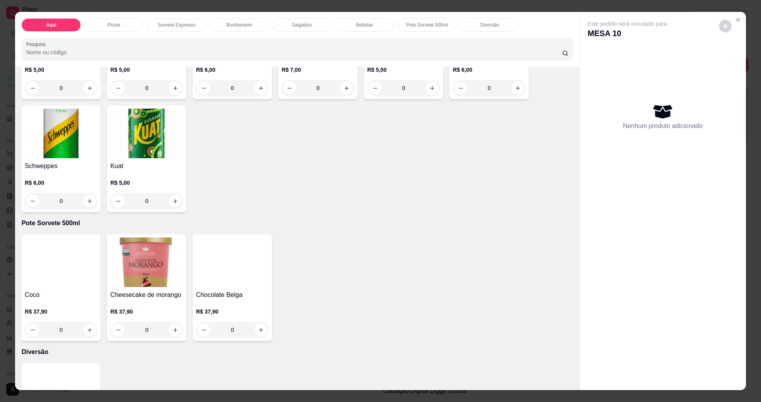
scroll to position [1544, 0]
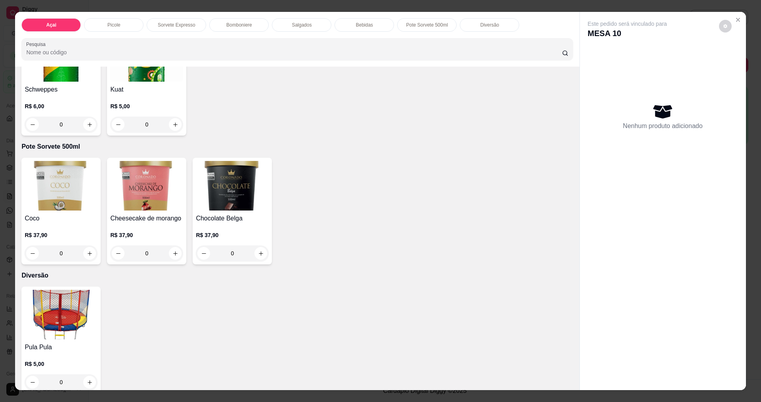
click at [65, 301] on img at bounding box center [61, 315] width 73 height 50
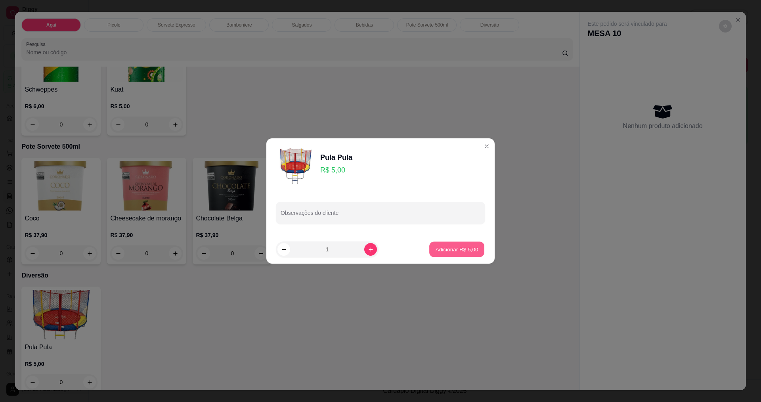
click at [439, 251] on p "Adicionar R$ 5,00" at bounding box center [456, 249] width 43 height 8
type input "1"
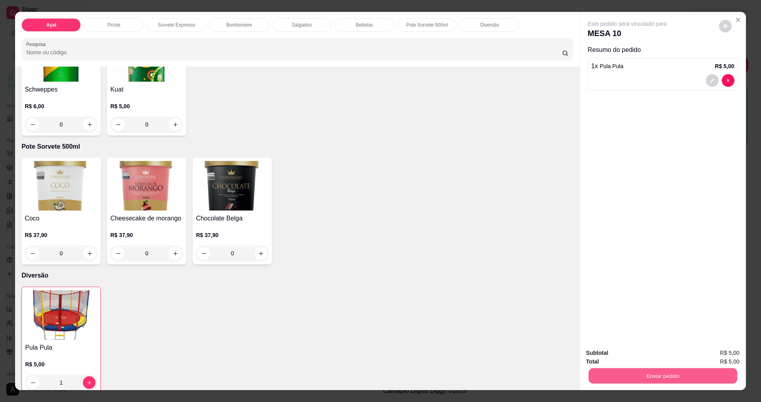
click at [626, 379] on button "Enviar pedido" at bounding box center [662, 375] width 149 height 15
click at [726, 356] on button "Enviar pedido" at bounding box center [719, 356] width 45 height 15
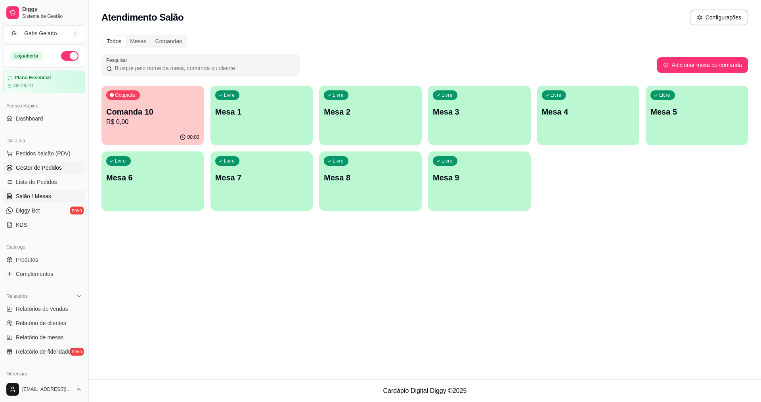
click at [58, 169] on span "Gestor de Pedidos" at bounding box center [39, 168] width 46 height 8
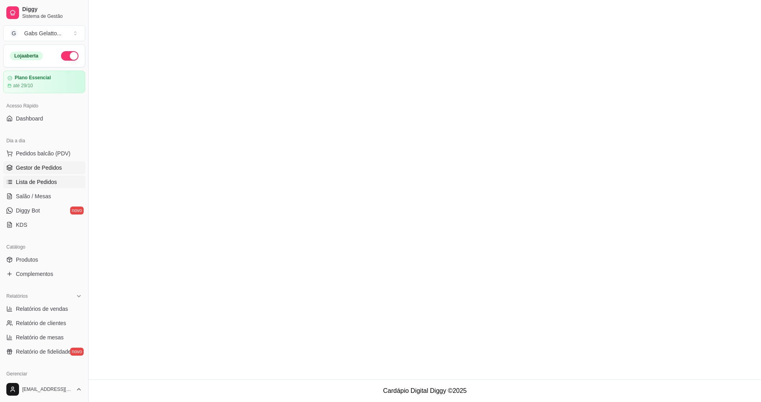
click at [60, 186] on link "Lista de Pedidos" at bounding box center [44, 182] width 82 height 13
click at [63, 173] on link "Gestor de Pedidos" at bounding box center [44, 167] width 82 height 13
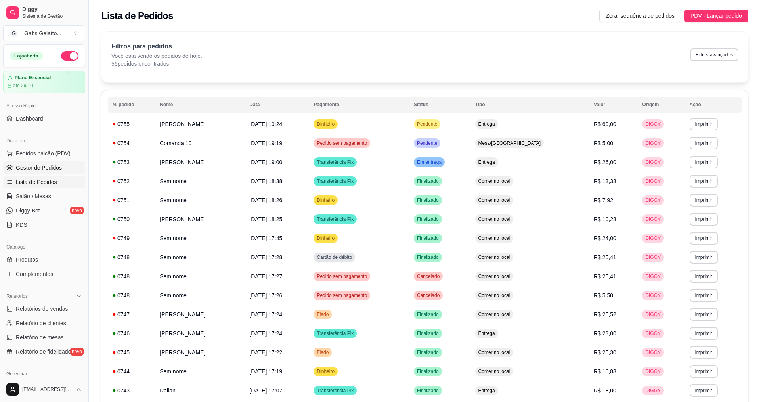
click at [67, 167] on link "Gestor de Pedidos" at bounding box center [44, 167] width 82 height 13
drag, startPoint x: 64, startPoint y: 167, endPoint x: 79, endPoint y: 170, distance: 14.5
click at [64, 167] on link "Gestor de Pedidos" at bounding box center [44, 167] width 82 height 13
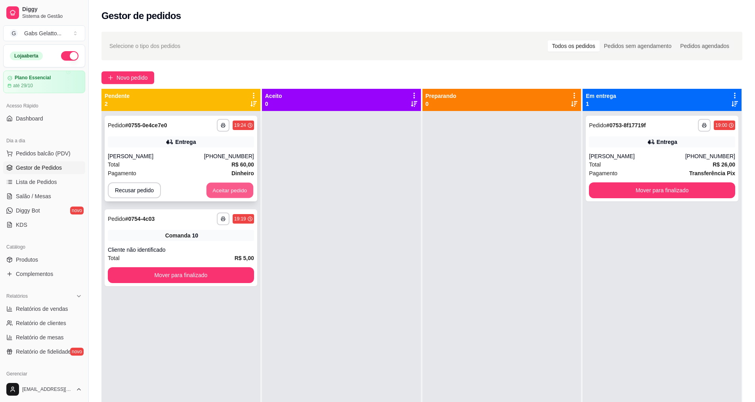
click at [219, 194] on button "Aceitar pedido" at bounding box center [230, 190] width 47 height 15
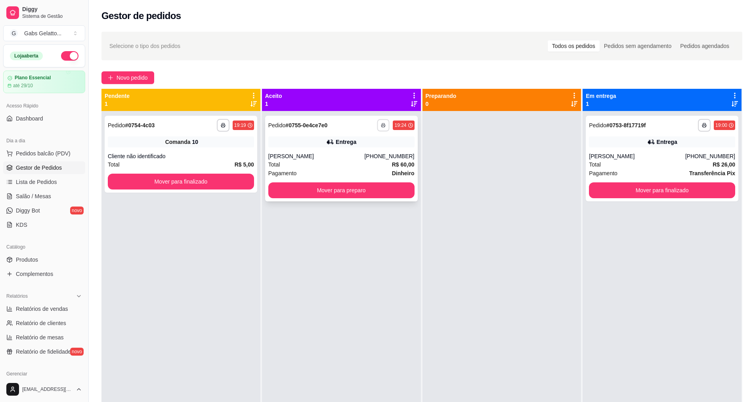
click at [381, 123] on icon "button" at bounding box center [383, 125] width 5 height 5
click at [374, 154] on button "IMPRESSORA" at bounding box center [359, 153] width 57 height 13
click at [297, 188] on button "Mover para preparo" at bounding box center [341, 190] width 146 height 16
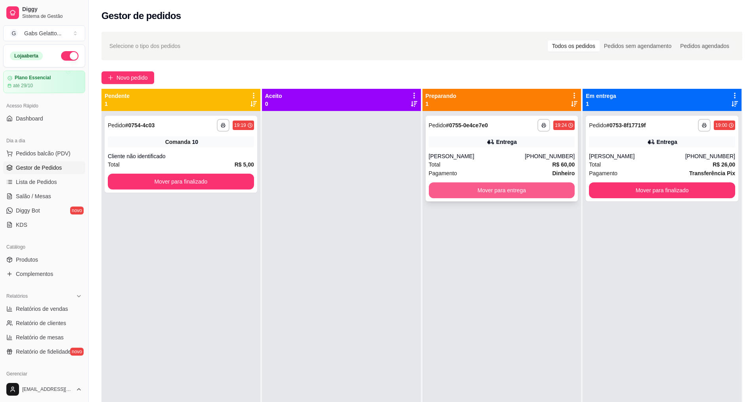
click at [494, 189] on button "Mover para entrega" at bounding box center [502, 190] width 146 height 16
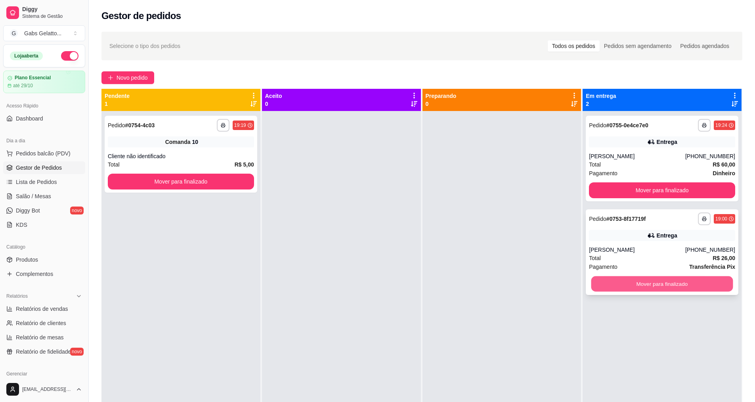
click at [639, 287] on button "Mover para finalizado" at bounding box center [663, 283] width 142 height 15
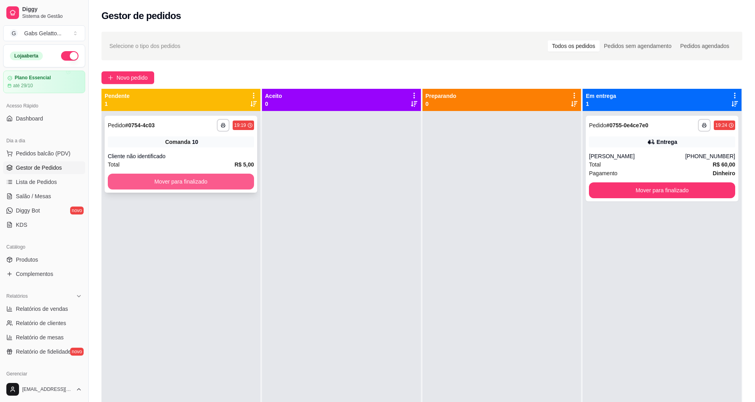
click at [213, 176] on button "Mover para finalizado" at bounding box center [181, 182] width 146 height 16
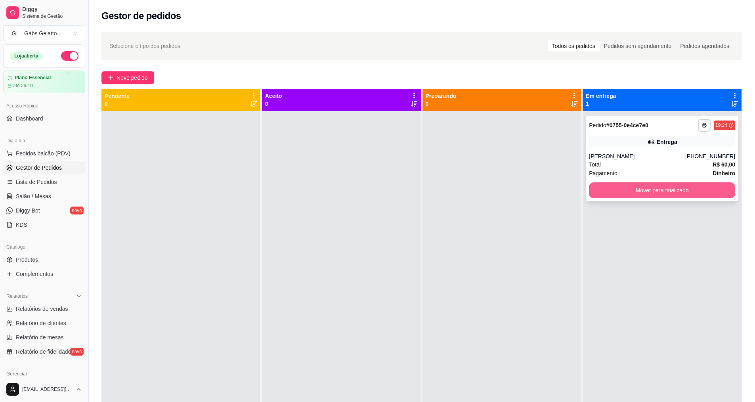
click at [607, 179] on div "**********" at bounding box center [662, 159] width 153 height 86
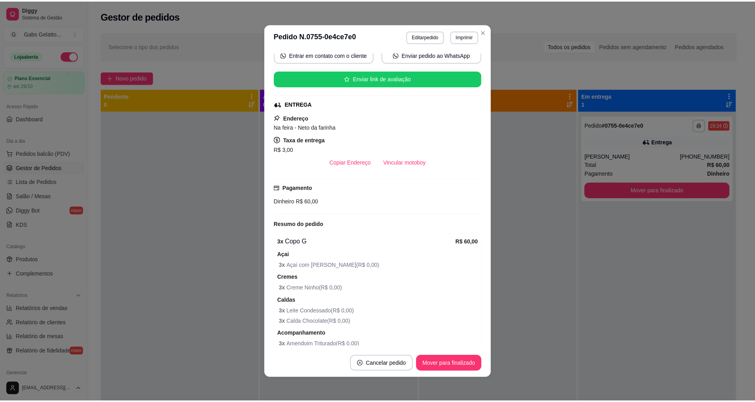
scroll to position [40, 0]
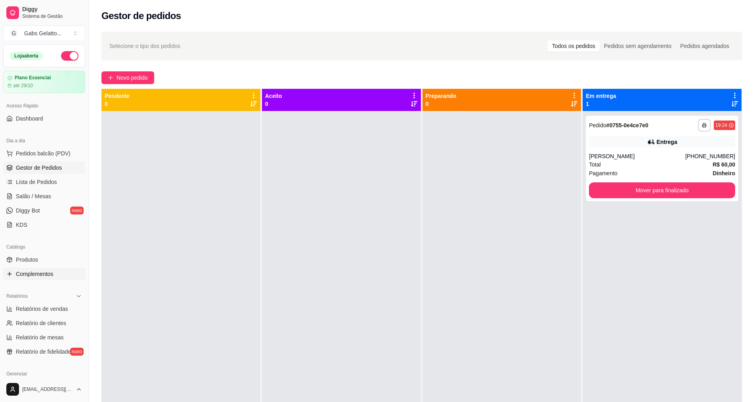
click at [35, 277] on span "Complementos" at bounding box center [34, 274] width 37 height 8
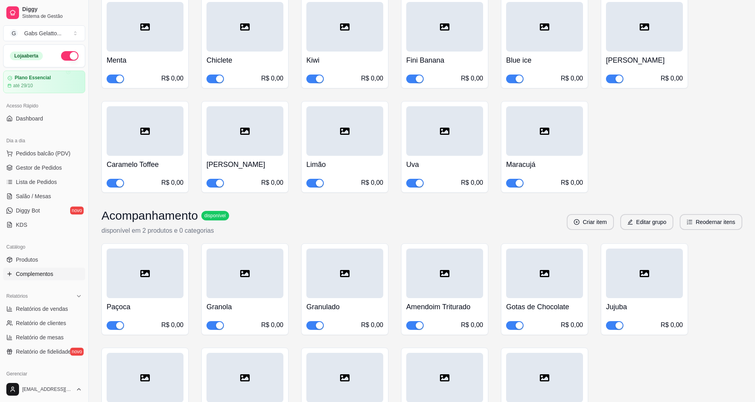
scroll to position [753, 0]
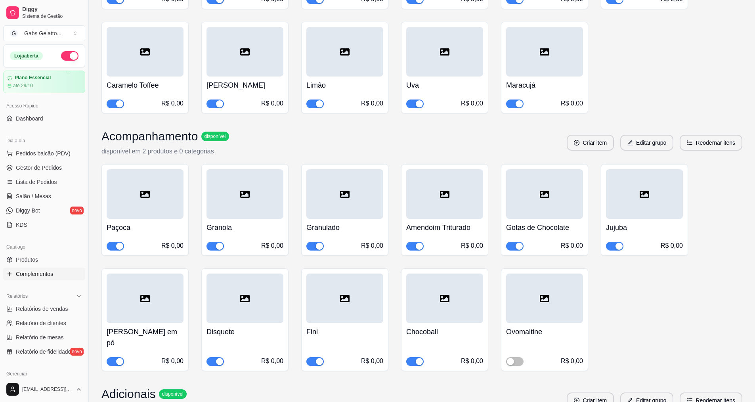
click at [117, 358] on div "button" at bounding box center [119, 361] width 7 height 7
click at [37, 167] on span "Gestor de Pedidos" at bounding box center [39, 168] width 46 height 8
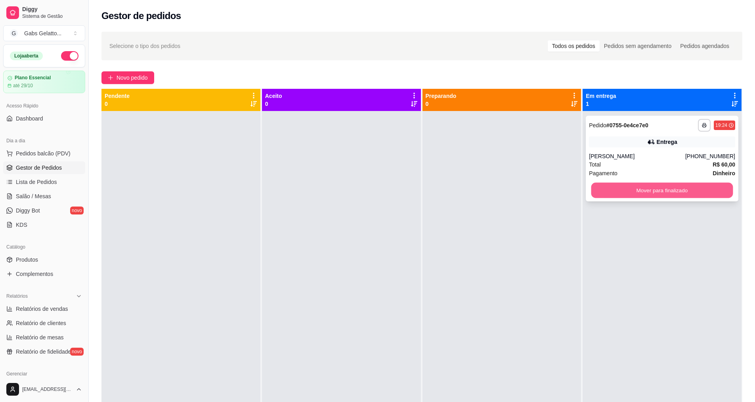
click at [602, 188] on button "Mover para finalizado" at bounding box center [663, 190] width 142 height 15
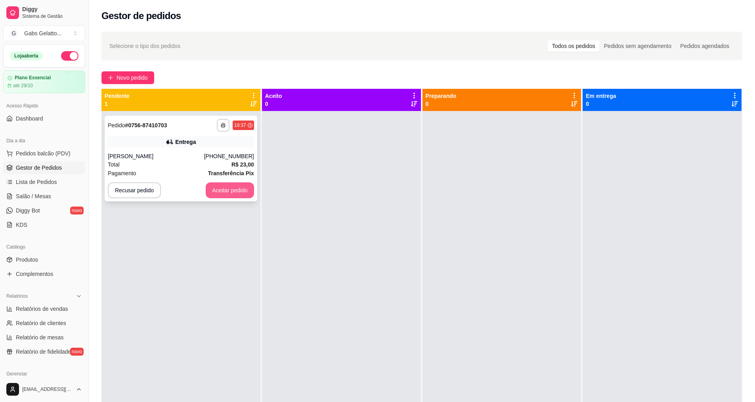
click at [236, 191] on button "Aceitar pedido" at bounding box center [230, 190] width 48 height 16
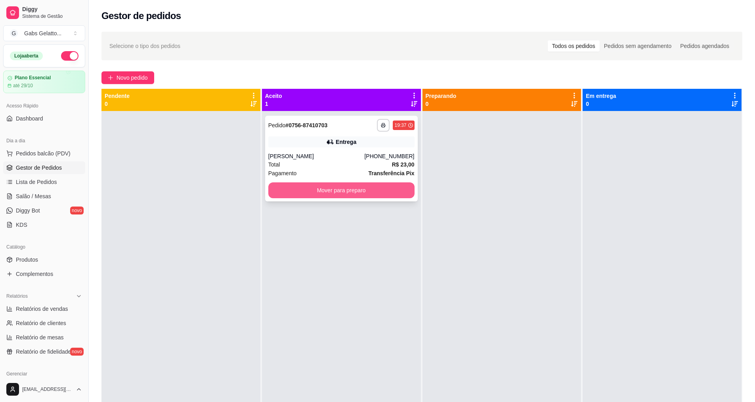
click at [310, 189] on button "Mover para preparo" at bounding box center [341, 190] width 146 height 16
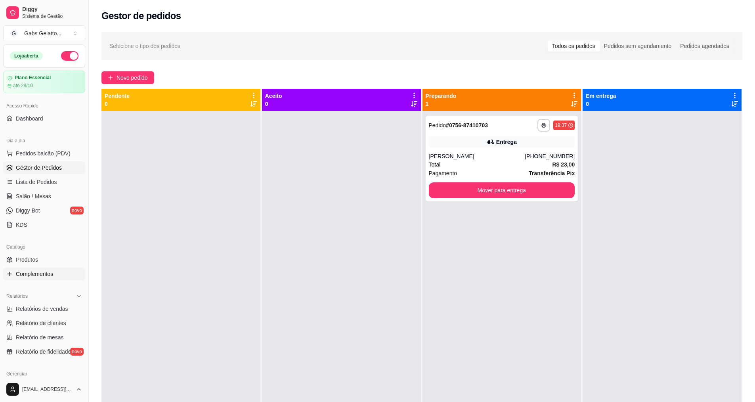
click at [41, 268] on link "Complementos" at bounding box center [44, 274] width 82 height 13
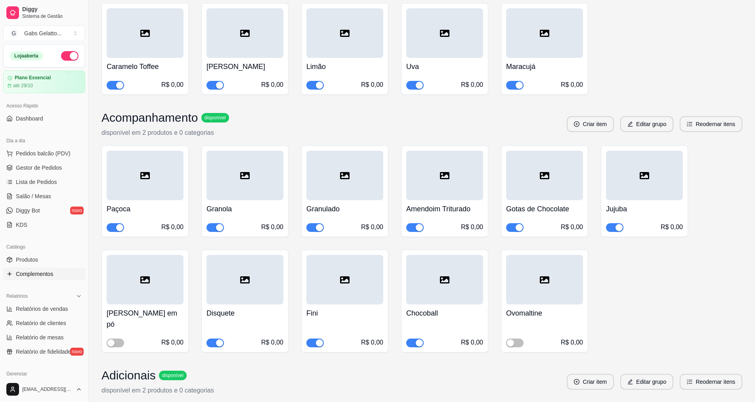
scroll to position [778, 0]
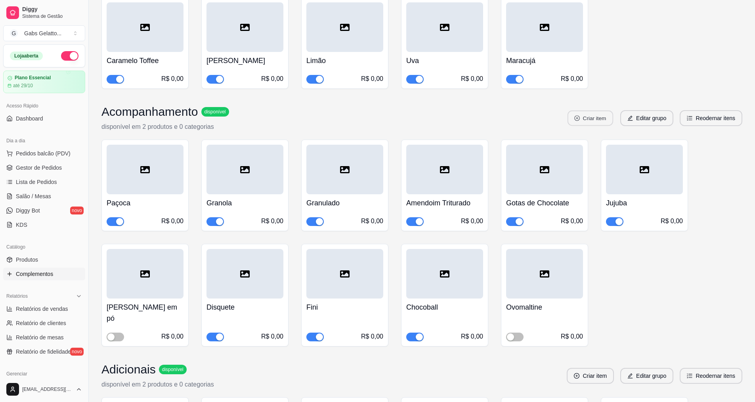
click at [604, 111] on button "Criar item" at bounding box center [591, 118] width 46 height 15
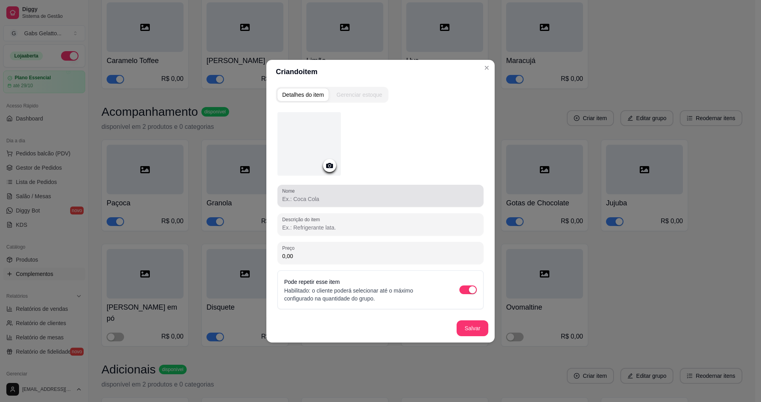
click at [350, 198] on input "Nome" at bounding box center [380, 199] width 197 height 8
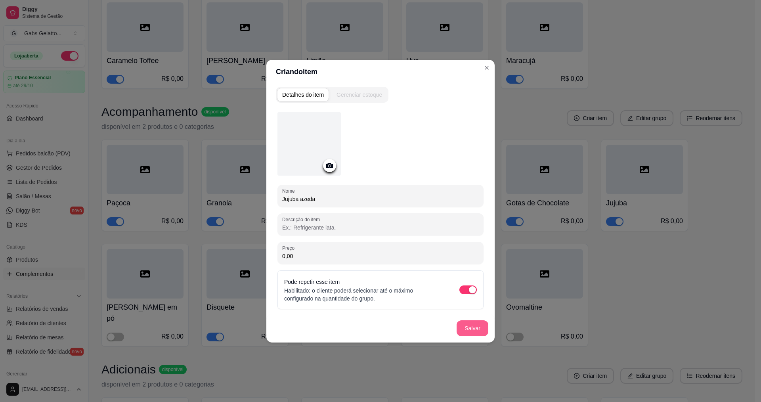
type input "Jujuba azeda"
click at [477, 332] on button "Salvar" at bounding box center [473, 328] width 32 height 16
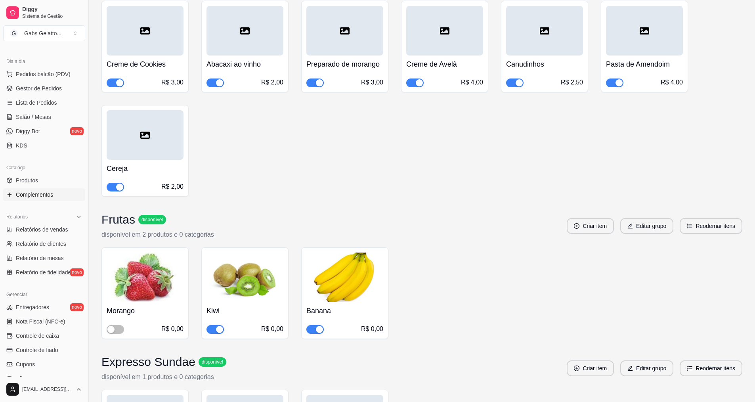
scroll to position [0, 0]
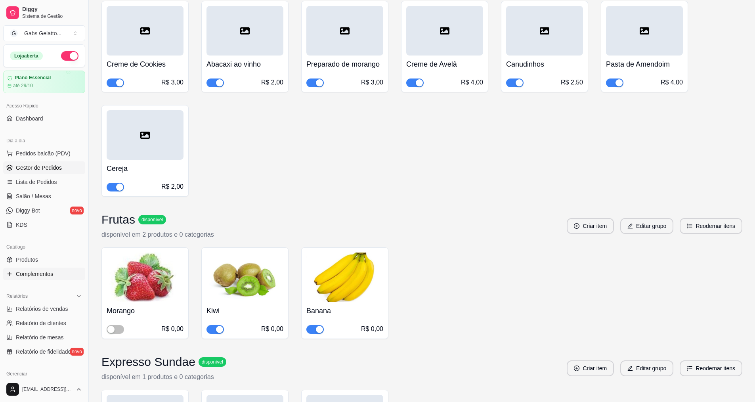
click at [49, 167] on span "Gestor de Pedidos" at bounding box center [39, 168] width 46 height 8
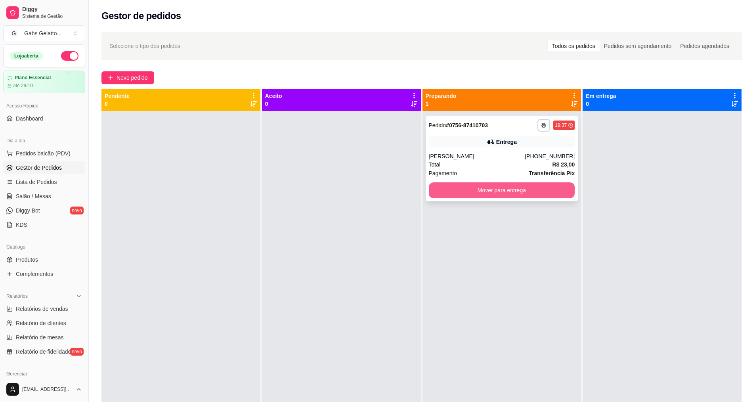
click at [500, 189] on button "Mover para entrega" at bounding box center [502, 190] width 146 height 16
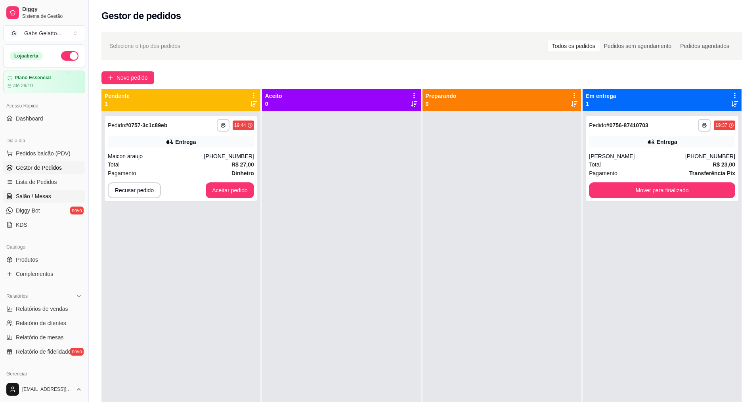
click at [47, 192] on link "Salão / Mesas" at bounding box center [44, 196] width 82 height 13
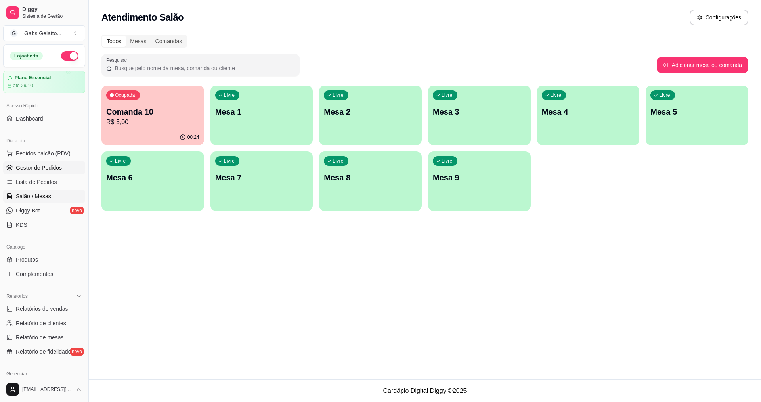
click at [45, 169] on span "Gestor de Pedidos" at bounding box center [39, 168] width 46 height 8
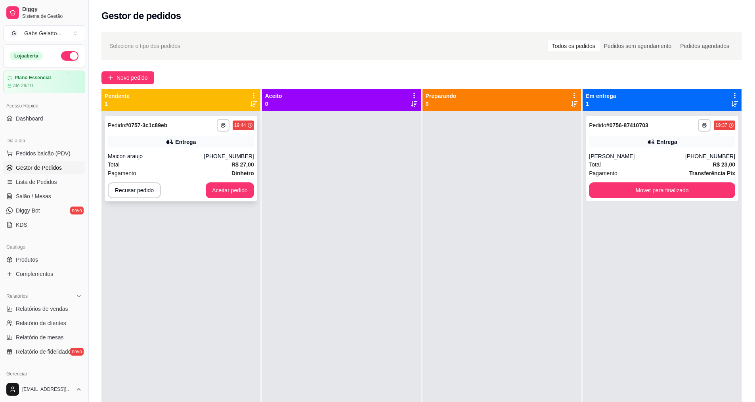
click at [153, 141] on div "Entrega" at bounding box center [181, 141] width 146 height 11
click at [148, 164] on div "Total R$ 27,00" at bounding box center [181, 164] width 146 height 9
click at [39, 200] on link "Salão / Mesas" at bounding box center [44, 196] width 82 height 13
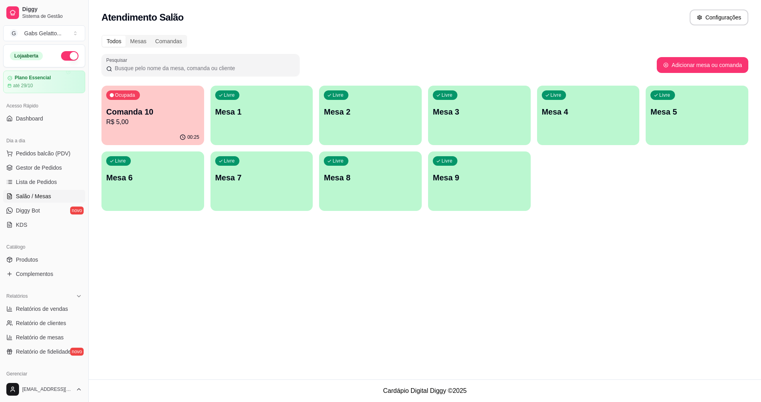
click at [134, 100] on div "Ocupada" at bounding box center [123, 95] width 34 height 10
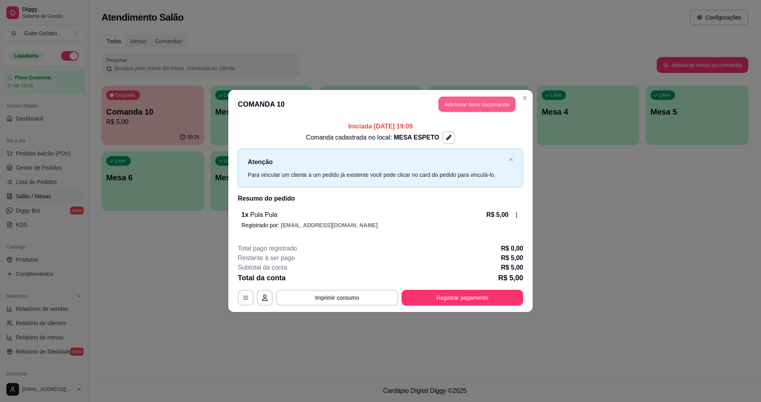
click at [450, 108] on button "Adicionar itens na comanda" at bounding box center [477, 104] width 77 height 15
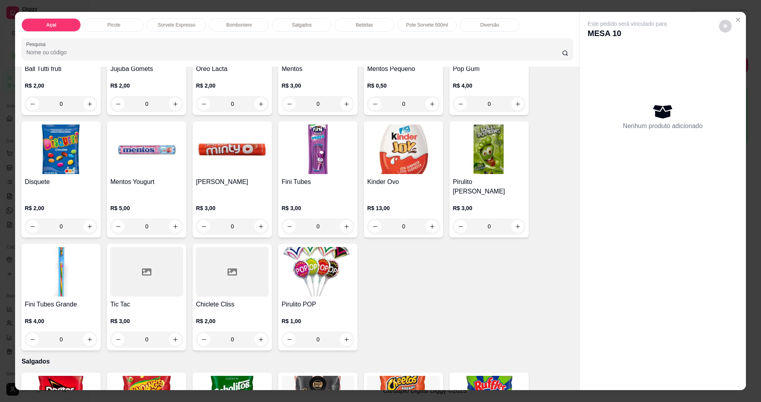
scroll to position [847, 0]
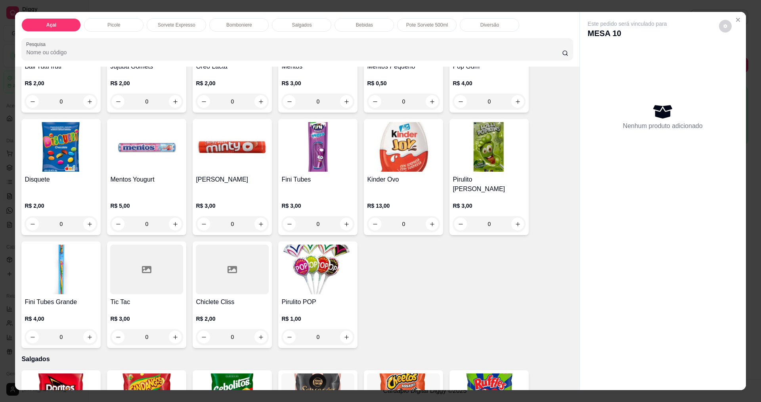
click at [385, 202] on p "R$ 13,00" at bounding box center [403, 206] width 73 height 8
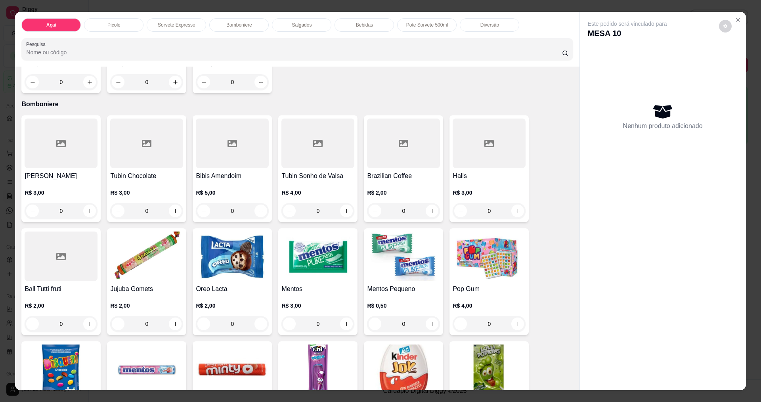
scroll to position [742, 0]
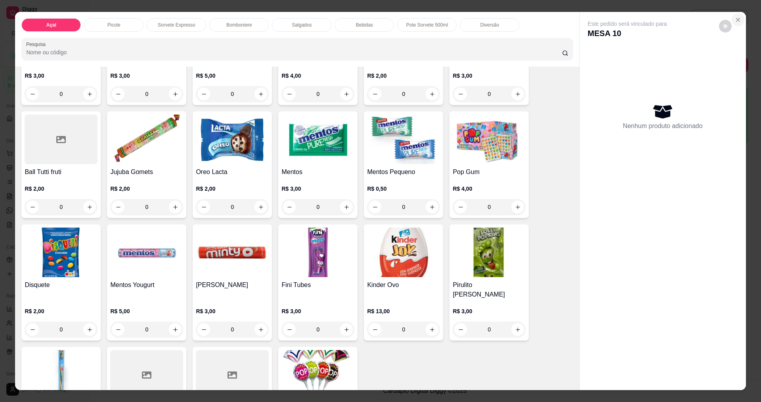
click at [738, 21] on icon "Close" at bounding box center [738, 20] width 6 height 6
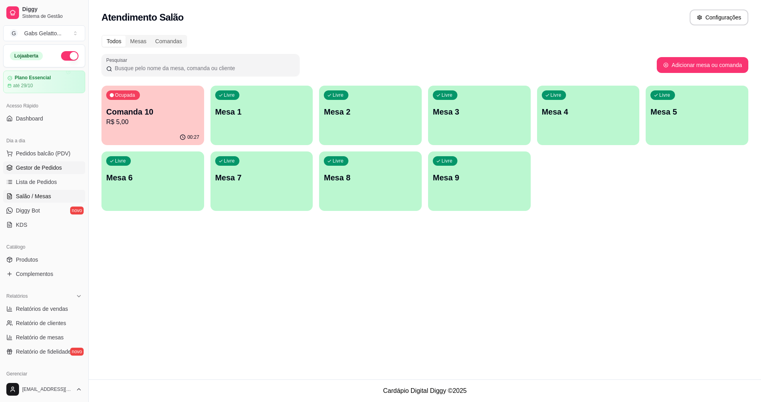
click at [57, 170] on span "Gestor de Pedidos" at bounding box center [39, 168] width 46 height 8
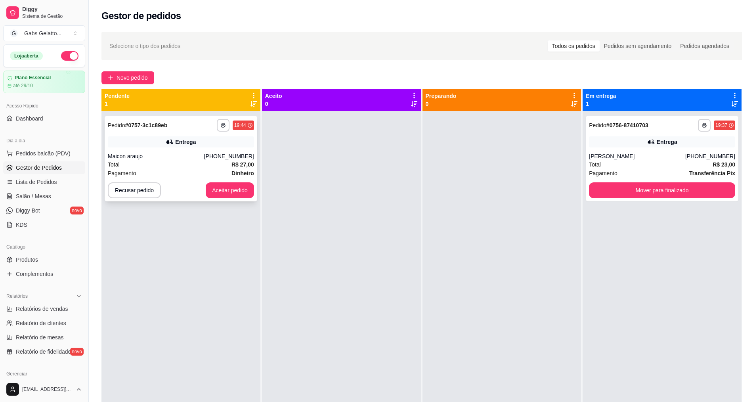
click at [229, 156] on div "(75) 99817-9098" at bounding box center [229, 156] width 50 height 8
click at [36, 199] on span "Salão / Mesas" at bounding box center [33, 196] width 35 height 8
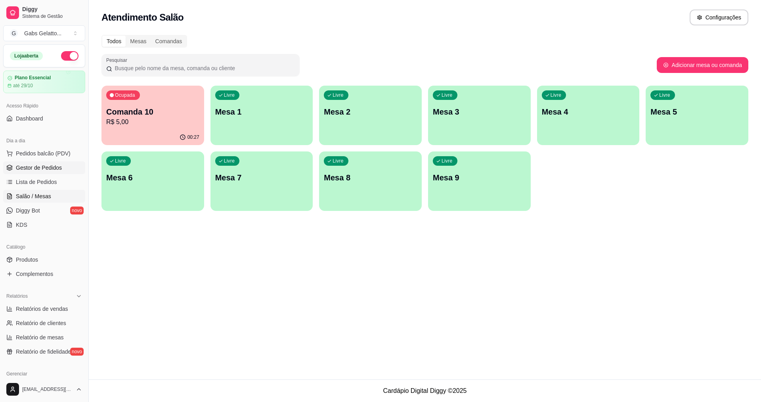
click at [40, 173] on link "Gestor de Pedidos" at bounding box center [44, 167] width 82 height 13
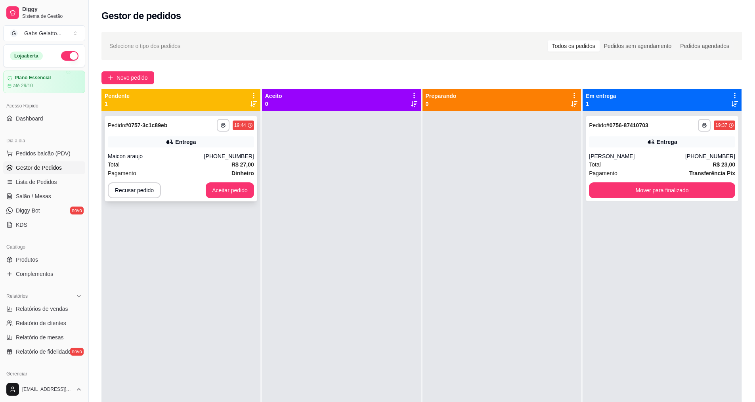
click at [153, 161] on div "Total R$ 27,00" at bounding box center [181, 164] width 146 height 9
click at [243, 188] on button "Aceitar pedido" at bounding box center [230, 190] width 47 height 15
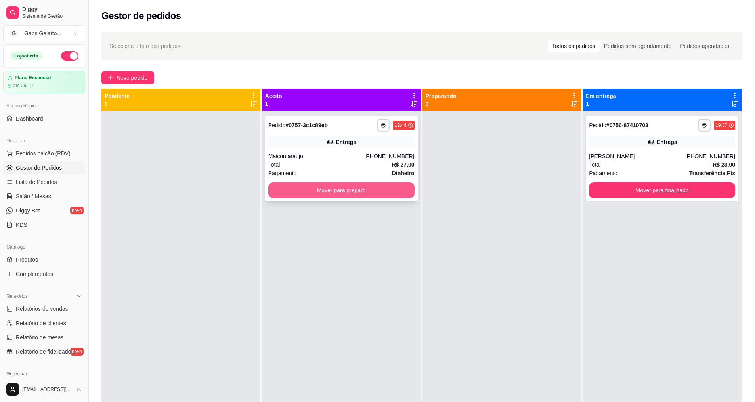
click at [307, 191] on button "Mover para preparo" at bounding box center [341, 190] width 146 height 16
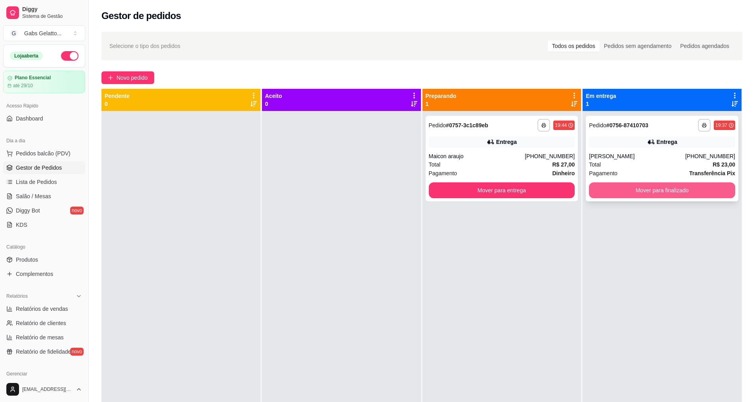
click at [625, 194] on button "Mover para finalizado" at bounding box center [662, 190] width 146 height 16
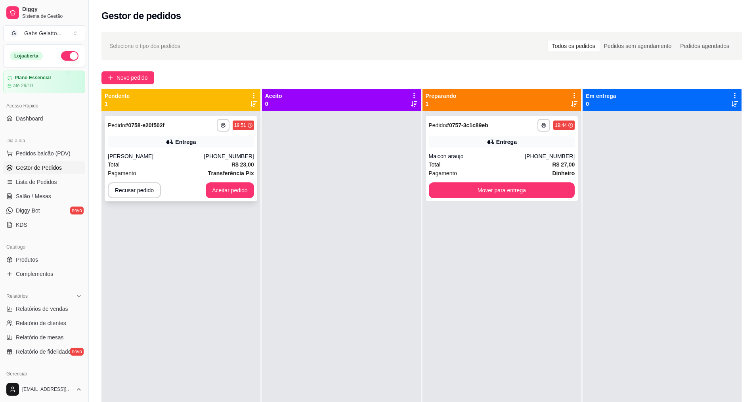
click at [213, 168] on div "Total R$ 23,00" at bounding box center [181, 164] width 146 height 9
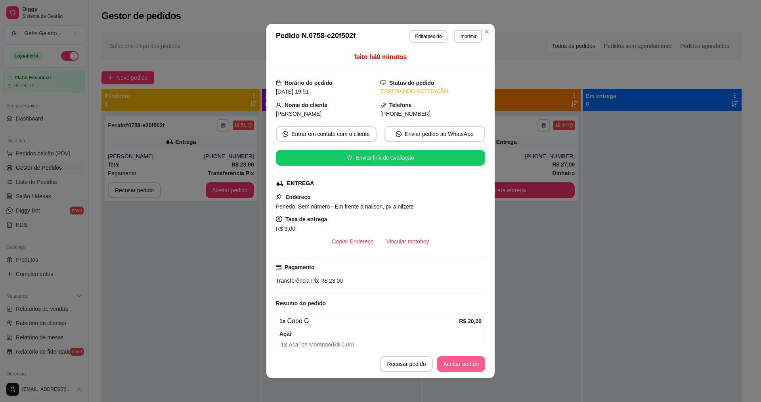
click at [441, 364] on button "Aceitar pedido" at bounding box center [461, 364] width 48 height 16
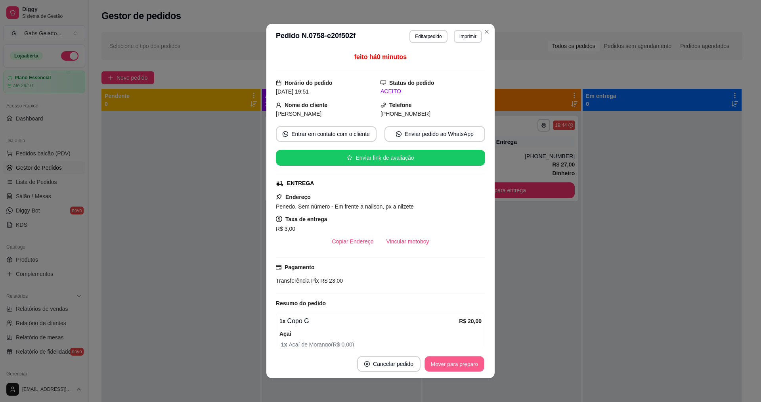
click at [446, 363] on button "Mover para preparo" at bounding box center [454, 363] width 59 height 15
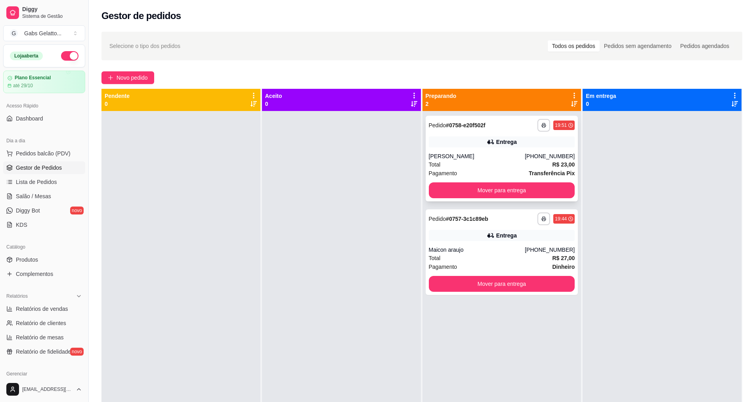
click at [496, 149] on div "**********" at bounding box center [502, 159] width 153 height 86
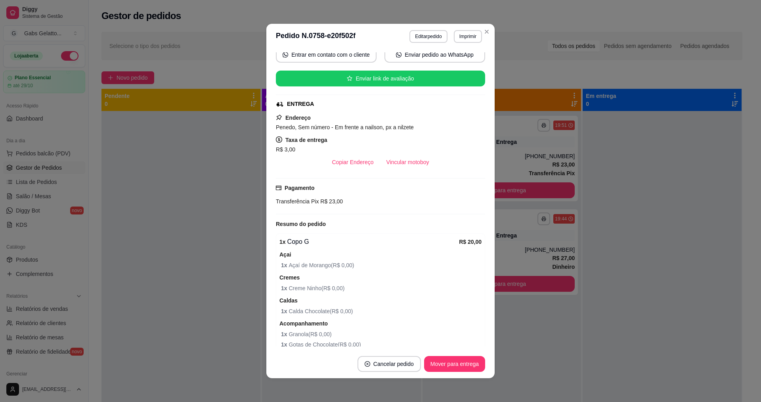
scroll to position [79, 0]
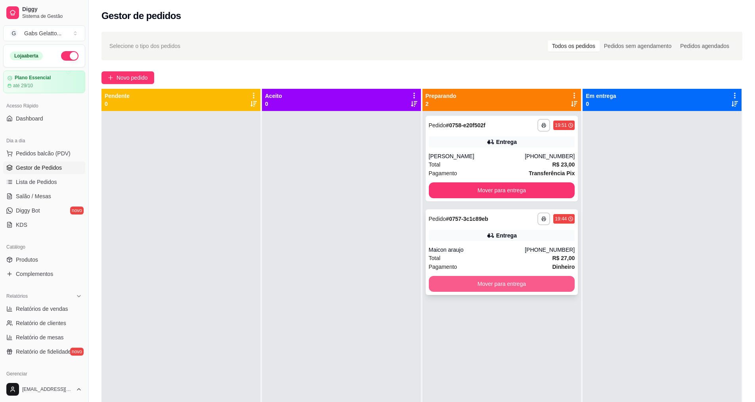
click at [531, 290] on button "Mover para entrega" at bounding box center [502, 284] width 146 height 16
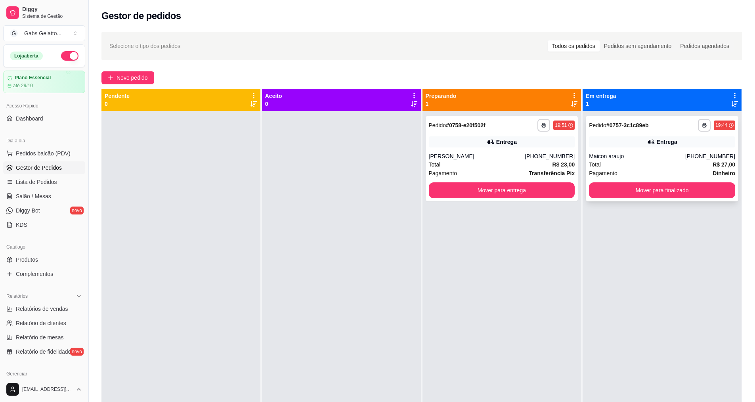
click at [627, 163] on div "Total R$ 27,00" at bounding box center [662, 164] width 146 height 9
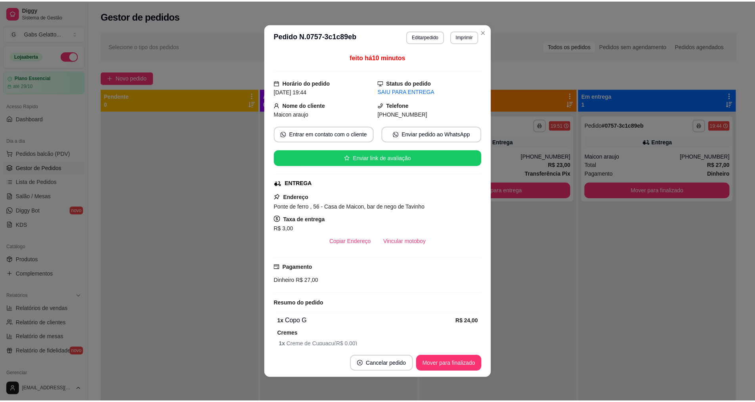
scroll to position [40, 0]
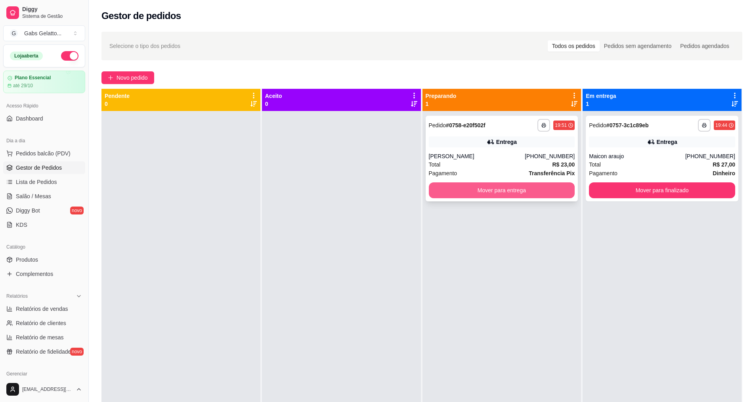
click at [511, 188] on button "Mover para entrega" at bounding box center [502, 190] width 146 height 16
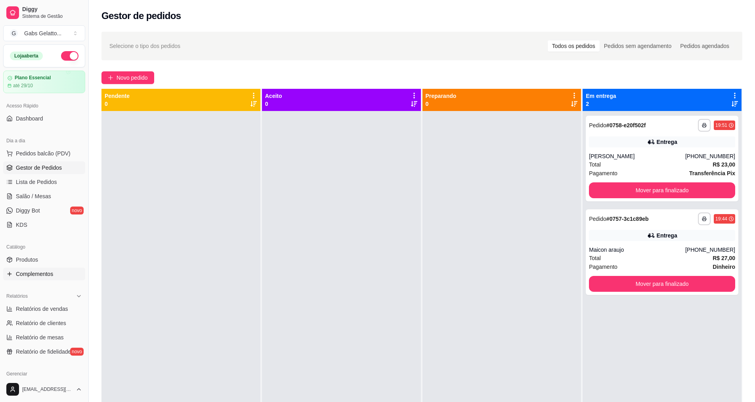
click at [49, 277] on span "Complementos" at bounding box center [34, 274] width 37 height 8
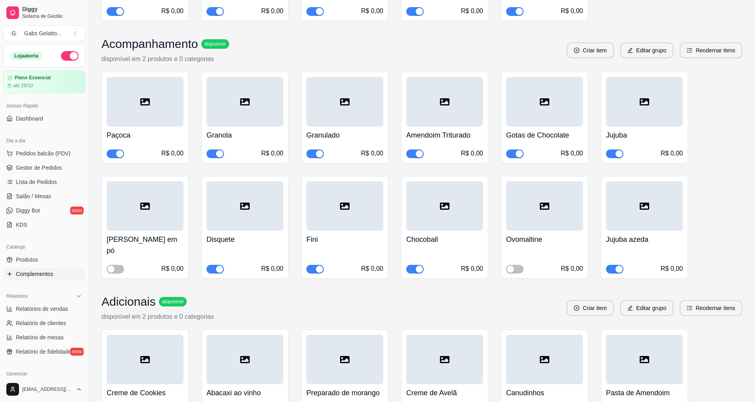
scroll to position [852, 0]
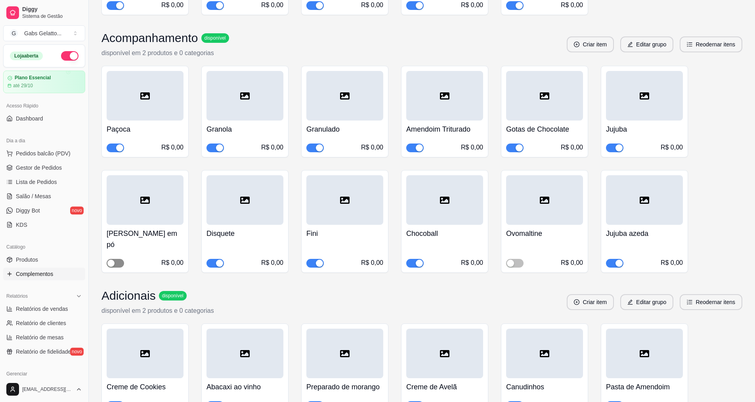
click at [123, 259] on span "button" at bounding box center [115, 263] width 17 height 9
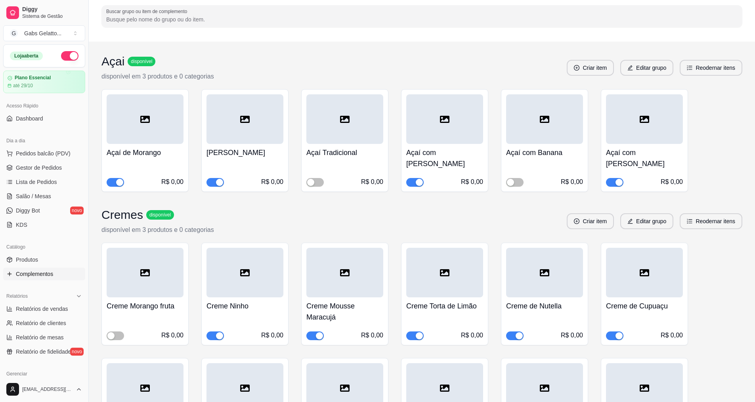
scroll to position [0, 0]
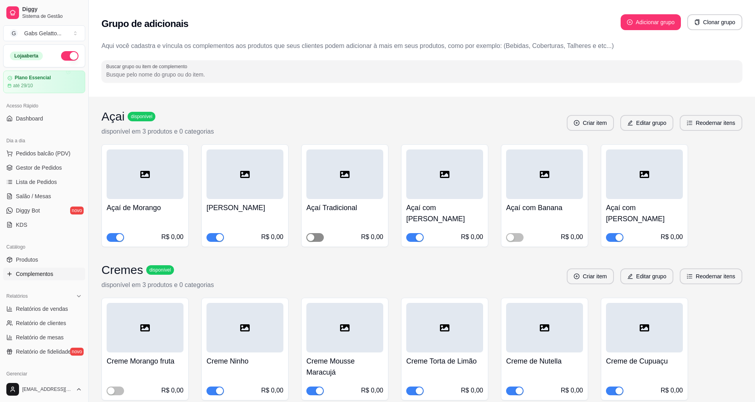
click at [312, 234] on div "button" at bounding box center [310, 237] width 7 height 7
click at [512, 234] on div "button" at bounding box center [510, 237] width 7 height 7
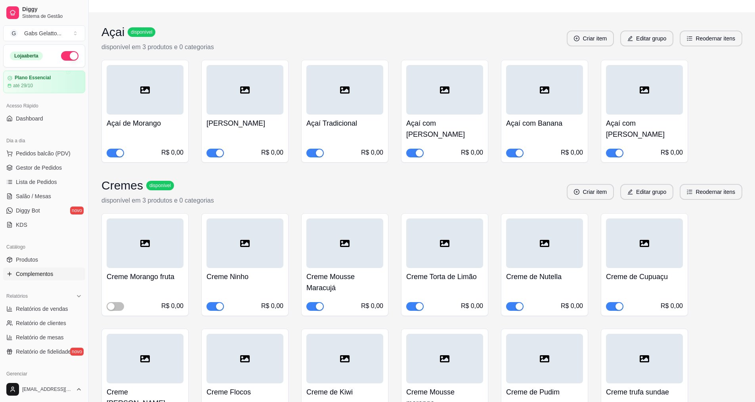
scroll to position [107, 0]
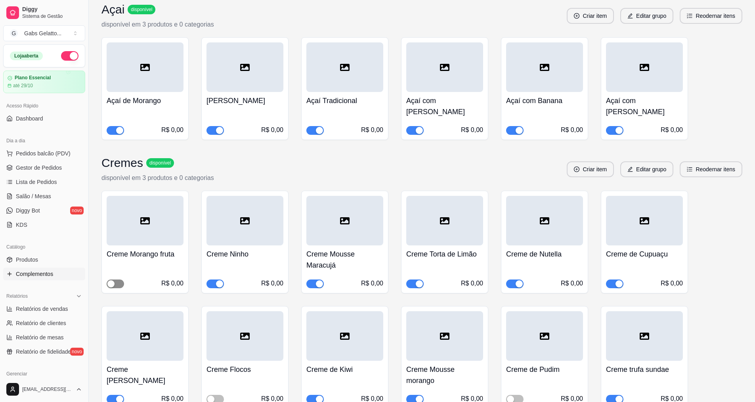
click at [115, 280] on span "button" at bounding box center [115, 284] width 17 height 9
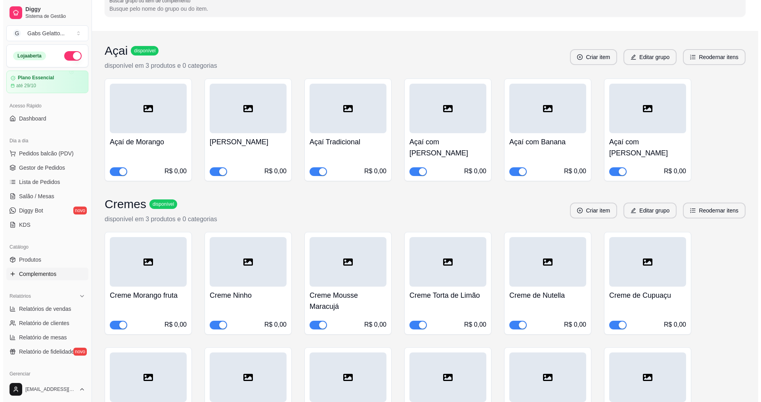
scroll to position [0, 0]
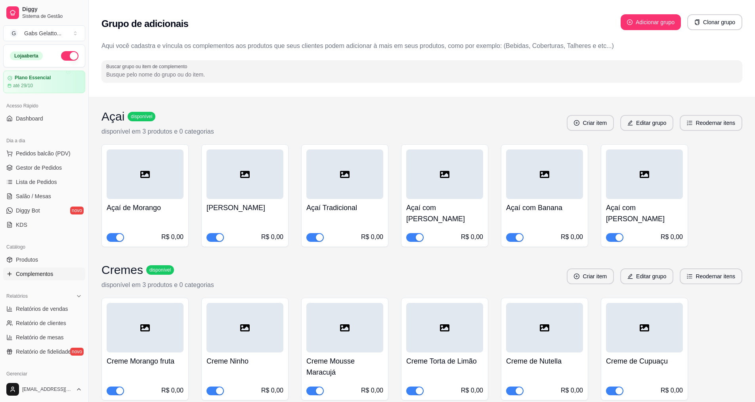
click at [45, 161] on ul "Pedidos balcão (PDV) Gestor de Pedidos Lista de Pedidos Salão / Mesas Diggy Bot…" at bounding box center [44, 189] width 82 height 84
click at [45, 163] on link "Gestor de Pedidos" at bounding box center [44, 167] width 82 height 13
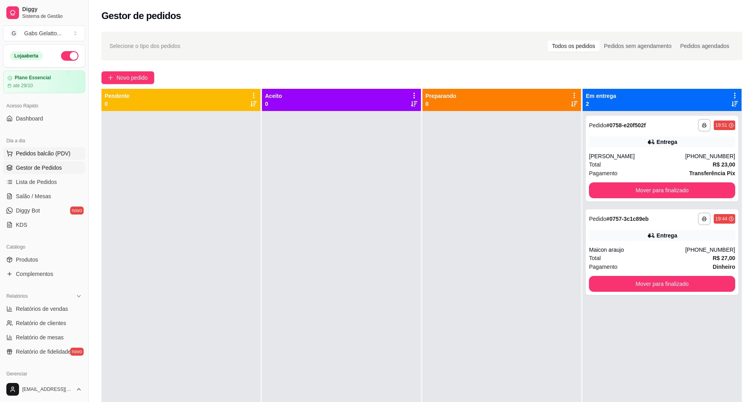
click at [68, 153] on button "Pedidos balcão (PDV)" at bounding box center [44, 153] width 82 height 13
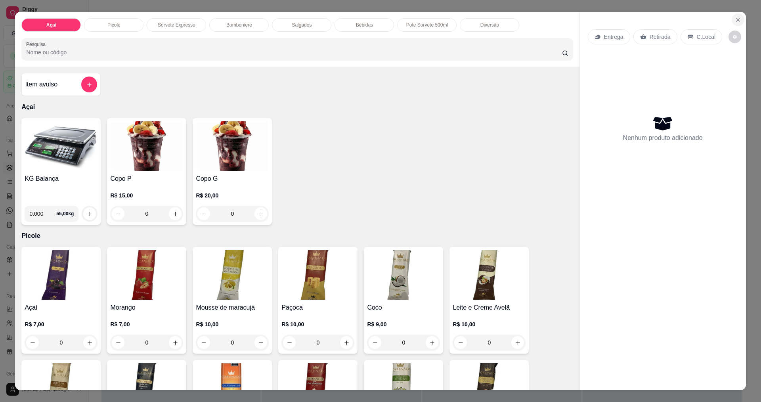
click at [737, 15] on button "Close" at bounding box center [738, 19] width 13 height 13
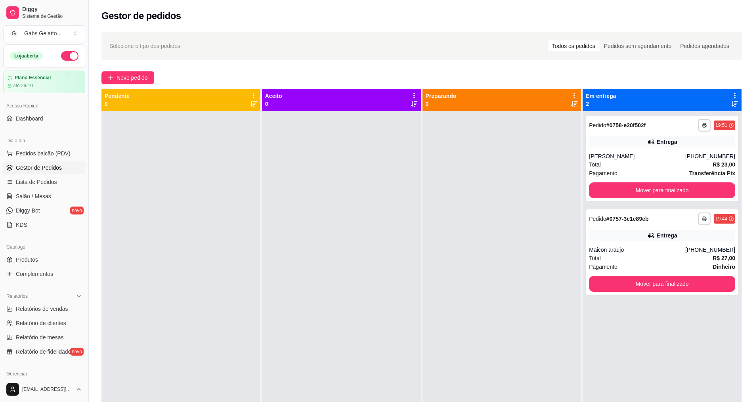
click at [418, 57] on div "Selecione o tipo dos pedidos Todos os pedidos Pedidos sem agendamento Pedidos a…" at bounding box center [422, 46] width 641 height 29
click at [621, 229] on div "**********" at bounding box center [662, 252] width 153 height 86
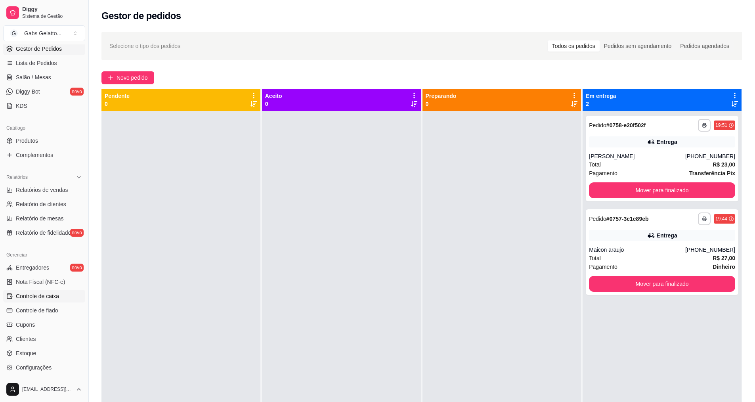
click at [46, 295] on span "Controle de caixa" at bounding box center [37, 296] width 43 height 8
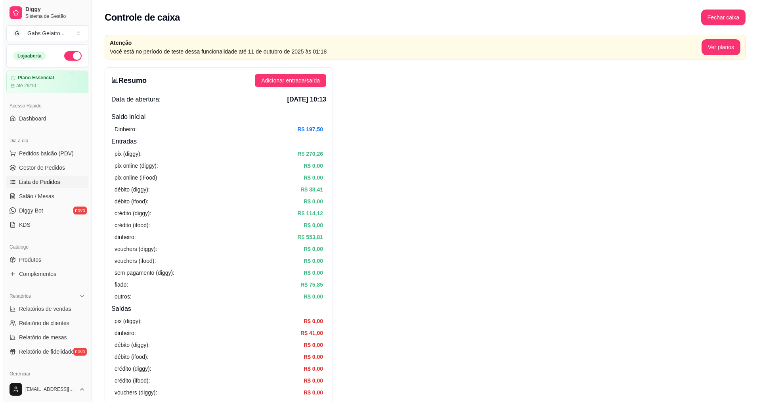
scroll to position [40, 0]
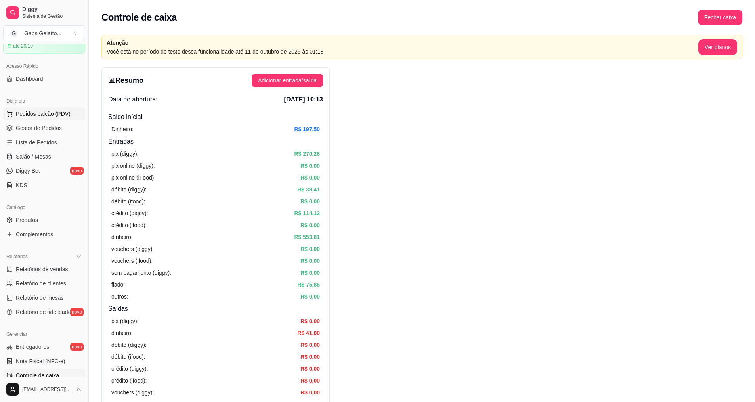
click at [63, 118] on button "Pedidos balcão (PDV)" at bounding box center [44, 113] width 82 height 13
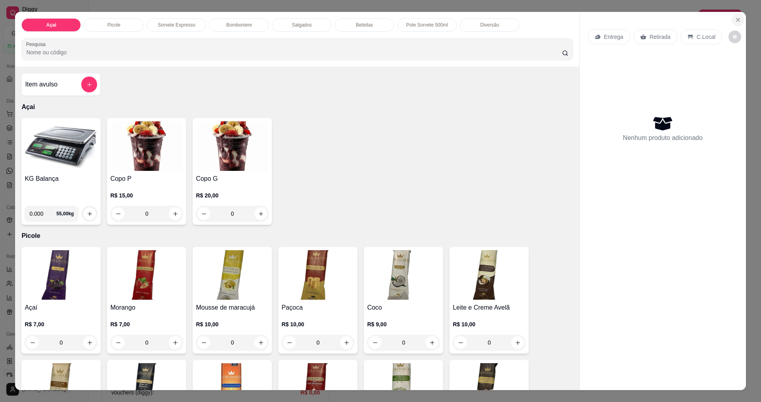
click at [735, 21] on icon "Close" at bounding box center [738, 20] width 6 height 6
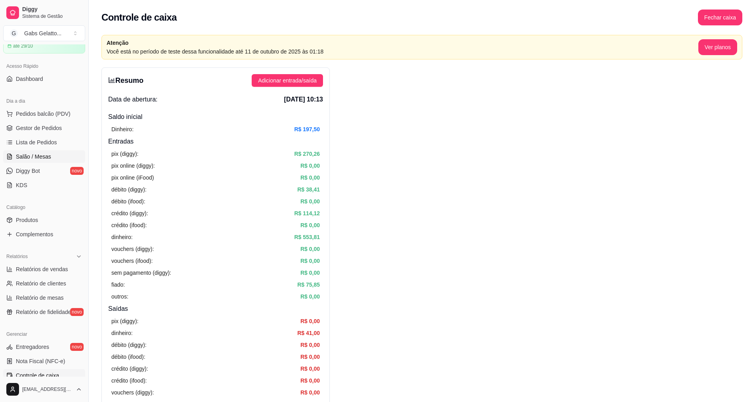
click at [33, 154] on span "Salão / Mesas" at bounding box center [33, 157] width 35 height 8
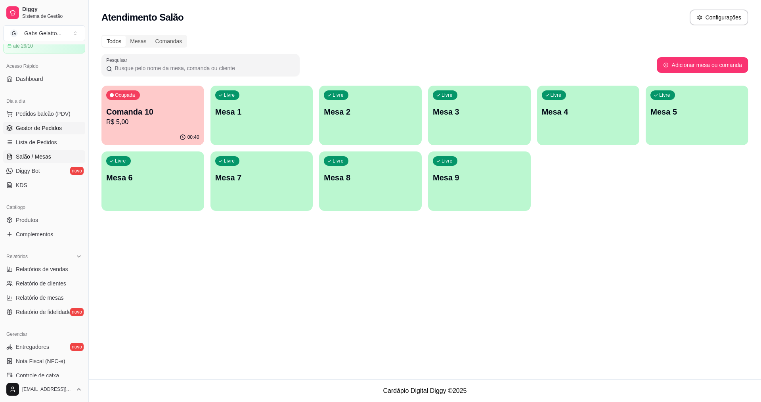
click at [57, 132] on link "Gestor de Pedidos" at bounding box center [44, 128] width 82 height 13
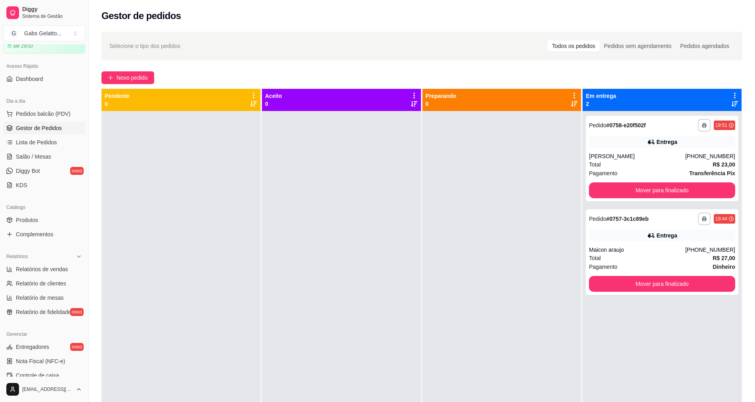
click at [220, 290] on div at bounding box center [181, 312] width 159 height 402
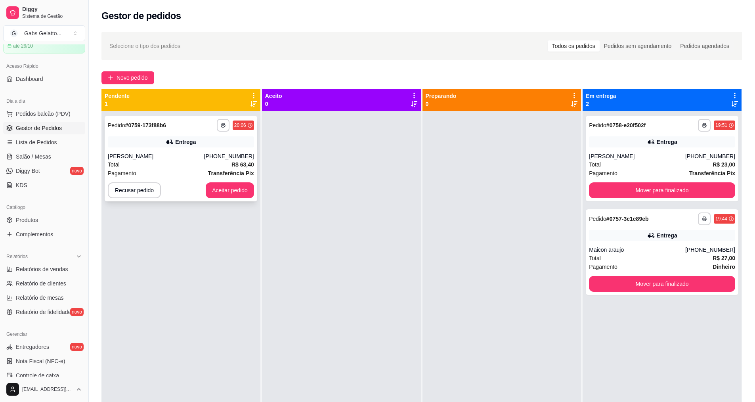
click at [204, 158] on div "Vanessa Sampaio" at bounding box center [156, 156] width 96 height 8
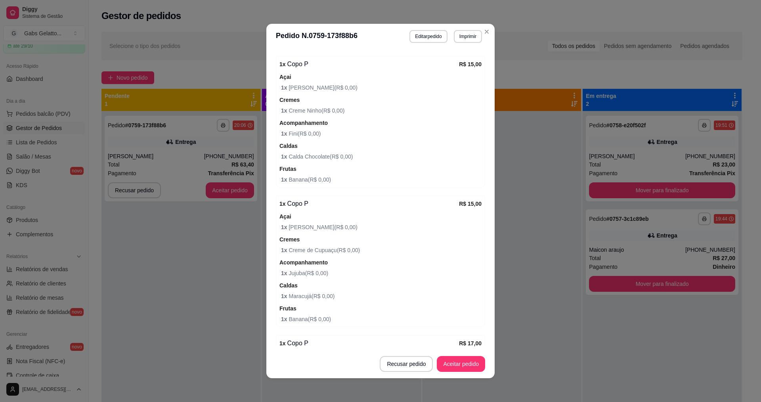
scroll to position [436, 0]
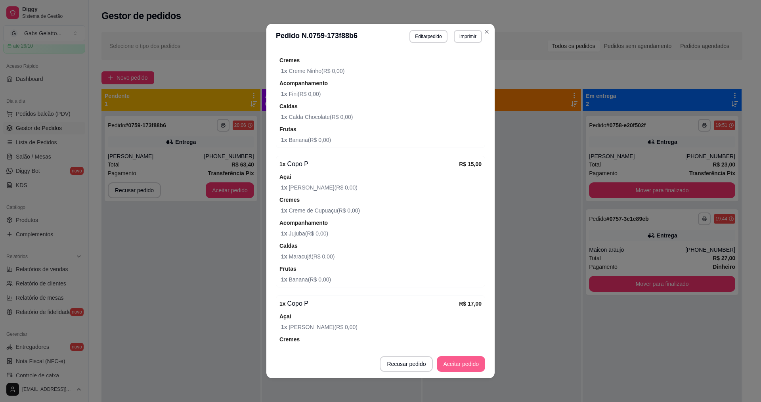
click at [460, 360] on button "Aceitar pedido" at bounding box center [461, 364] width 48 height 16
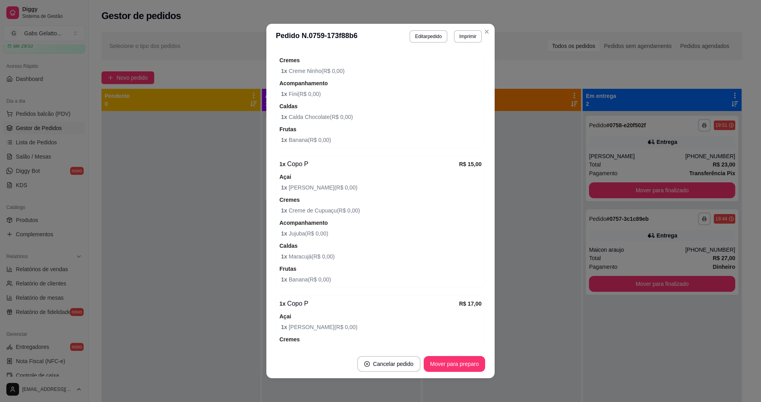
click at [266, 223] on div "feito há 1 minutos Horário do pedido 30/09/2025 20:06 Status do pedido ACEITO N…" at bounding box center [380, 199] width 228 height 301
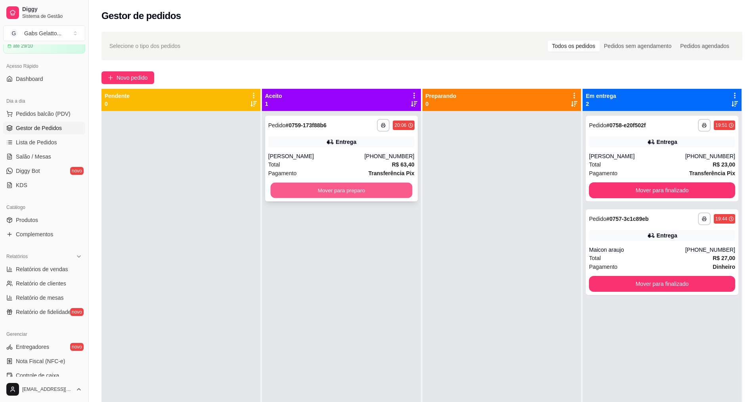
click at [357, 191] on button "Mover para preparo" at bounding box center [341, 190] width 142 height 15
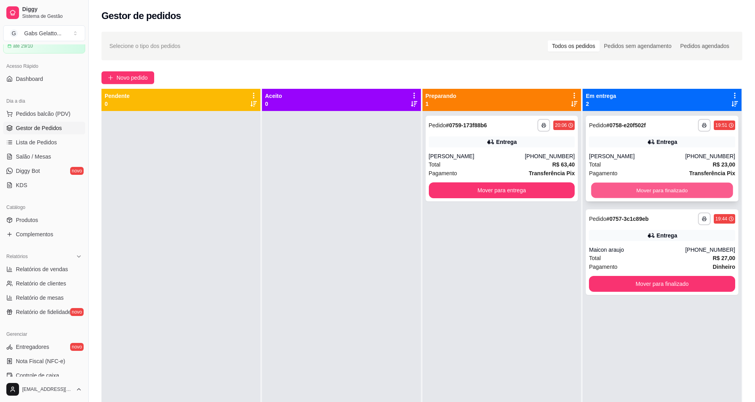
click at [616, 189] on button "Mover para finalizado" at bounding box center [663, 190] width 142 height 15
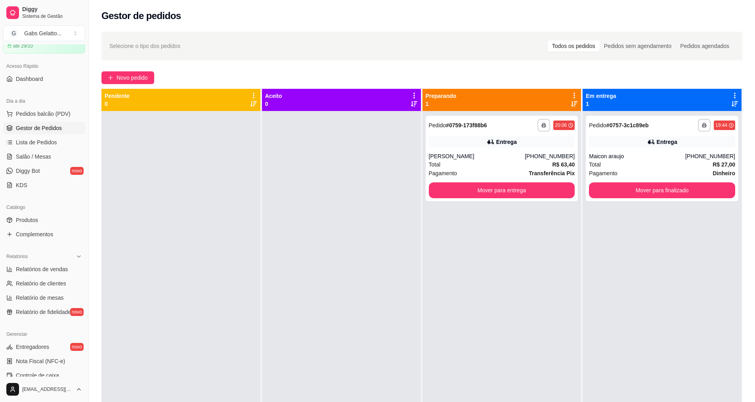
click at [513, 239] on div "**********" at bounding box center [502, 312] width 159 height 402
click at [492, 154] on div "Vanessa Sampaio" at bounding box center [477, 156] width 96 height 8
click at [512, 152] on div "Vanessa Sampaio" at bounding box center [477, 156] width 96 height 8
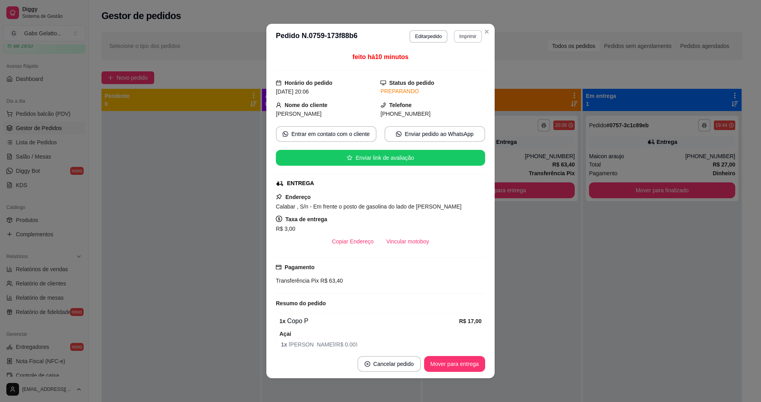
click at [462, 36] on button "Imprimir" at bounding box center [468, 36] width 28 height 13
click at [466, 63] on button "IMPRESSORA" at bounding box center [451, 64] width 56 height 12
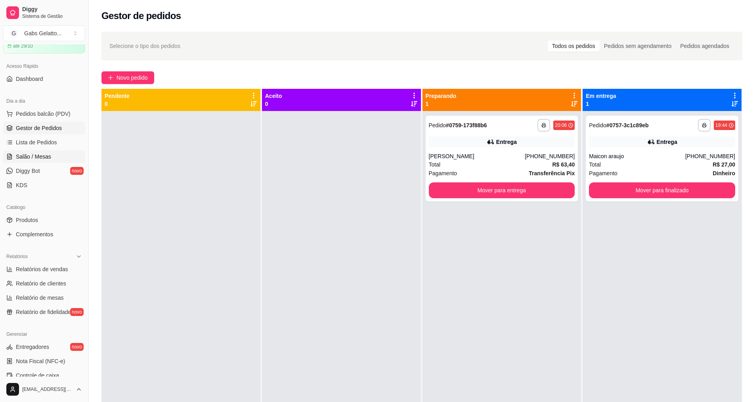
click at [52, 156] on link "Salão / Mesas" at bounding box center [44, 156] width 82 height 13
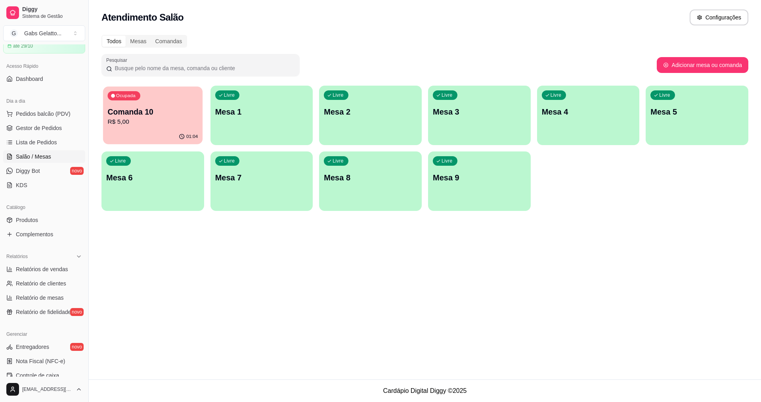
click at [171, 139] on div "01:04" at bounding box center [153, 136] width 100 height 15
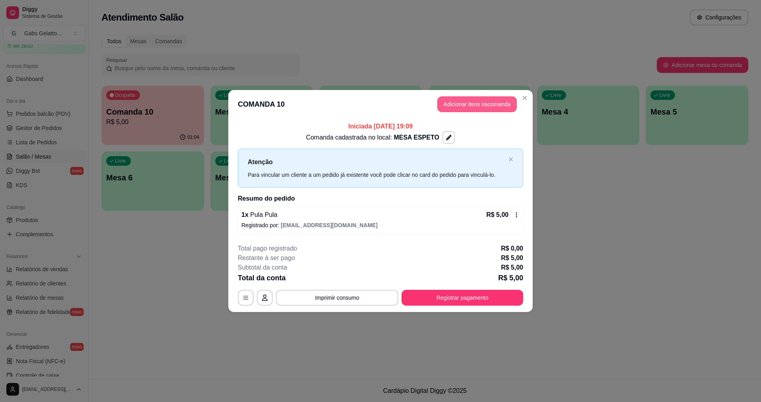
click at [485, 101] on button "Adicionar itens na comanda" at bounding box center [477, 104] width 80 height 16
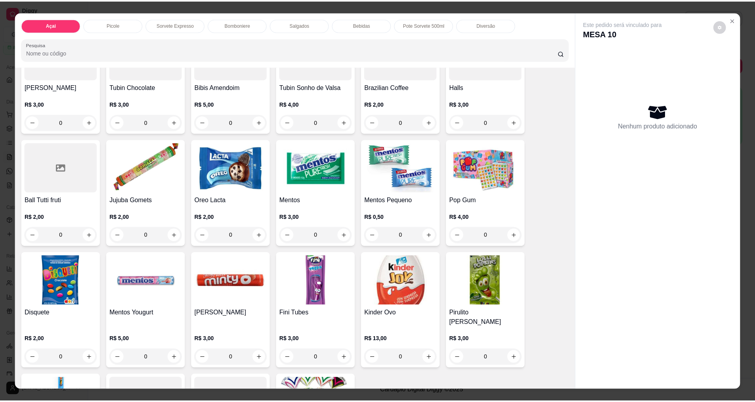
scroll to position [872, 0]
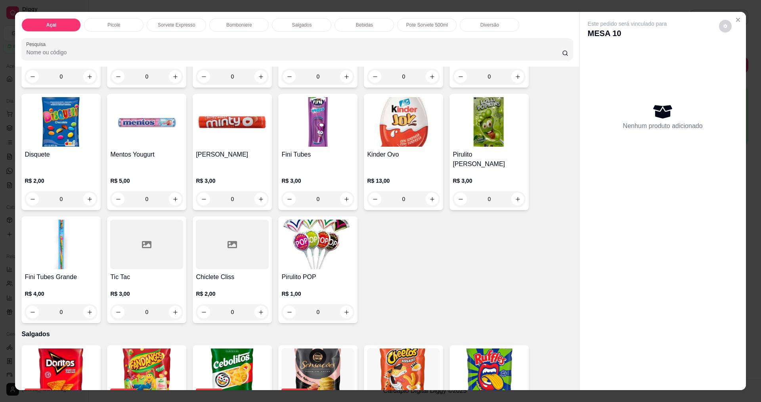
click at [147, 272] on h4 "Tic Tac" at bounding box center [146, 277] width 73 height 10
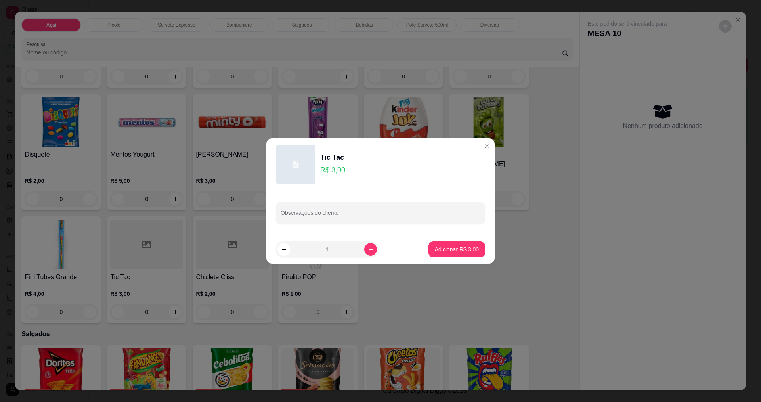
click at [452, 238] on footer "1 Adicionar R$ 3,00" at bounding box center [380, 249] width 228 height 29
click at [451, 241] on footer "1 Adicionar R$ 3,00" at bounding box center [380, 249] width 228 height 29
click at [451, 242] on button "Adicionar R$ 3,00" at bounding box center [457, 249] width 57 height 16
type input "1"
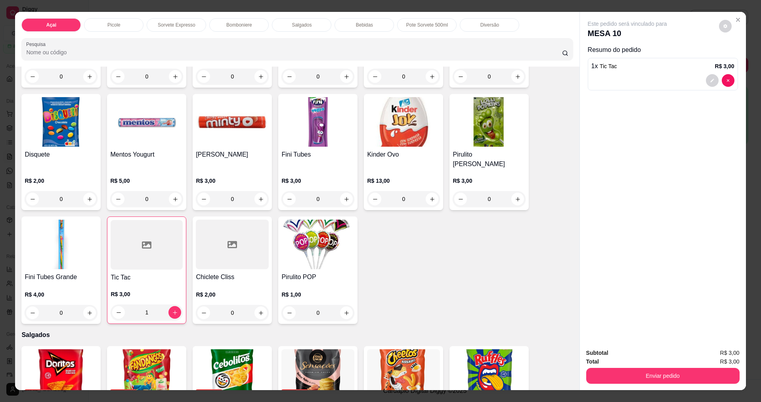
click at [450, 247] on div "Tubin Morango R$ 3,00 0 Tubin Chocolate R$ 3,00 0 Bibis Amendoim R$ 5,00 0 Tubi…" at bounding box center [297, 96] width 552 height 456
click at [603, 371] on button "Enviar pedido" at bounding box center [662, 376] width 153 height 16
click at [724, 359] on button "Enviar pedido" at bounding box center [719, 356] width 45 height 15
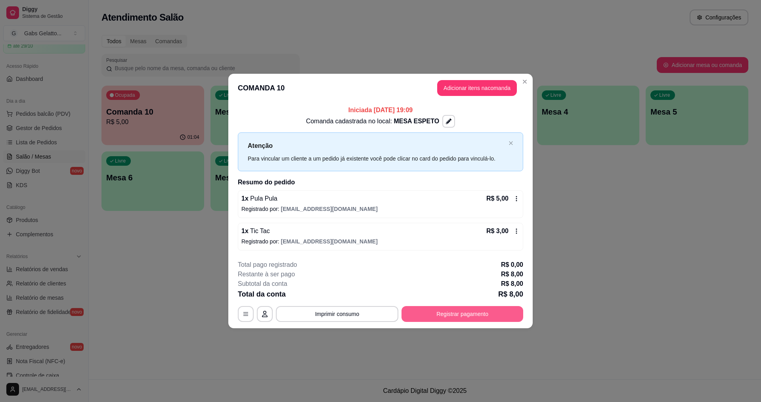
click at [445, 312] on button "Registrar pagamento" at bounding box center [463, 314] width 122 height 16
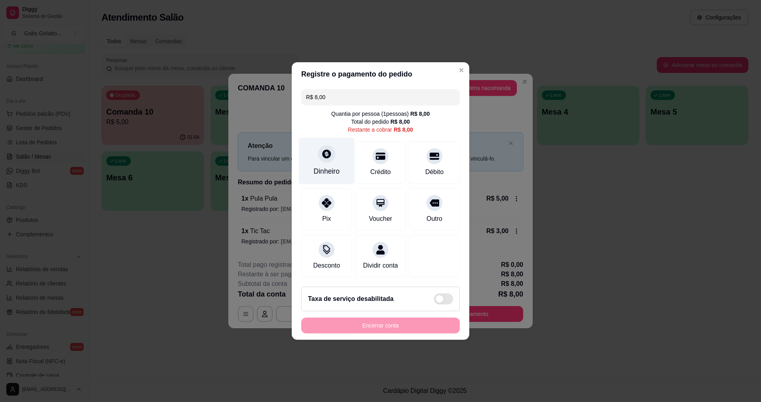
click at [317, 142] on div "Dinheiro" at bounding box center [327, 161] width 56 height 46
type input "R$ 0,00"
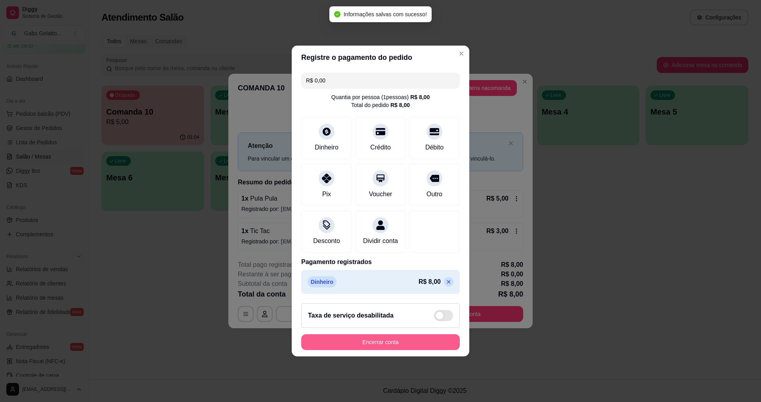
click at [416, 345] on button "Encerrar conta" at bounding box center [380, 342] width 159 height 16
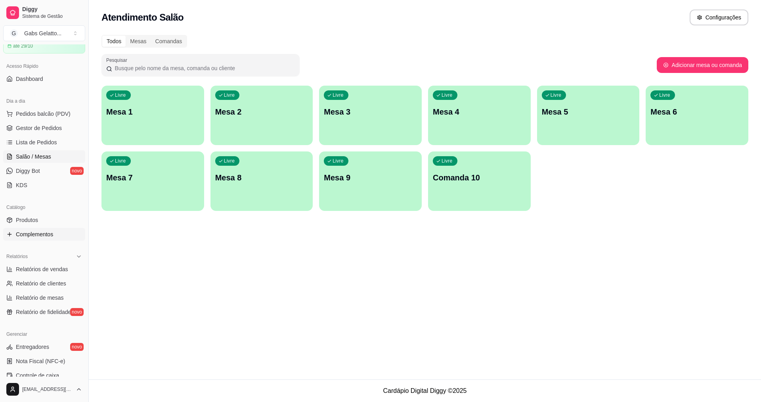
click at [46, 235] on span "Complementos" at bounding box center [34, 234] width 37 height 8
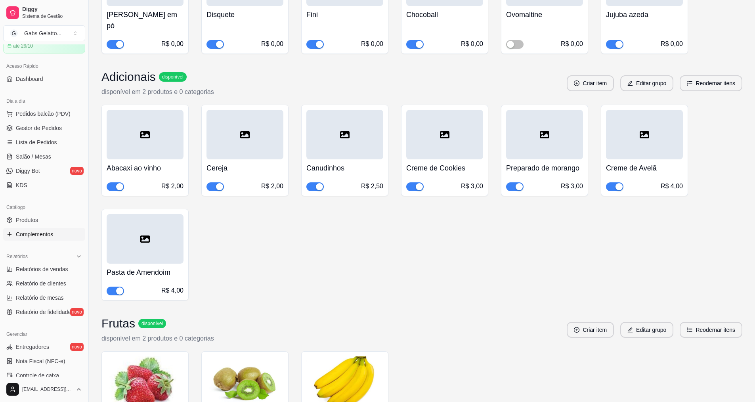
scroll to position [1110, 0]
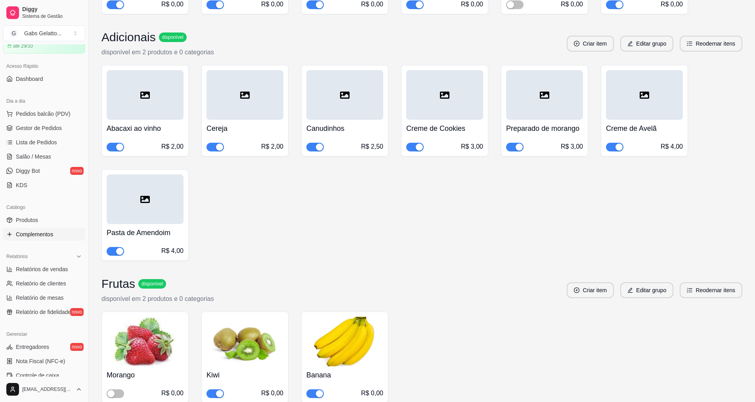
click at [312, 389] on span "button" at bounding box center [315, 393] width 17 height 9
click at [56, 123] on link "Gestor de Pedidos" at bounding box center [44, 128] width 82 height 13
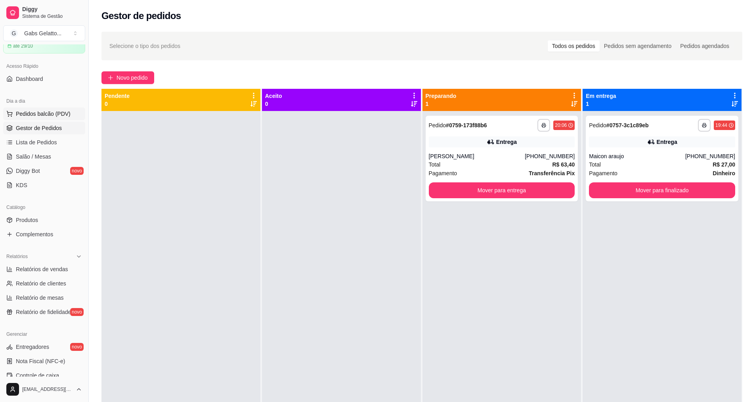
click at [57, 117] on span "Pedidos balcão (PDV)" at bounding box center [43, 114] width 55 height 8
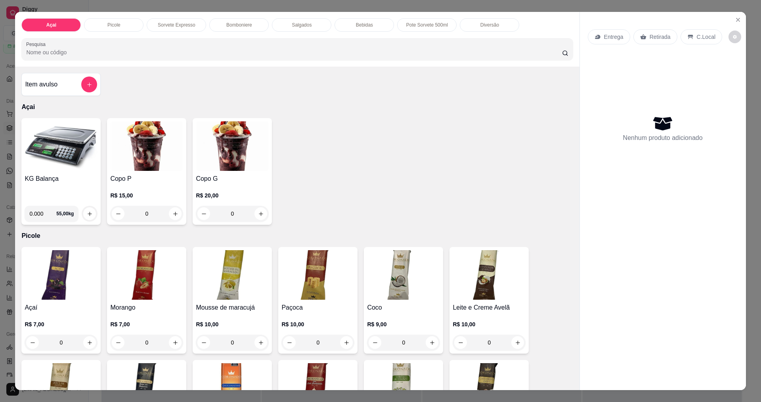
click at [66, 153] on img at bounding box center [61, 146] width 73 height 50
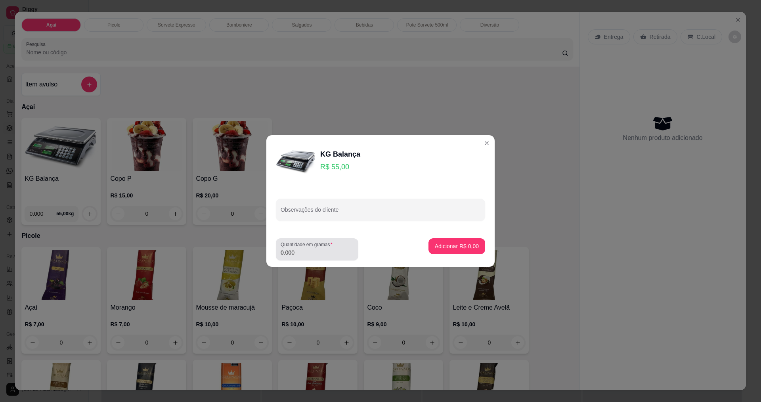
click at [311, 259] on div "Quantidade em gramas 0.000" at bounding box center [317, 249] width 82 height 22
click at [312, 257] on div "0.000" at bounding box center [317, 249] width 73 height 16
type input "0.432"
click at [444, 250] on button "Adicionar R$ 23,76" at bounding box center [455, 246] width 58 height 15
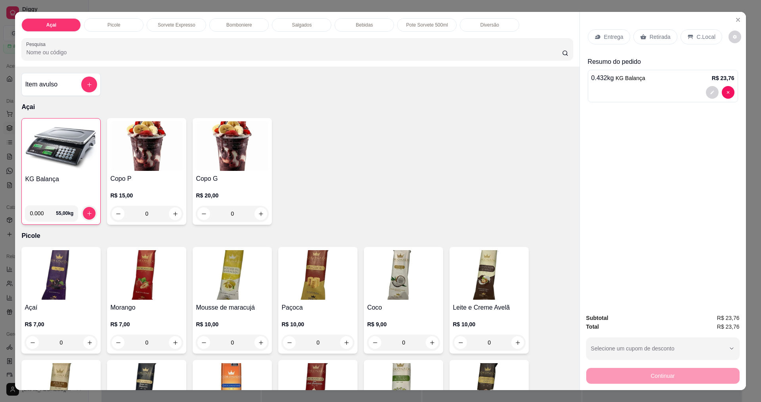
click at [704, 42] on div "C.Local" at bounding box center [702, 36] width 42 height 15
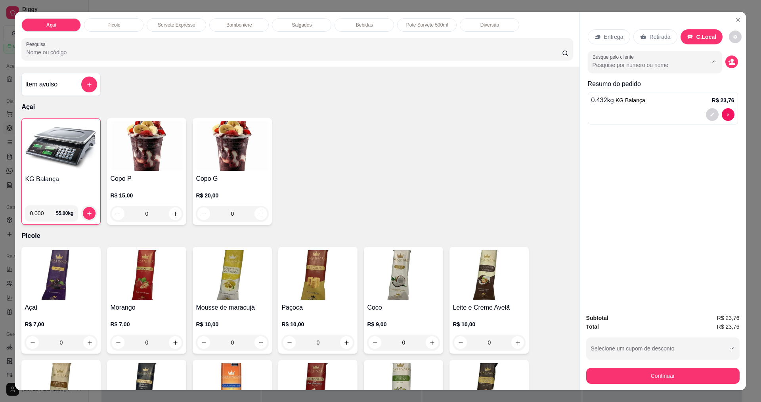
click at [653, 69] on input "Busque pelo cliente" at bounding box center [644, 65] width 103 height 8
type input "jean"
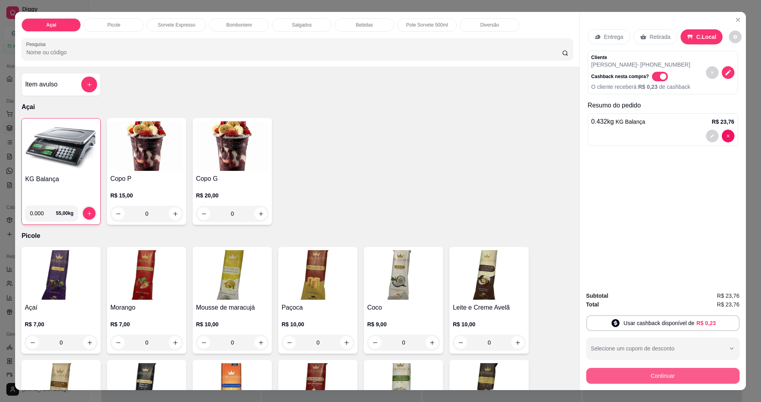
click at [642, 373] on button "Continuar" at bounding box center [662, 376] width 153 height 16
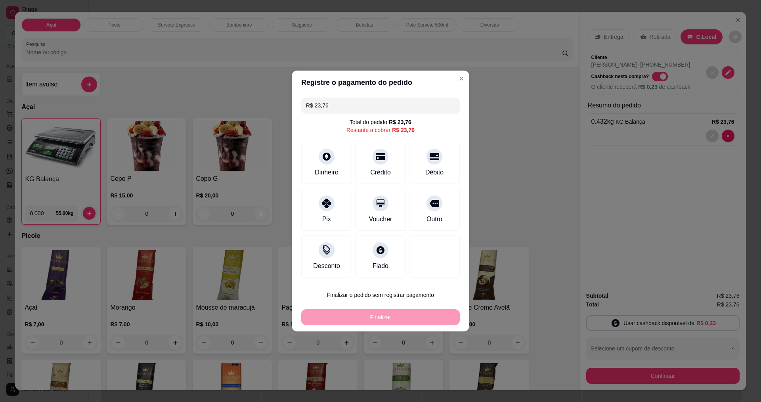
drag, startPoint x: 337, startPoint y: 103, endPoint x: 254, endPoint y: 104, distance: 83.3
click at [254, 104] on div "Registre o pagamento do pedido R$ 23,76 Total do pedido R$ 23,76 Restante a cob…" at bounding box center [380, 201] width 761 height 402
click at [332, 158] on div at bounding box center [326, 154] width 17 height 17
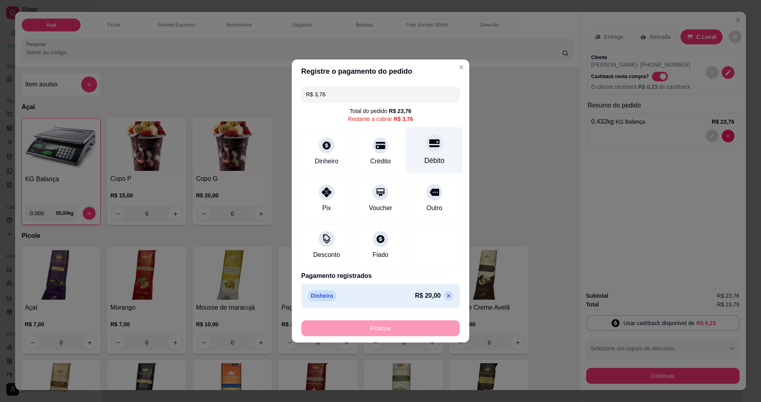
click at [439, 149] on div "Débito" at bounding box center [435, 150] width 56 height 46
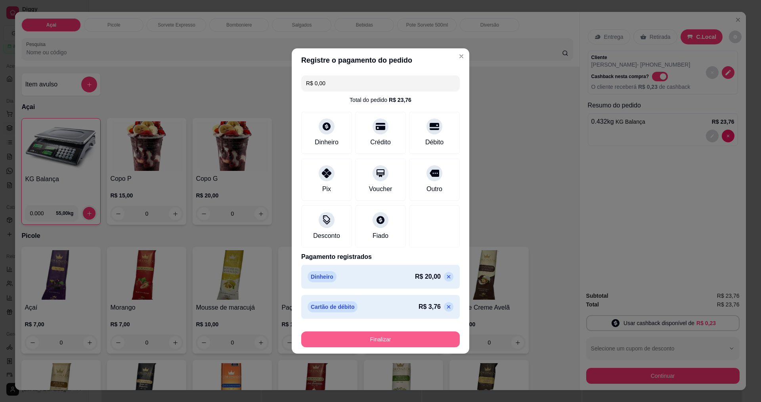
click at [375, 337] on button "Finalizar" at bounding box center [380, 340] width 159 height 16
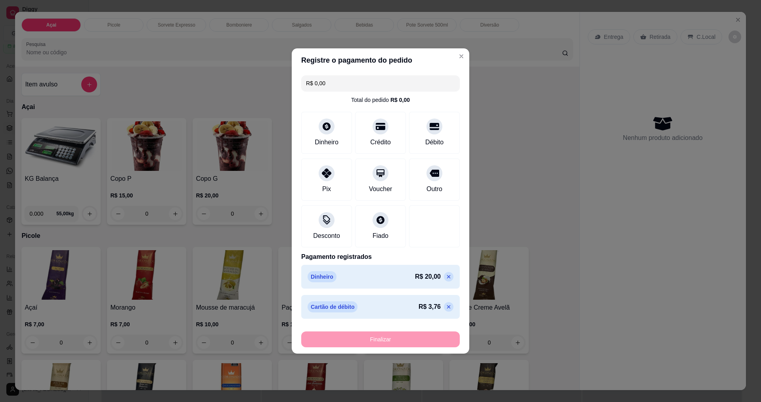
type input "-R$ 23,76"
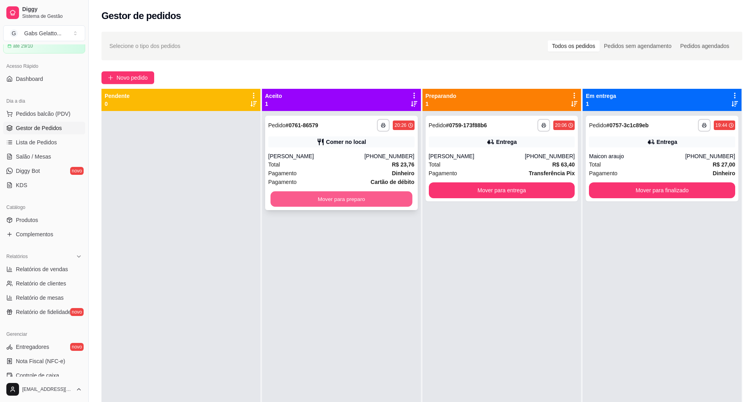
click at [365, 203] on button "Mover para preparo" at bounding box center [341, 199] width 142 height 15
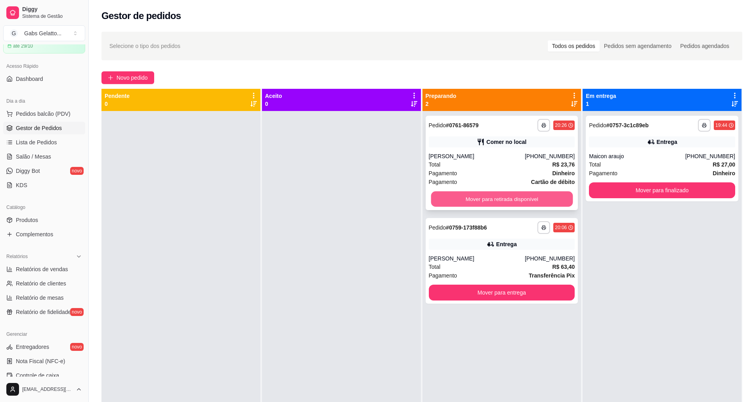
click at [516, 199] on button "Mover para retirada disponível" at bounding box center [502, 199] width 142 height 15
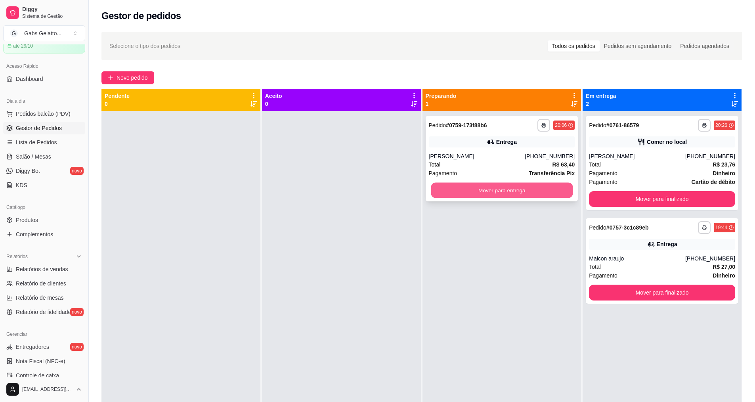
click at [512, 195] on button "Mover para entrega" at bounding box center [502, 190] width 142 height 15
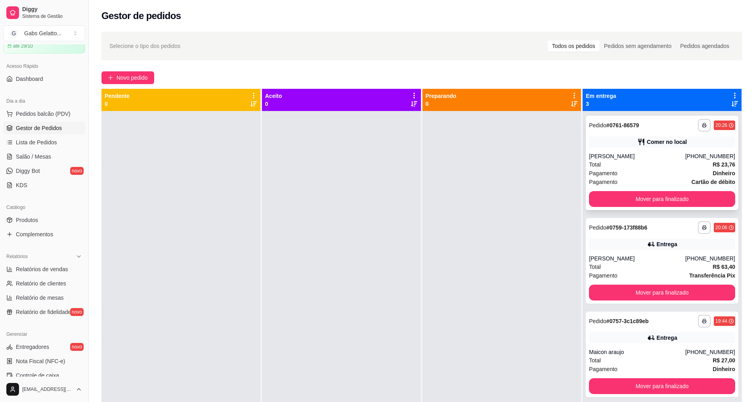
click at [675, 207] on div "**********" at bounding box center [662, 163] width 153 height 94
click at [679, 204] on button "Mover para finalizado" at bounding box center [663, 199] width 142 height 15
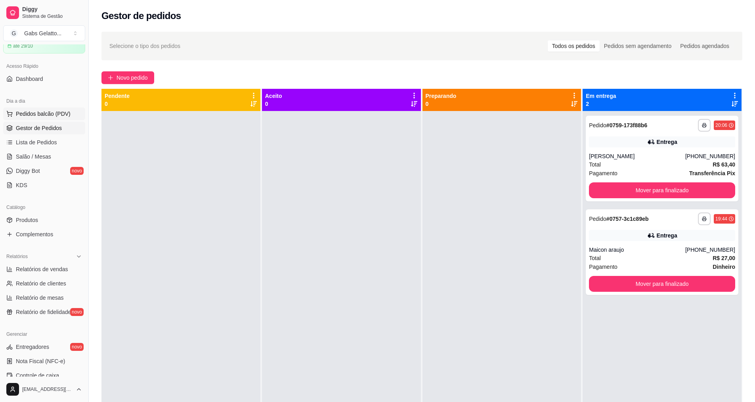
click at [50, 110] on span "Pedidos balcão (PDV)" at bounding box center [43, 114] width 55 height 8
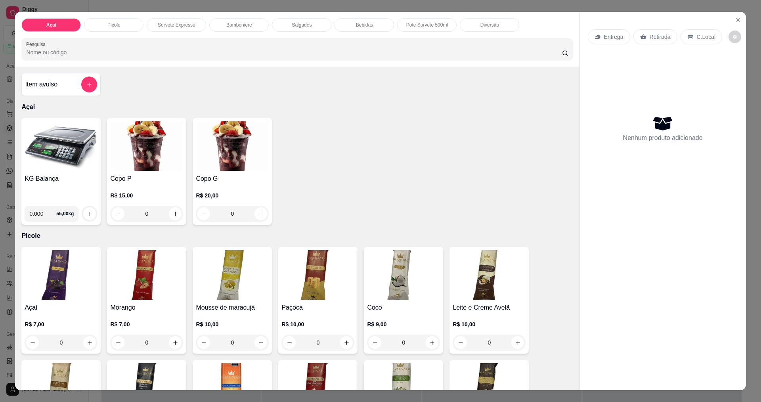
click at [59, 157] on img at bounding box center [61, 146] width 73 height 50
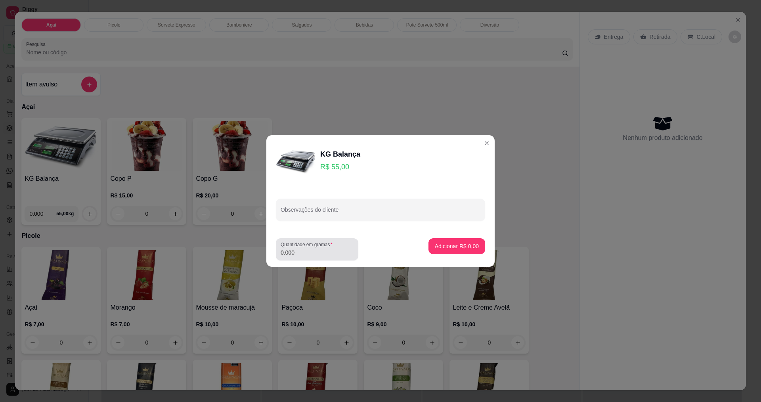
click at [314, 251] on input "0.000" at bounding box center [317, 253] width 73 height 8
type input "0.178"
click at [476, 252] on button "Adicionar R$ 9,79" at bounding box center [456, 246] width 55 height 15
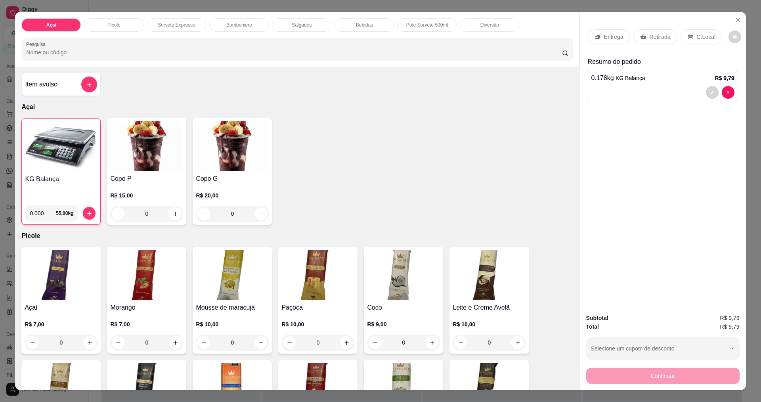
click at [706, 42] on div "C.Local" at bounding box center [702, 36] width 42 height 15
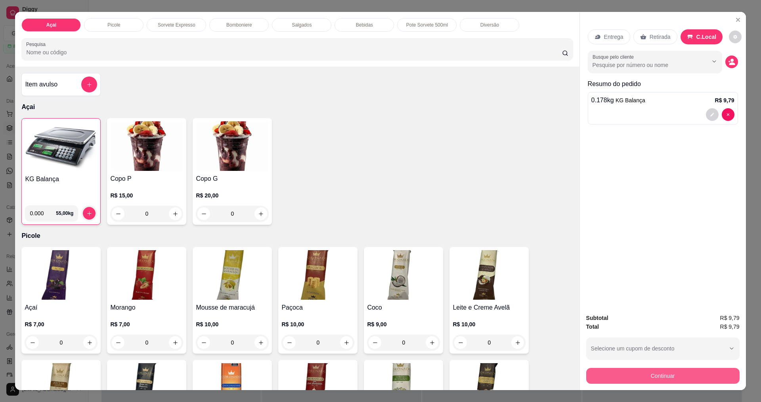
click at [663, 374] on button "Continuar" at bounding box center [662, 376] width 153 height 16
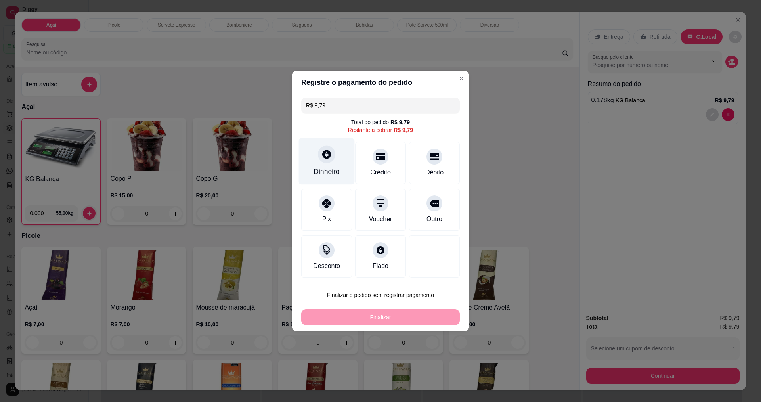
click at [334, 167] on div "Dinheiro" at bounding box center [327, 161] width 56 height 46
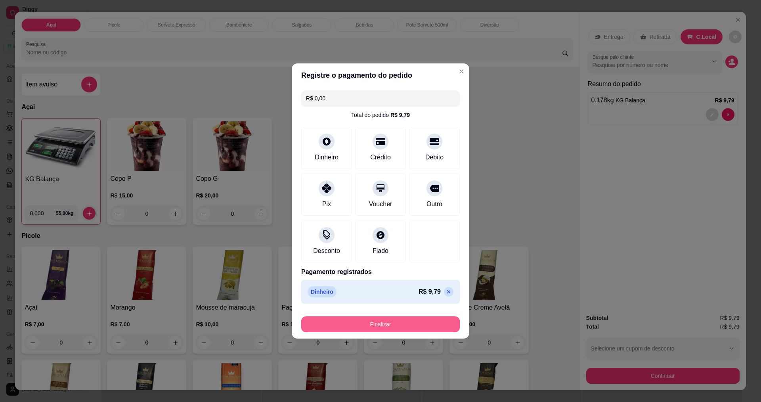
click at [393, 324] on button "Finalizar" at bounding box center [380, 324] width 159 height 16
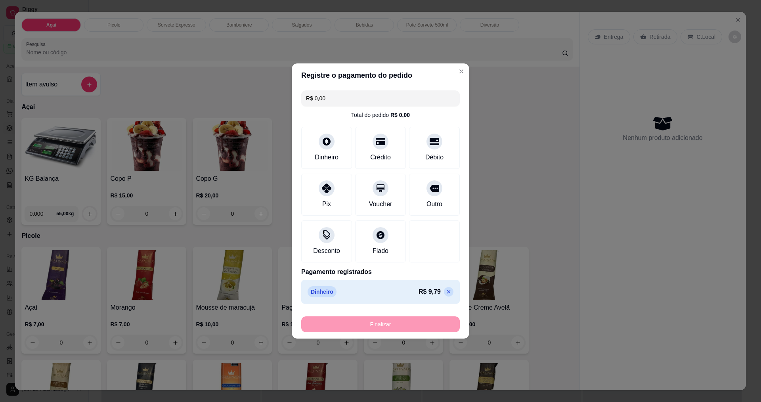
type input "-R$ 9,79"
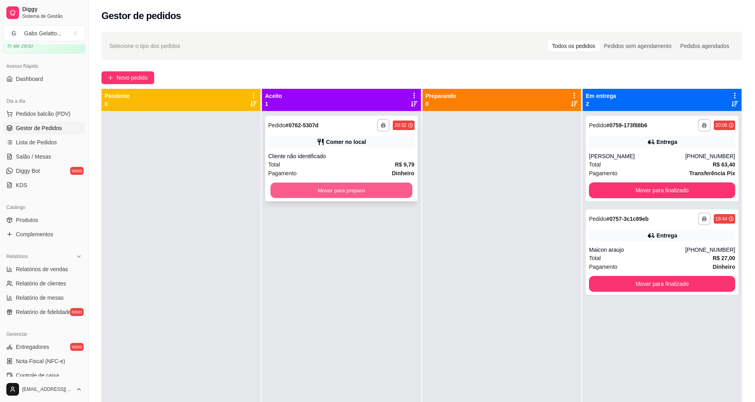
click at [352, 195] on button "Mover para preparo" at bounding box center [341, 190] width 142 height 15
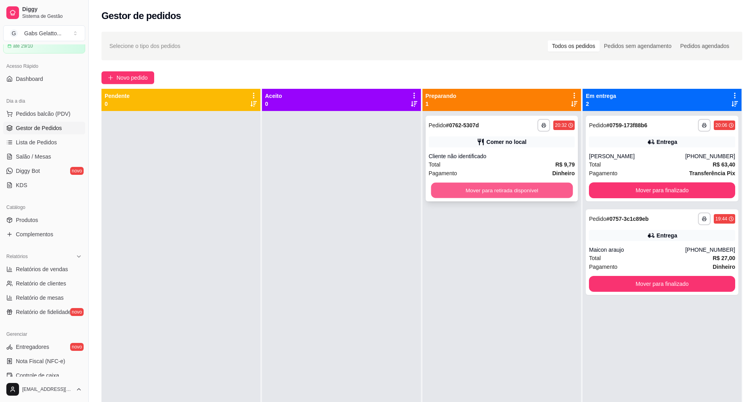
click at [508, 186] on button "Mover para retirada disponível" at bounding box center [502, 190] width 142 height 15
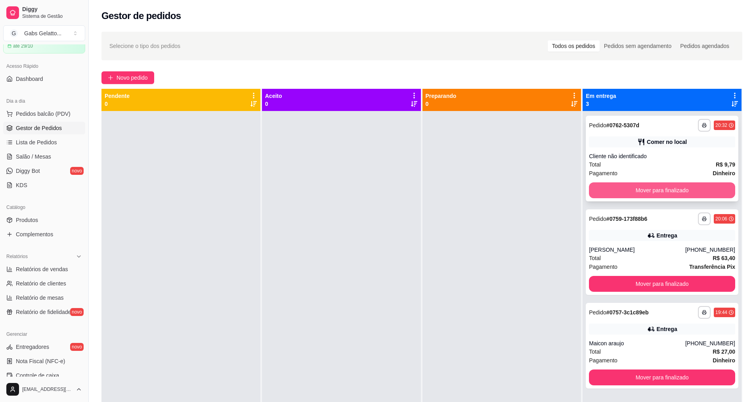
click at [644, 193] on button "Mover para finalizado" at bounding box center [662, 190] width 146 height 16
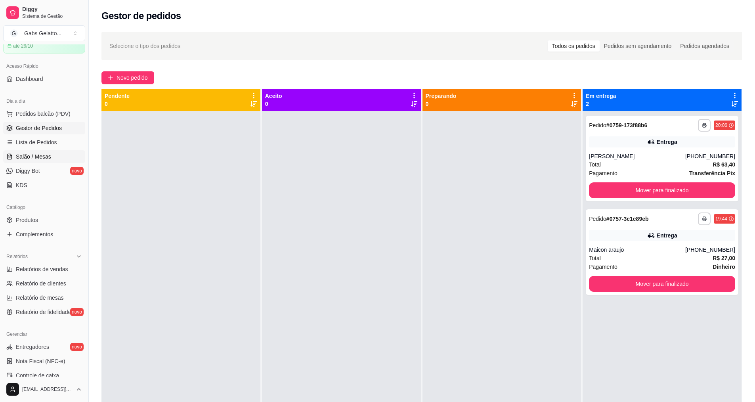
click at [55, 161] on link "Salão / Mesas" at bounding box center [44, 156] width 82 height 13
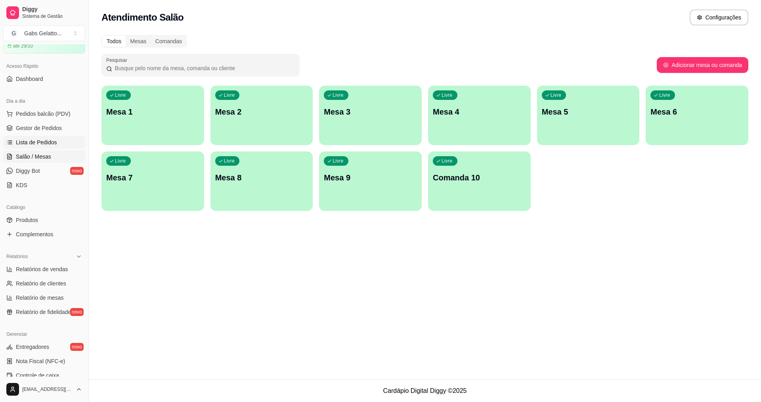
click at [57, 140] on link "Lista de Pedidos" at bounding box center [44, 142] width 82 height 13
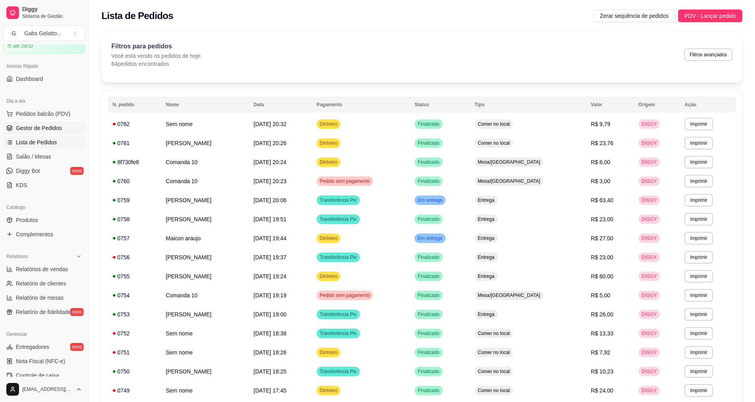
click at [65, 132] on link "Gestor de Pedidos" at bounding box center [44, 128] width 82 height 13
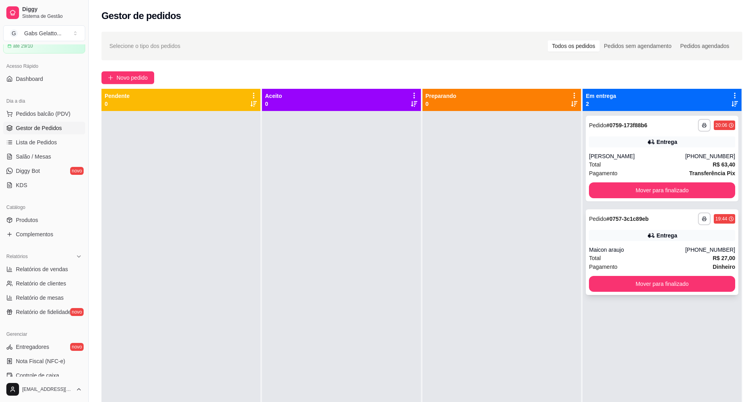
click at [602, 254] on div "Total R$ 27,00" at bounding box center [662, 258] width 146 height 9
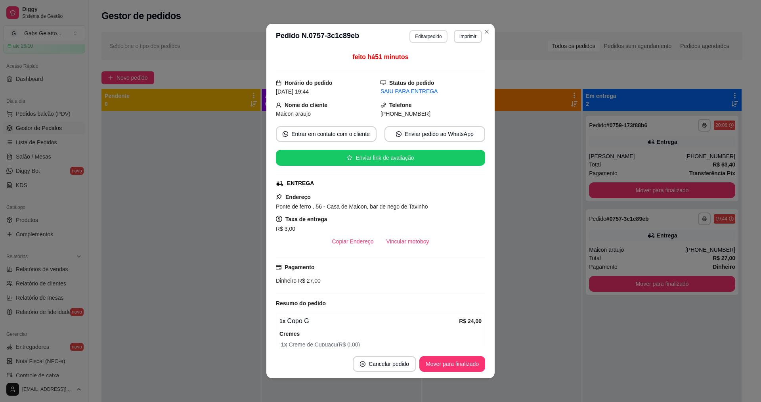
click at [430, 36] on button "Editar pedido" at bounding box center [429, 36] width 38 height 13
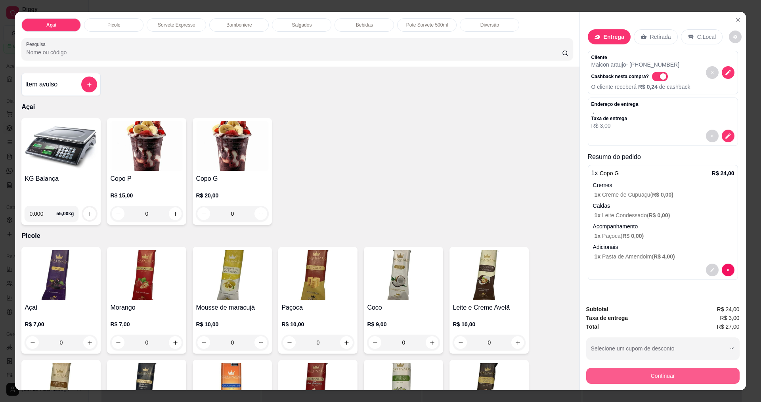
click at [645, 372] on button "Continuar" at bounding box center [662, 376] width 153 height 16
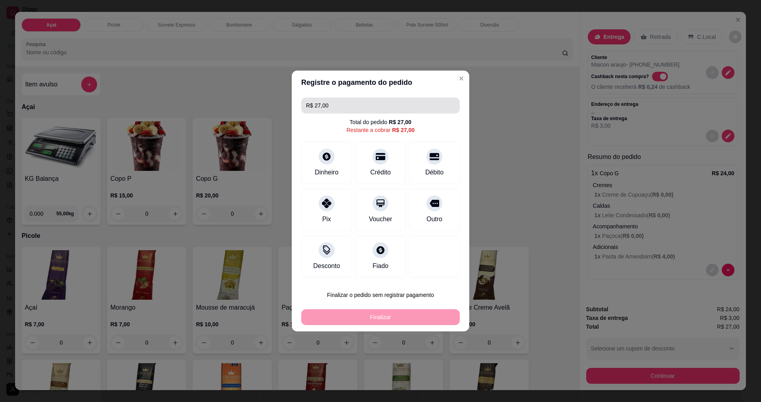
click at [391, 111] on input "R$ 27,00" at bounding box center [380, 106] width 149 height 16
click at [332, 161] on div "Dinheiro" at bounding box center [327, 161] width 56 height 46
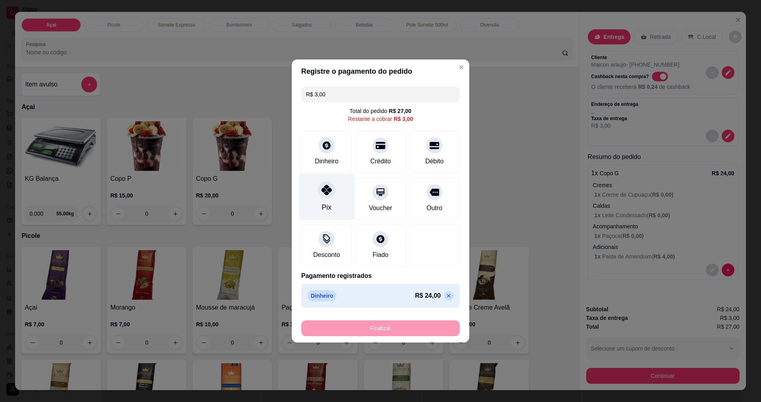
click at [320, 199] on div "Pix" at bounding box center [327, 197] width 56 height 46
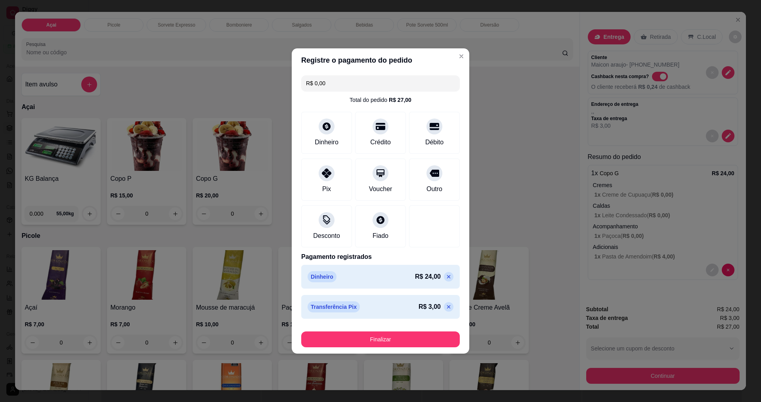
click at [381, 330] on div "Finalizar" at bounding box center [380, 337] width 159 height 19
click at [379, 334] on button "Finalizar" at bounding box center [380, 340] width 159 height 16
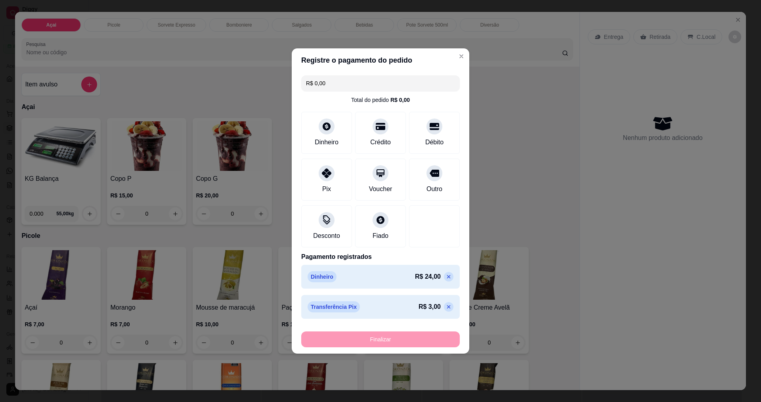
type input "-R$ 27,00"
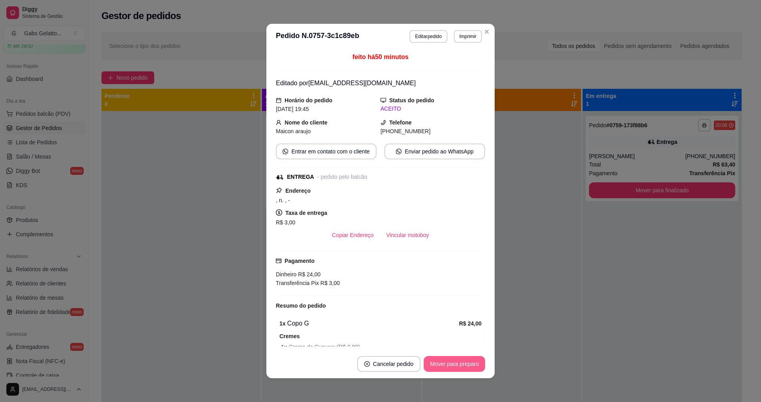
click at [456, 364] on button "Mover para preparo" at bounding box center [454, 364] width 61 height 16
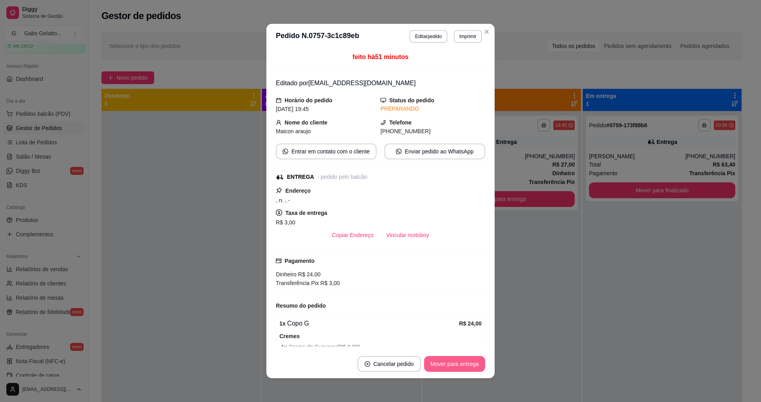
click at [456, 364] on button "Mover para entrega" at bounding box center [454, 364] width 61 height 16
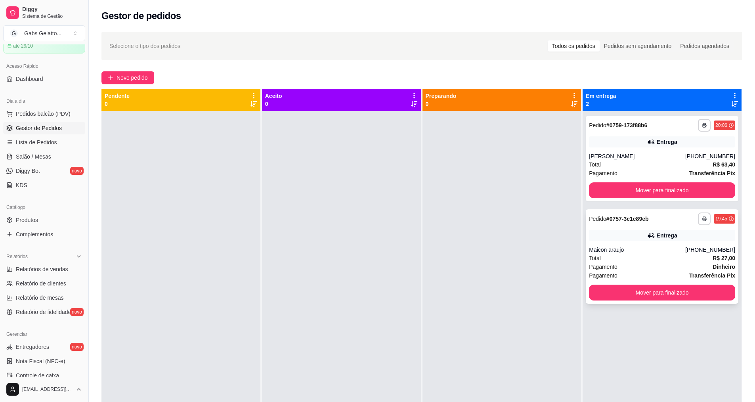
click at [610, 251] on div "Maicon araujo" at bounding box center [637, 250] width 96 height 8
click at [39, 115] on span "Pedidos balcão (PDV)" at bounding box center [43, 114] width 55 height 8
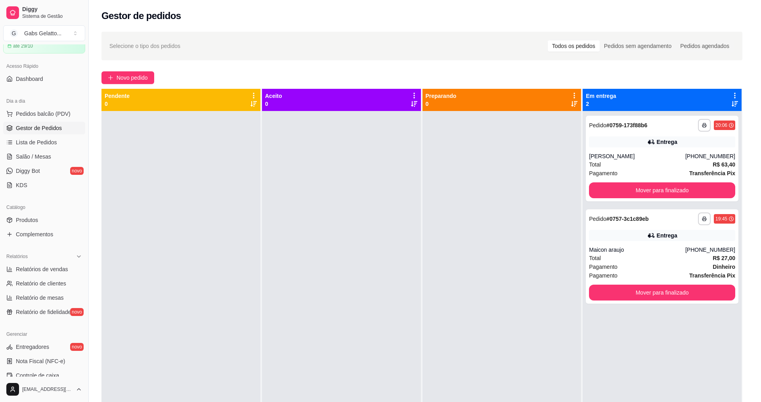
click at [80, 153] on img at bounding box center [61, 146] width 73 height 50
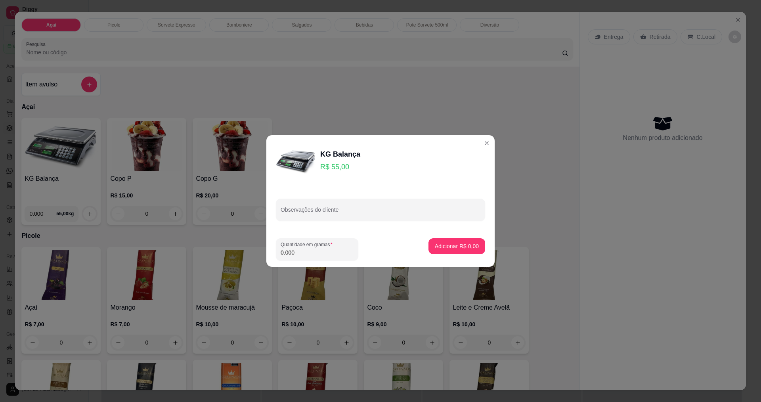
click at [312, 252] on input "0.000" at bounding box center [317, 253] width 73 height 8
click at [313, 251] on input "0.000" at bounding box center [317, 253] width 73 height 8
click at [314, 249] on input "0.000" at bounding box center [317, 253] width 73 height 8
type input "0.164"
click at [433, 241] on button "Adicionar R$ 9,02" at bounding box center [456, 246] width 55 height 15
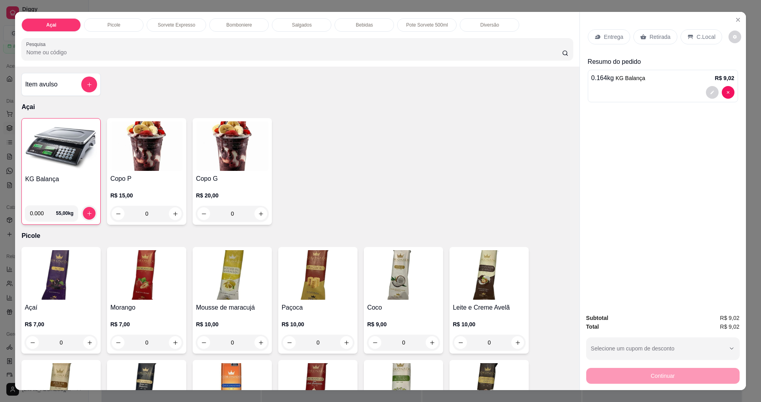
click at [700, 39] on p "C.Local" at bounding box center [706, 37] width 19 height 8
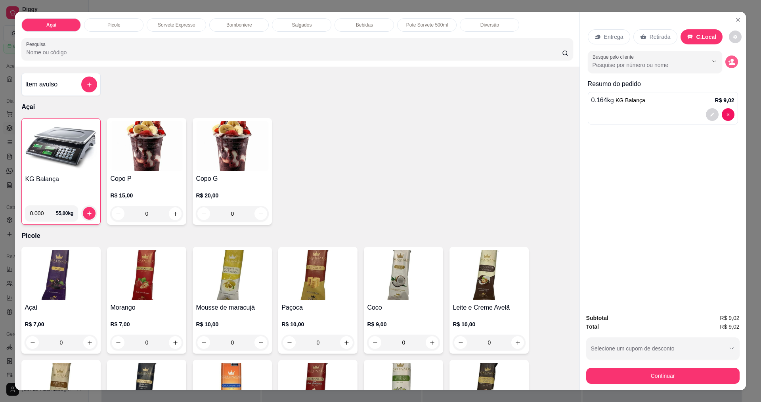
click at [728, 61] on icon "decrease-product-quantity" at bounding box center [731, 61] width 7 height 7
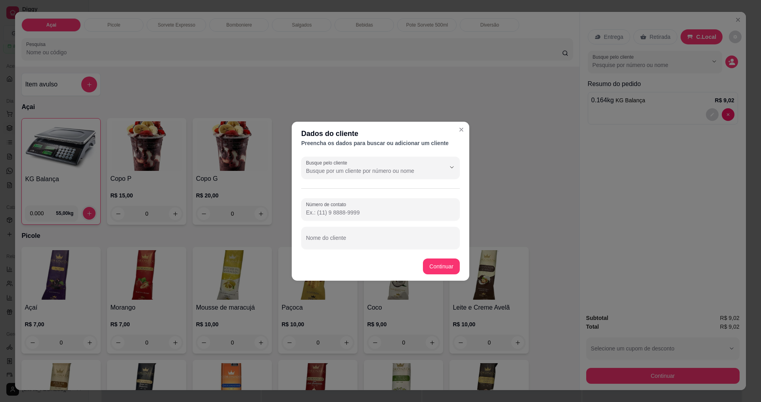
click at [363, 214] on input "Número de contato" at bounding box center [380, 213] width 149 height 8
click at [341, 238] on input "Nome do cliente" at bounding box center [380, 241] width 149 height 8
type input "Sophia Amorim dos Santos"
click at [409, 216] on input "Número de contato" at bounding box center [380, 213] width 149 height 8
type input "(75) 98355-3504"
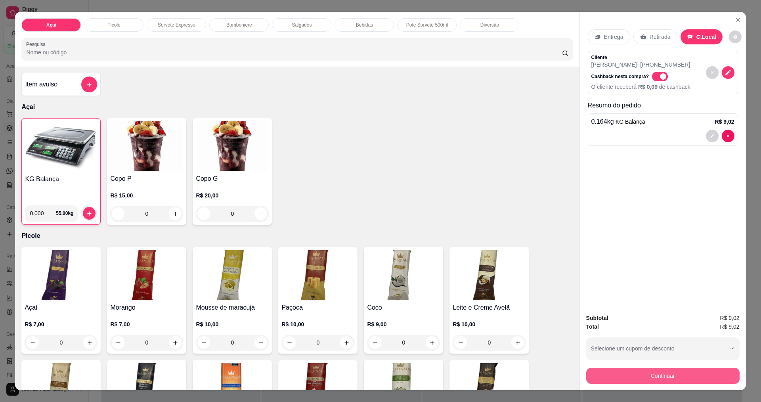
click at [669, 375] on button "Continuar" at bounding box center [662, 376] width 153 height 16
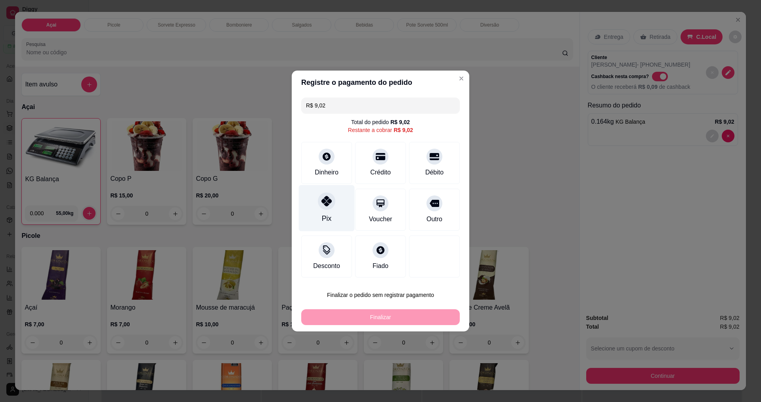
click at [318, 205] on div at bounding box center [326, 200] width 17 height 17
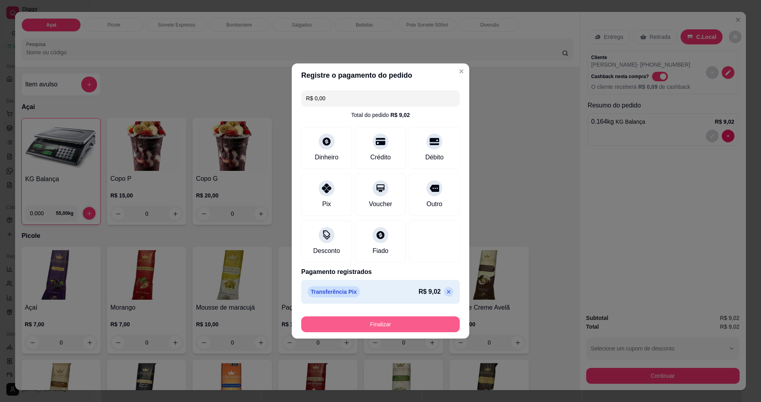
click at [381, 321] on button "Finalizar" at bounding box center [380, 324] width 159 height 16
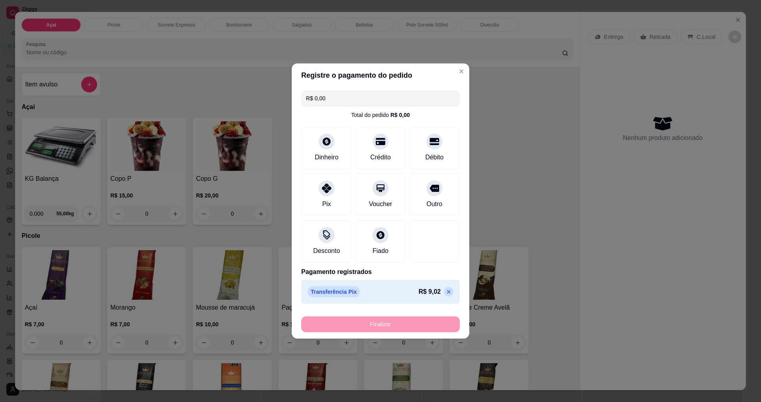
type input "-R$ 9,02"
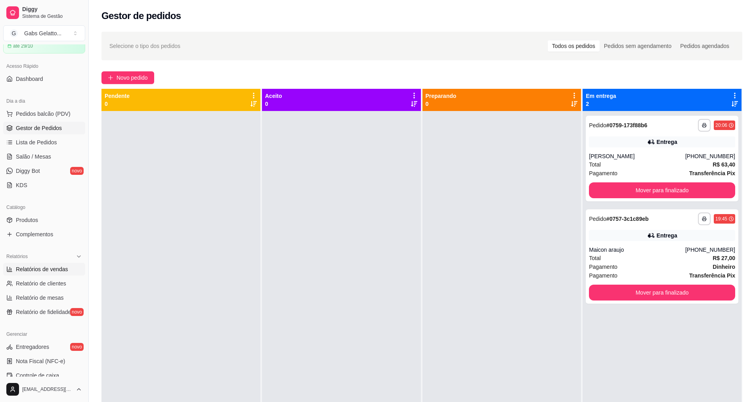
click at [57, 268] on span "Relatórios de vendas" at bounding box center [42, 269] width 52 height 8
select select "ALL"
select select "0"
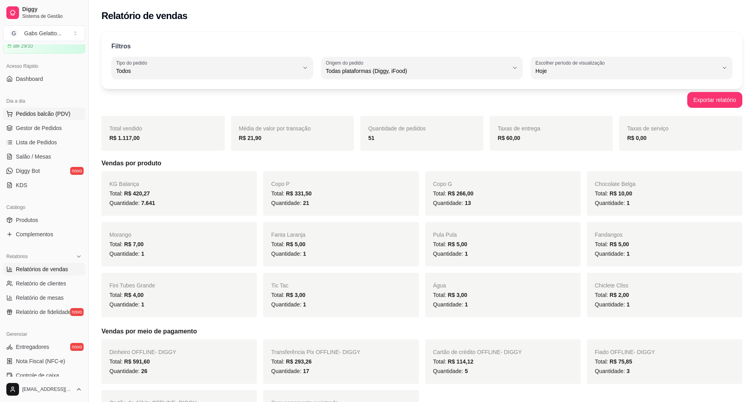
click at [62, 115] on span "Pedidos balcão (PDV)" at bounding box center [43, 114] width 55 height 8
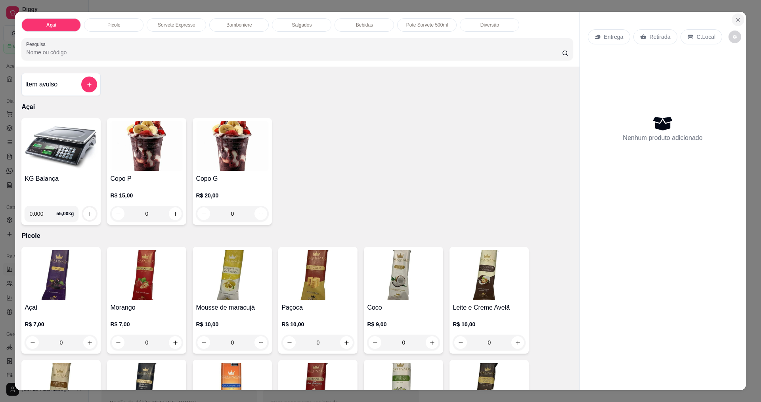
click at [739, 19] on button "Close" at bounding box center [738, 19] width 13 height 13
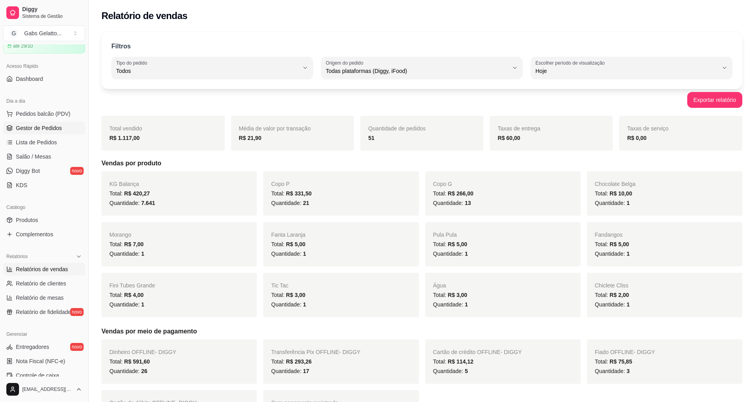
click at [54, 129] on span "Gestor de Pedidos" at bounding box center [39, 128] width 46 height 8
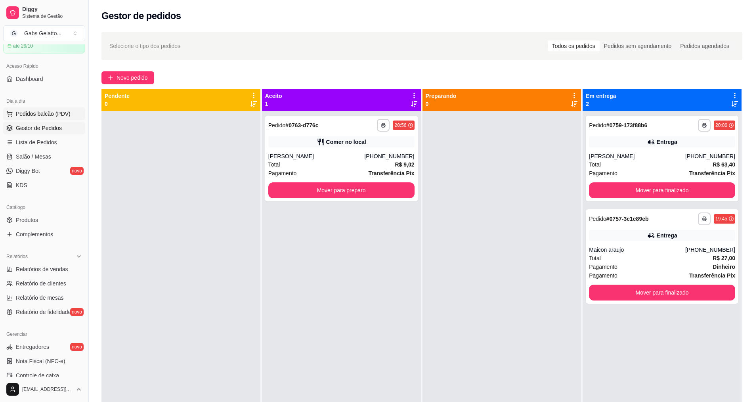
click at [62, 113] on span "Pedidos balcão (PDV)" at bounding box center [43, 114] width 55 height 8
click at [308, 195] on button "Mover para preparo" at bounding box center [341, 190] width 146 height 16
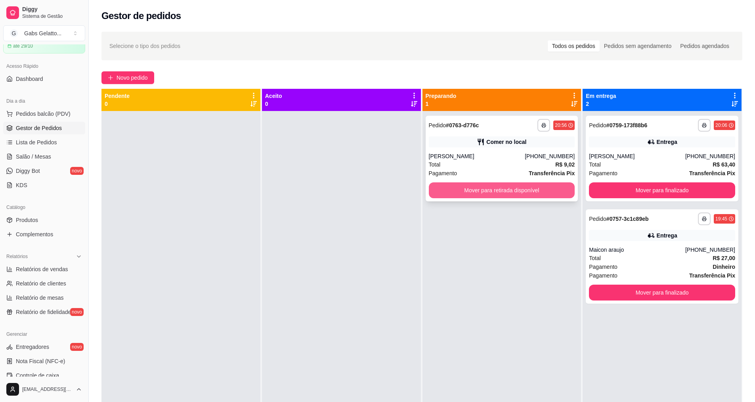
click at [539, 182] on div "**********" at bounding box center [502, 159] width 153 height 86
click at [528, 188] on button "Mover para retirada disponível" at bounding box center [502, 190] width 142 height 15
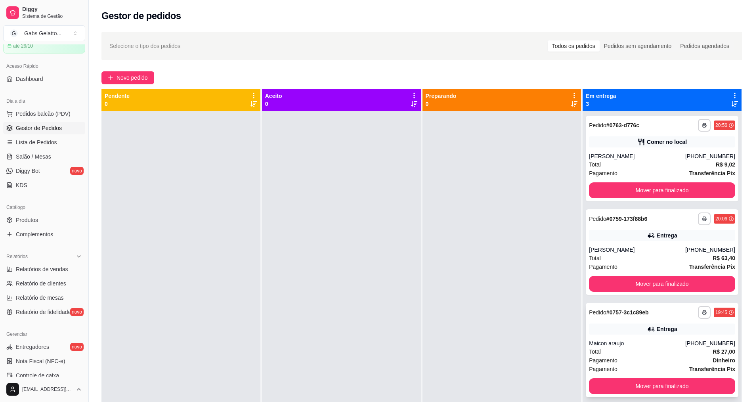
click at [673, 346] on div "Maicon araujo" at bounding box center [637, 343] width 96 height 8
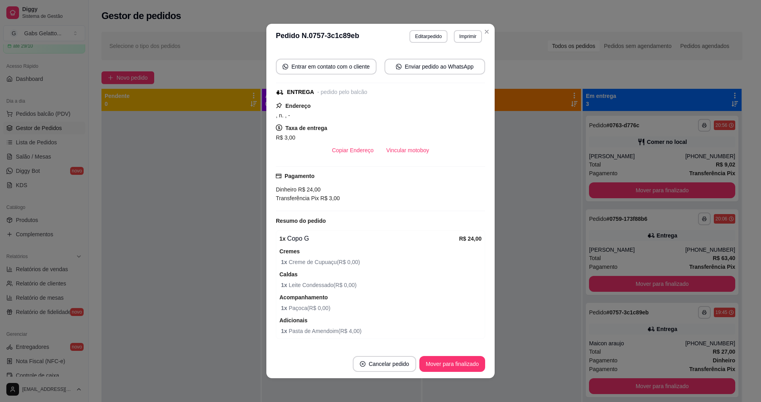
scroll to position [82, 0]
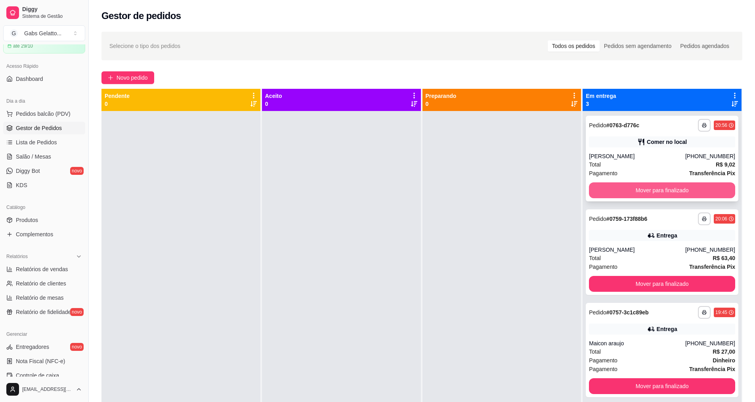
click at [644, 176] on div "Pagamento Transferência Pix" at bounding box center [662, 173] width 146 height 9
click at [634, 182] on button "Mover para finalizado" at bounding box center [662, 190] width 146 height 16
click at [636, 186] on button "Mover para finalizado" at bounding box center [662, 190] width 146 height 16
click at [635, 276] on button "Mover para finalizado" at bounding box center [662, 284] width 146 height 16
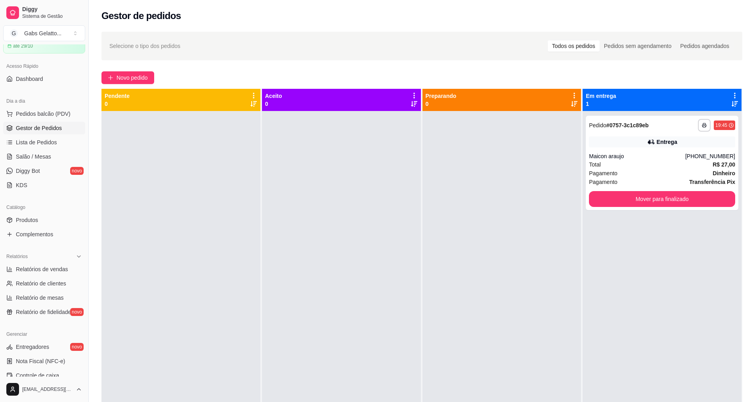
click at [635, 188] on div "**********" at bounding box center [662, 163] width 153 height 94
click at [631, 189] on div "**********" at bounding box center [662, 163] width 153 height 94
click at [632, 203] on button "Mover para finalizado" at bounding box center [663, 199] width 142 height 15
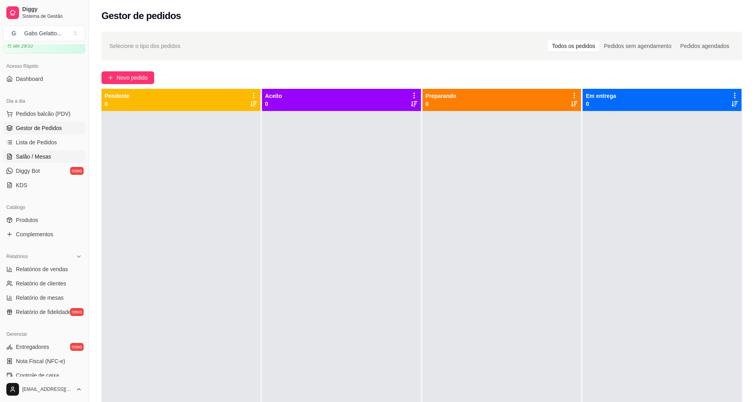
click at [42, 154] on span "Salão / Mesas" at bounding box center [33, 157] width 35 height 8
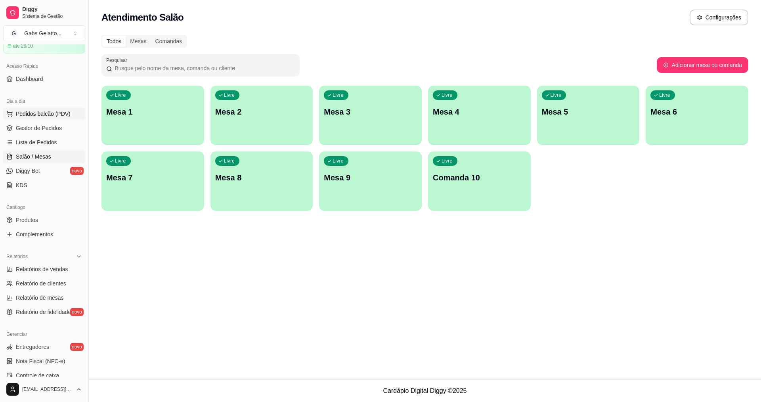
click at [34, 111] on span "Pedidos balcão (PDV)" at bounding box center [43, 114] width 55 height 8
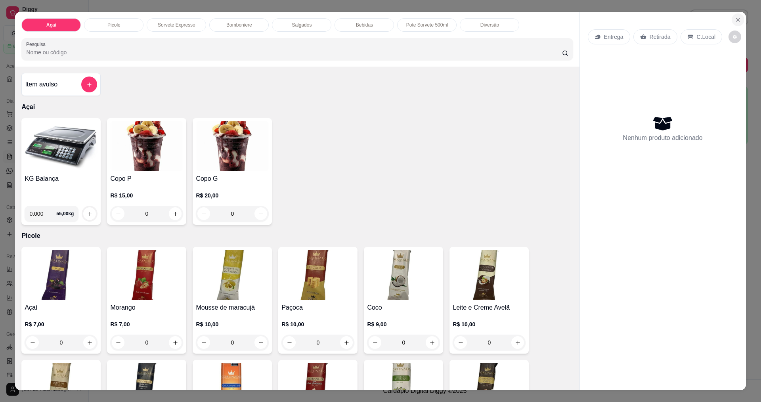
click at [735, 18] on icon "Close" at bounding box center [738, 20] width 6 height 6
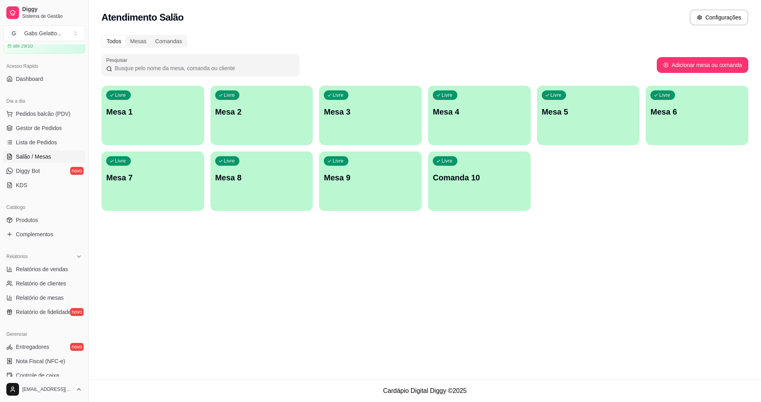
click at [157, 118] on div "Livre Mesa 1" at bounding box center [153, 111] width 103 height 50
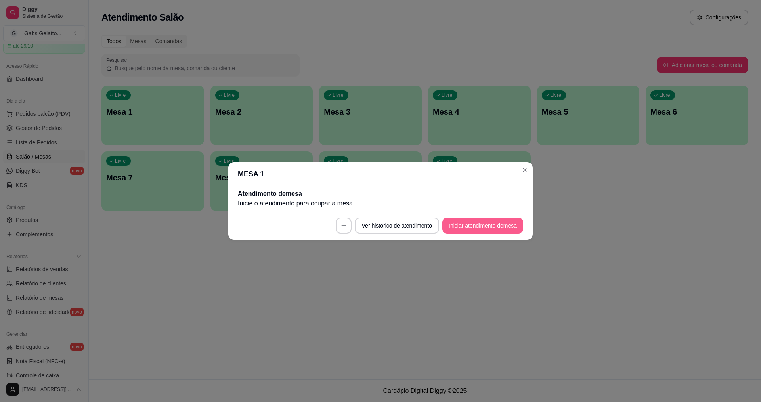
click at [453, 223] on button "Iniciar atendimento de mesa" at bounding box center [483, 226] width 81 height 16
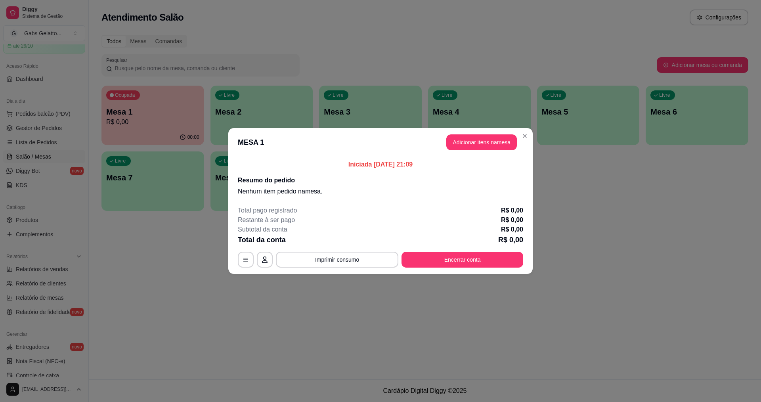
click at [491, 129] on header "MESA 1 Adicionar itens na mesa" at bounding box center [380, 142] width 305 height 29
click at [496, 141] on button "Adicionar itens na mesa" at bounding box center [482, 142] width 68 height 15
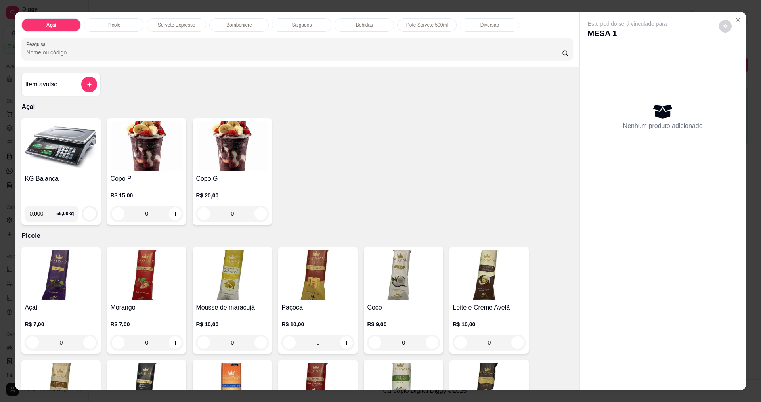
click at [52, 159] on img at bounding box center [61, 146] width 73 height 50
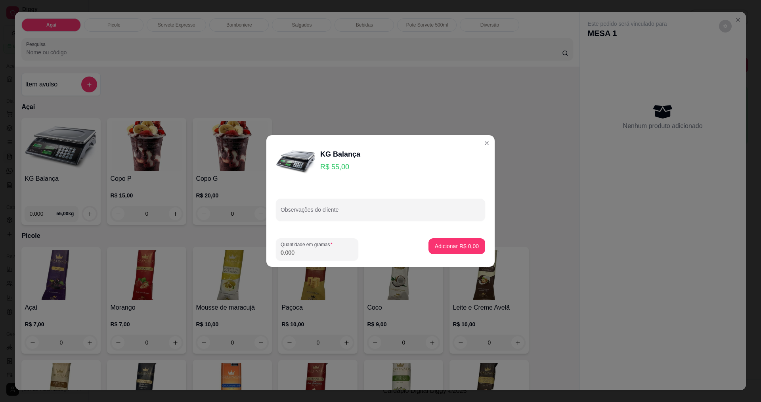
click at [336, 255] on input "0.000" at bounding box center [317, 253] width 73 height 8
type input "0.172"
click at [446, 245] on p "Adicionar R$ 9,46" at bounding box center [457, 246] width 44 height 8
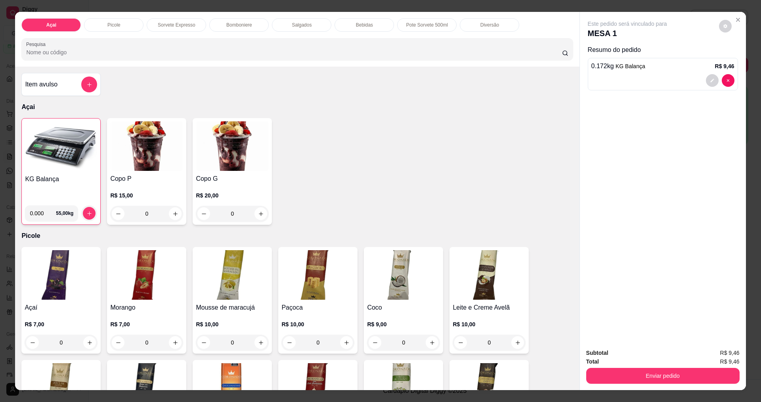
click at [69, 166] on img at bounding box center [61, 147] width 72 height 50
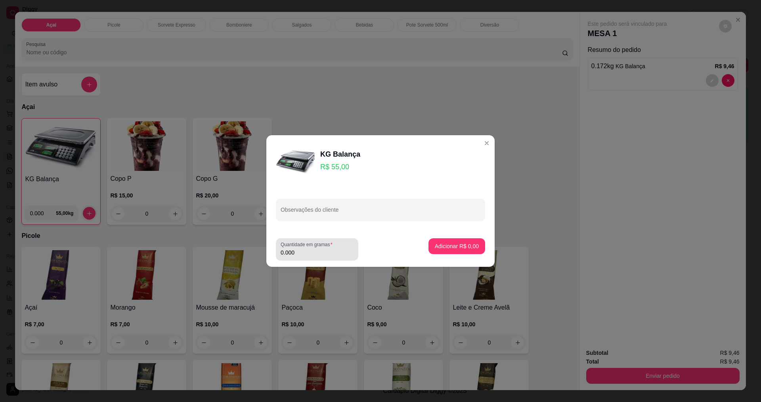
click at [305, 256] on input "0.000" at bounding box center [317, 253] width 73 height 8
type input "0.133"
click at [437, 245] on p "Adicionar R$ 7,32" at bounding box center [456, 246] width 43 height 8
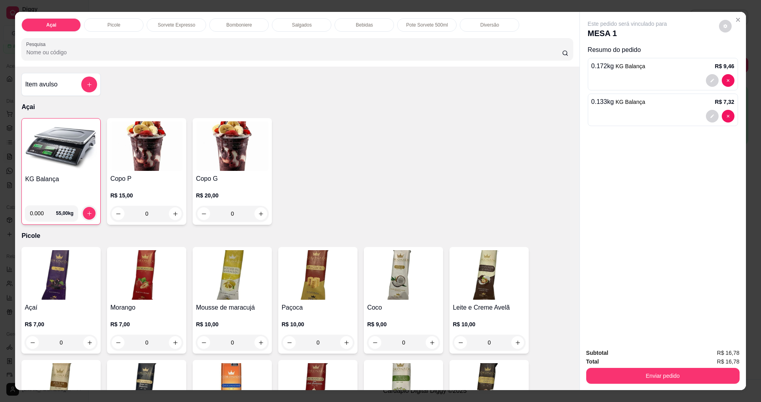
click at [53, 153] on img at bounding box center [61, 147] width 72 height 50
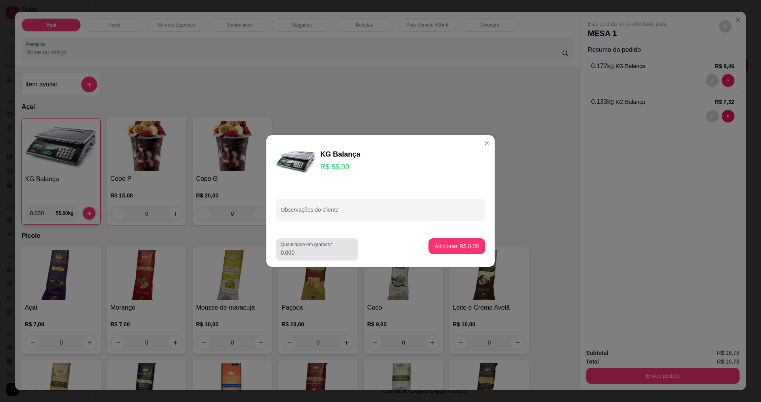
click at [319, 251] on input "0.000" at bounding box center [317, 253] width 73 height 8
type input "0.316"
click at [427, 244] on button "Adicionar R$ 17,38" at bounding box center [455, 246] width 58 height 15
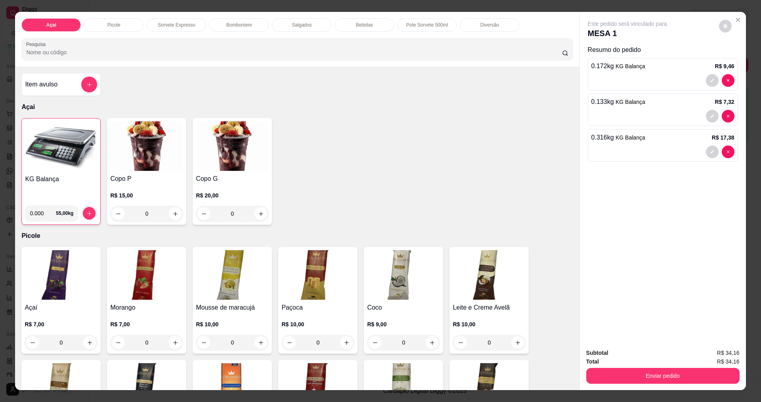
click at [79, 160] on img at bounding box center [61, 147] width 72 height 50
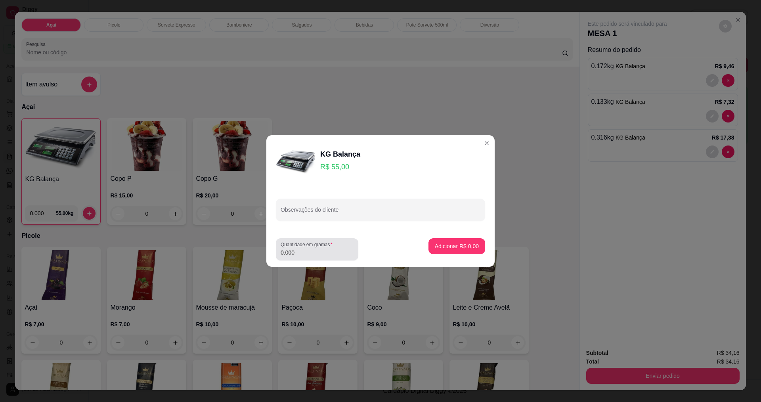
click at [323, 253] on input "0.000" at bounding box center [317, 253] width 73 height 8
type input "0.262"
click at [473, 246] on button "Adicionar R$ 14,41" at bounding box center [455, 246] width 60 height 16
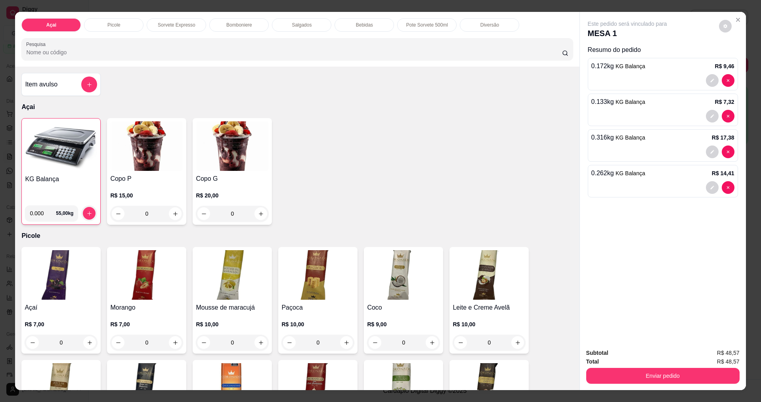
click at [75, 146] on img at bounding box center [61, 147] width 72 height 50
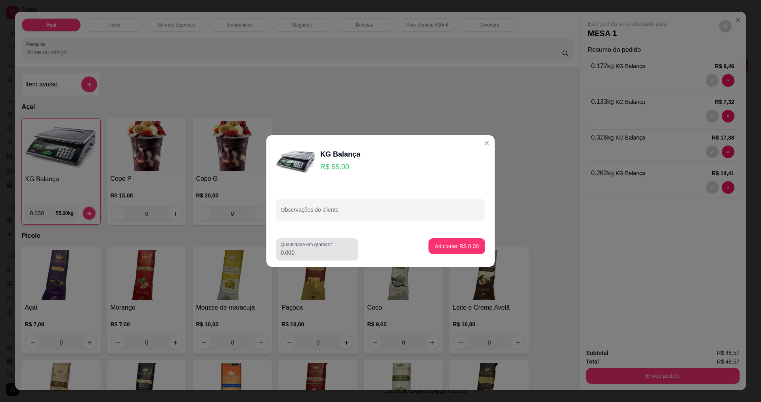
click at [301, 247] on label "Quantidade em gramas" at bounding box center [308, 244] width 55 height 7
click at [301, 249] on input "0.000" at bounding box center [317, 253] width 73 height 8
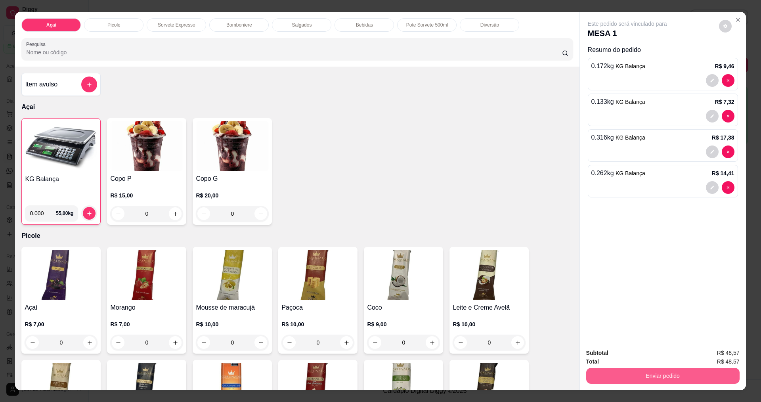
click at [645, 374] on button "Enviar pedido" at bounding box center [662, 376] width 153 height 16
click at [720, 357] on button "Enviar pedido" at bounding box center [720, 356] width 44 height 15
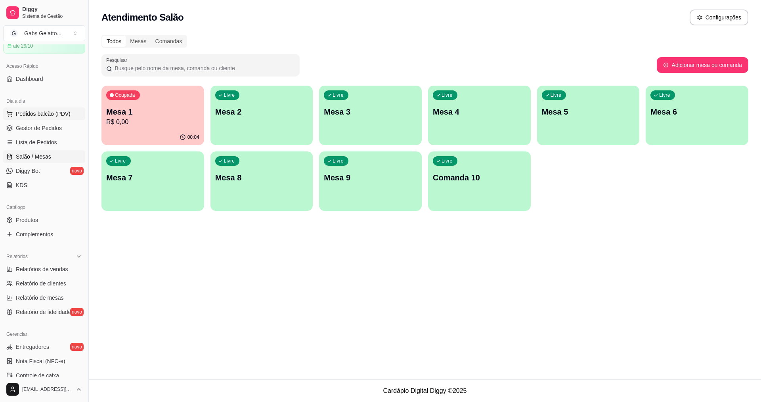
click at [46, 112] on span "Pedidos balcão (PDV)" at bounding box center [43, 114] width 55 height 8
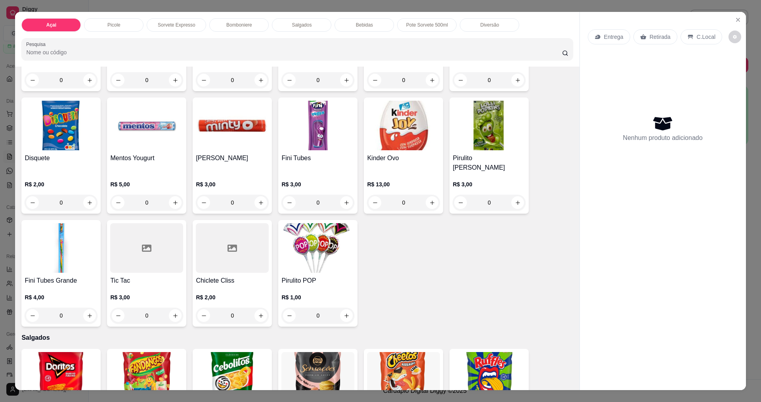
scroll to position [1544, 0]
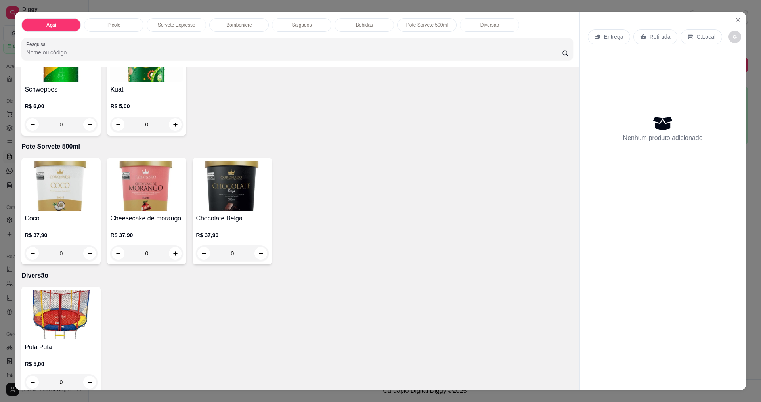
click at [80, 315] on img at bounding box center [61, 315] width 73 height 50
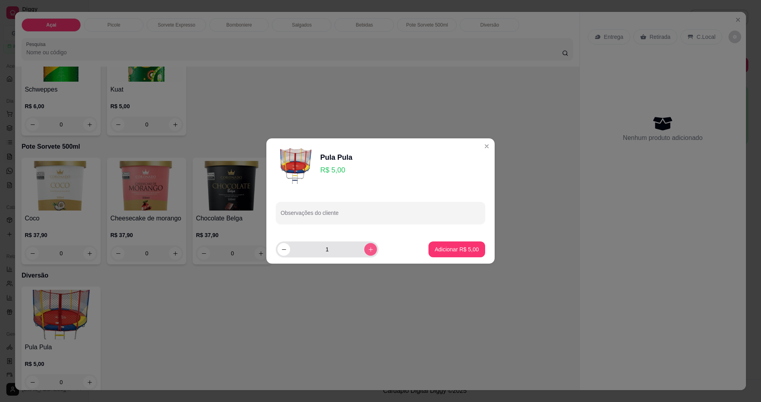
click at [368, 247] on icon "increase-product-quantity" at bounding box center [371, 250] width 6 height 6
type input "2"
click at [427, 247] on button "Adicionar R$ 10,00" at bounding box center [455, 249] width 60 height 16
type input "2"
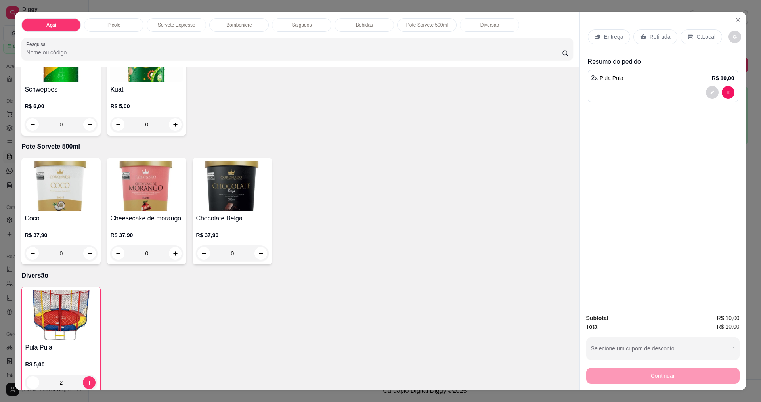
click at [688, 33] on div "C.Local" at bounding box center [702, 36] width 42 height 15
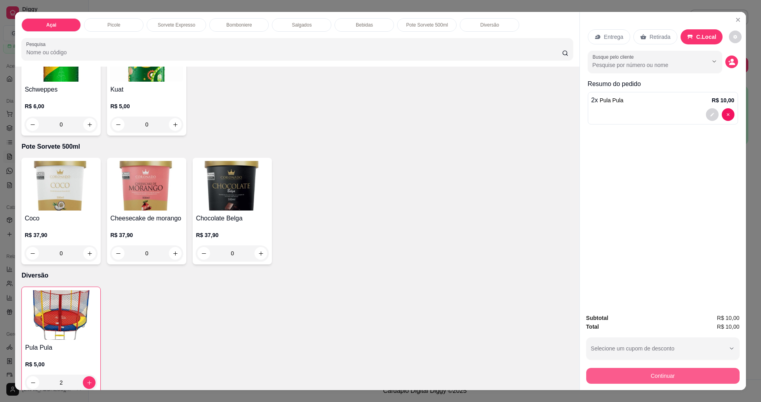
click at [630, 374] on button "Continuar" at bounding box center [662, 376] width 153 height 16
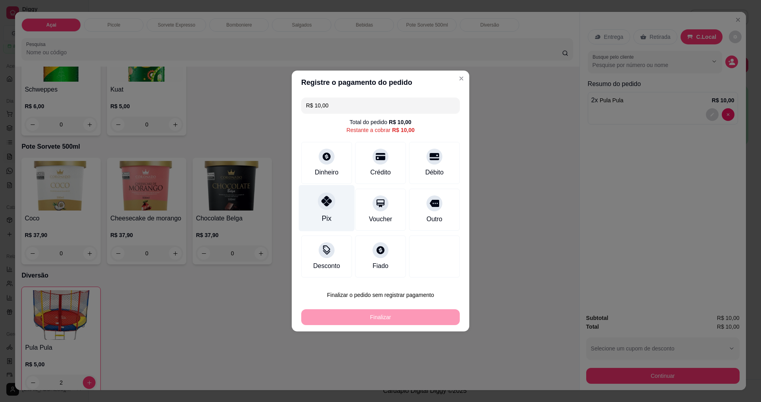
click at [326, 205] on icon at bounding box center [327, 201] width 10 height 10
type input "R$ 0,00"
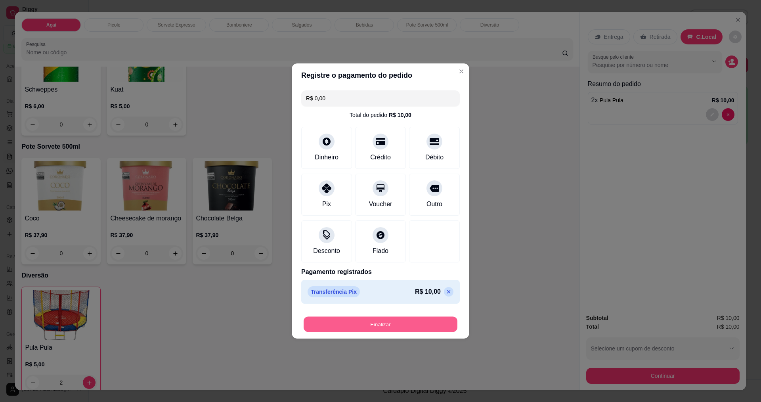
click at [389, 331] on button "Finalizar" at bounding box center [381, 324] width 154 height 15
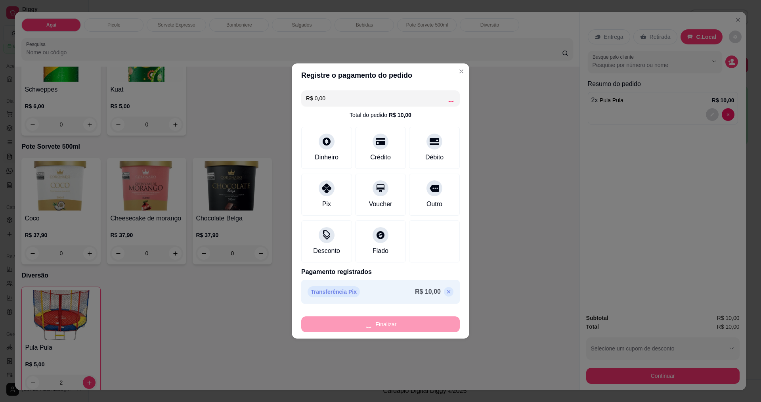
type input "0"
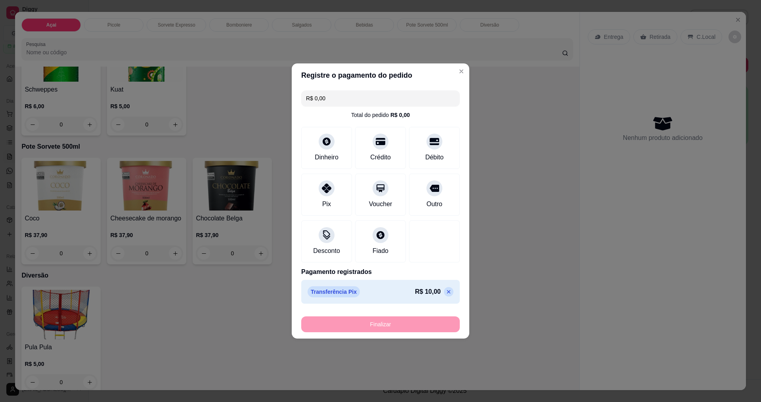
type input "-R$ 10,00"
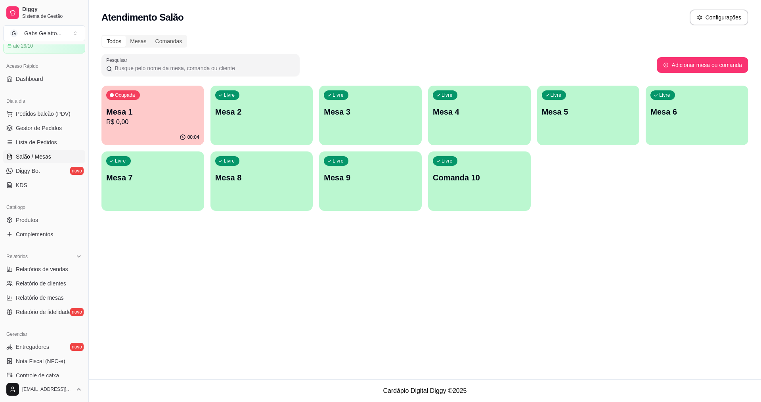
click at [557, 76] on div "Pesquisar" at bounding box center [380, 65] width 556 height 22
click at [197, 116] on p "Mesa 1" at bounding box center [152, 111] width 93 height 11
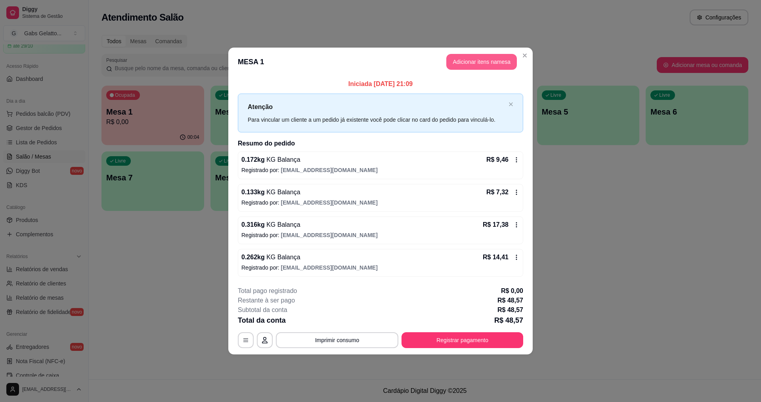
click at [473, 65] on button "Adicionar itens na mesa" at bounding box center [481, 62] width 71 height 16
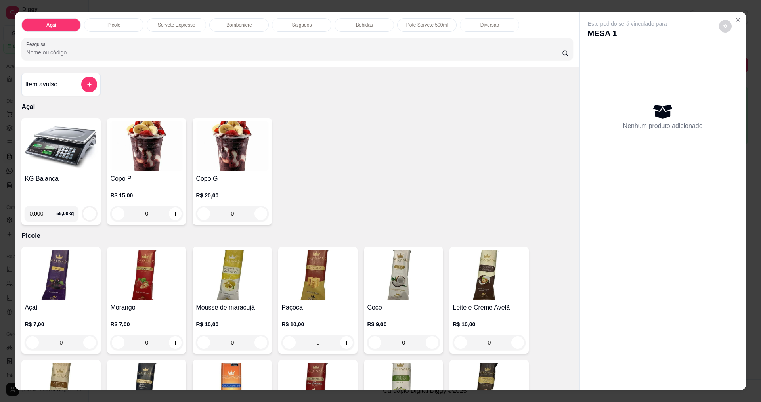
click at [69, 161] on img at bounding box center [61, 146] width 73 height 50
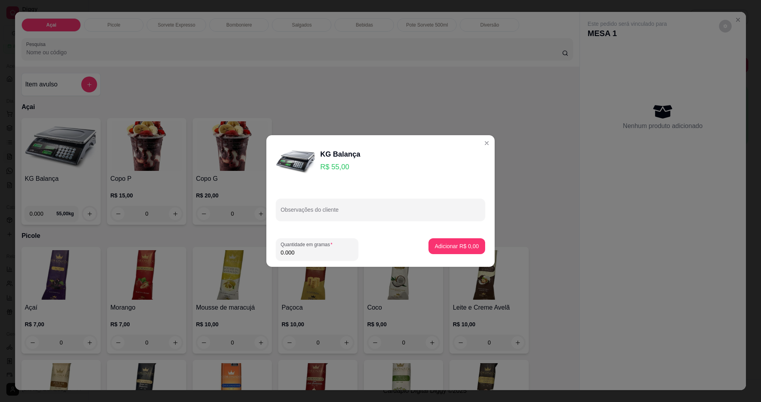
click at [299, 250] on input "0.000" at bounding box center [317, 253] width 73 height 8
type input "0.198"
click at [466, 246] on p "Adicionar R$ 10,89" at bounding box center [455, 246] width 47 height 8
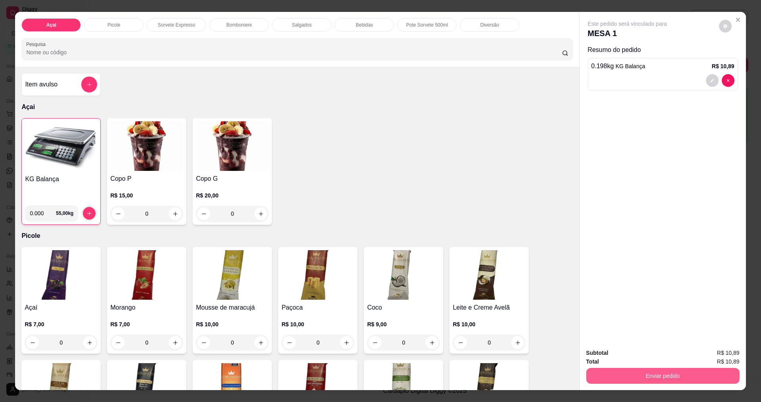
click at [626, 386] on div "Subtotal R$ 10,89 Total R$ 10,89 Enviar pedido" at bounding box center [663, 366] width 166 height 48
click at [636, 374] on button "Enviar pedido" at bounding box center [662, 375] width 149 height 15
click at [714, 354] on button "Enviar pedido" at bounding box center [719, 356] width 45 height 15
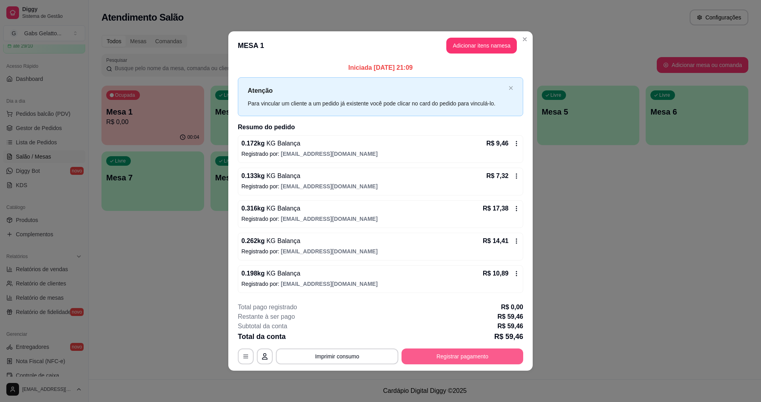
click at [437, 351] on button "Registrar pagamento" at bounding box center [463, 357] width 122 height 16
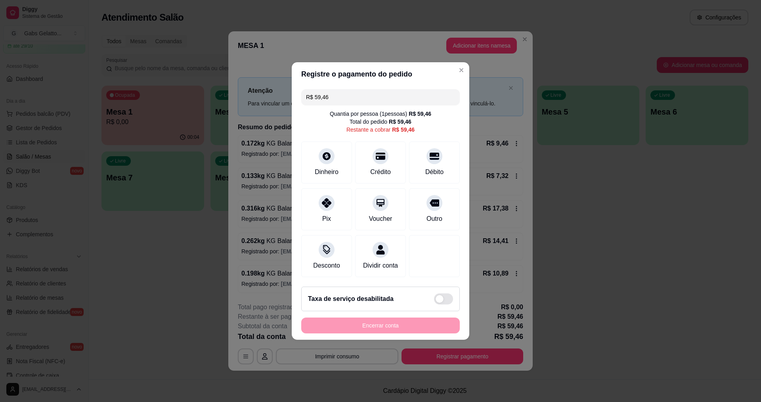
click at [364, 96] on input "R$ 59,46" at bounding box center [380, 97] width 149 height 16
click at [430, 159] on div "Débito" at bounding box center [435, 161] width 56 height 46
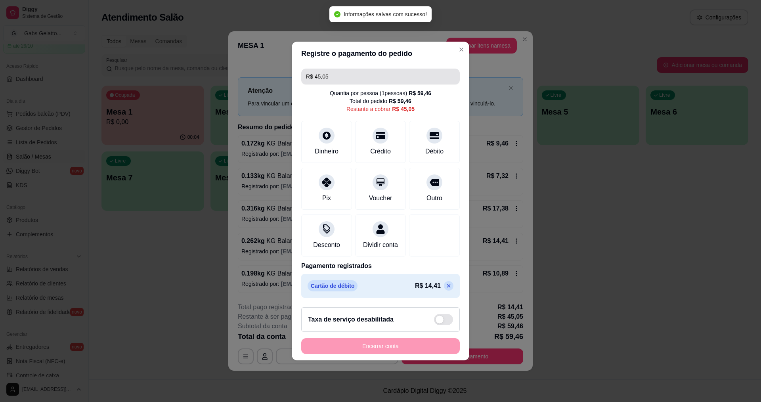
click at [345, 75] on input "R$ 45,05" at bounding box center [380, 77] width 149 height 16
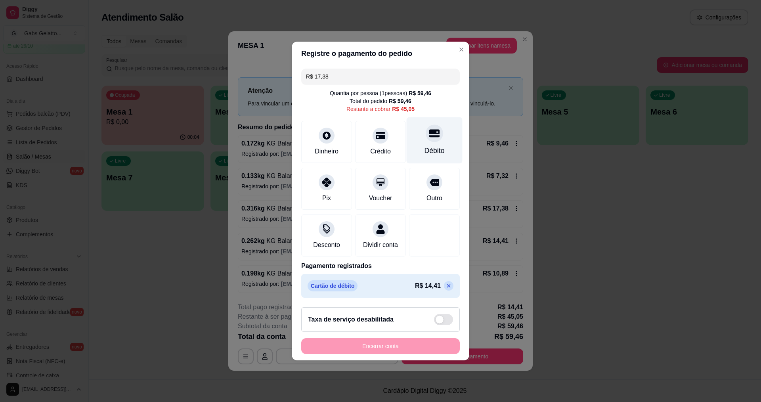
click at [418, 136] on div "Débito" at bounding box center [435, 140] width 56 height 46
type input "R$ 27,67"
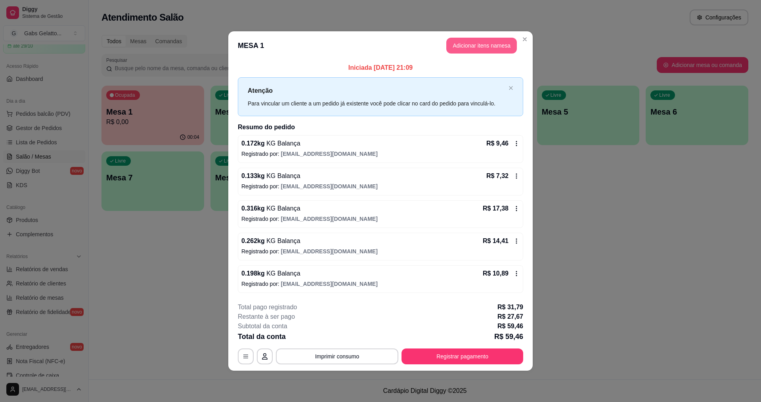
click at [476, 40] on button "Adicionar itens na mesa" at bounding box center [481, 46] width 71 height 16
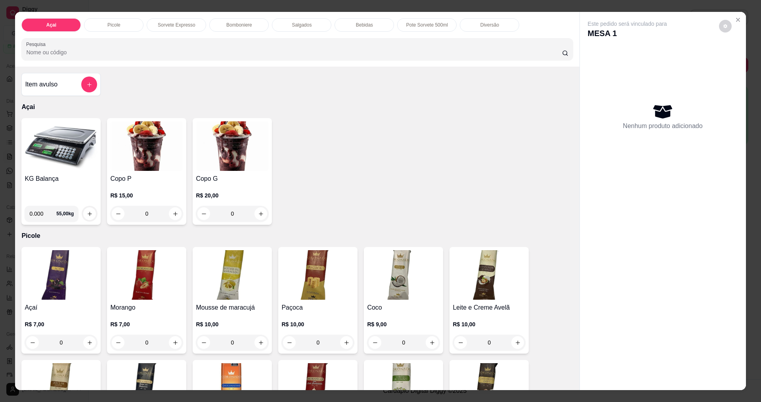
click at [67, 137] on img at bounding box center [61, 146] width 73 height 50
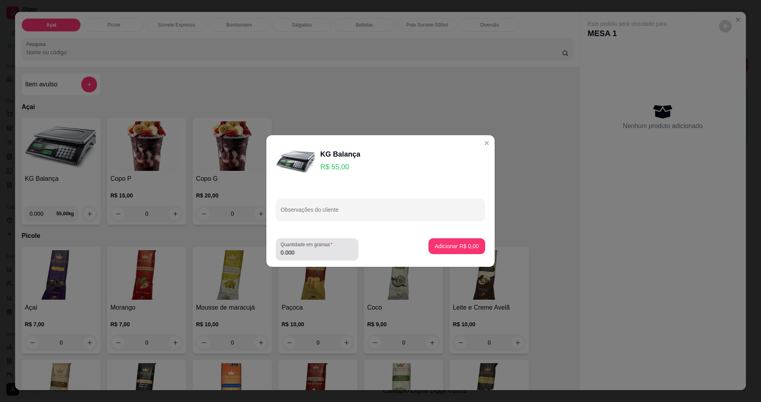
click at [321, 251] on input "0.000" at bounding box center [317, 253] width 73 height 8
type input "0.324"
click at [457, 253] on button "Adicionar R$ 17,82" at bounding box center [455, 246] width 58 height 15
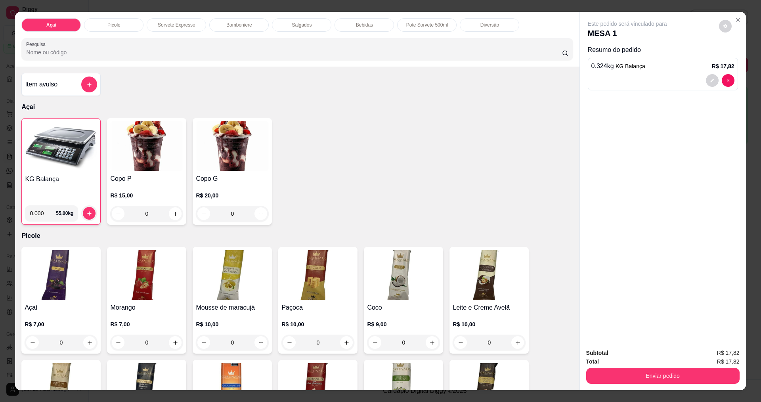
click at [41, 159] on img at bounding box center [61, 147] width 72 height 50
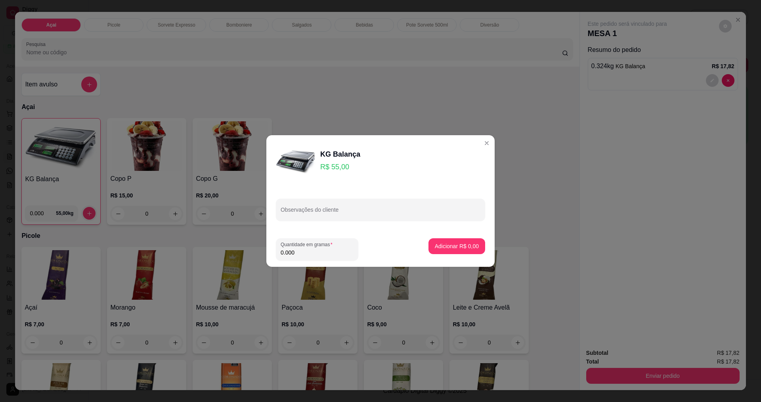
click at [314, 252] on input "0.000" at bounding box center [317, 253] width 73 height 8
type input "0.270"
click at [462, 244] on p "Adicionar R$ 14,85" at bounding box center [455, 246] width 47 height 8
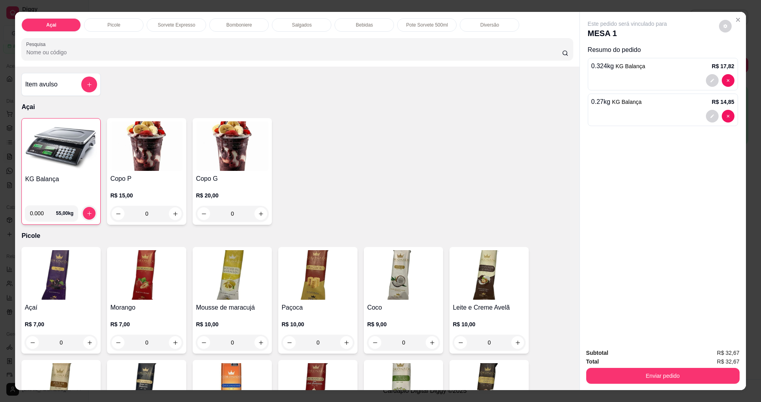
click at [84, 170] on img at bounding box center [61, 147] width 72 height 50
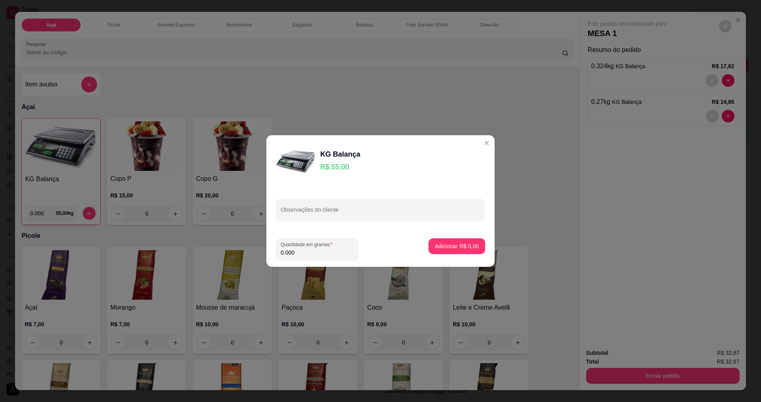
click at [318, 255] on input "0.000" at bounding box center [317, 253] width 73 height 8
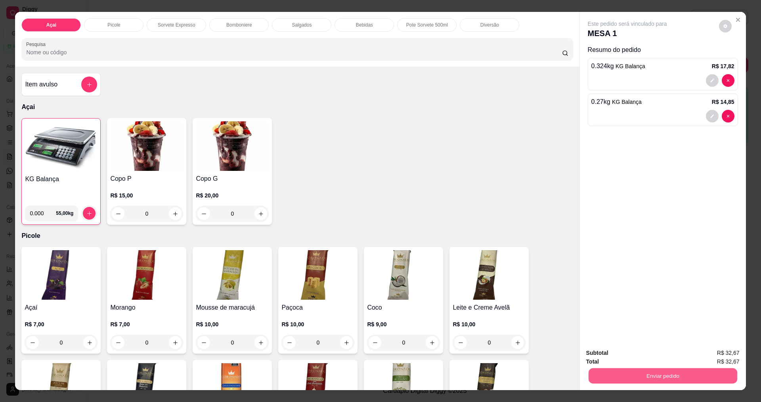
click at [639, 379] on button "Enviar pedido" at bounding box center [662, 375] width 149 height 15
click at [710, 354] on button "Enviar pedido" at bounding box center [719, 356] width 45 height 15
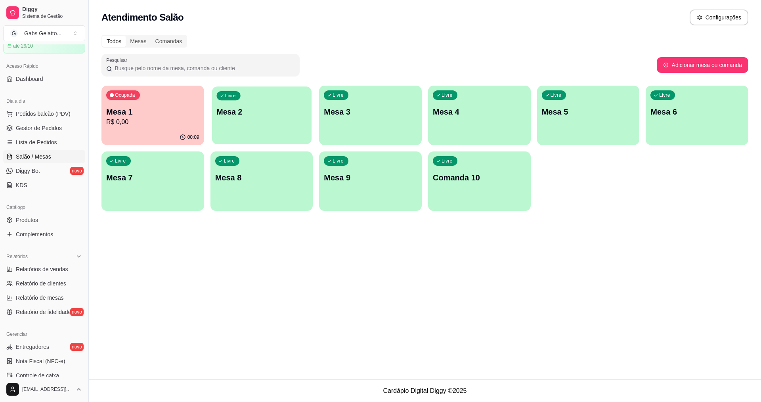
click at [268, 124] on div "Livre Mesa 2" at bounding box center [262, 110] width 100 height 48
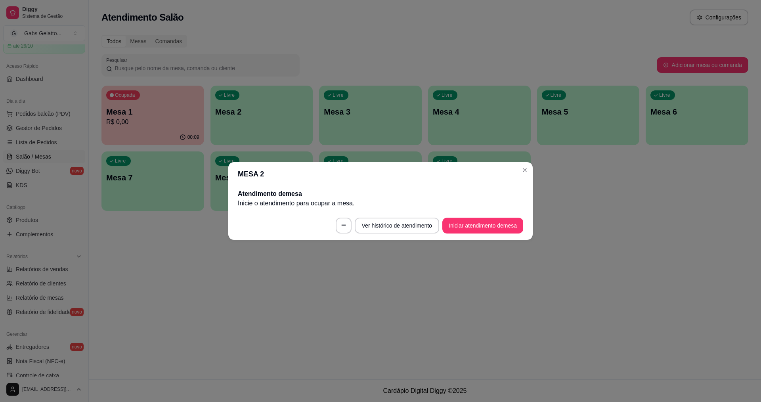
click at [481, 220] on footer "Ver histórico de atendimento Iniciar atendimento de mesa" at bounding box center [380, 225] width 305 height 29
click at [479, 223] on button "Iniciar atendimento de mesa" at bounding box center [483, 226] width 81 height 16
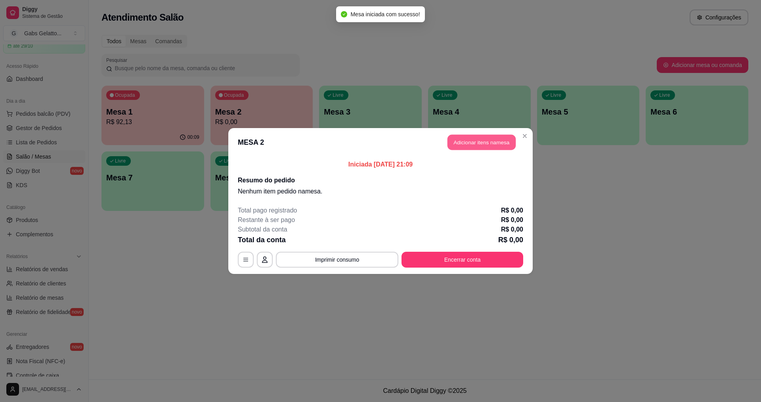
click at [476, 142] on button "Adicionar itens na mesa" at bounding box center [482, 142] width 68 height 15
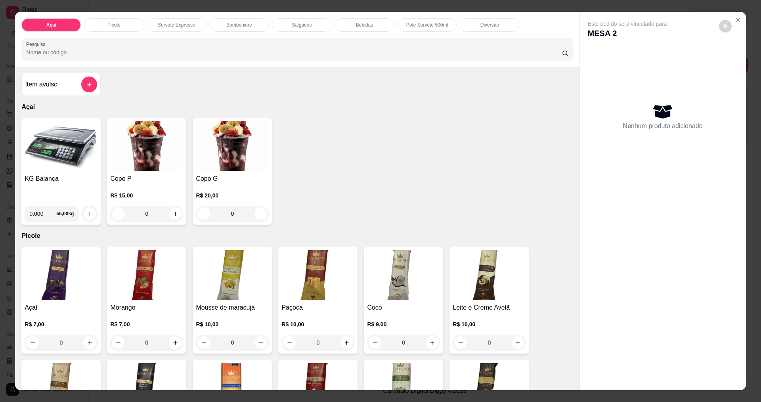
drag, startPoint x: 476, startPoint y: 142, endPoint x: 478, endPoint y: 148, distance: 6.4
drag, startPoint x: 478, startPoint y: 148, endPoint x: 60, endPoint y: 156, distance: 418.4
click at [60, 156] on img at bounding box center [61, 146] width 73 height 50
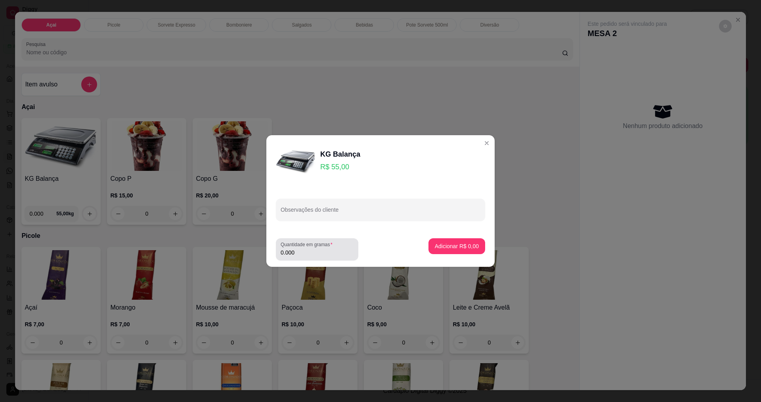
click at [295, 259] on div "Quantidade em gramas 0.000" at bounding box center [317, 249] width 82 height 22
type input "0.189"
click at [443, 241] on button "Adicionar R$ 10,40" at bounding box center [455, 246] width 60 height 16
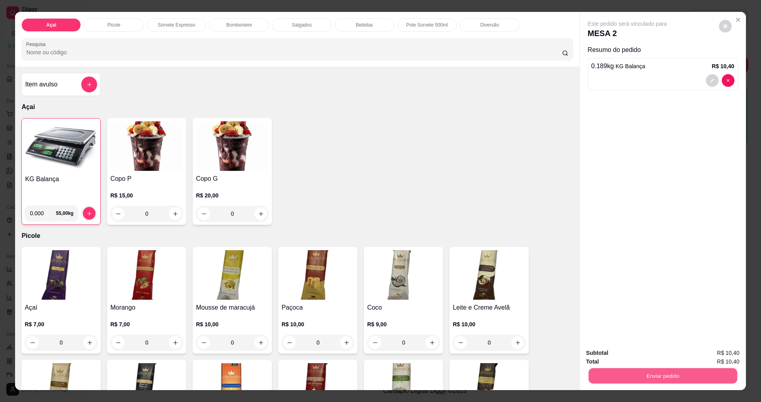
click at [610, 377] on button "Enviar pedido" at bounding box center [662, 375] width 149 height 15
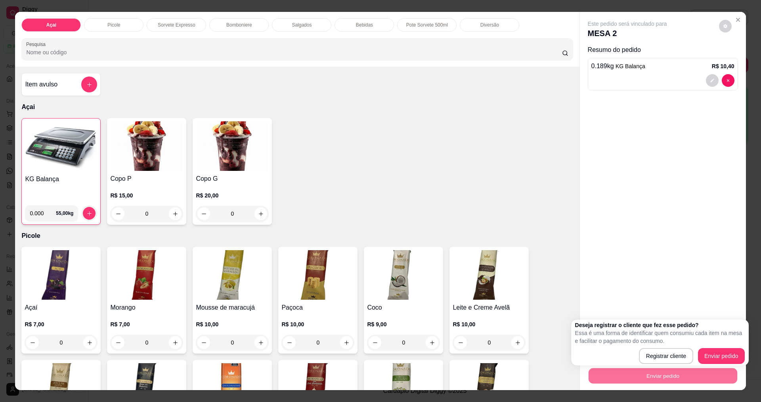
click at [619, 233] on div "Este pedido será vinculado para MESA 2 Resumo do pedido 0.189 kg KG Balança R$ …" at bounding box center [663, 177] width 166 height 330
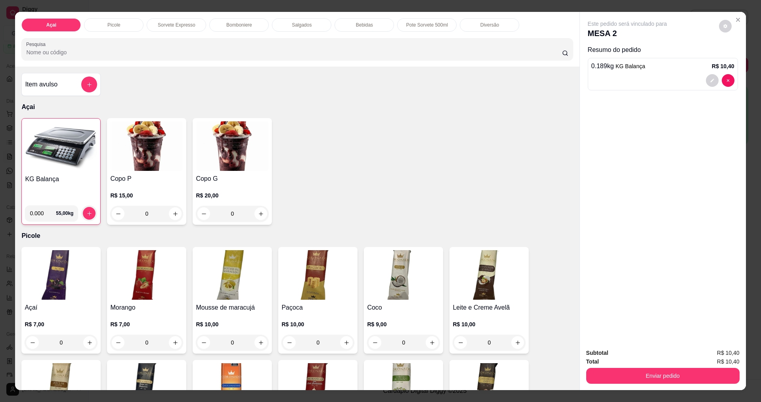
click at [71, 164] on img at bounding box center [61, 147] width 72 height 50
click at [701, 377] on button "Enviar pedido" at bounding box center [662, 376] width 153 height 16
click at [716, 358] on button "Enviar pedido" at bounding box center [719, 356] width 45 height 15
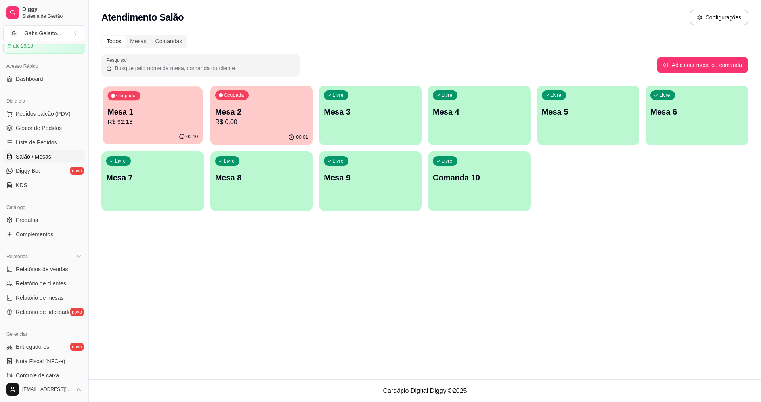
click at [167, 145] on div "Ocupada Mesa 1 R$ 92,13 00:10 Ocupada Mesa 2 R$ 0,00 00:01 Livre Mesa 3 Livre M…" at bounding box center [425, 148] width 647 height 125
click at [208, 126] on div "Ocupada Mesa 1 R$ 92,13 00:10 Ocupada Mesa 2 R$ 0,00 00:01 Livre Mesa 3 Livre M…" at bounding box center [425, 148] width 647 height 125
click at [193, 128] on div "Ocupada Mesa 1 R$ 92,13" at bounding box center [153, 108] width 103 height 44
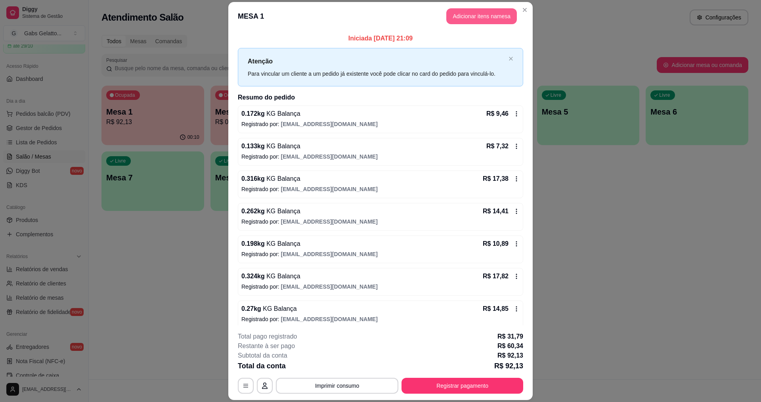
click at [452, 9] on button "Adicionar itens na mesa" at bounding box center [481, 16] width 71 height 16
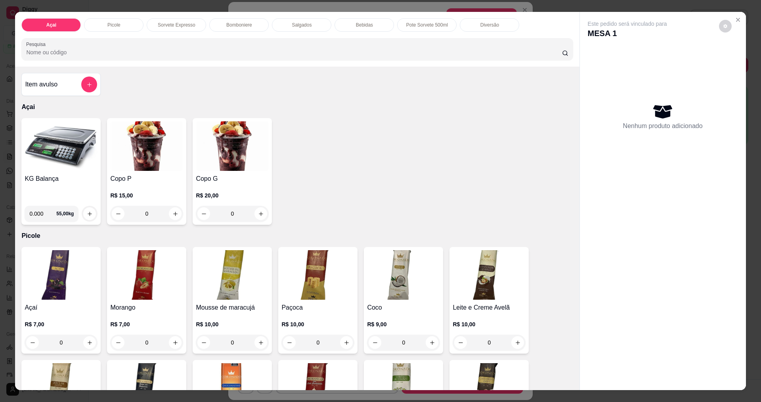
click at [72, 158] on img at bounding box center [61, 146] width 73 height 50
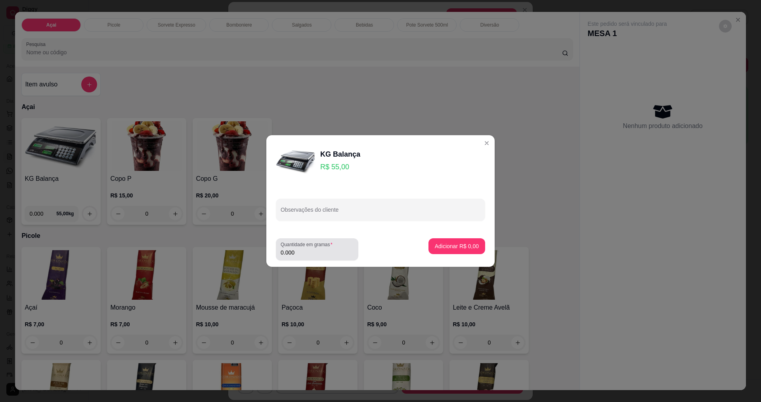
click at [311, 253] on input "0.000" at bounding box center [317, 253] width 73 height 8
type input "0.288"
click at [426, 247] on button "Adicionar R$ 15,84" at bounding box center [455, 246] width 58 height 15
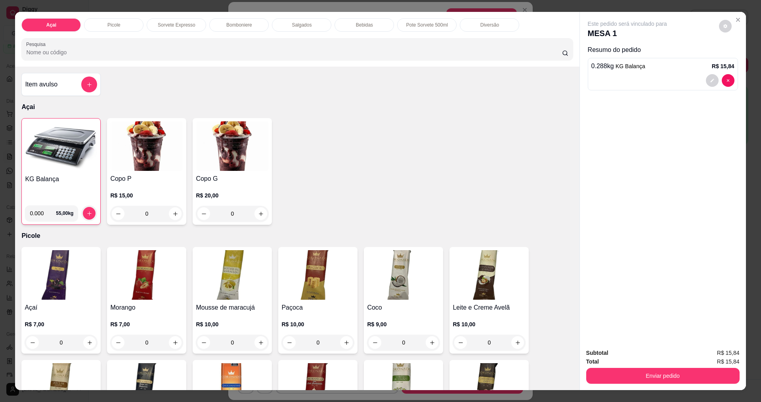
click at [646, 369] on button "Enviar pedido" at bounding box center [662, 376] width 153 height 16
click at [700, 351] on button "Enviar pedido" at bounding box center [720, 356] width 44 height 15
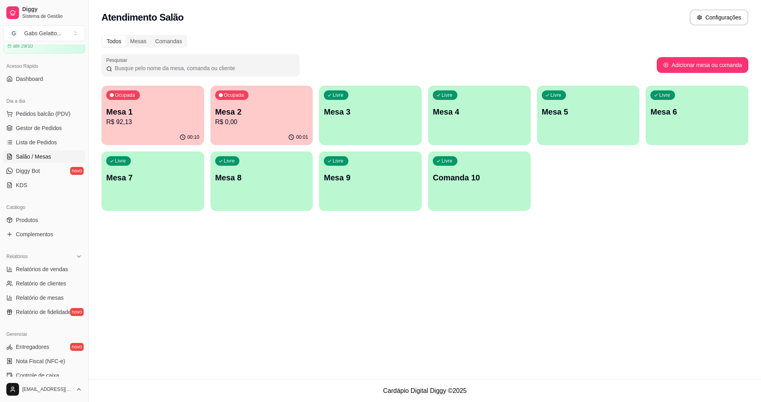
click at [222, 123] on p "R$ 0,00" at bounding box center [261, 122] width 93 height 10
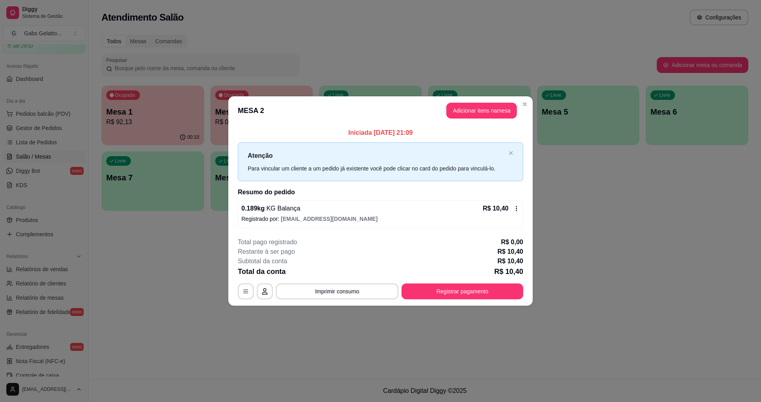
click at [493, 123] on header "MESA 2 Adicionar itens na mesa" at bounding box center [380, 110] width 305 height 29
click at [493, 113] on button "Adicionar itens na mesa" at bounding box center [481, 111] width 71 height 16
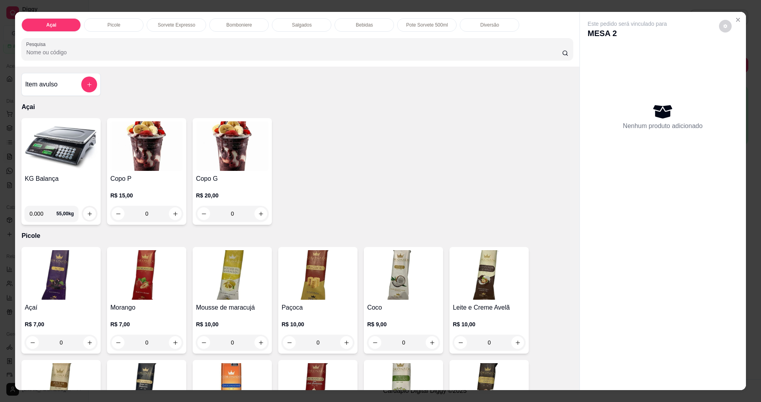
click at [73, 156] on img at bounding box center [61, 146] width 73 height 50
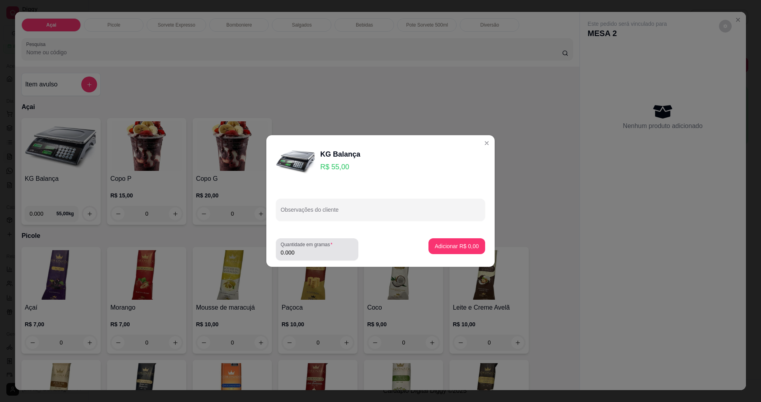
click at [318, 257] on div "0.000" at bounding box center [317, 249] width 73 height 16
type input "0.166"
click at [473, 247] on button "Adicionar R$ 9,13" at bounding box center [456, 246] width 55 height 15
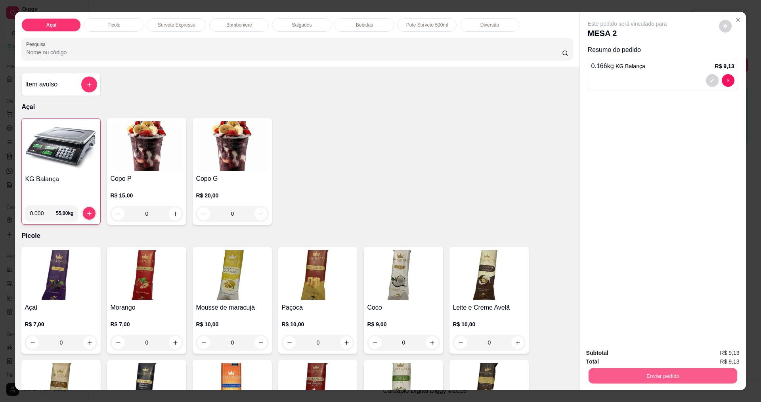
click at [602, 373] on button "Enviar pedido" at bounding box center [662, 375] width 149 height 15
click at [726, 360] on button "Enviar pedido" at bounding box center [719, 356] width 45 height 15
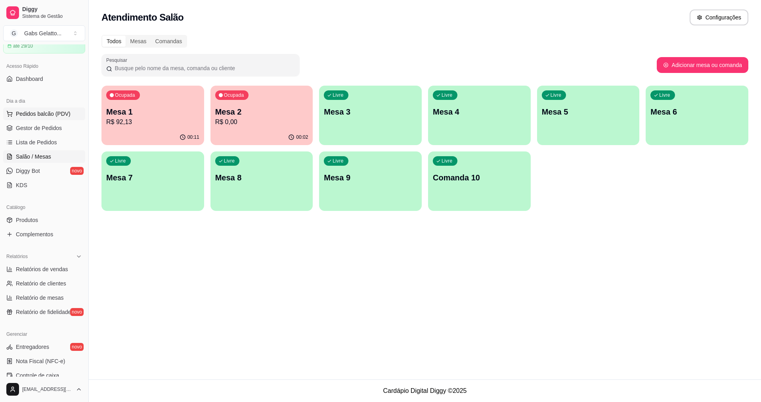
click at [46, 116] on span "Pedidos balcão (PDV)" at bounding box center [43, 114] width 55 height 8
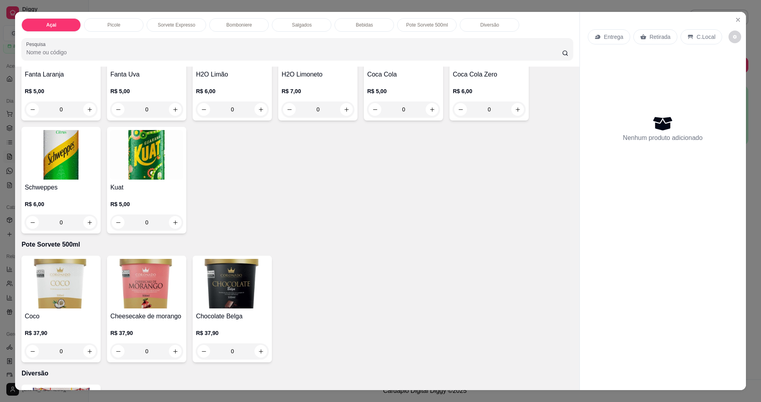
scroll to position [1544, 0]
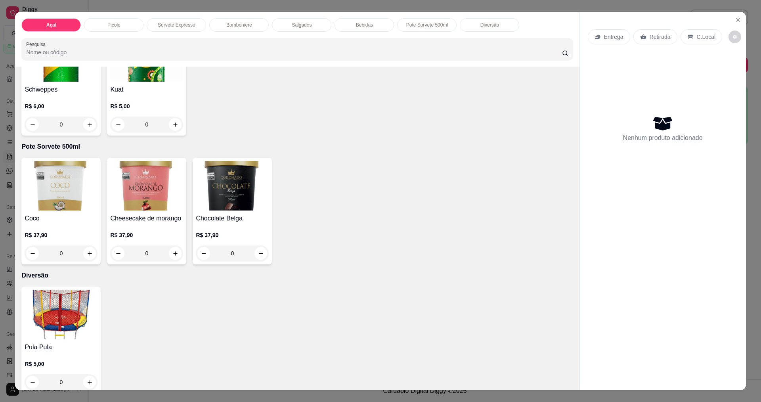
drag, startPoint x: 130, startPoint y: 319, endPoint x: 120, endPoint y: 313, distance: 12.1
click at [128, 318] on div "Pula Pula R$ 5,00 0" at bounding box center [297, 340] width 552 height 107
drag, startPoint x: 106, startPoint y: 310, endPoint x: 100, endPoint y: 310, distance: 6.7
click at [102, 310] on div "Pula Pula R$ 5,00 0" at bounding box center [297, 340] width 552 height 107
click at [95, 310] on div "Pula Pula R$ 5,00 0" at bounding box center [60, 340] width 79 height 107
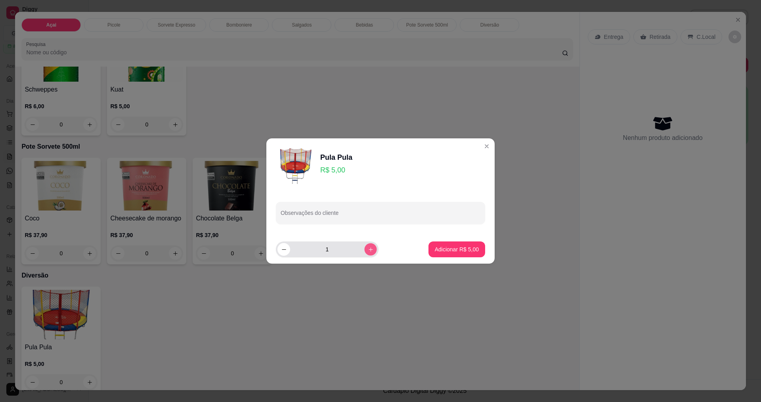
click at [368, 245] on button "increase-product-quantity" at bounding box center [370, 249] width 12 height 12
type input "3"
click at [432, 247] on p "Adicionar R$ 15,00" at bounding box center [455, 249] width 47 height 8
type input "3"
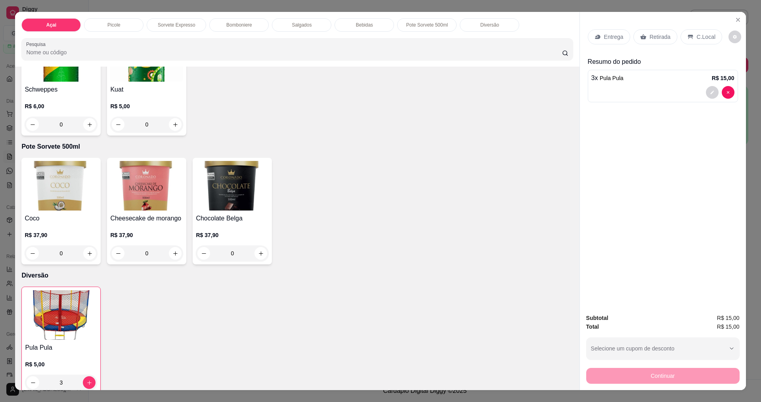
click at [701, 38] on p "C.Local" at bounding box center [706, 37] width 19 height 8
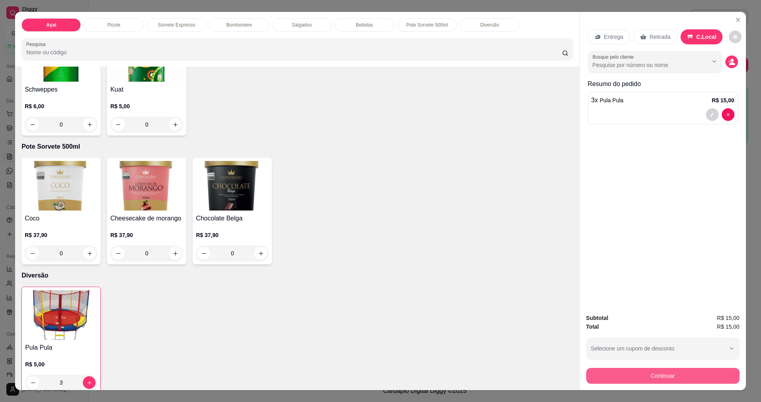
click at [652, 372] on button "Continuar" at bounding box center [662, 376] width 153 height 16
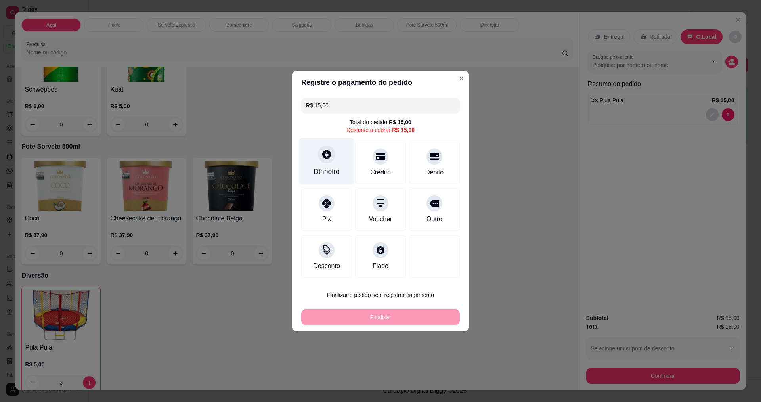
click at [328, 163] on div at bounding box center [326, 154] width 17 height 17
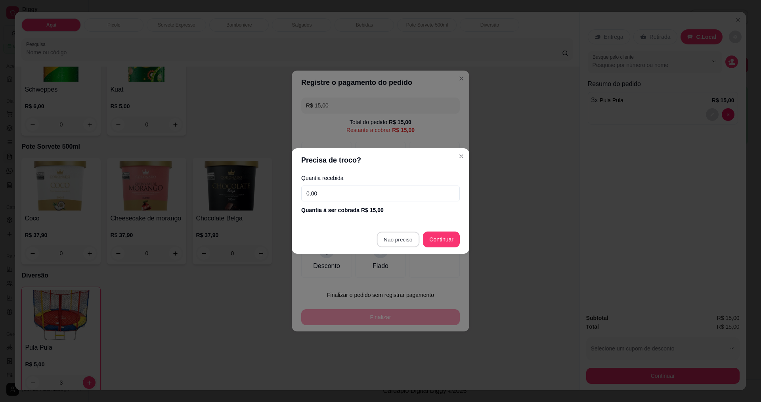
type input "R$ 0,00"
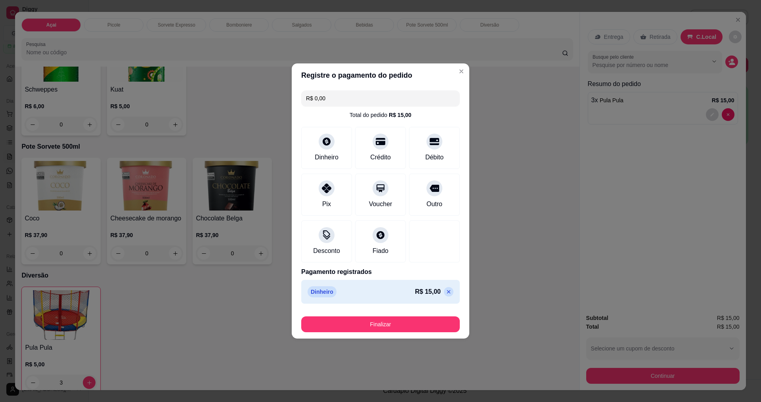
click at [365, 315] on div "Finalizar" at bounding box center [380, 322] width 159 height 19
click at [365, 317] on button "Finalizar" at bounding box center [381, 324] width 154 height 15
click at [361, 326] on button "Finalizar" at bounding box center [380, 324] width 159 height 16
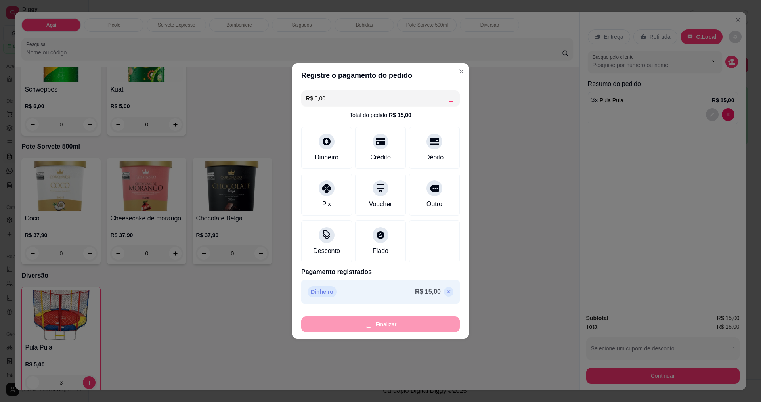
type input "0"
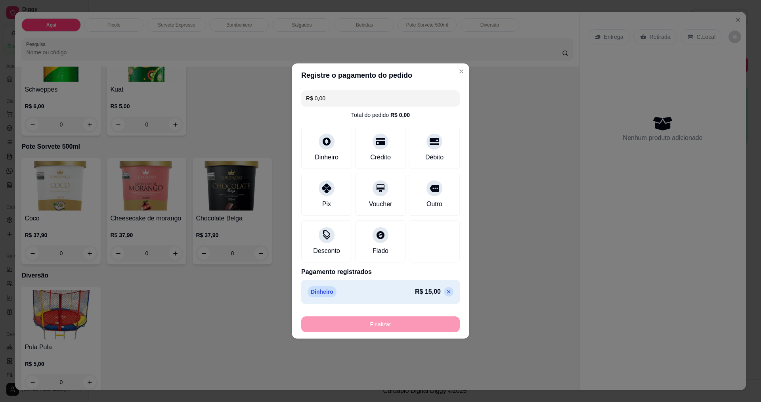
type input "-R$ 15,00"
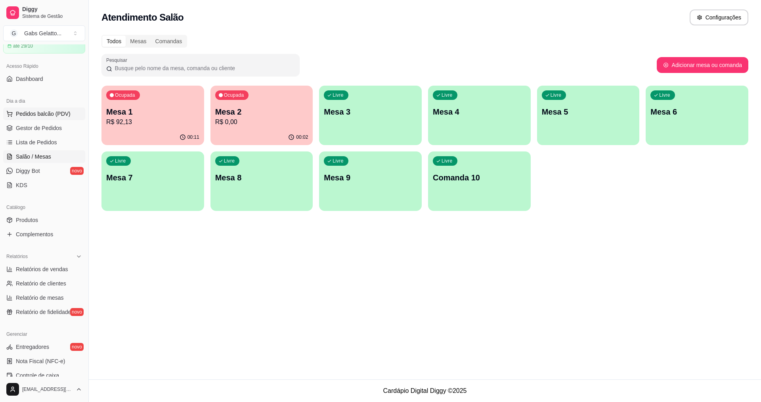
click at [30, 117] on span "Pedidos balcão (PDV)" at bounding box center [43, 114] width 55 height 8
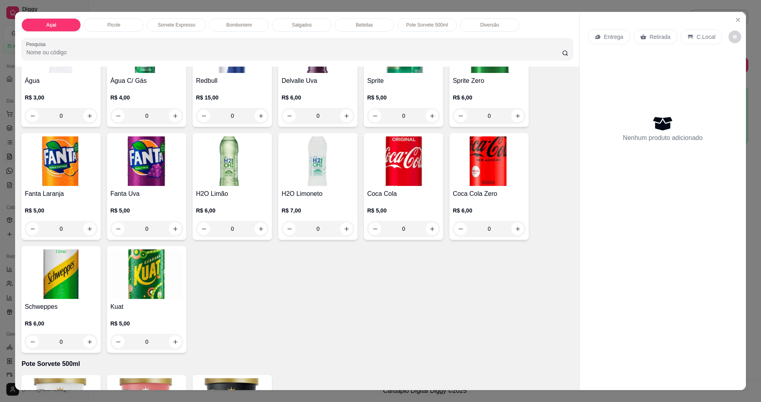
scroll to position [1544, 0]
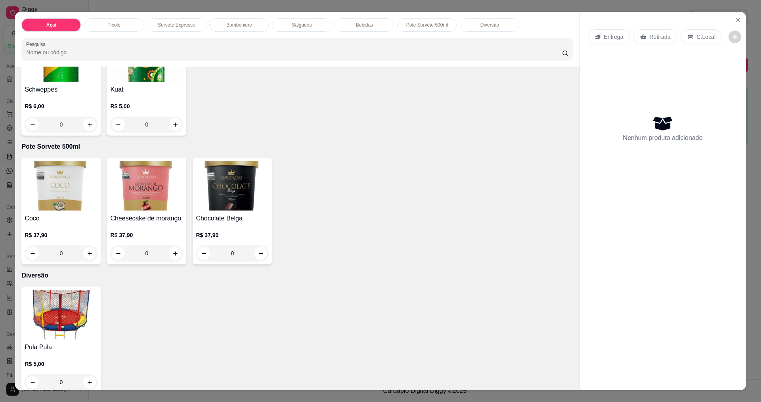
click at [69, 294] on img at bounding box center [61, 315] width 73 height 50
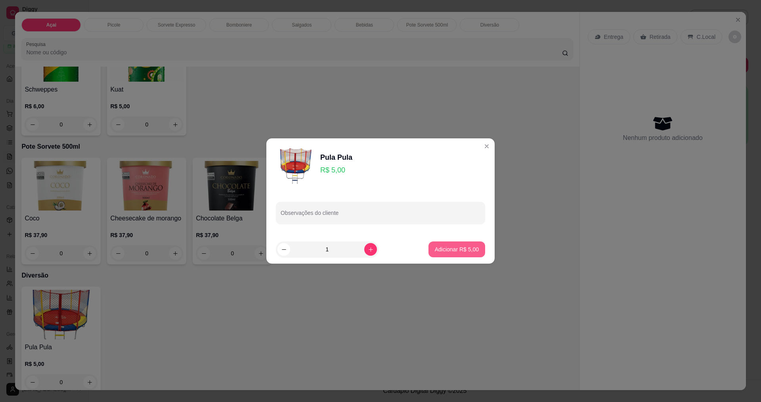
click at [439, 242] on button "Adicionar R$ 5,00" at bounding box center [457, 249] width 57 height 16
type input "1"
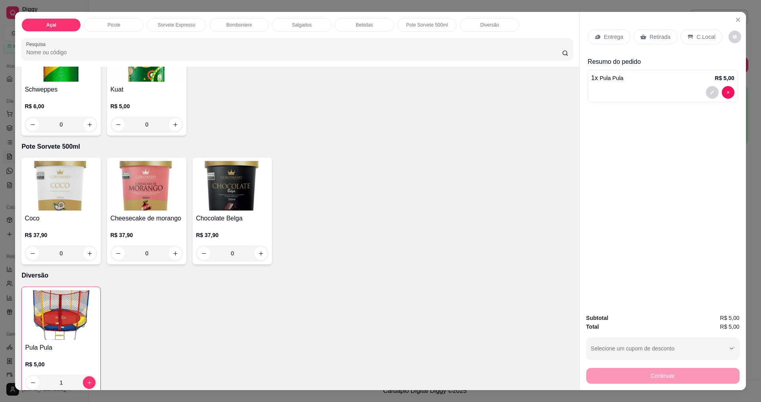
click at [698, 37] on p "C.Local" at bounding box center [706, 37] width 19 height 8
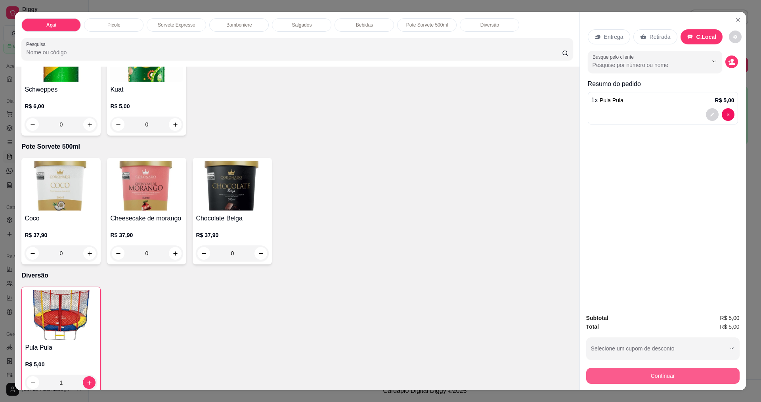
click at [653, 374] on button "Continuar" at bounding box center [662, 376] width 153 height 16
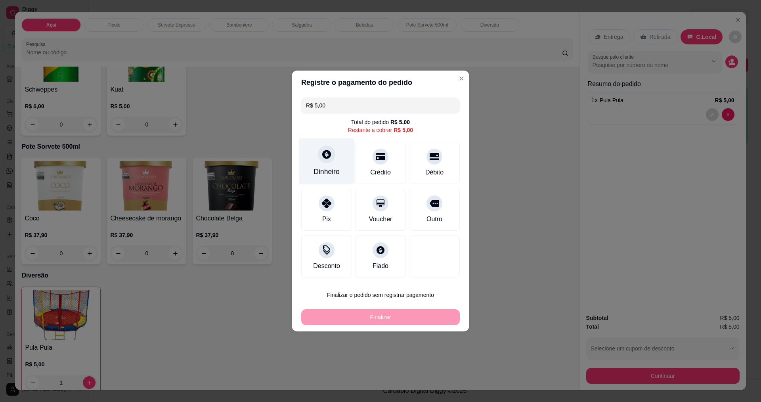
click at [336, 157] on div "Dinheiro" at bounding box center [327, 161] width 56 height 46
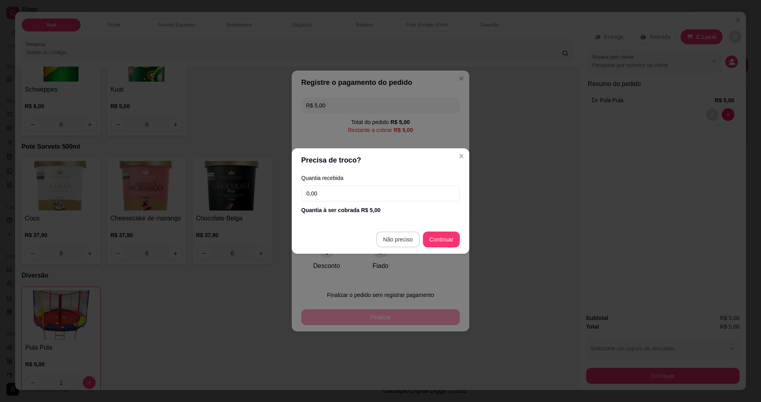
type input "R$ 0,00"
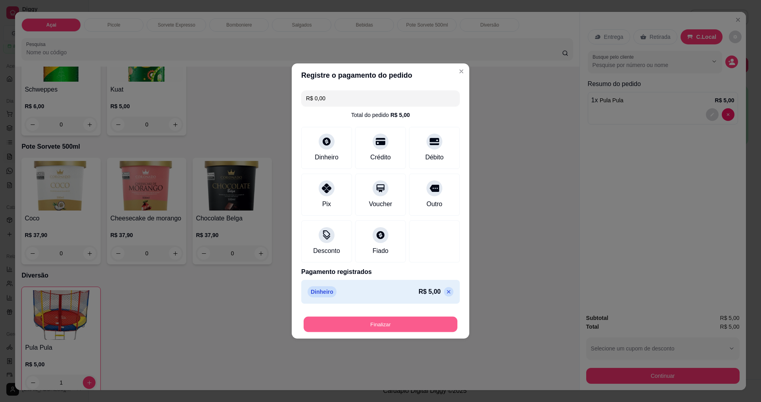
click at [395, 326] on button "Finalizar" at bounding box center [381, 324] width 154 height 15
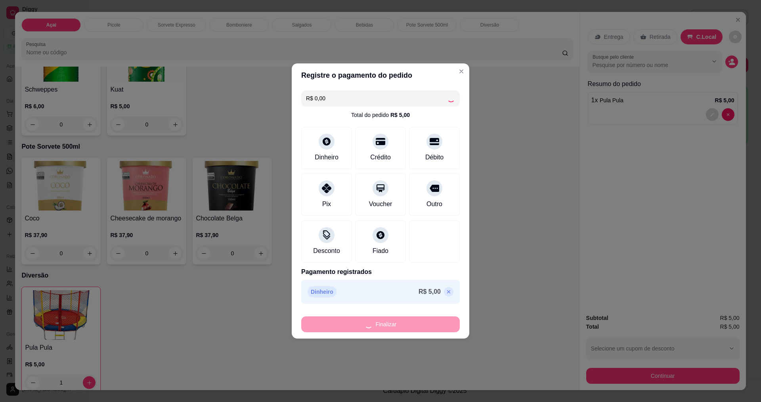
type input "0"
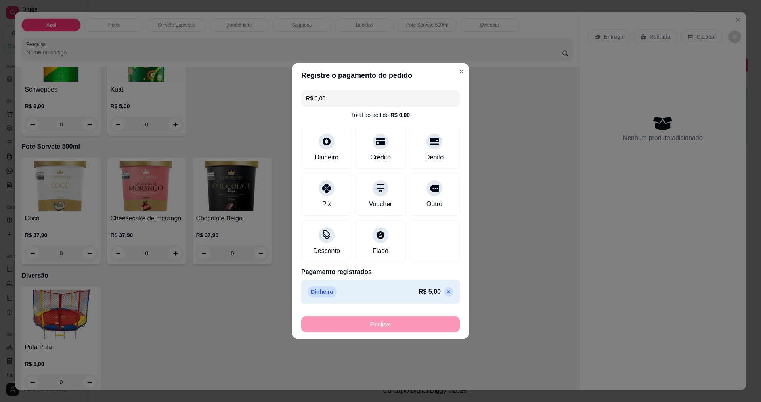
type input "-R$ 5,00"
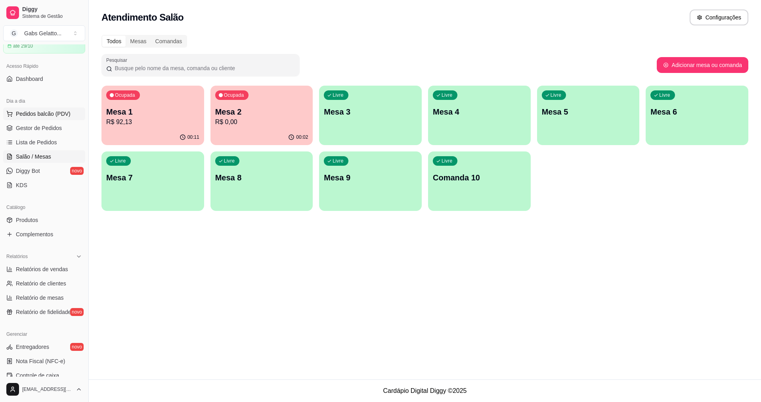
click at [30, 112] on span "Pedidos balcão (PDV)" at bounding box center [43, 114] width 55 height 8
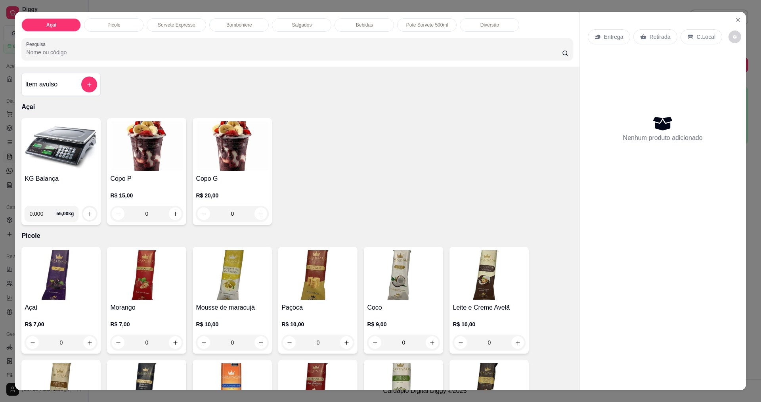
click at [76, 149] on img at bounding box center [61, 146] width 73 height 50
click at [738, 20] on icon "Close" at bounding box center [738, 20] width 6 height 6
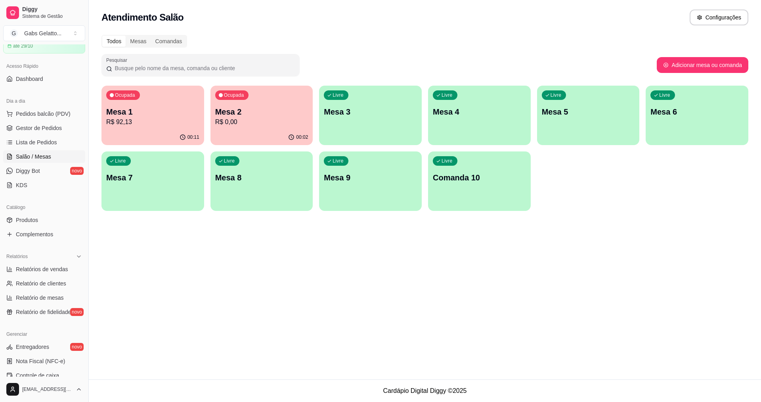
click at [353, 105] on div "Livre Mesa 3" at bounding box center [370, 111] width 103 height 50
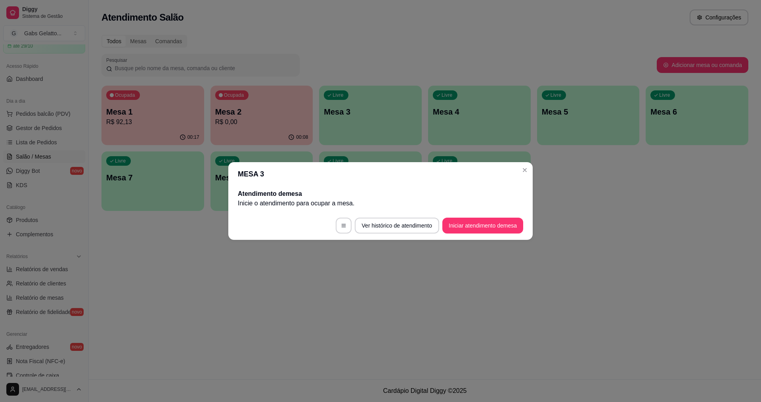
click at [451, 235] on footer "Ver histórico de atendimento Iniciar atendimento de mesa" at bounding box center [380, 225] width 305 height 29
click at [460, 226] on button "Iniciar atendimento de mesa" at bounding box center [483, 226] width 81 height 16
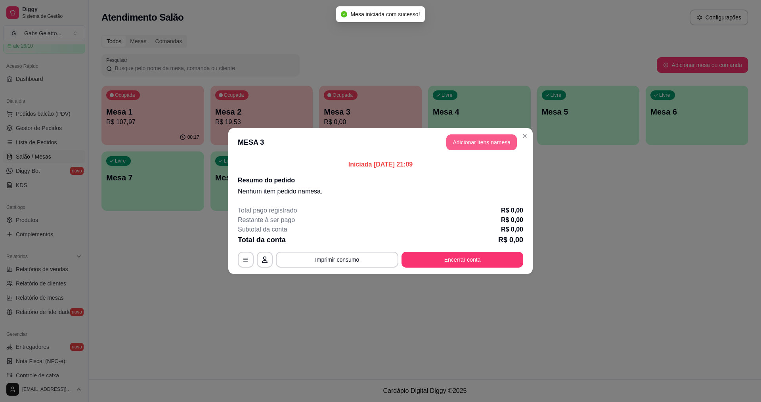
click at [462, 145] on button "Adicionar itens na mesa" at bounding box center [481, 142] width 71 height 16
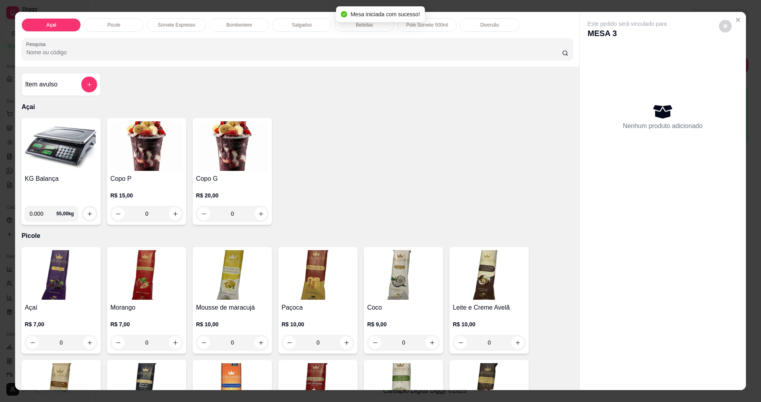
click at [50, 160] on img at bounding box center [61, 146] width 73 height 50
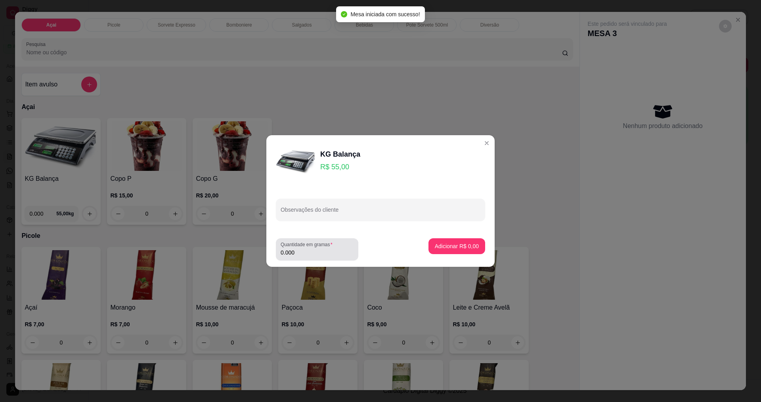
drag, startPoint x: 299, startPoint y: 253, endPoint x: 304, endPoint y: 253, distance: 5.2
click at [301, 253] on input "0.000" at bounding box center [317, 253] width 73 height 8
click at [318, 263] on footer "Quantidade em gramas 0.000 Adicionar R$ 0,00" at bounding box center [380, 249] width 228 height 35
click at [346, 253] on icon "Loading..." at bounding box center [347, 250] width 13 height 13
click at [323, 259] on div "Quantidade em gramas 0.000" at bounding box center [317, 249] width 82 height 22
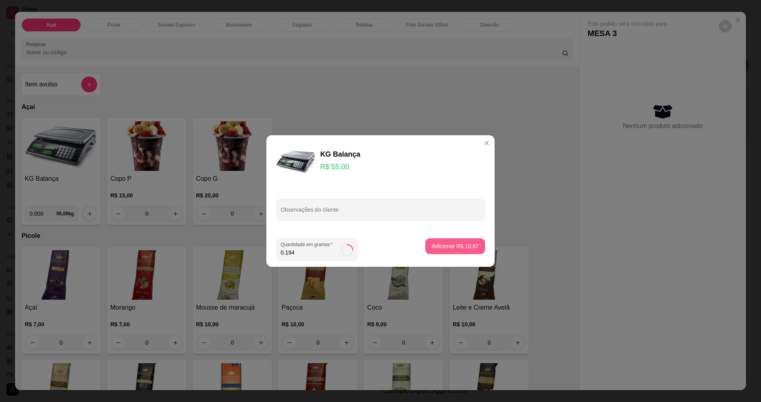
type input "0.194"
click at [435, 251] on button "Adicionar R$ 10,67" at bounding box center [455, 246] width 60 height 16
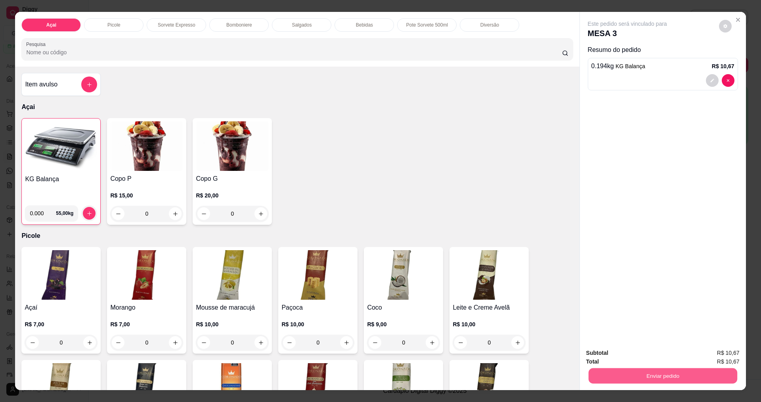
click at [701, 382] on button "Enviar pedido" at bounding box center [662, 375] width 149 height 15
click at [700, 352] on button "Enviar pedido" at bounding box center [719, 356] width 45 height 15
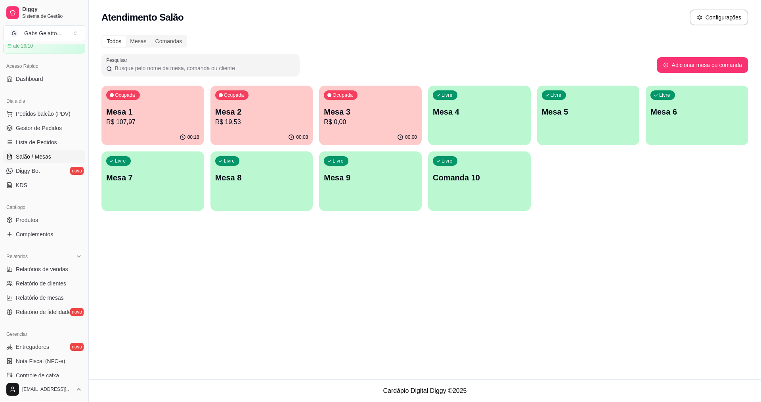
click at [266, 90] on div "Ocupada Mesa 2 R$ 19,53" at bounding box center [262, 108] width 103 height 44
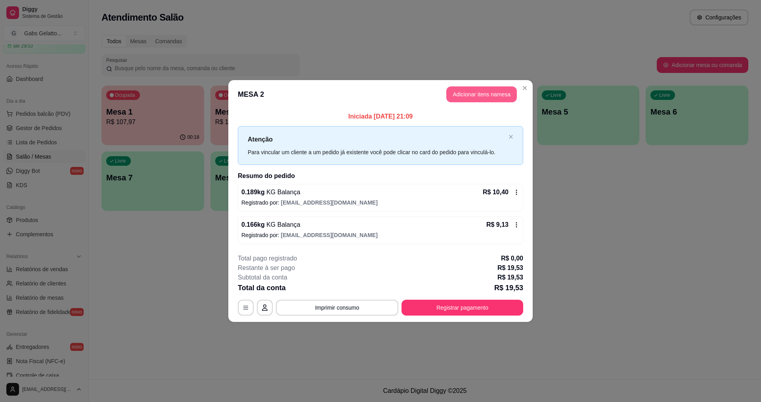
click at [474, 90] on button "Adicionar itens na mesa" at bounding box center [481, 94] width 71 height 16
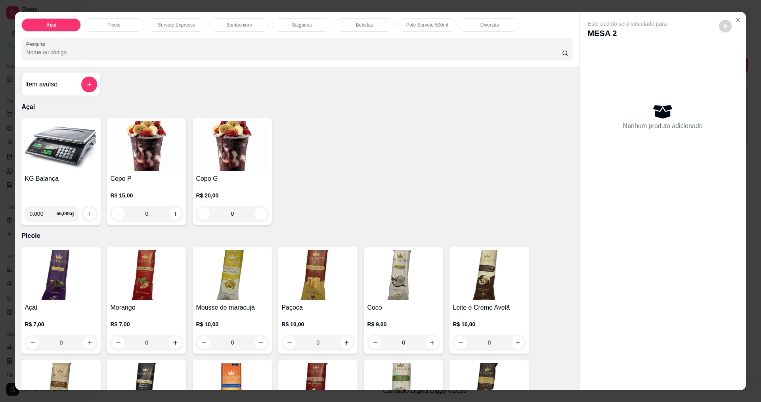
click at [32, 167] on img at bounding box center [61, 146] width 73 height 50
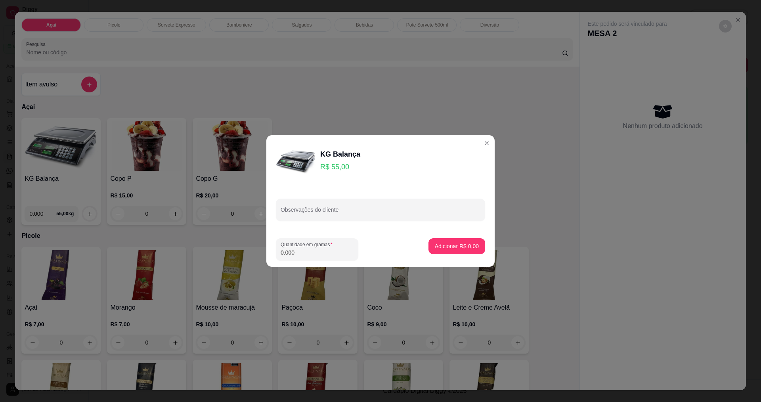
click at [339, 252] on input "0.000" at bounding box center [317, 253] width 73 height 8
type input "0.100"
click at [448, 237] on footer "Quantidade em gramas 0.100 Adicionar R$ 5,50" at bounding box center [380, 249] width 228 height 35
click at [448, 240] on button "Adicionar R$ 5,50" at bounding box center [457, 246] width 57 height 16
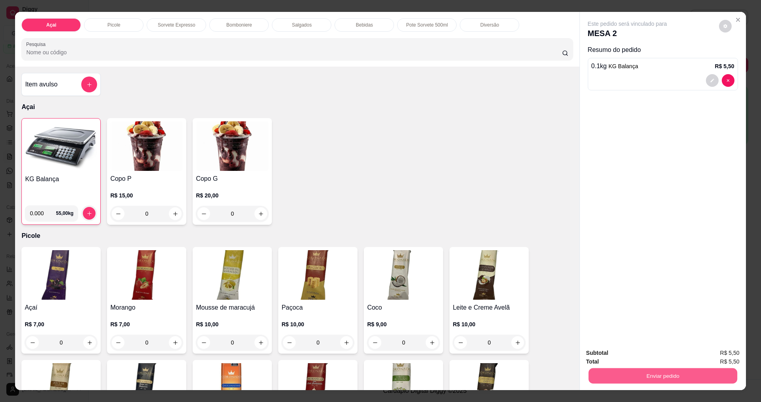
click at [673, 371] on button "Enviar pedido" at bounding box center [662, 375] width 149 height 15
click at [707, 352] on button "Enviar pedido" at bounding box center [720, 356] width 44 height 15
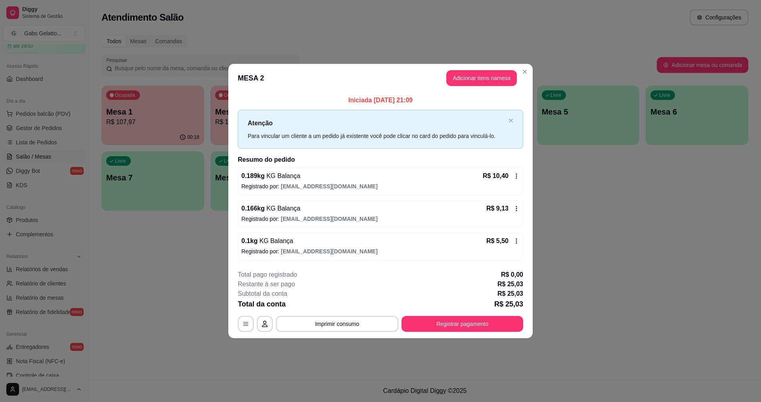
click at [371, 119] on p "Atenção" at bounding box center [377, 123] width 258 height 10
click at [512, 121] on icon "close" at bounding box center [511, 121] width 4 height 4
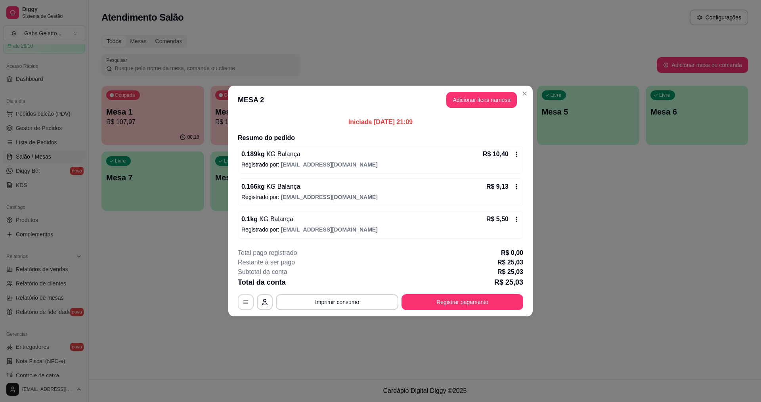
click at [245, 307] on button "button" at bounding box center [246, 302] width 16 height 16
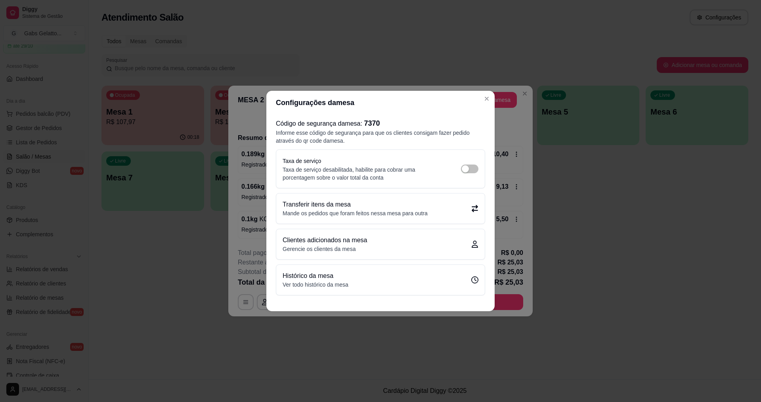
click at [335, 244] on p "Clientes adicionados na mesa" at bounding box center [325, 241] width 84 height 10
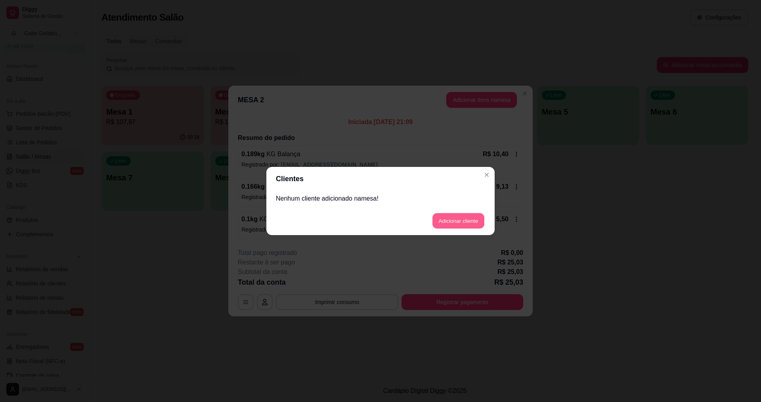
click at [441, 218] on button "Adicionar cliente" at bounding box center [459, 220] width 52 height 15
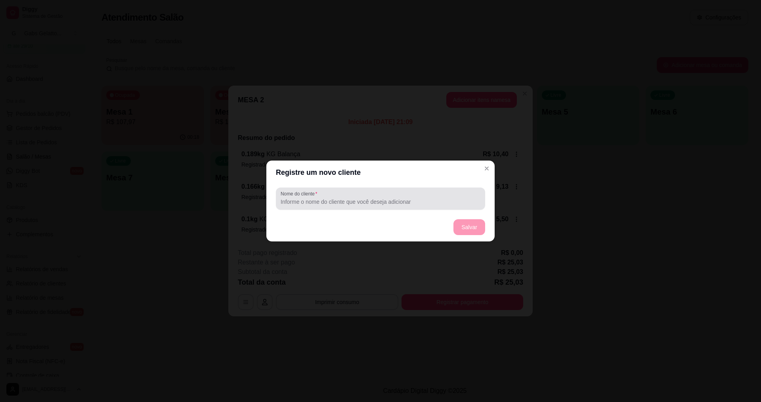
click at [370, 199] on input "Nome do cliente" at bounding box center [381, 202] width 200 height 8
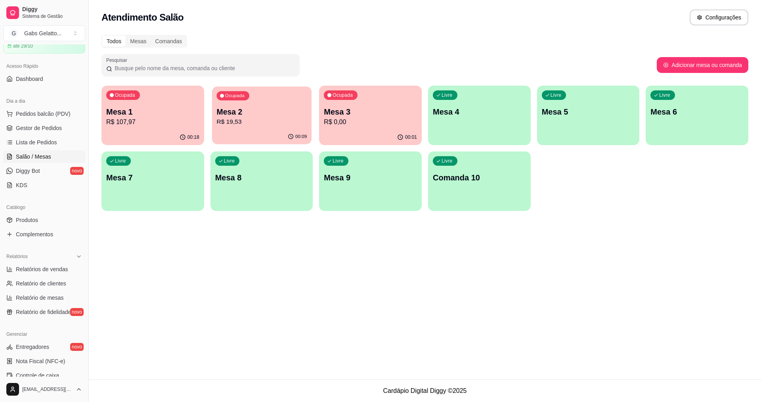
click at [255, 119] on p "R$ 19,53" at bounding box center [262, 121] width 90 height 9
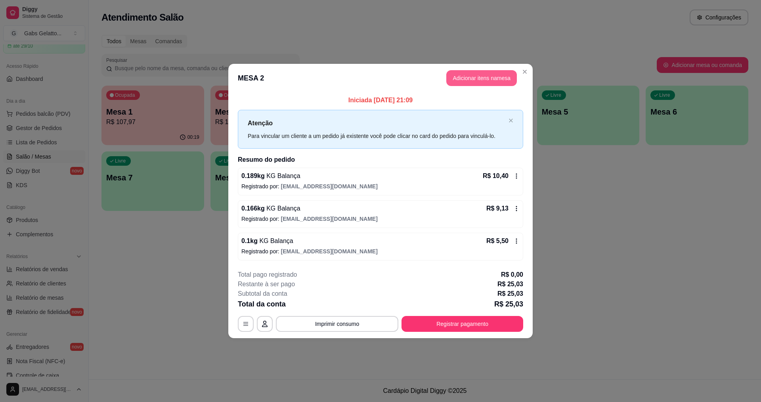
click at [470, 76] on button "Adicionar itens na mesa" at bounding box center [481, 78] width 71 height 16
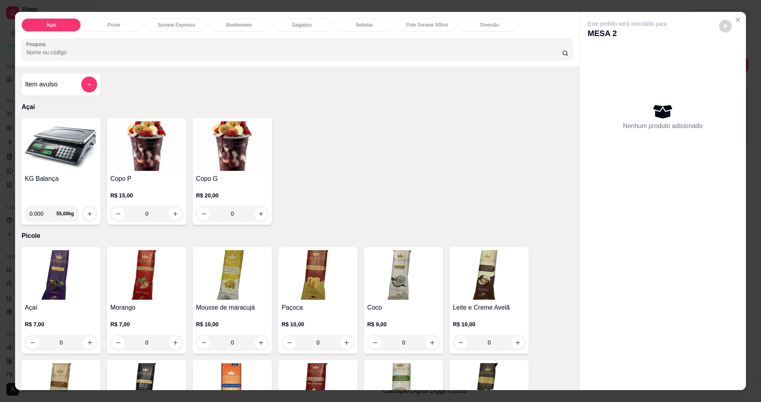
click at [42, 145] on img at bounding box center [61, 146] width 73 height 50
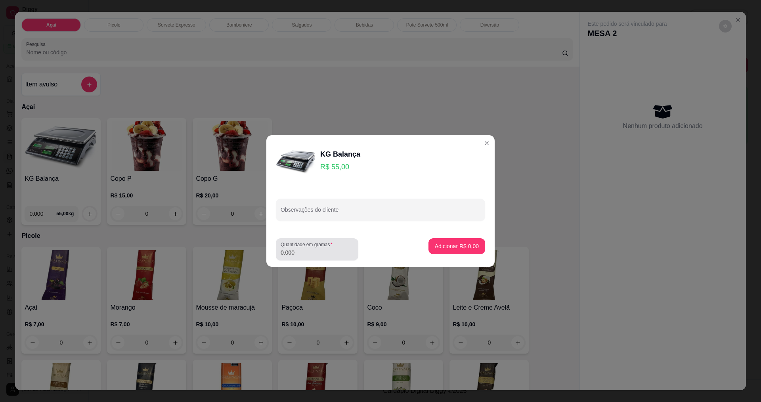
click at [308, 246] on label "Quantidade em gramas" at bounding box center [308, 244] width 55 height 7
click at [308, 249] on input "0.000" at bounding box center [317, 253] width 73 height 8
type input "0.200"
click at [450, 244] on p "Adicionar R$ 11,00" at bounding box center [455, 246] width 47 height 8
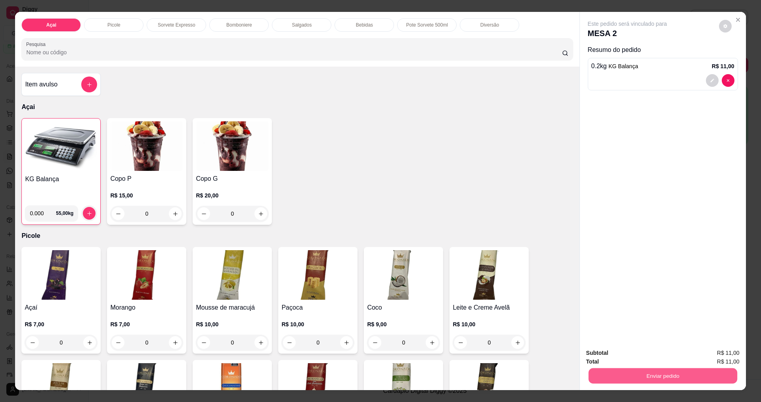
click at [616, 371] on button "Enviar pedido" at bounding box center [662, 375] width 149 height 15
click at [721, 358] on button "Enviar pedido" at bounding box center [719, 356] width 45 height 15
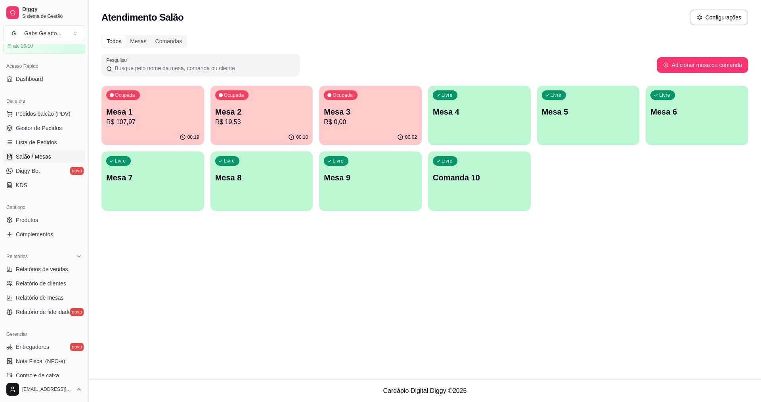
click at [278, 136] on div "00:10" at bounding box center [262, 137] width 103 height 15
click at [362, 110] on p "Mesa 3" at bounding box center [371, 112] width 90 height 11
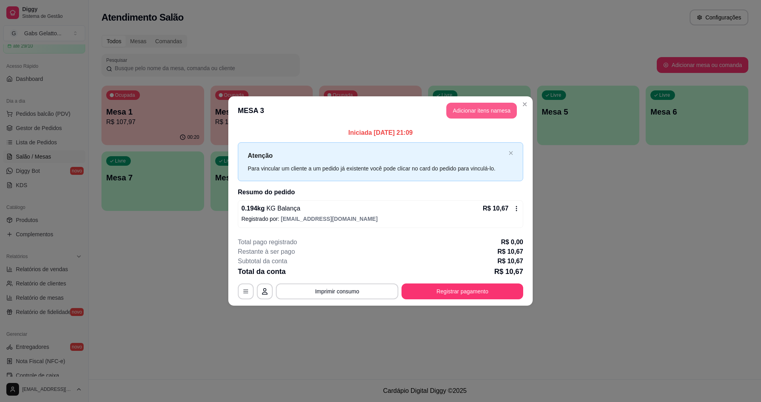
click at [462, 108] on button "Adicionar itens na mesa" at bounding box center [481, 111] width 71 height 16
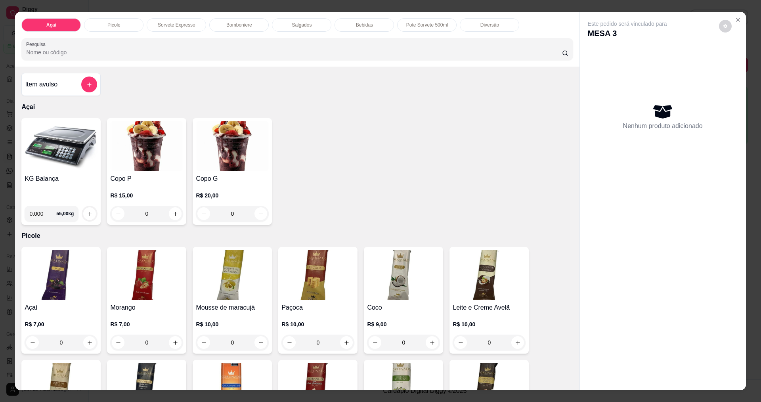
click at [82, 136] on img at bounding box center [61, 146] width 73 height 50
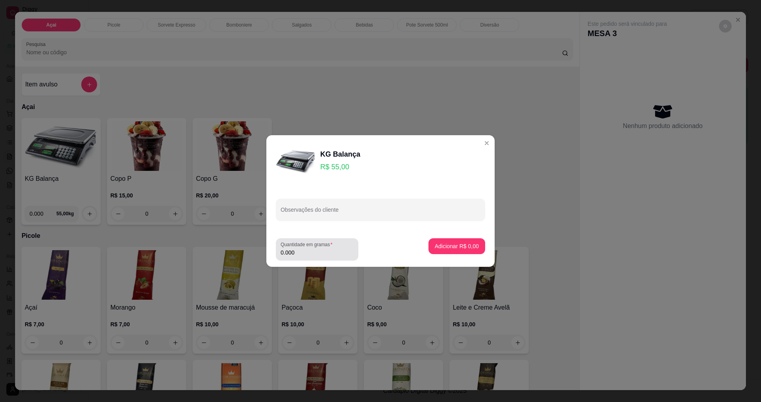
click at [325, 248] on div "0.000" at bounding box center [317, 249] width 73 height 16
type input "0.228"
click at [451, 250] on button "Adicionar R$ 12,54" at bounding box center [455, 246] width 60 height 16
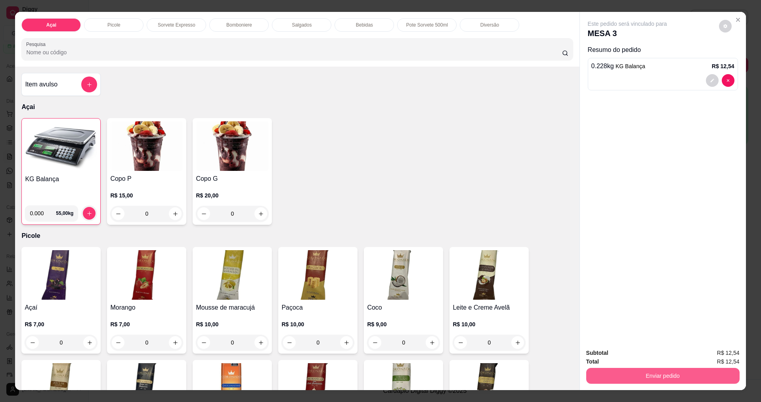
click at [666, 379] on button "Enviar pedido" at bounding box center [662, 376] width 153 height 16
click at [715, 352] on button "Enviar pedido" at bounding box center [720, 356] width 44 height 15
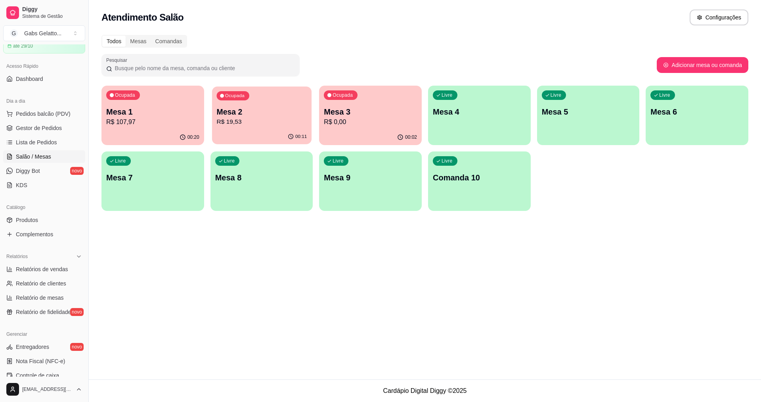
click at [227, 128] on div "Ocupada Mesa 2 R$ 19,53" at bounding box center [262, 107] width 100 height 43
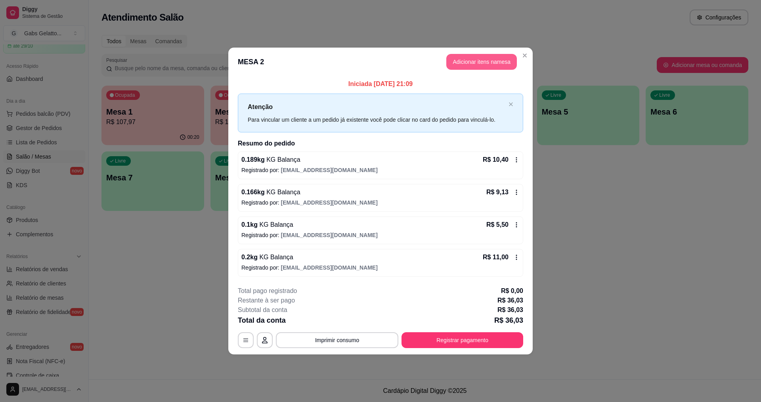
click at [463, 63] on button "Adicionar itens na mesa" at bounding box center [481, 62] width 71 height 16
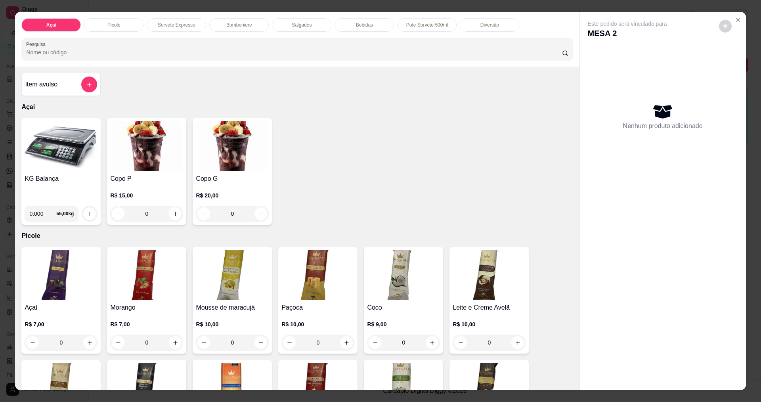
click at [81, 149] on img at bounding box center [61, 146] width 73 height 50
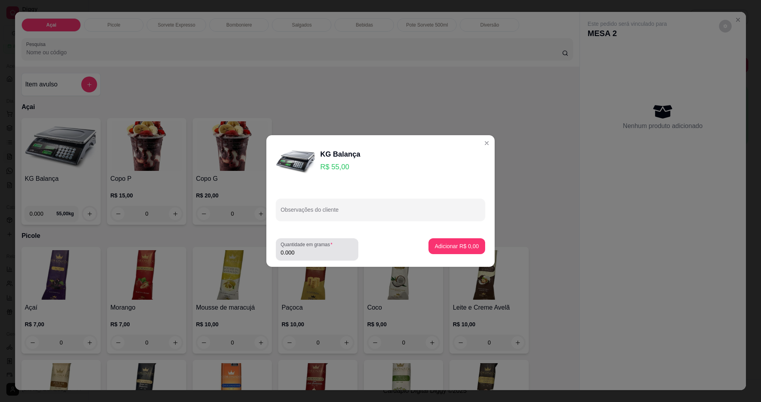
click at [314, 249] on input "0.000" at bounding box center [317, 253] width 73 height 8
type input "0.108"
click at [442, 244] on p "Adicionar R$ 5,94" at bounding box center [457, 246] width 44 height 8
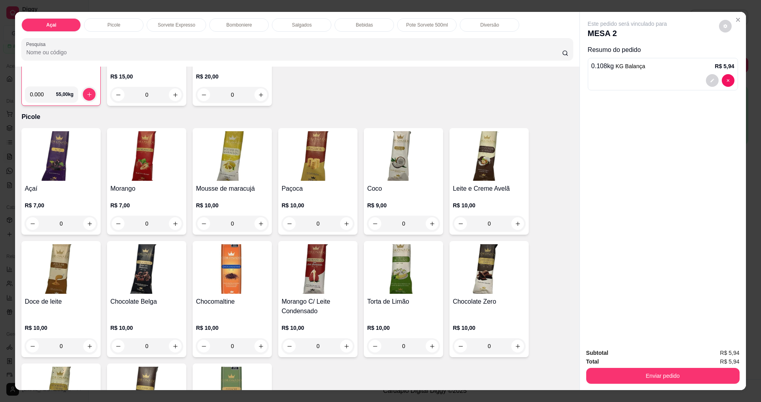
scroll to position [159, 0]
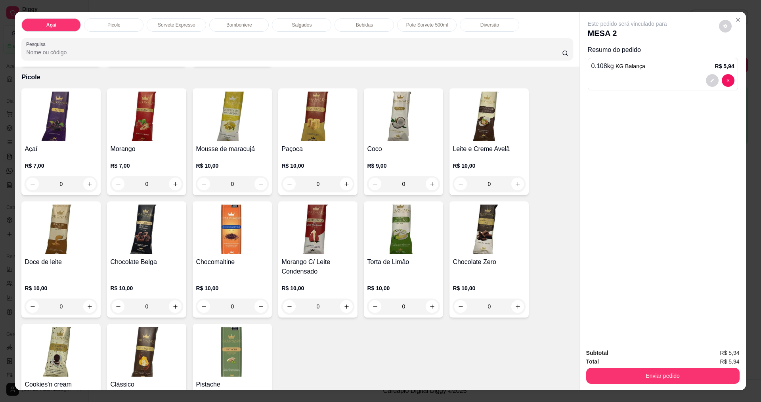
drag, startPoint x: 577, startPoint y: 122, endPoint x: 563, endPoint y: 194, distance: 72.7
click at [565, 204] on div "Açai Picole Sorvete Expresso Bomboniere Salgados Bebidas Pote Sorvete 500ml Div…" at bounding box center [380, 201] width 731 height 378
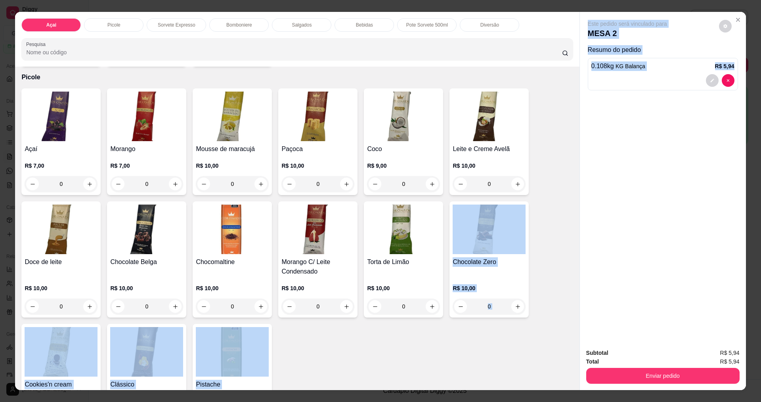
click at [589, 144] on div "Este pedido será vinculado para MESA 2 Resumo do pedido 0.108 kg KG Balança R$ …" at bounding box center [663, 177] width 166 height 330
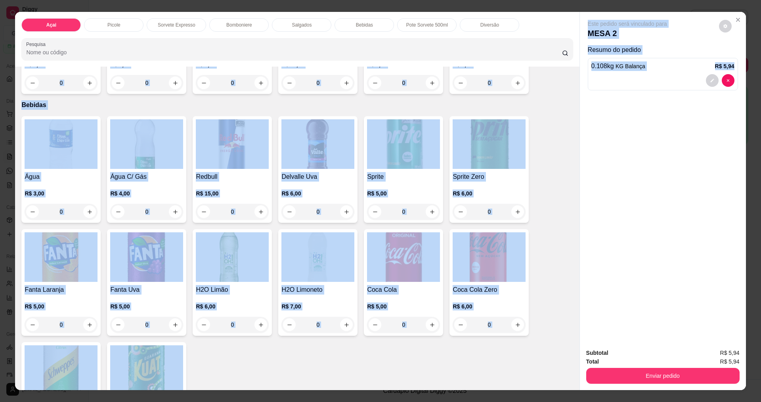
scroll to position [1544, 0]
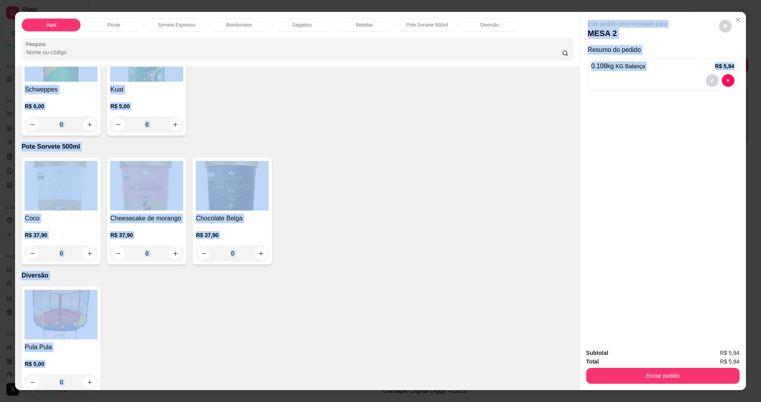
click at [73, 305] on img at bounding box center [61, 315] width 73 height 50
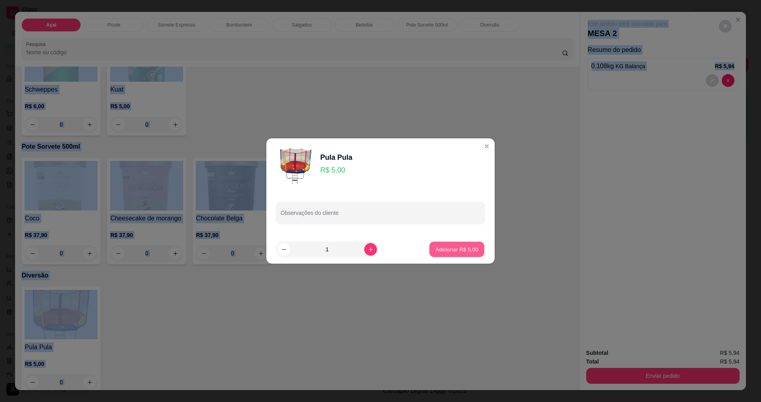
click at [450, 245] on button "Adicionar R$ 5,00" at bounding box center [456, 249] width 55 height 15
type input "1"
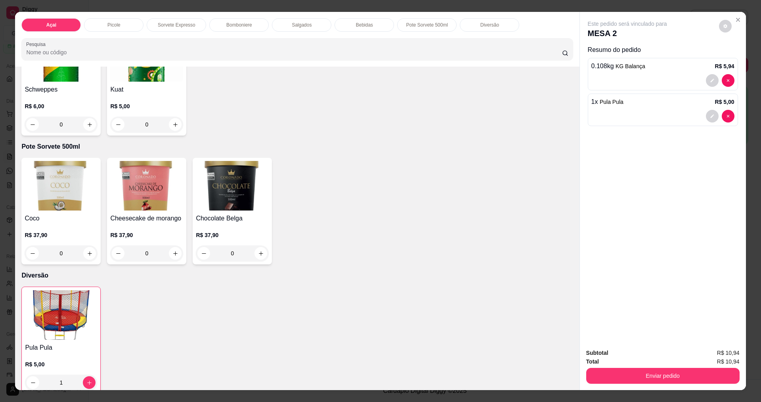
click at [602, 367] on div "Enviar pedido" at bounding box center [662, 375] width 153 height 18
click at [611, 371] on button "Enviar pedido" at bounding box center [662, 376] width 153 height 16
click at [729, 358] on button "Enviar pedido" at bounding box center [720, 356] width 44 height 15
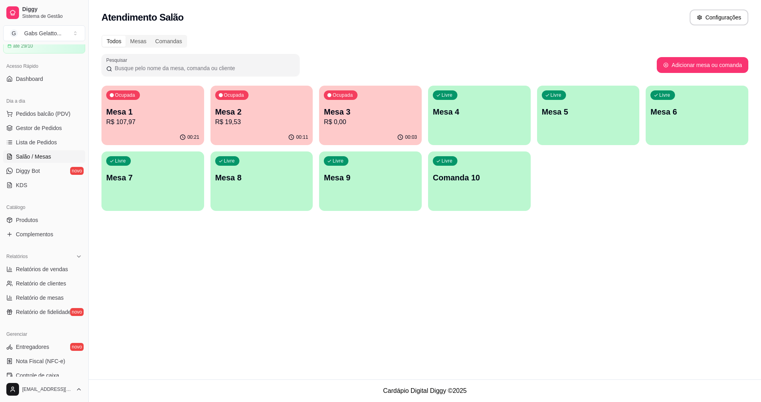
click at [343, 116] on p "Mesa 3" at bounding box center [370, 111] width 93 height 11
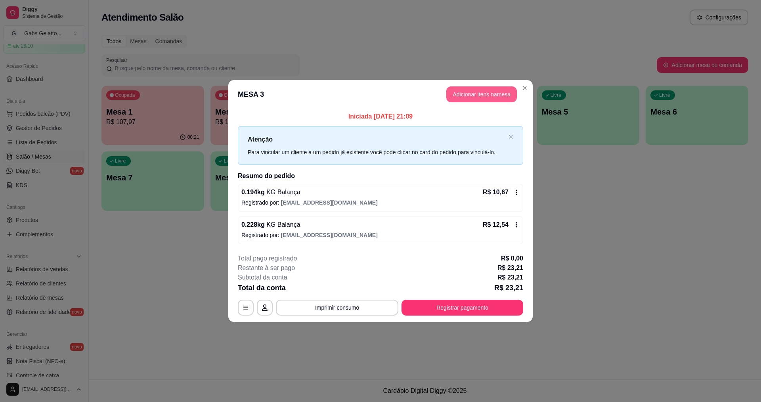
click at [458, 100] on button "Adicionar itens na mesa" at bounding box center [481, 94] width 71 height 16
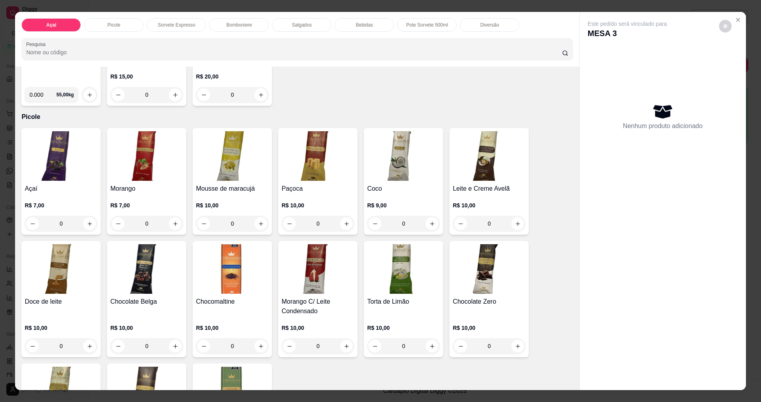
scroll to position [278, 0]
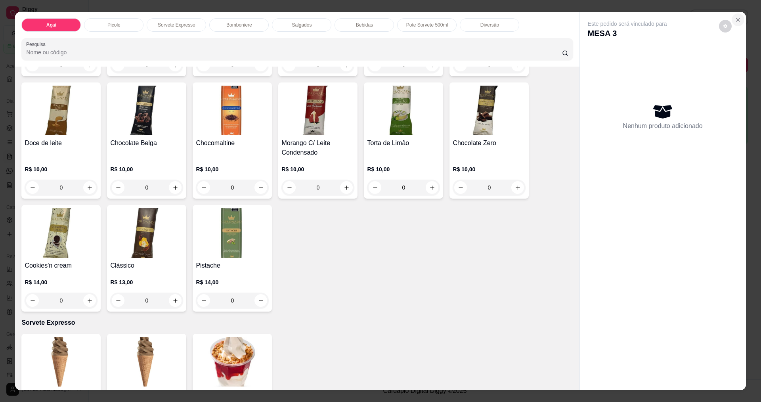
click at [737, 21] on icon "Close" at bounding box center [738, 20] width 6 height 6
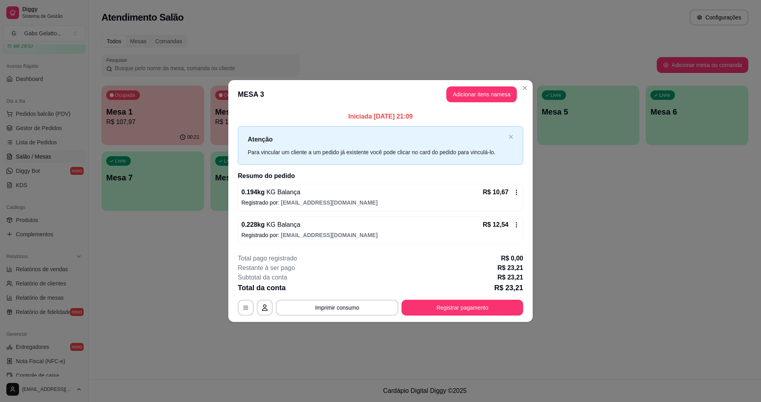
click at [242, 113] on p "Iniciada 30/09/2025 às 21:09" at bounding box center [381, 117] width 286 height 10
click at [233, 121] on div "Iniciada 30/09/2025 às 21:09 Atenção Para vincular um cliente a um pedido já ex…" at bounding box center [380, 178] width 305 height 138
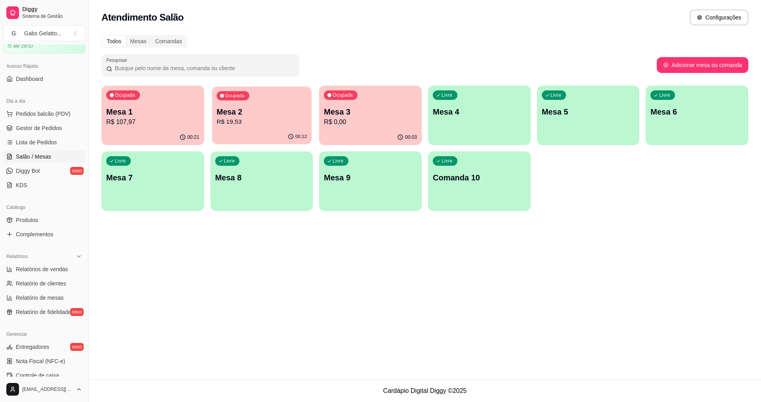
click at [228, 118] on p "R$ 19,53" at bounding box center [262, 121] width 90 height 9
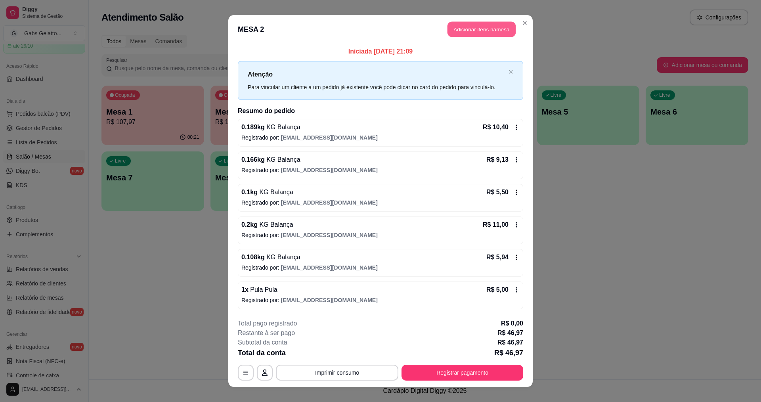
click at [483, 33] on button "Adicionar itens na mesa" at bounding box center [482, 29] width 68 height 15
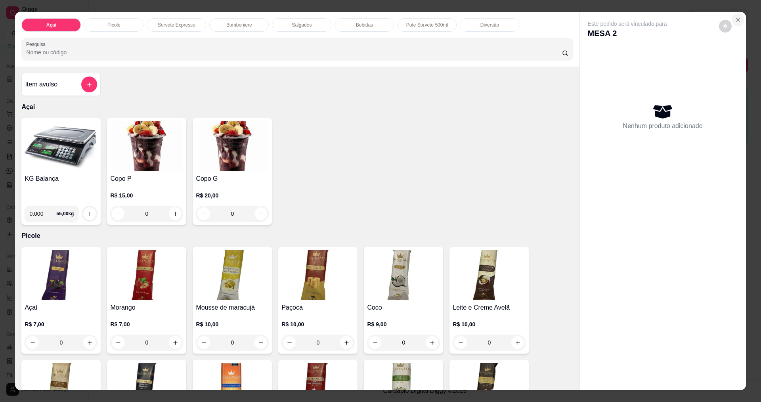
click at [735, 19] on icon "Close" at bounding box center [738, 20] width 6 height 6
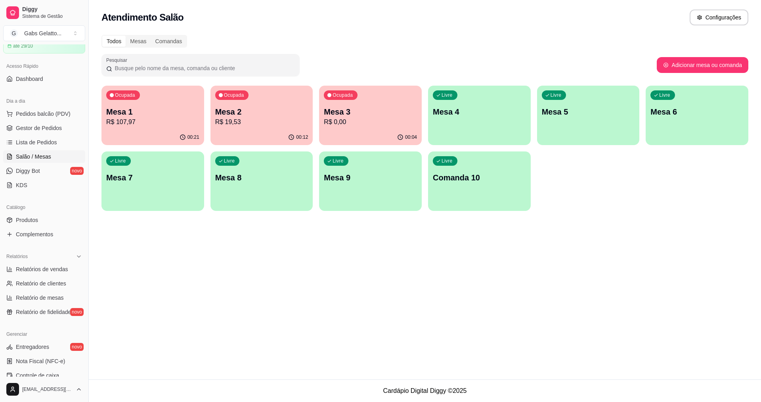
click at [395, 119] on p "R$ 0,00" at bounding box center [370, 122] width 93 height 10
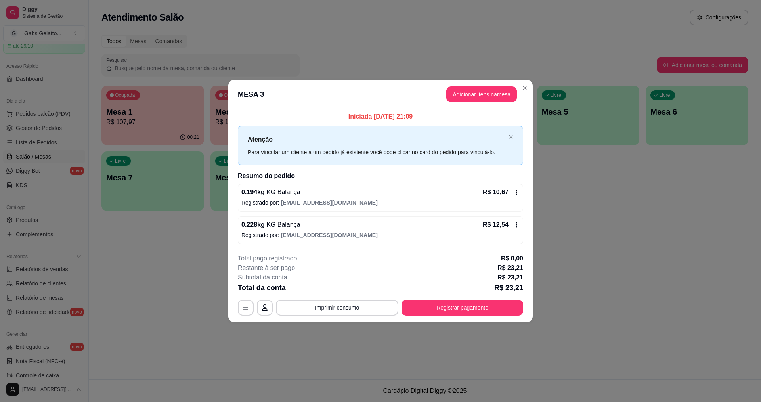
click at [500, 82] on header "MESA 3 Adicionar itens na mesa" at bounding box center [380, 94] width 305 height 29
click at [494, 90] on button "Adicionar itens na mesa" at bounding box center [482, 94] width 68 height 15
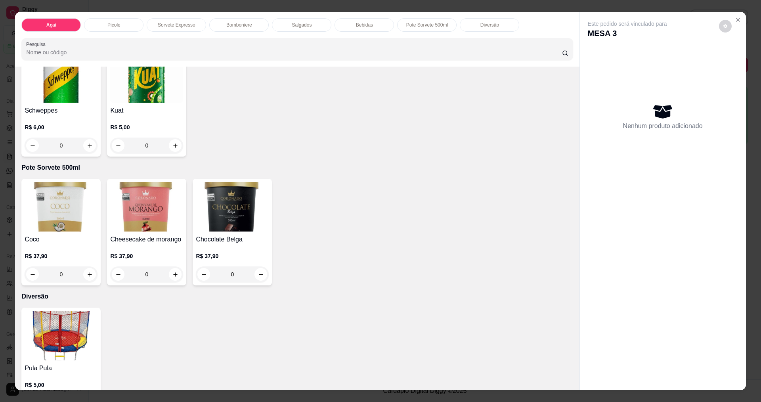
scroll to position [1506, 0]
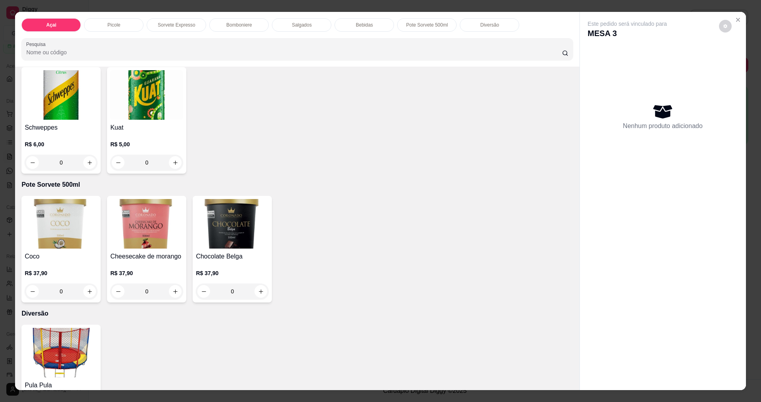
click at [68, 334] on img at bounding box center [61, 353] width 73 height 50
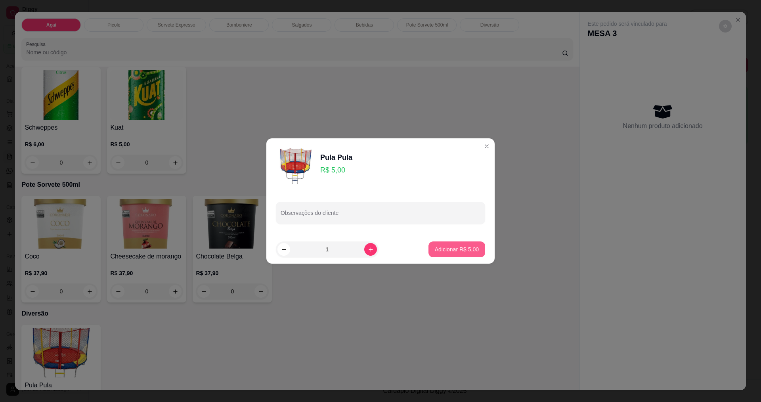
click at [459, 244] on button "Adicionar R$ 5,00" at bounding box center [457, 249] width 57 height 16
type input "1"
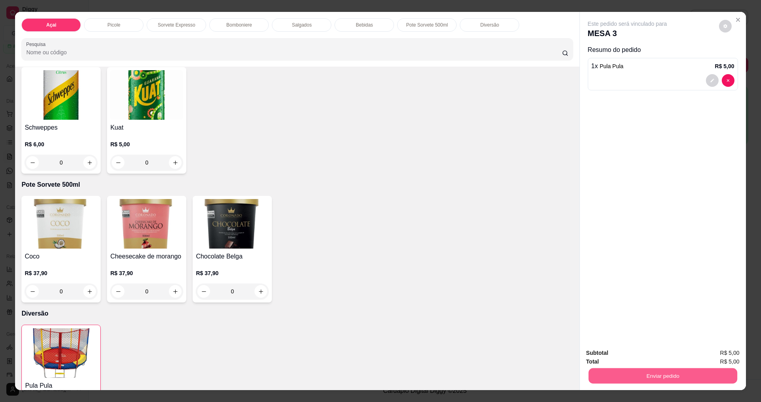
click at [600, 373] on button "Enviar pedido" at bounding box center [662, 375] width 149 height 15
click at [716, 353] on button "Enviar pedido" at bounding box center [720, 356] width 44 height 15
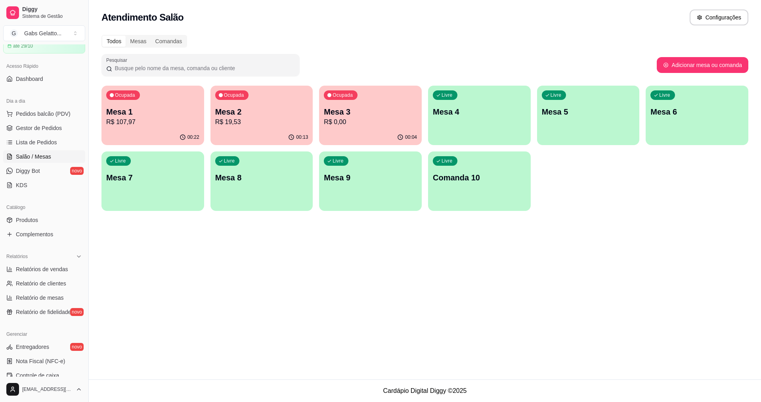
click at [220, 139] on div "00:13" at bounding box center [262, 137] width 103 height 15
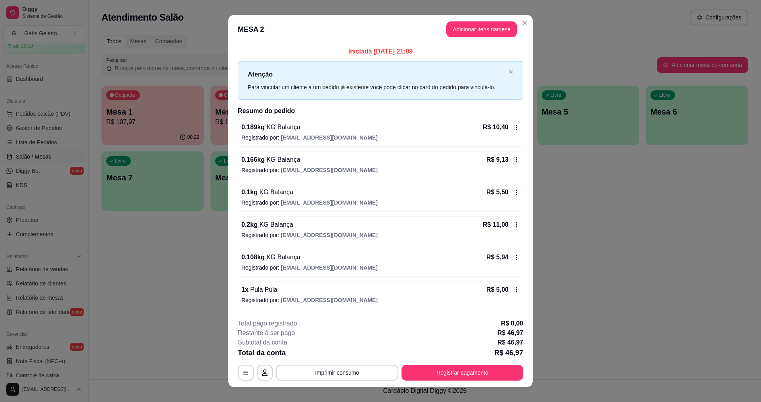
scroll to position [10, 0]
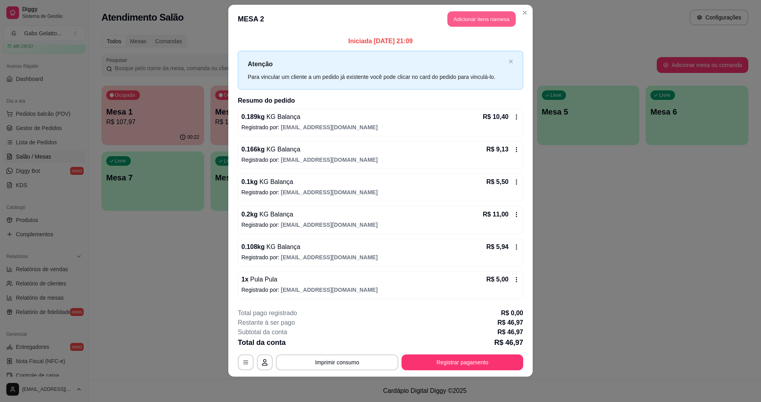
click at [479, 23] on button "Adicionar itens na mesa" at bounding box center [482, 18] width 68 height 15
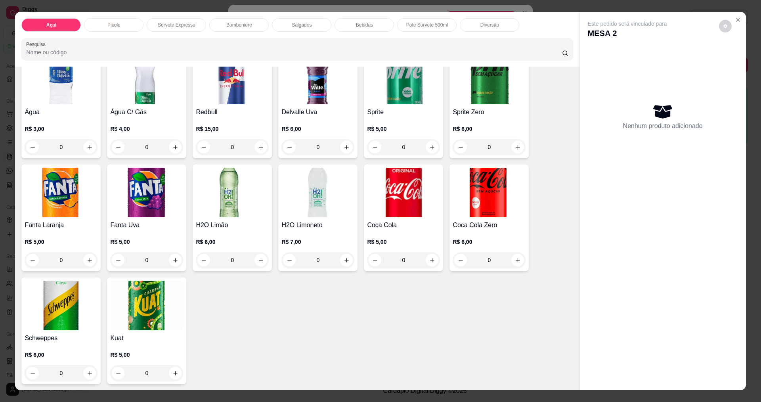
scroll to position [1544, 0]
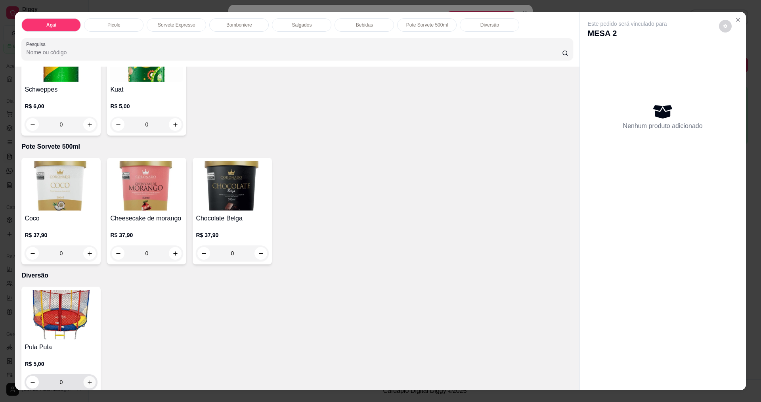
click at [93, 376] on button "increase-product-quantity" at bounding box center [90, 382] width 12 height 12
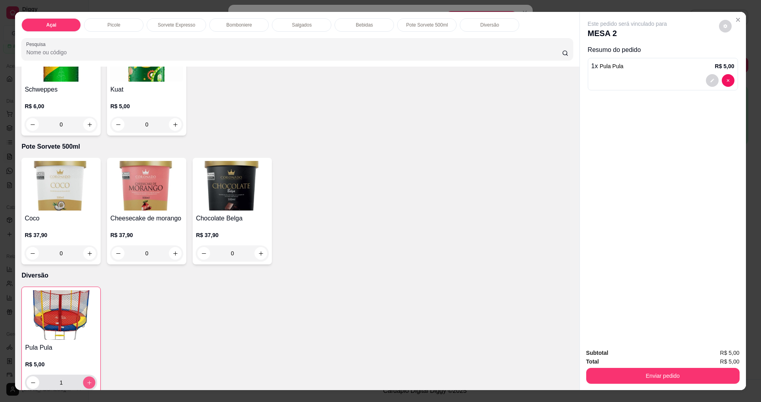
click at [91, 377] on button "increase-product-quantity" at bounding box center [89, 383] width 12 height 12
type input "2"
click at [639, 381] on button "Enviar pedido" at bounding box center [662, 376] width 153 height 16
click at [712, 360] on button "Enviar pedido" at bounding box center [720, 356] width 44 height 15
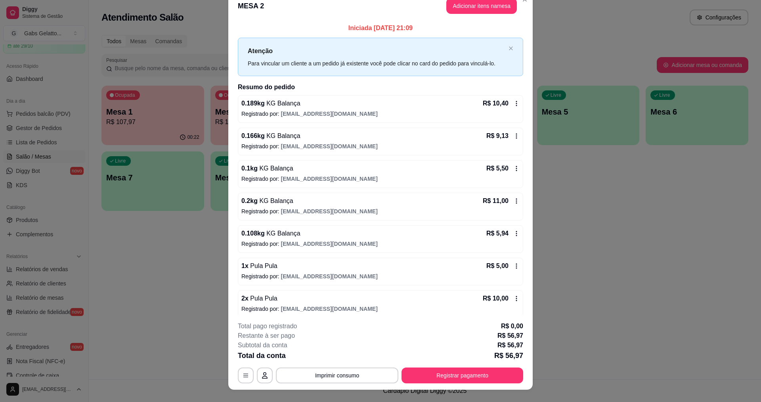
scroll to position [0, 0]
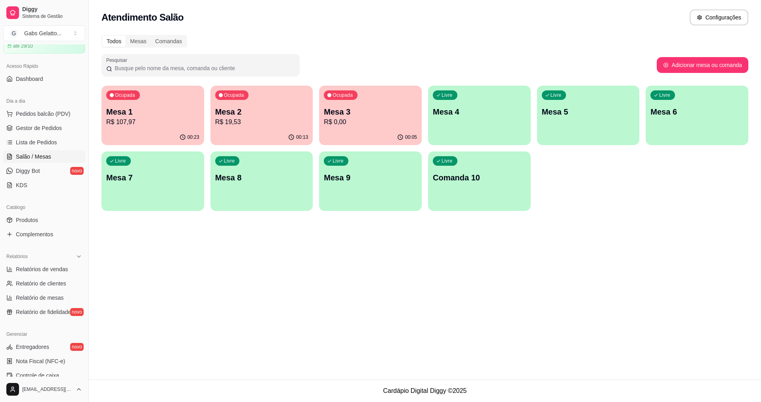
click at [274, 122] on p "R$ 19,53" at bounding box center [261, 122] width 93 height 10
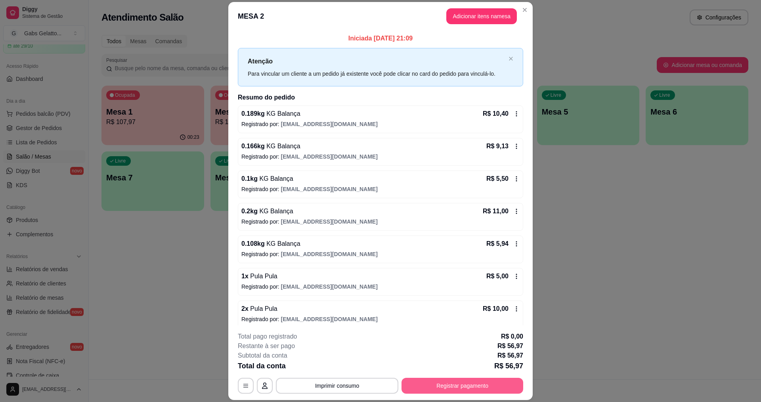
click at [479, 392] on button "Registrar pagamento" at bounding box center [463, 386] width 122 height 16
click at [457, 379] on button "Registrar pagamento" at bounding box center [463, 386] width 122 height 16
click at [337, 391] on button "Imprimir consumo" at bounding box center [337, 385] width 119 height 15
click at [352, 364] on button "IMPRESSORA" at bounding box center [336, 367] width 57 height 13
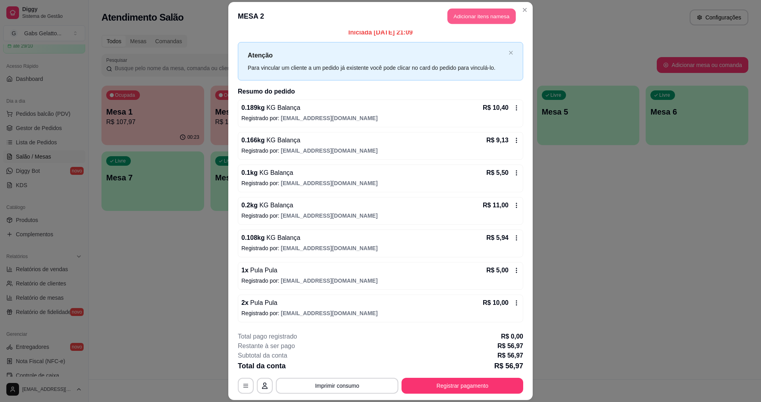
click at [478, 17] on button "Adicionar itens na mesa" at bounding box center [482, 16] width 68 height 15
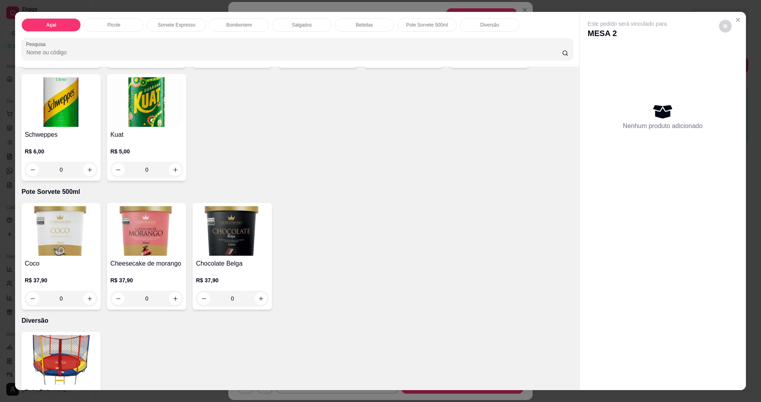
scroll to position [1544, 0]
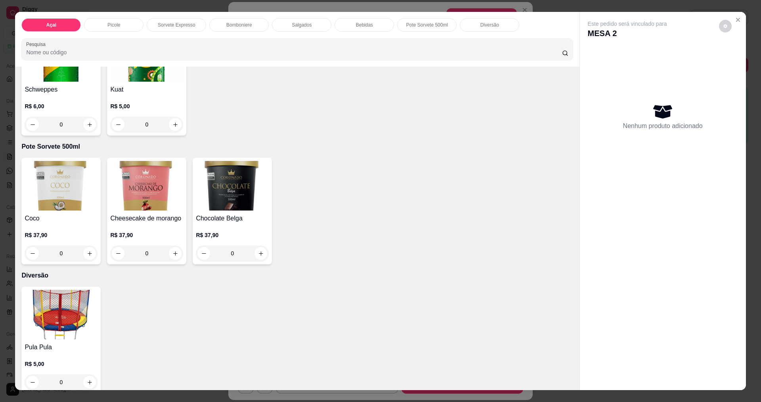
click at [71, 310] on img at bounding box center [61, 315] width 73 height 50
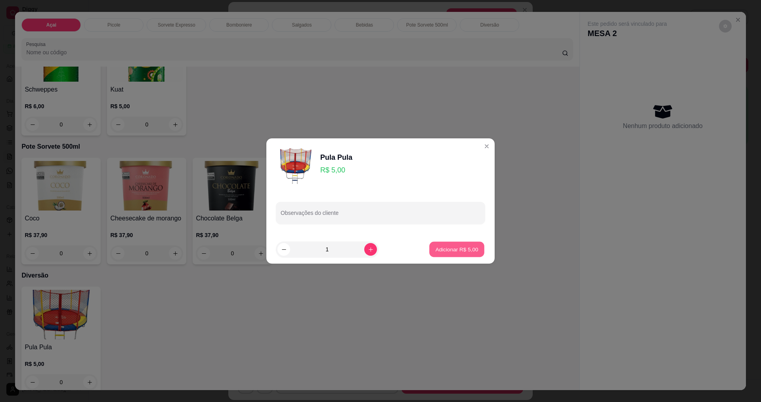
click at [445, 250] on p "Adicionar R$ 5,00" at bounding box center [456, 249] width 43 height 8
type input "1"
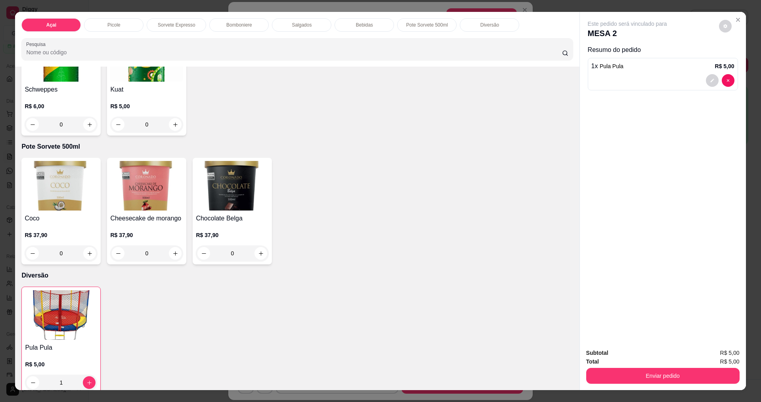
click at [610, 384] on div "Subtotal R$ 5,00 Total R$ 5,00 Enviar pedido" at bounding box center [663, 366] width 166 height 48
click at [617, 375] on button "Enviar pedido" at bounding box center [662, 376] width 153 height 16
click at [720, 360] on button "Enviar pedido" at bounding box center [719, 356] width 45 height 15
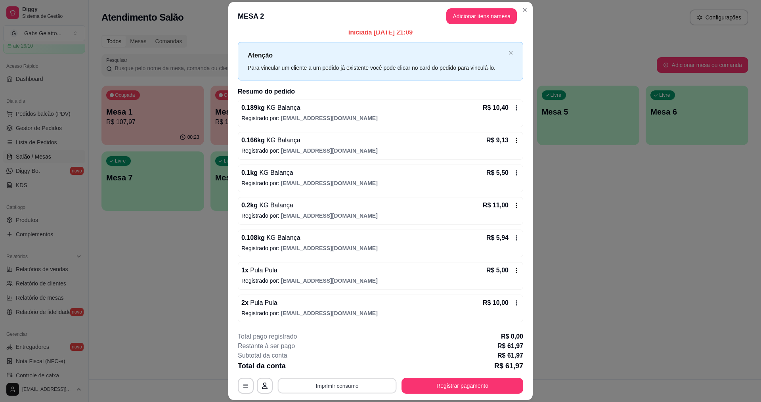
click at [385, 387] on button "Imprimir consumo" at bounding box center [337, 385] width 119 height 15
click at [359, 368] on button "IMPRESSORA" at bounding box center [337, 367] width 56 height 12
click at [444, 381] on button "Registrar pagamento" at bounding box center [463, 385] width 118 height 15
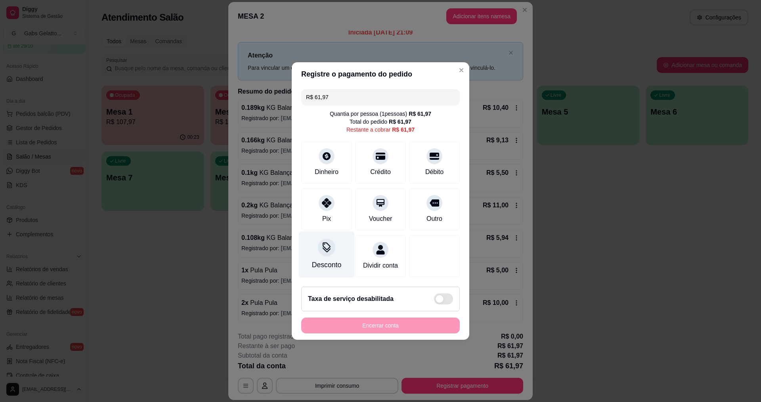
click at [303, 239] on div "Desconto" at bounding box center [327, 255] width 56 height 46
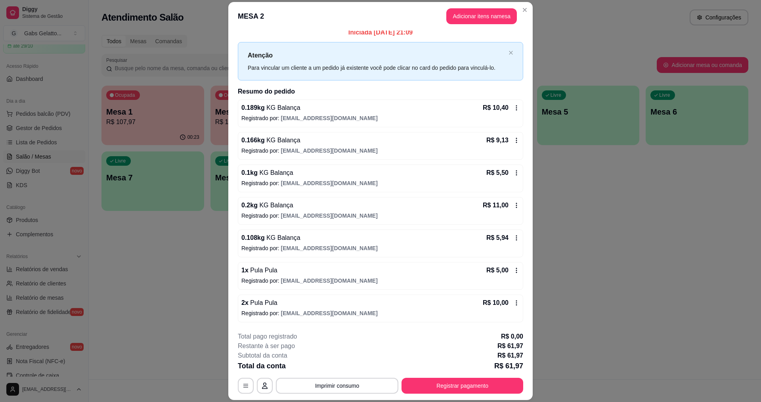
scroll to position [38, 0]
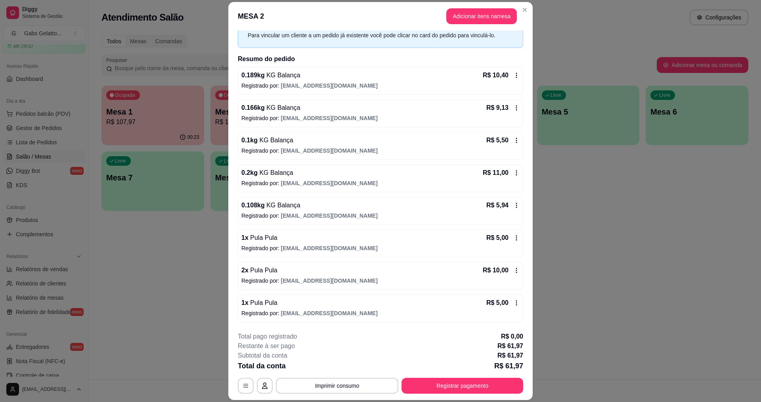
click at [303, 240] on div "1 x Pula Pula R$ 5,00" at bounding box center [380, 238] width 278 height 10
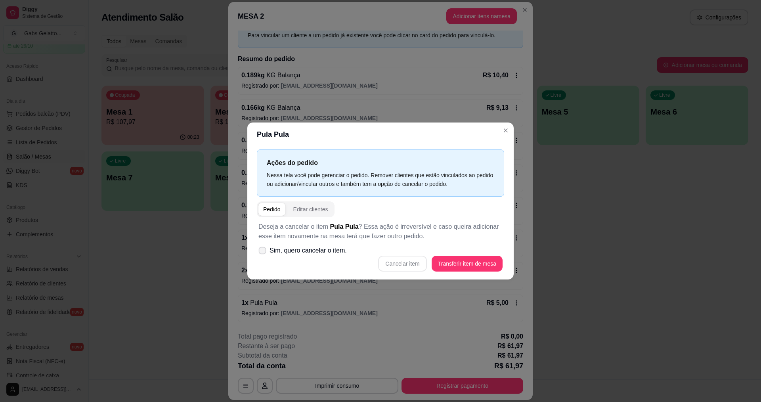
click at [312, 248] on span "Sim, quero cancelar o item." at bounding box center [308, 251] width 77 height 10
click at [263, 252] on input "Sim, quero cancelar o item." at bounding box center [260, 254] width 5 height 5
checkbox input "true"
click at [404, 269] on button "Cancelar item" at bounding box center [402, 263] width 47 height 15
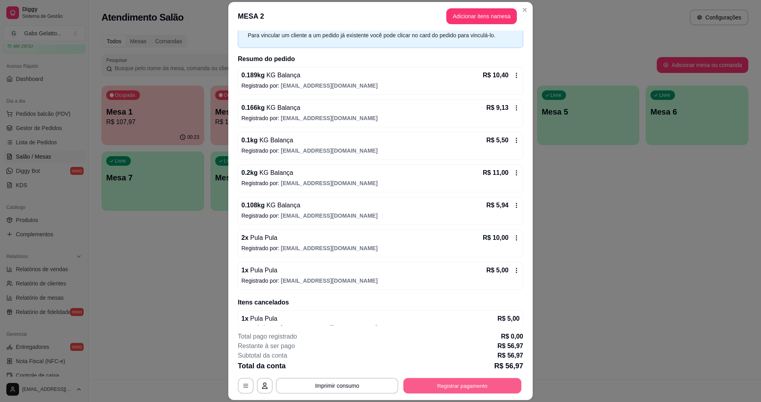
click at [455, 384] on button "Registrar pagamento" at bounding box center [463, 385] width 118 height 15
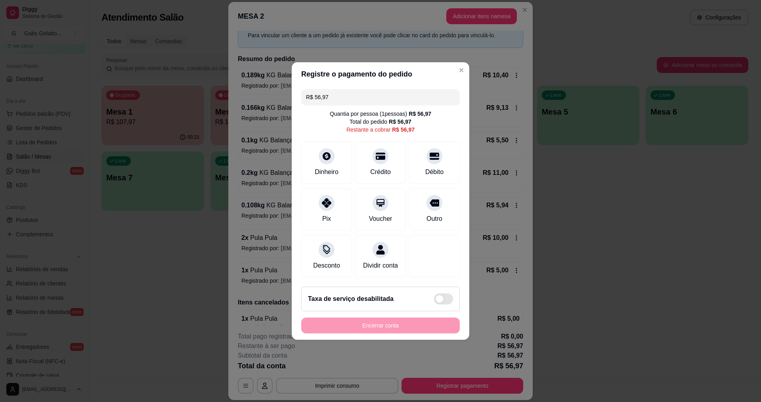
click at [364, 98] on input "R$ 56,97" at bounding box center [380, 97] width 149 height 16
type input "R$ 56,97"
click at [314, 157] on div "Dinheiro" at bounding box center [327, 161] width 56 height 46
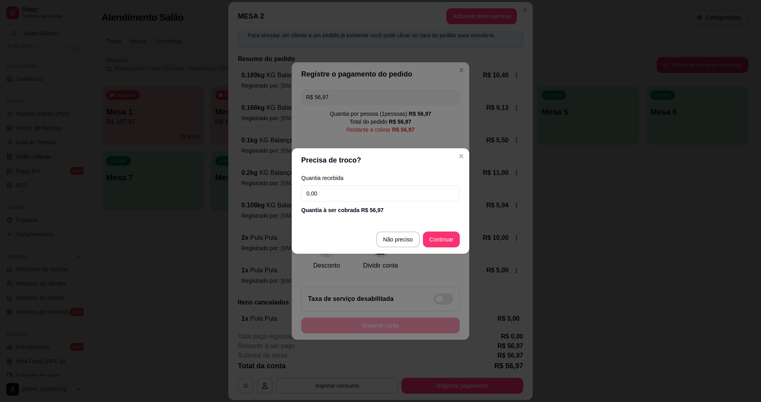
click at [401, 195] on input "0,00" at bounding box center [380, 194] width 159 height 16
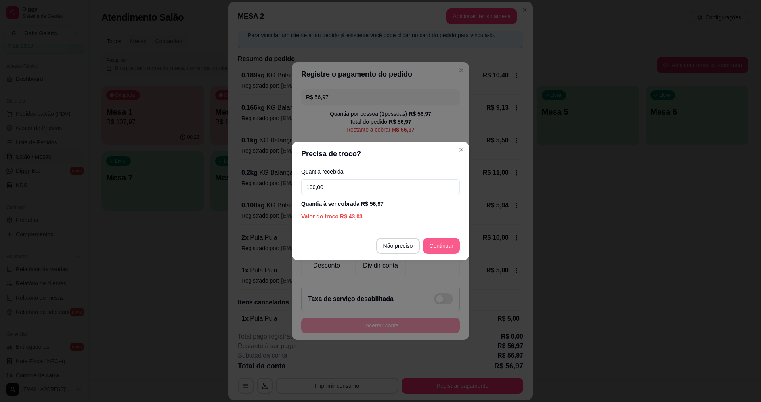
type input "100,00"
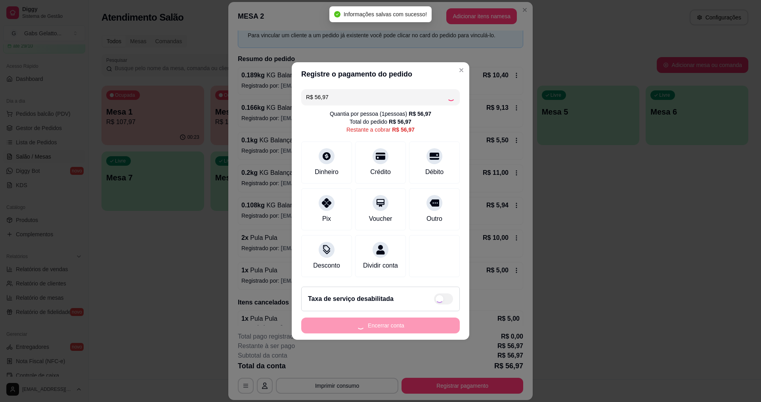
type input "R$ 0,00"
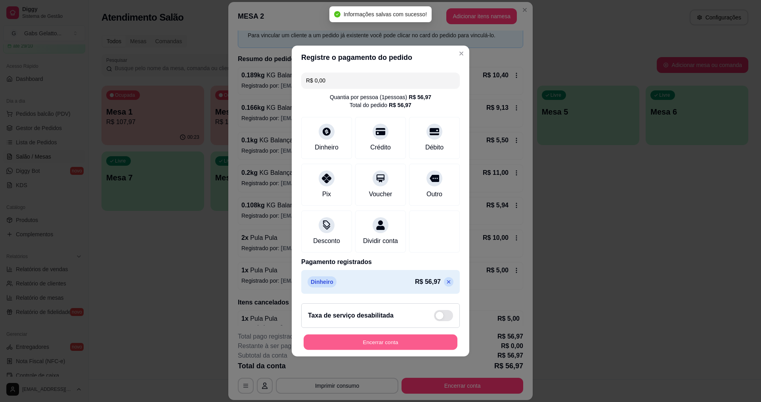
click at [391, 343] on button "Encerrar conta" at bounding box center [381, 342] width 154 height 15
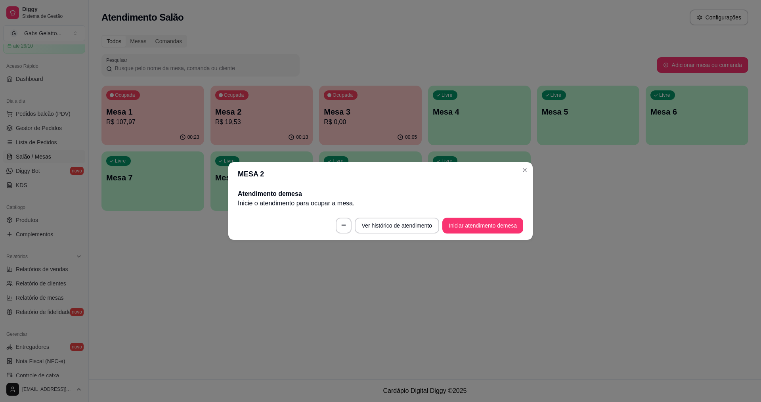
scroll to position [0, 0]
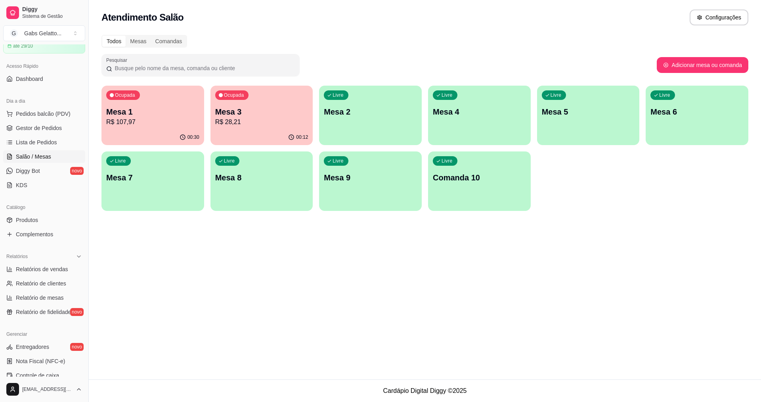
click at [141, 96] on div "Ocupada Mesa 1 R$ 107,97" at bounding box center [153, 108] width 103 height 44
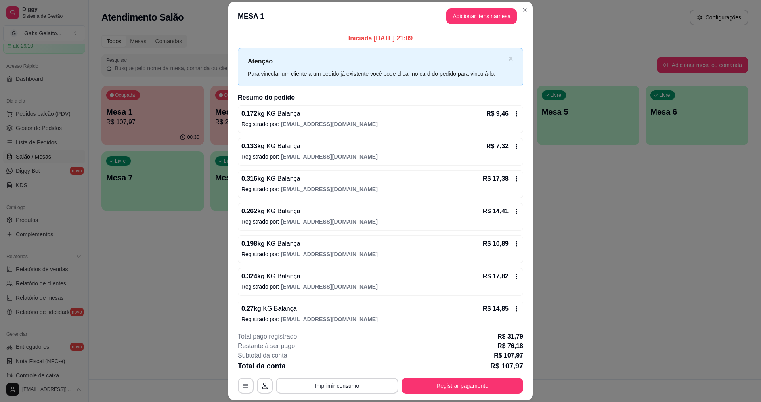
click at [336, 377] on div "**********" at bounding box center [381, 363] width 286 height 62
click at [333, 381] on button "Imprimir consumo" at bounding box center [337, 386] width 123 height 16
click at [347, 368] on button "IMPRESSORA" at bounding box center [336, 367] width 57 height 13
click at [424, 379] on button "Registrar pagamento" at bounding box center [463, 385] width 118 height 15
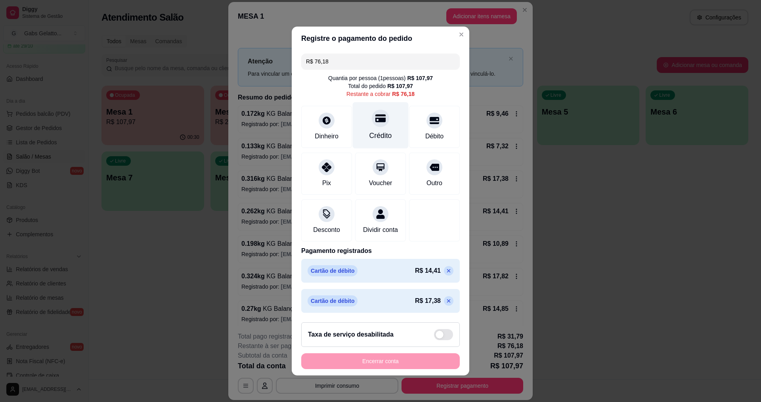
click at [372, 116] on div at bounding box center [380, 117] width 17 height 17
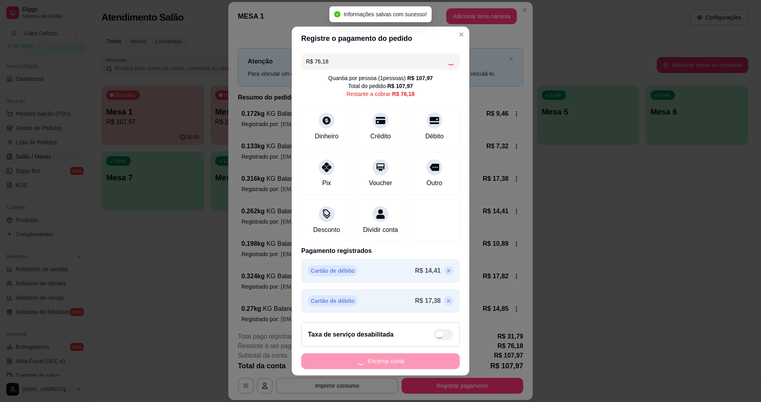
type input "R$ 0,00"
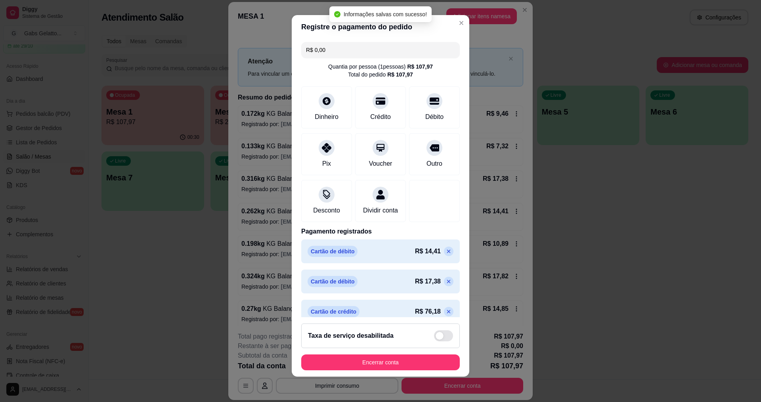
scroll to position [19, 0]
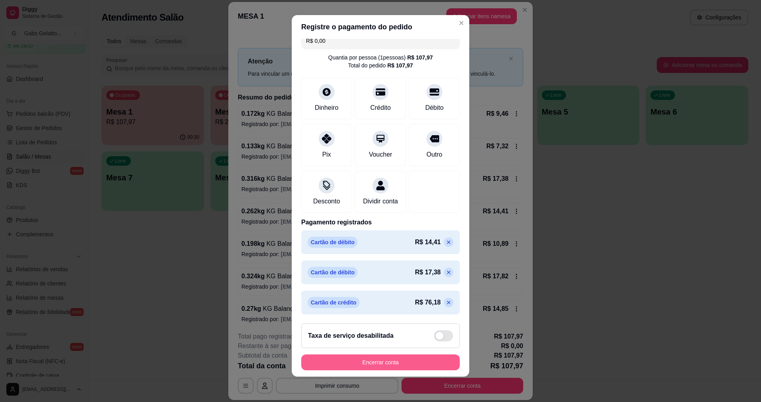
click at [406, 360] on button "Encerrar conta" at bounding box center [380, 363] width 159 height 16
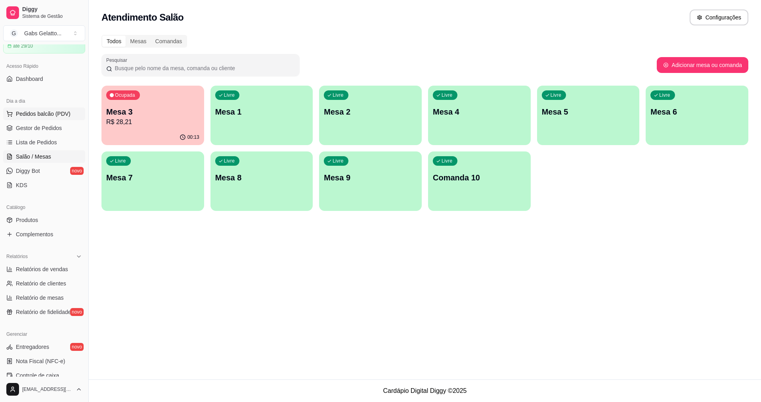
click at [57, 114] on span "Pedidos balcão (PDV)" at bounding box center [43, 114] width 55 height 8
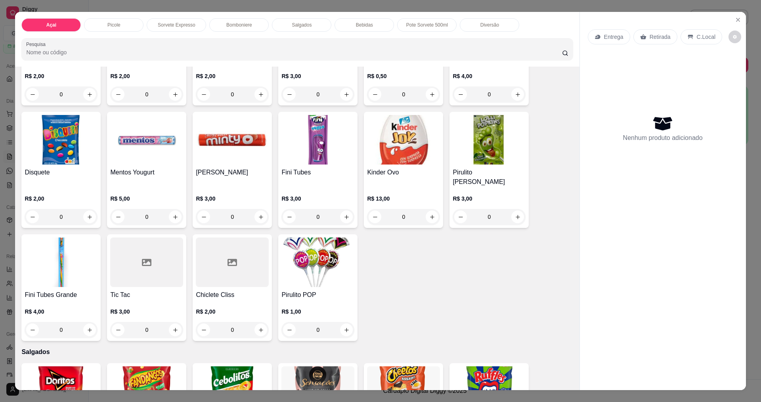
scroll to position [838, 0]
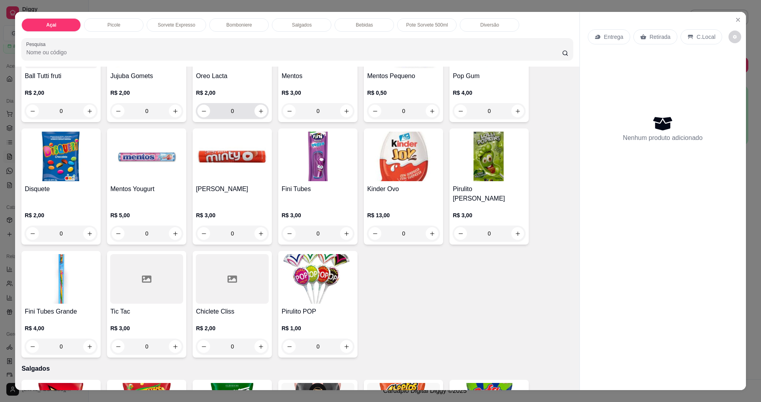
click at [226, 93] on p "R$ 2,00" at bounding box center [232, 93] width 73 height 8
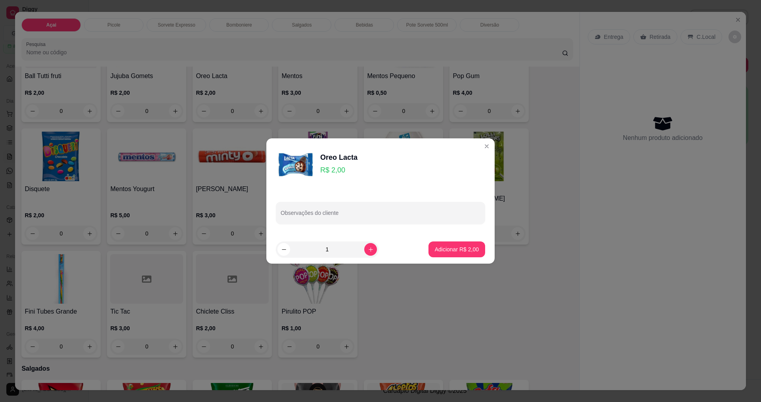
click at [441, 261] on footer "1 Adicionar R$ 2,00" at bounding box center [380, 249] width 228 height 29
click at [451, 251] on p "Adicionar R$ 2,00" at bounding box center [457, 249] width 44 height 8
type input "1"
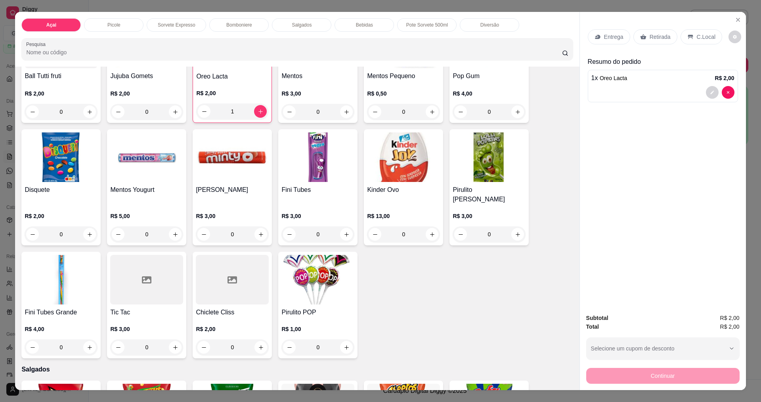
click at [234, 291] on div at bounding box center [232, 280] width 73 height 50
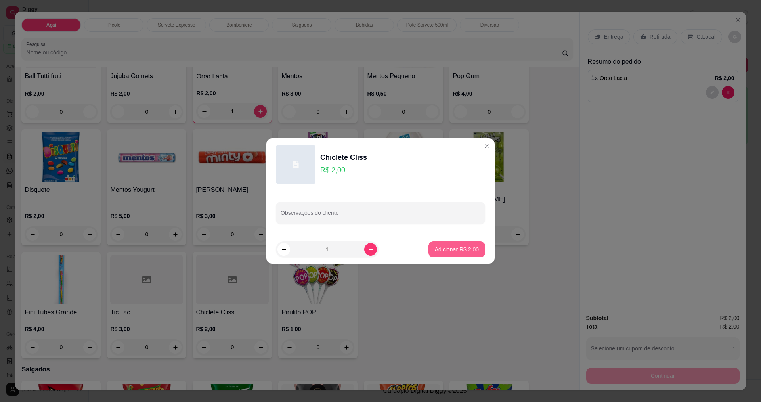
click at [470, 256] on button "Adicionar R$ 2,00" at bounding box center [457, 249] width 57 height 16
type input "1"
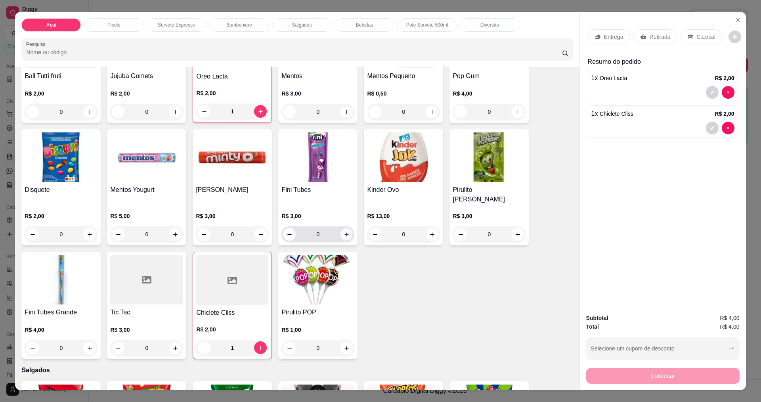
click at [346, 232] on icon "increase-product-quantity" at bounding box center [347, 235] width 6 height 6
click at [346, 231] on icon "increase-product-quantity" at bounding box center [346, 234] width 6 height 6
type input "2"
click at [708, 36] on p "C.Local" at bounding box center [706, 37] width 19 height 8
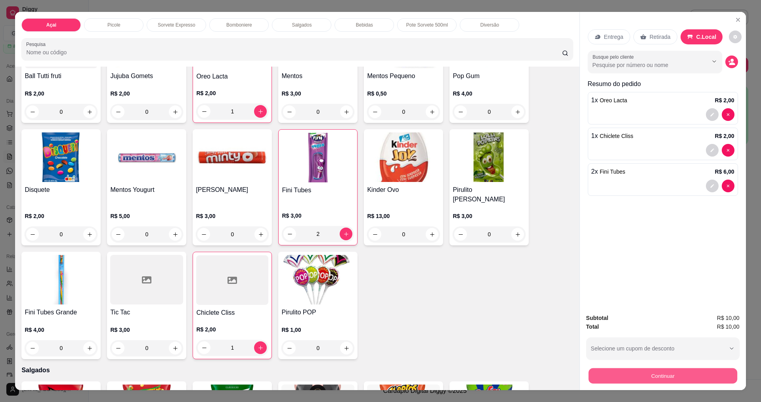
click at [628, 370] on button "Continuar" at bounding box center [662, 375] width 149 height 15
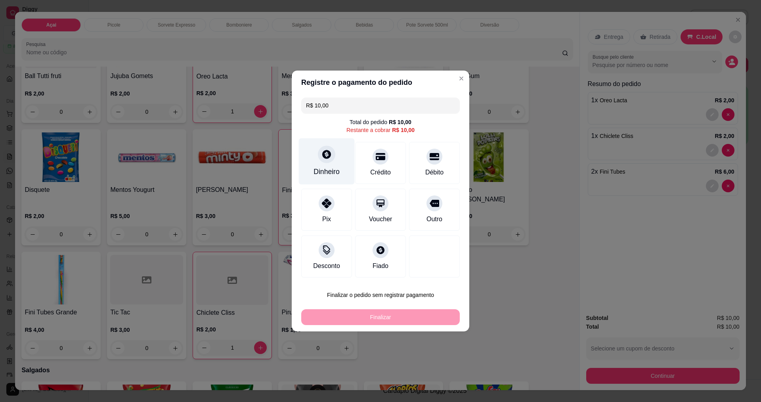
click at [328, 164] on div "Dinheiro" at bounding box center [327, 161] width 56 height 46
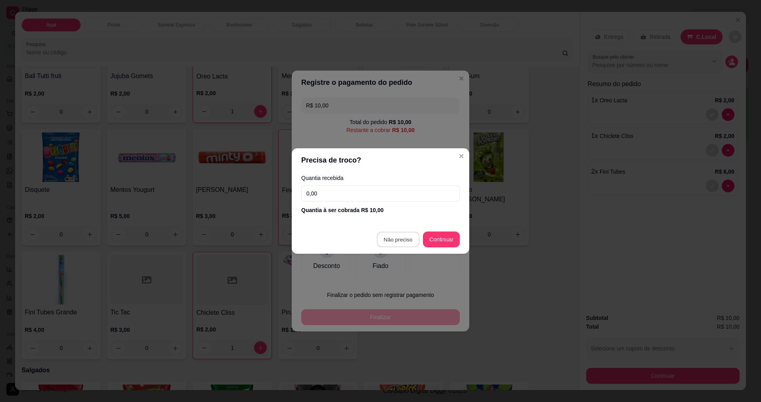
type input "R$ 0,00"
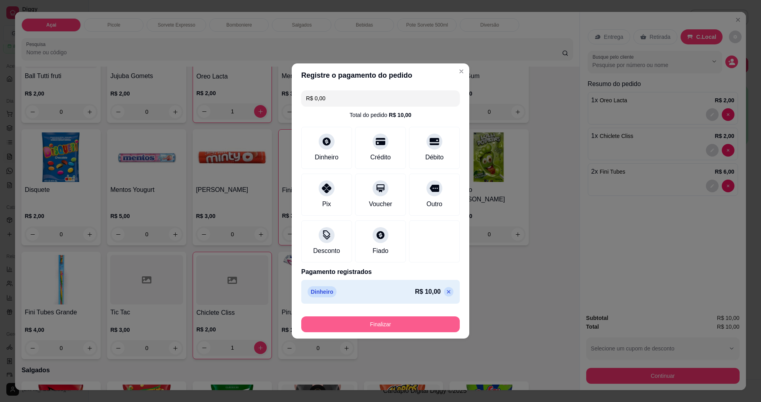
click at [383, 332] on footer "Finalizar" at bounding box center [381, 323] width 178 height 32
click at [385, 328] on button "Finalizar" at bounding box center [380, 324] width 159 height 16
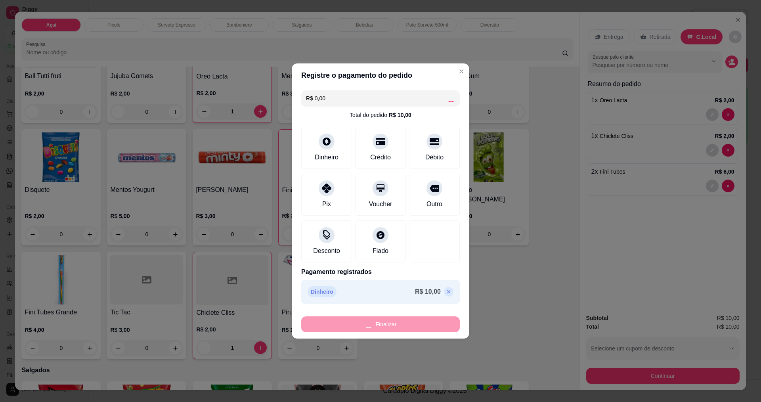
type input "0"
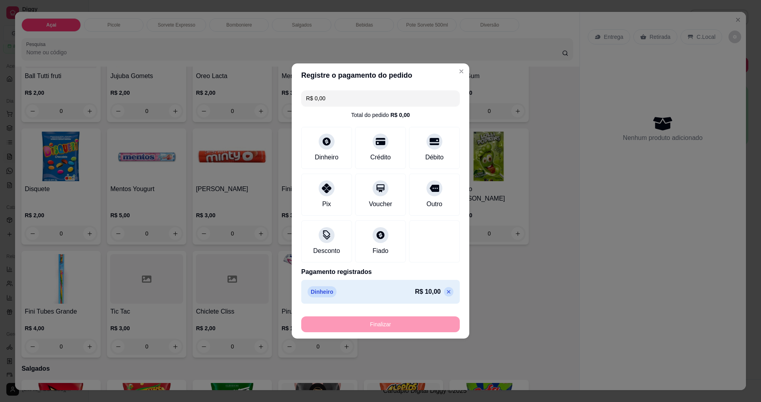
type input "-R$ 10,00"
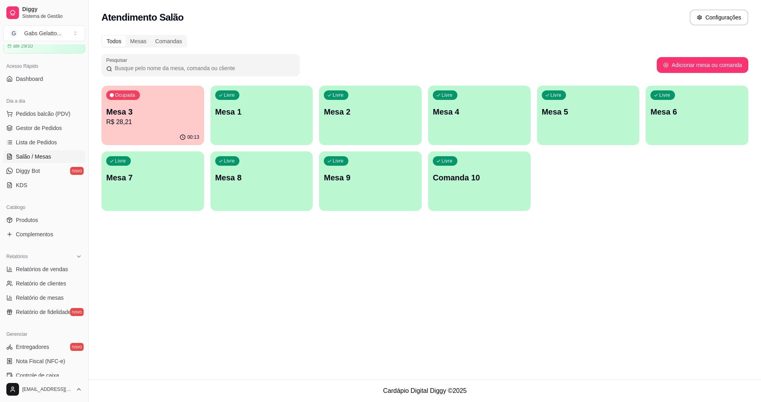
click at [179, 139] on div "00:13" at bounding box center [153, 137] width 103 height 15
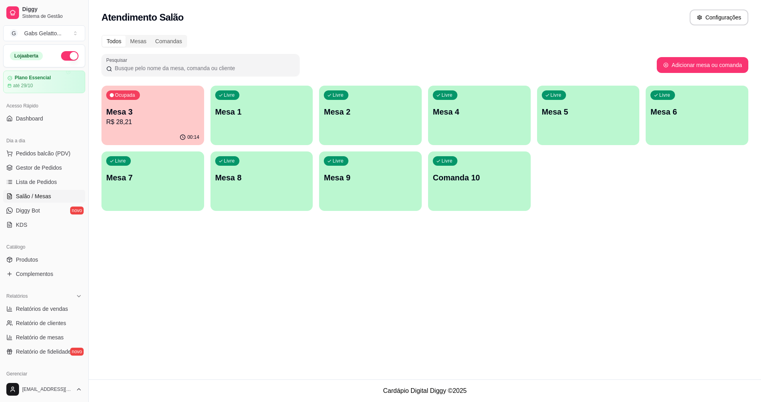
click at [62, 59] on button "button" at bounding box center [69, 56] width 17 height 10
click at [115, 109] on p "Mesa 3" at bounding box center [153, 112] width 90 height 11
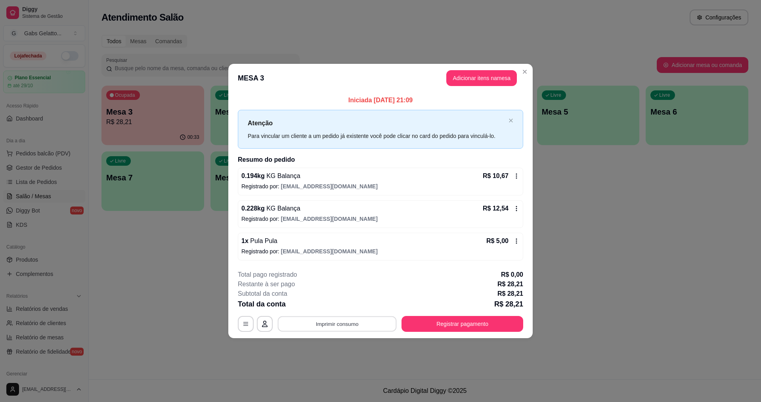
click at [318, 324] on button "Imprimir consumo" at bounding box center [337, 323] width 119 height 15
click at [354, 309] on button "IMPRESSORA" at bounding box center [339, 305] width 57 height 13
click at [469, 326] on button "Registrar pagamento" at bounding box center [463, 324] width 122 height 16
click at [483, 79] on button "Adicionar itens na mesa" at bounding box center [482, 78] width 68 height 15
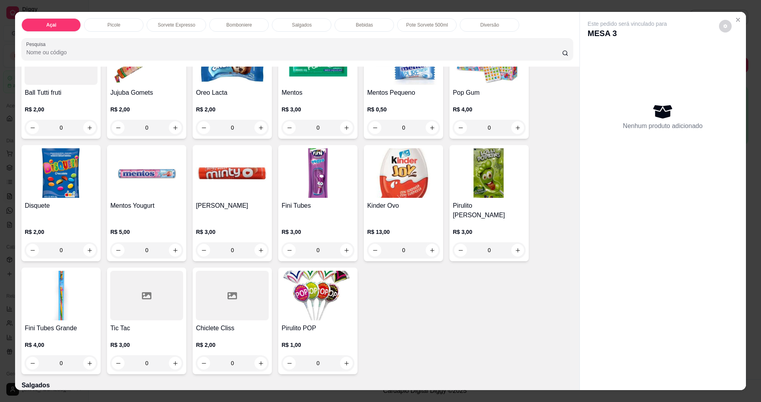
scroll to position [1544, 0]
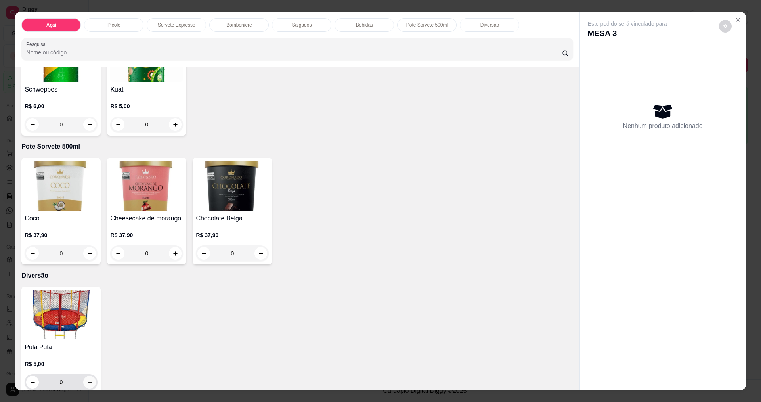
click at [90, 376] on button "increase-product-quantity" at bounding box center [89, 382] width 13 height 13
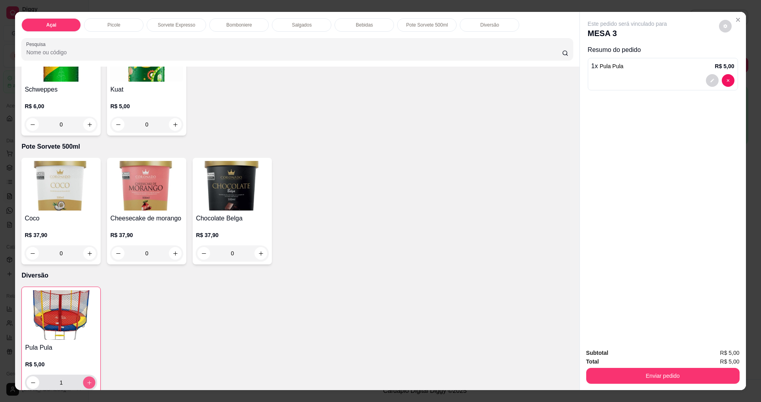
click at [89, 380] on icon "increase-product-quantity" at bounding box center [89, 383] width 6 height 6
type input "3"
click at [606, 378] on button "Enviar pedido" at bounding box center [662, 375] width 149 height 15
click at [706, 352] on button "Enviar pedido" at bounding box center [719, 356] width 45 height 15
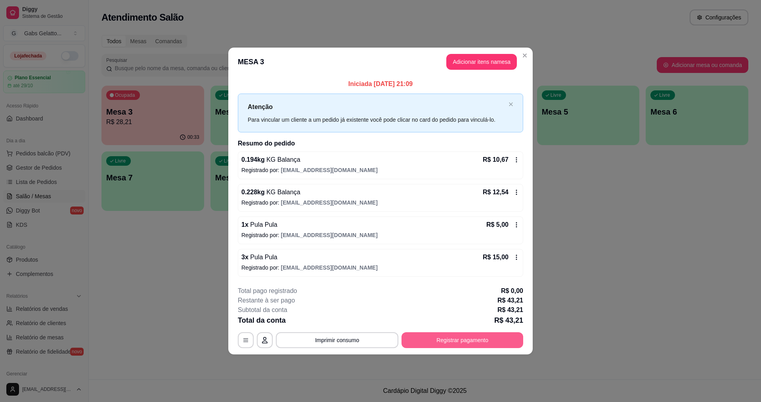
click at [473, 334] on button "Registrar pagamento" at bounding box center [463, 340] width 122 height 16
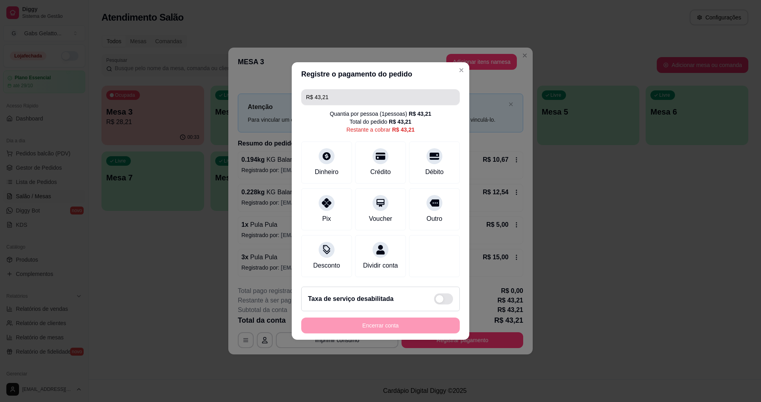
click at [370, 96] on input "R$ 43,21" at bounding box center [380, 97] width 149 height 16
click at [335, 149] on div "Dinheiro" at bounding box center [327, 161] width 56 height 46
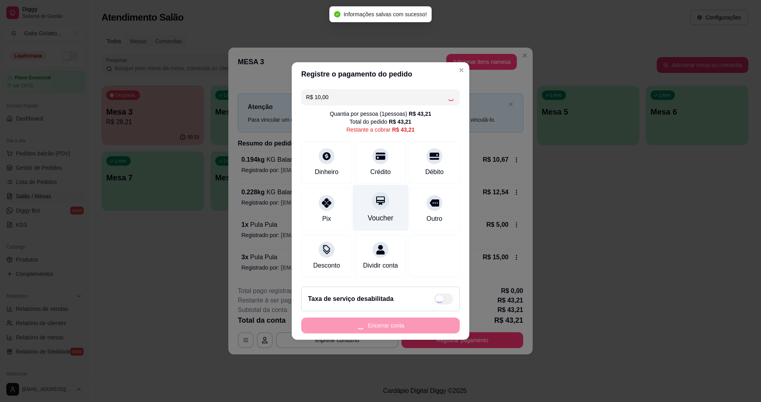
type input "R$ 33,21"
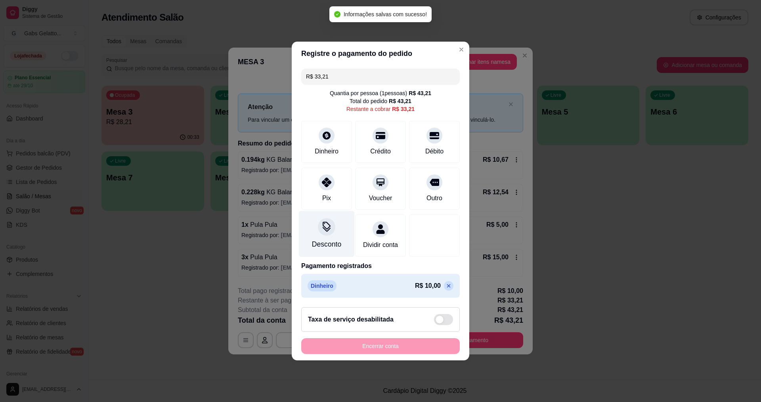
click at [329, 239] on div "Desconto" at bounding box center [326, 244] width 29 height 10
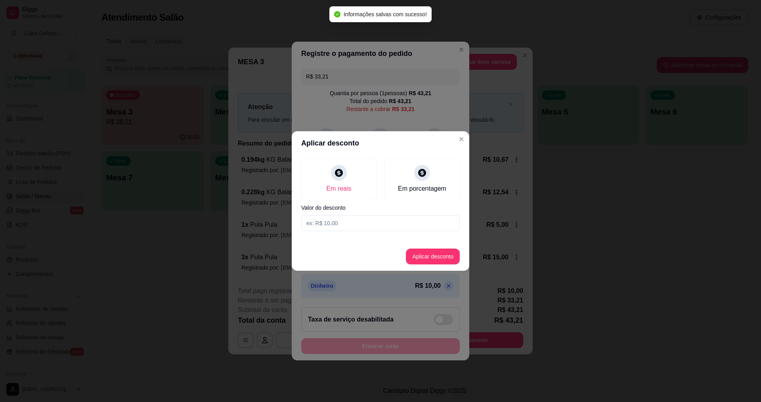
click at [366, 223] on input at bounding box center [380, 223] width 159 height 16
type input "0,21"
click at [452, 253] on button "Aplicar desconto" at bounding box center [433, 256] width 52 height 15
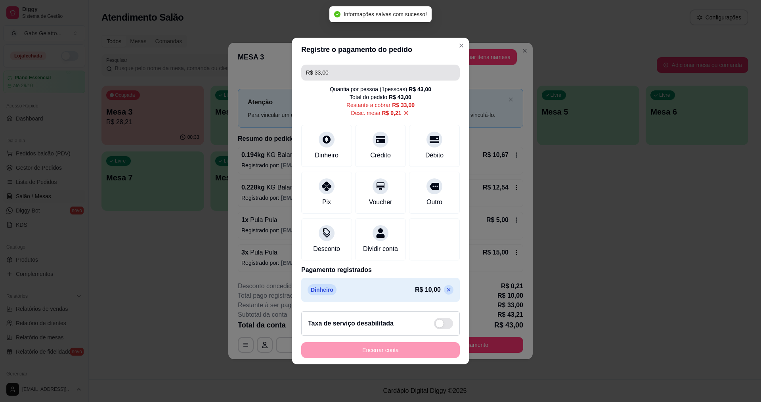
click at [369, 67] on input "R$ 33,00" at bounding box center [380, 73] width 149 height 16
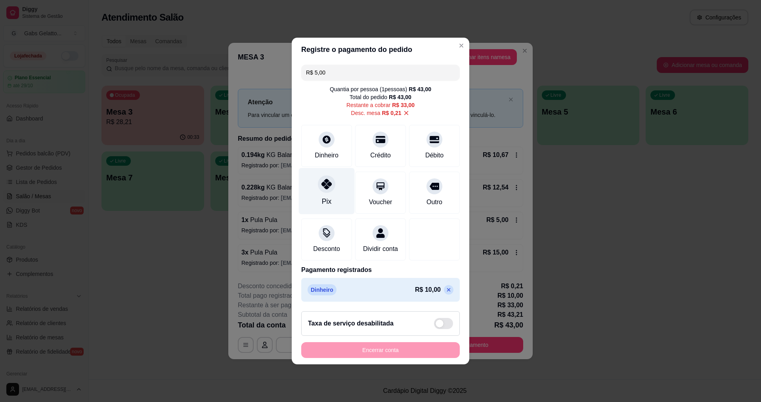
click at [318, 177] on div at bounding box center [326, 183] width 17 height 17
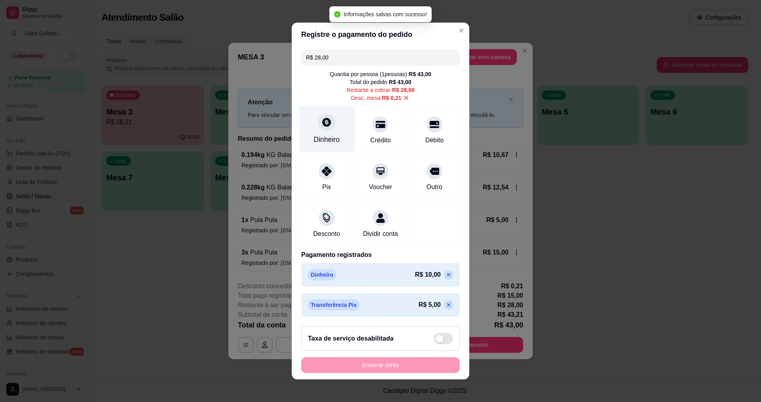
click at [329, 134] on div "Dinheiro" at bounding box center [327, 139] width 26 height 10
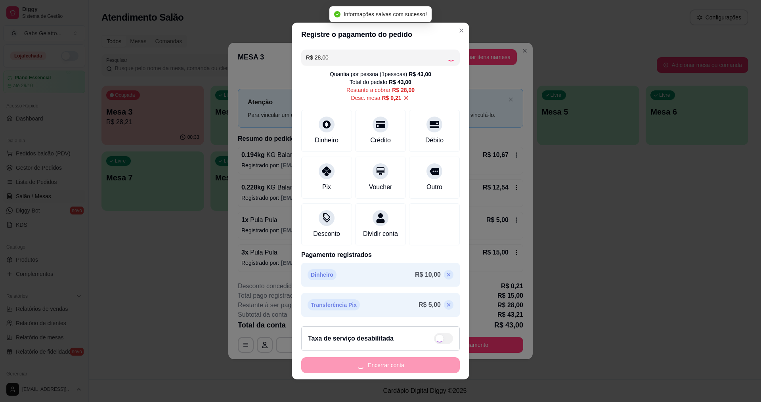
type input "R$ 0,00"
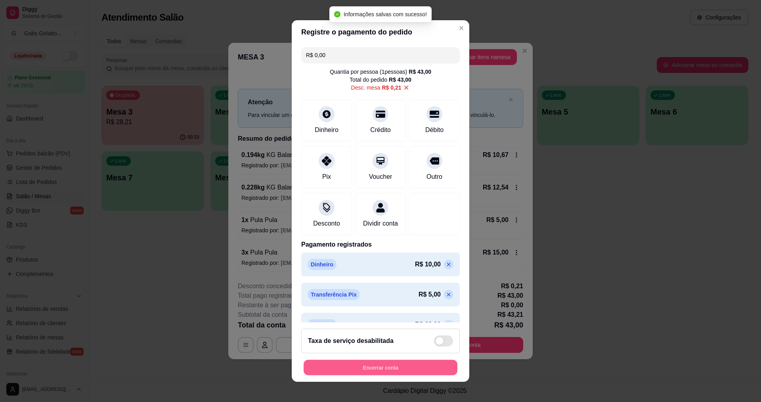
click at [398, 368] on button "Encerrar conta" at bounding box center [381, 367] width 154 height 15
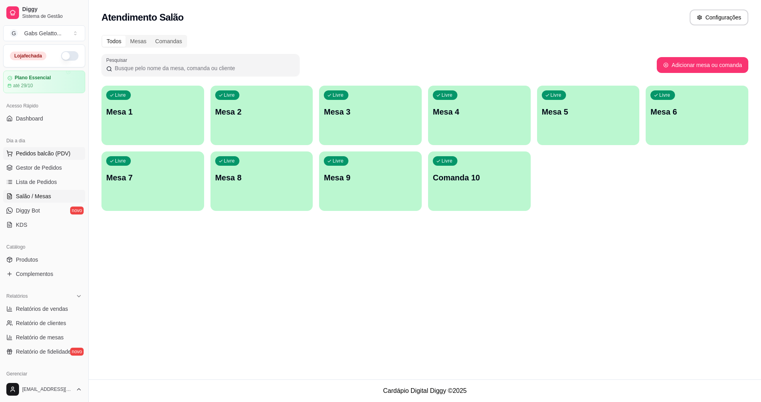
click at [42, 151] on span "Pedidos balcão (PDV)" at bounding box center [43, 153] width 55 height 8
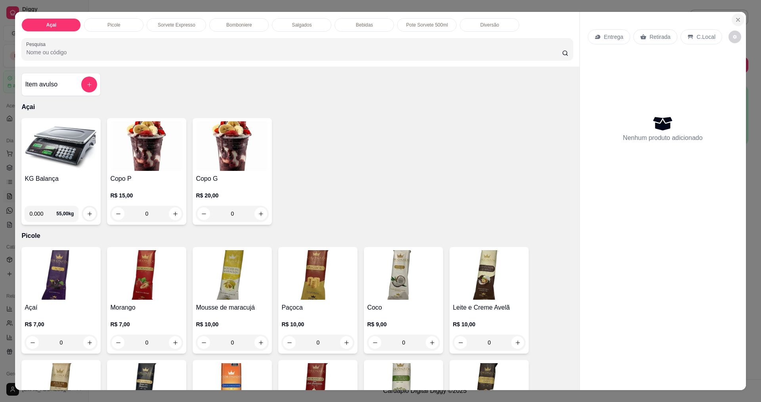
click at [732, 20] on button "Close" at bounding box center [738, 19] width 13 height 13
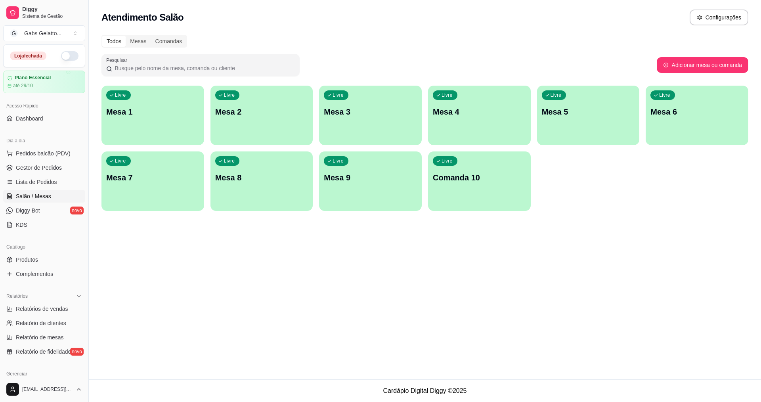
click at [351, 246] on div "Atendimento Salão Configurações Todos Mesas Comandas Pesquisar Adicionar mesa o…" at bounding box center [425, 189] width 673 height 379
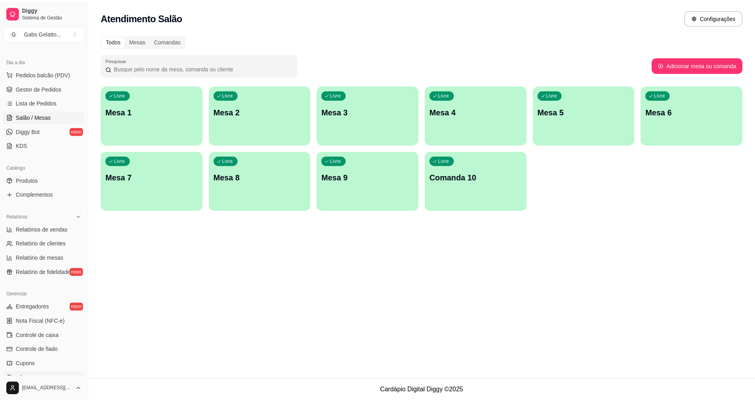
scroll to position [169, 0]
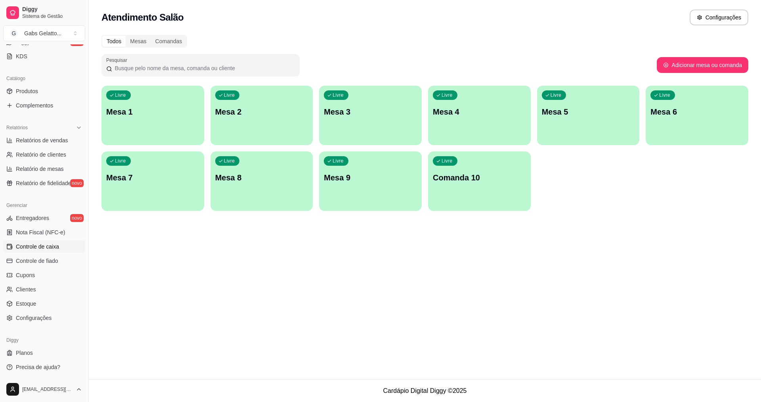
click at [53, 250] on span "Controle de caixa" at bounding box center [37, 247] width 43 height 8
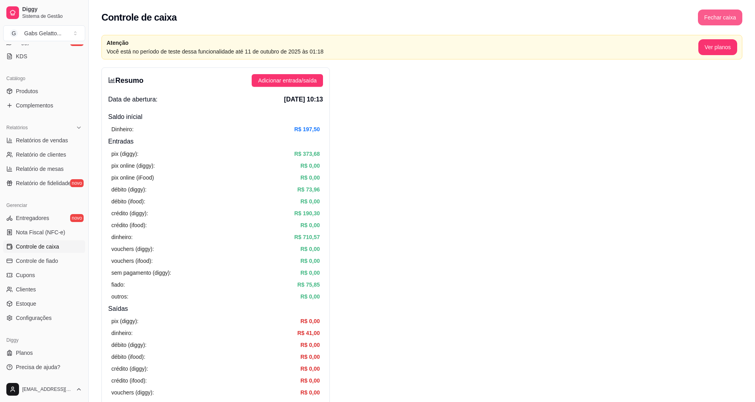
click at [718, 17] on button "Fechar caixa" at bounding box center [720, 18] width 44 height 16
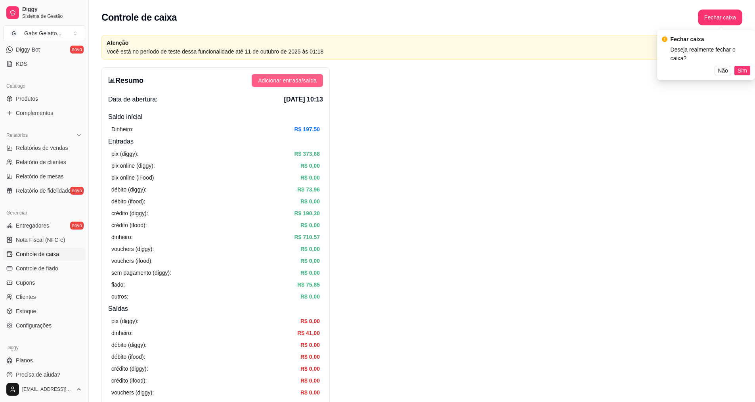
click at [300, 82] on span "Adicionar entrada/saída" at bounding box center [287, 80] width 59 height 9
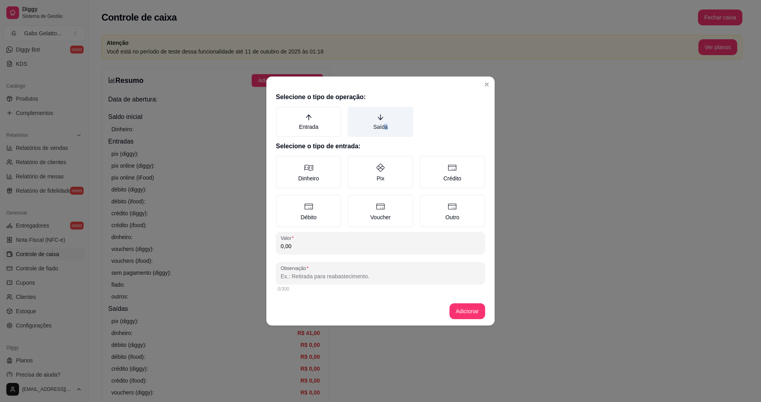
click at [386, 128] on label "Saída" at bounding box center [380, 122] width 65 height 30
click at [390, 125] on label "Saída" at bounding box center [380, 122] width 65 height 30
click at [354, 113] on button "Saída" at bounding box center [350, 109] width 6 height 6
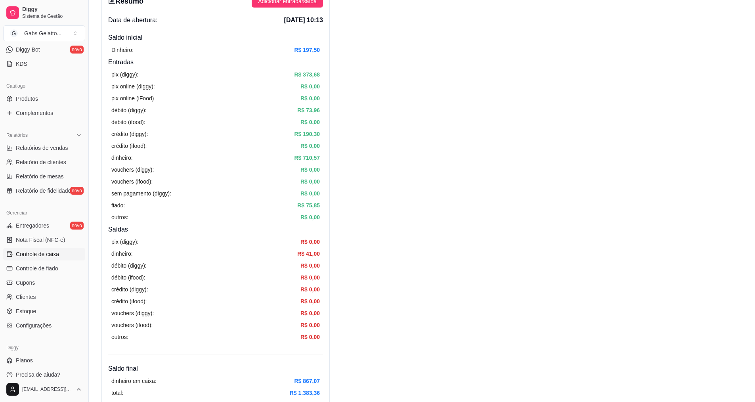
scroll to position [119, 0]
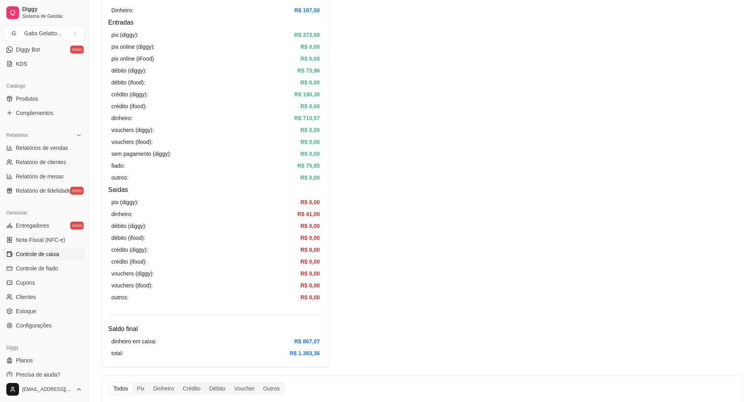
click at [292, 208] on div "pix (diggy): R$ 0,00 dinheiro: R$ 41,00 débito (diggy): R$ 0,00 débito (ifood):…" at bounding box center [215, 250] width 215 height 110
click at [294, 217] on div "dinheiro: R$ 41,00" at bounding box center [215, 214] width 209 height 9
drag, startPoint x: 294, startPoint y: 217, endPoint x: 316, endPoint y: 215, distance: 22.4
click at [301, 216] on div "dinheiro: R$ 41,00" at bounding box center [215, 214] width 209 height 9
click at [317, 214] on article "R$ 41,00" at bounding box center [308, 214] width 23 height 9
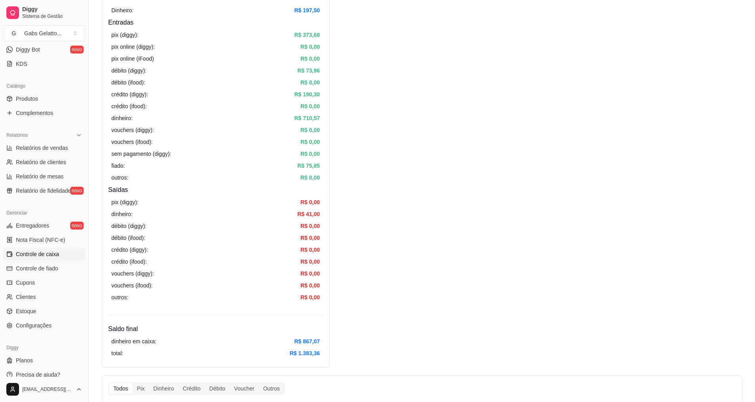
click at [318, 214] on article "R$ 41,00" at bounding box center [308, 214] width 23 height 9
click at [263, 325] on div "Resumo Adicionar entrada/saída Data de abertura: 30 de set de 2025 às 10:13 Sal…" at bounding box center [216, 157] width 228 height 419
click at [276, 389] on div "Outros" at bounding box center [271, 388] width 25 height 11
click at [259, 383] on input "Outros" at bounding box center [259, 383] width 0 height 0
click at [274, 389] on div "Outros" at bounding box center [271, 388] width 25 height 11
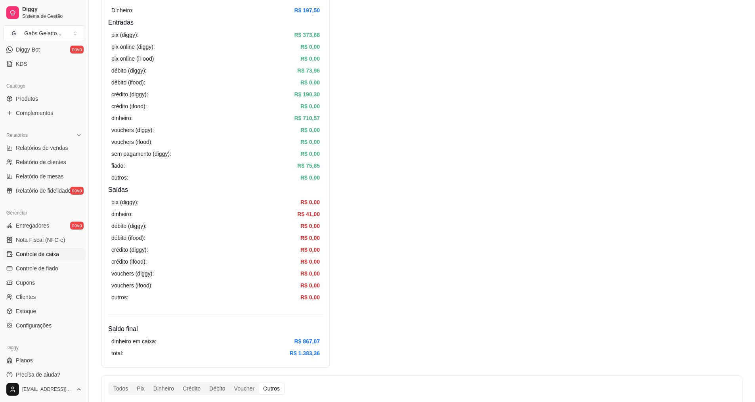
click at [259, 383] on input "Outros" at bounding box center [259, 383] width 0 height 0
click at [45, 148] on span "Relatórios de vendas" at bounding box center [42, 148] width 52 height 8
select select "ALL"
select select "0"
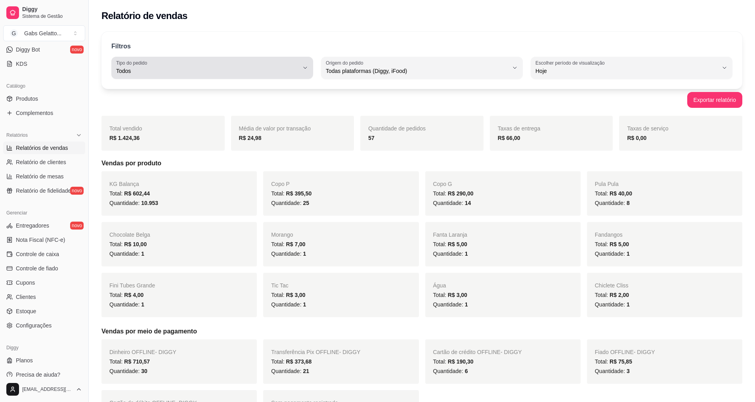
click at [217, 66] on div "Todos" at bounding box center [207, 68] width 183 height 16
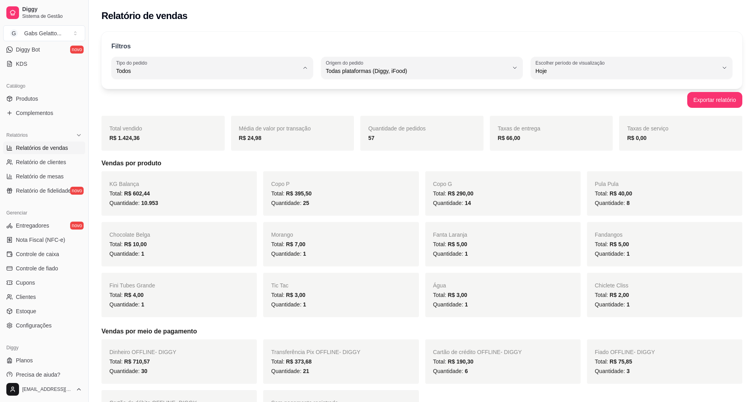
click at [197, 117] on span "Retirada" at bounding box center [209, 116] width 174 height 8
type input "PICKUP"
select select "PICKUP"
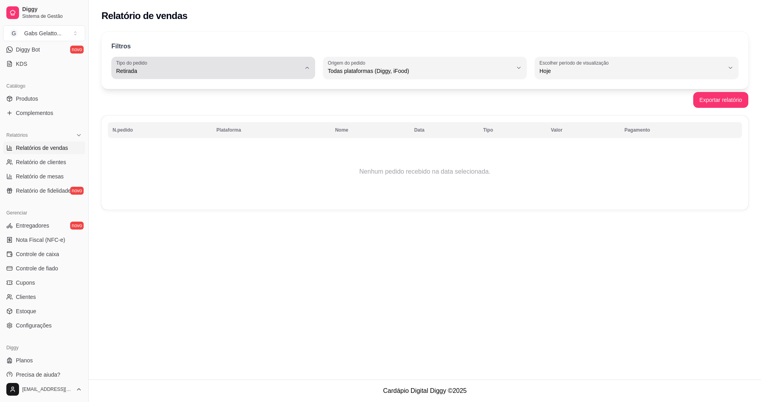
click at [246, 70] on span "Retirada" at bounding box center [208, 71] width 185 height 8
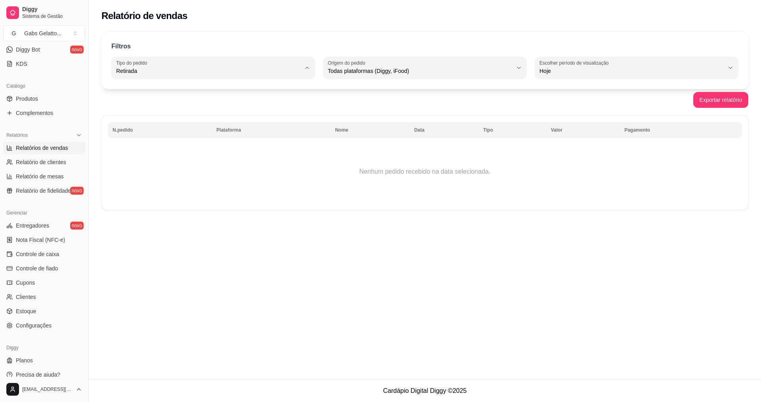
click at [173, 93] on li "Todos" at bounding box center [214, 90] width 190 height 12
type input "ALL"
select select "ALL"
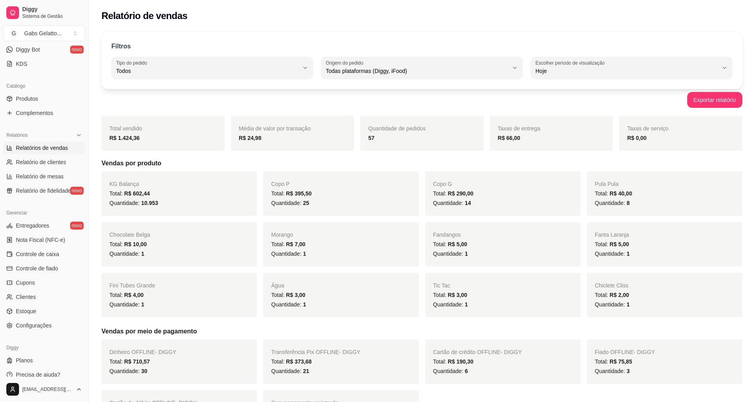
drag, startPoint x: 174, startPoint y: 93, endPoint x: 152, endPoint y: 100, distance: 22.4
click at [152, 100] on div "Exportar relatório" at bounding box center [422, 100] width 641 height 16
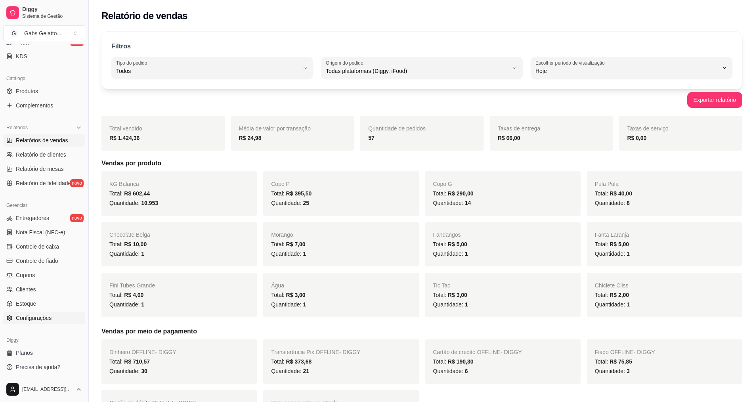
click at [47, 322] on link "Configurações" at bounding box center [44, 318] width 82 height 13
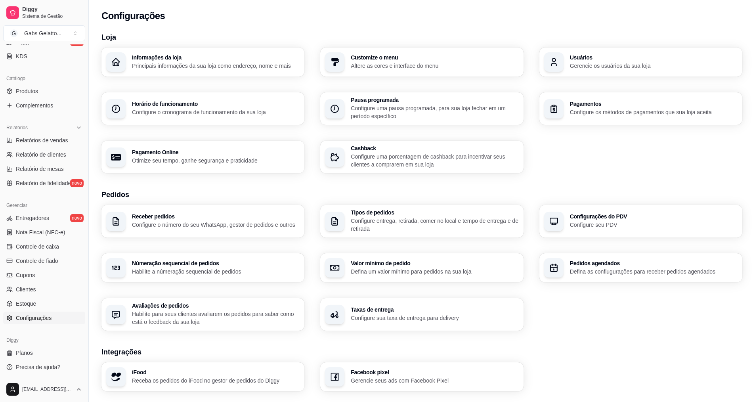
click at [49, 320] on span "Configurações" at bounding box center [34, 318] width 36 height 8
click at [64, 245] on link "Controle de caixa" at bounding box center [44, 246] width 82 height 13
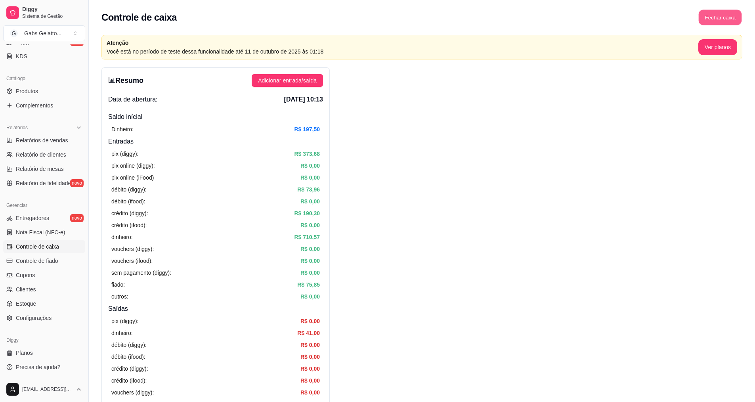
click at [717, 16] on button "Fechar caixa" at bounding box center [720, 17] width 43 height 15
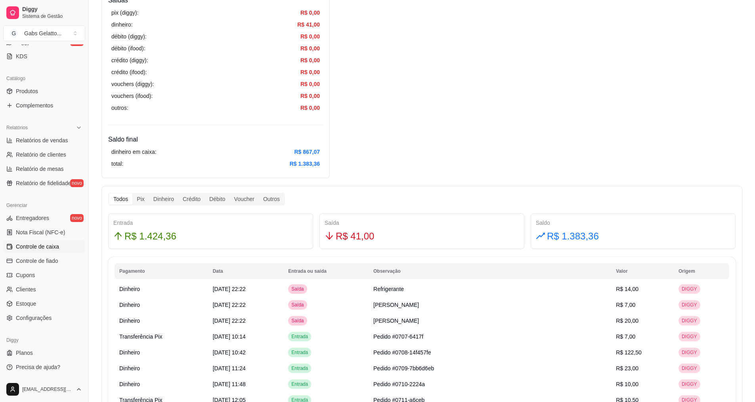
drag, startPoint x: 740, startPoint y: 154, endPoint x: 734, endPoint y: 130, distance: 25.1
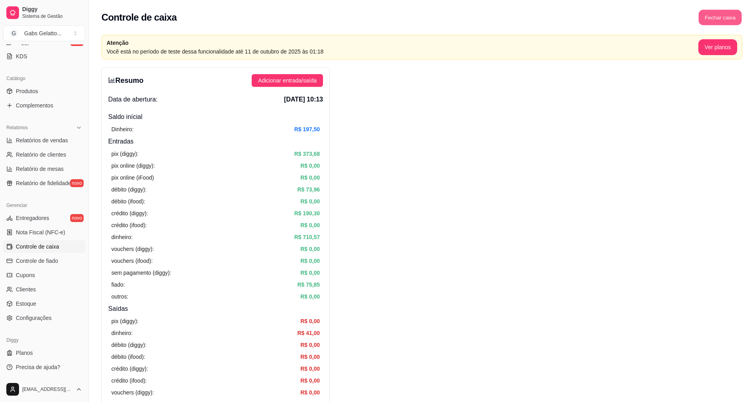
click at [732, 21] on button "Fechar caixa" at bounding box center [720, 17] width 43 height 15
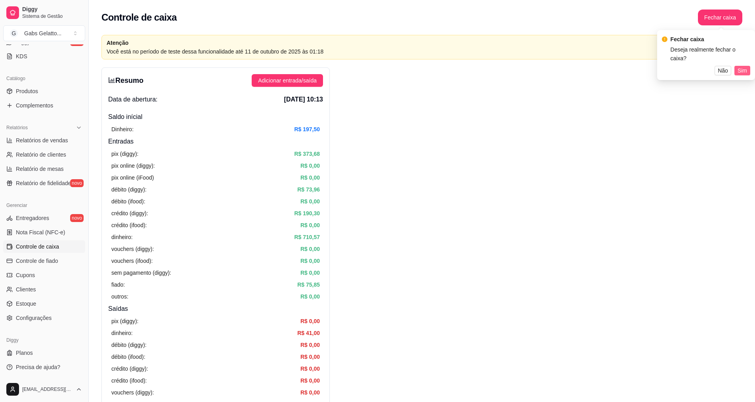
click at [744, 66] on span "Sim" at bounding box center [743, 70] width 10 height 9
